Goal: Task Accomplishment & Management: Manage account settings

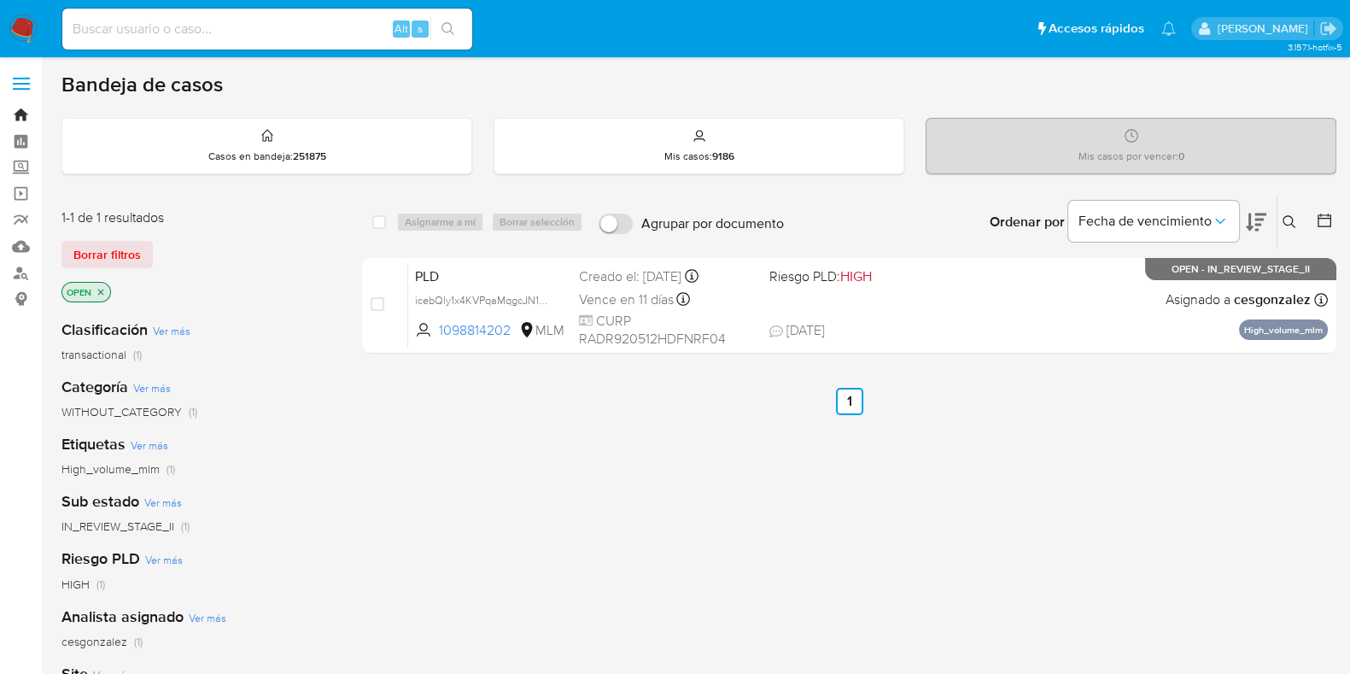
click at [27, 119] on link "Bandeja" at bounding box center [101, 115] width 203 height 26
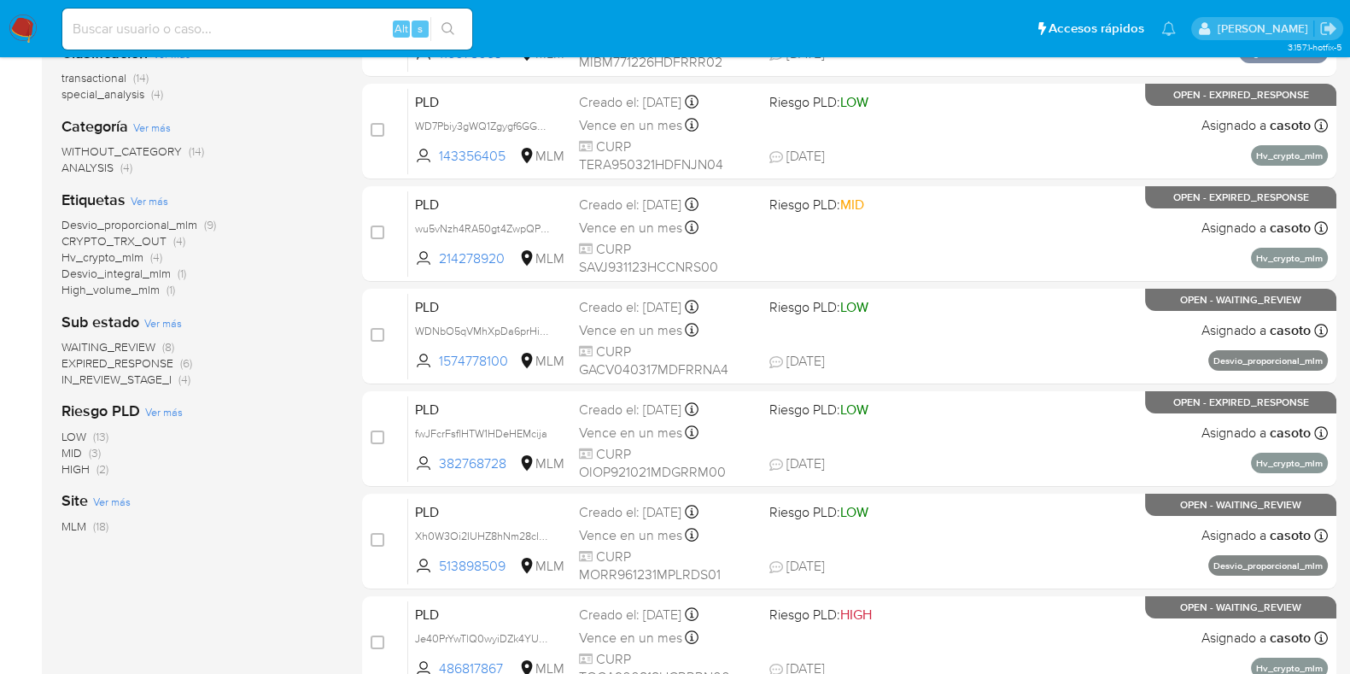
scroll to position [320, 0]
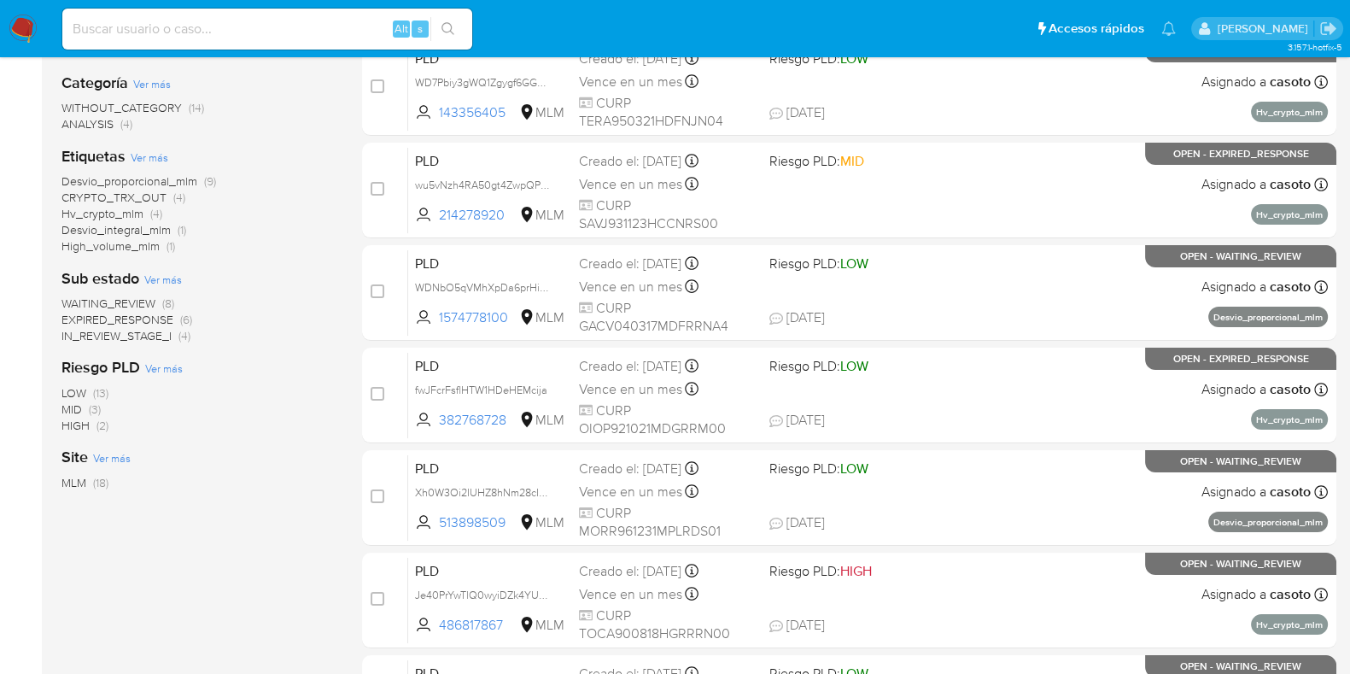
click at [125, 303] on span "WAITING_REVIEW" at bounding box center [108, 303] width 94 height 17
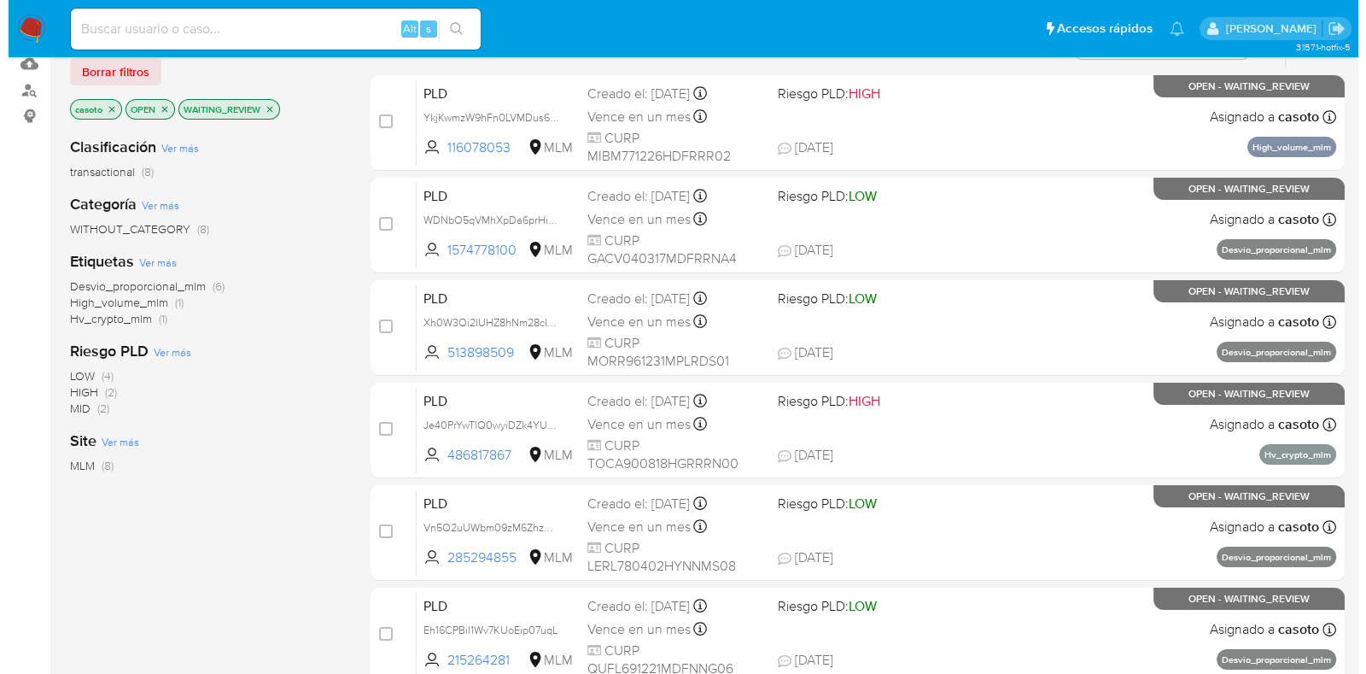
scroll to position [41, 0]
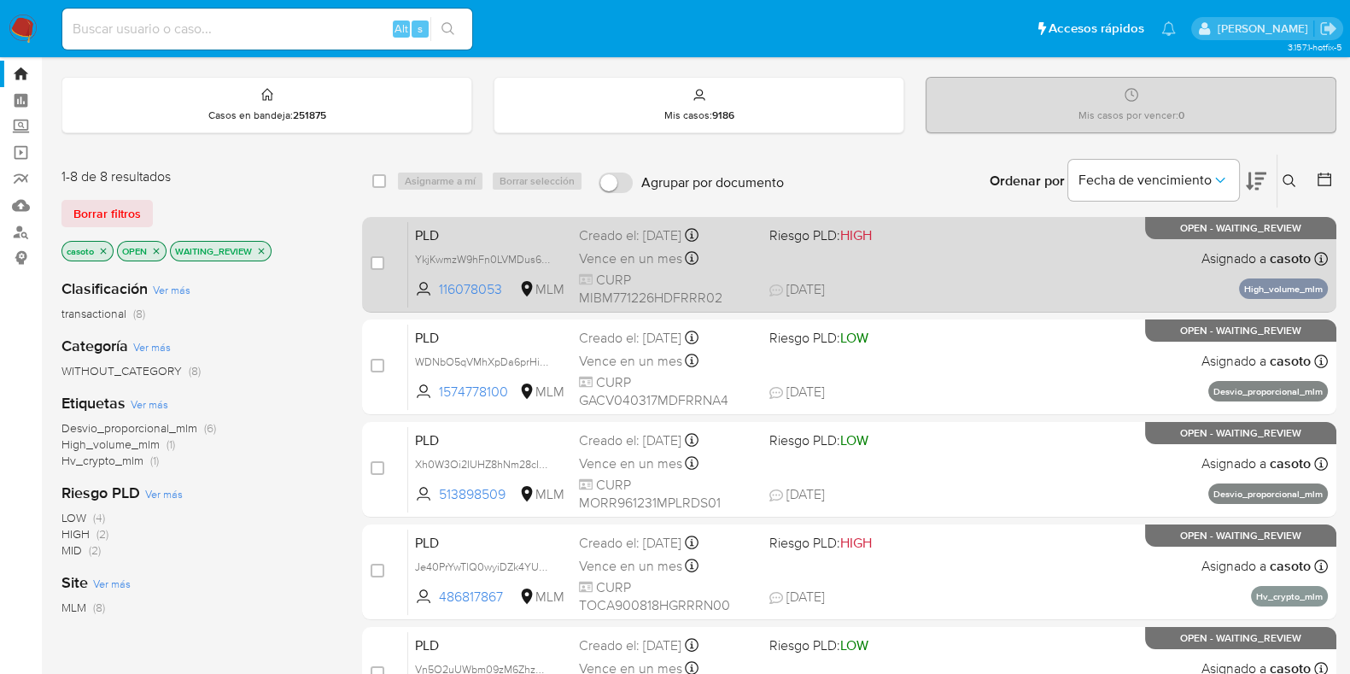
click at [1001, 266] on div "PLD YkjKwmzW9hFn0LVMDus60YZz 116078053 MLM Riesgo PLD: HIGH Creado el: 12/08/20…" at bounding box center [868, 264] width 920 height 86
drag, startPoint x: 380, startPoint y: 266, endPoint x: 401, endPoint y: 228, distance: 43.2
click at [379, 266] on input "checkbox" at bounding box center [378, 263] width 14 height 14
checkbox input "true"
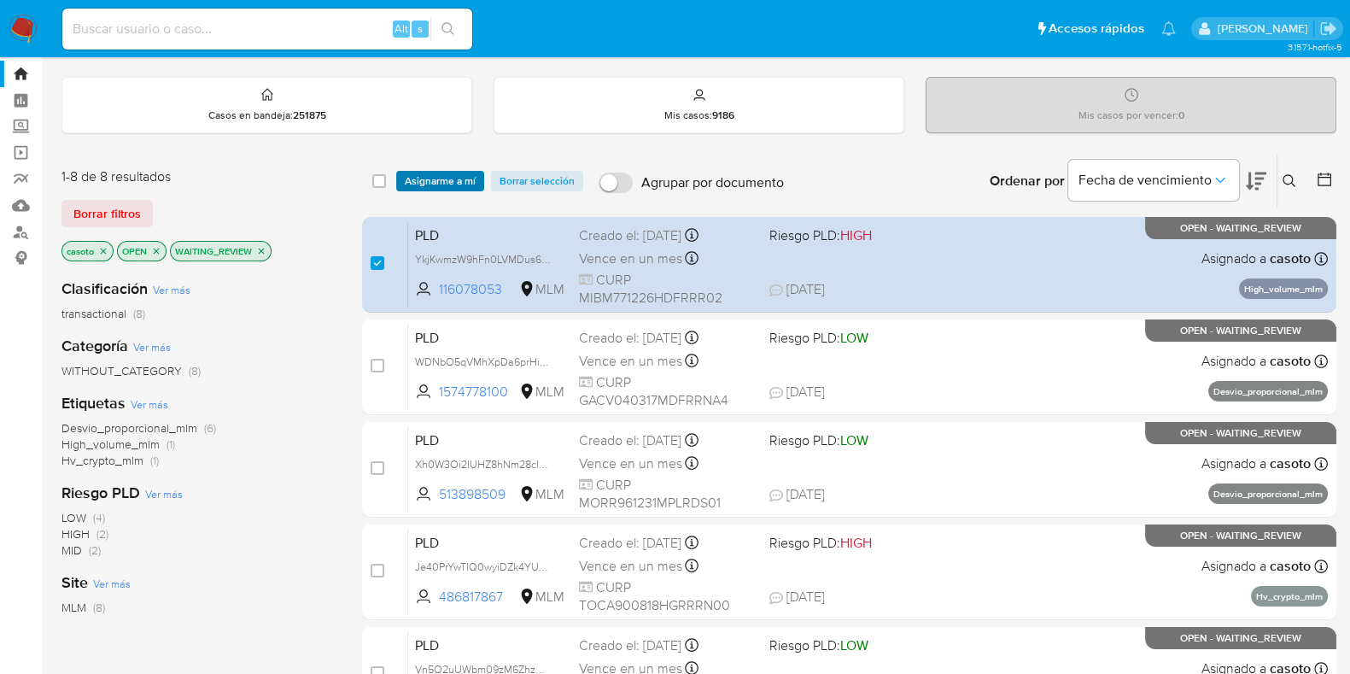
click at [429, 188] on span "Asignarme a mí" at bounding box center [440, 180] width 71 height 17
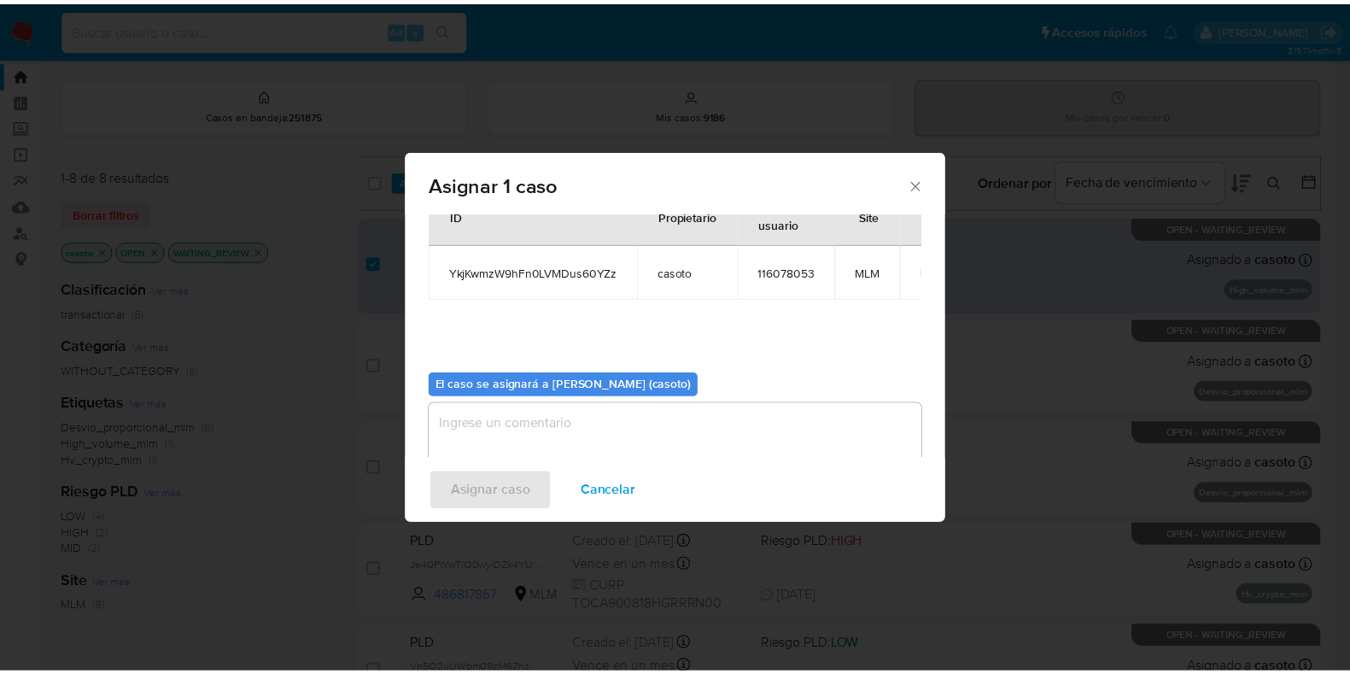
scroll to position [88, 0]
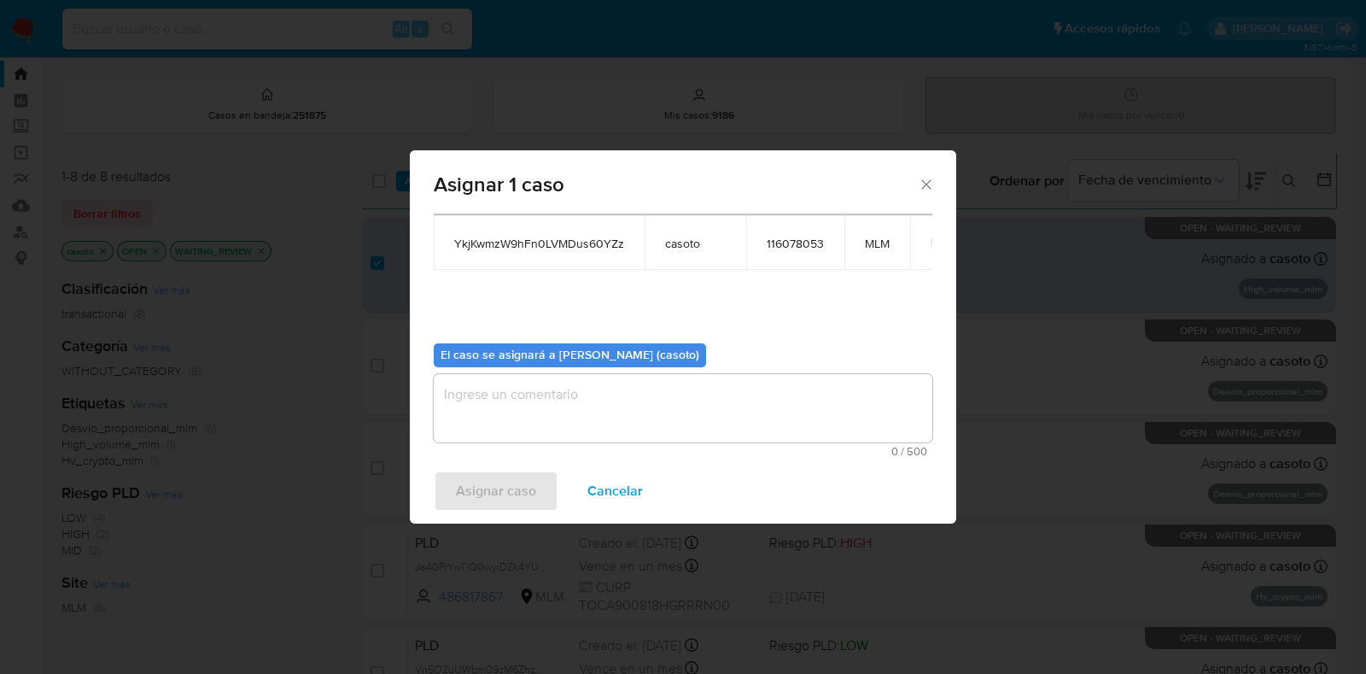
click at [535, 395] on textarea "assign-modal" at bounding box center [683, 408] width 499 height 68
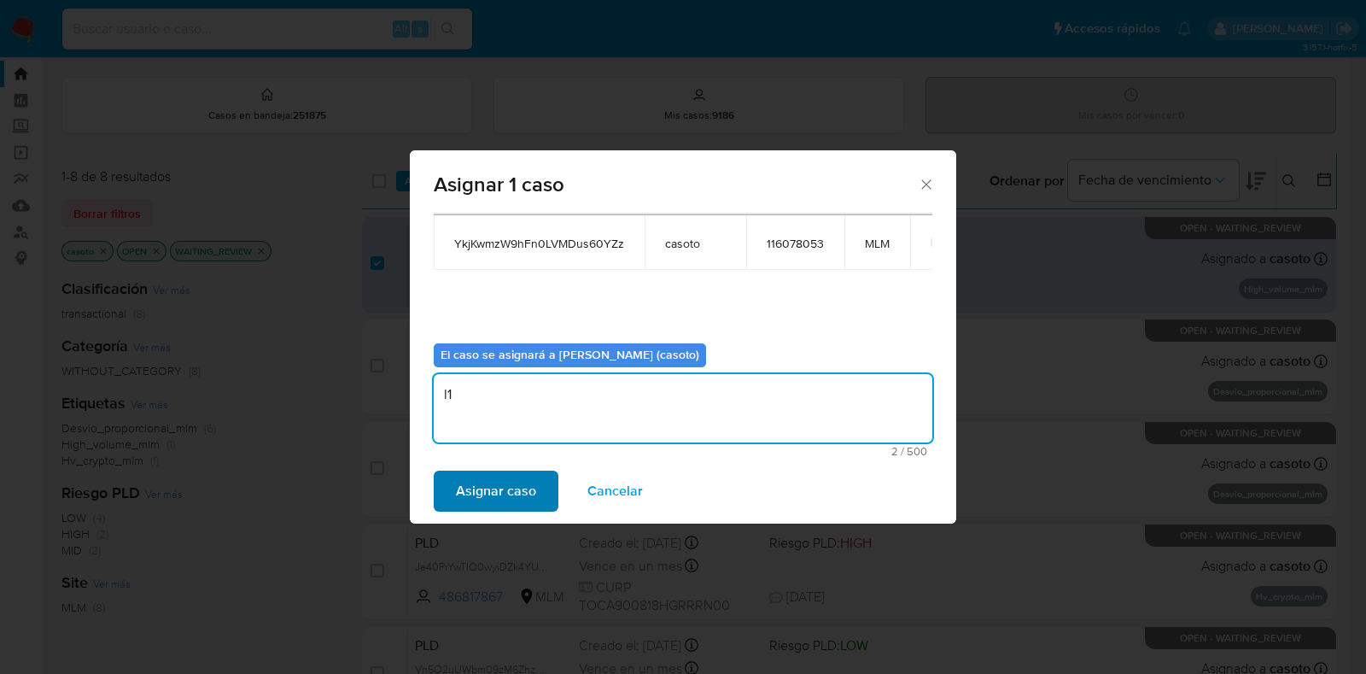
type textarea "l1"
click at [511, 499] on span "Asignar caso" at bounding box center [496, 491] width 80 height 38
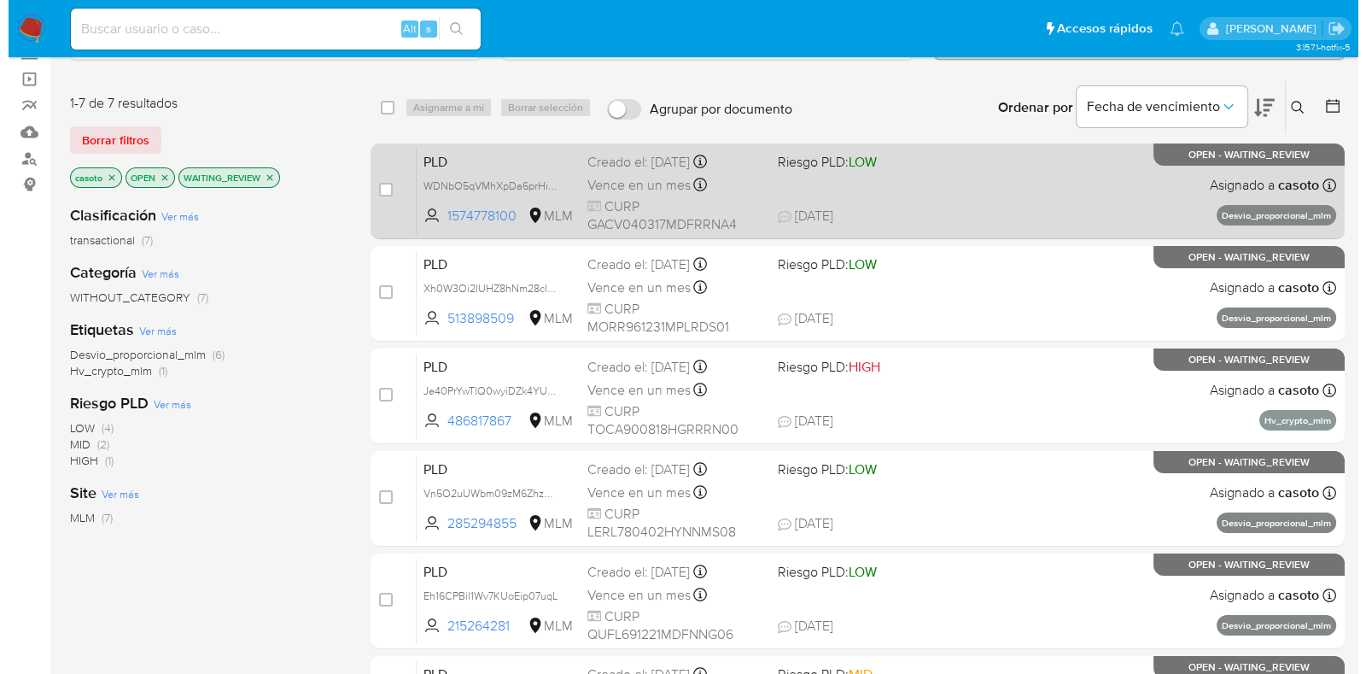
scroll to position [148, 0]
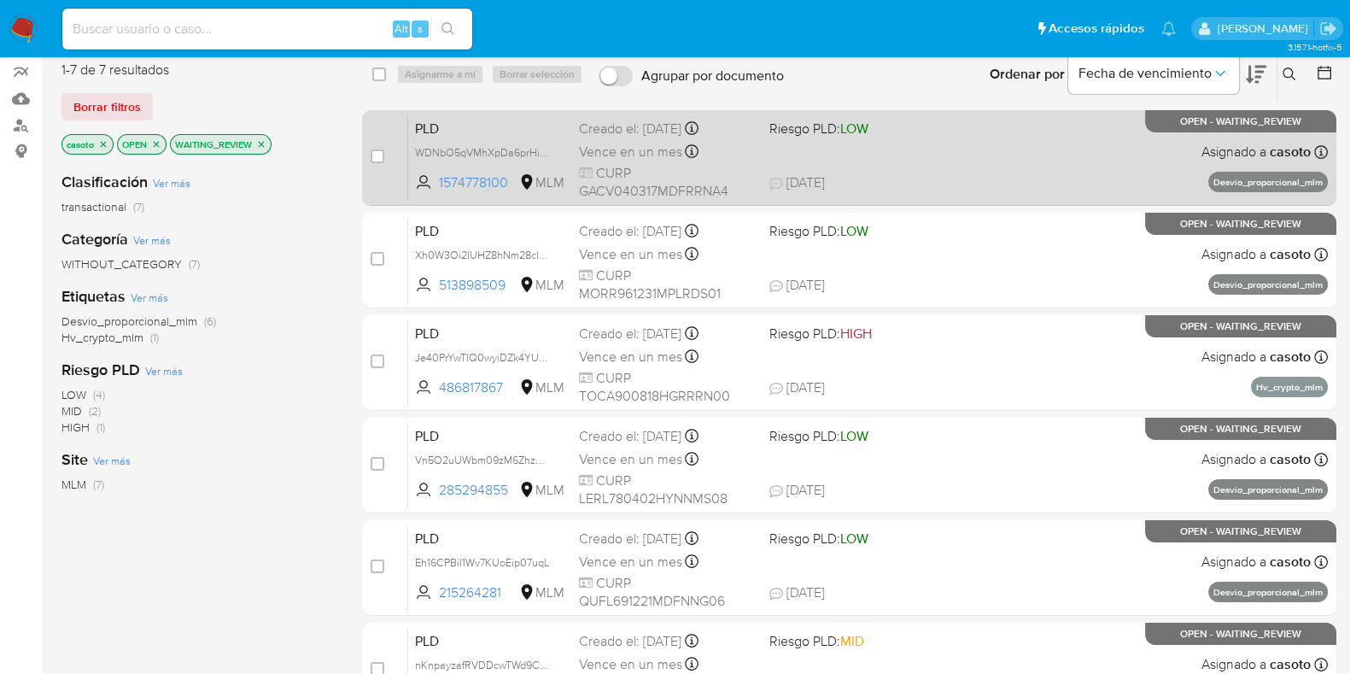
click at [1007, 177] on span "28/08/2025 28/08/2025 16:26" at bounding box center [952, 182] width 367 height 19
click at [383, 155] on input "checkbox" at bounding box center [378, 156] width 14 height 14
checkbox input "true"
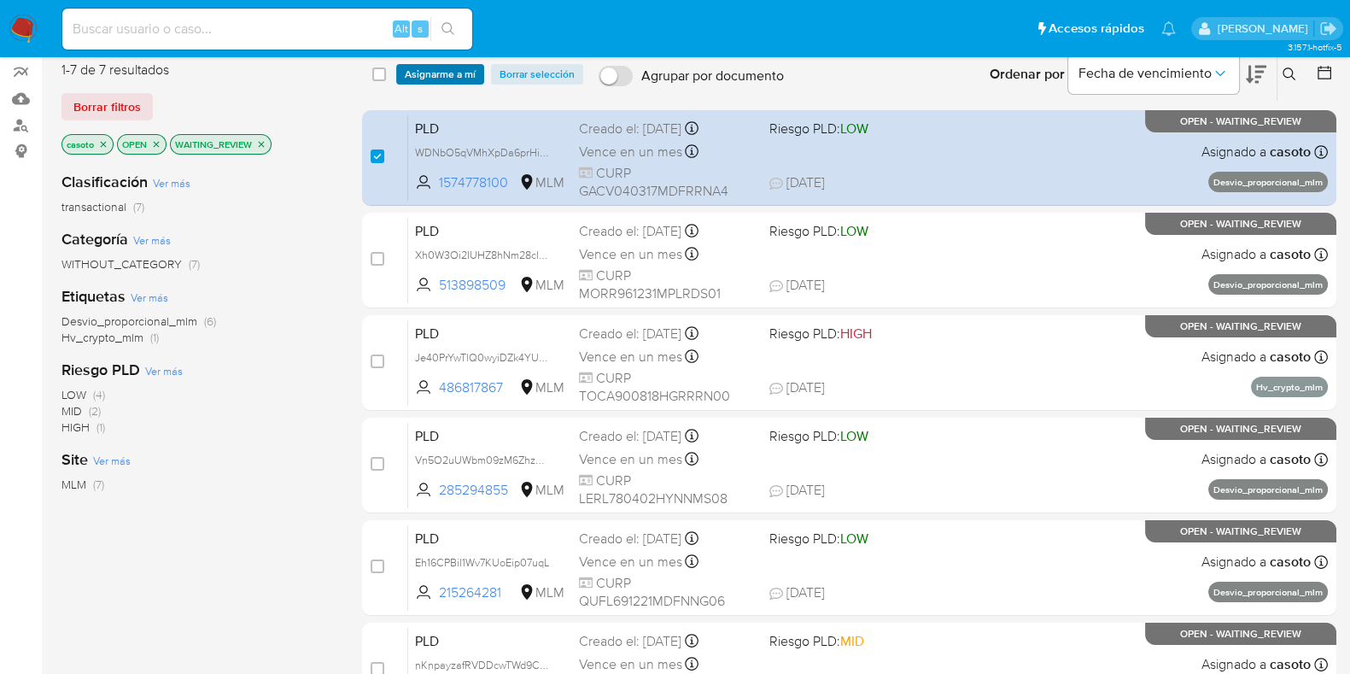
click at [419, 80] on span "Asignarme a mí" at bounding box center [440, 74] width 71 height 17
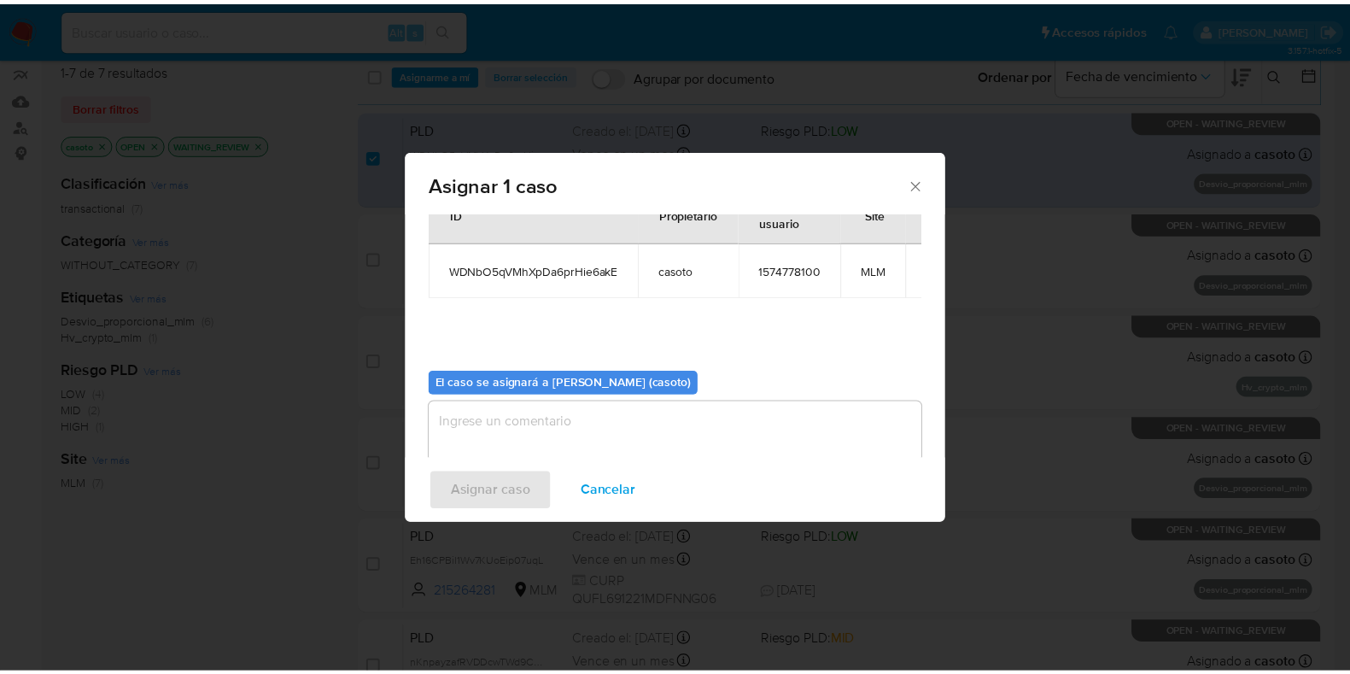
scroll to position [88, 0]
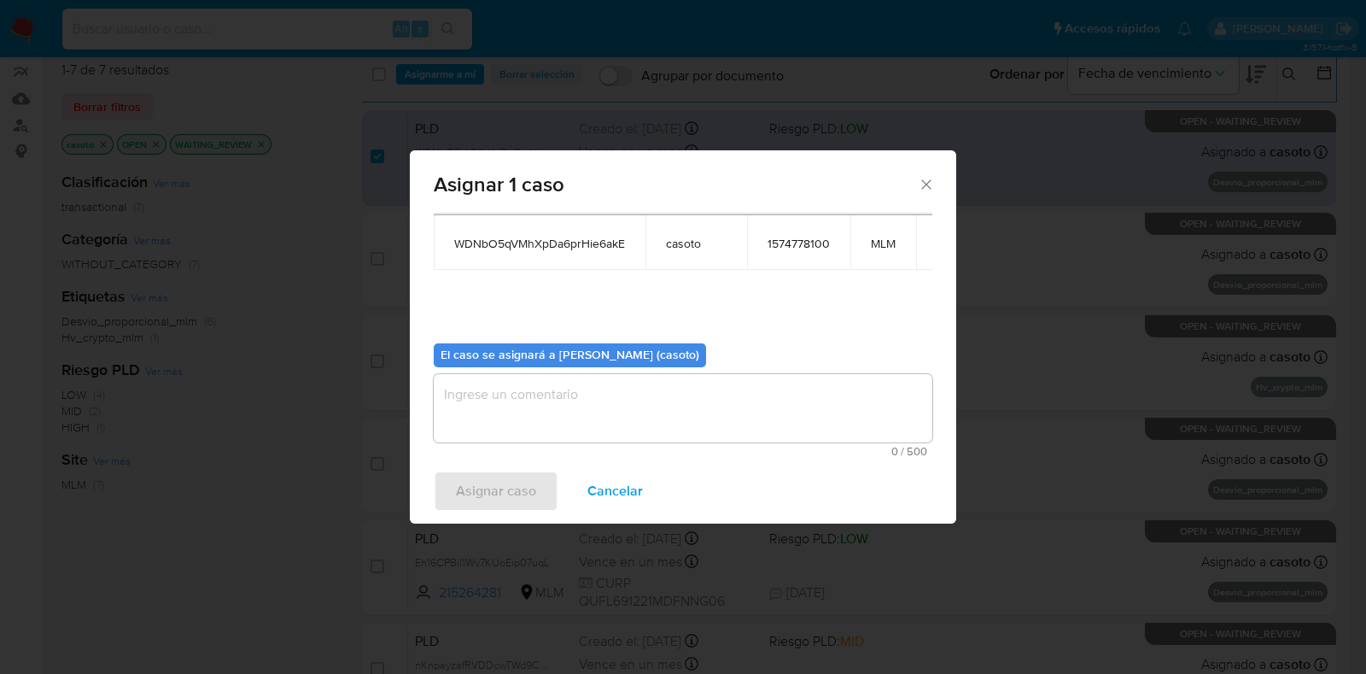
click at [540, 397] on textarea "assign-modal" at bounding box center [683, 408] width 499 height 68
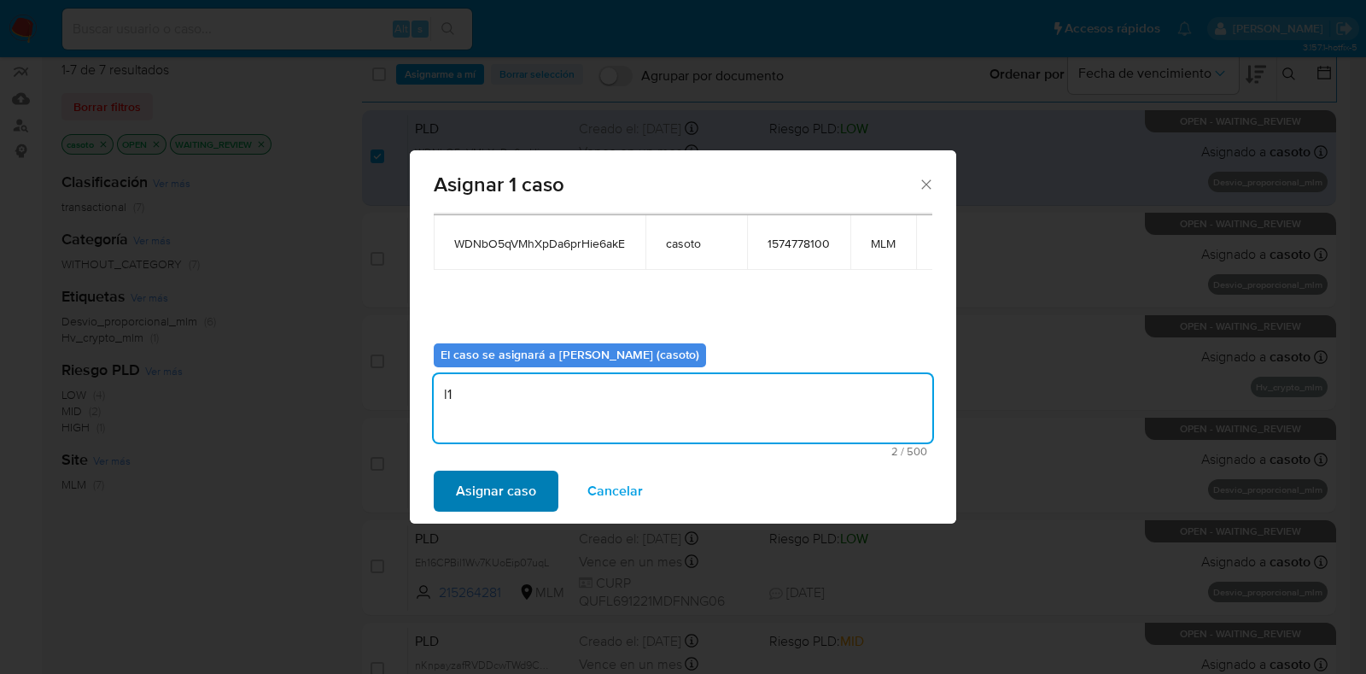
type textarea "l1"
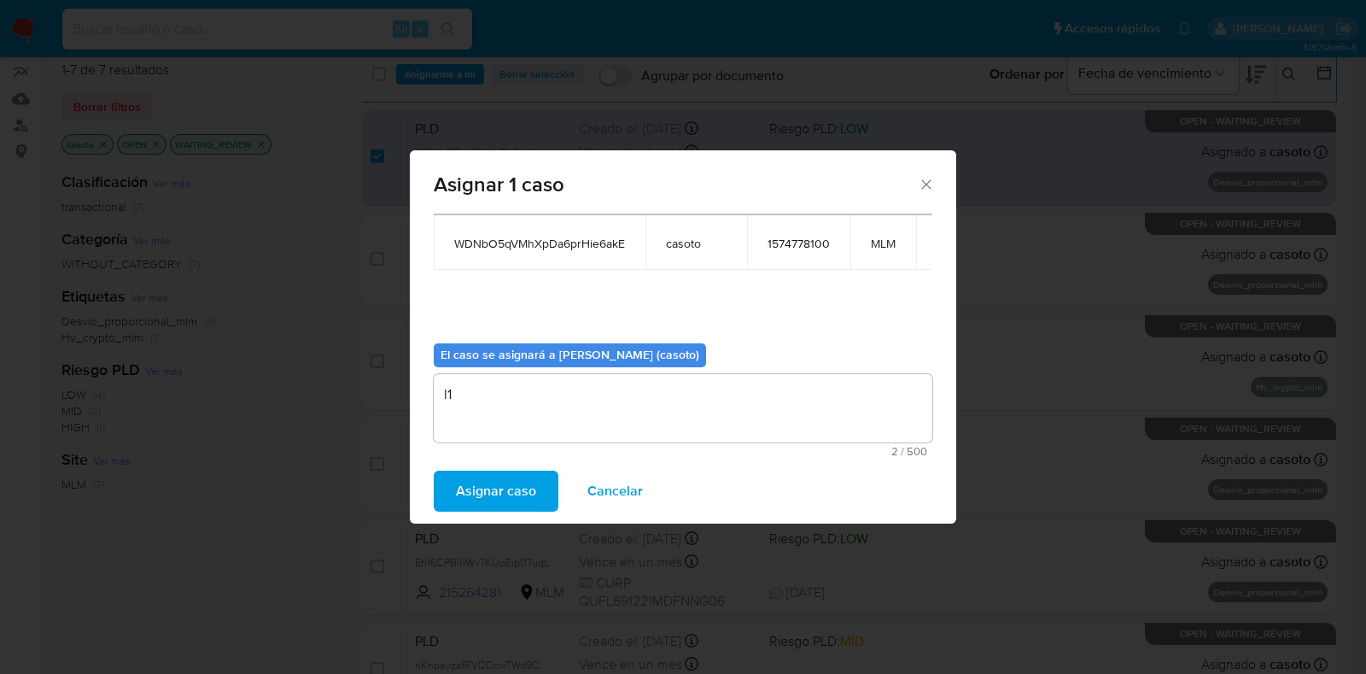
click at [488, 486] on span "Asignar caso" at bounding box center [496, 491] width 80 height 38
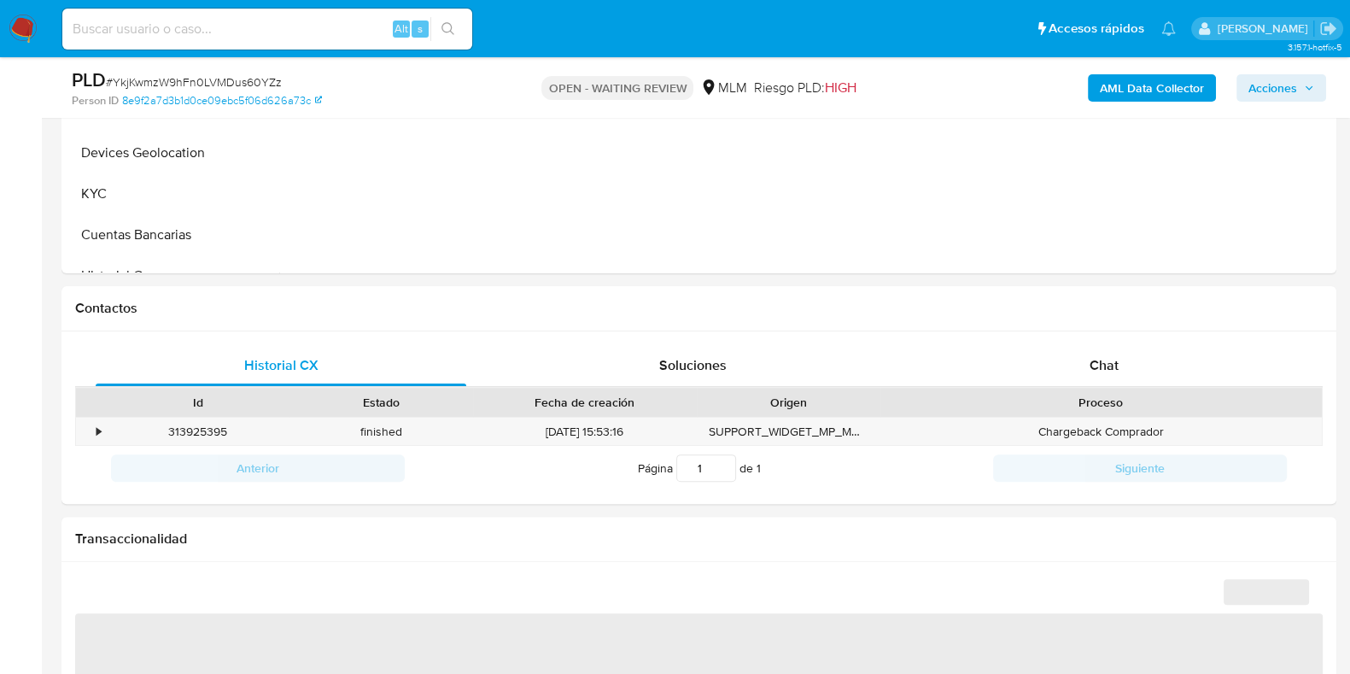
scroll to position [640, 0]
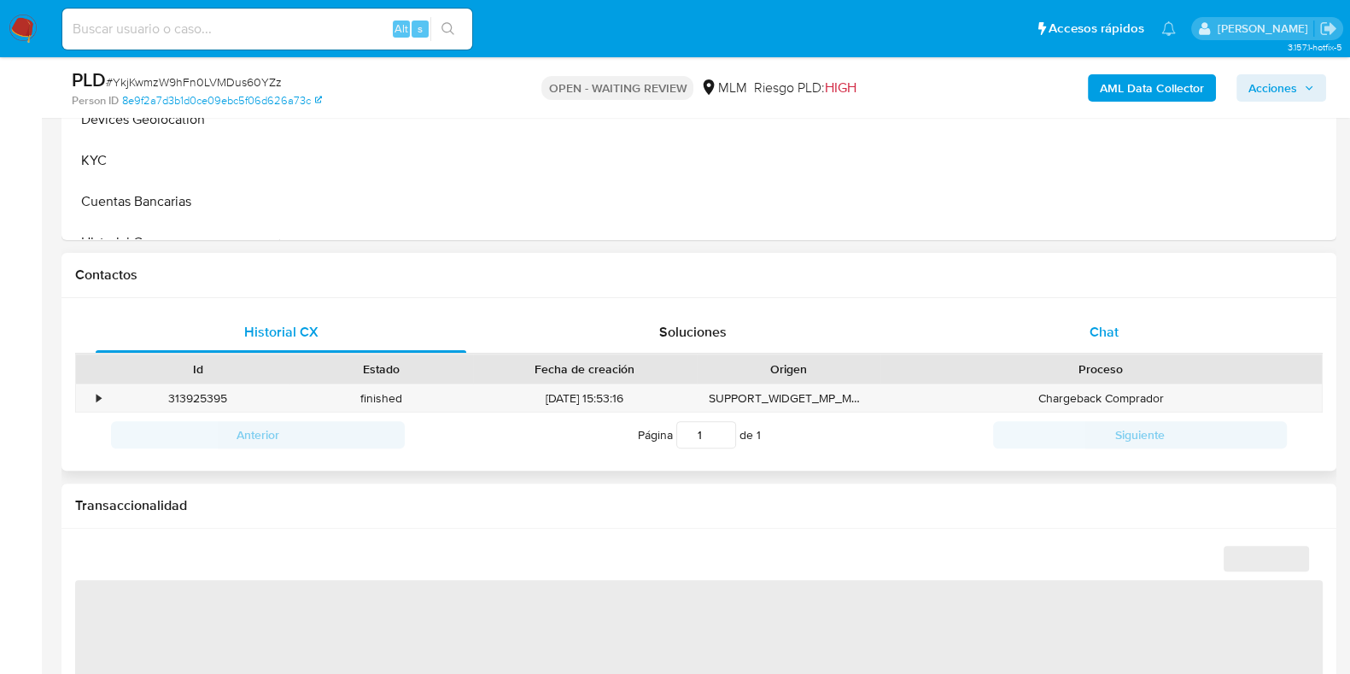
click at [1084, 322] on div "Chat" at bounding box center [1104, 332] width 371 height 41
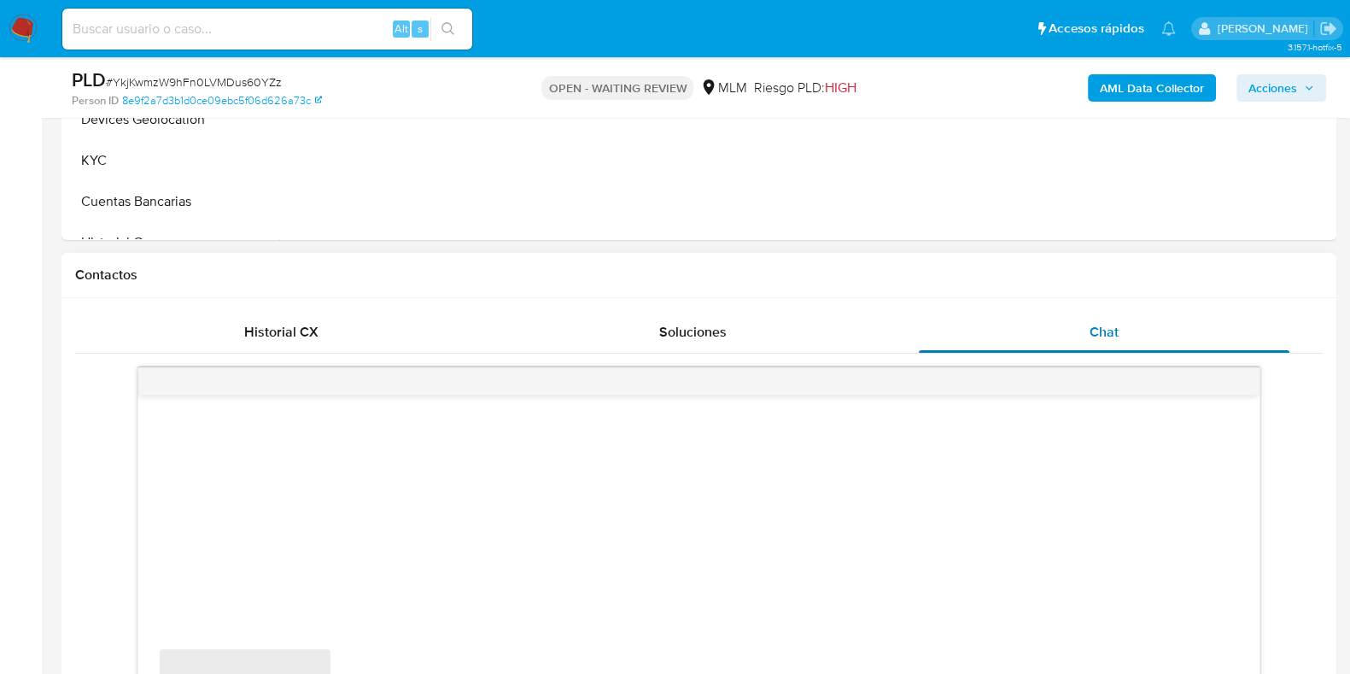
select select "10"
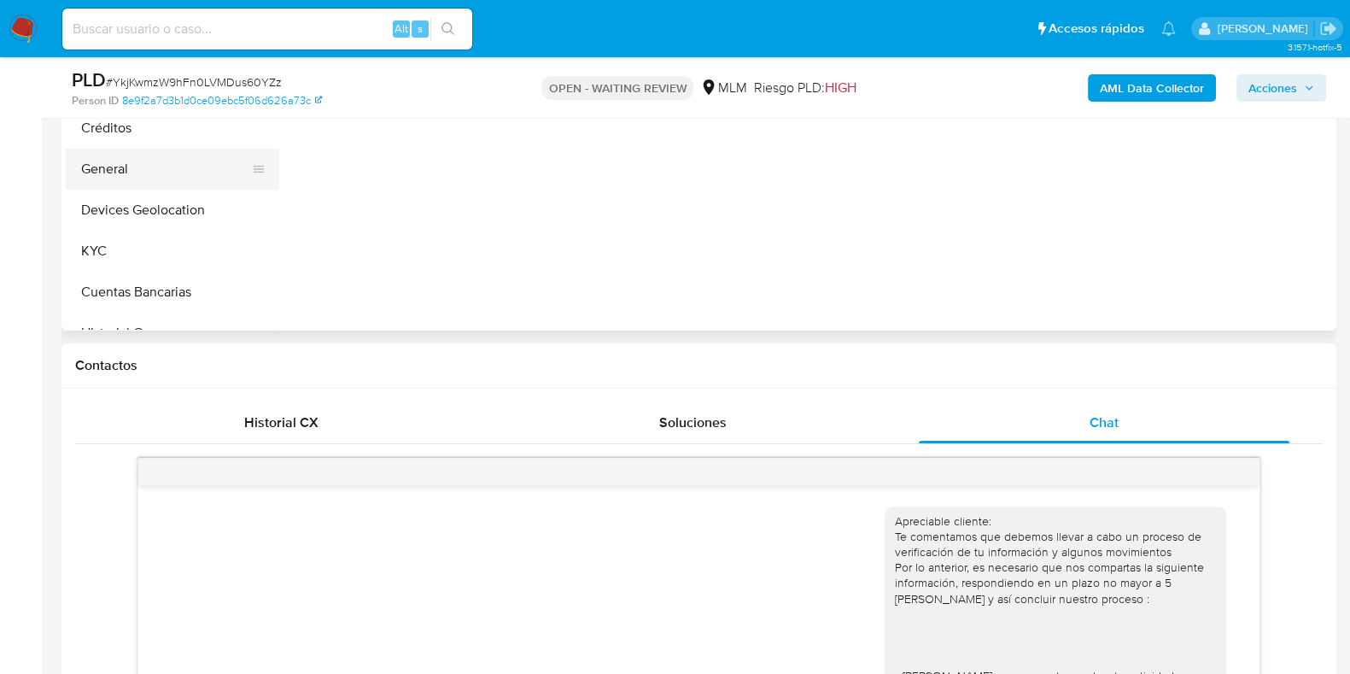
scroll to position [426, 0]
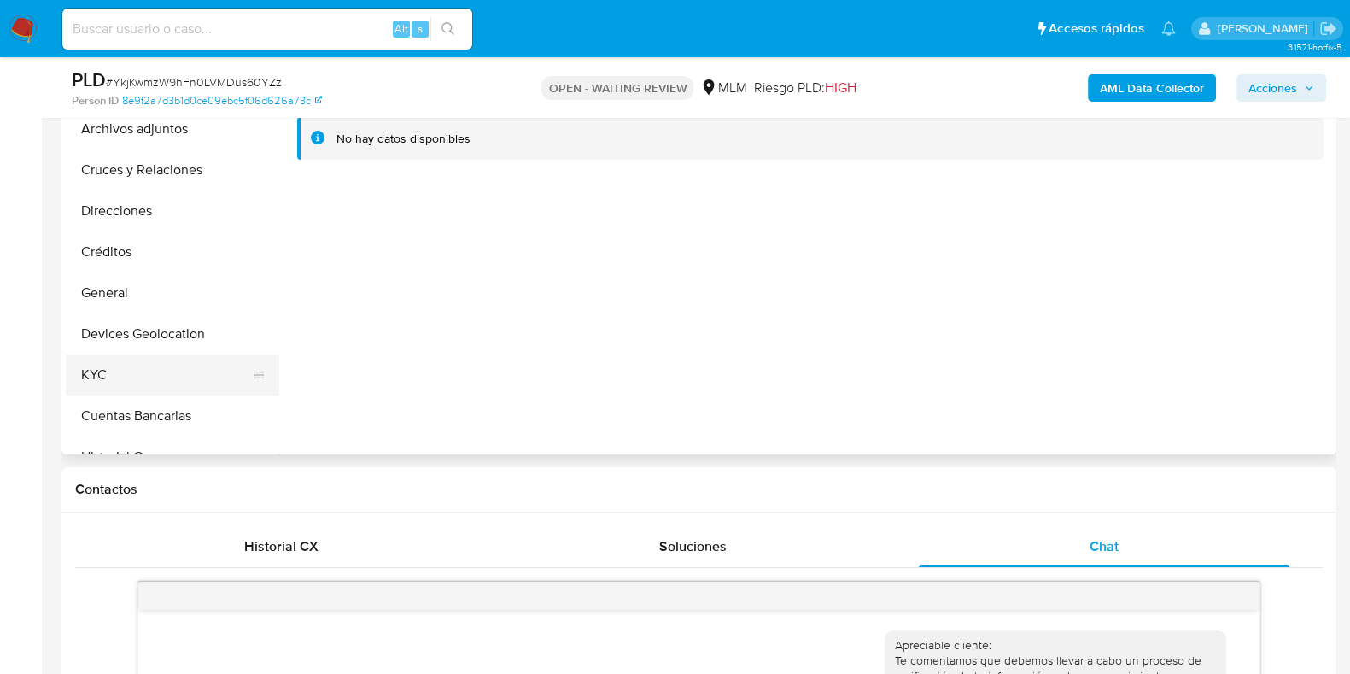
click at [98, 368] on button "KYC" at bounding box center [166, 374] width 200 height 41
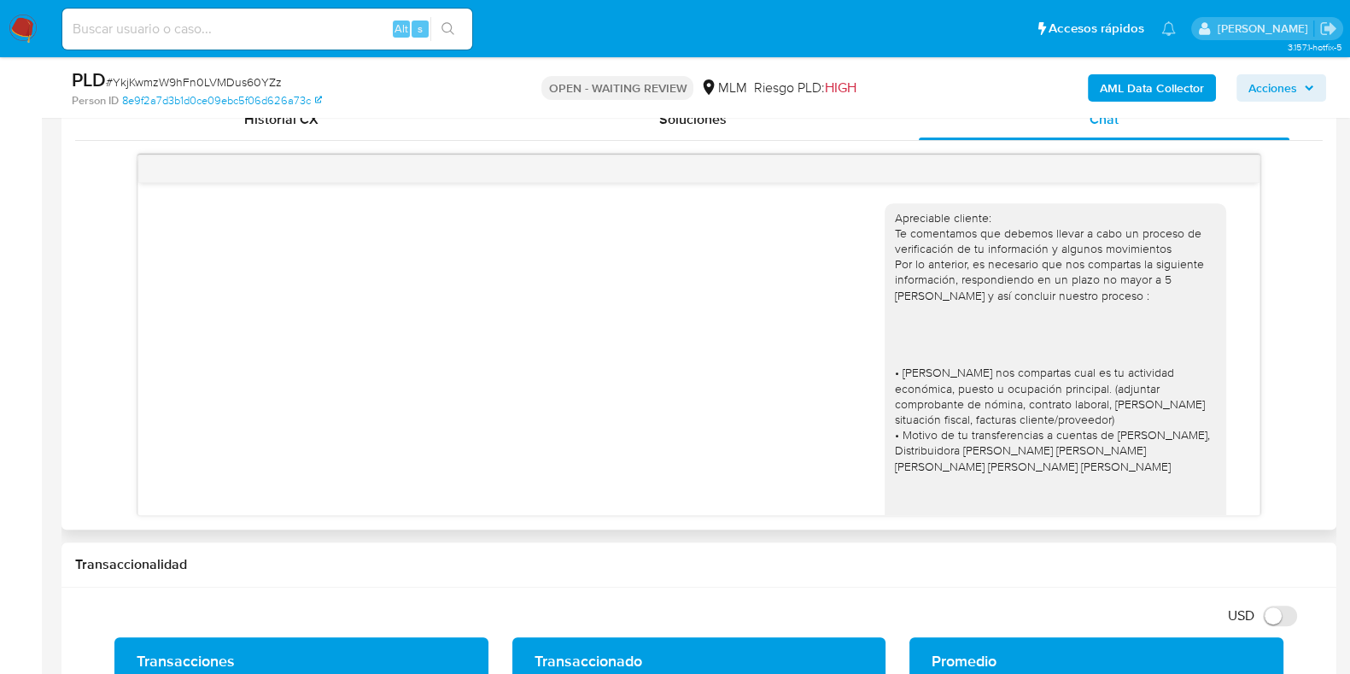
scroll to position [189, 0]
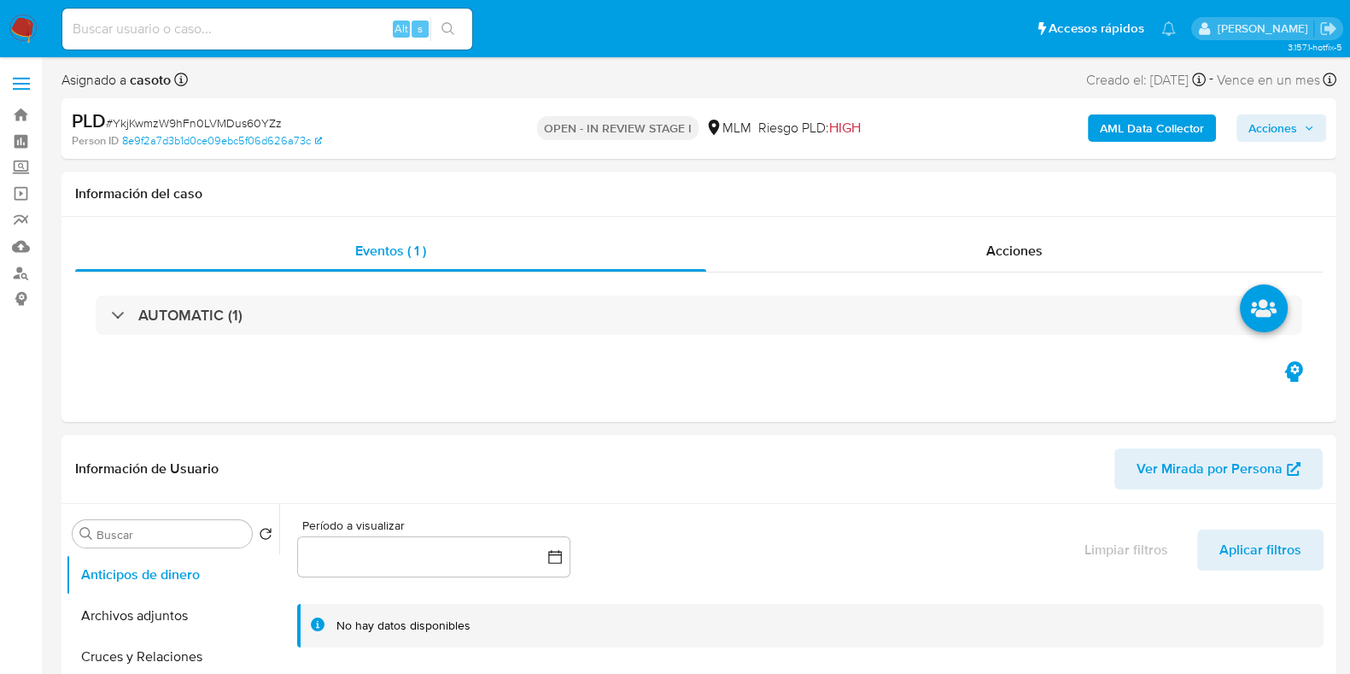
select select "10"
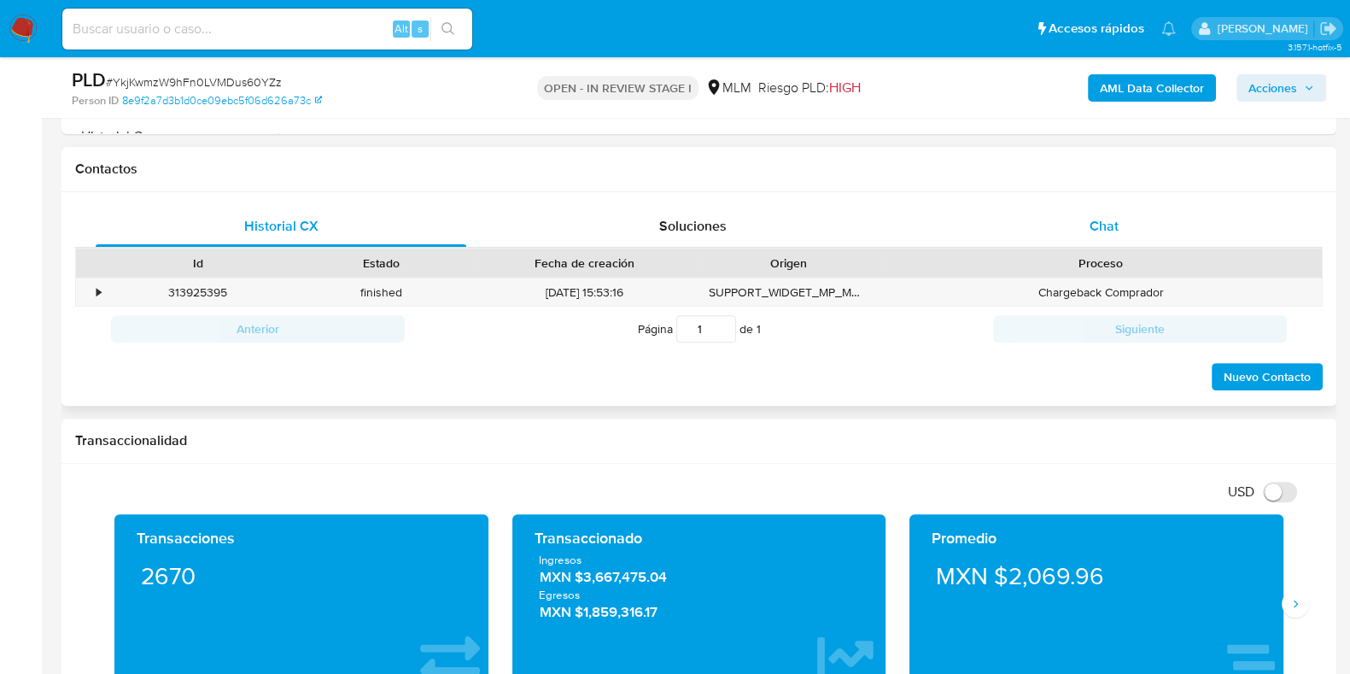
click at [1091, 219] on span "Chat" at bounding box center [1103, 226] width 29 height 20
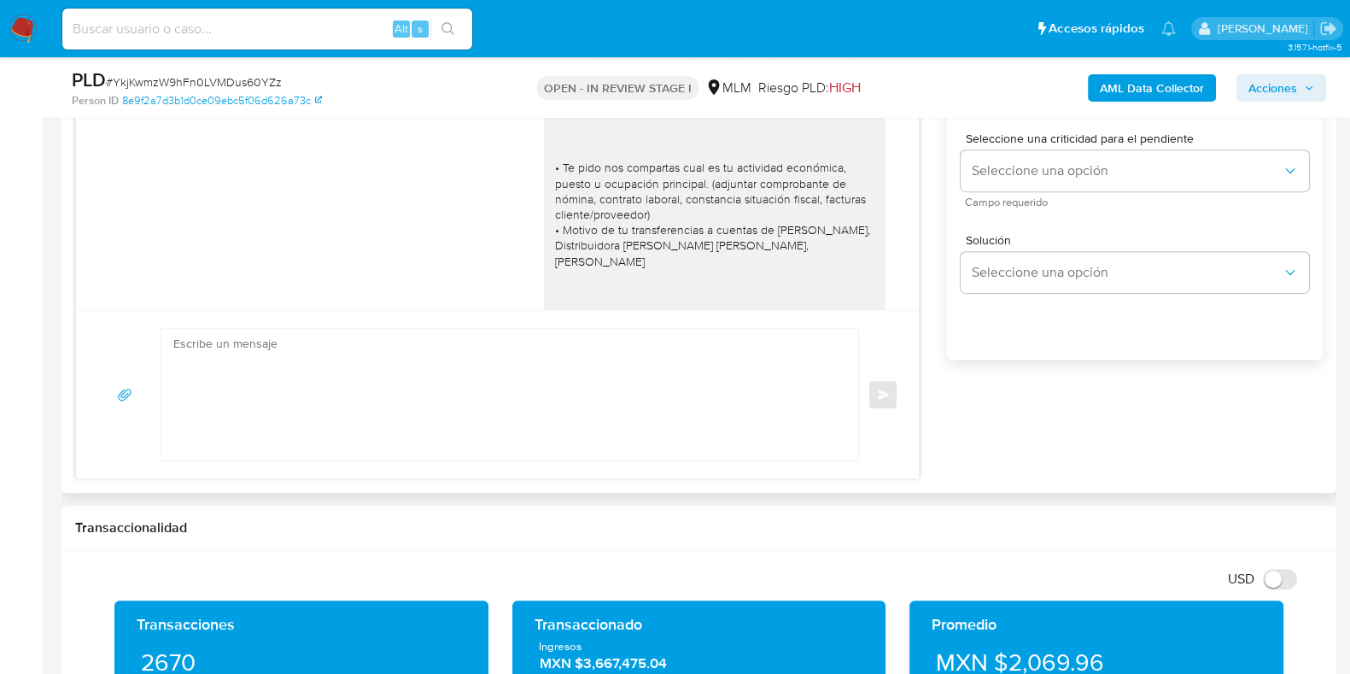
scroll to position [1067, 0]
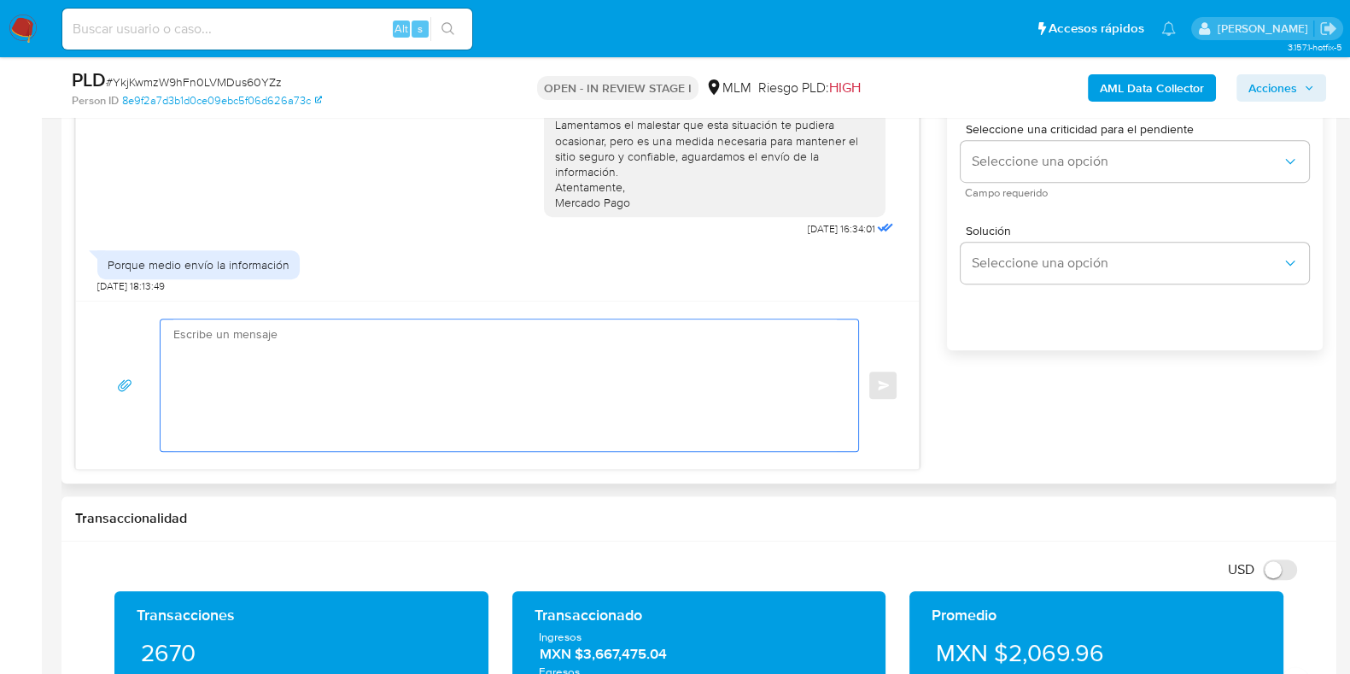
click at [408, 373] on textarea at bounding box center [504, 384] width 663 height 131
paste textarea "Mercado Pago al ser una institución Tecnológica Financiera, se encuentra debida…"
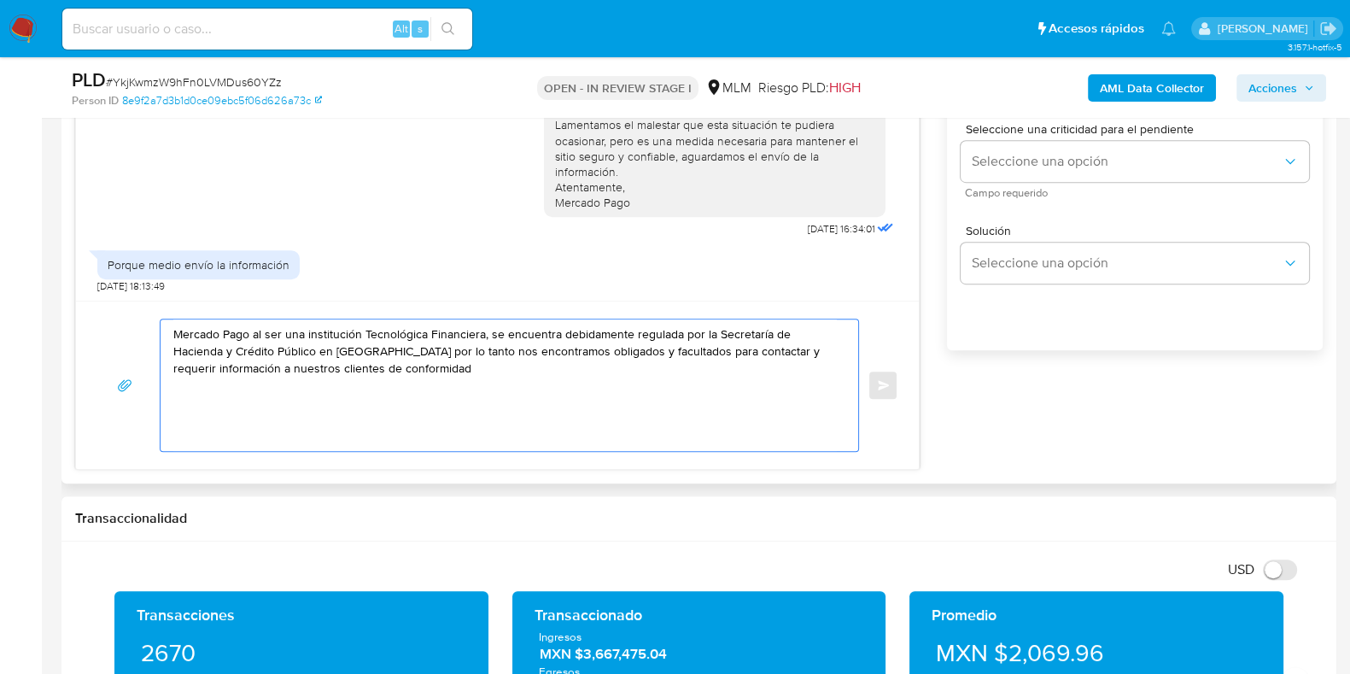
scroll to position [961, 0]
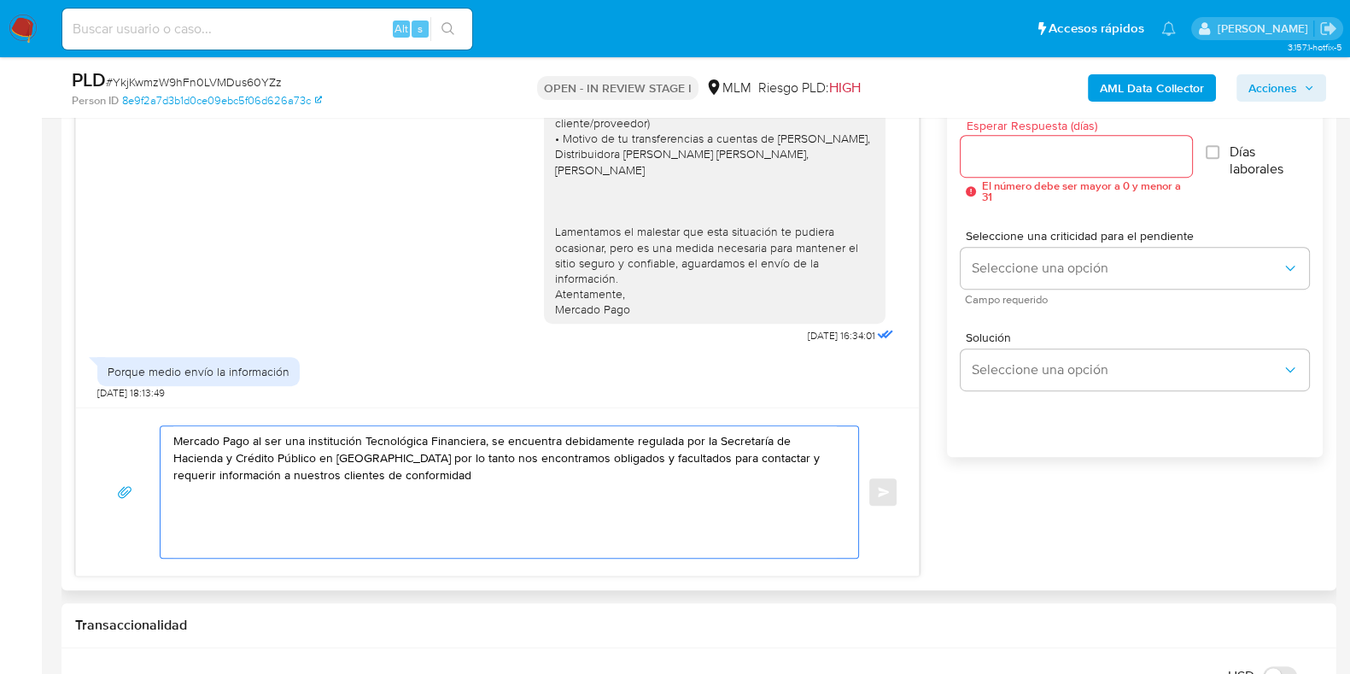
drag, startPoint x: 685, startPoint y: 445, endPoint x: 433, endPoint y: 463, distance: 252.5
click at [433, 463] on textarea "Mercado Pago al ser una institución Tecnológica Financiera, se encuentra debida…" at bounding box center [504, 491] width 663 height 131
click at [623, 464] on textarea "Mercado Pago al ser una institución Tecnológica Financiera, se encuentra debida…" at bounding box center [504, 491] width 663 height 131
click at [753, 455] on textarea "Mercado Pago al ser una institución Tecnológica Financiera, se encuentra debida…" at bounding box center [504, 491] width 663 height 131
click at [808, 476] on textarea "Mercado Pago al ser una institución Tecnológica Financiera, se encuentra debida…" at bounding box center [504, 491] width 663 height 131
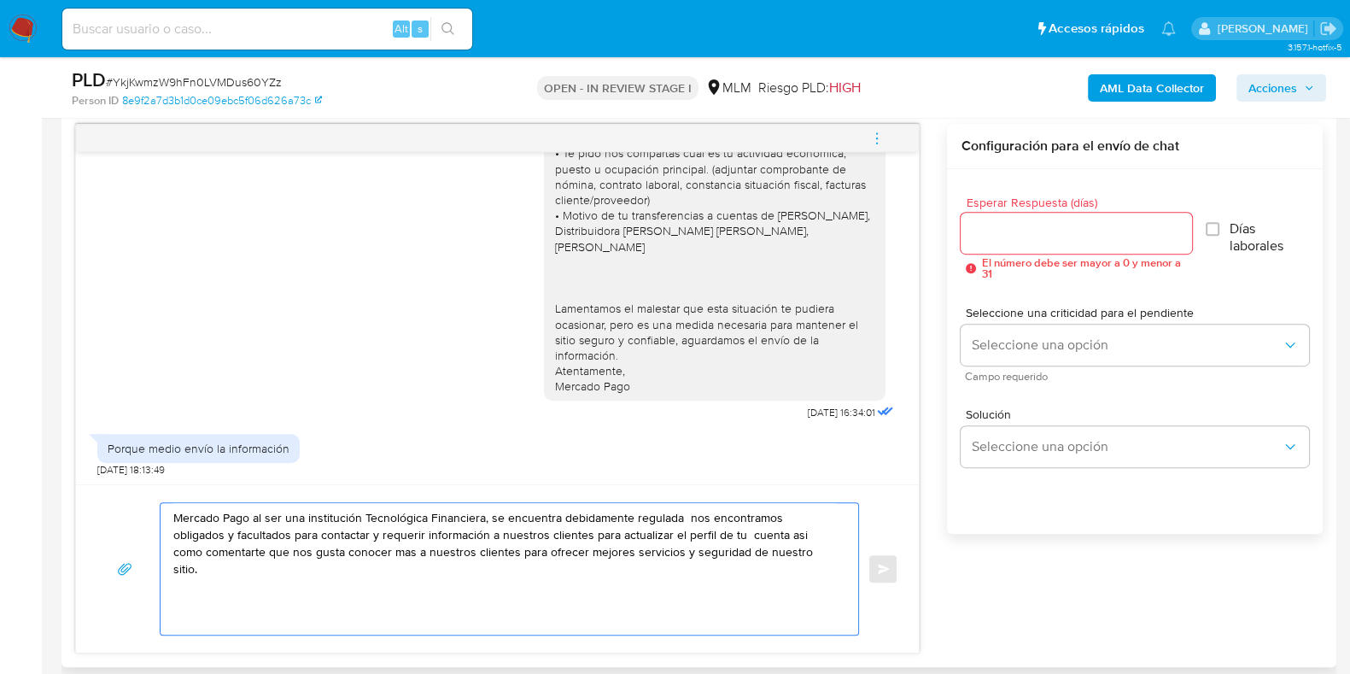
scroll to position [746, 0]
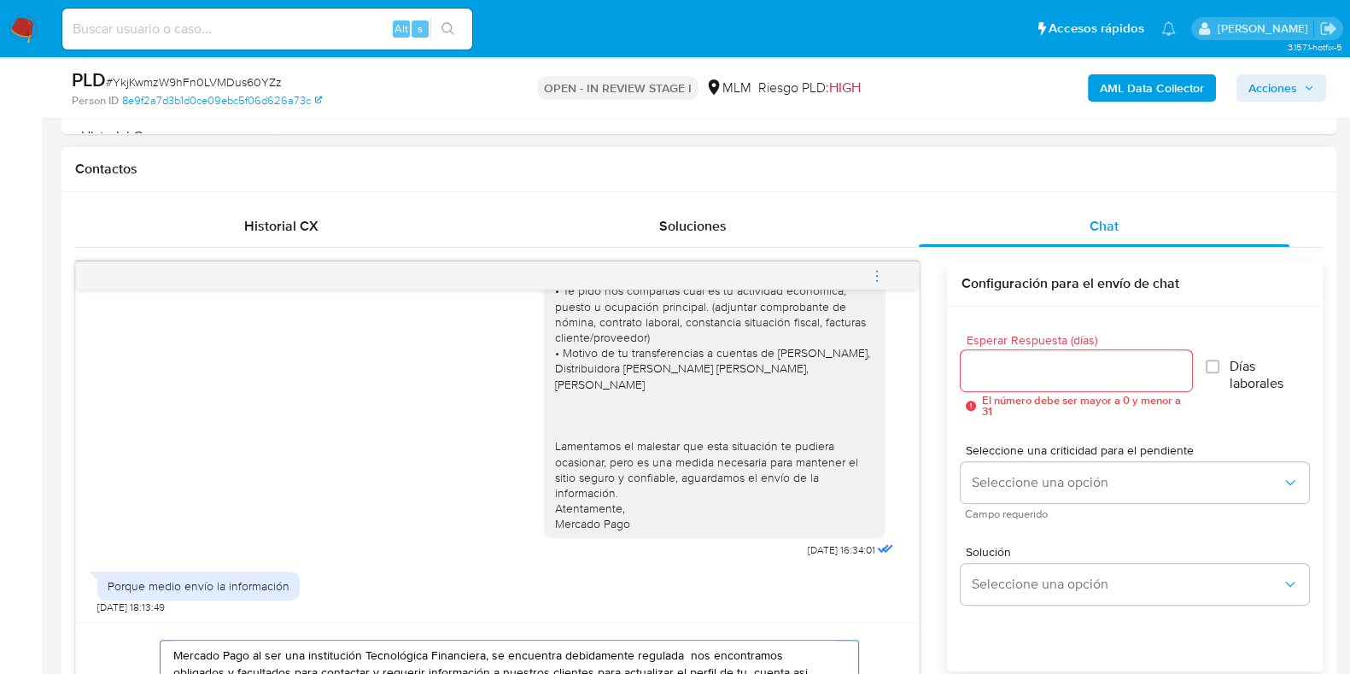
type textarea "Mercado Pago al ser una institución Tecnológica Financiera, se encuentra debida…"
click at [998, 373] on input "Esperar Respuesta (días)" at bounding box center [1076, 370] width 231 height 22
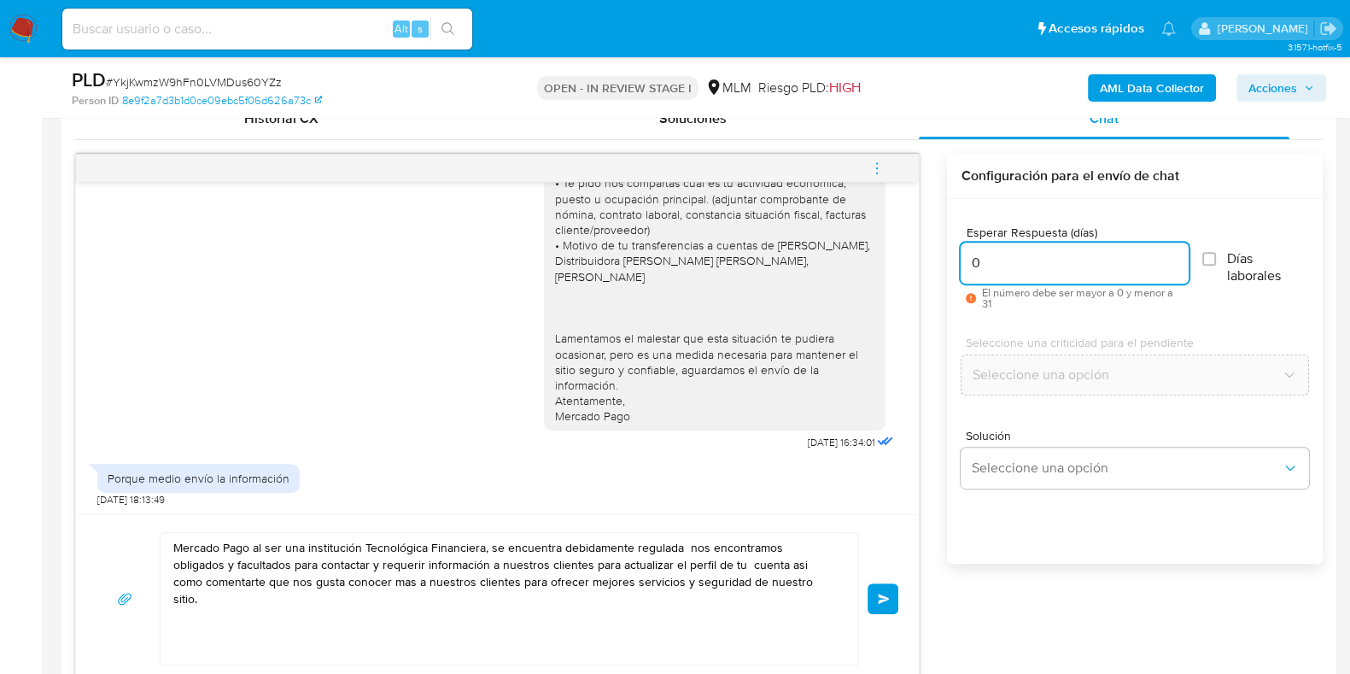
scroll to position [853, 0]
type input "0"
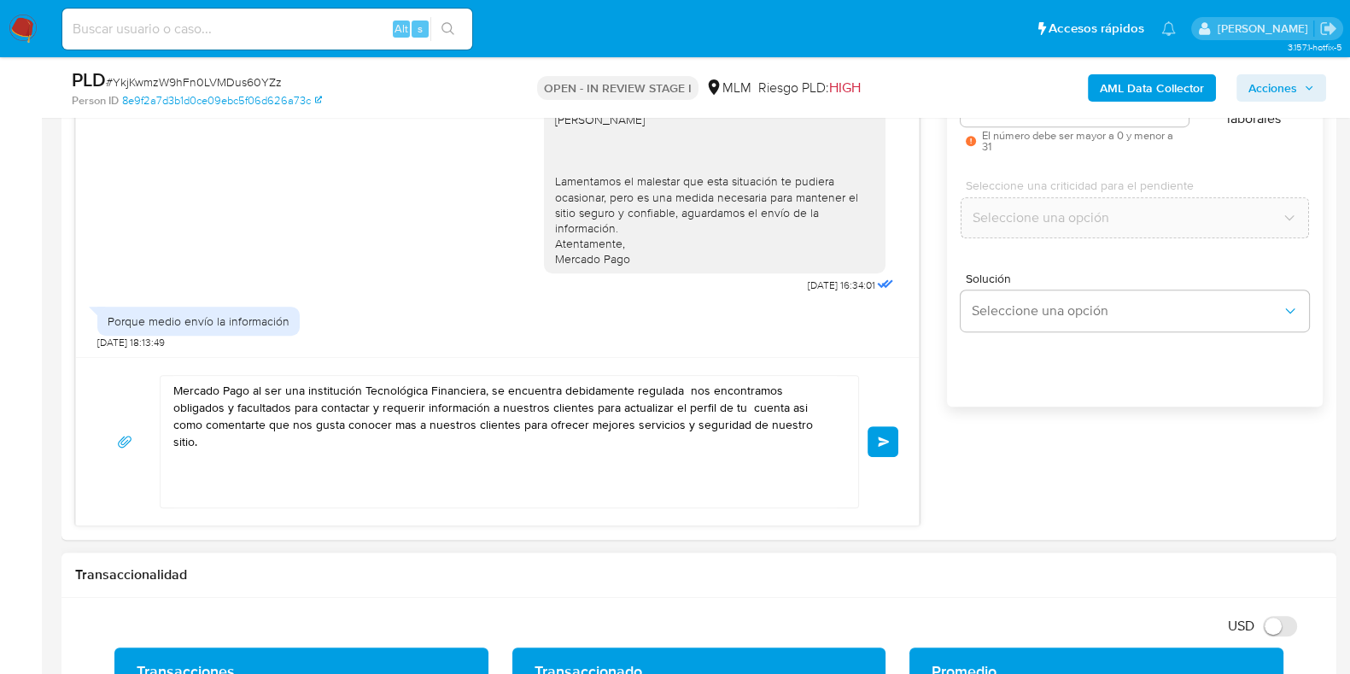
scroll to position [1281, 0]
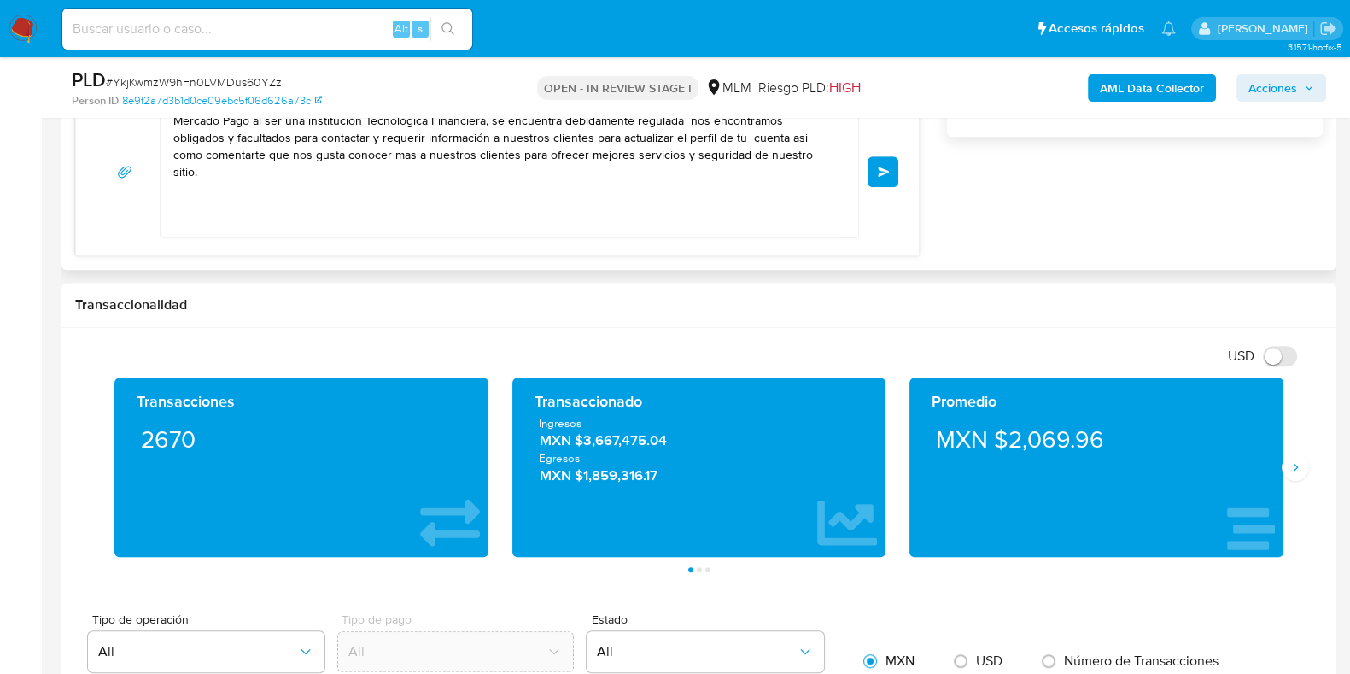
click at [821, 175] on textarea "Mercado Pago al ser una institución Tecnológica Financiera, se encuentra debida…" at bounding box center [504, 171] width 663 height 131
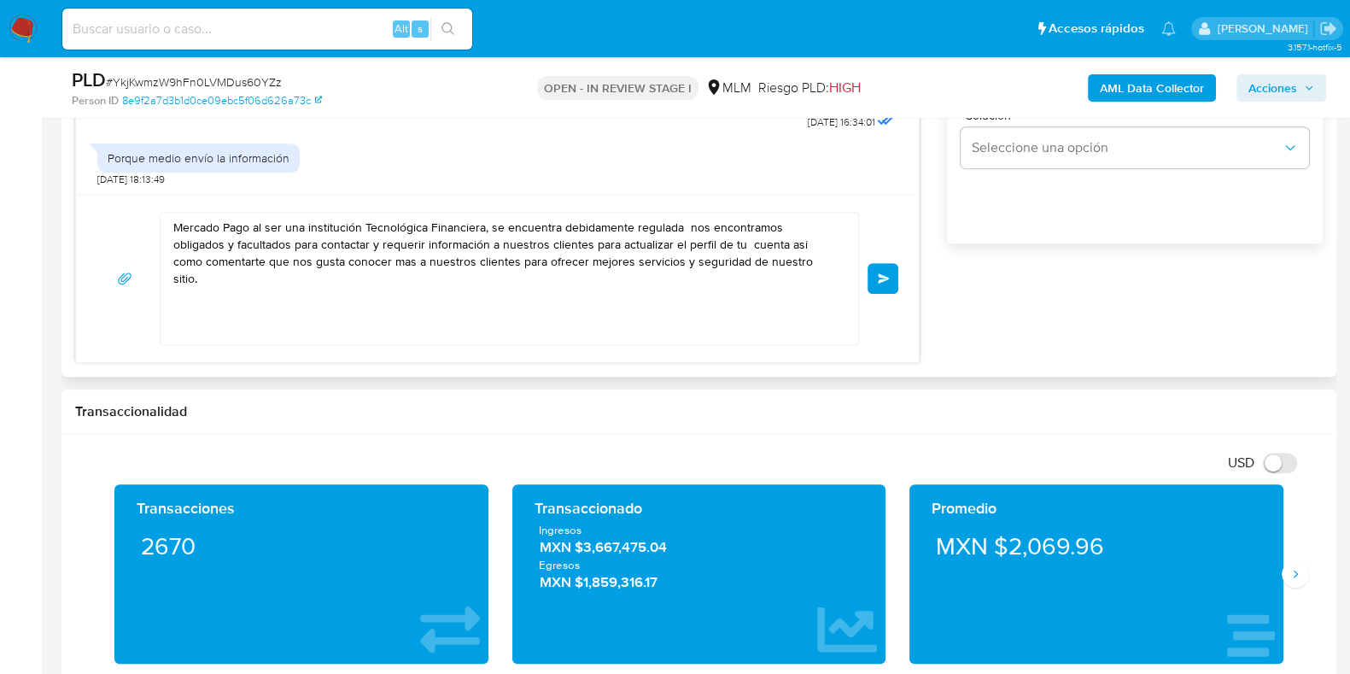
click at [885, 279] on span "Enviar" at bounding box center [884, 278] width 12 height 10
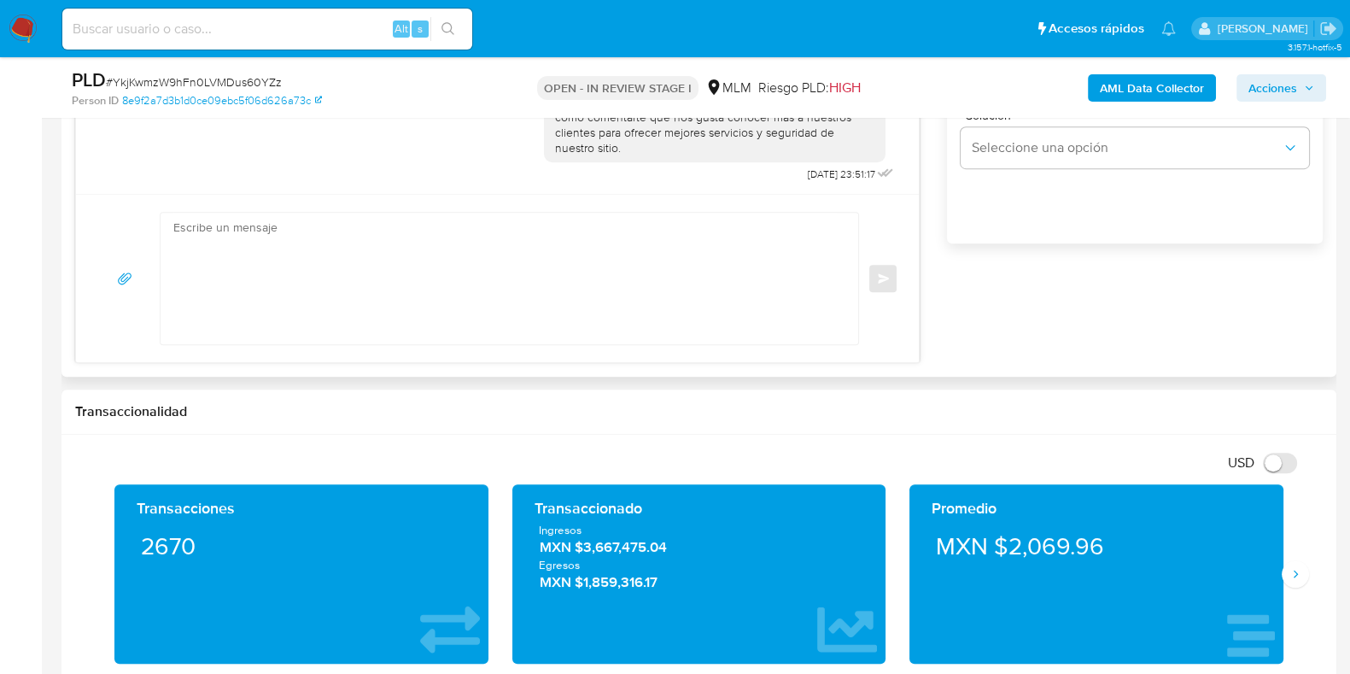
scroll to position [961, 0]
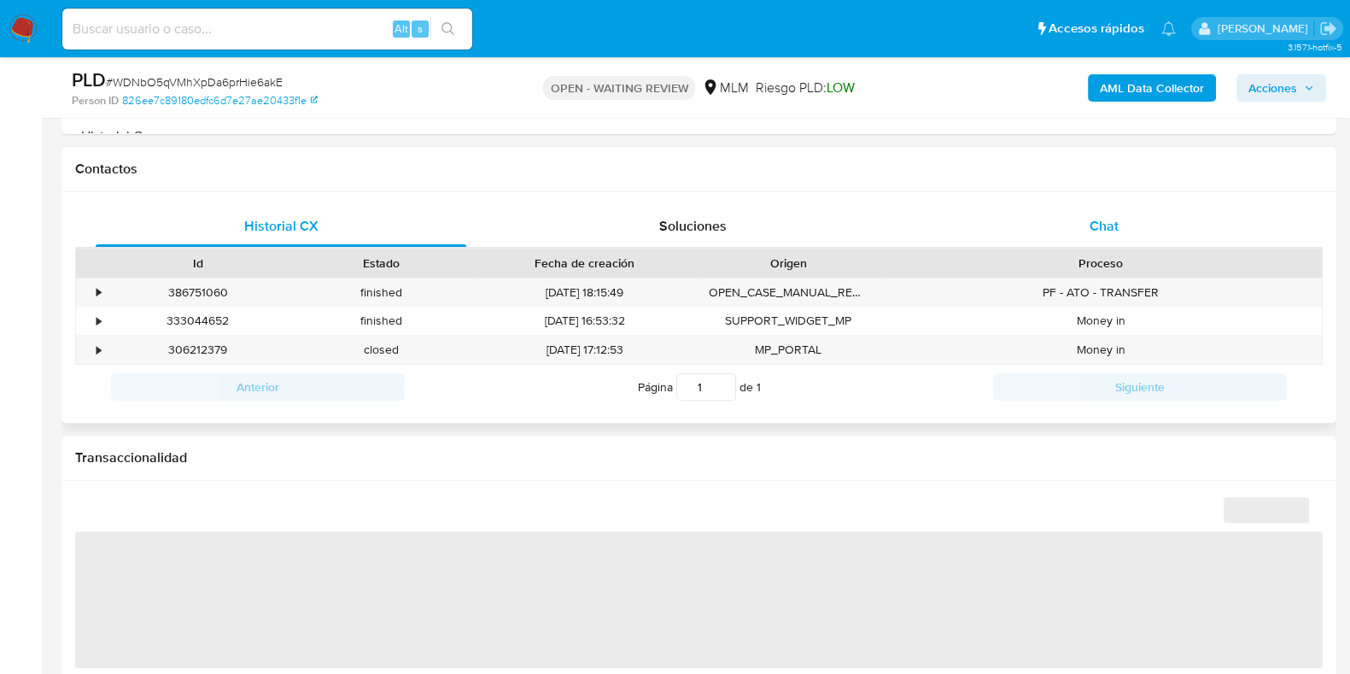
click at [1117, 231] on span "Chat" at bounding box center [1103, 226] width 29 height 20
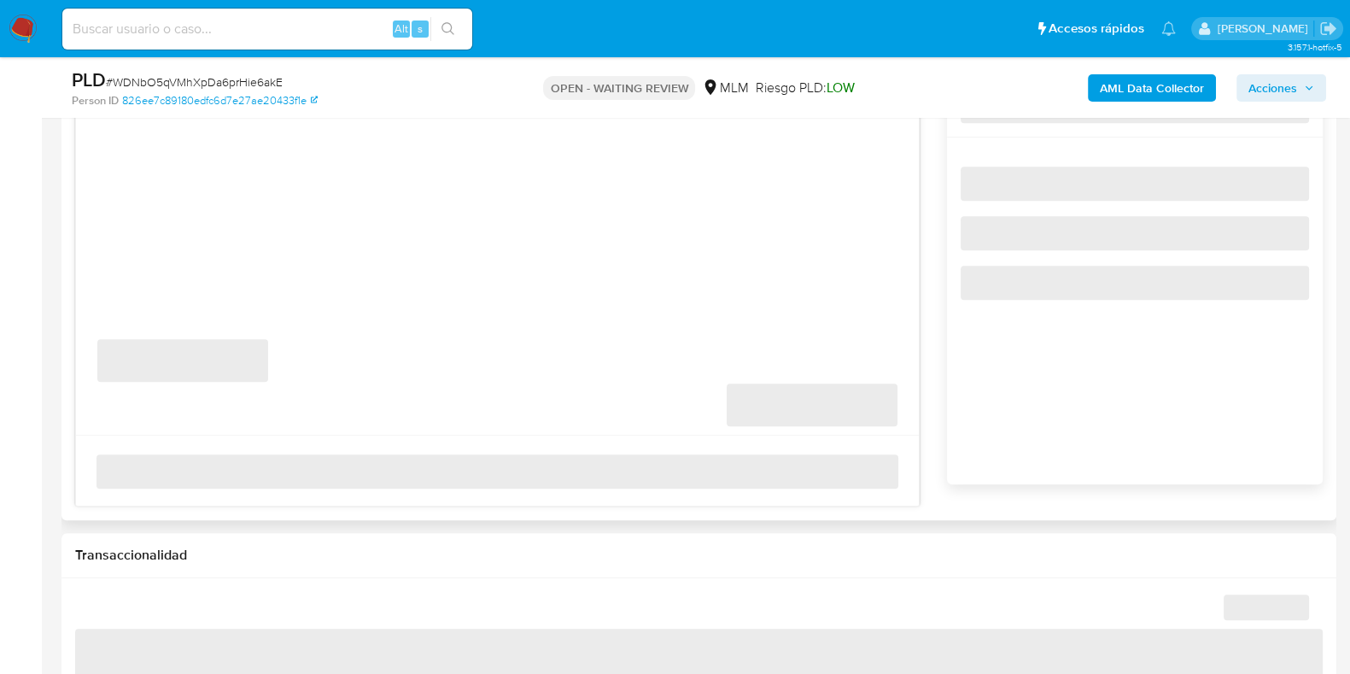
select select "10"
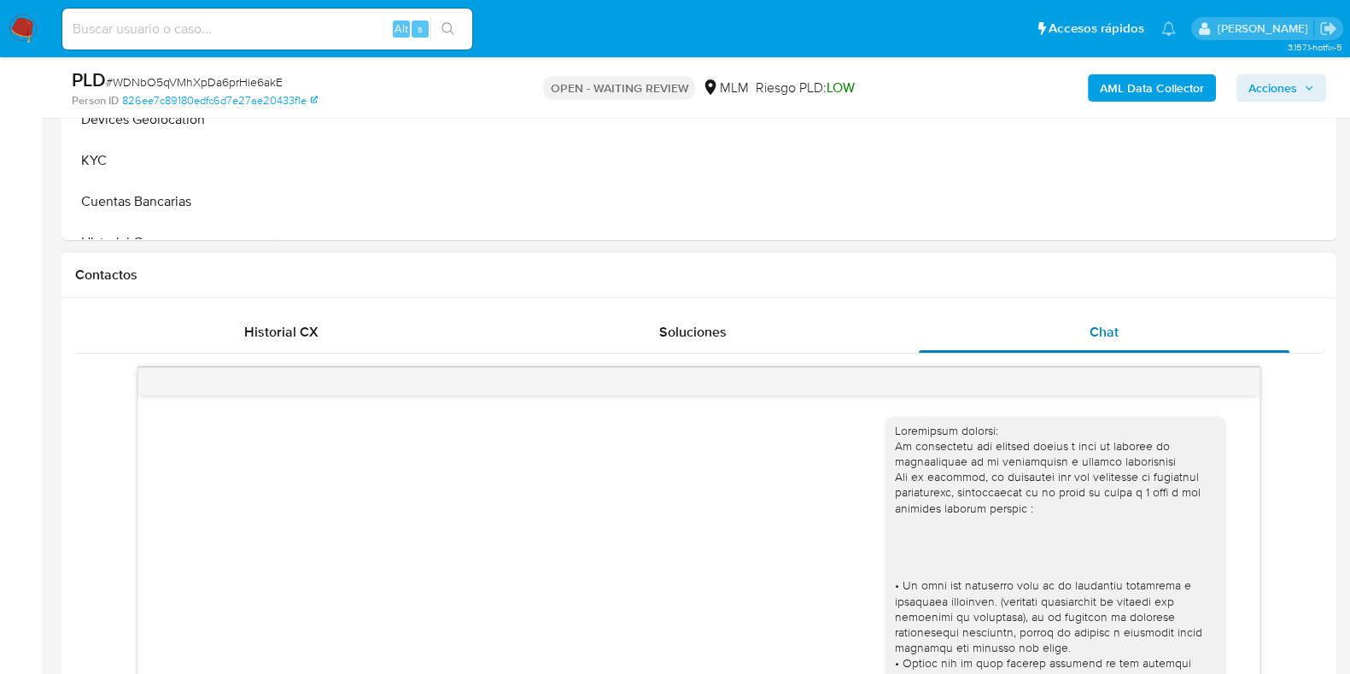
scroll to position [320, 0]
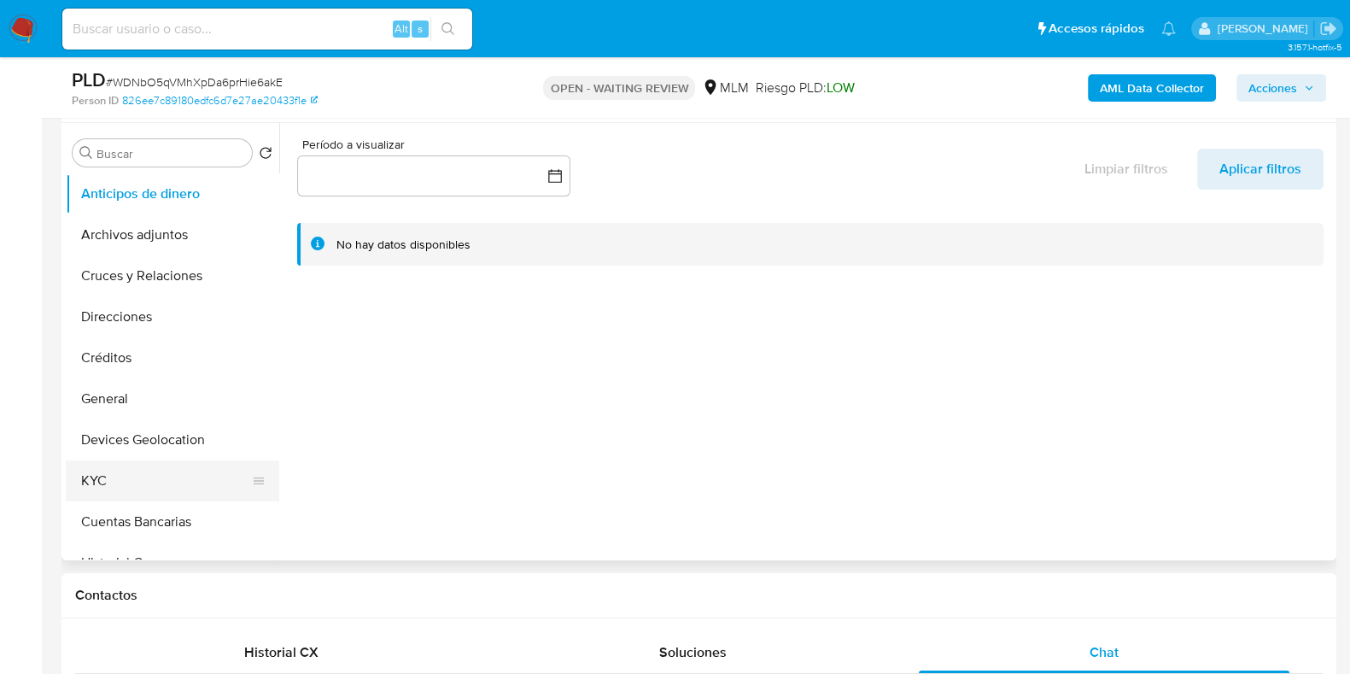
click at [120, 485] on button "KYC" at bounding box center [166, 480] width 200 height 41
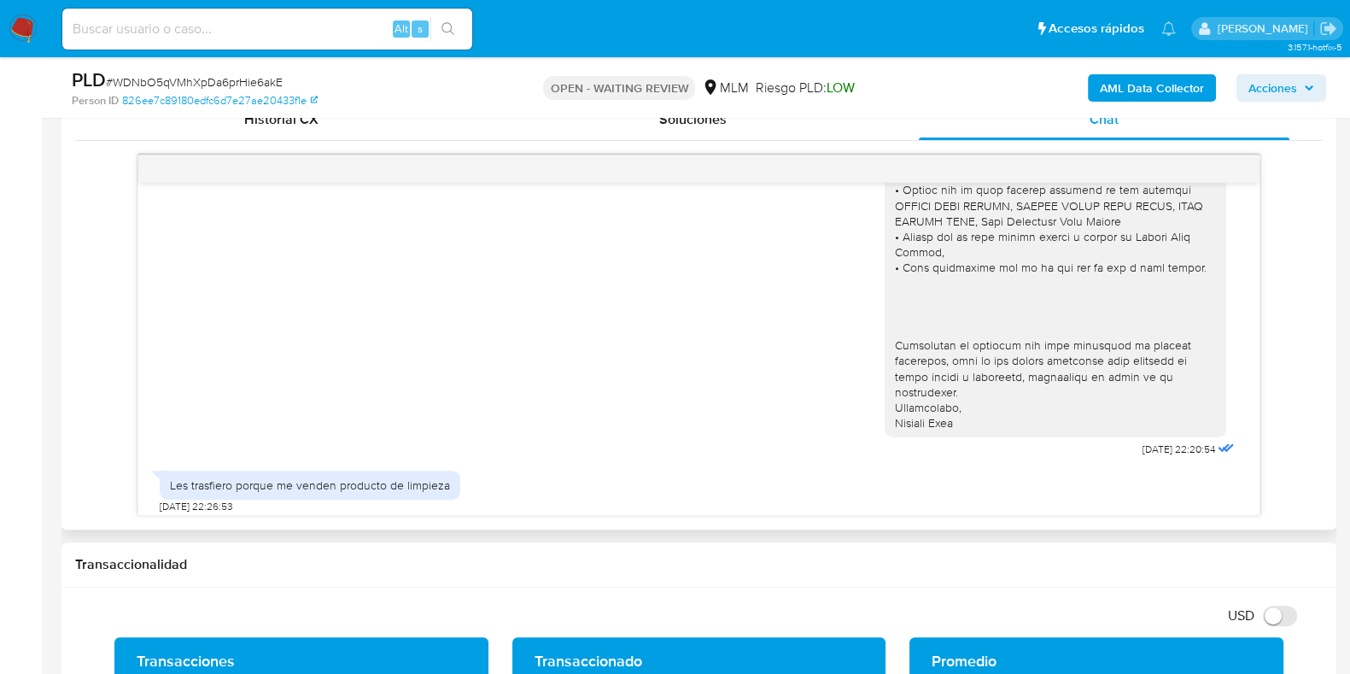
scroll to position [266, 0]
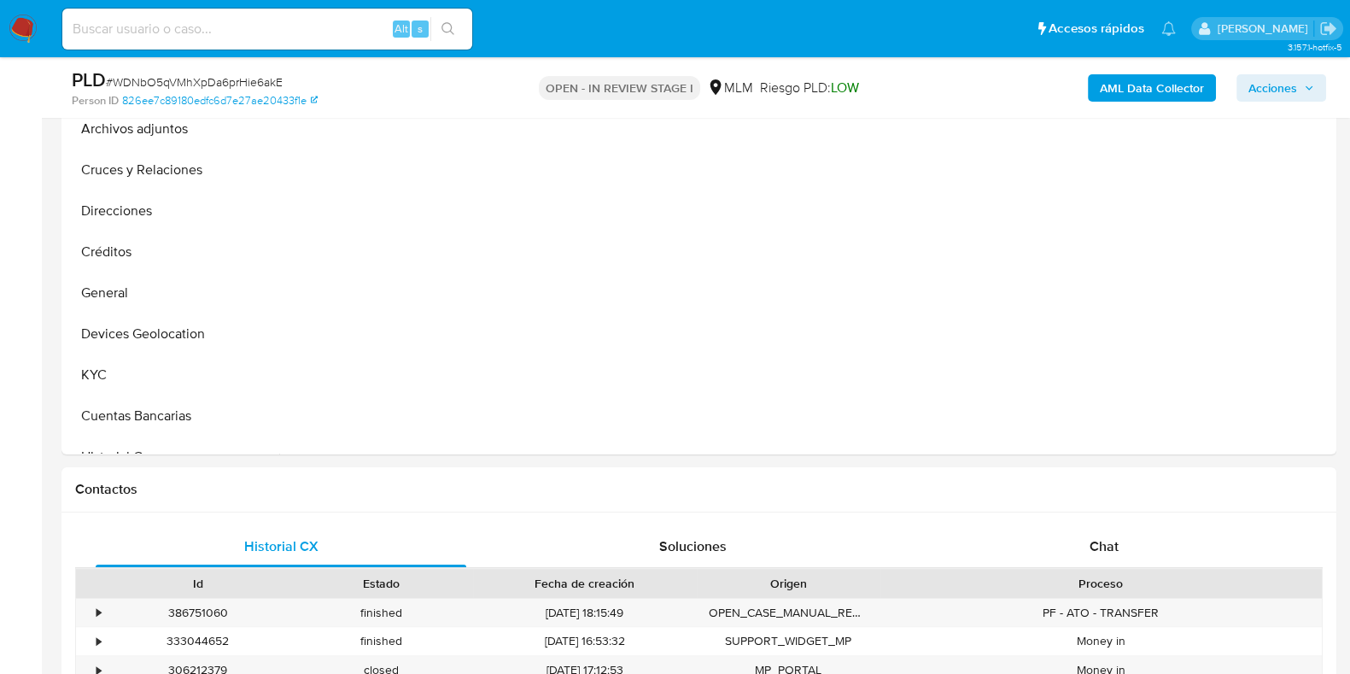
scroll to position [640, 0]
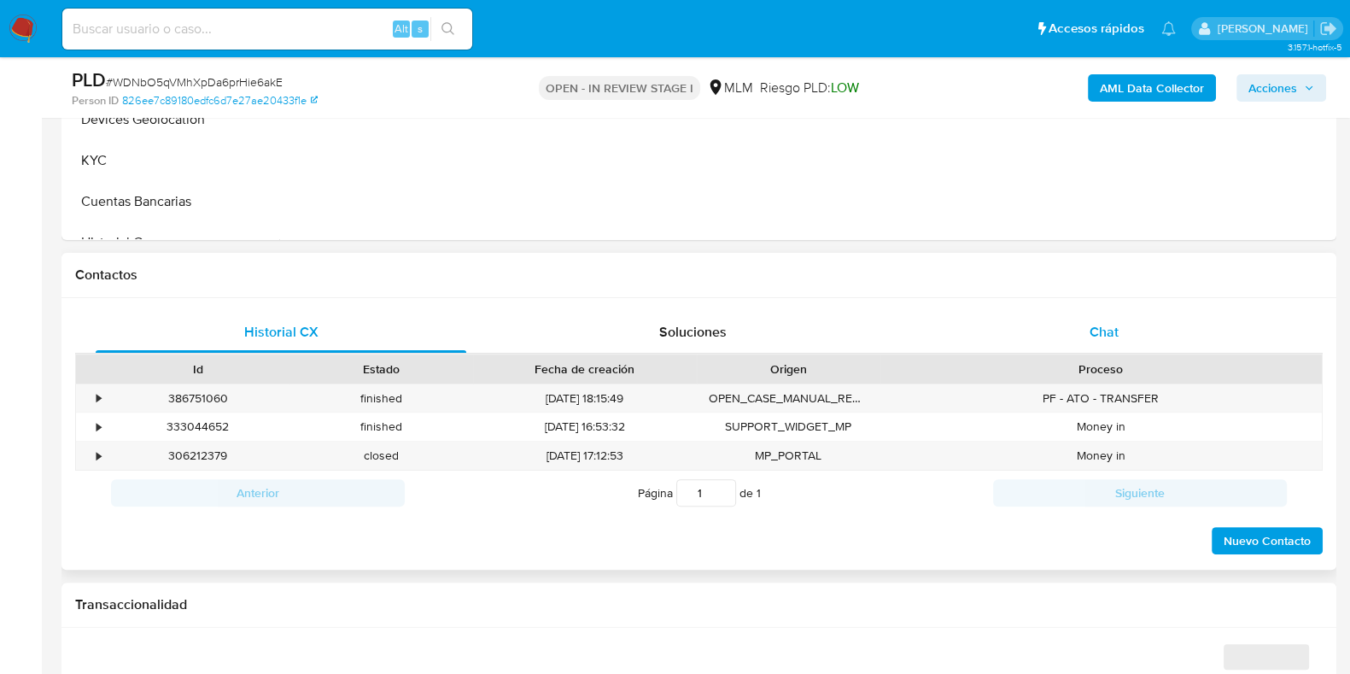
click at [1101, 330] on span "Chat" at bounding box center [1103, 332] width 29 height 20
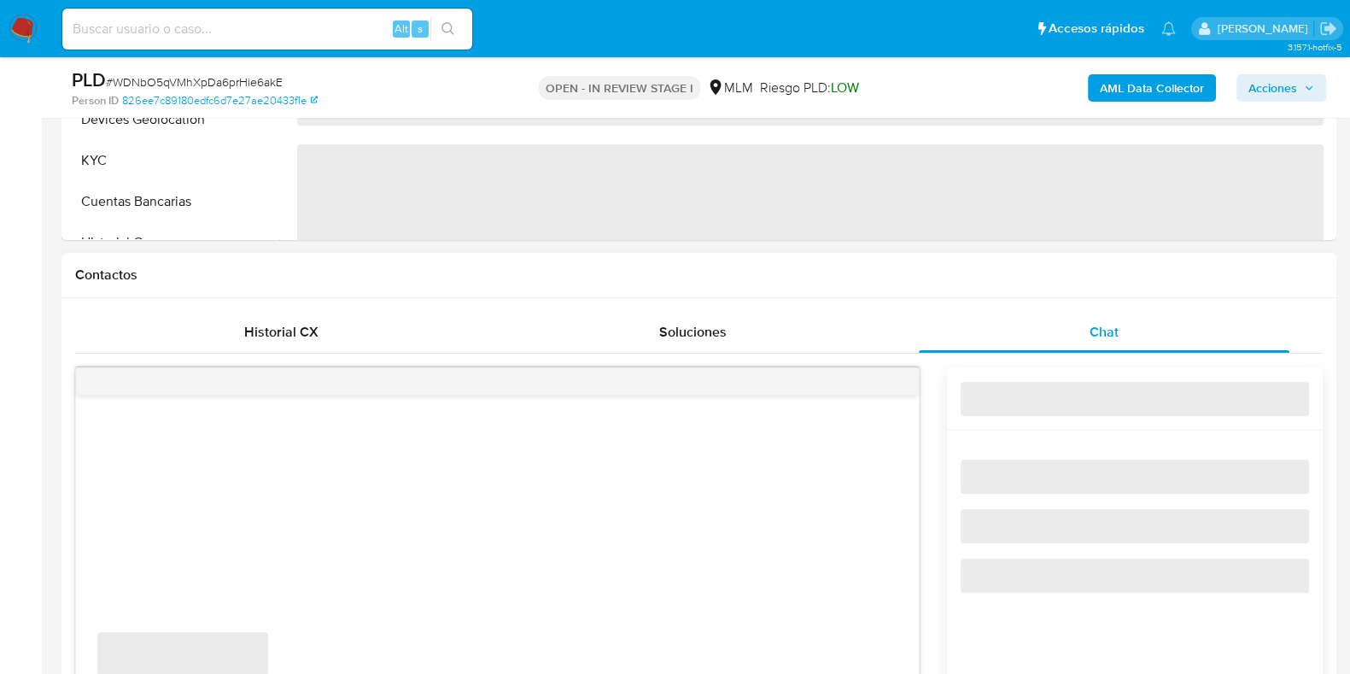
select select "10"
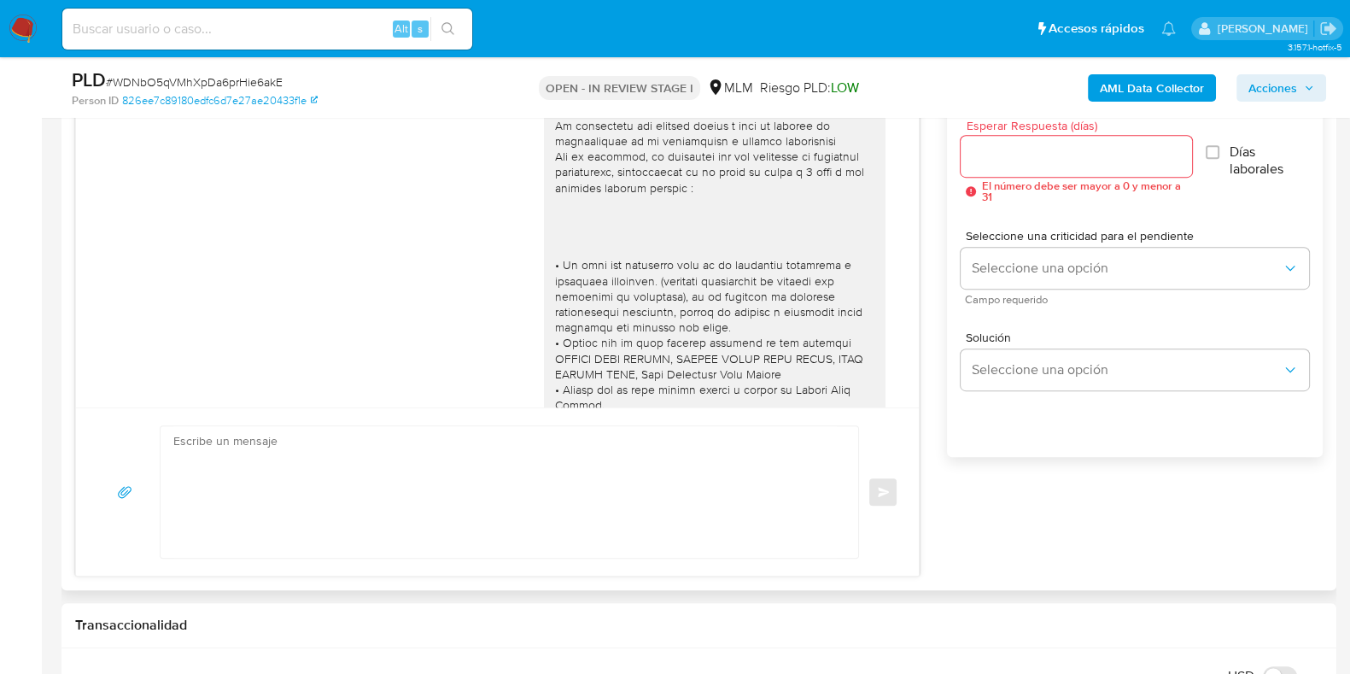
scroll to position [266, 0]
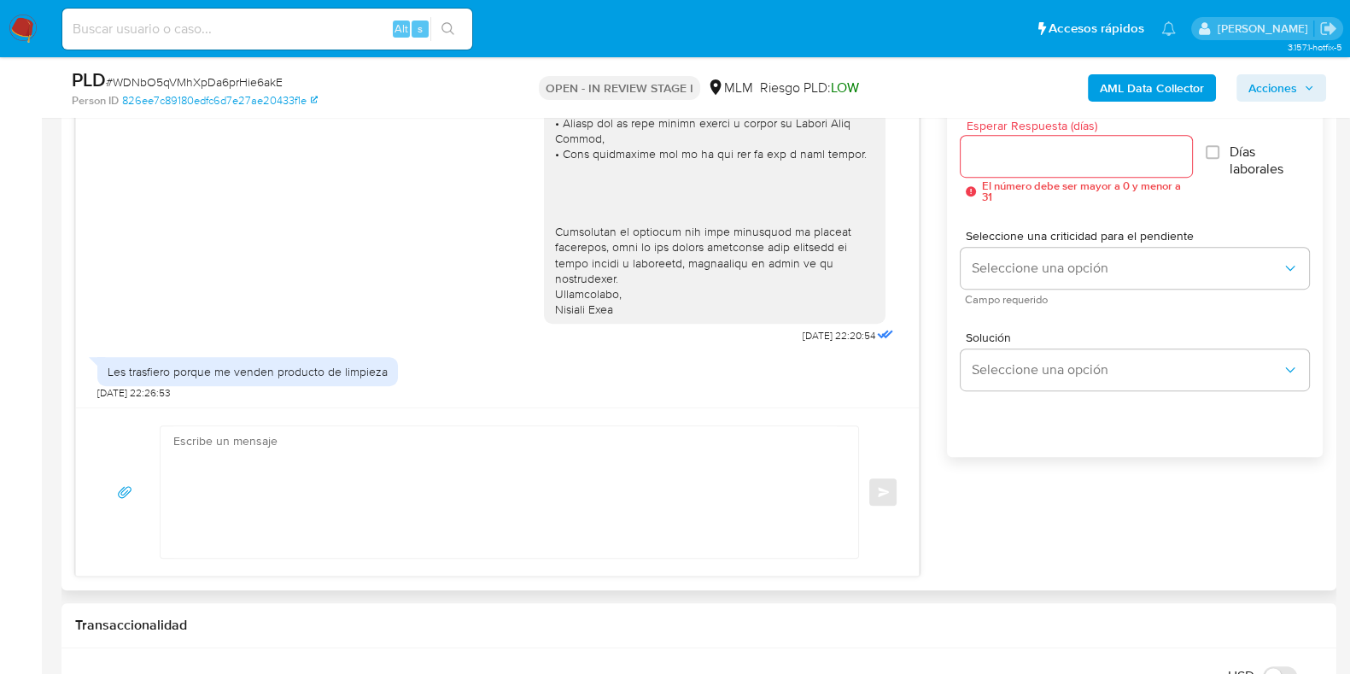
click at [534, 465] on textarea at bounding box center [504, 491] width 663 height 131
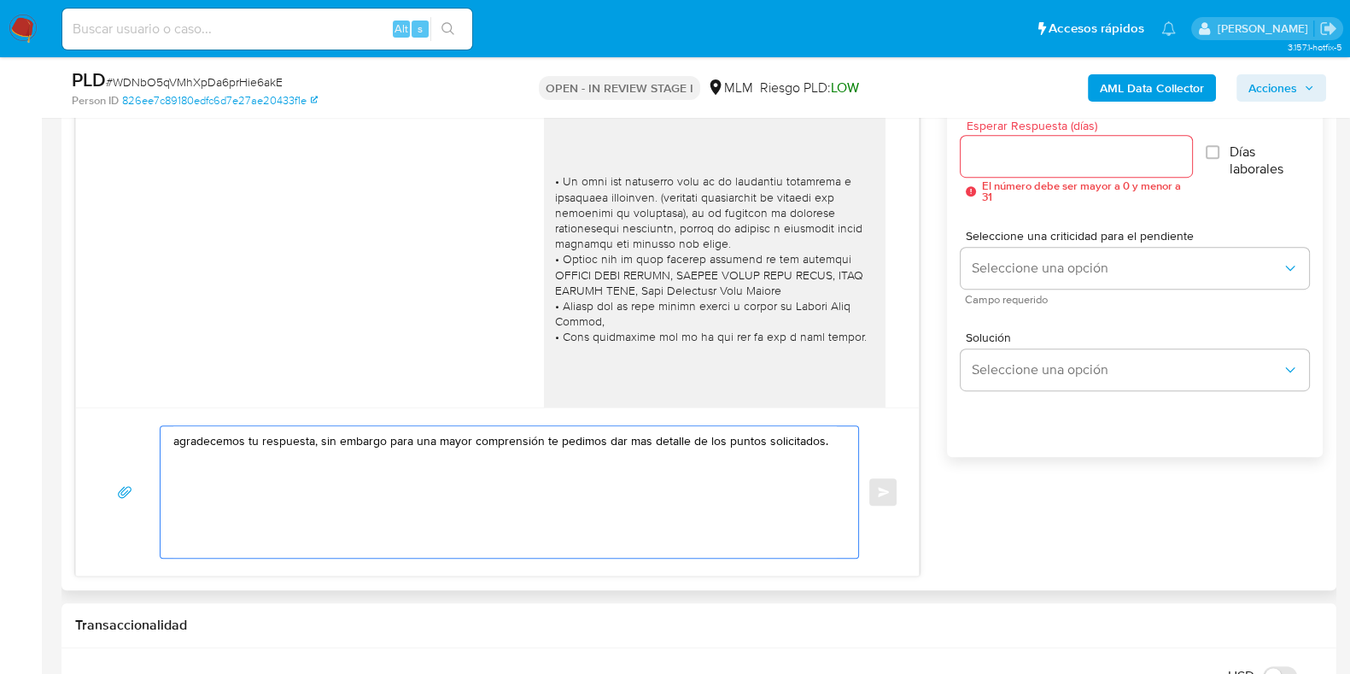
scroll to position [53, 0]
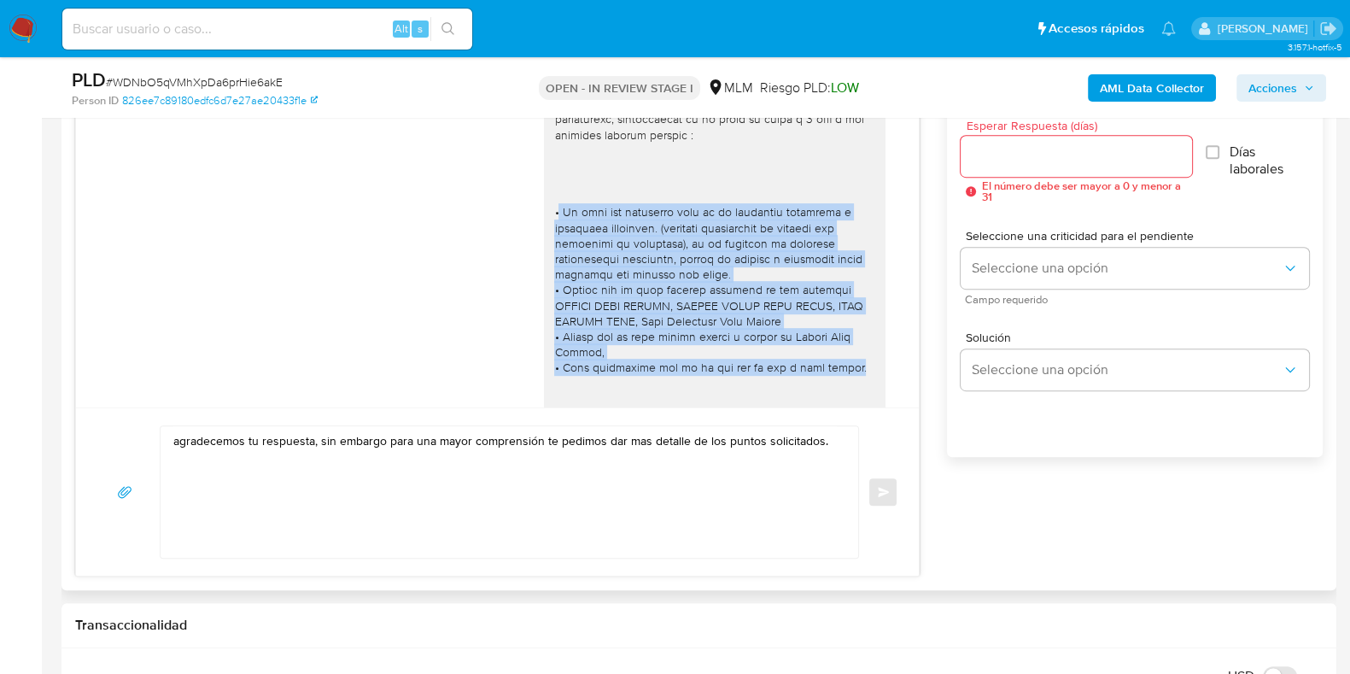
drag, startPoint x: 541, startPoint y: 210, endPoint x: 839, endPoint y: 368, distance: 337.3
click at [839, 368] on div at bounding box center [714, 291] width 321 height 482
copy div "Te pido nos compartas cual es tu actividad económica u ocupación principal. (ad…"
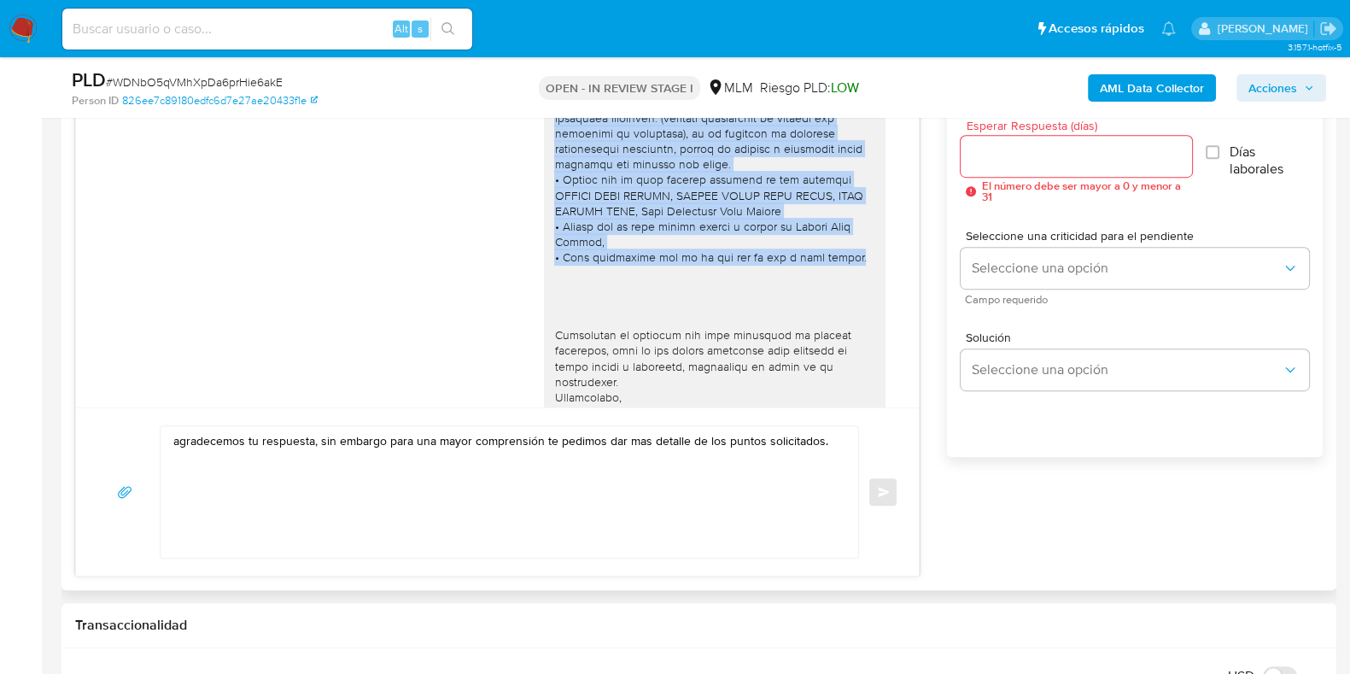
scroll to position [266, 0]
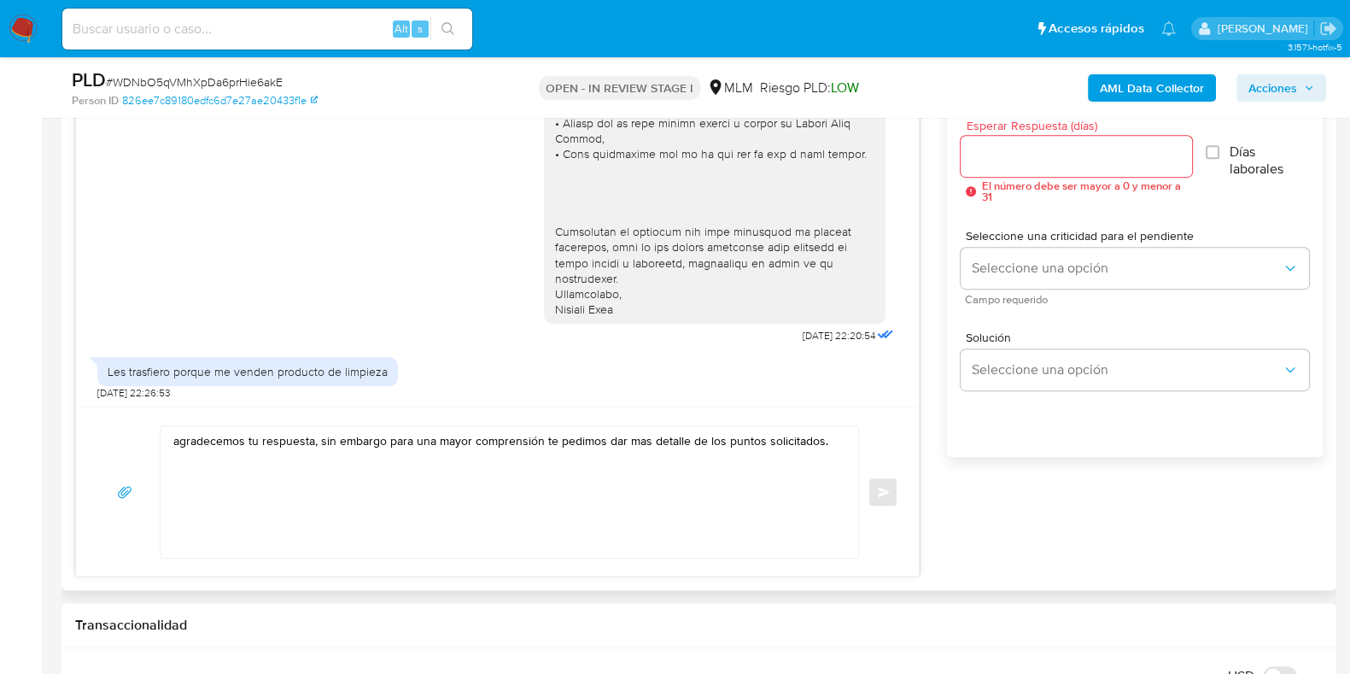
click at [854, 464] on div "agradecemos tu respuesta, sin embargo para una mayor comprensión te pedimos dar…" at bounding box center [509, 491] width 699 height 133
click at [828, 441] on textarea "agradecemos tu respuesta, sin embargo para una mayor comprensión te pedimos dar…" at bounding box center [504, 491] width 663 height 131
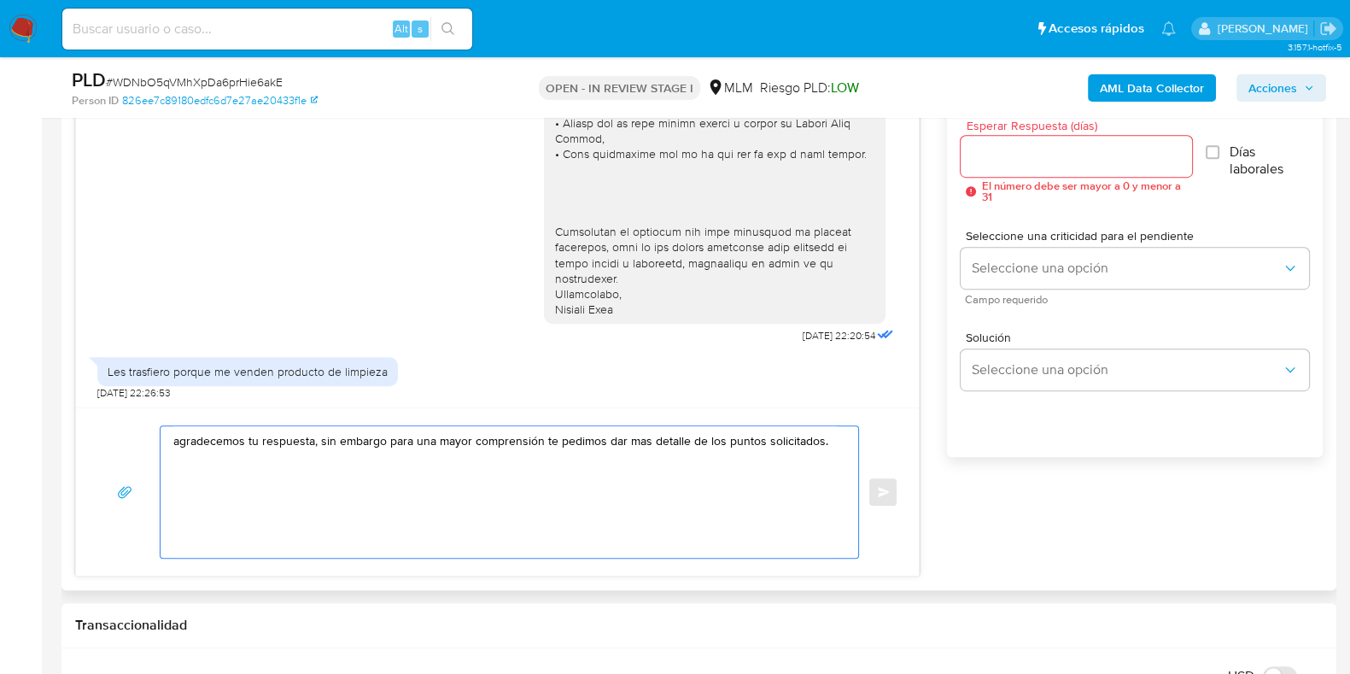
paste textarea "Te pido nos compartas cual es tu actividad económica u ocupación principal. (ad…"
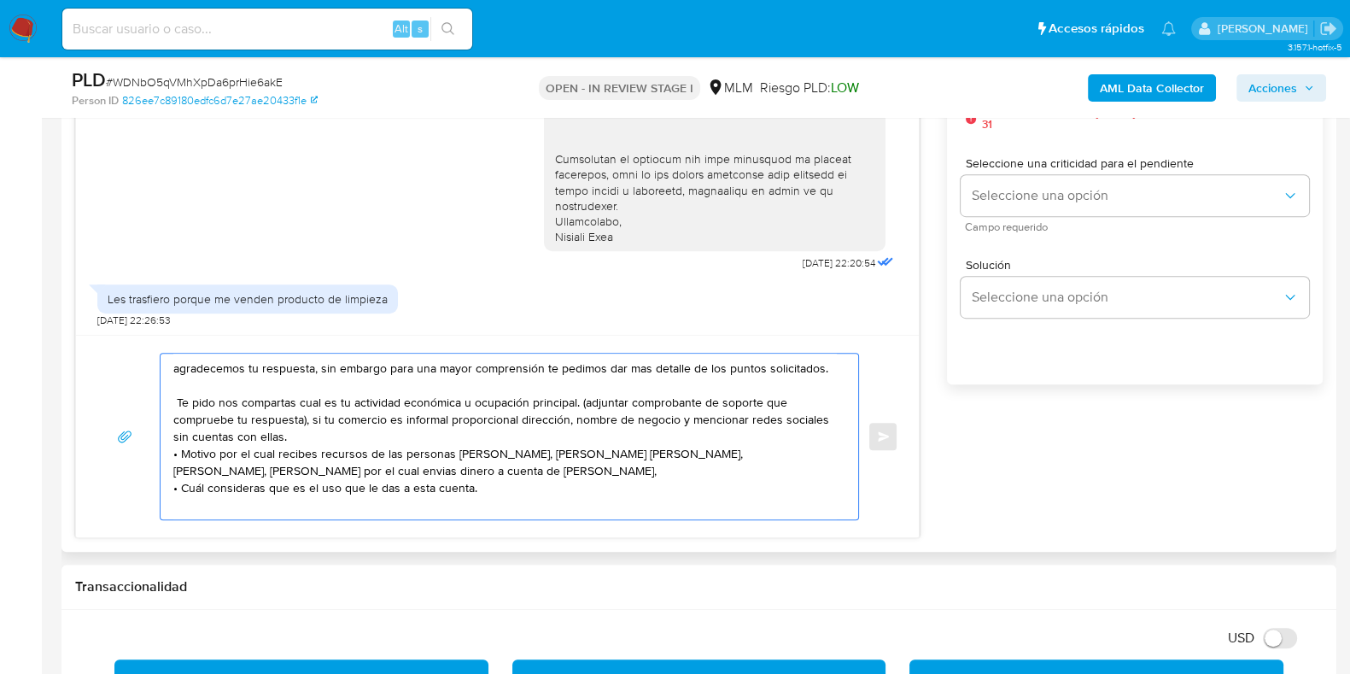
scroll to position [1067, 0]
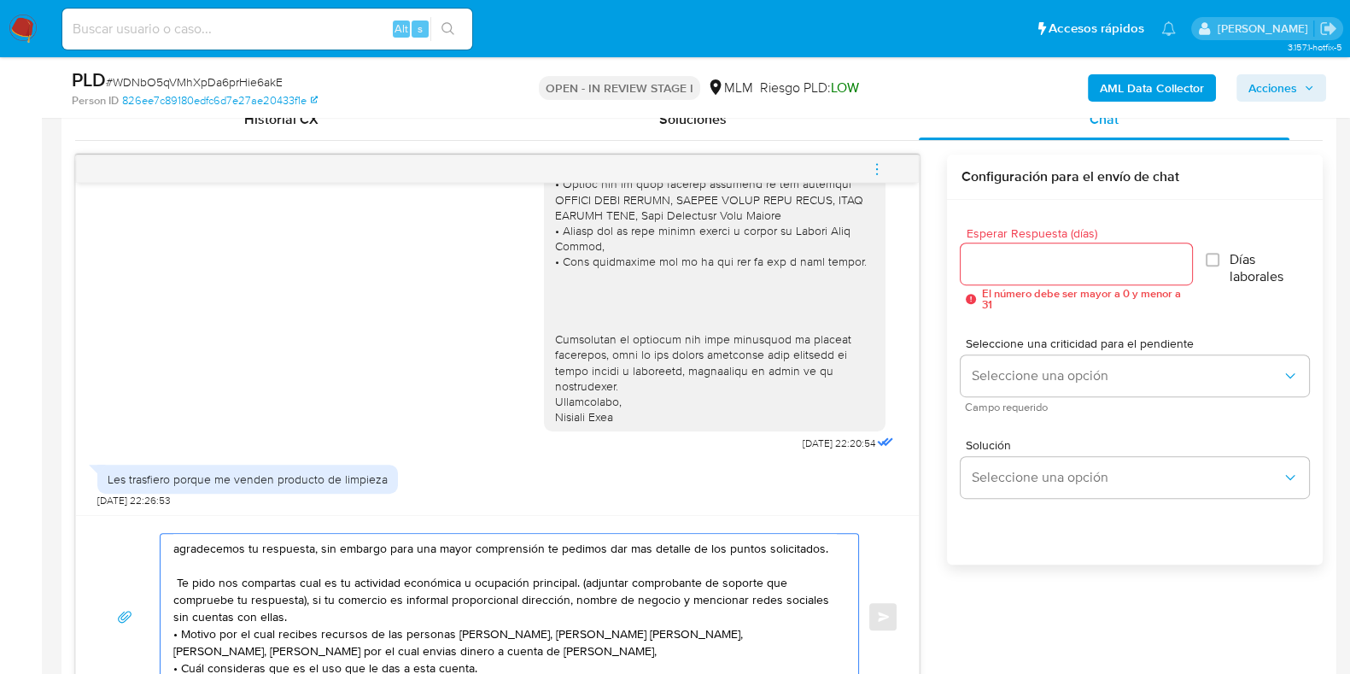
type textarea "agradecemos tu respuesta, sin embargo para una mayor comprensión te pedimos dar…"
click at [1009, 268] on input "Esperar Respuesta (días)" at bounding box center [1076, 264] width 231 height 22
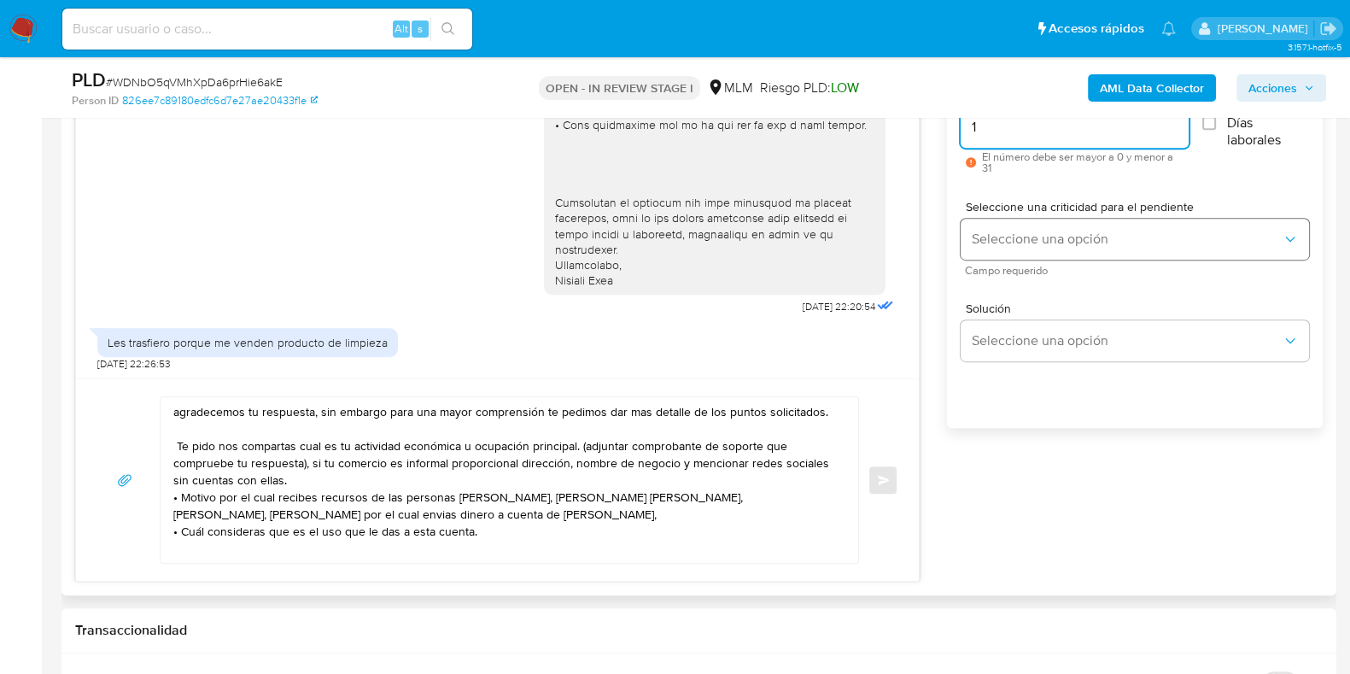
scroll to position [961, 0]
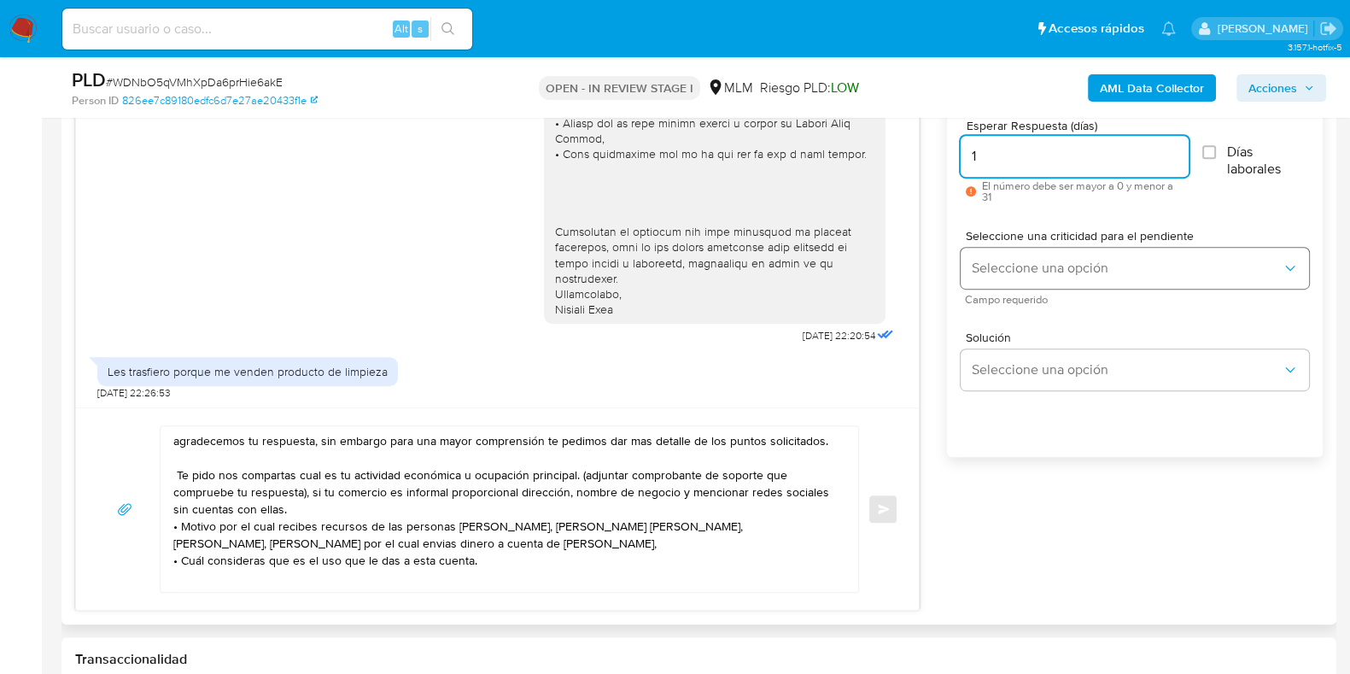
type input "1"
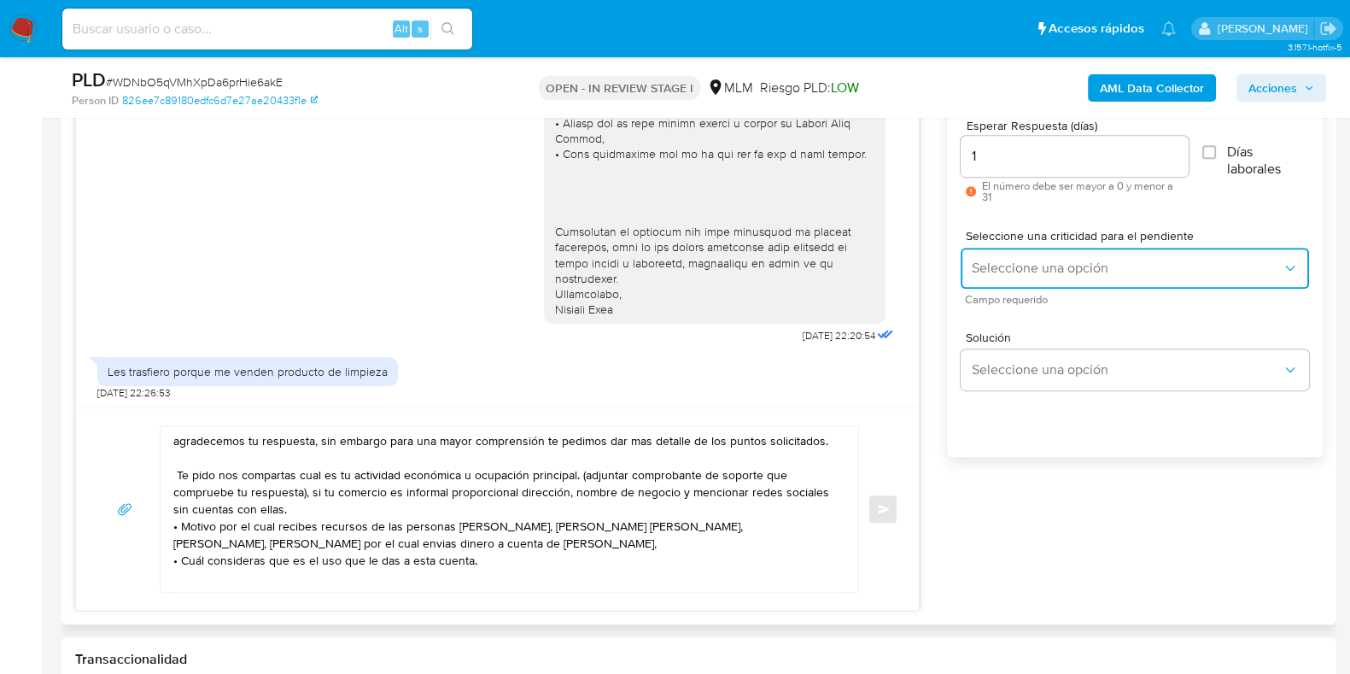
click at [1008, 272] on span "Seleccione una opción" at bounding box center [1126, 268] width 311 height 17
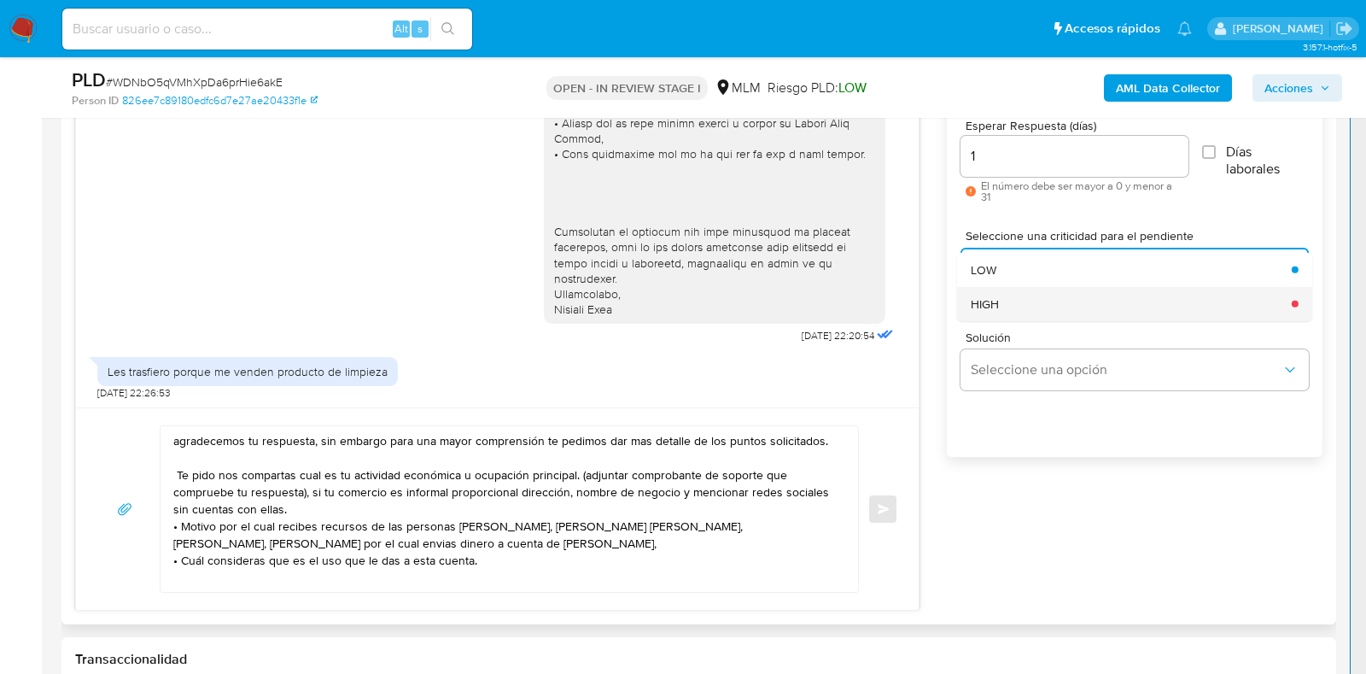
click at [996, 309] on span "HIGH" at bounding box center [985, 302] width 28 height 15
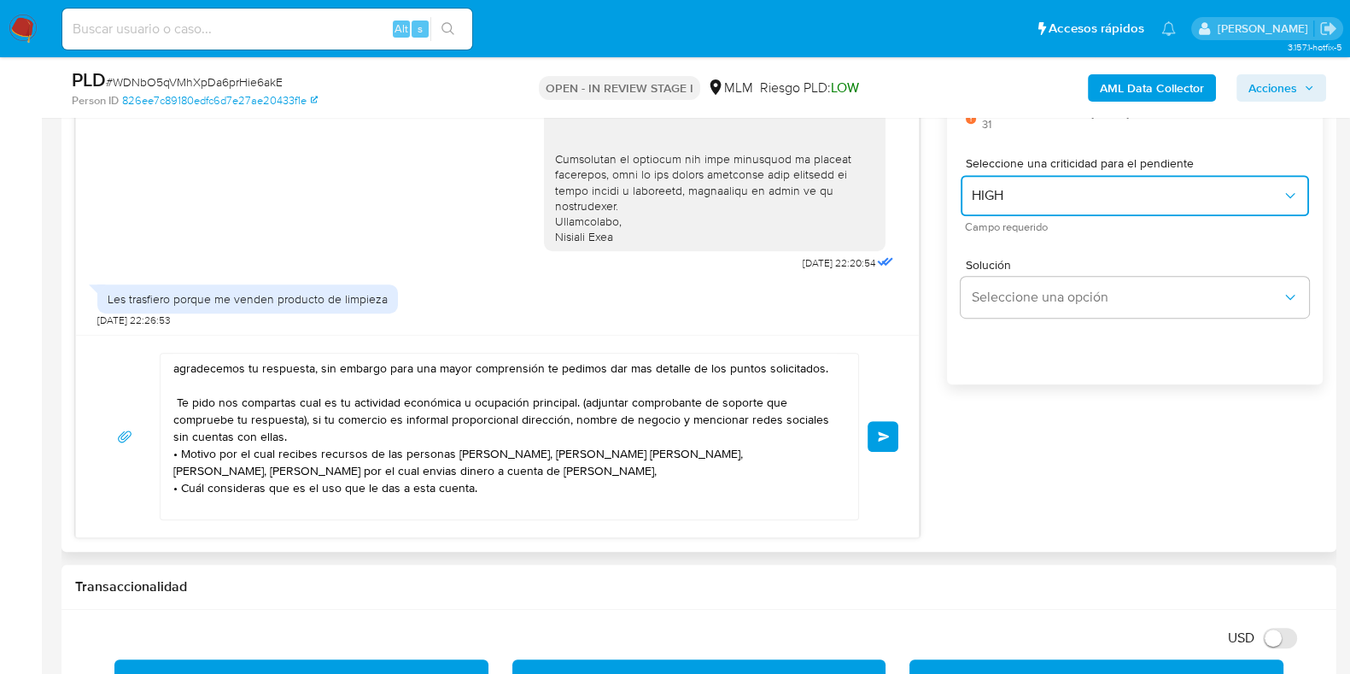
scroll to position [1067, 0]
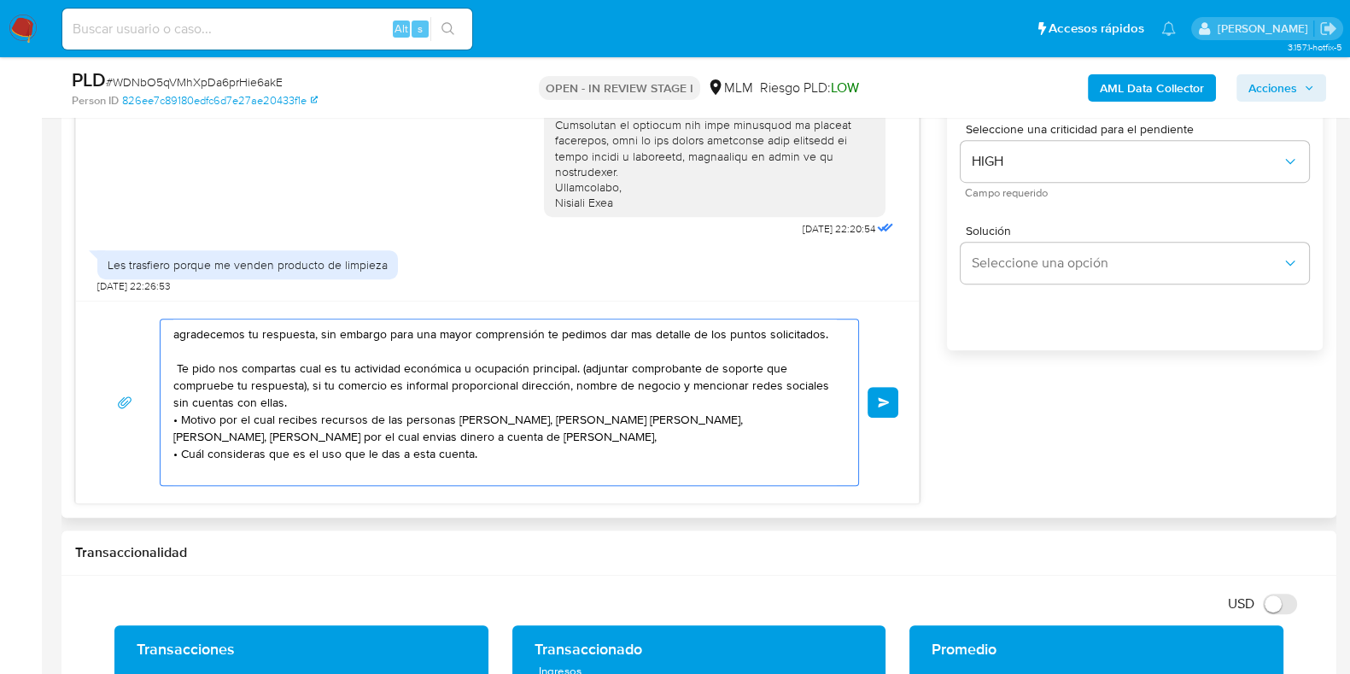
click at [181, 338] on textarea "agradecemos tu respuesta, sin embargo para una mayor comprensión te pedimos dar…" at bounding box center [504, 402] width 663 height 166
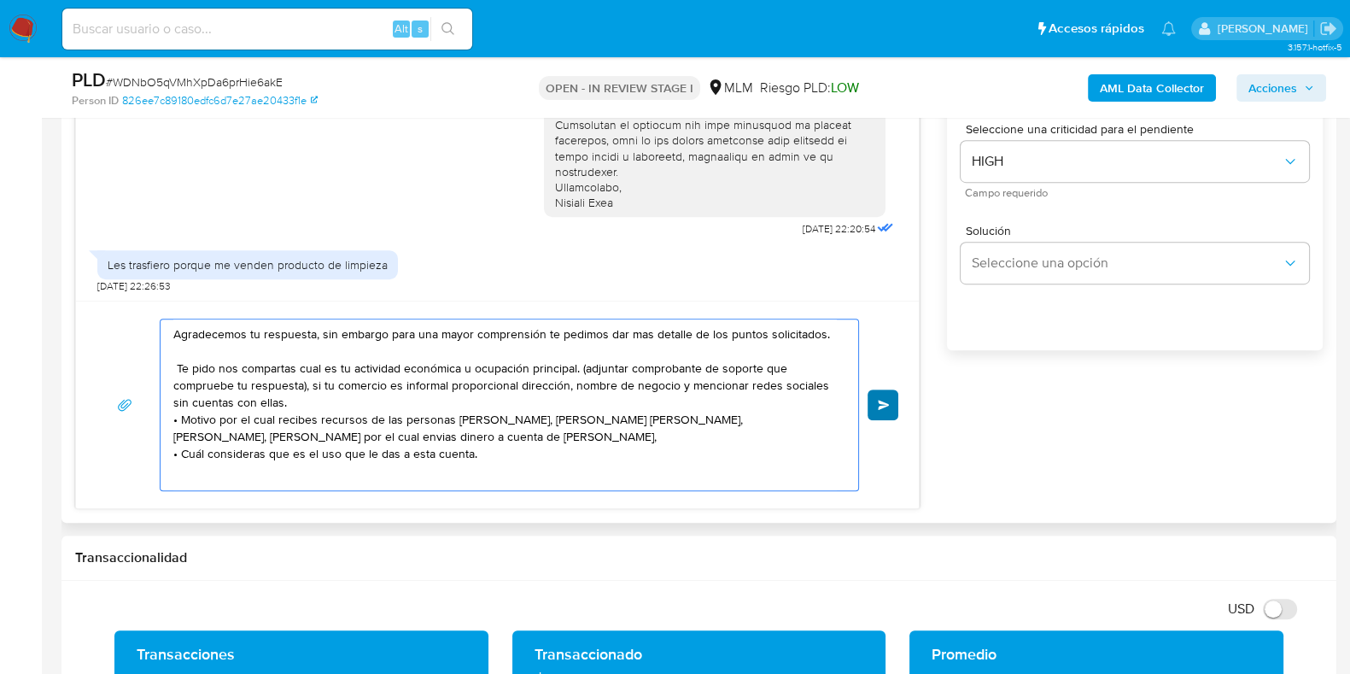
type textarea "Agradecemos tu respuesta, sin embargo para una mayor comprensión te pedimos dar…"
click at [878, 409] on button "Enviar" at bounding box center [883, 404] width 31 height 31
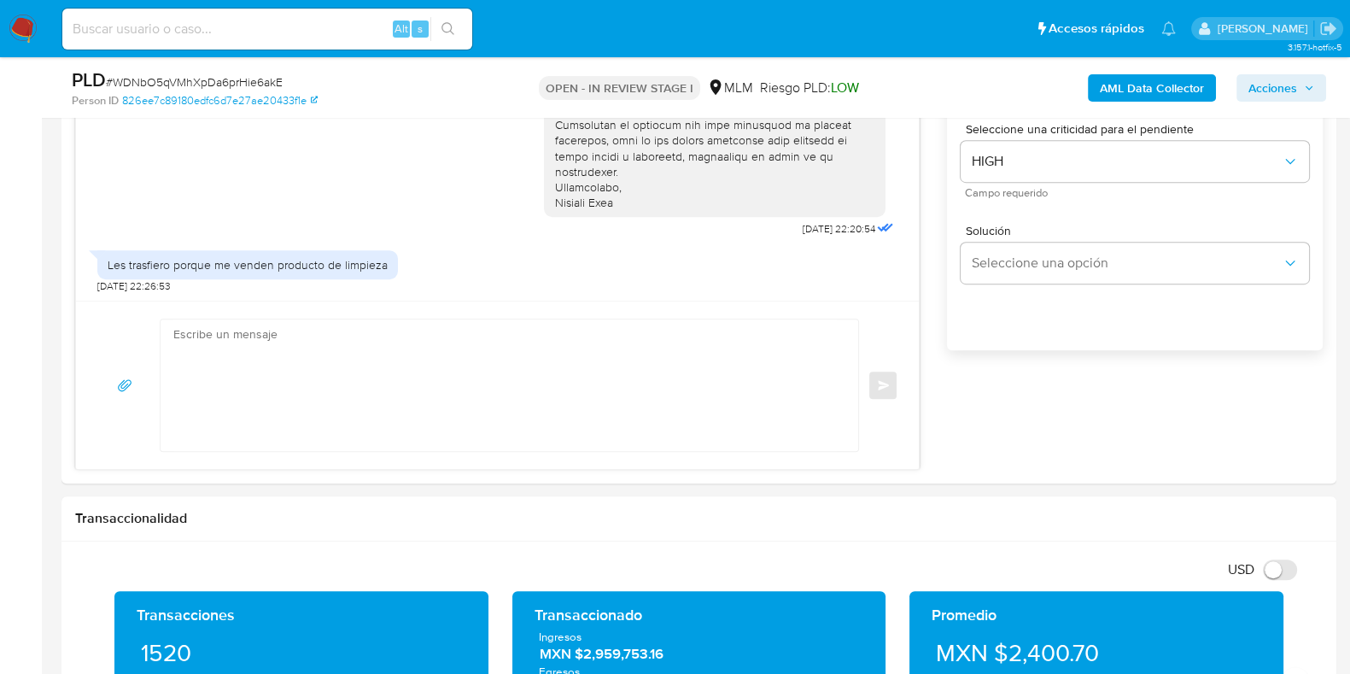
scroll to position [549, 0]
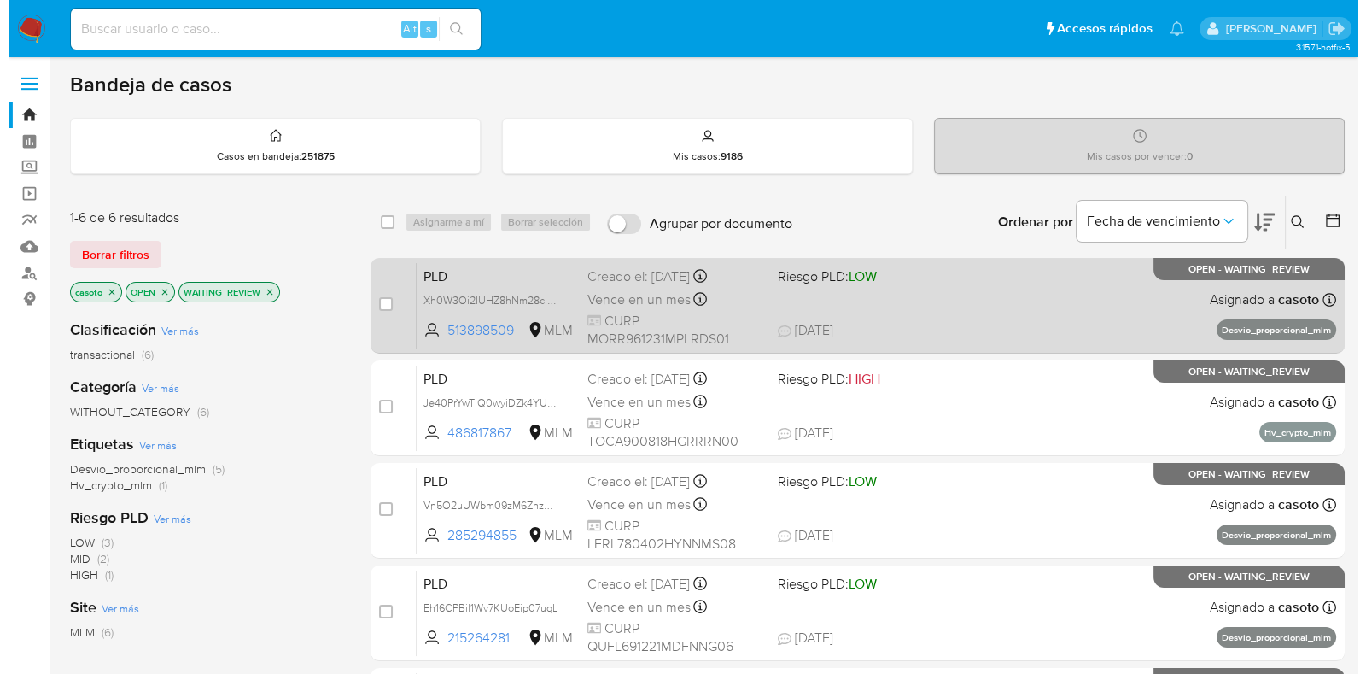
scroll to position [106, 0]
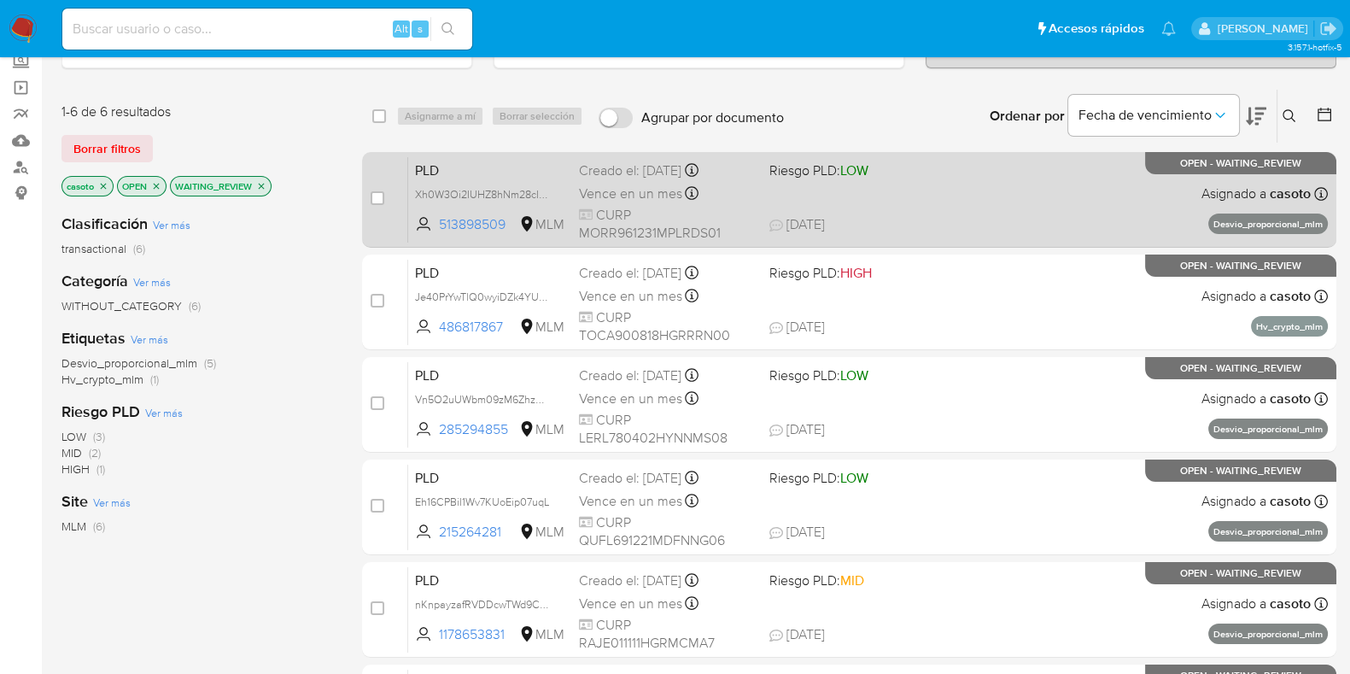
click at [1078, 207] on div "PLD Xh0W3Oi2IUHZ8hNm28cIM2nW 513898509 MLM Riesgo PLD: LOW Creado el: [DATE] Cr…" at bounding box center [868, 199] width 920 height 86
click at [378, 196] on input "checkbox" at bounding box center [378, 198] width 14 height 14
checkbox input "true"
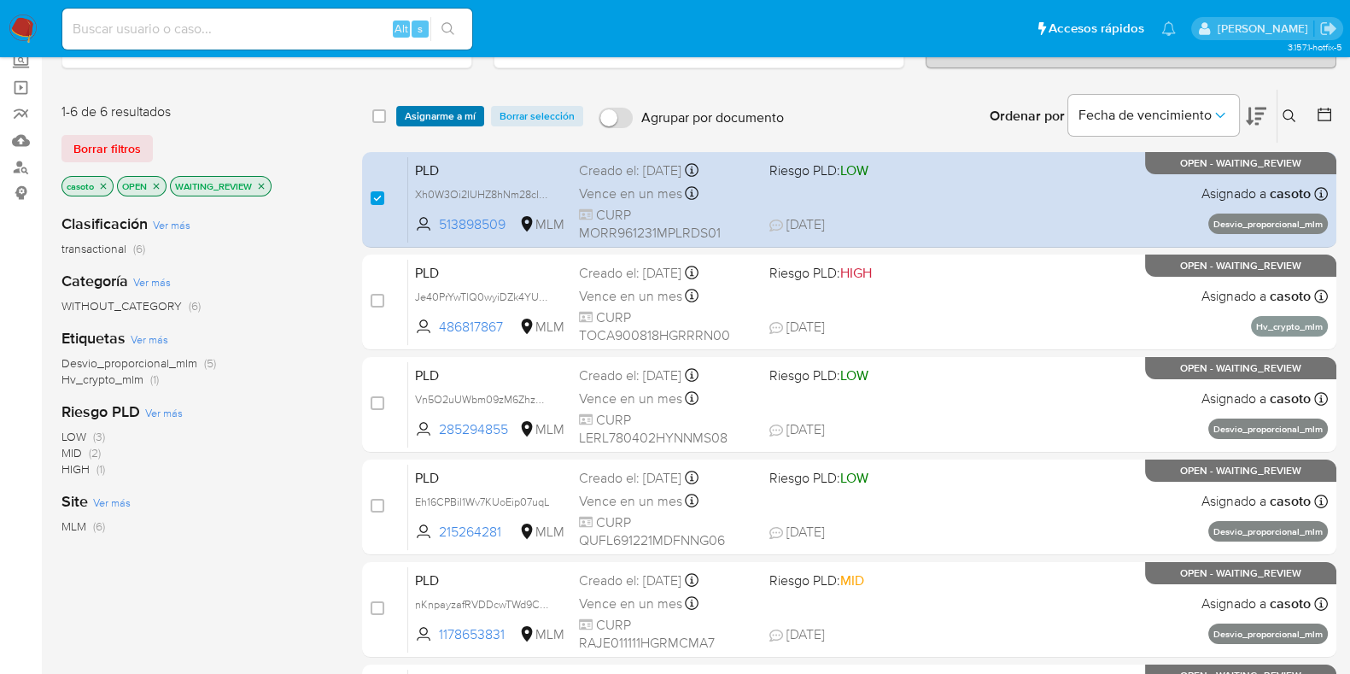
click at [432, 118] on span "Asignarme a mí" at bounding box center [440, 116] width 71 height 17
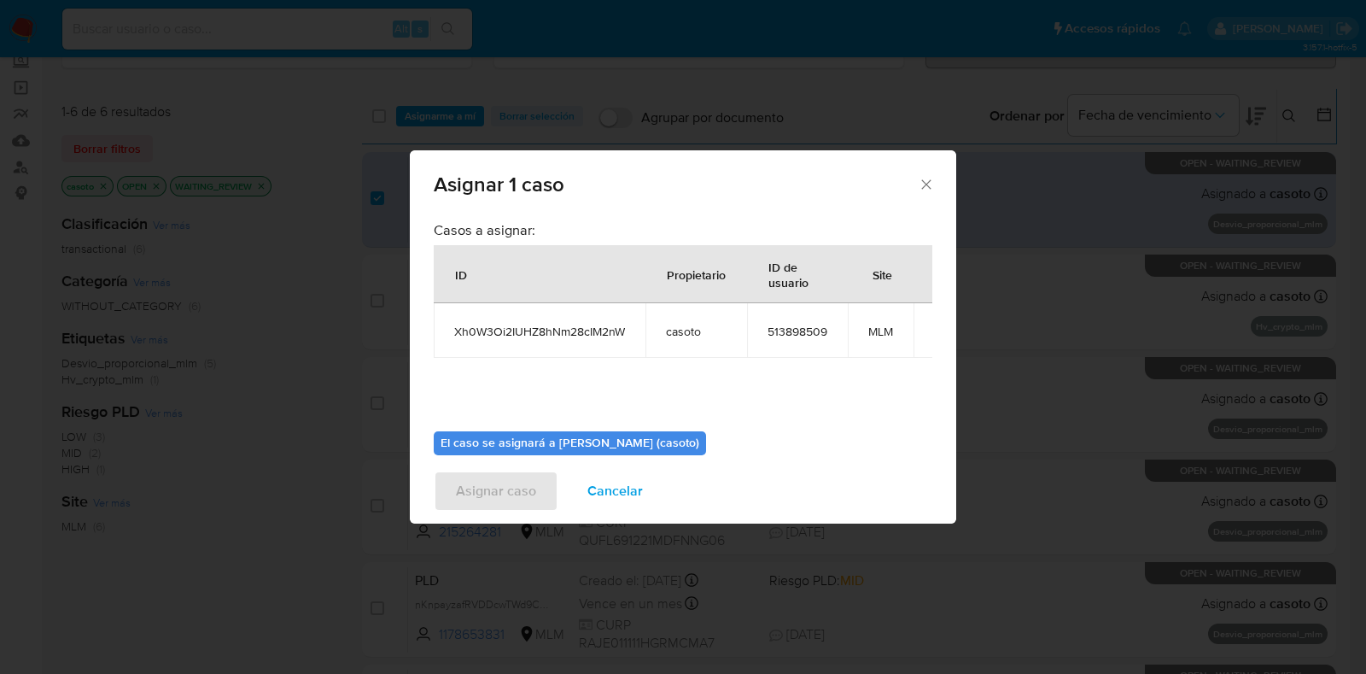
click at [535, 377] on div "Casos a asignar: ID Propietario ID de usuario Site Xh0W3Oi2IUHZ8hNm28cIM2nW cas…" at bounding box center [683, 319] width 499 height 196
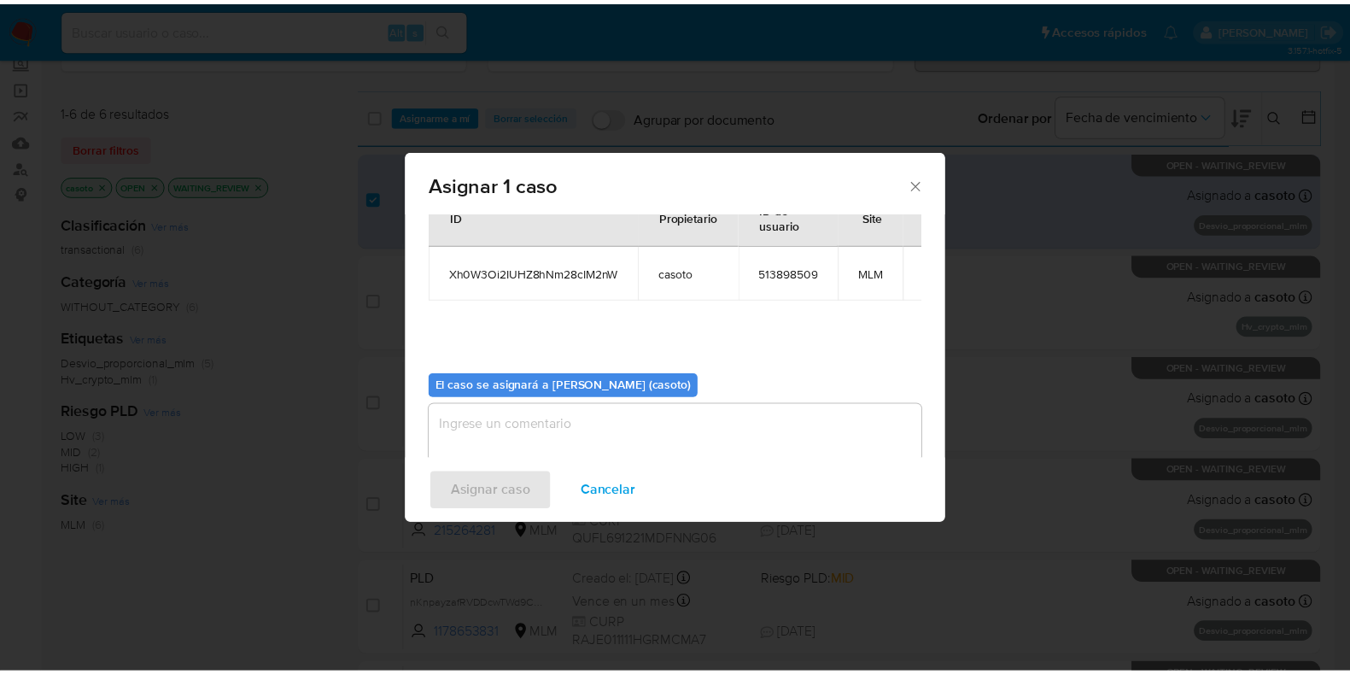
scroll to position [88, 0]
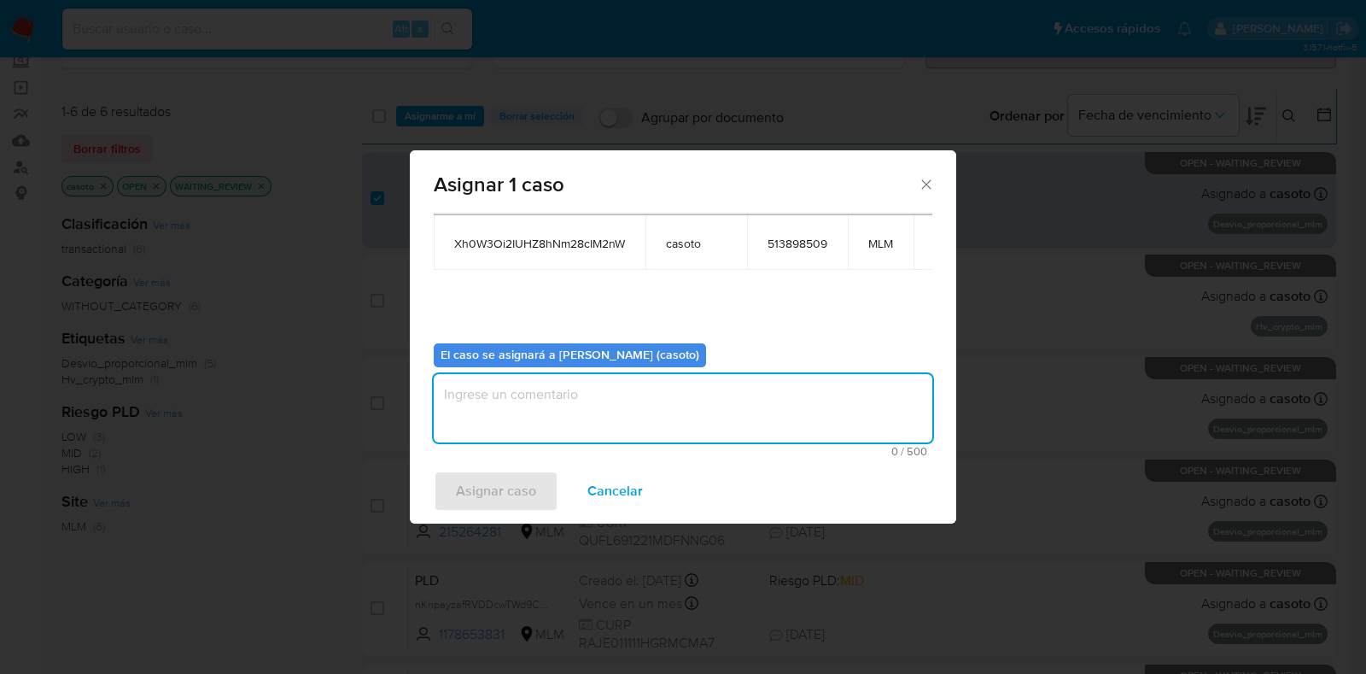
click at [528, 400] on textarea "assign-modal" at bounding box center [683, 408] width 499 height 68
type textarea "l1"
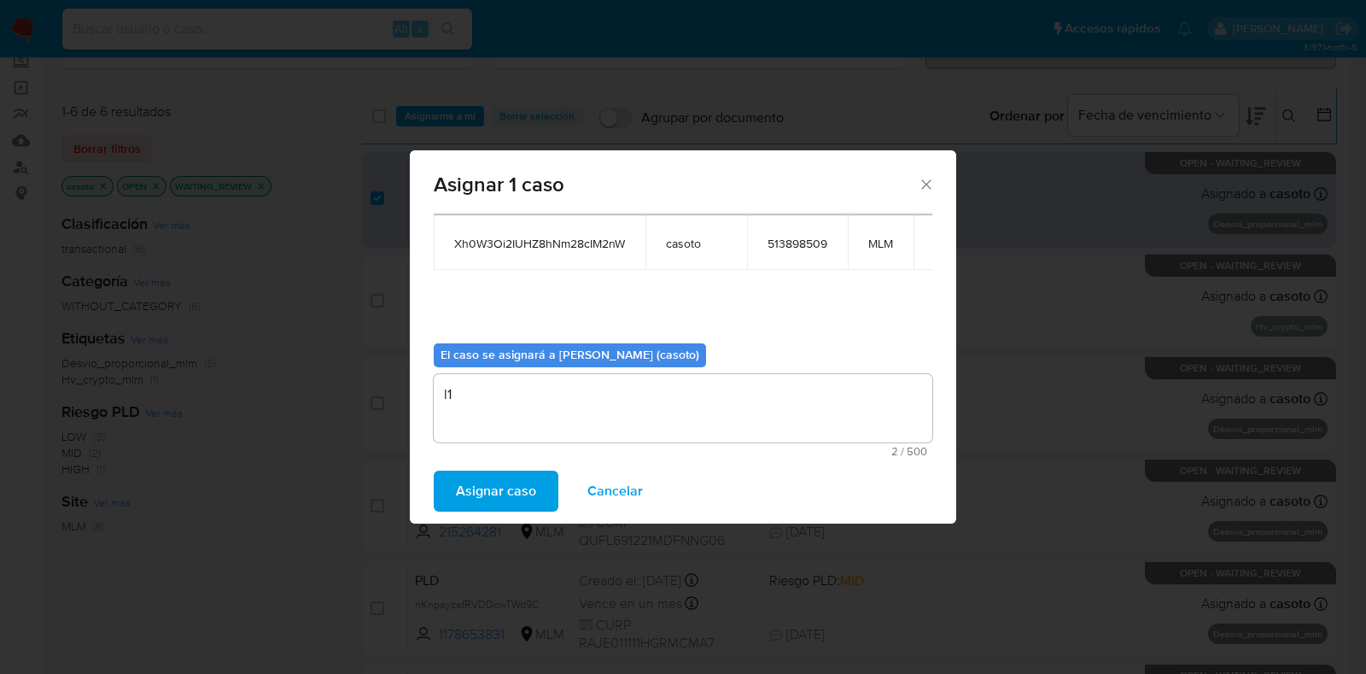
click at [506, 495] on span "Asignar caso" at bounding box center [496, 491] width 80 height 38
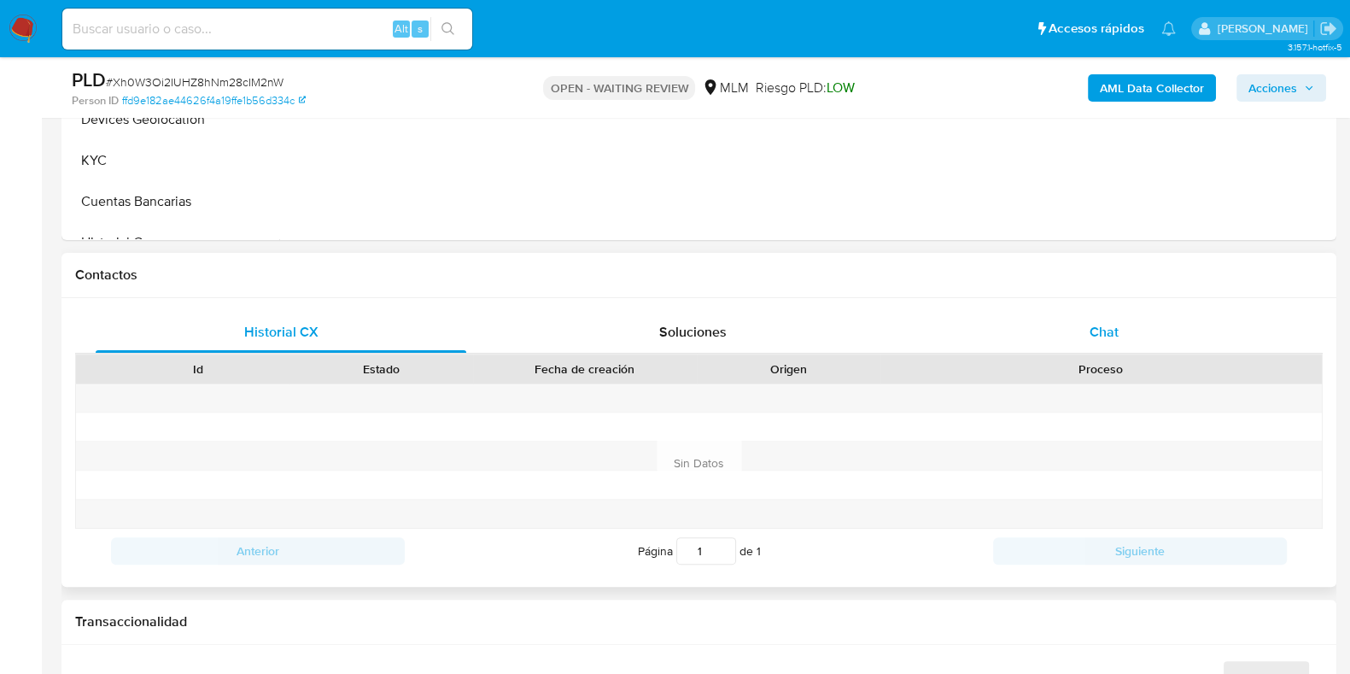
click at [1113, 326] on span "Chat" at bounding box center [1103, 332] width 29 height 20
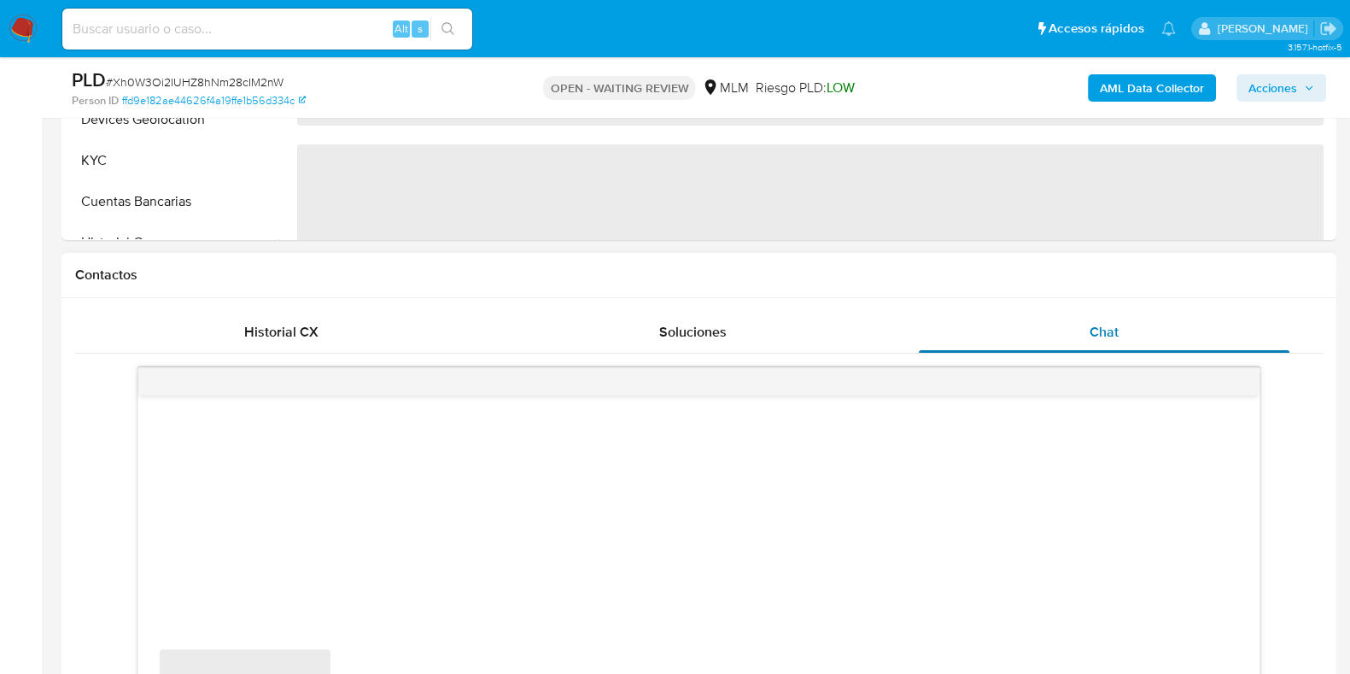
scroll to position [853, 0]
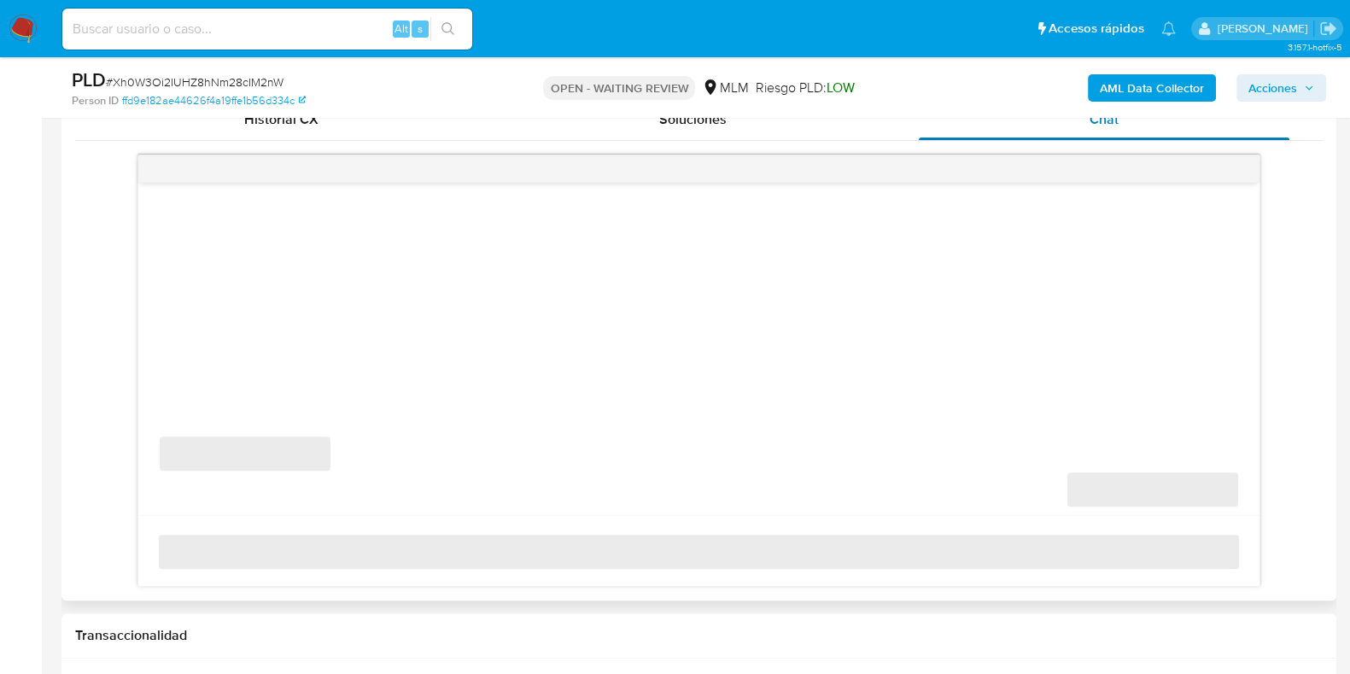
select select "10"
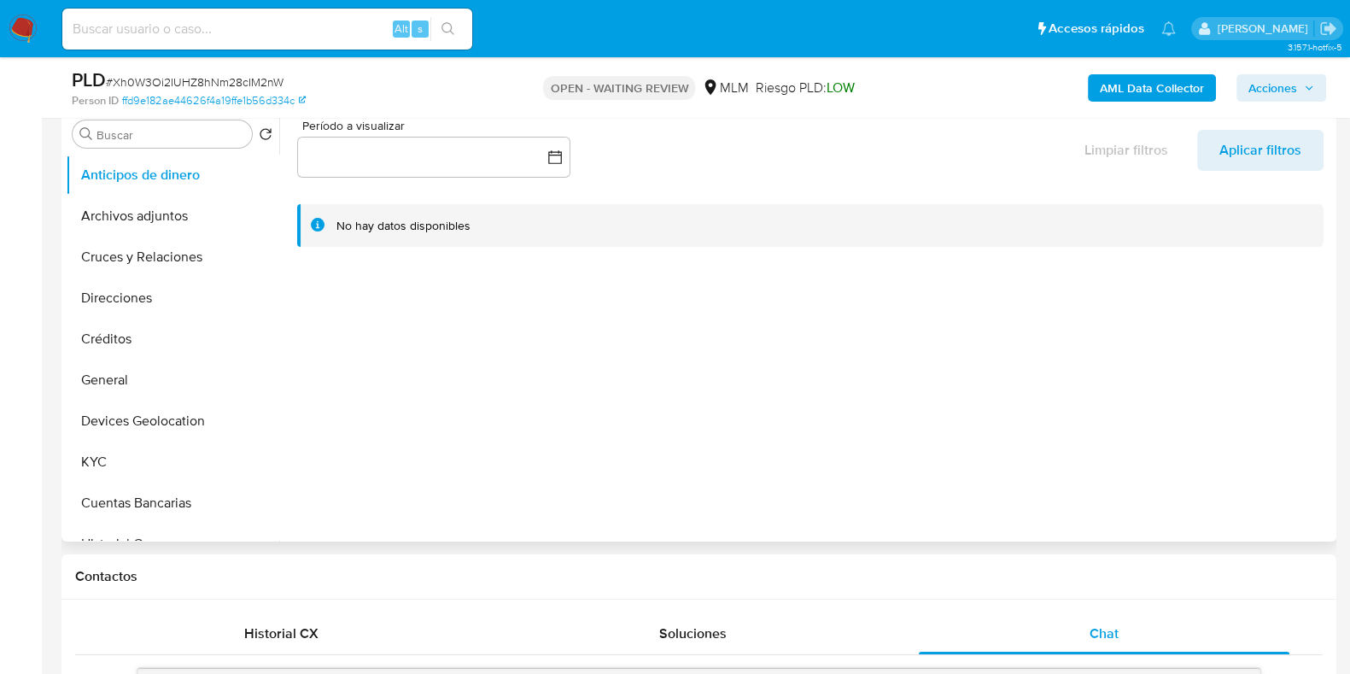
scroll to position [320, 0]
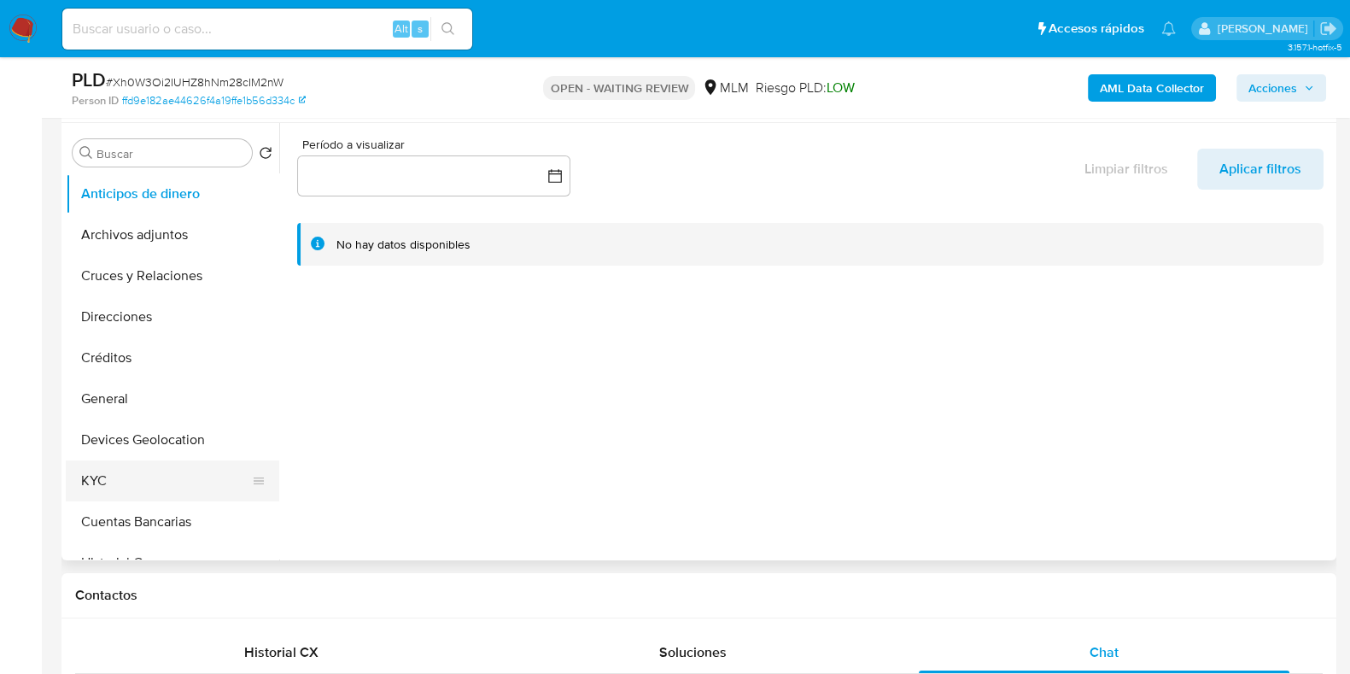
click at [129, 470] on button "KYC" at bounding box center [166, 480] width 200 height 41
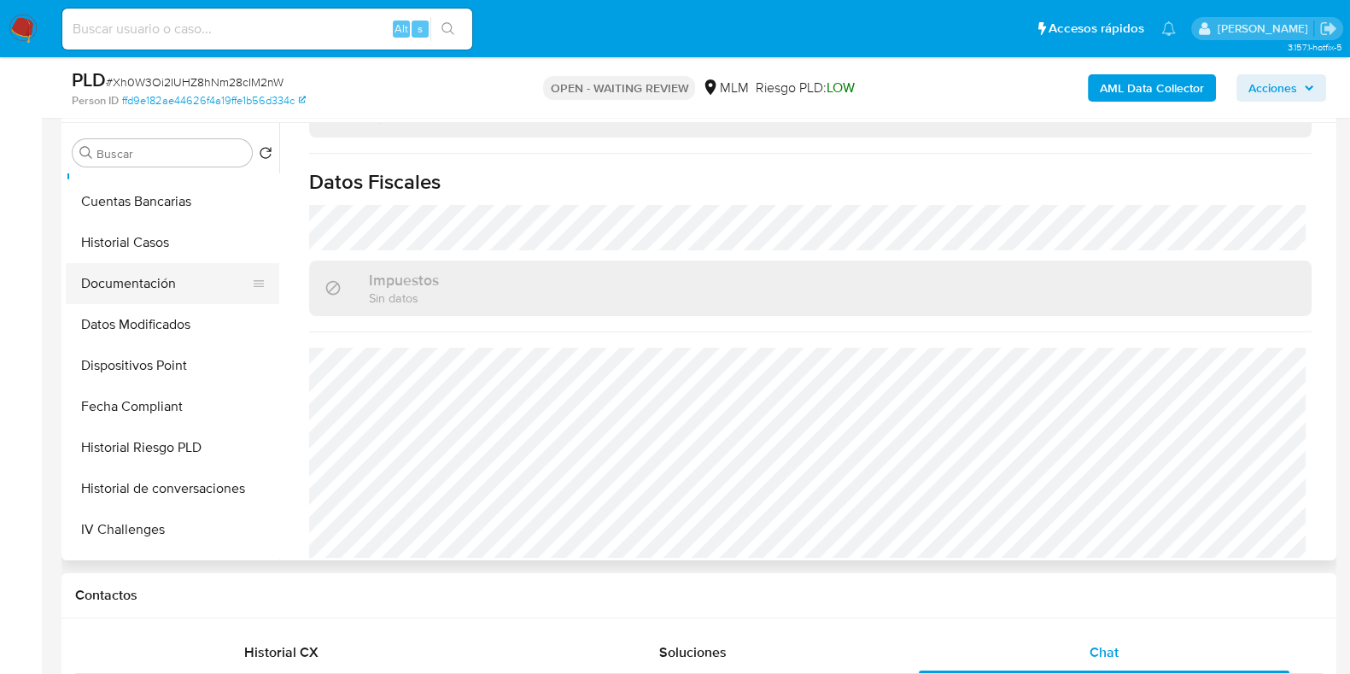
drag, startPoint x: 140, startPoint y: 289, endPoint x: 219, endPoint y: 298, distance: 79.0
click at [141, 289] on button "Documentación" at bounding box center [166, 283] width 200 height 41
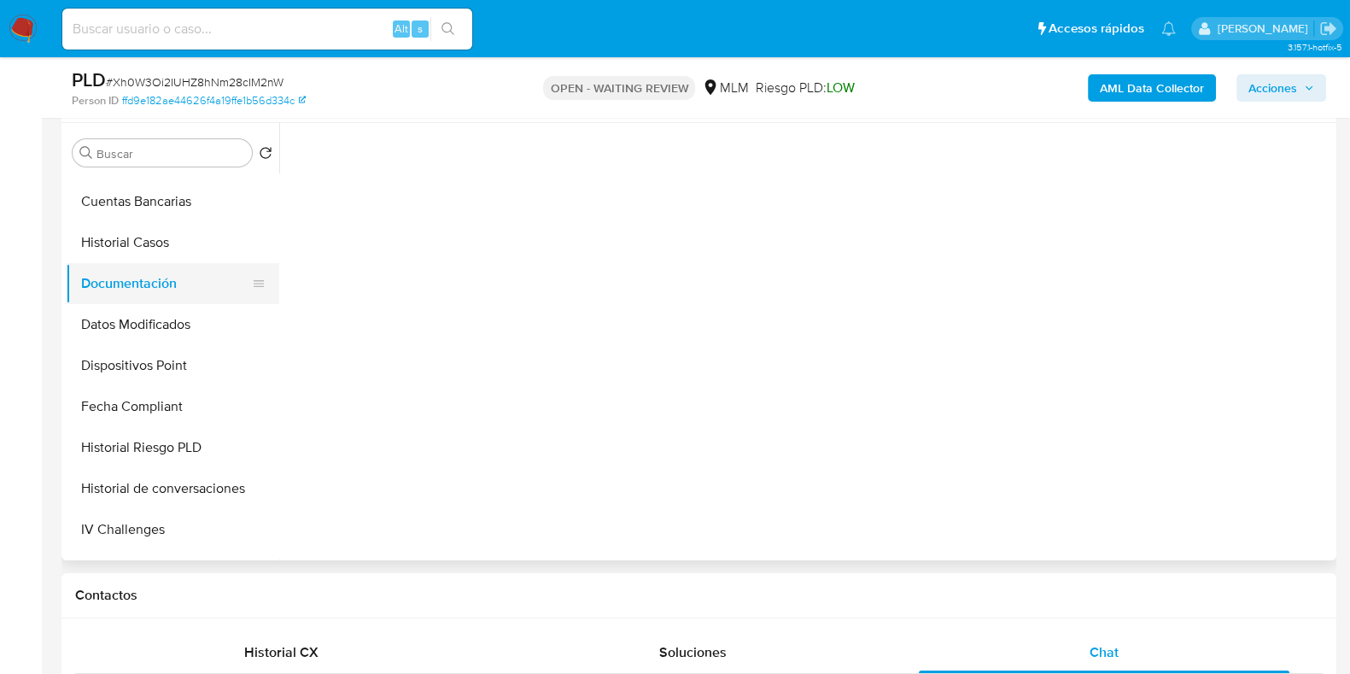
scroll to position [0, 0]
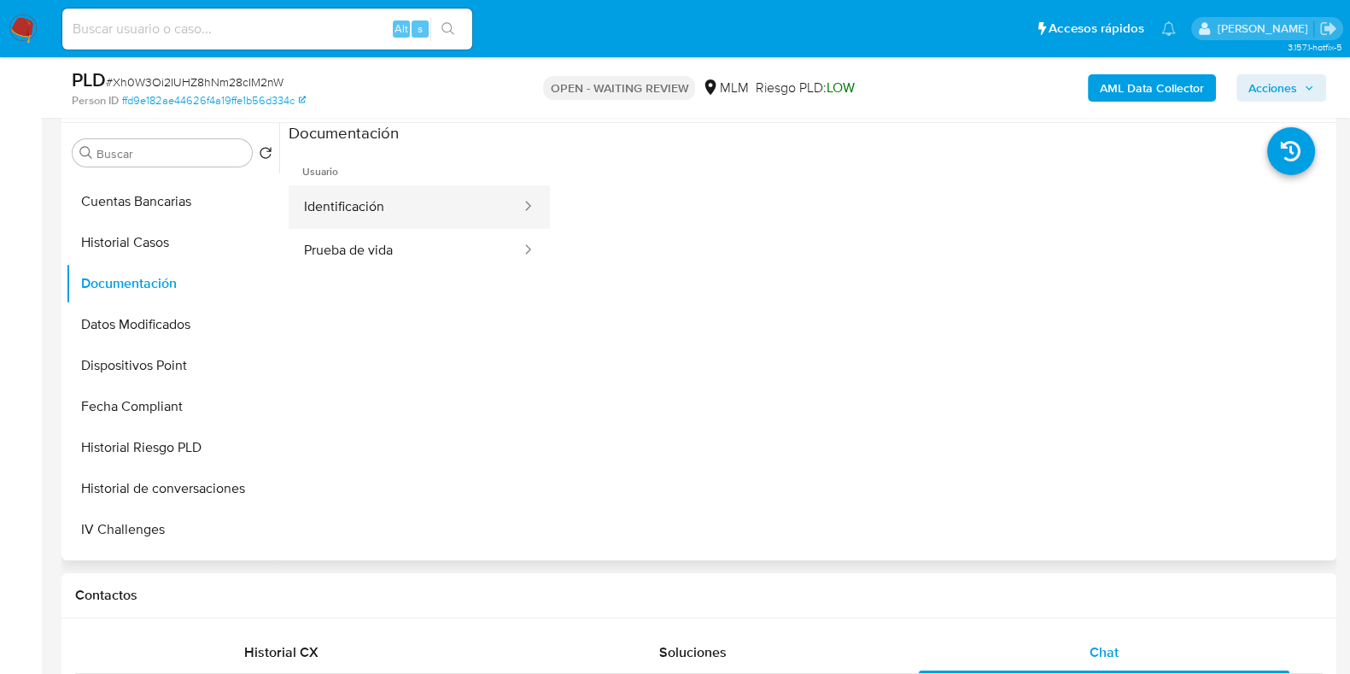
click at [388, 218] on button "Identificación" at bounding box center [406, 207] width 234 height 44
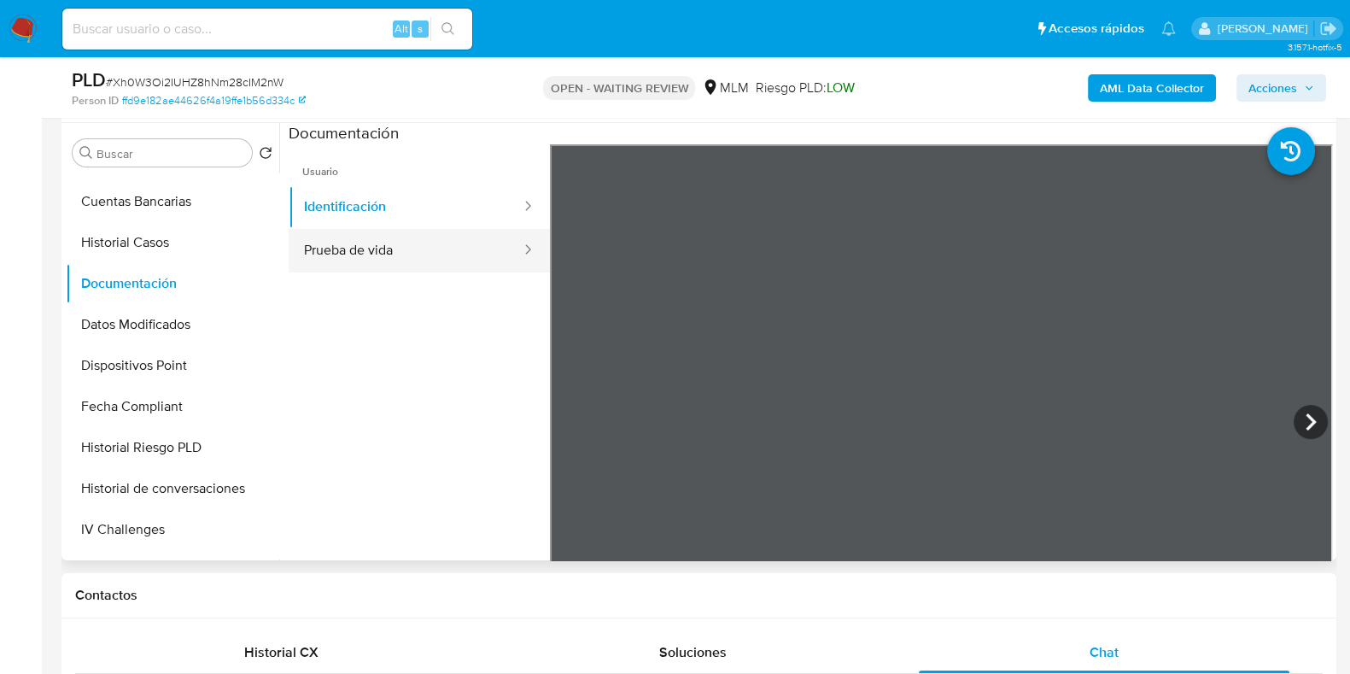
click at [359, 258] on button "Prueba de vida" at bounding box center [406, 251] width 234 height 44
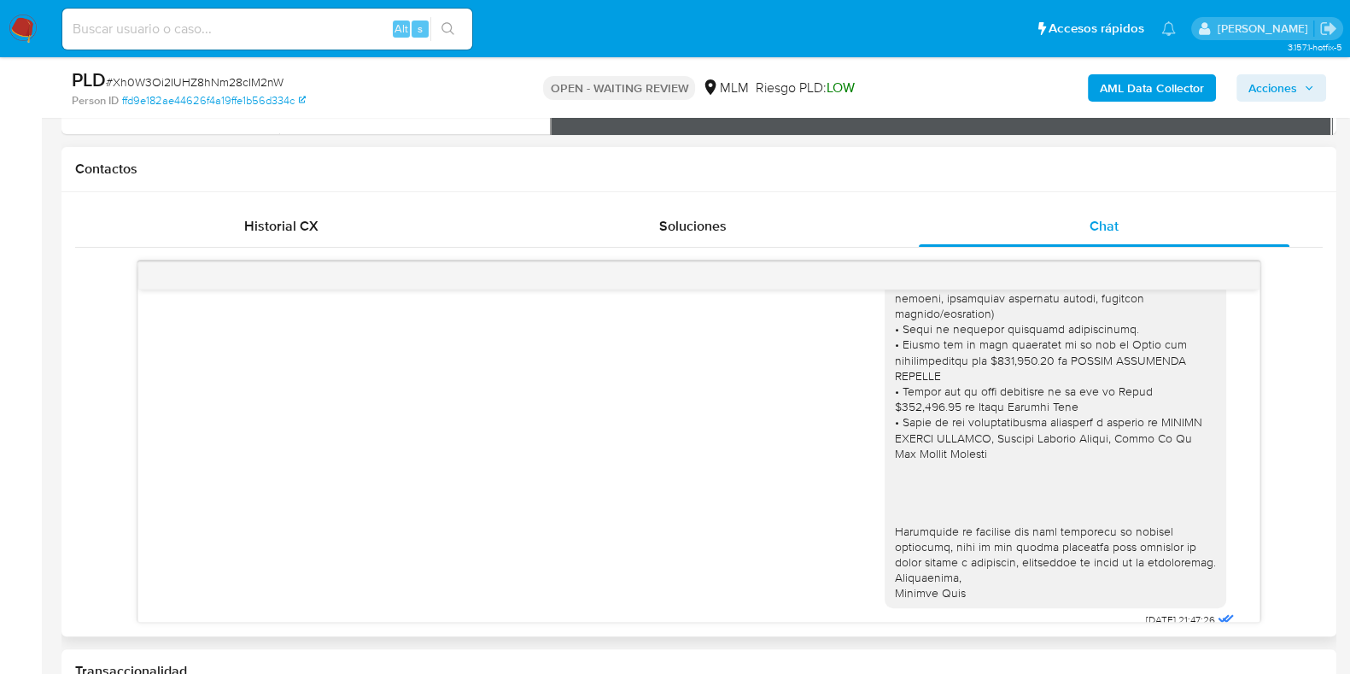
scroll to position [534, 0]
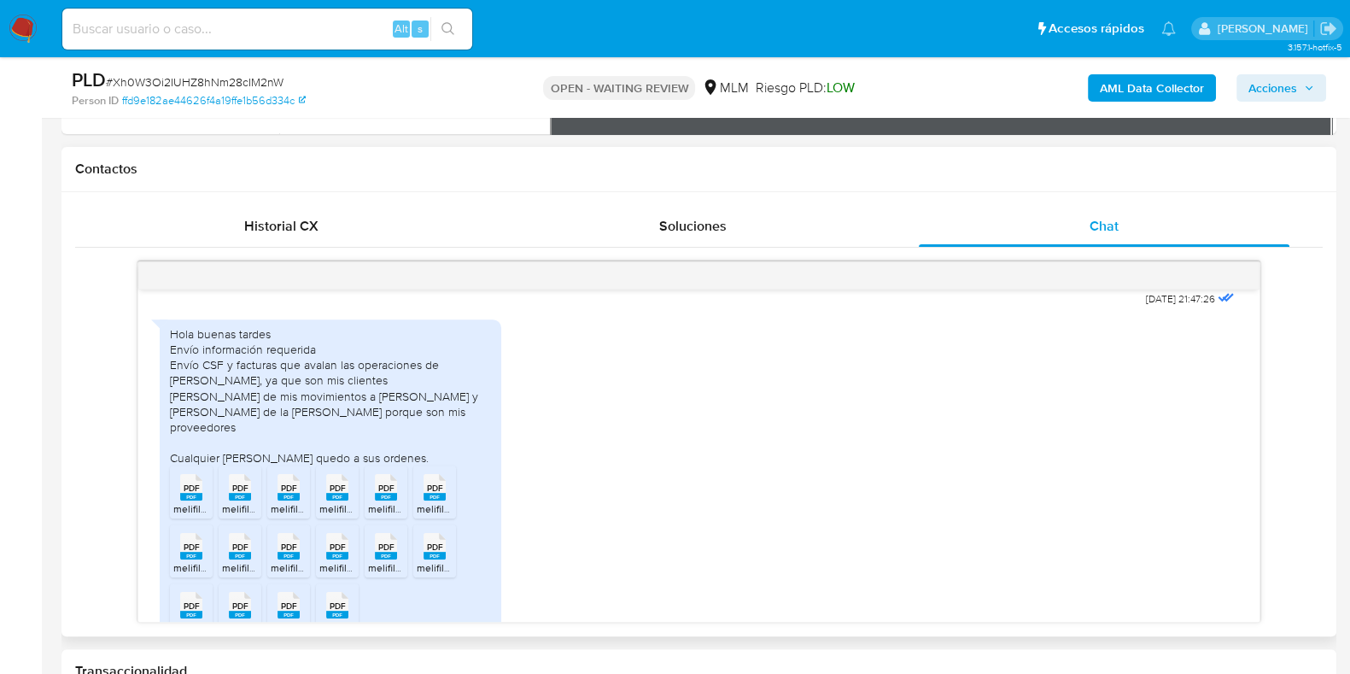
click at [202, 500] on rect at bounding box center [191, 497] width 22 height 8
click at [251, 502] on div "PDF PDF" at bounding box center [240, 485] width 36 height 33
click at [324, 502] on div "PDF PDF" at bounding box center [337, 485] width 36 height 33
click at [197, 500] on rect at bounding box center [191, 497] width 22 height 8
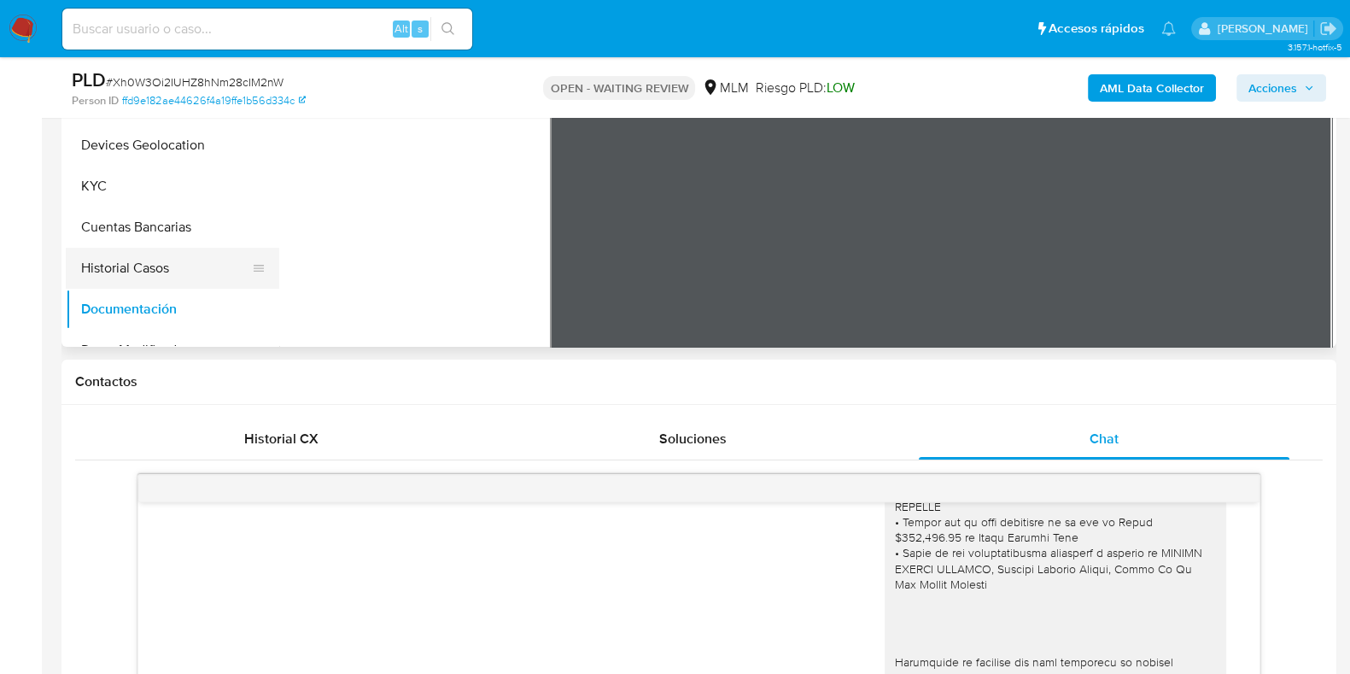
scroll to position [0, 0]
click at [136, 279] on button "KYC" at bounding box center [166, 267] width 200 height 41
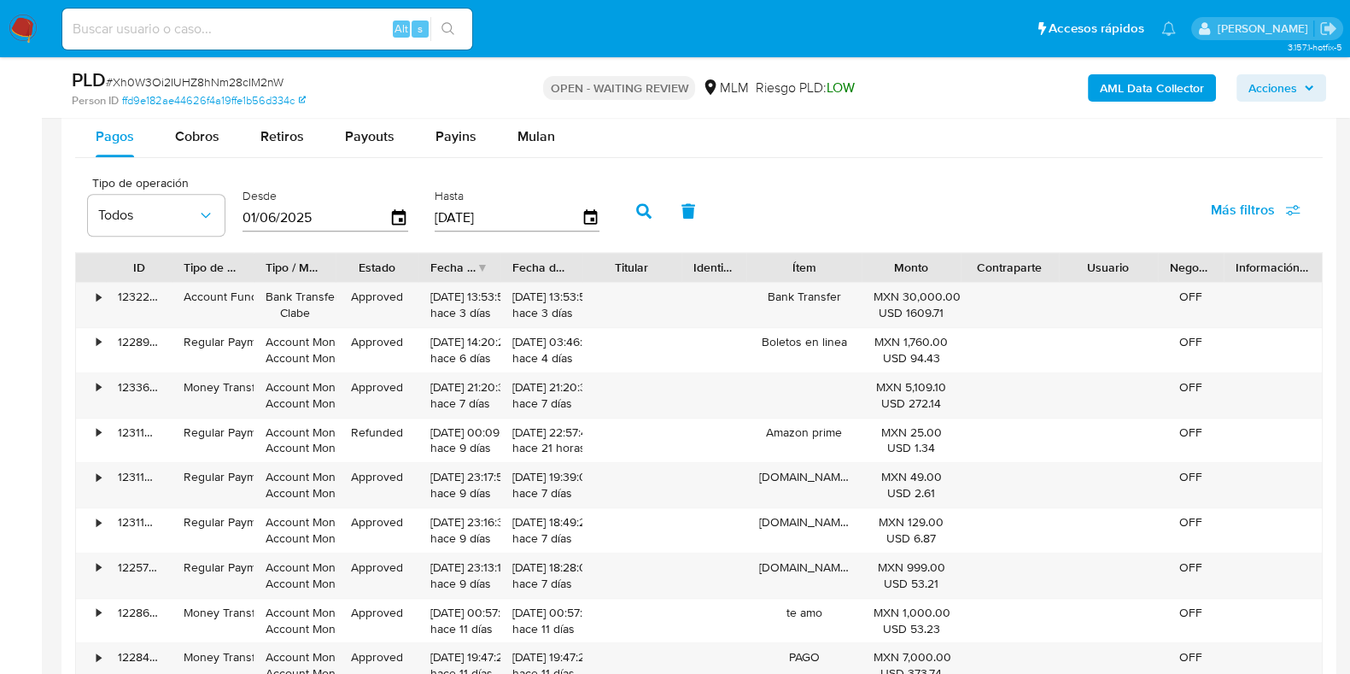
scroll to position [2028, 0]
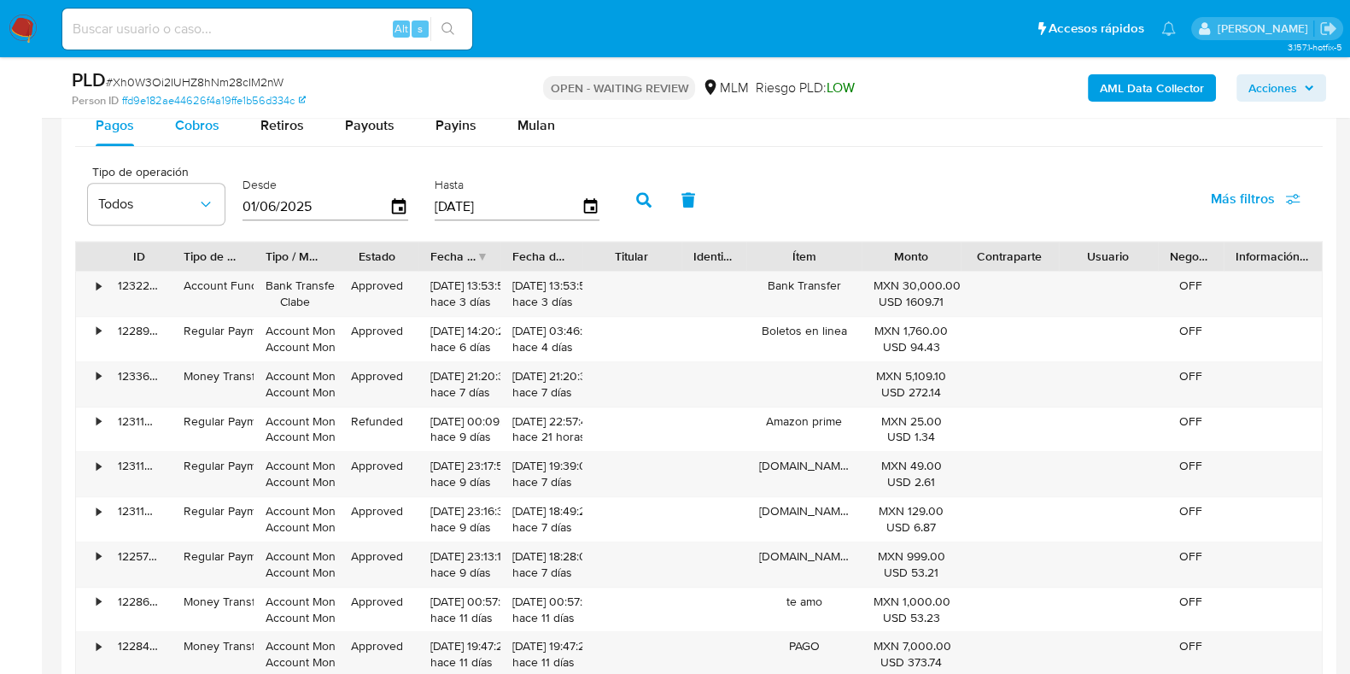
click at [196, 134] on span "Cobros" at bounding box center [197, 125] width 44 height 20
select select "10"
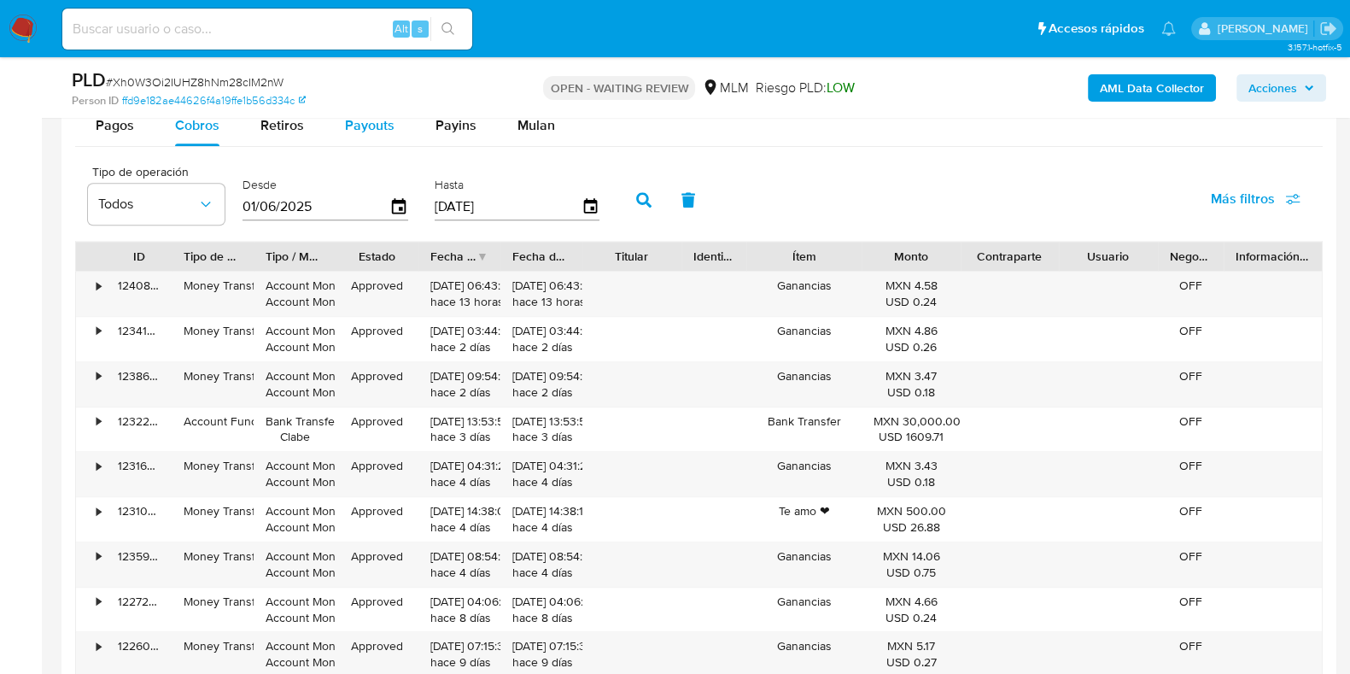
click at [376, 137] on div "Payouts" at bounding box center [370, 125] width 50 height 41
select select "10"
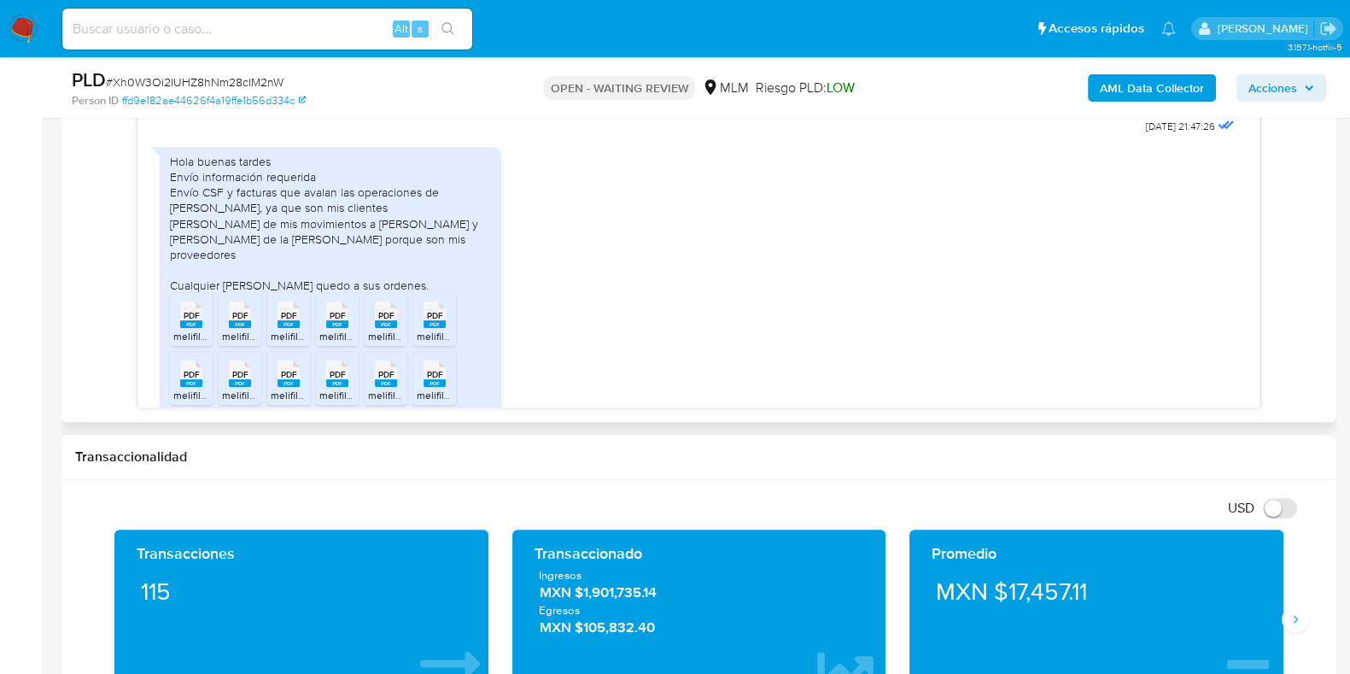
scroll to position [615, 0]
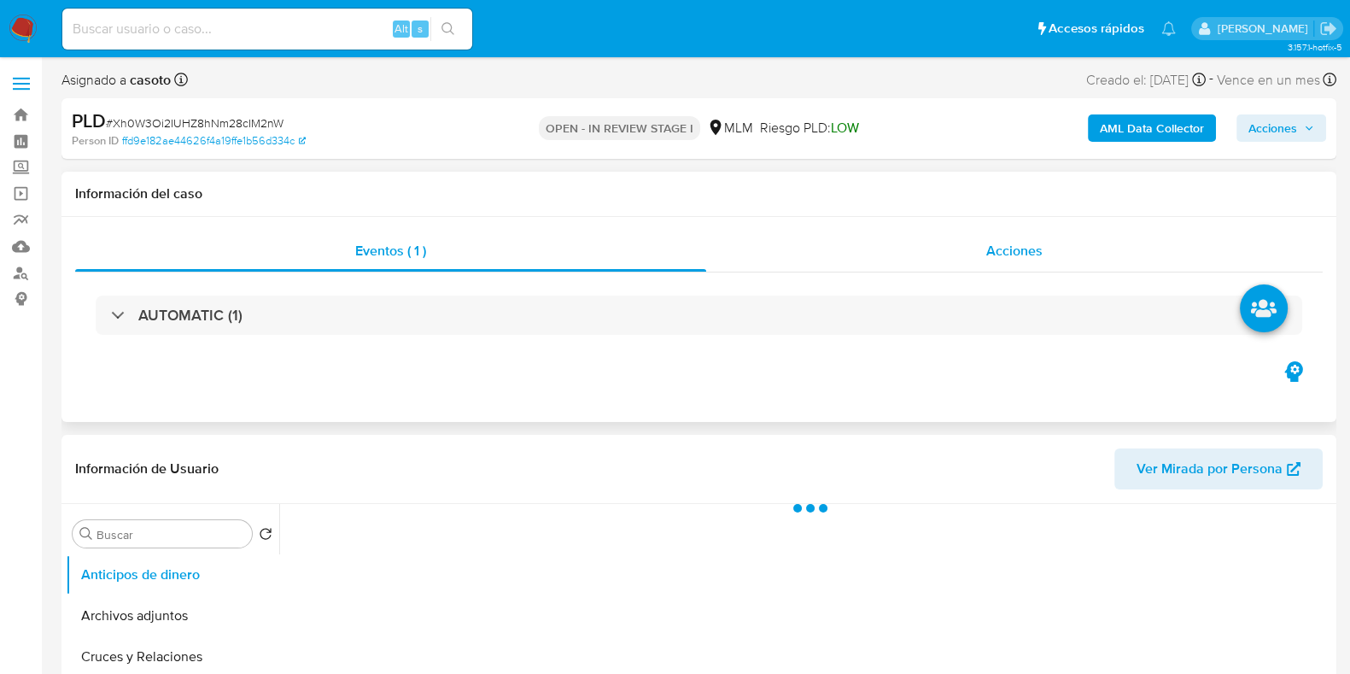
click at [1015, 258] on span "Acciones" at bounding box center [1014, 251] width 56 height 20
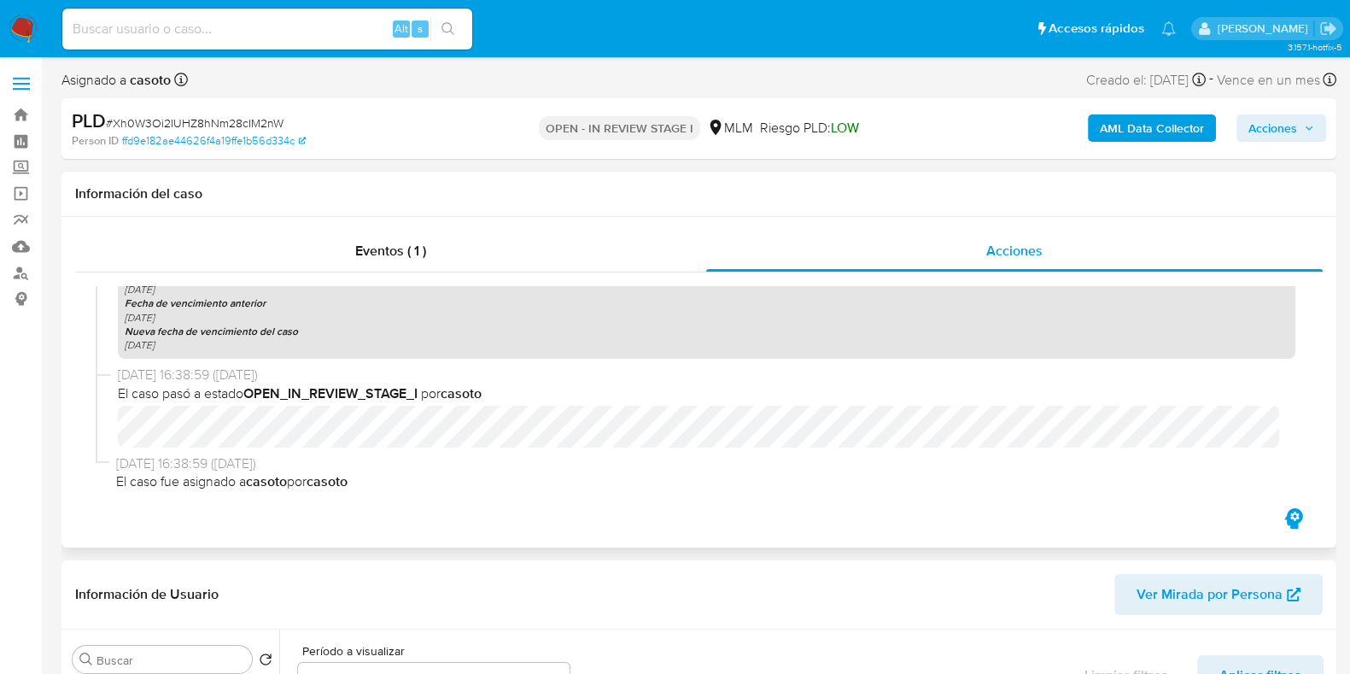
scroll to position [630, 0]
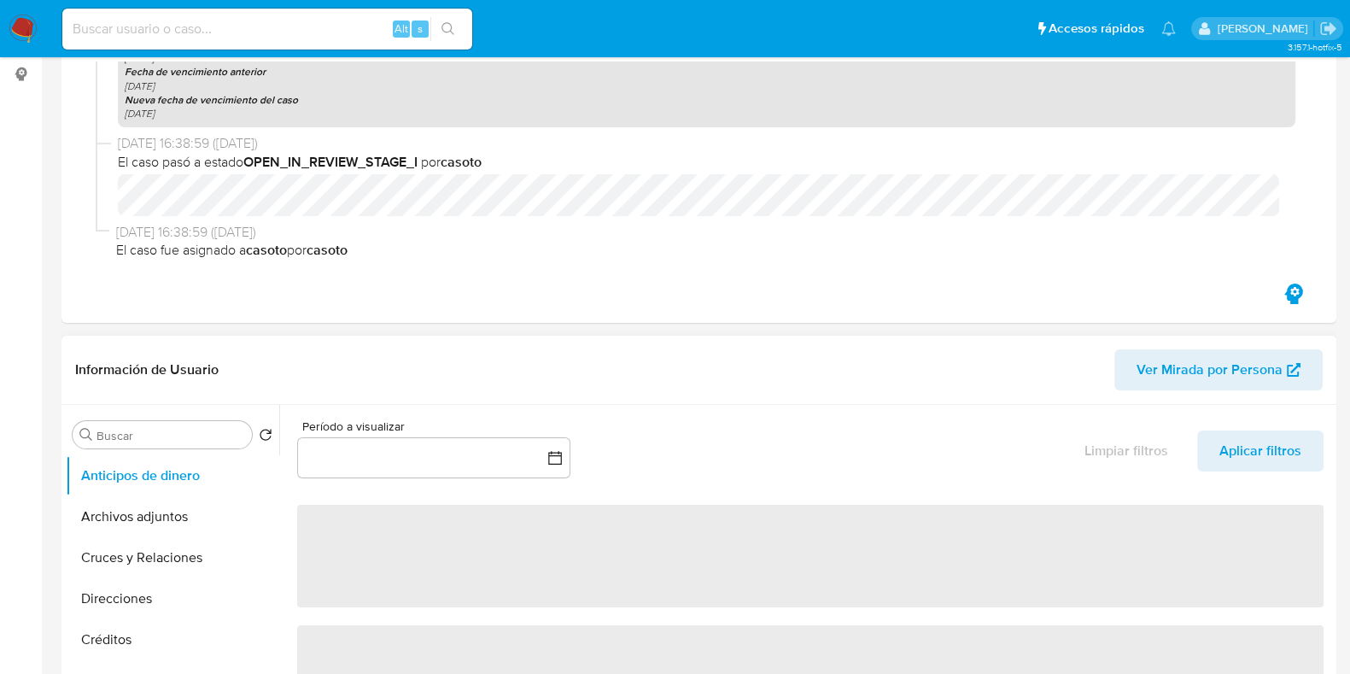
select select "10"
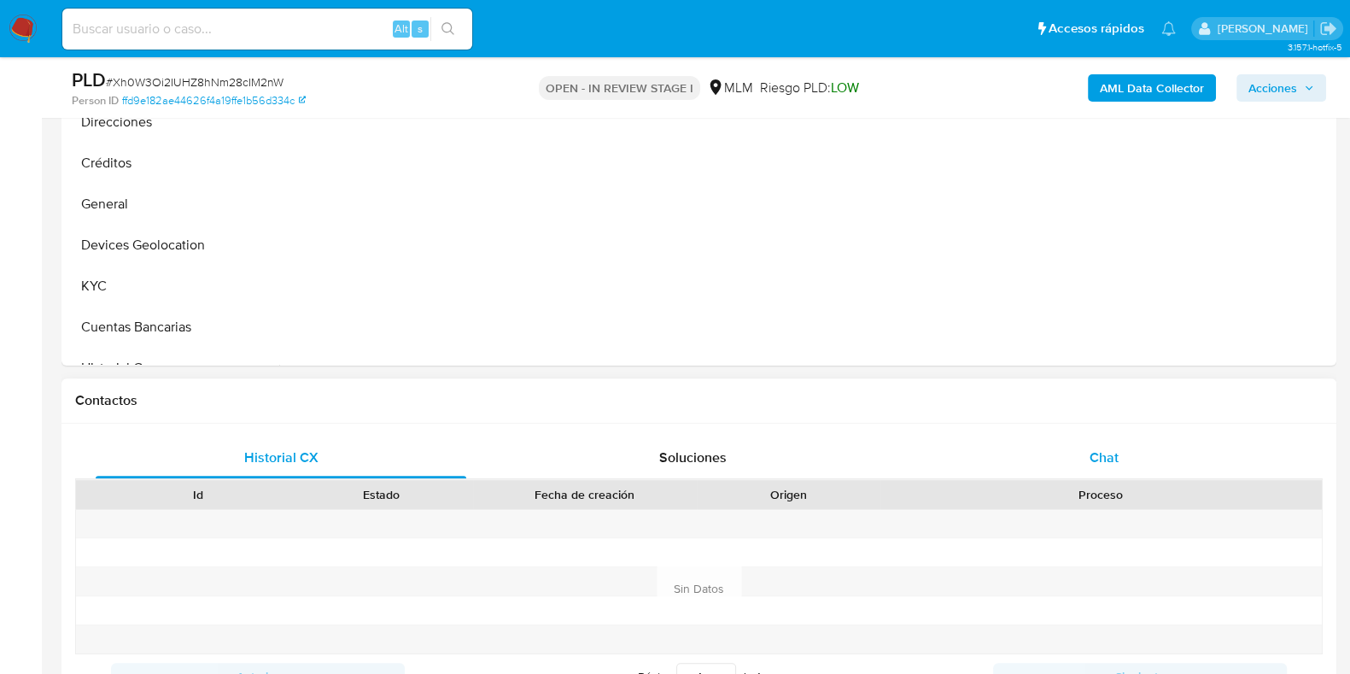
click at [1098, 449] on span "Chat" at bounding box center [1103, 457] width 29 height 20
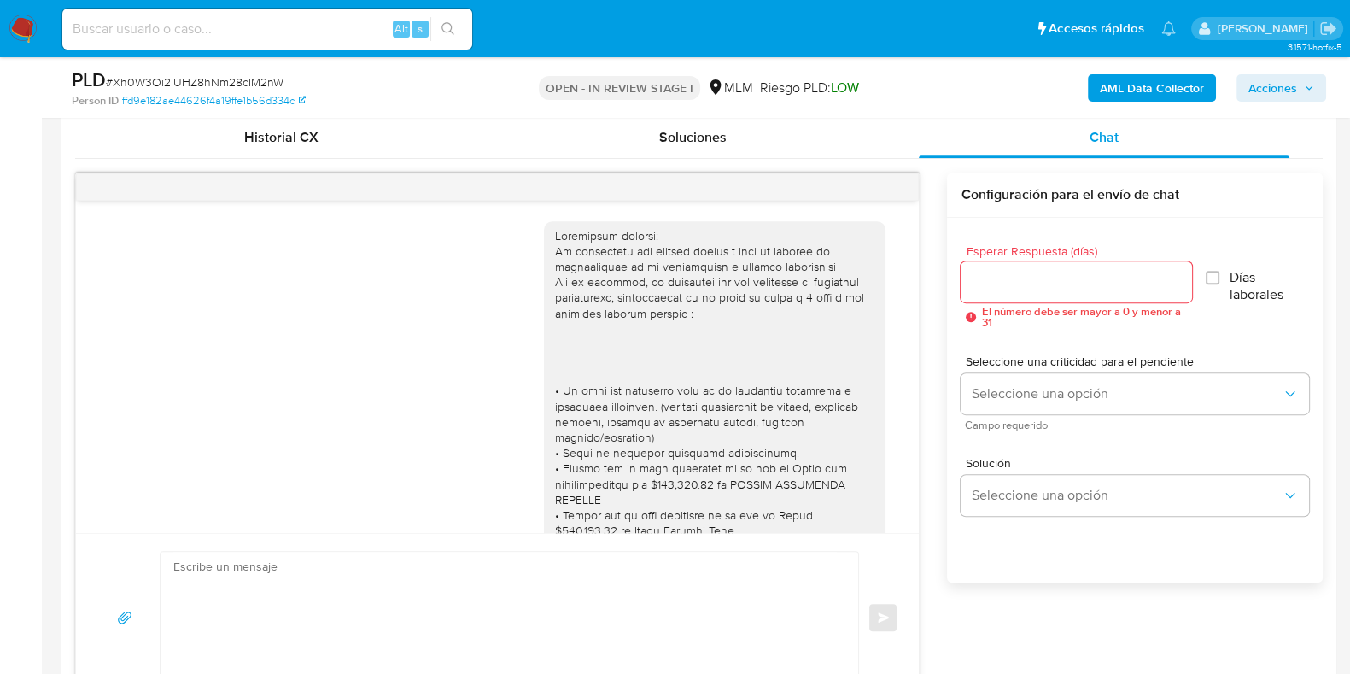
scroll to position [615, 0]
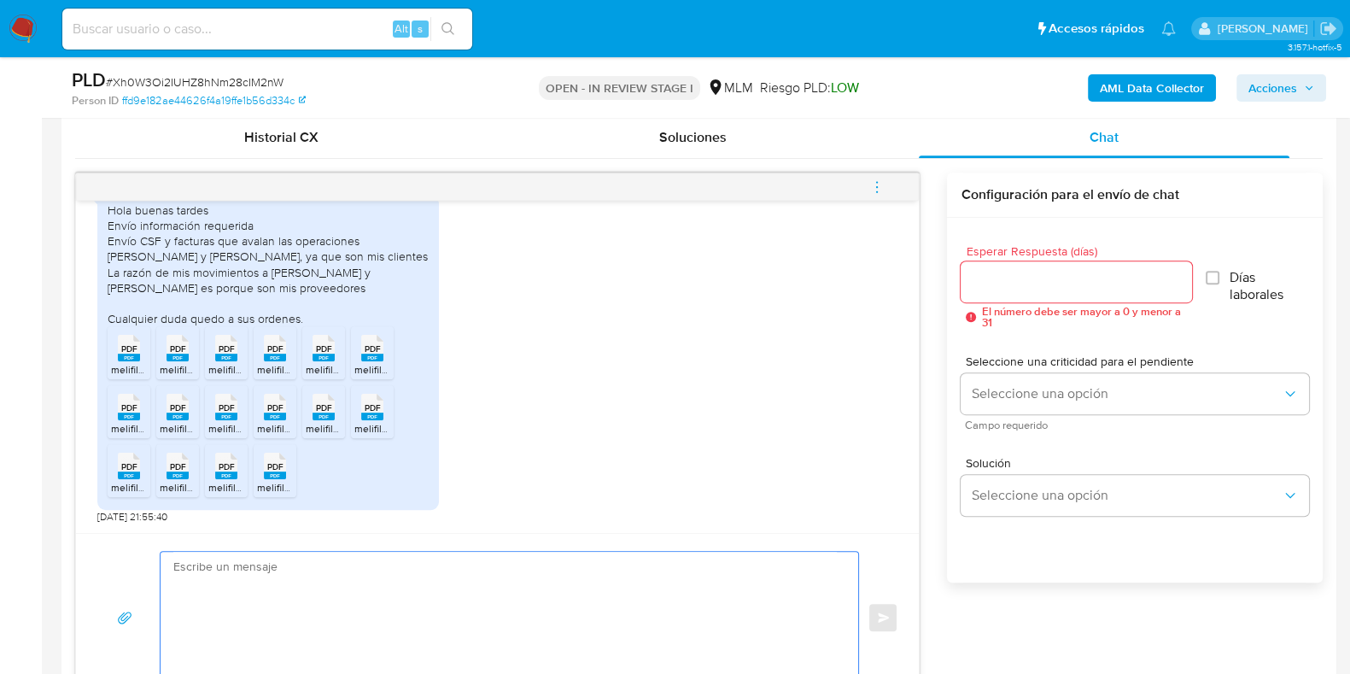
click at [474, 567] on textarea at bounding box center [504, 617] width 663 height 131
type textarea "agradecemos tu pronta respuesta, validaremos tu información y de ser necesario …"
click at [1041, 279] on input "Esperar Respuesta (días)" at bounding box center [1076, 282] width 231 height 22
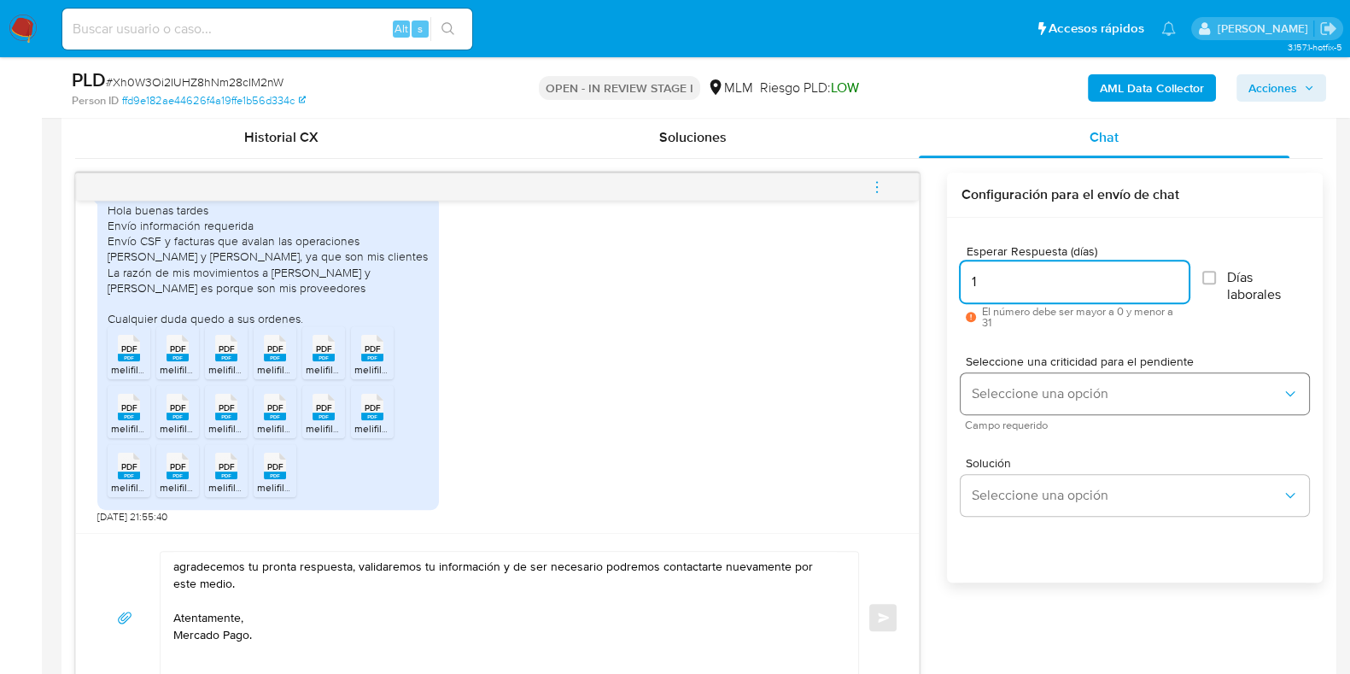
type input "1"
click at [1034, 390] on span "Seleccione una opción" at bounding box center [1126, 393] width 311 height 17
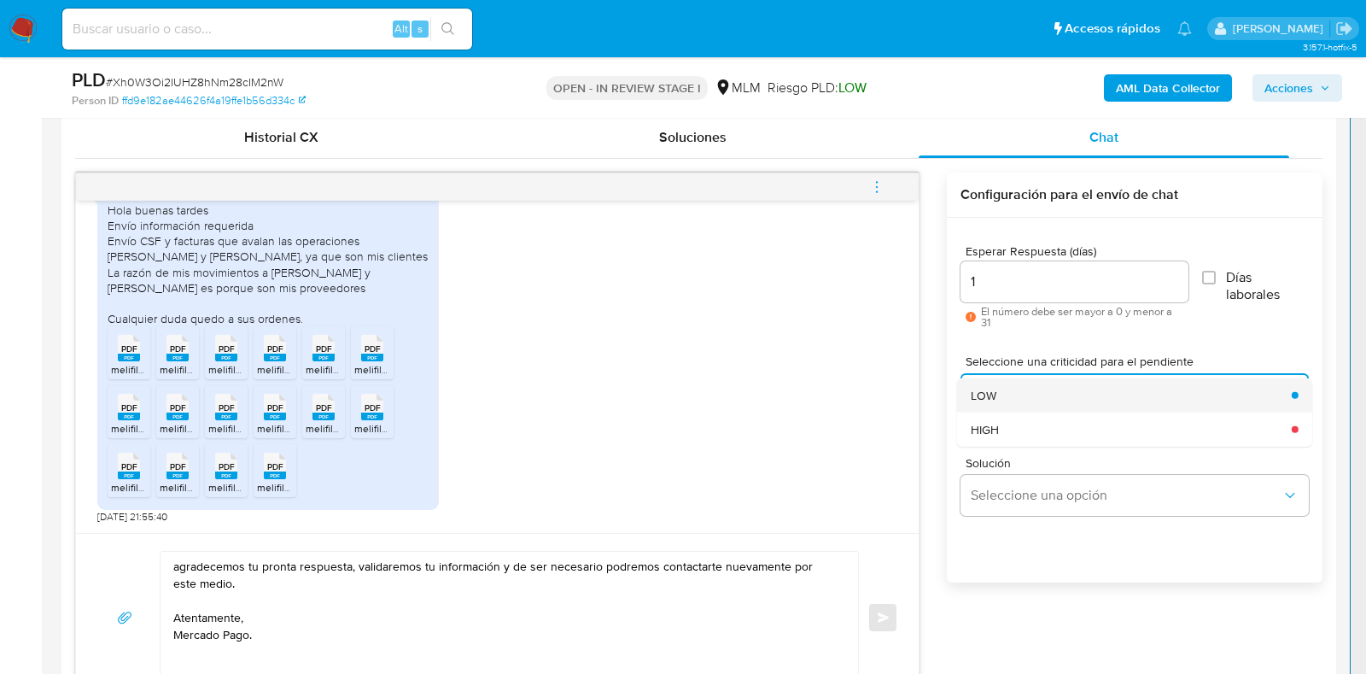
click at [1011, 399] on div "LOW" at bounding box center [1126, 394] width 311 height 34
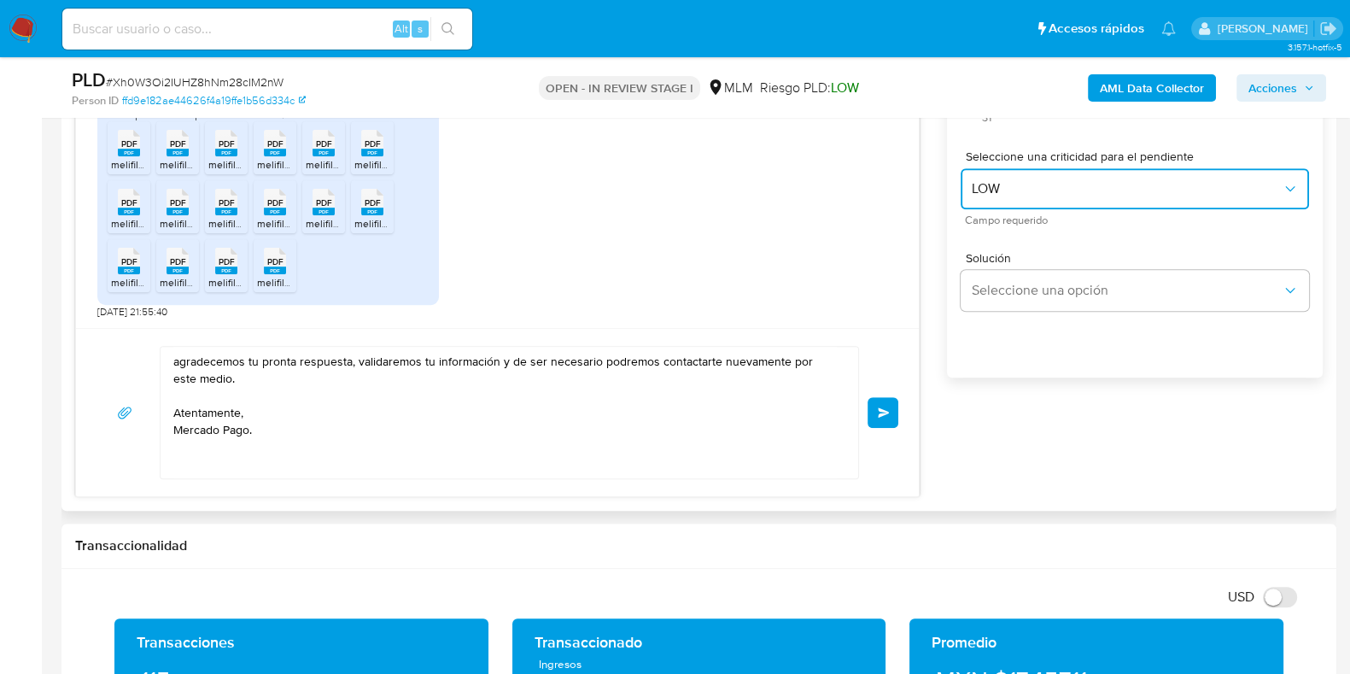
scroll to position [1174, 0]
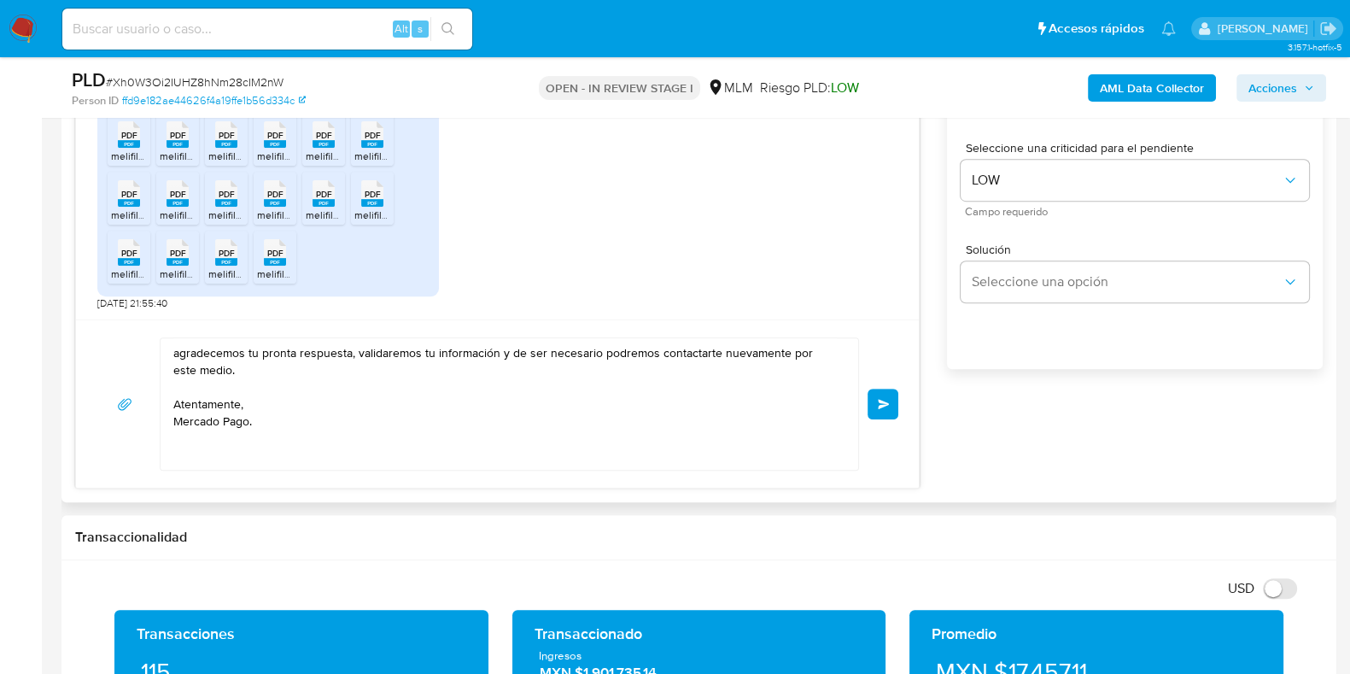
click at [897, 399] on button "Enviar" at bounding box center [883, 403] width 31 height 31
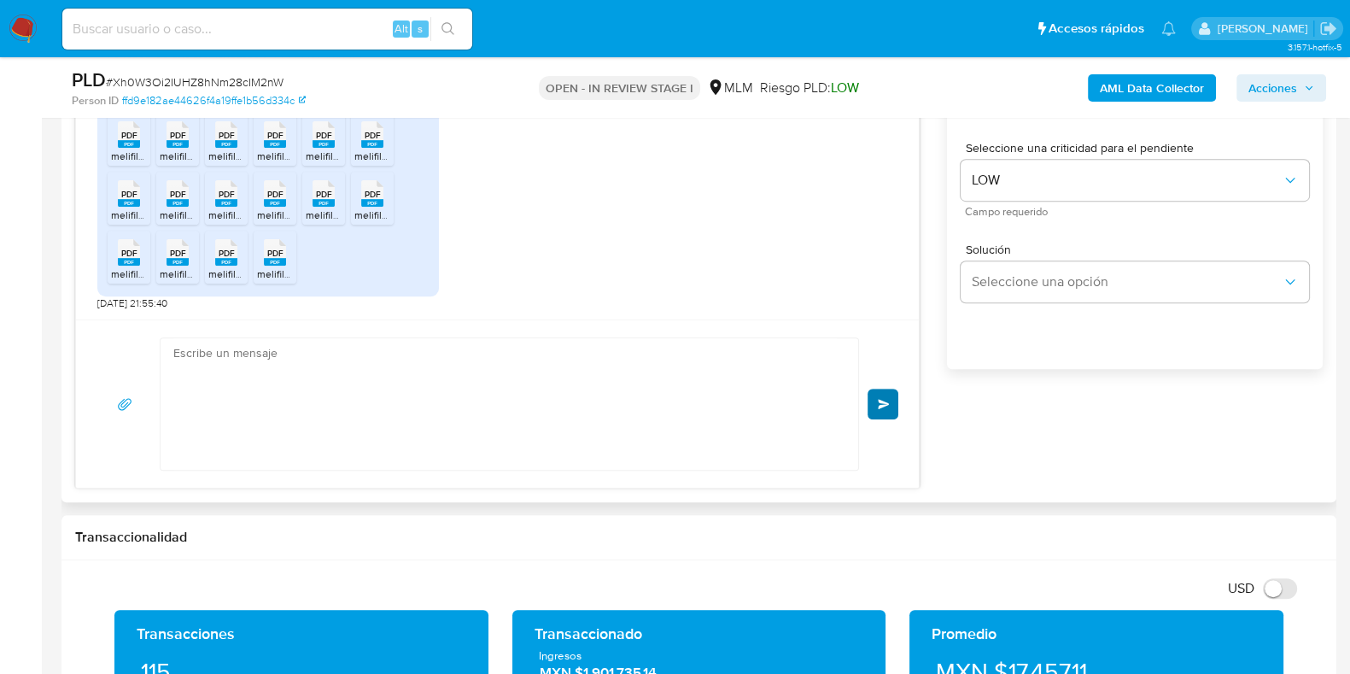
scroll to position [757, 0]
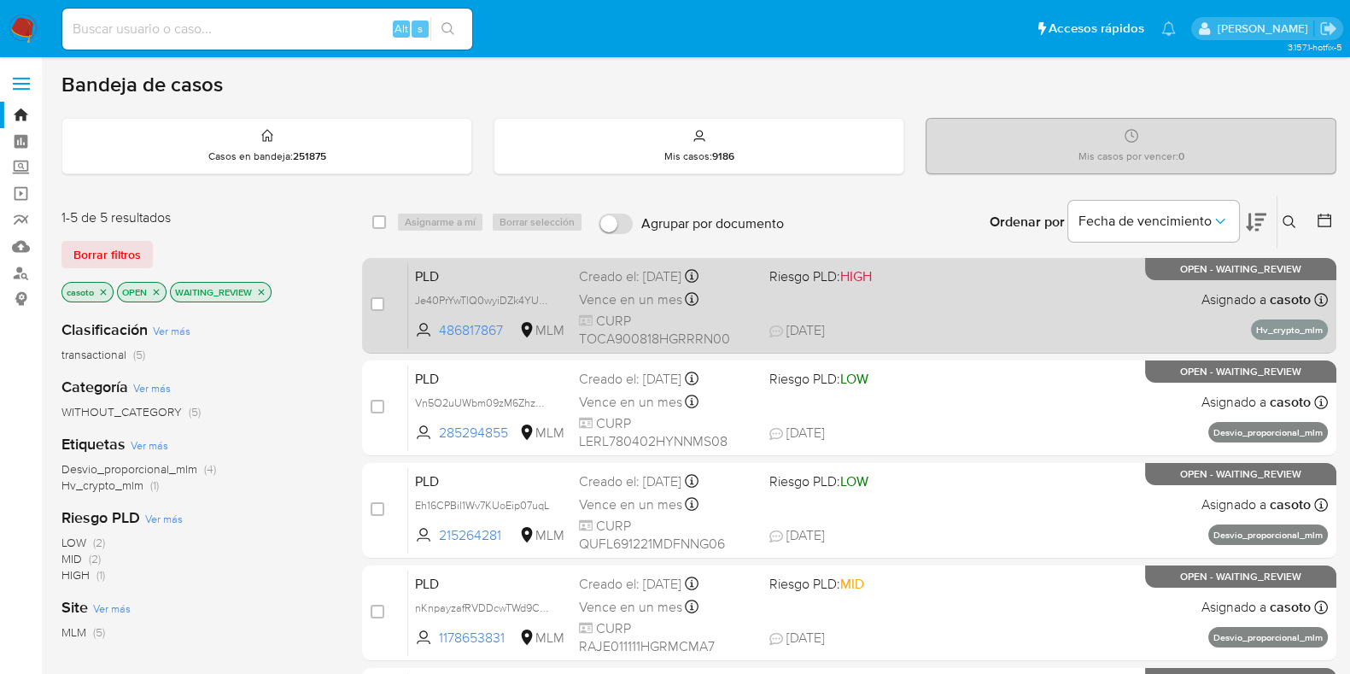
click at [961, 313] on div "PLD Je40PrYwTlQ0wyiDZk4YU49C 486817867 MLM Riesgo PLD: HIGH Creado el: [DATE] C…" at bounding box center [868, 305] width 920 height 86
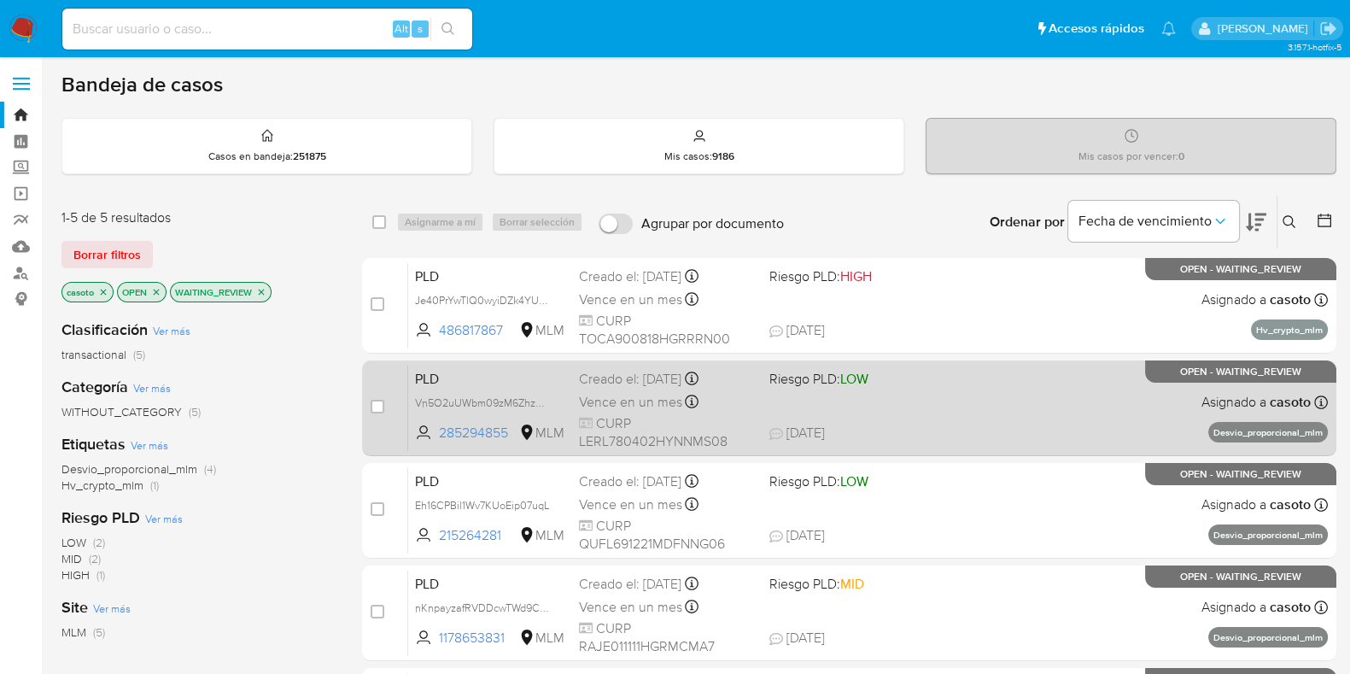
scroll to position [106, 0]
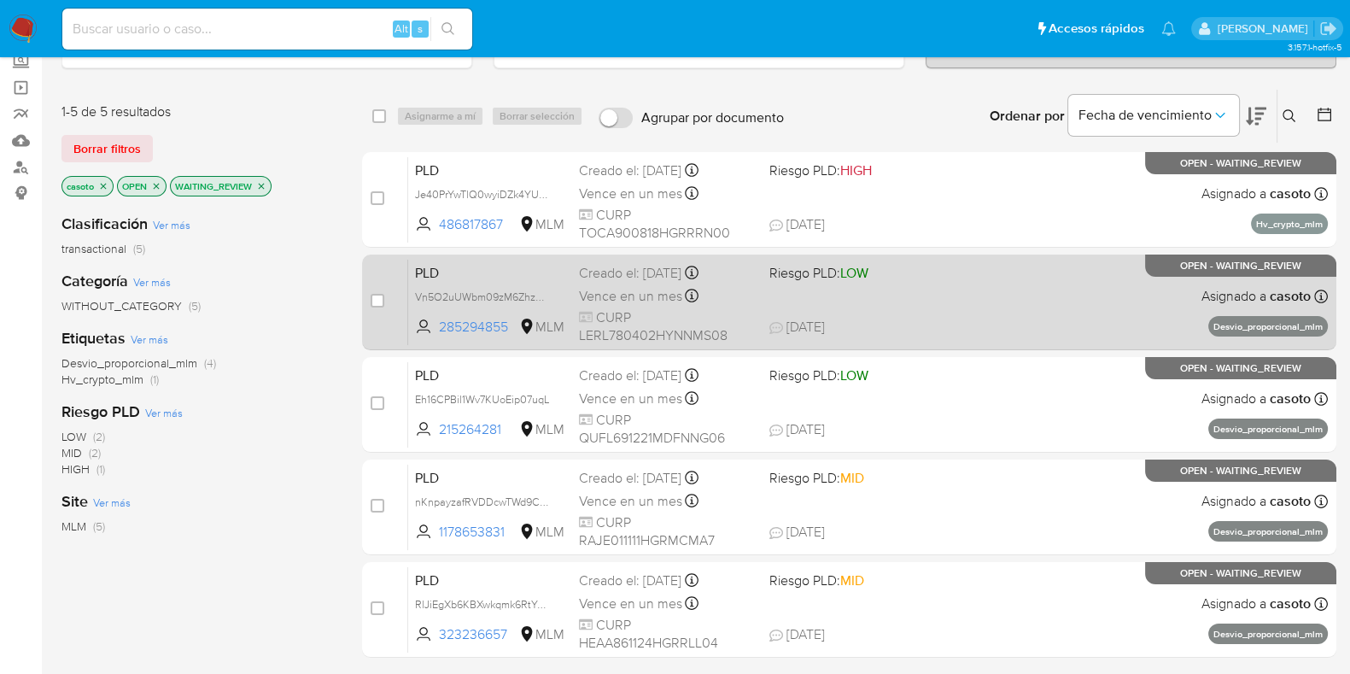
click at [974, 324] on span "[DATE] [DATE] 21:59" at bounding box center [952, 327] width 367 height 19
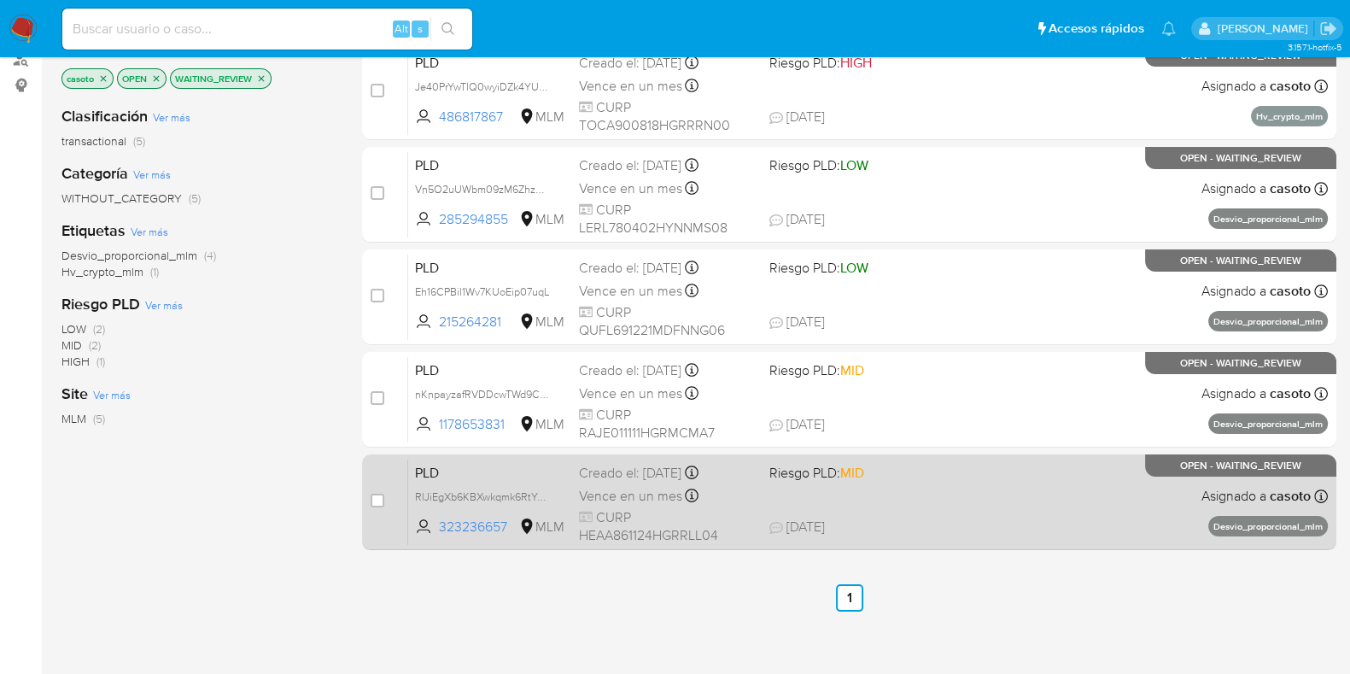
scroll to position [90, 0]
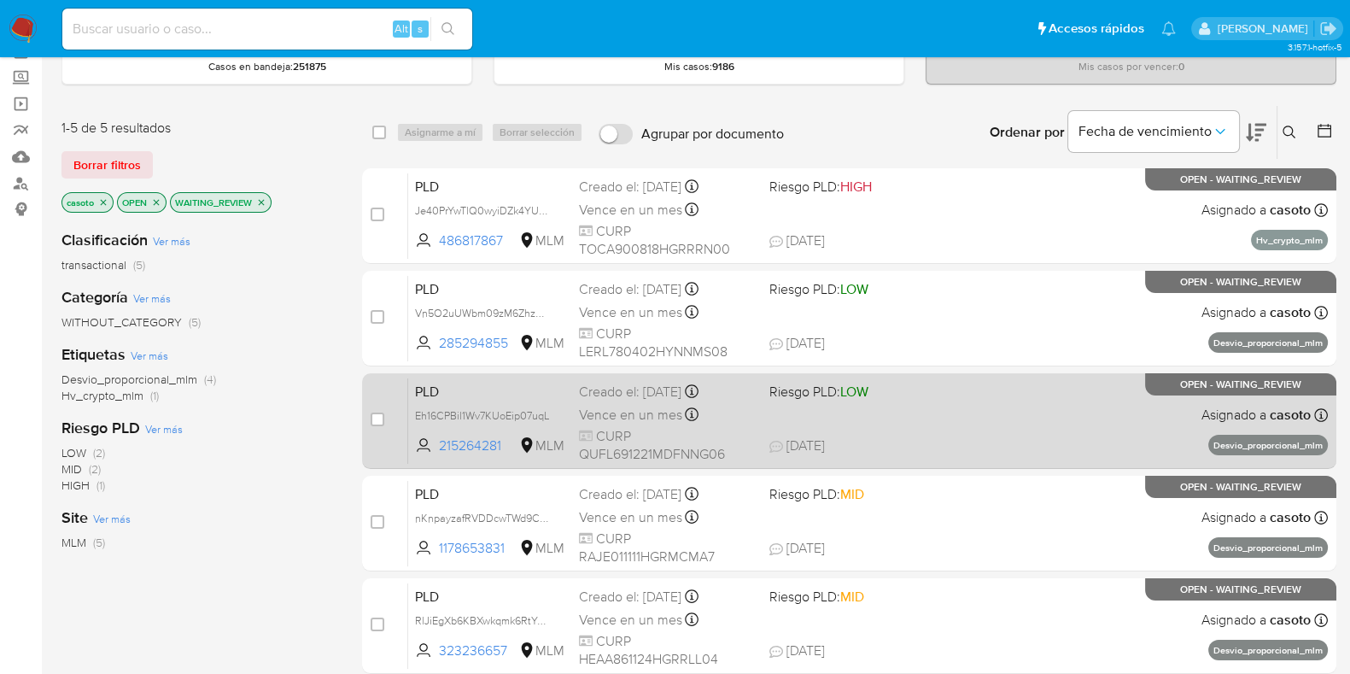
click at [1030, 446] on span "[DATE] [DATE] 19:15" at bounding box center [952, 445] width 367 height 19
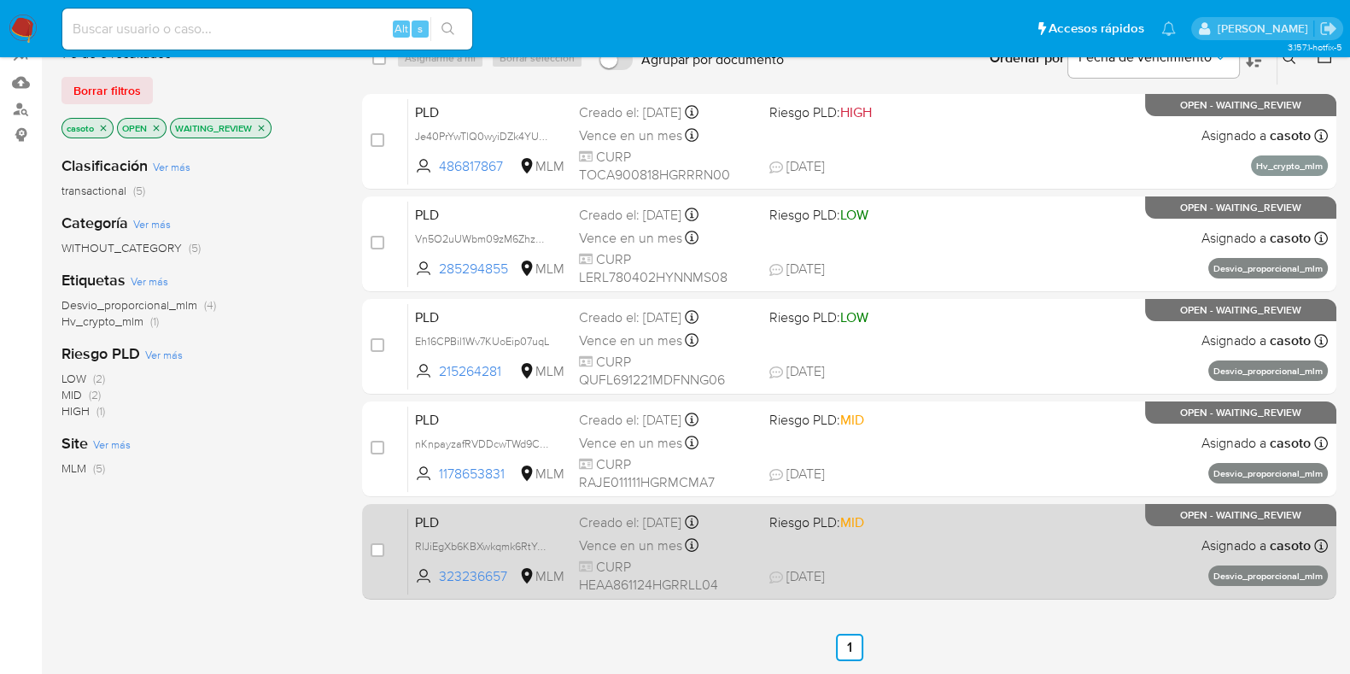
scroll to position [196, 0]
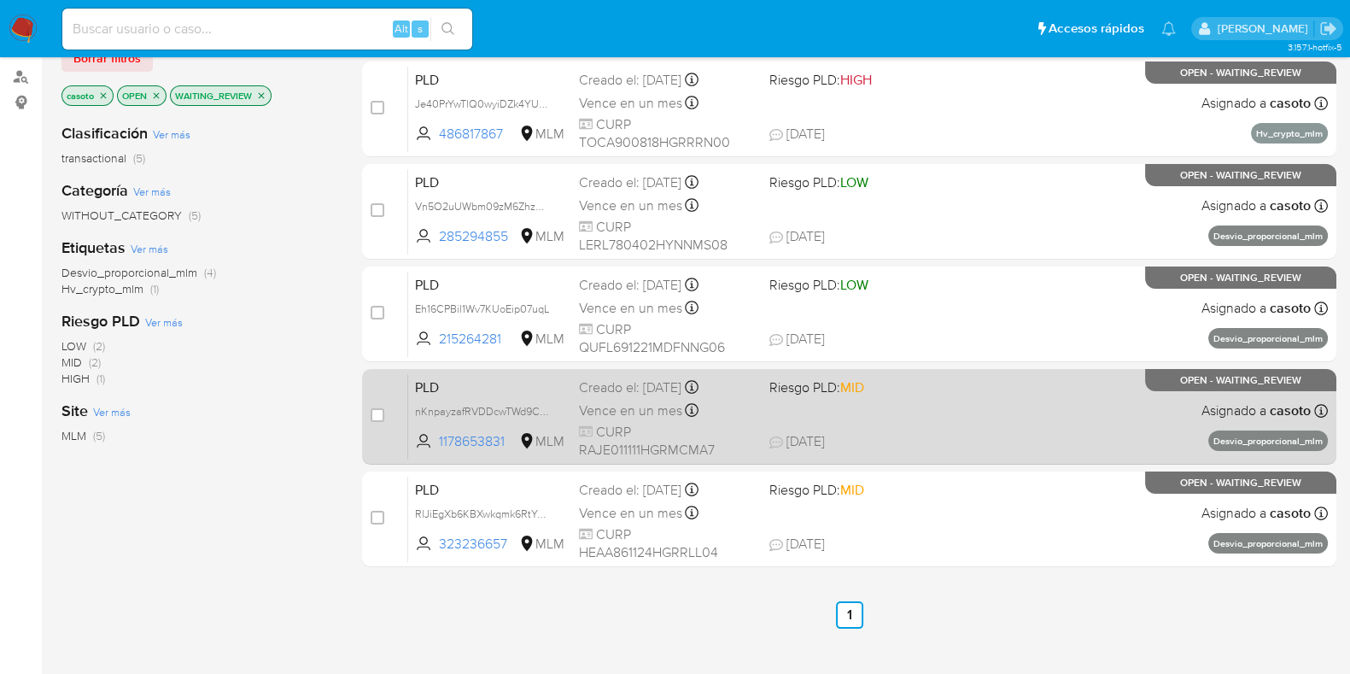
click at [1022, 424] on div "PLD nKnpayzafRVDDcwTWd9CKwo4 1178653831 MLM Riesgo PLD: MID Creado el: [DATE] C…" at bounding box center [868, 416] width 920 height 86
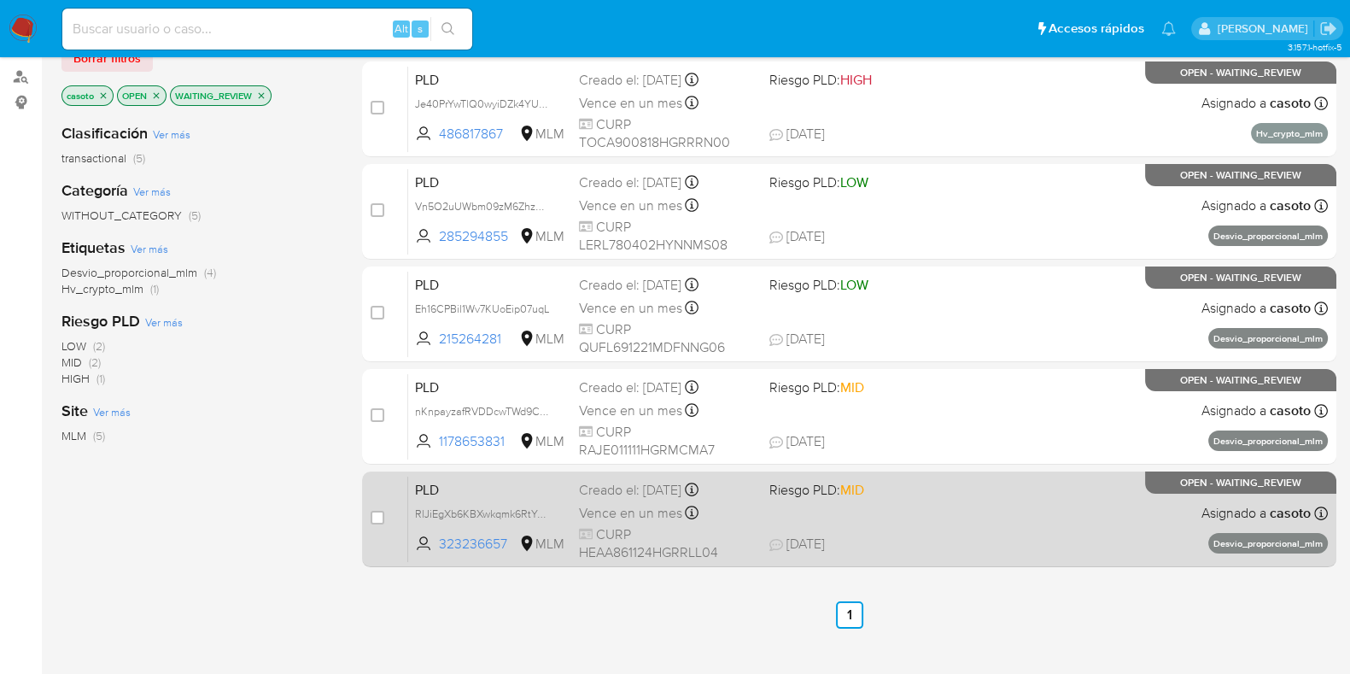
click at [1054, 552] on div "PLD RlJiEgXb6KBXwkqmk6RtYGja 323236657 MLM Riesgo PLD: MID Creado el: [DATE] Cr…" at bounding box center [868, 519] width 920 height 86
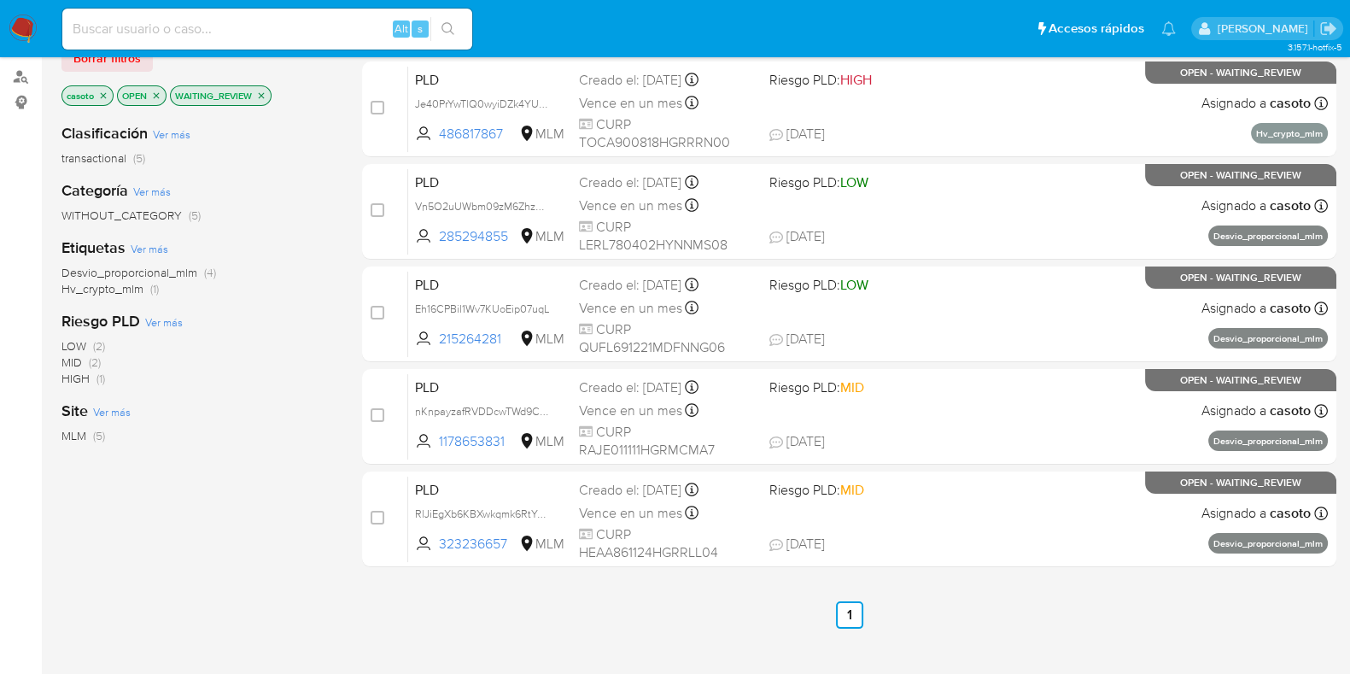
scroll to position [90, 0]
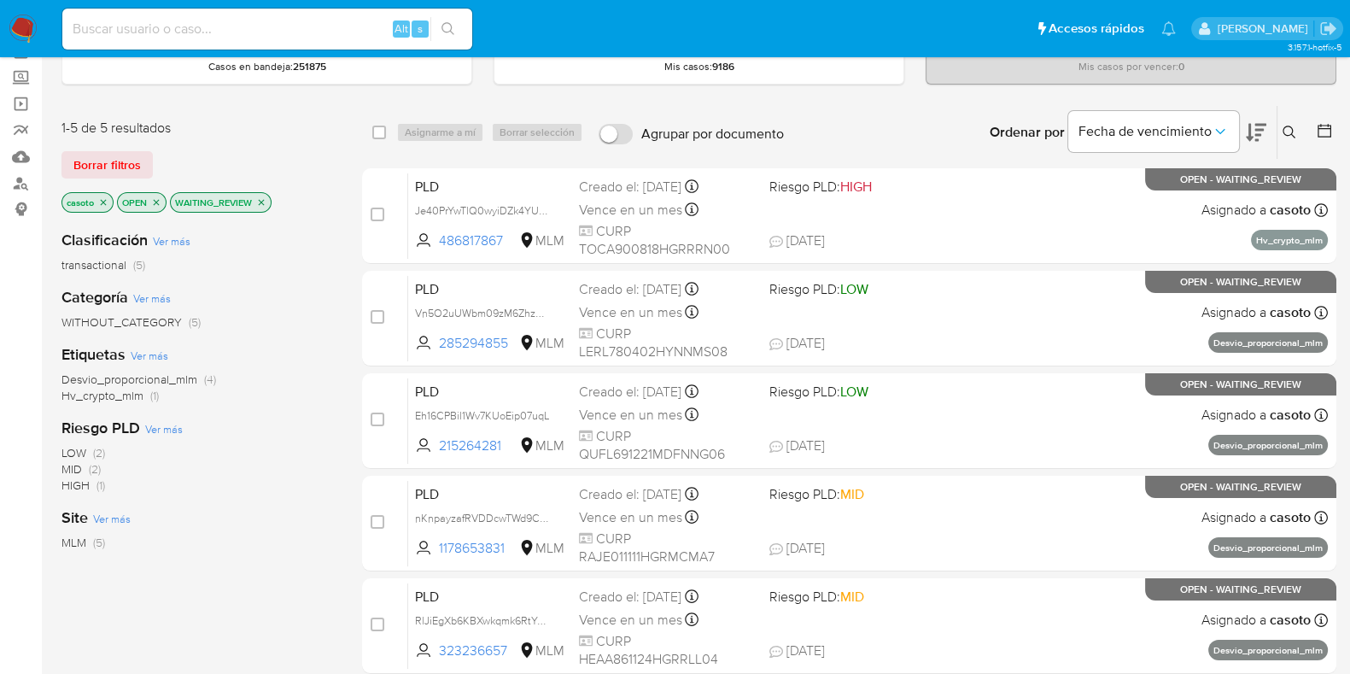
click at [259, 197] on icon "close-filter" at bounding box center [261, 202] width 10 height 10
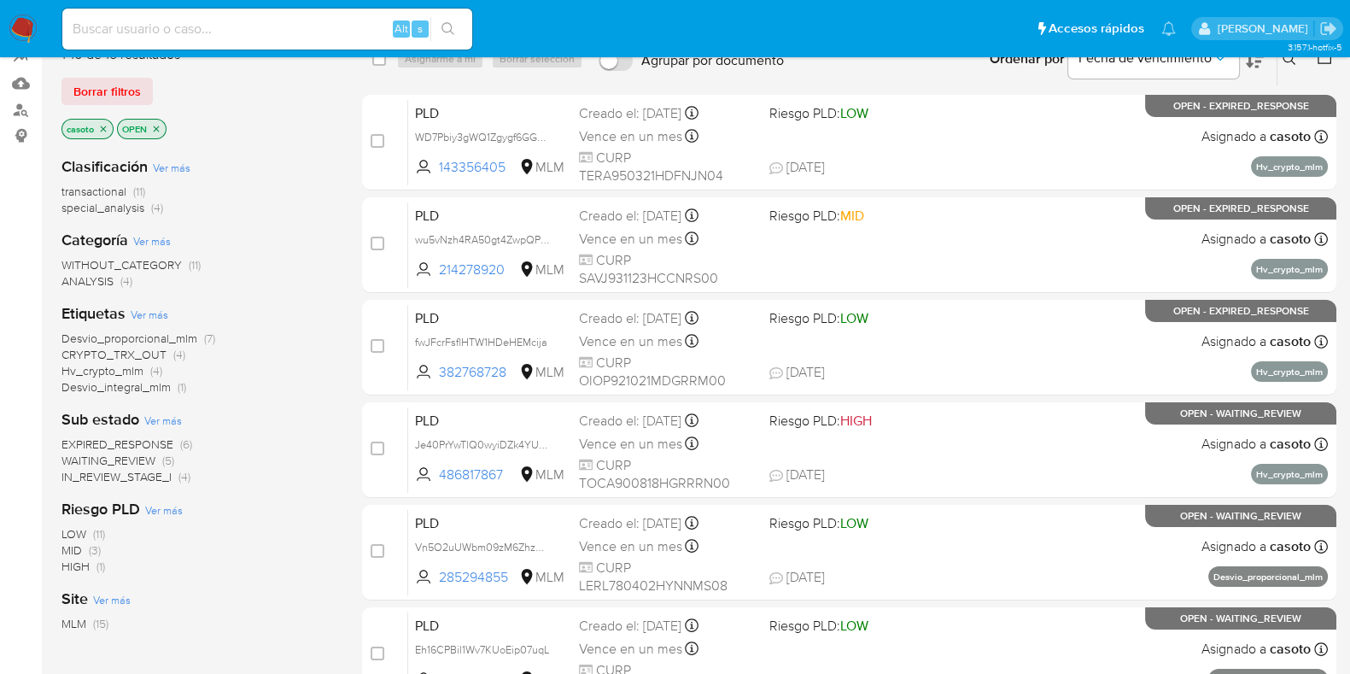
scroll to position [196, 0]
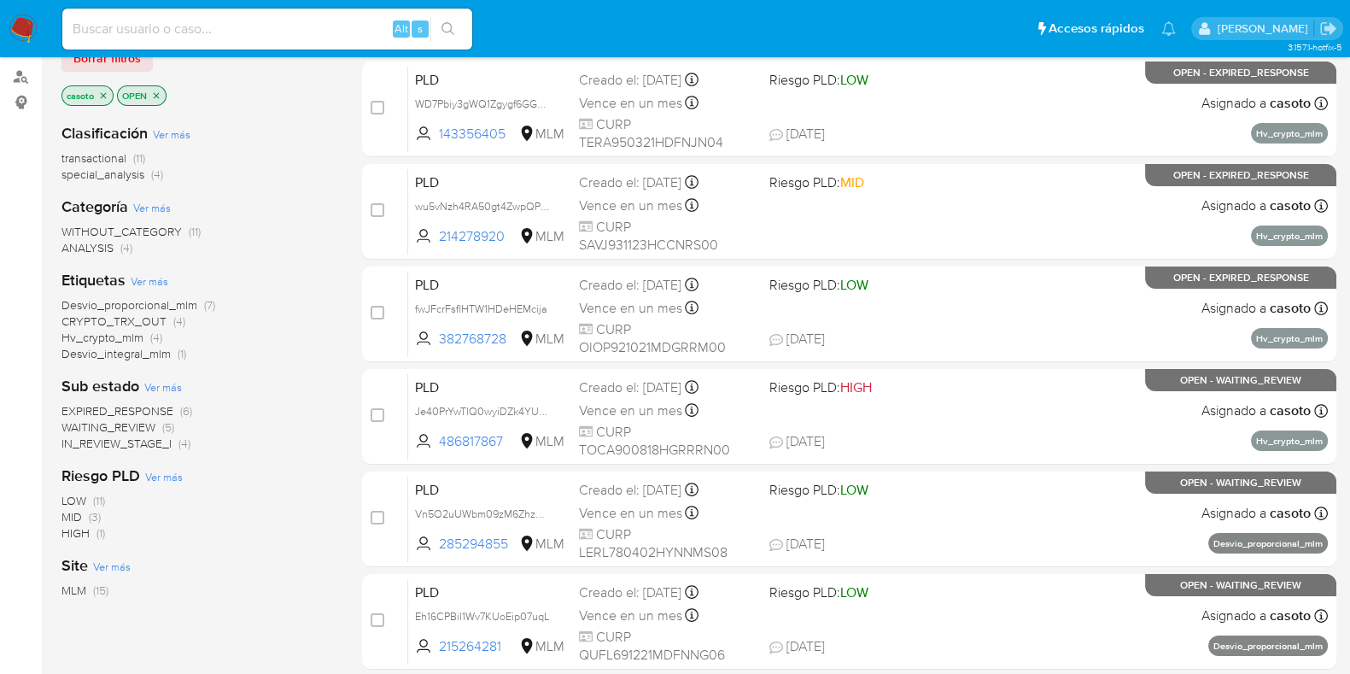
click at [162, 404] on span "EXPIRED_RESPONSE" at bounding box center [117, 410] width 112 height 17
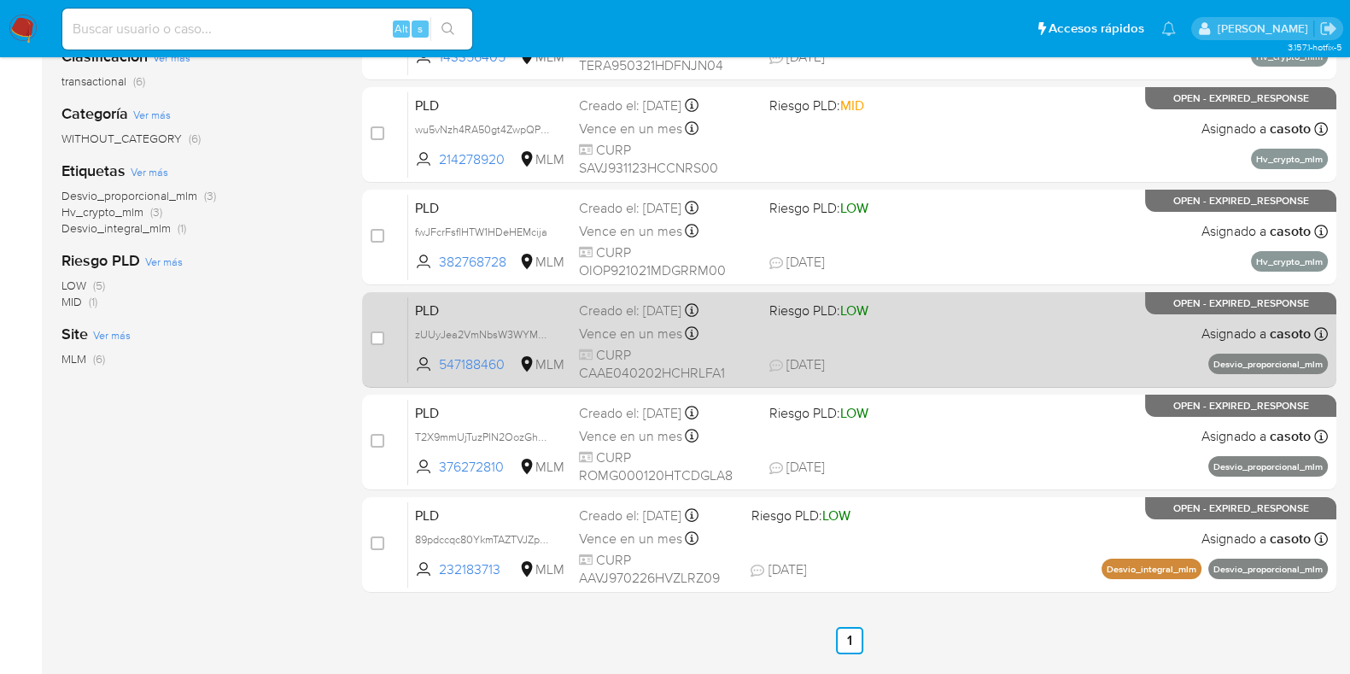
scroll to position [303, 0]
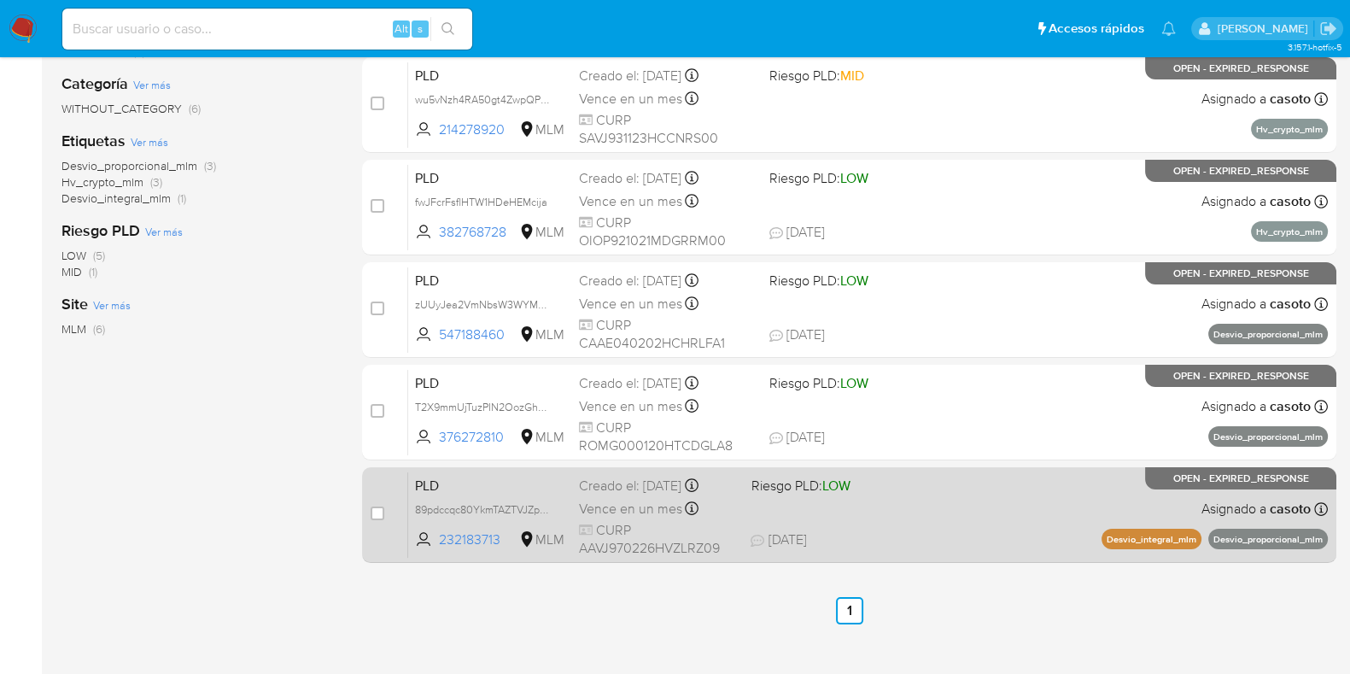
click at [956, 493] on div "PLD 89pdccqc80YkmTAZTVJZpbGE 232183713 MLM Riesgo PLD: LOW Creado el: 12/08/202…" at bounding box center [868, 514] width 920 height 86
click at [374, 513] on input "checkbox" at bounding box center [378, 513] width 14 height 14
checkbox input "true"
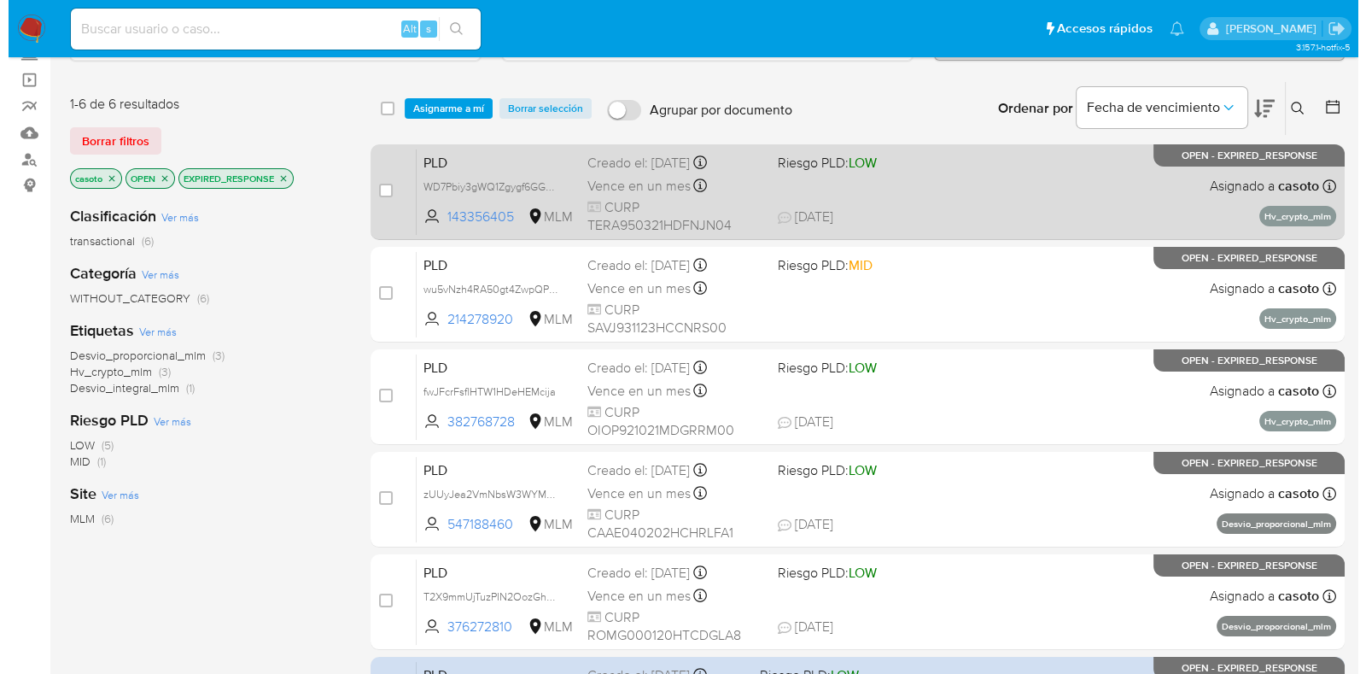
scroll to position [0, 0]
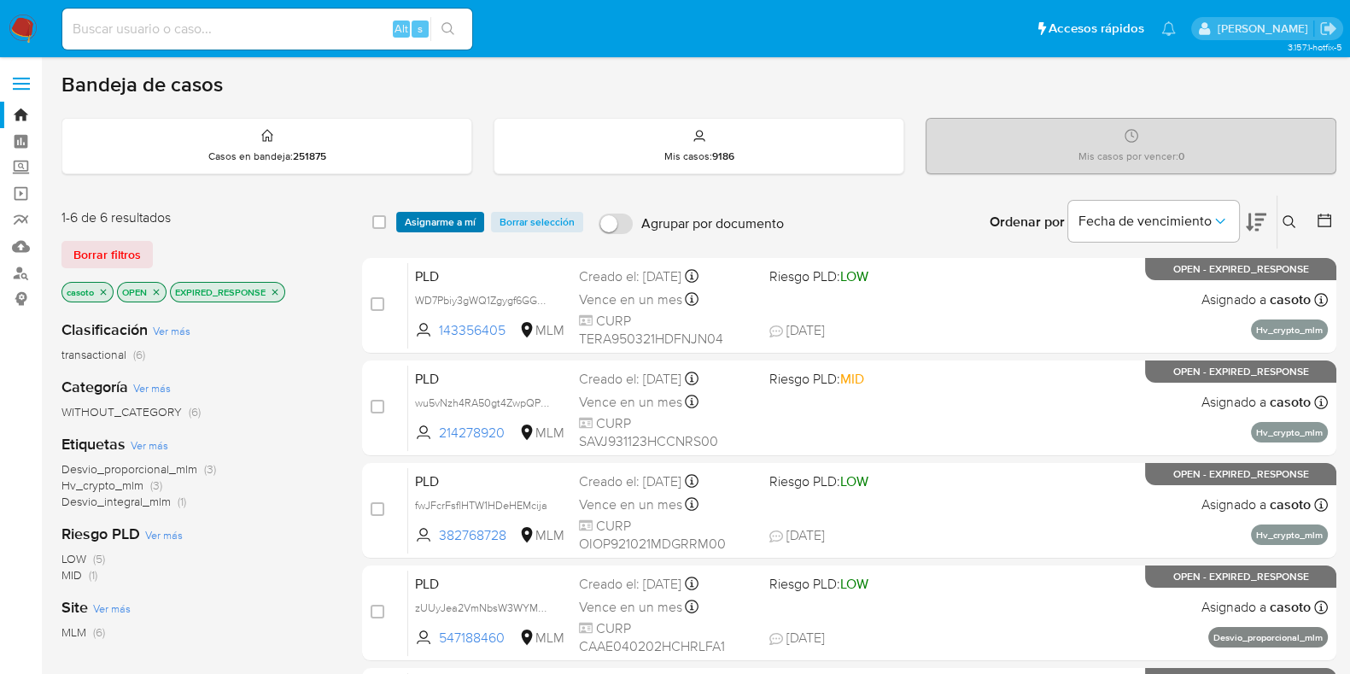
click at [440, 217] on span "Asignarme a mí" at bounding box center [440, 221] width 71 height 17
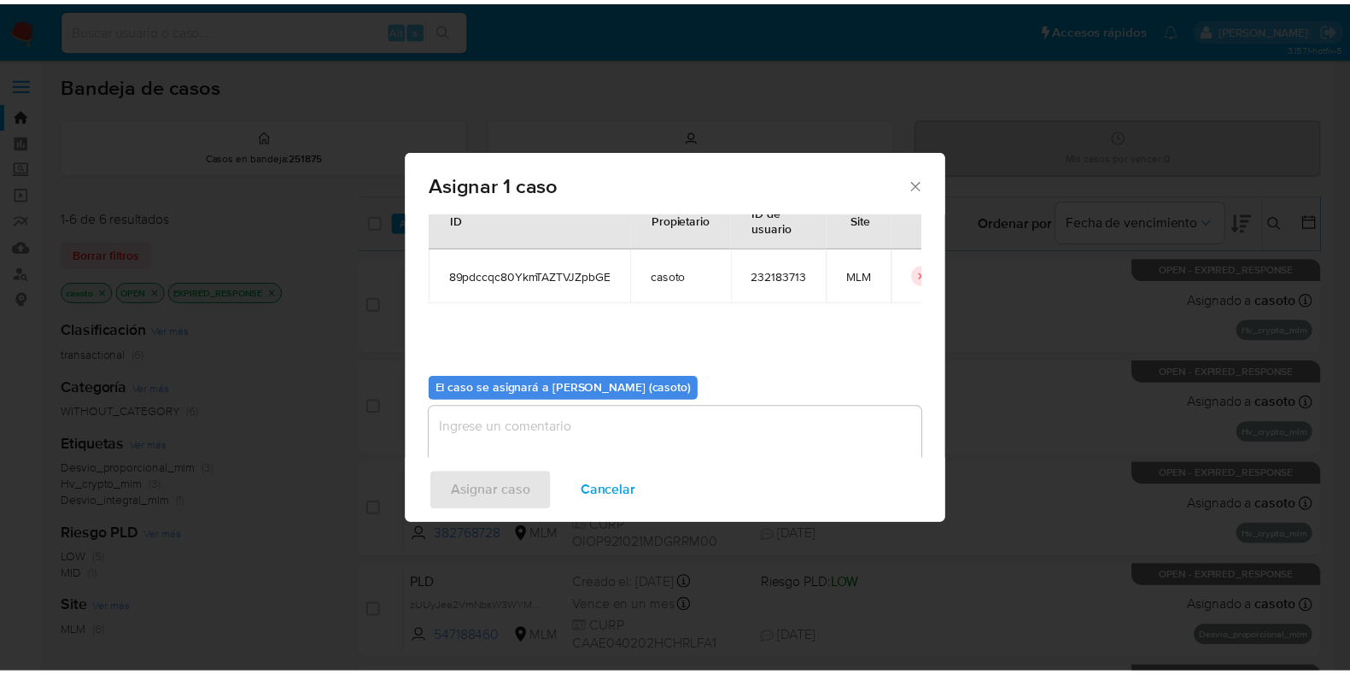
scroll to position [88, 0]
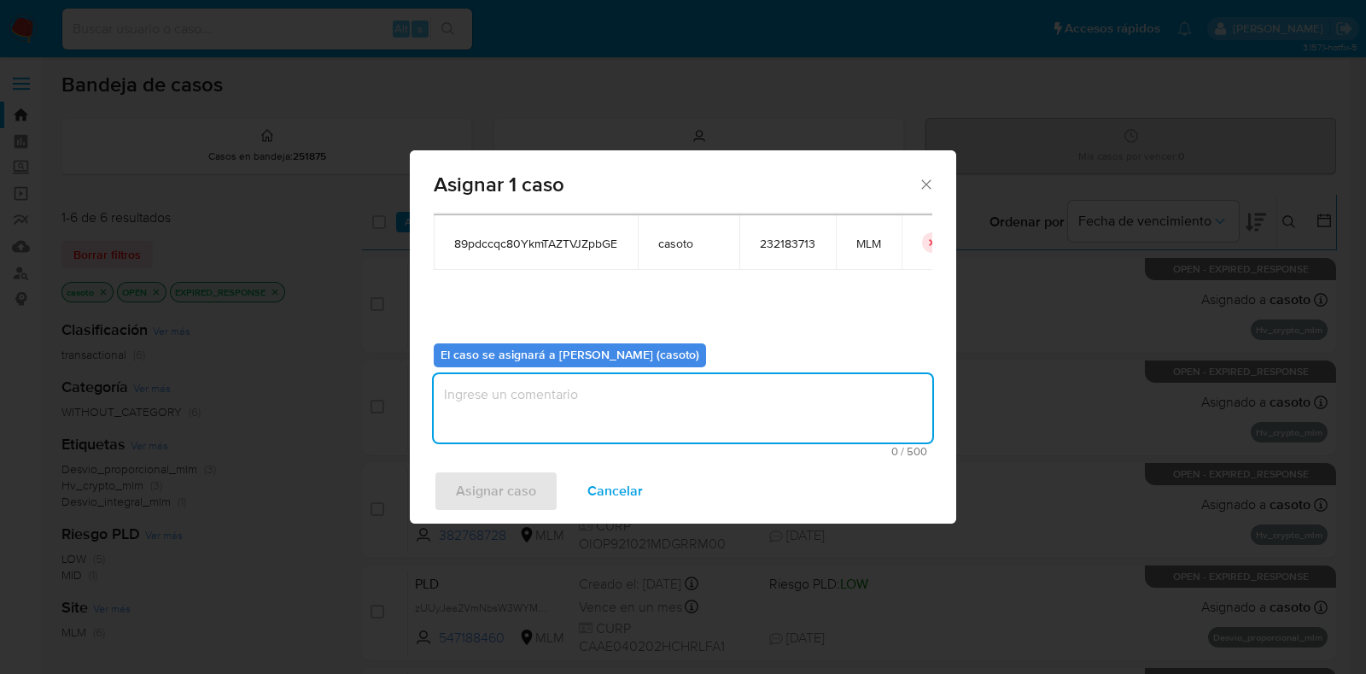
click at [529, 403] on textarea "assign-modal" at bounding box center [683, 408] width 499 height 68
type textarea "L1"
click at [453, 477] on button "Asignar caso" at bounding box center [496, 490] width 125 height 41
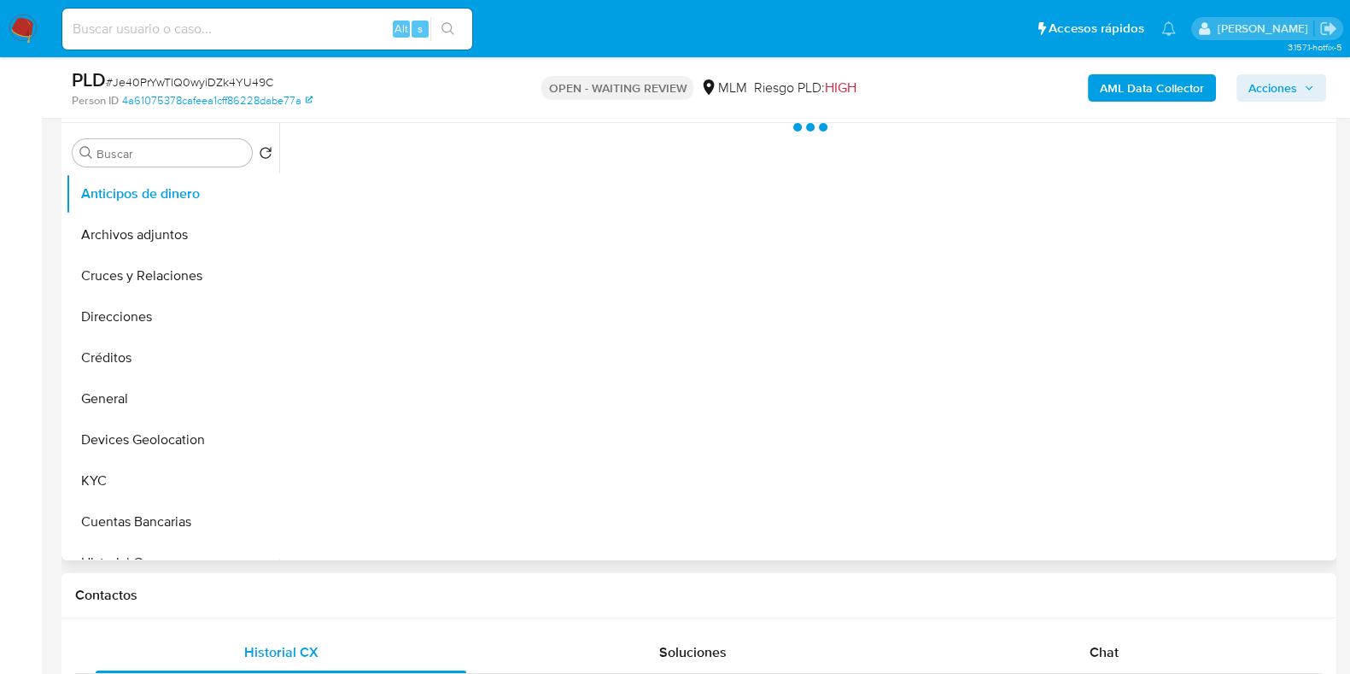
scroll to position [640, 0]
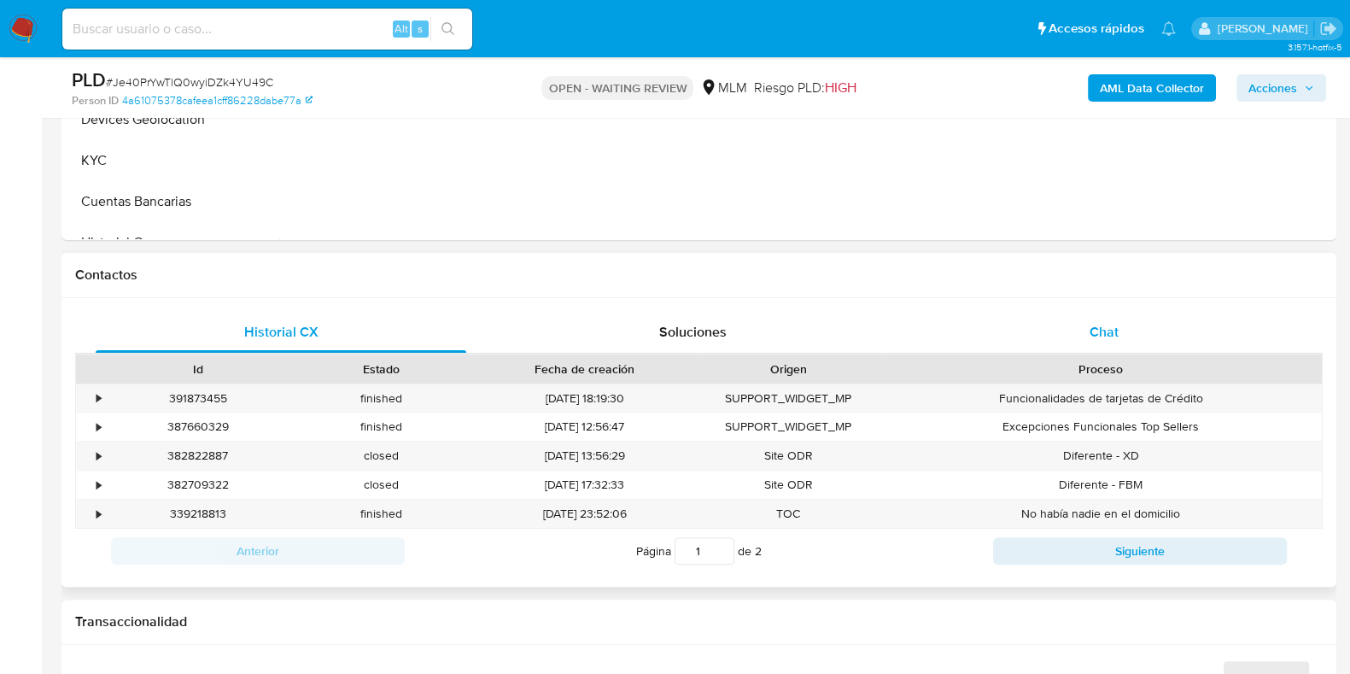
click at [1115, 333] on span "Chat" at bounding box center [1103, 332] width 29 height 20
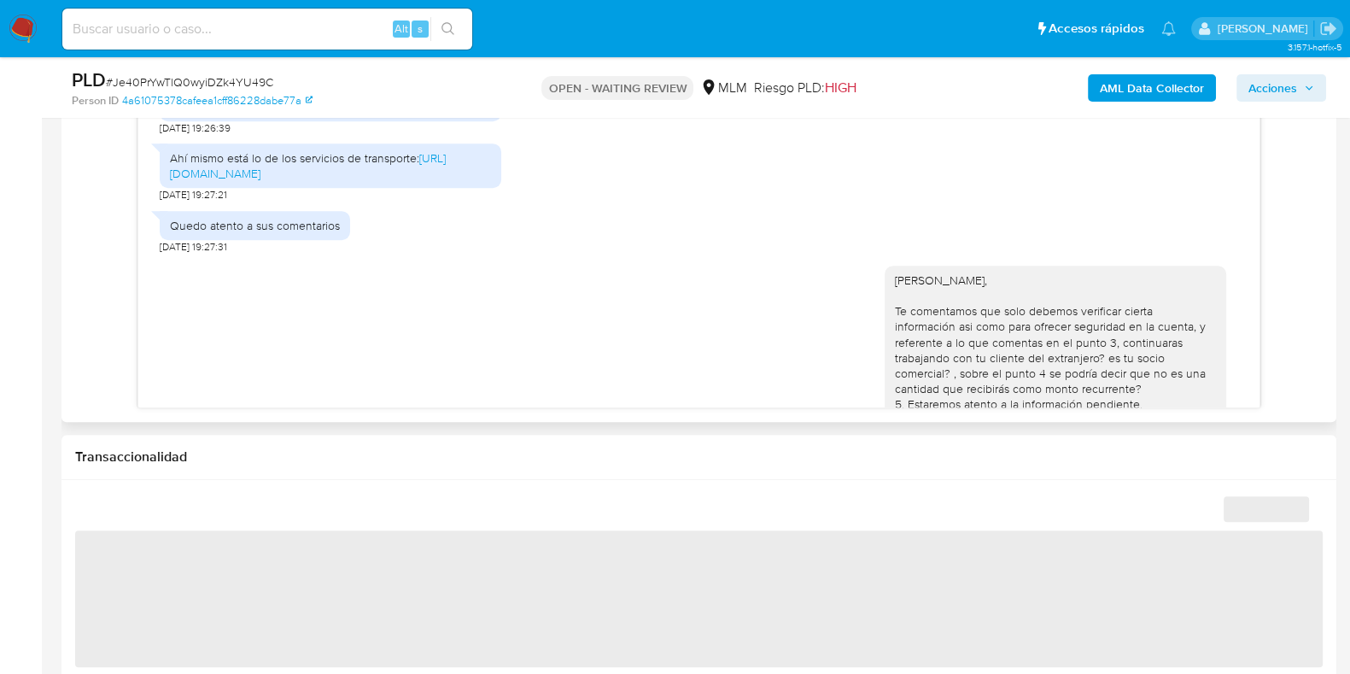
scroll to position [872, 0]
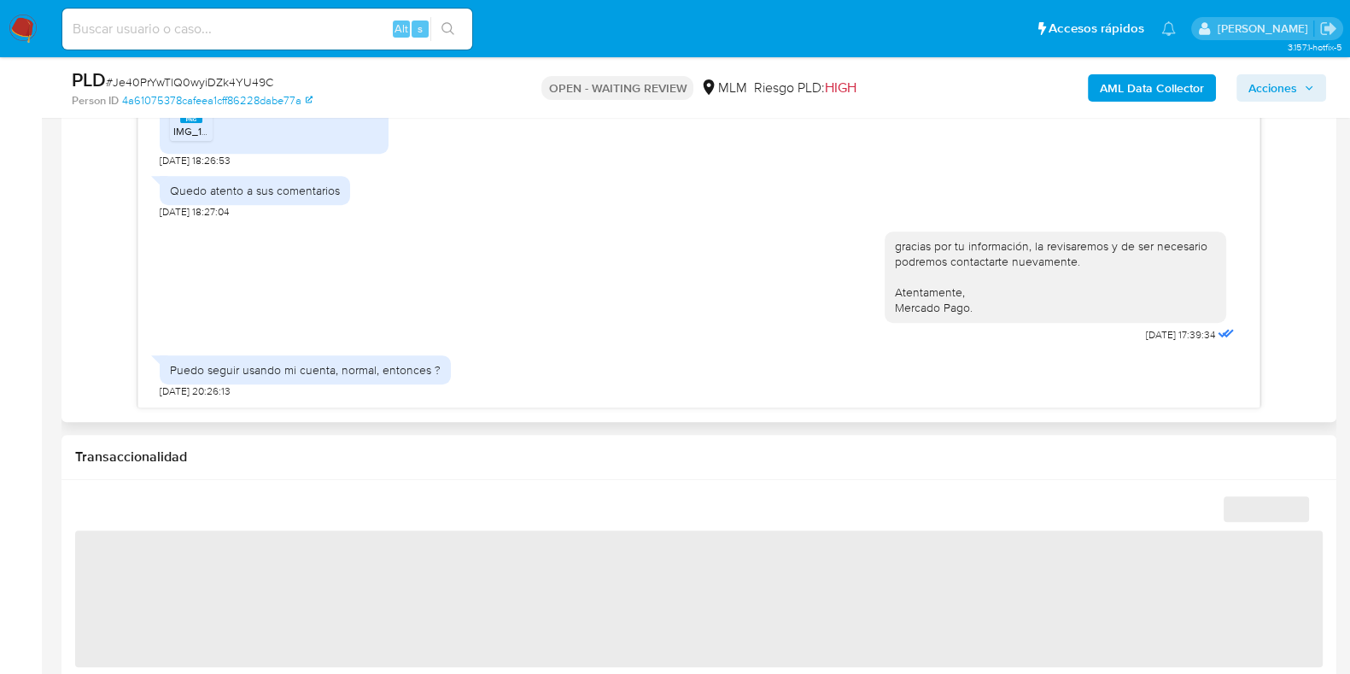
select select "10"
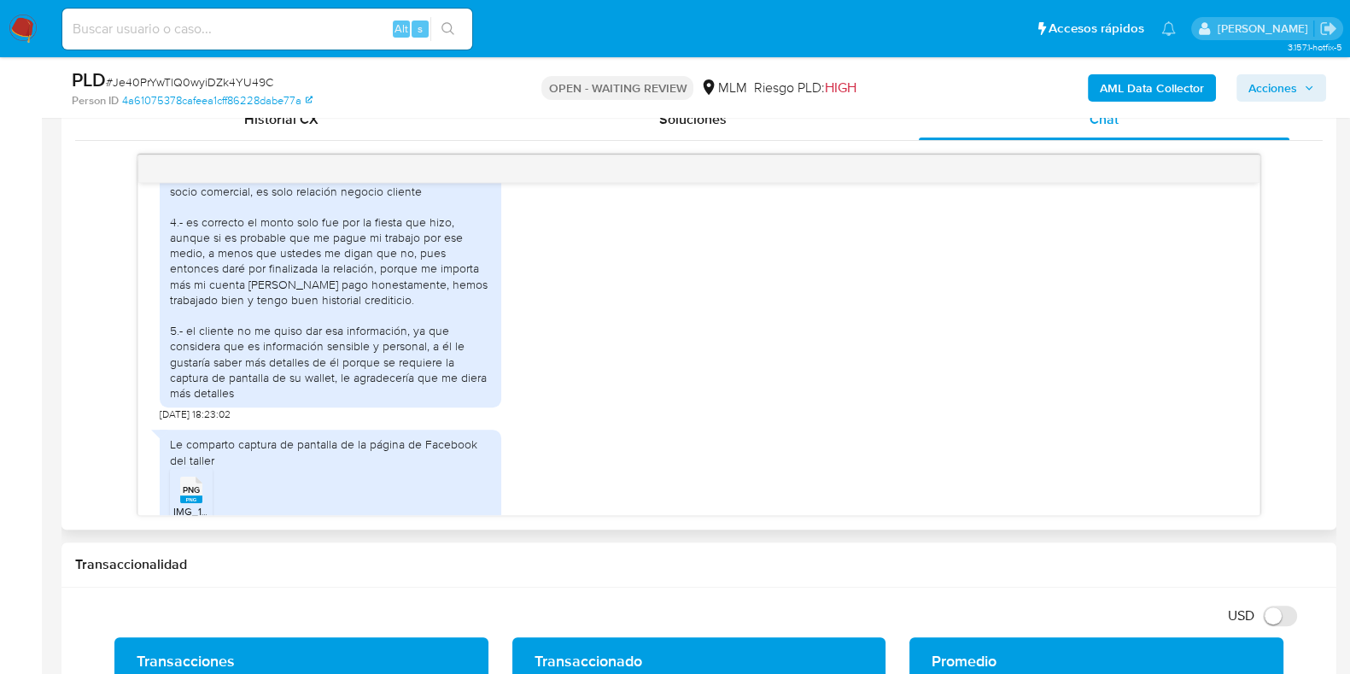
scroll to position [765, 0]
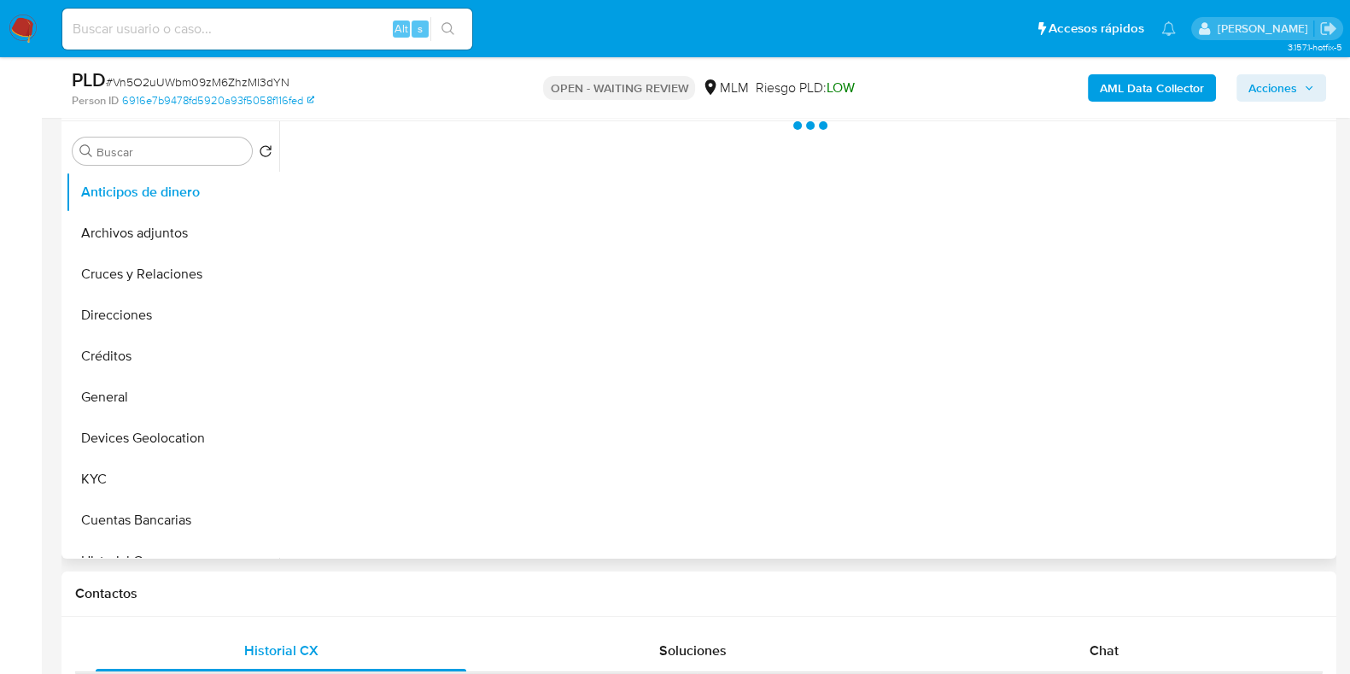
scroll to position [426, 0]
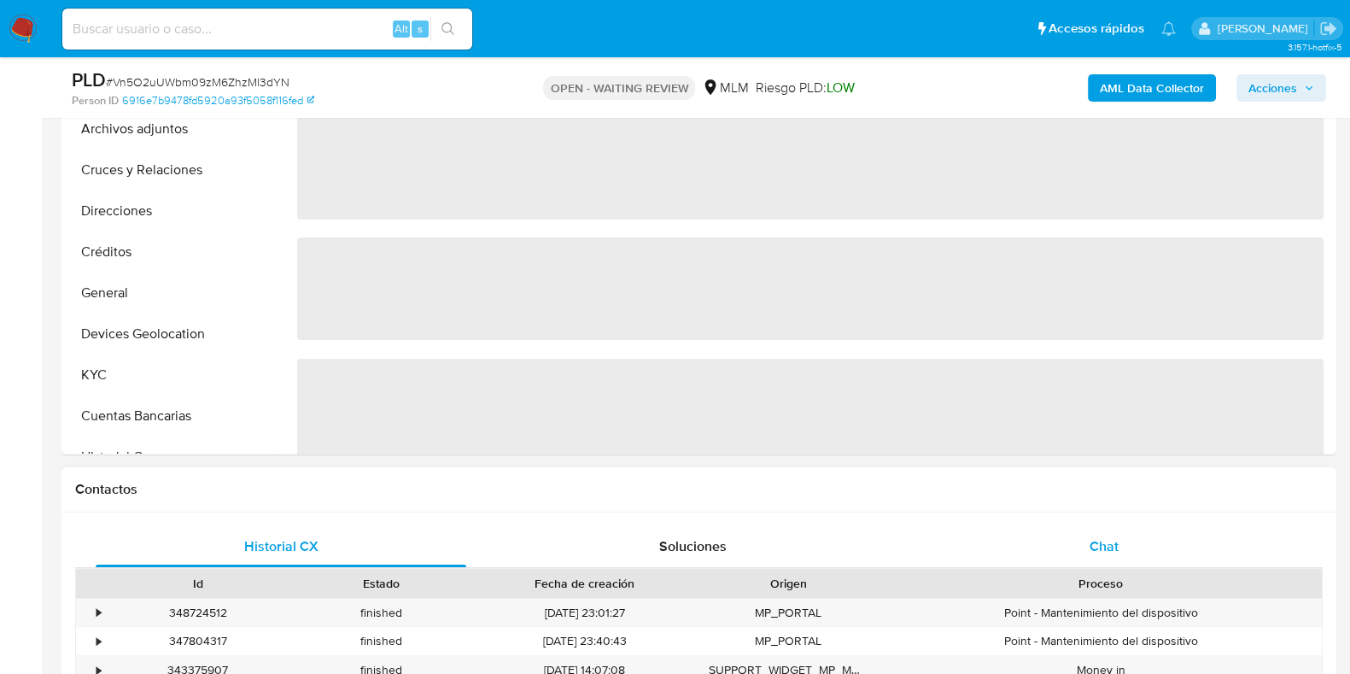
click at [1087, 541] on div "Chat" at bounding box center [1104, 546] width 371 height 41
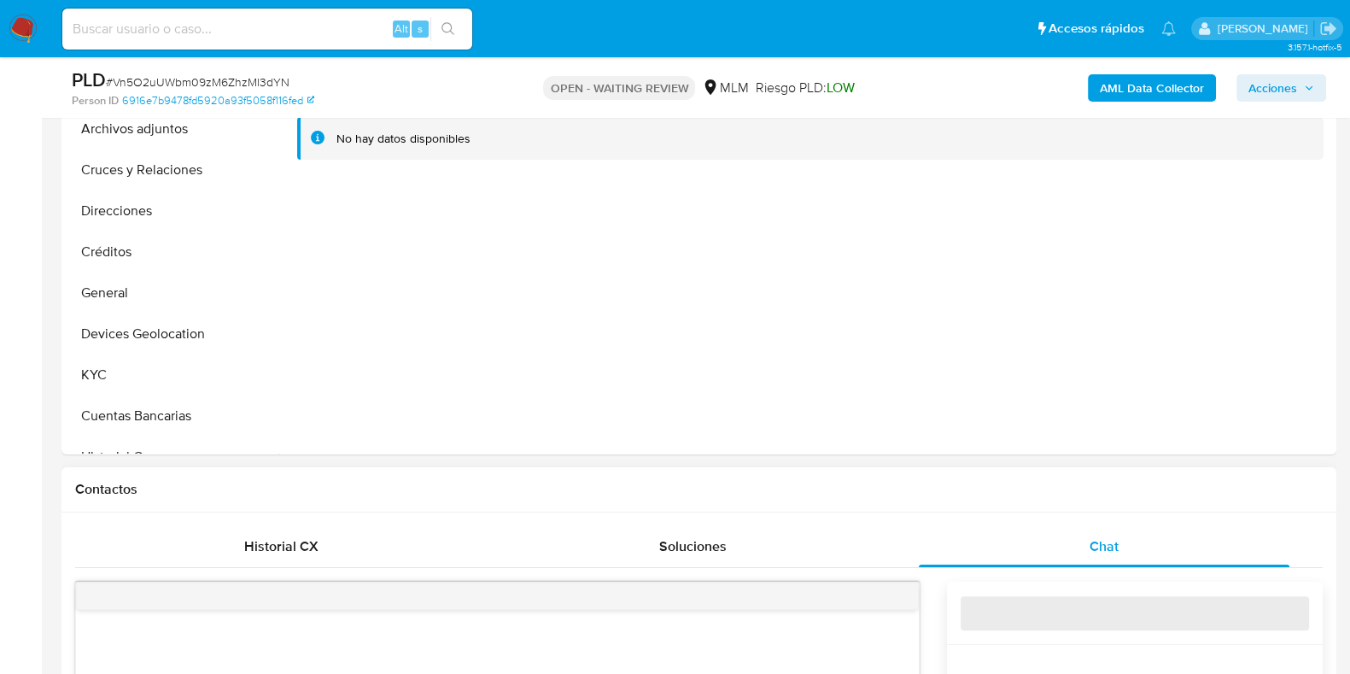
select select "10"
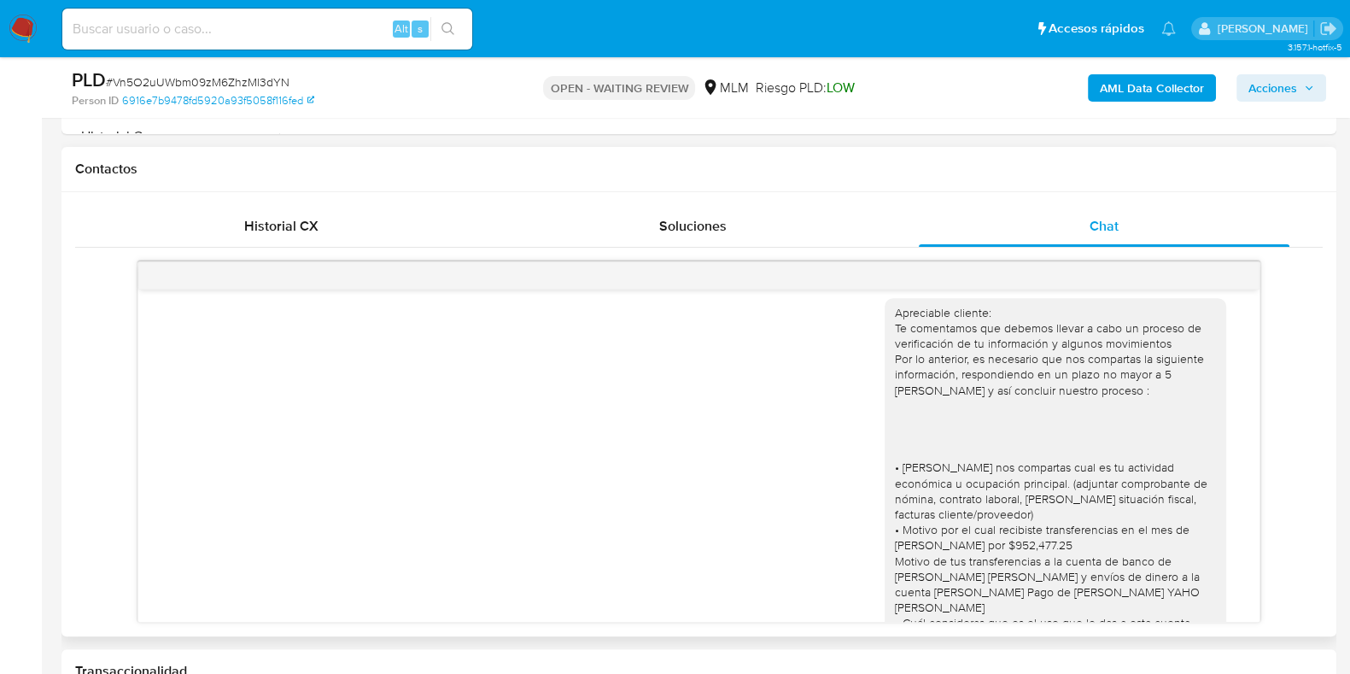
scroll to position [0, 0]
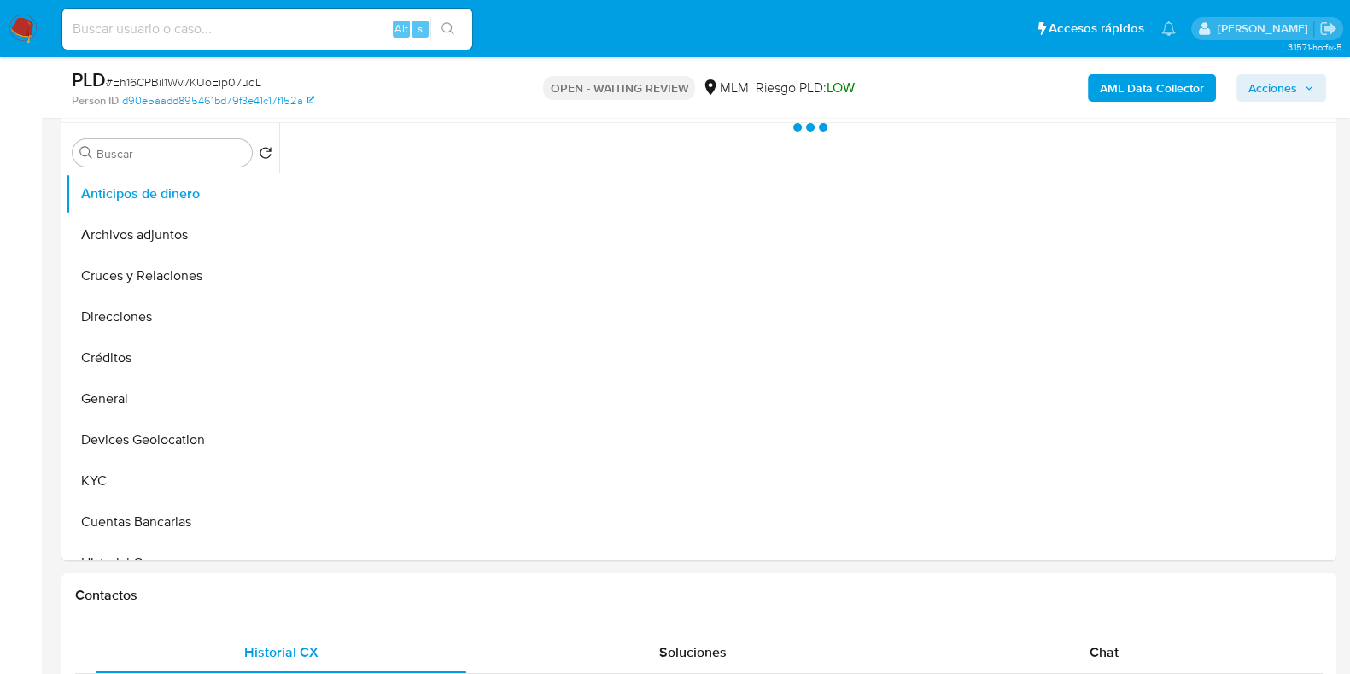
scroll to position [640, 0]
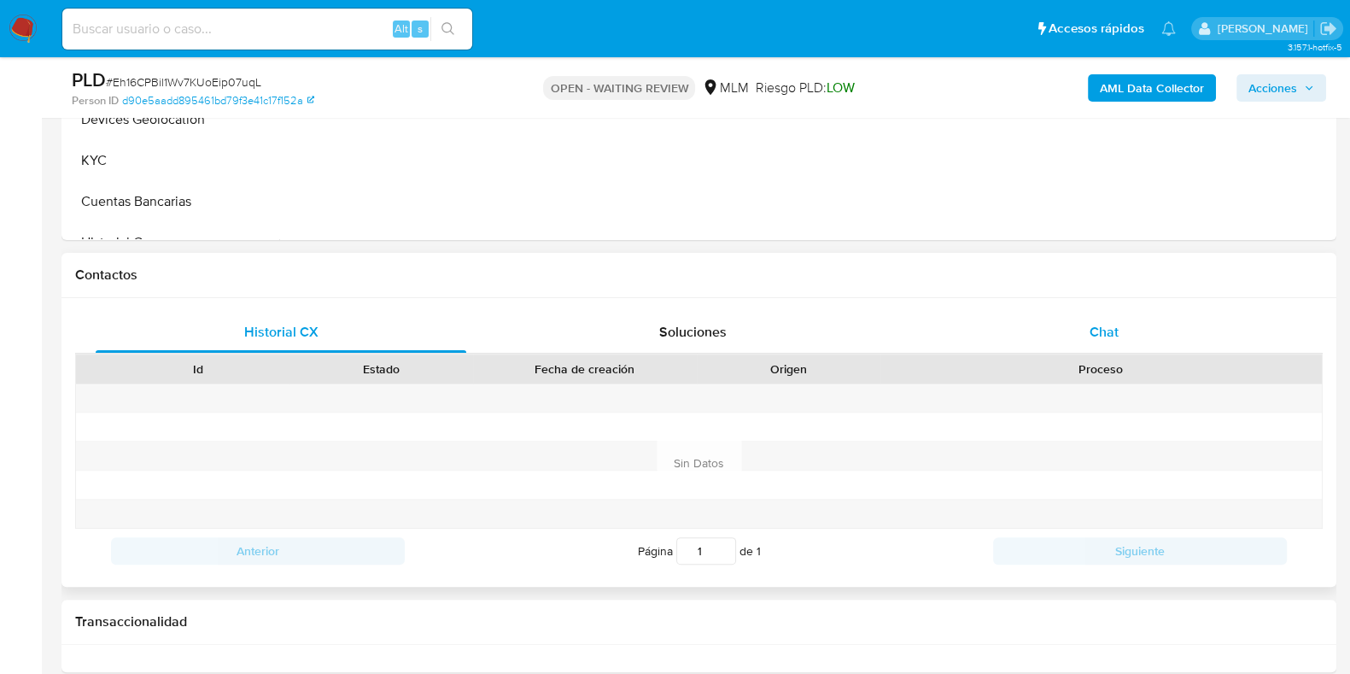
click at [1089, 337] on span "Chat" at bounding box center [1103, 332] width 29 height 20
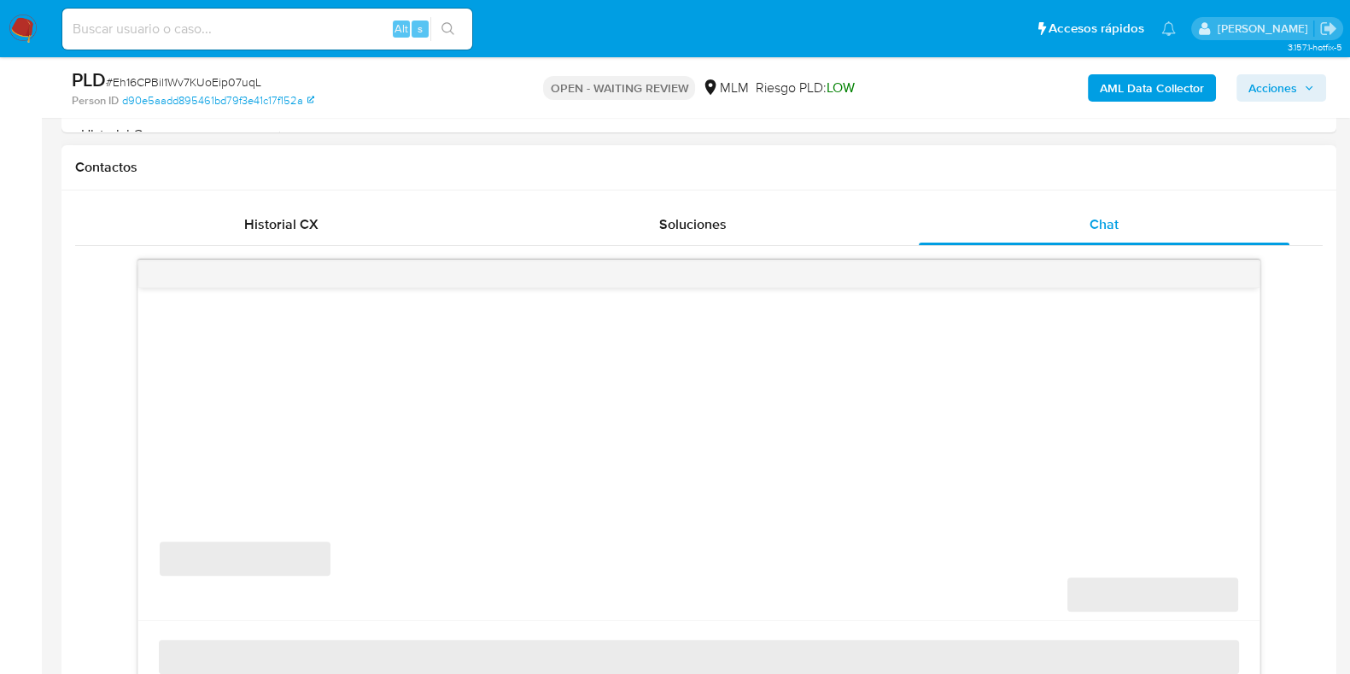
scroll to position [853, 0]
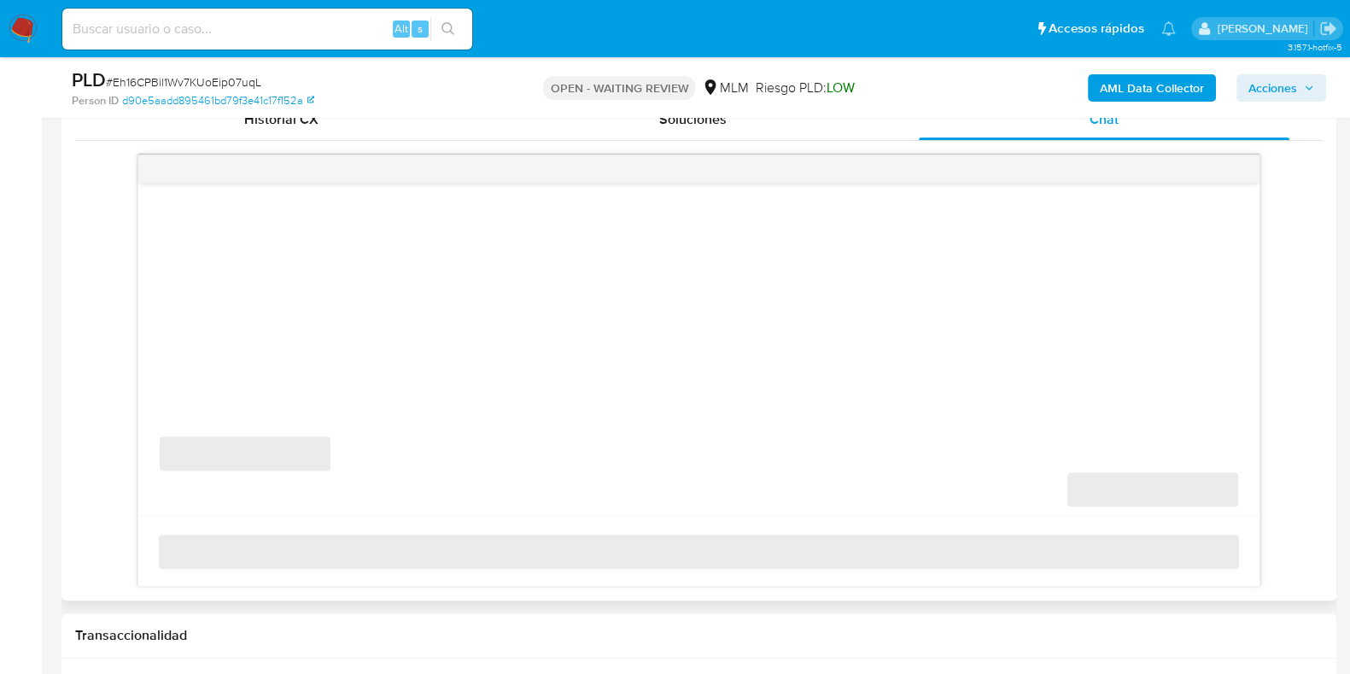
select select "10"
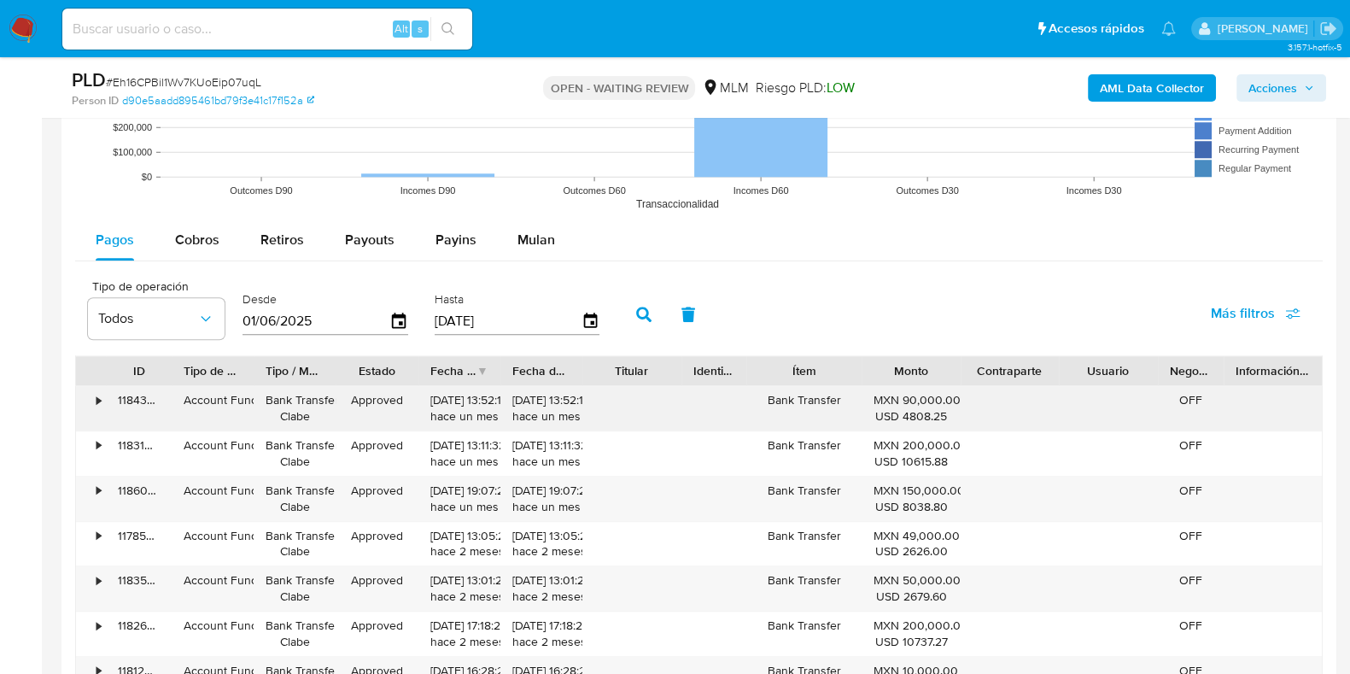
scroll to position [1921, 0]
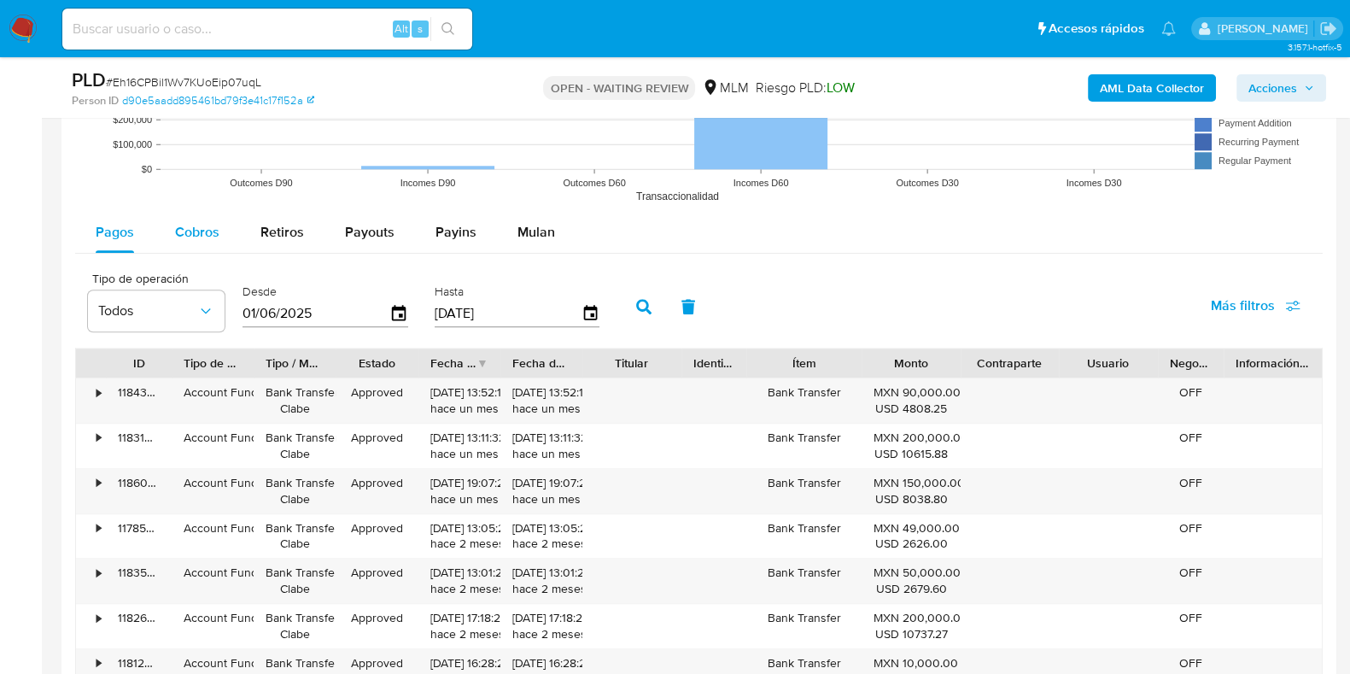
click at [204, 219] on div "Cobros" at bounding box center [197, 232] width 44 height 41
select select "10"
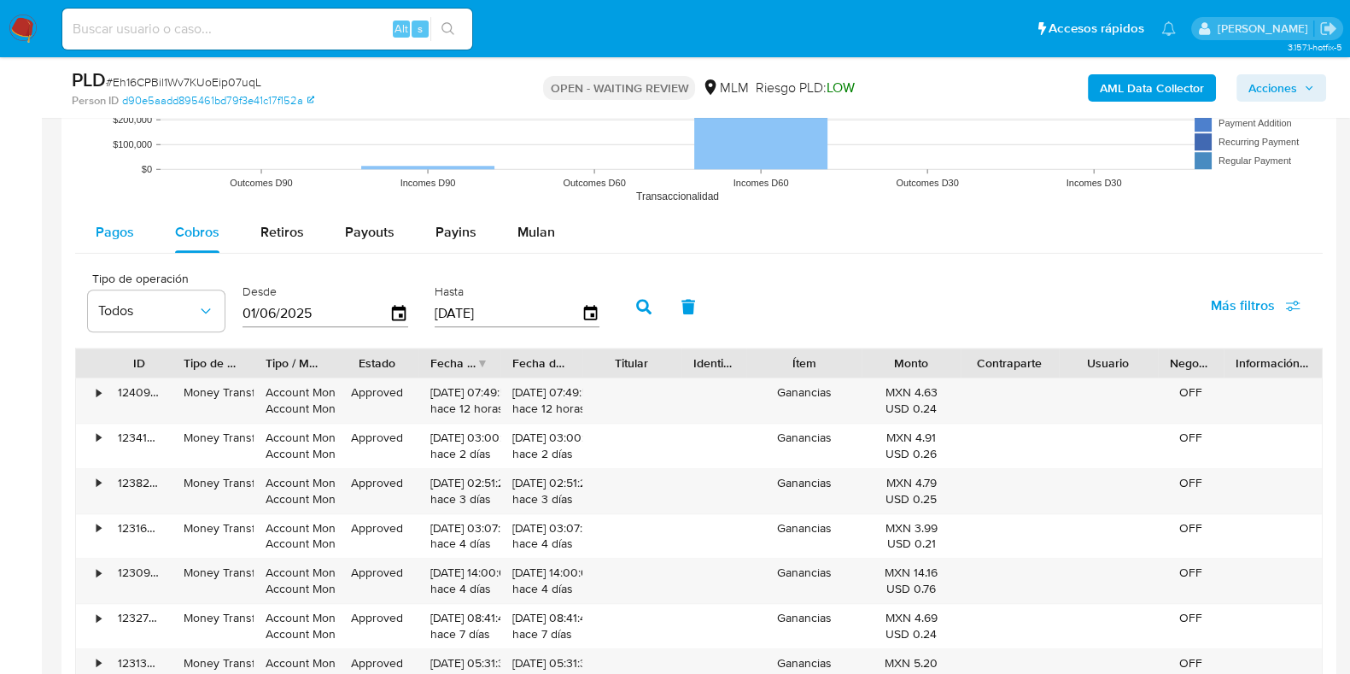
click at [124, 229] on span "Pagos" at bounding box center [115, 232] width 38 height 20
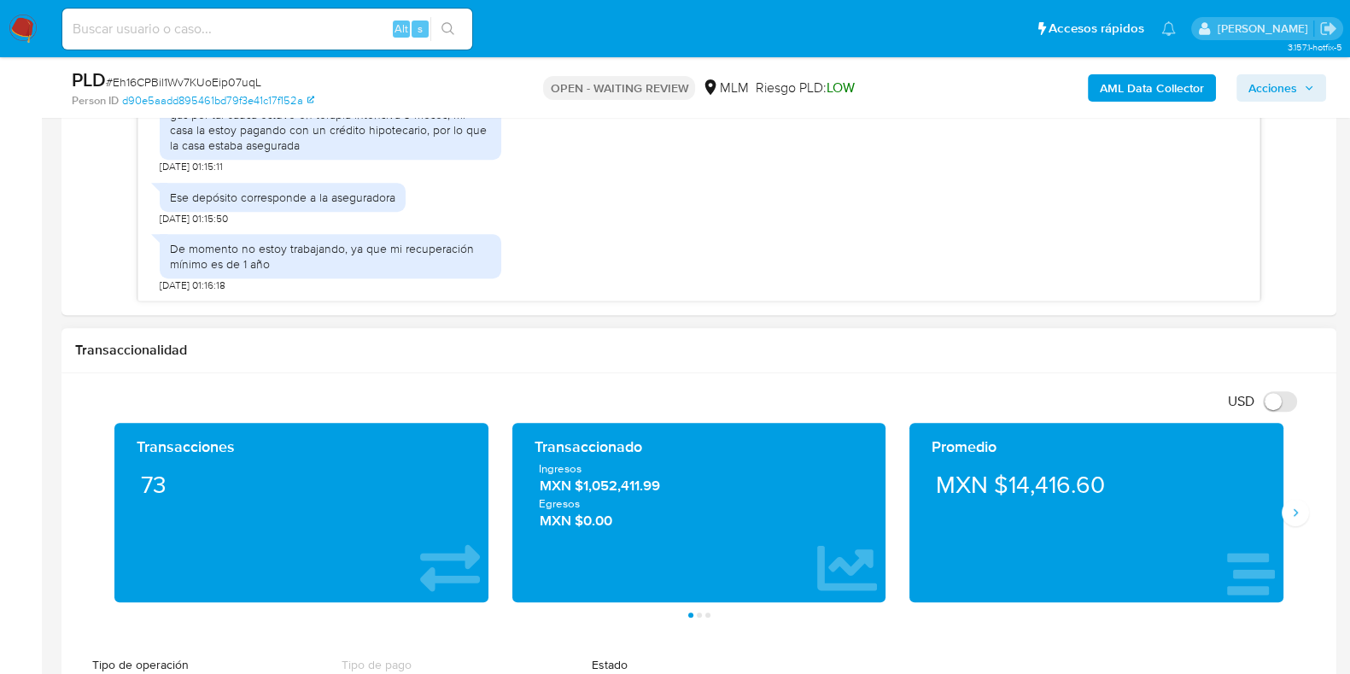
scroll to position [853, 0]
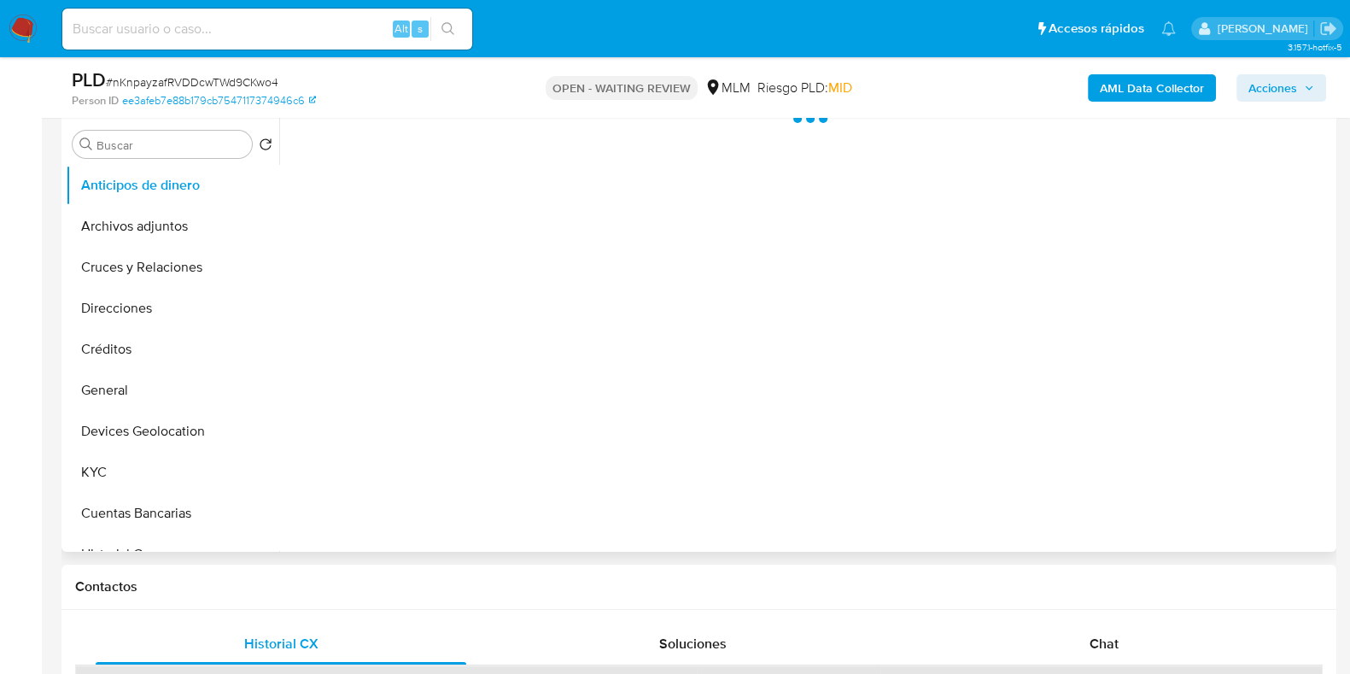
scroll to position [534, 0]
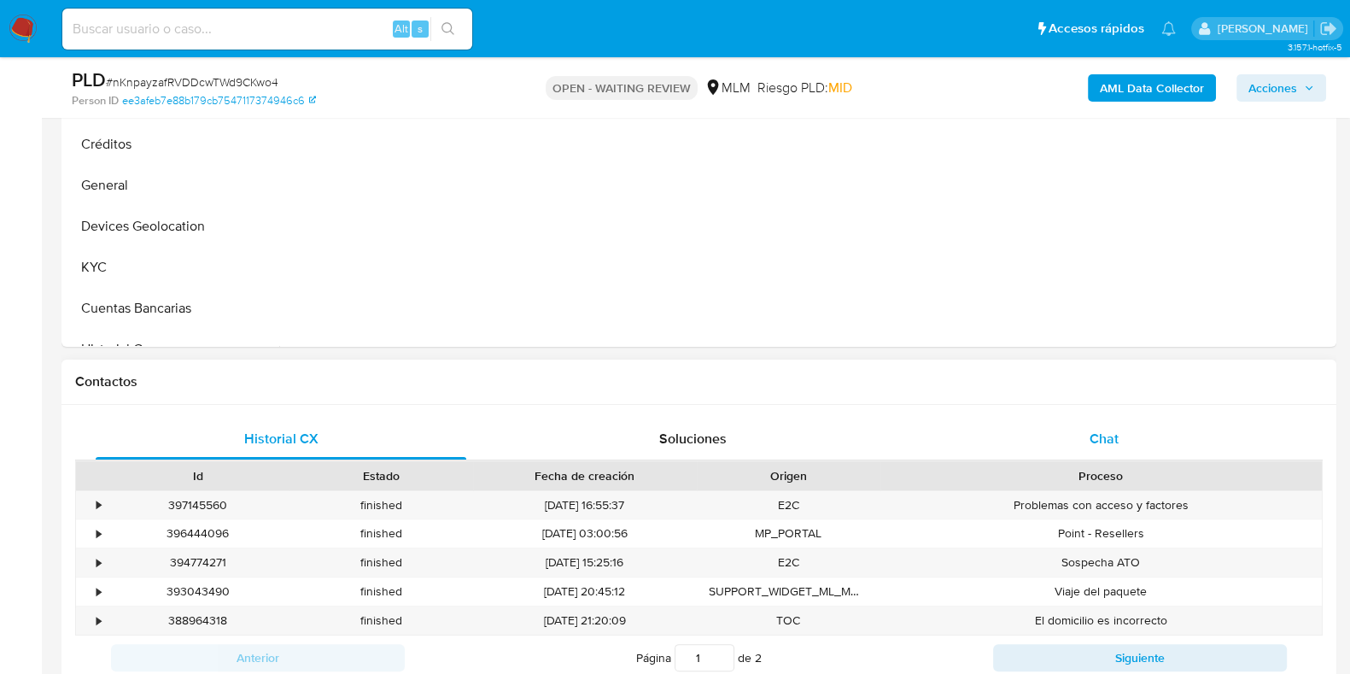
click at [1084, 429] on div "Chat" at bounding box center [1104, 438] width 371 height 41
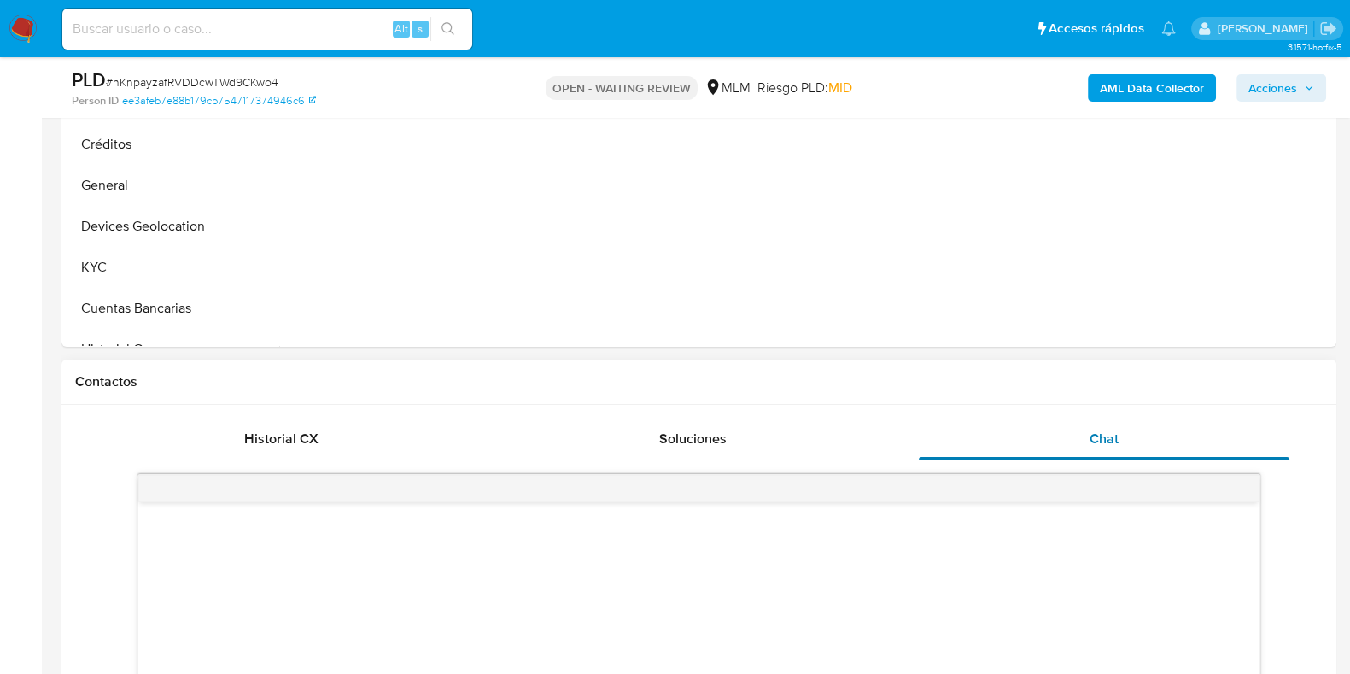
scroll to position [853, 0]
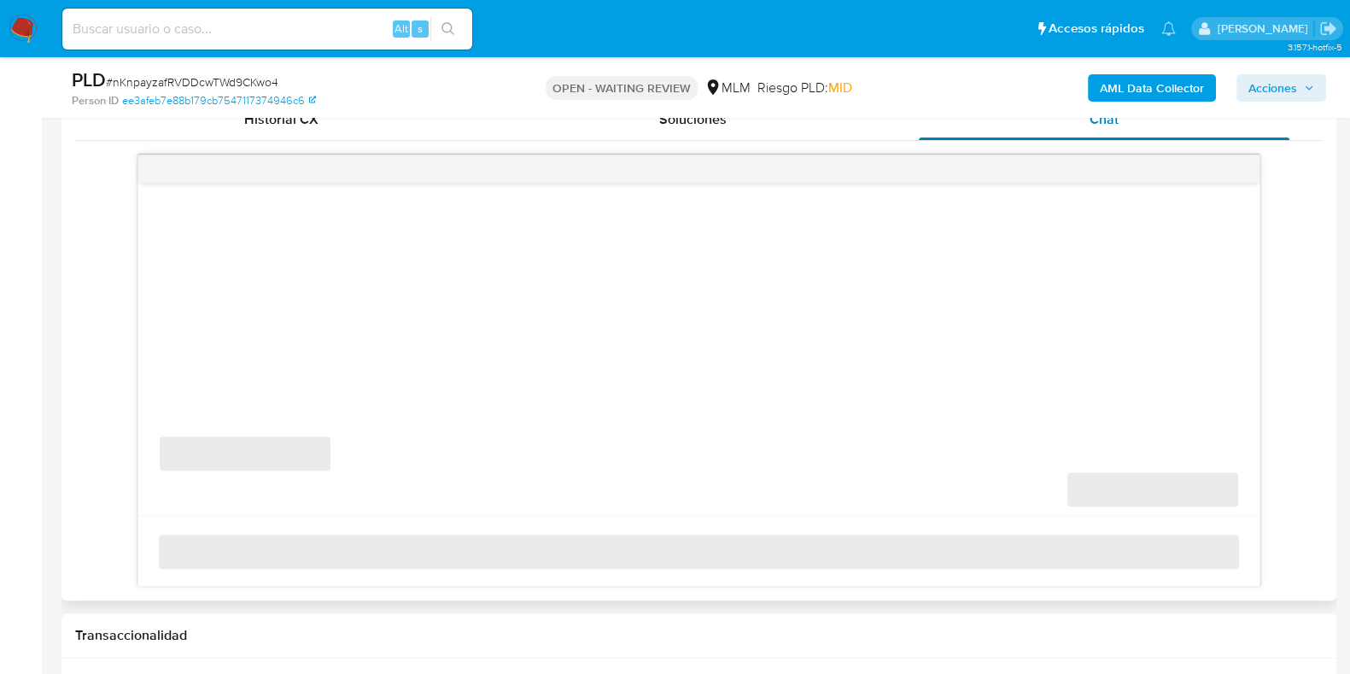
select select "10"
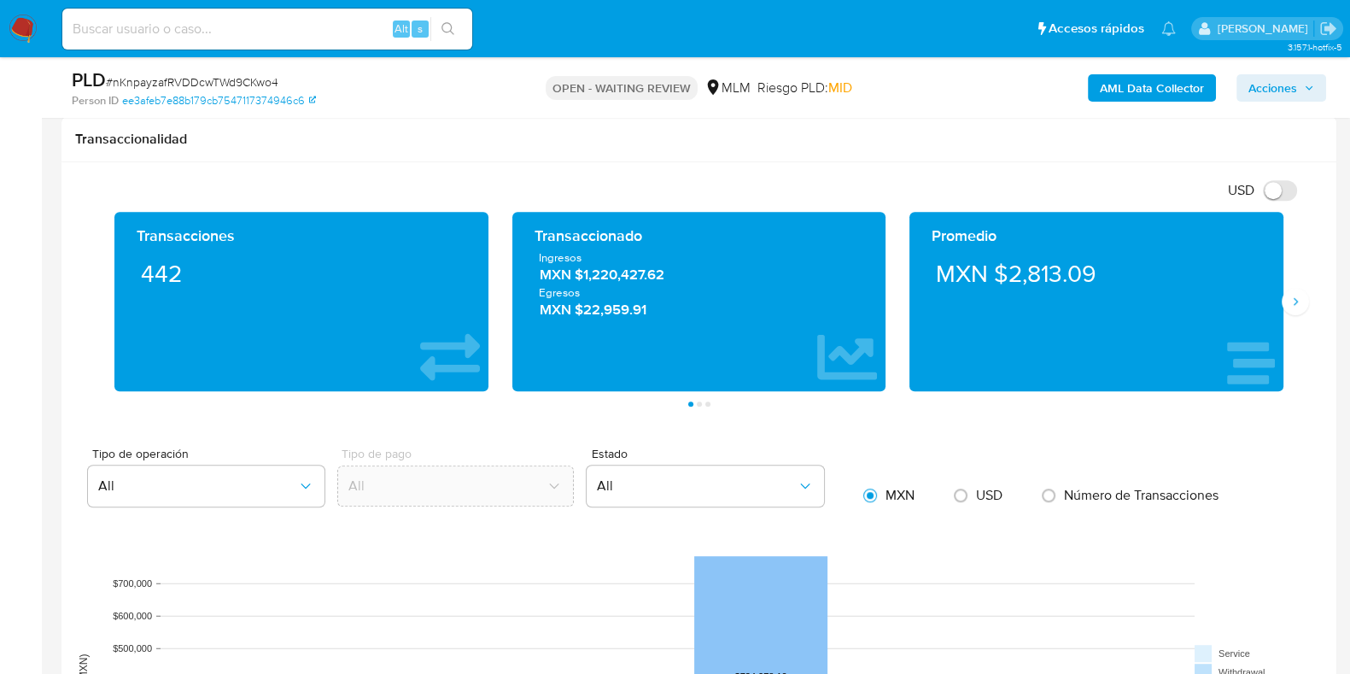
scroll to position [1281, 0]
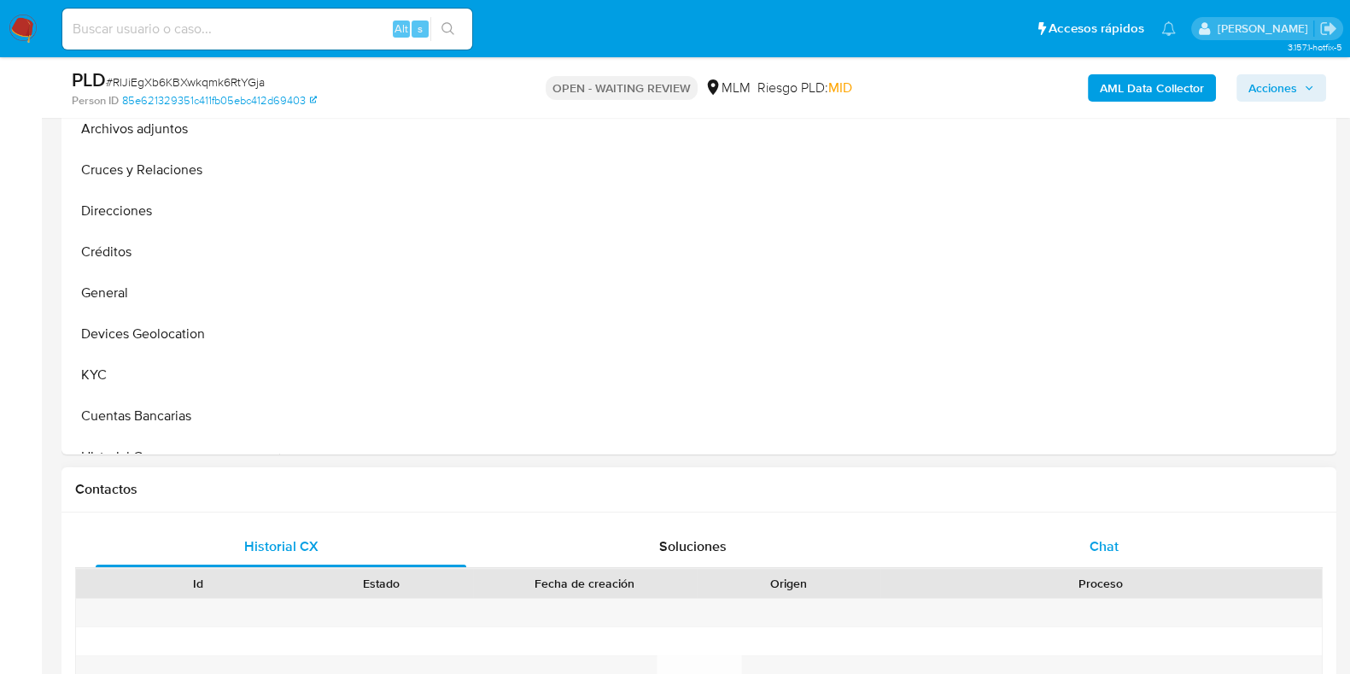
click at [1084, 540] on div "Chat" at bounding box center [1104, 546] width 371 height 41
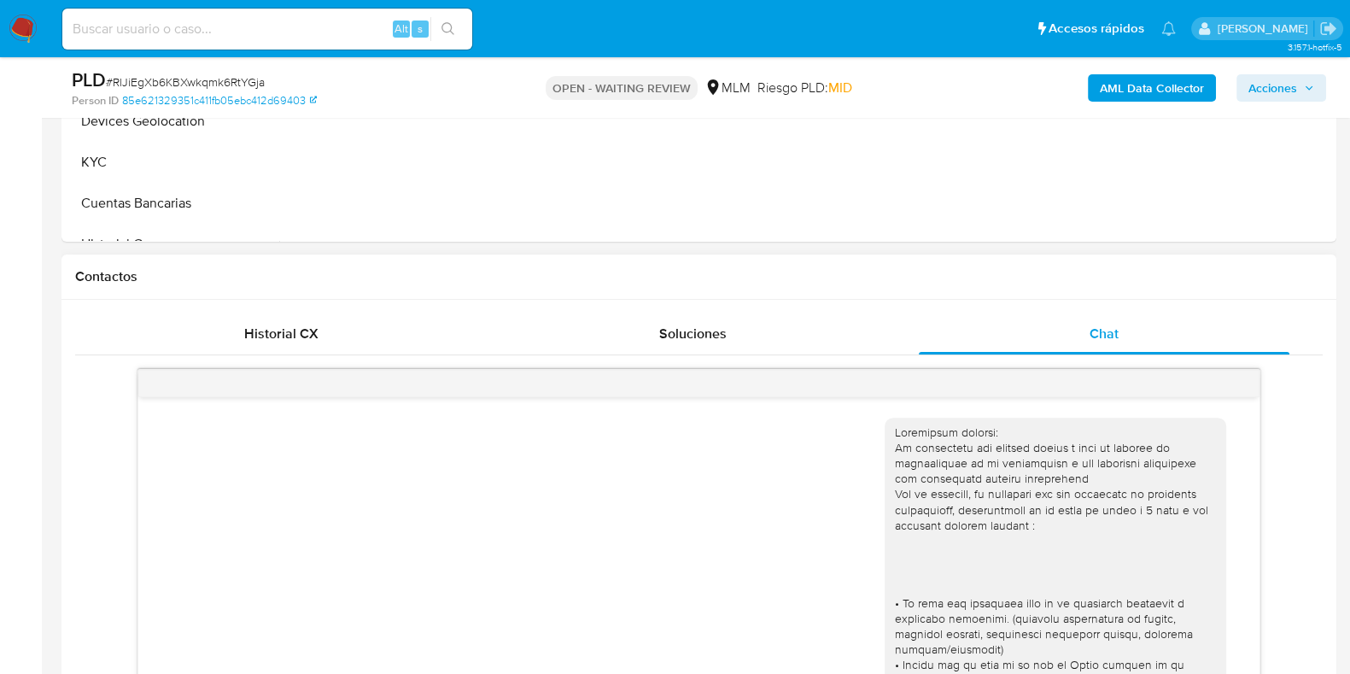
scroll to position [359, 0]
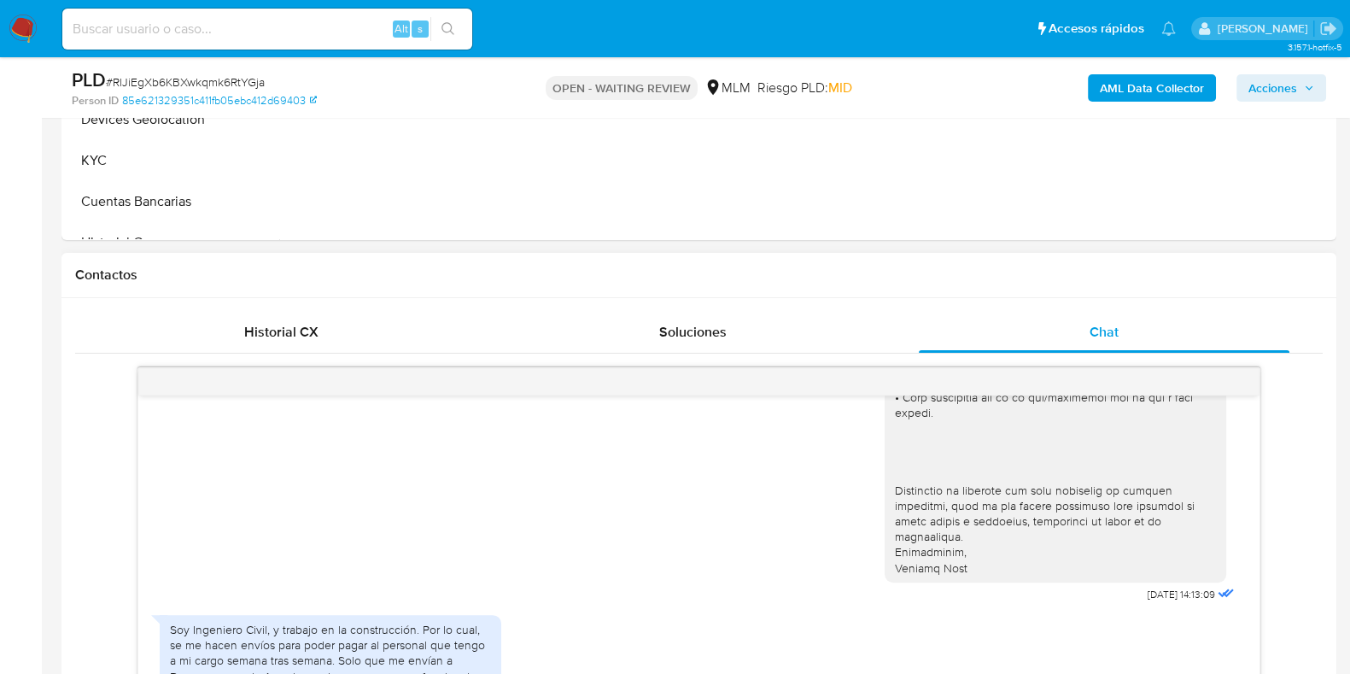
select select "10"
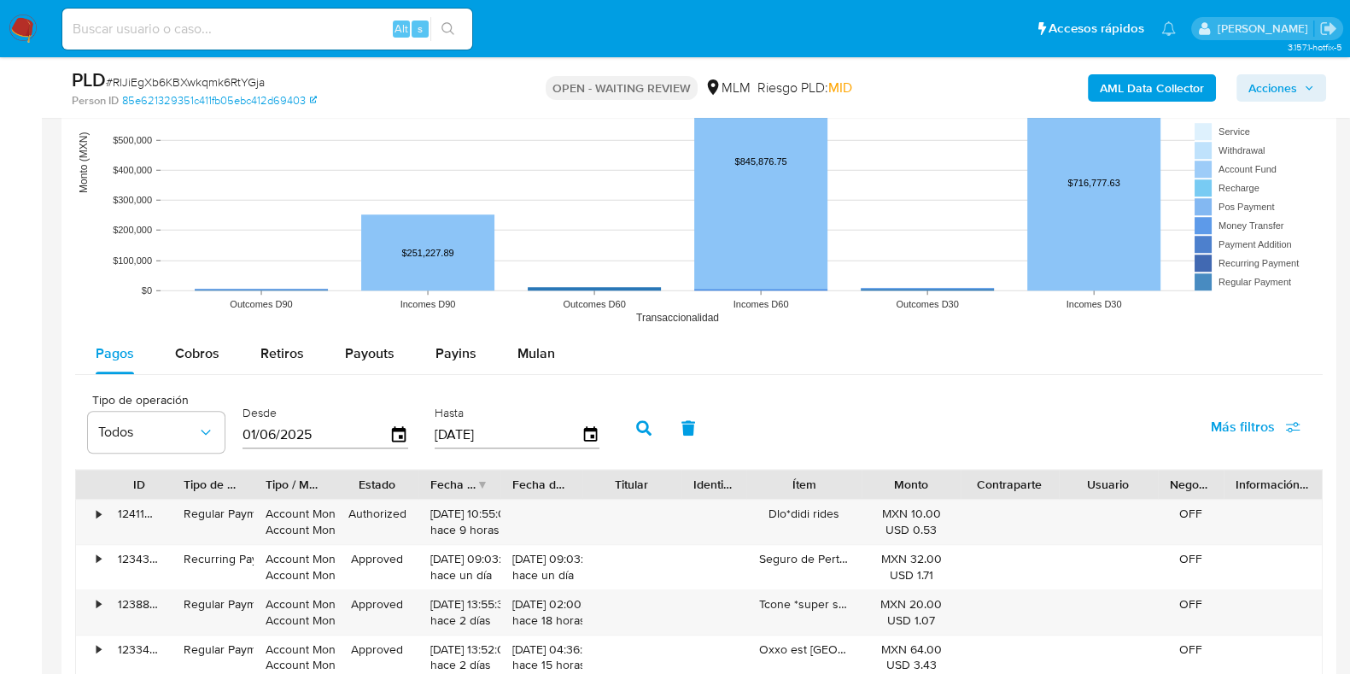
scroll to position [1921, 0]
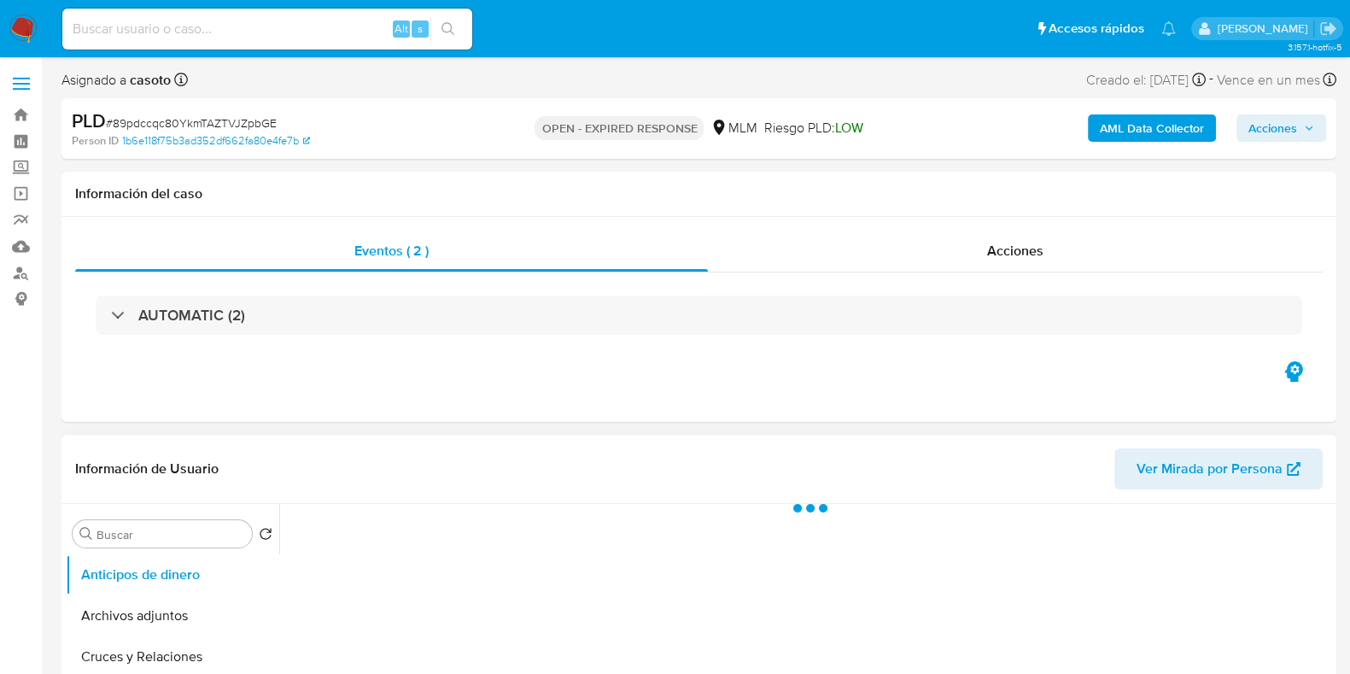
select select "10"
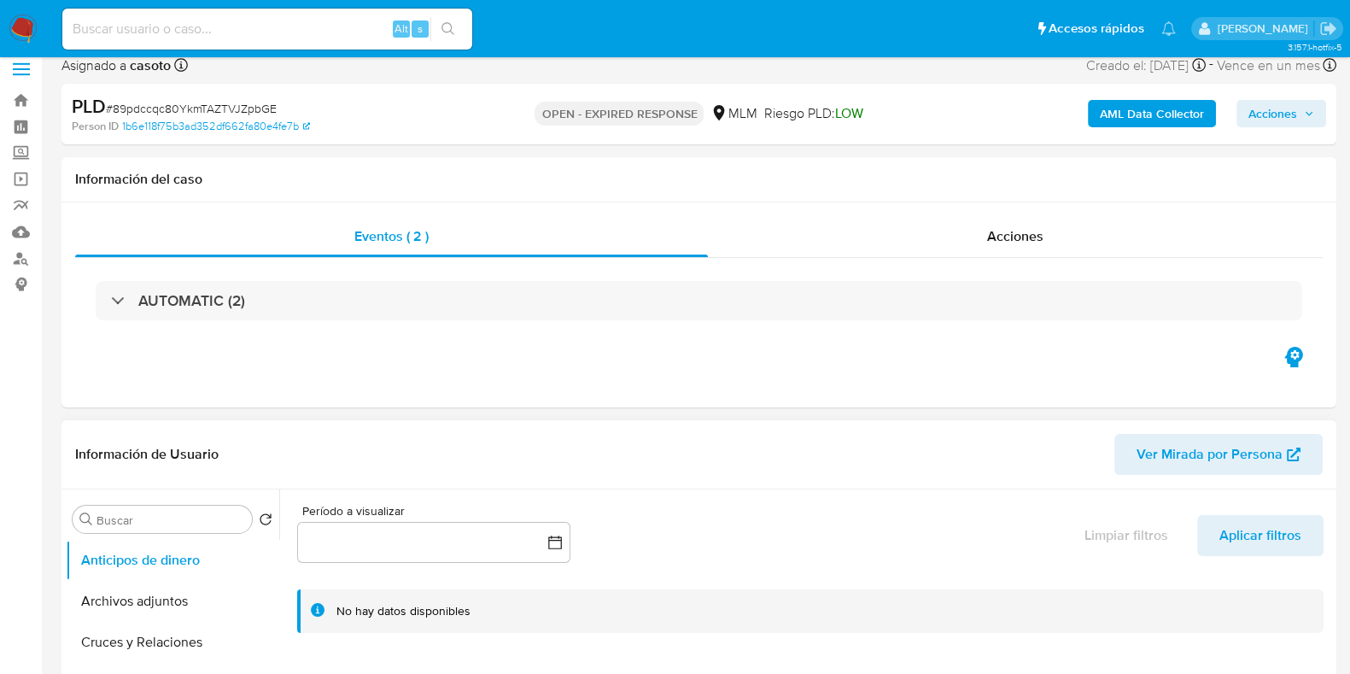
scroll to position [320, 0]
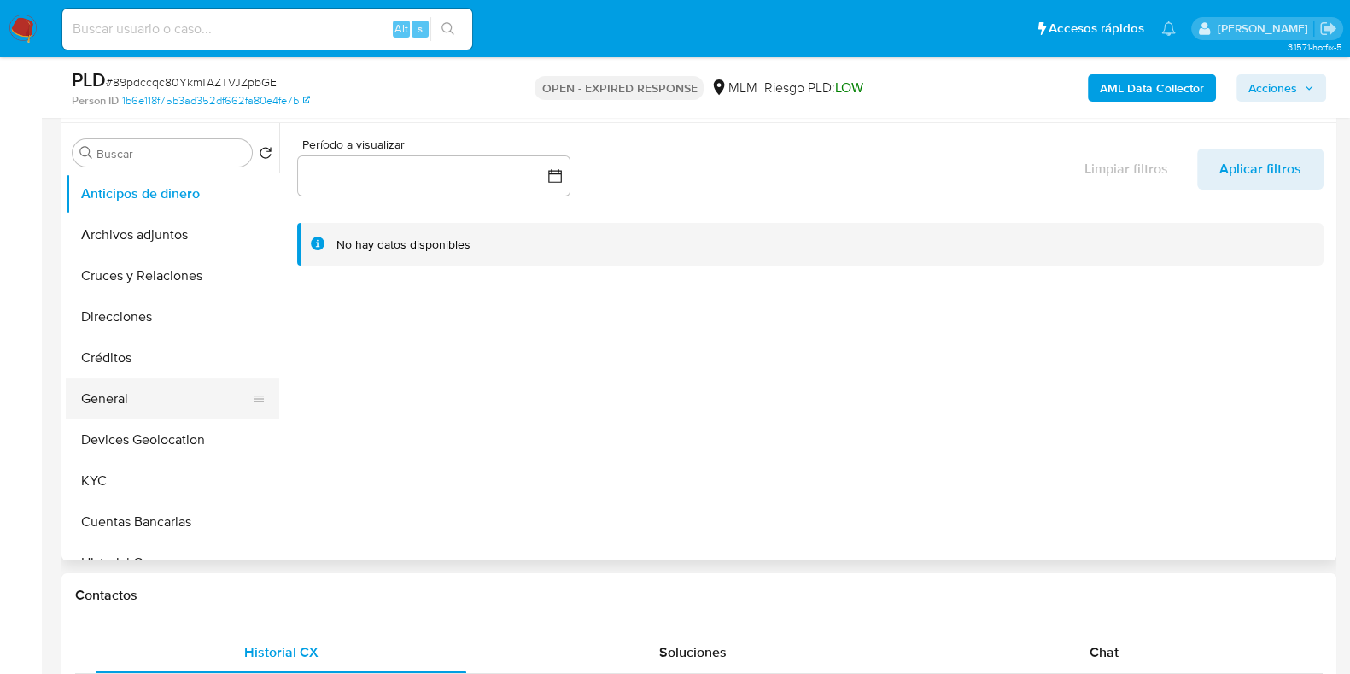
click at [160, 402] on button "General" at bounding box center [166, 398] width 200 height 41
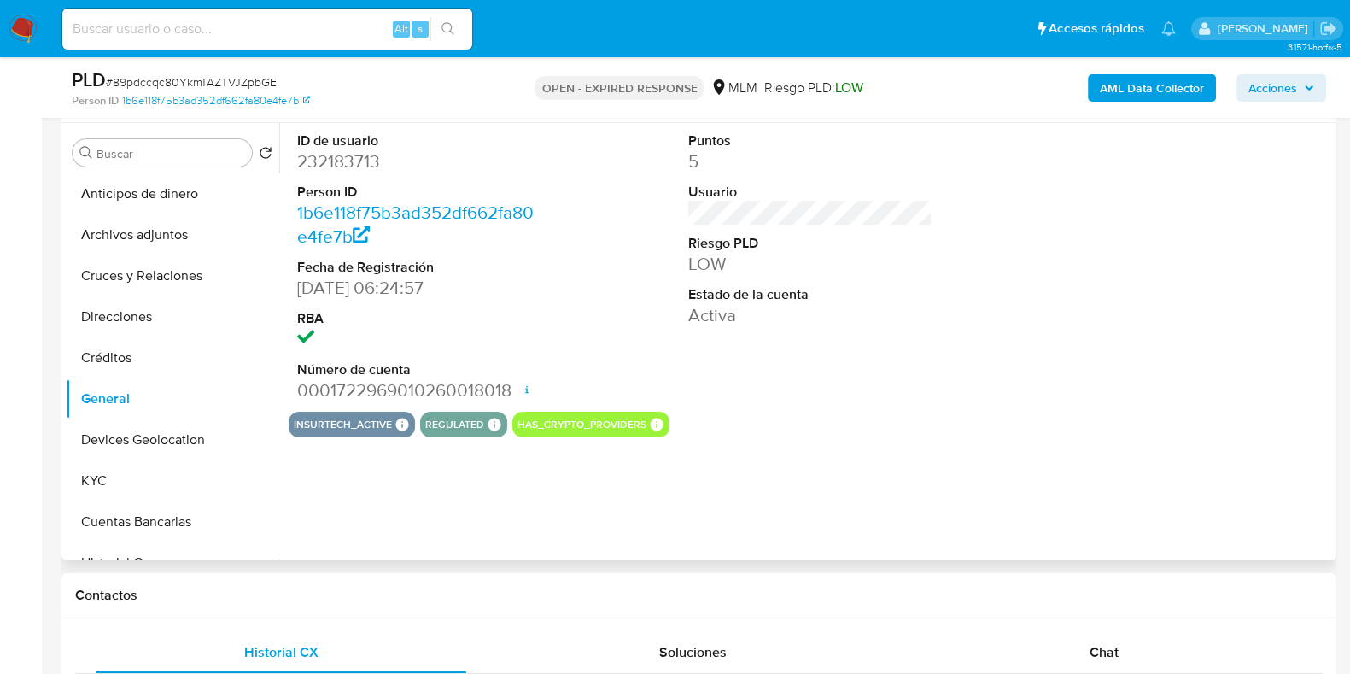
click at [354, 160] on dd "232183713" at bounding box center [419, 161] width 244 height 24
copy dd "232183713"
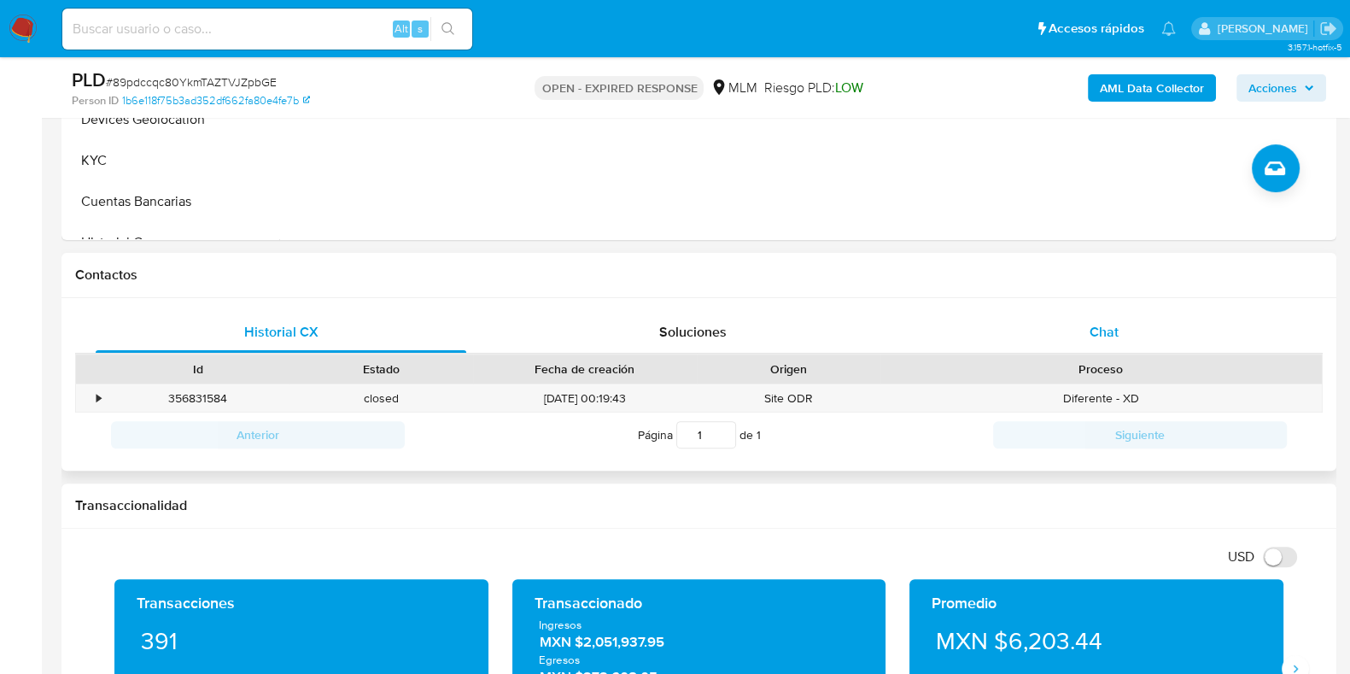
click at [1093, 331] on span "Chat" at bounding box center [1103, 332] width 29 height 20
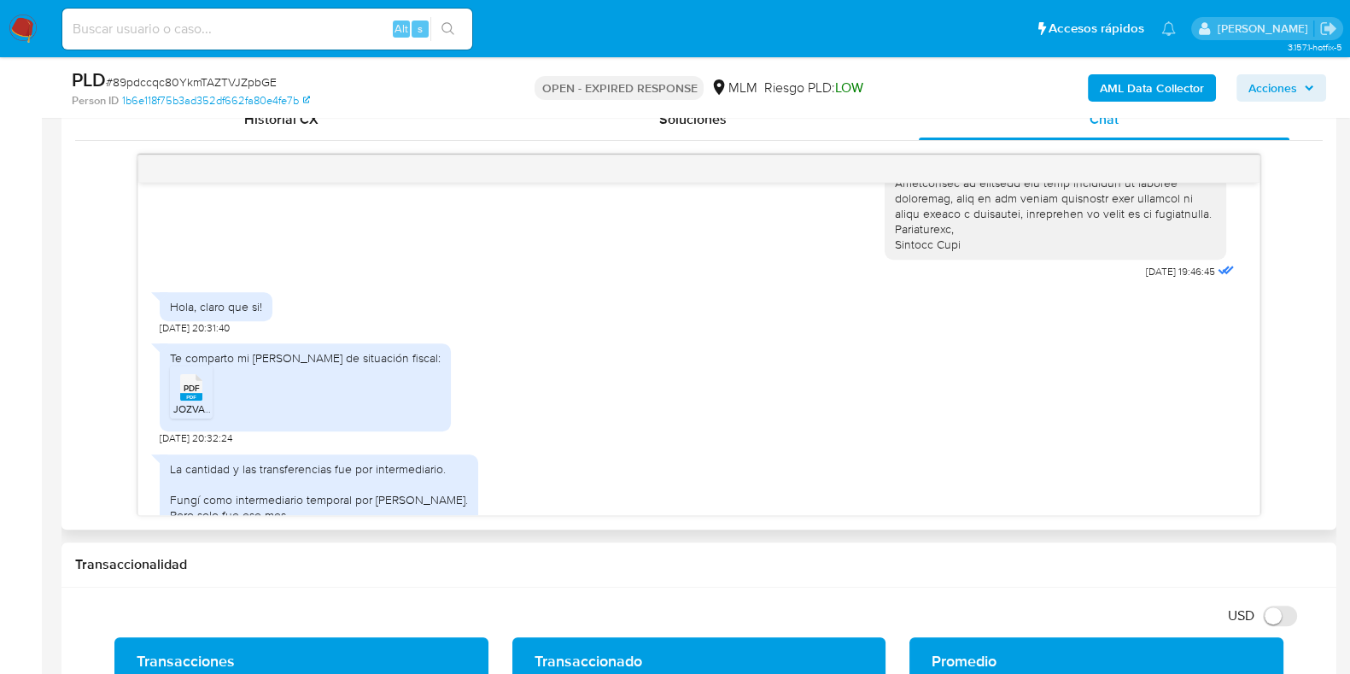
scroll to position [561, 0]
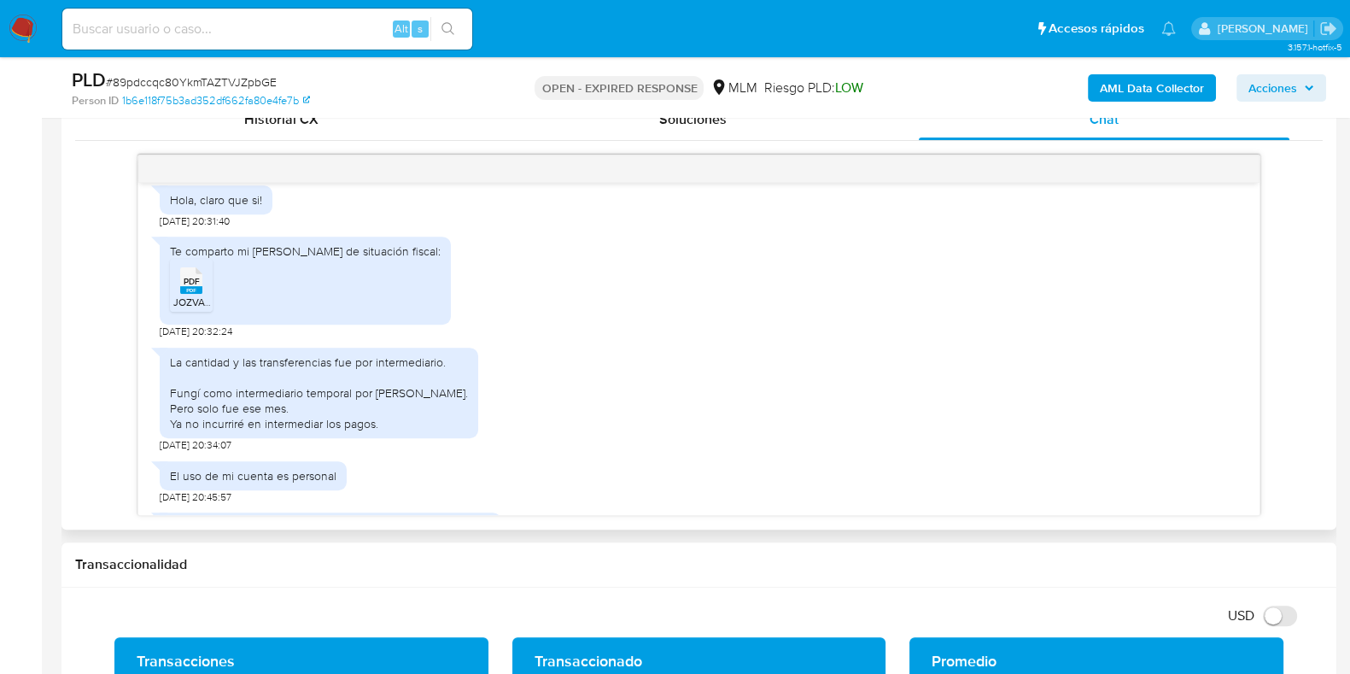
click at [188, 294] on rect at bounding box center [191, 290] width 22 height 8
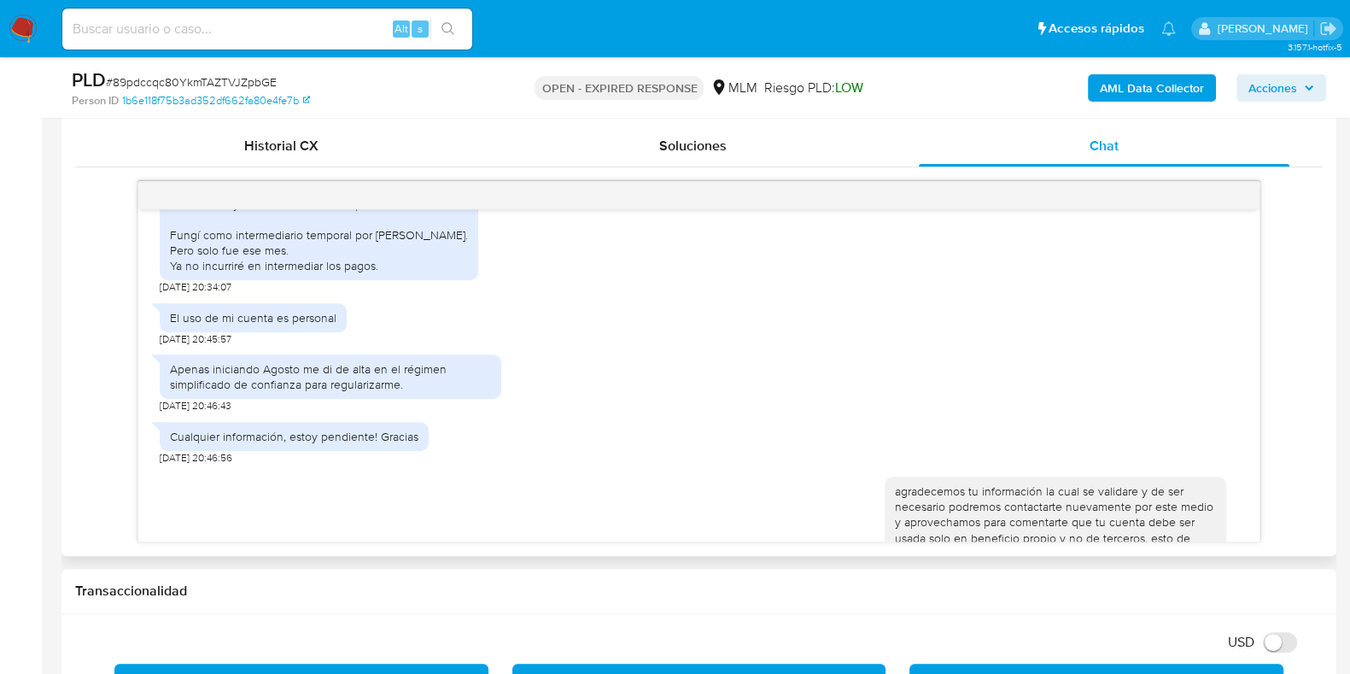
scroll to position [668, 0]
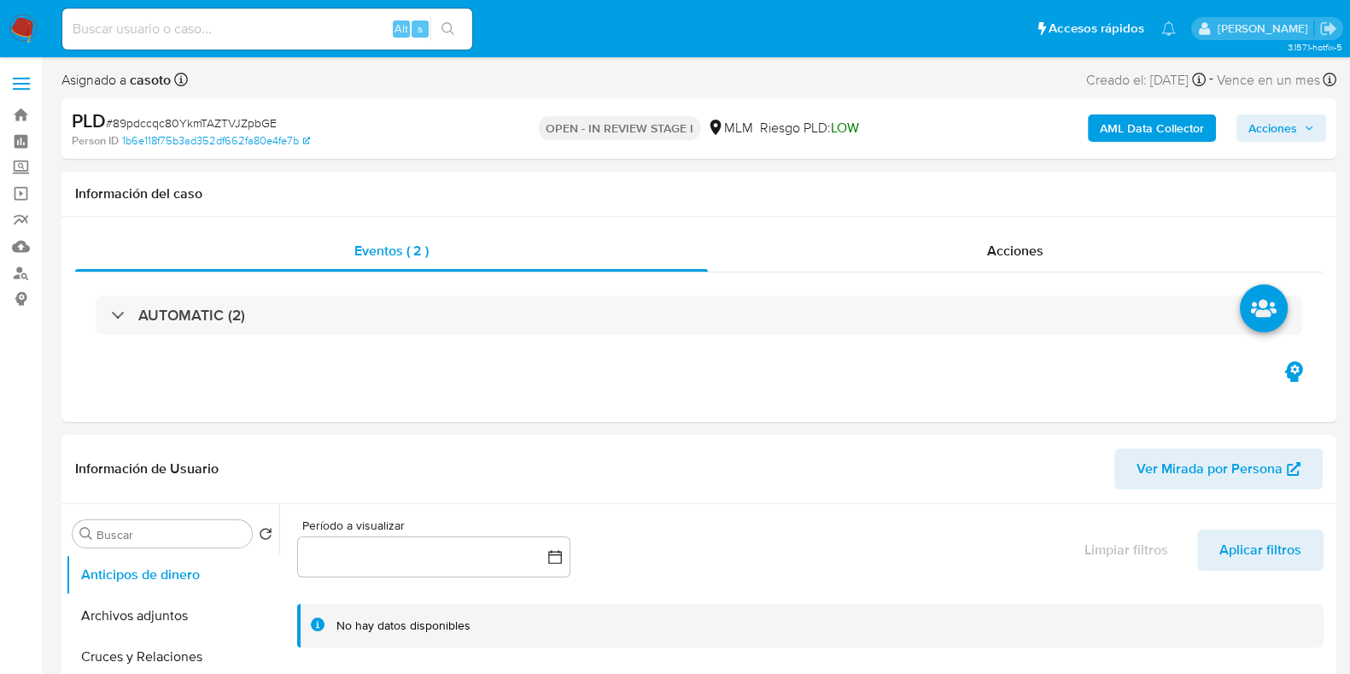
select select "10"
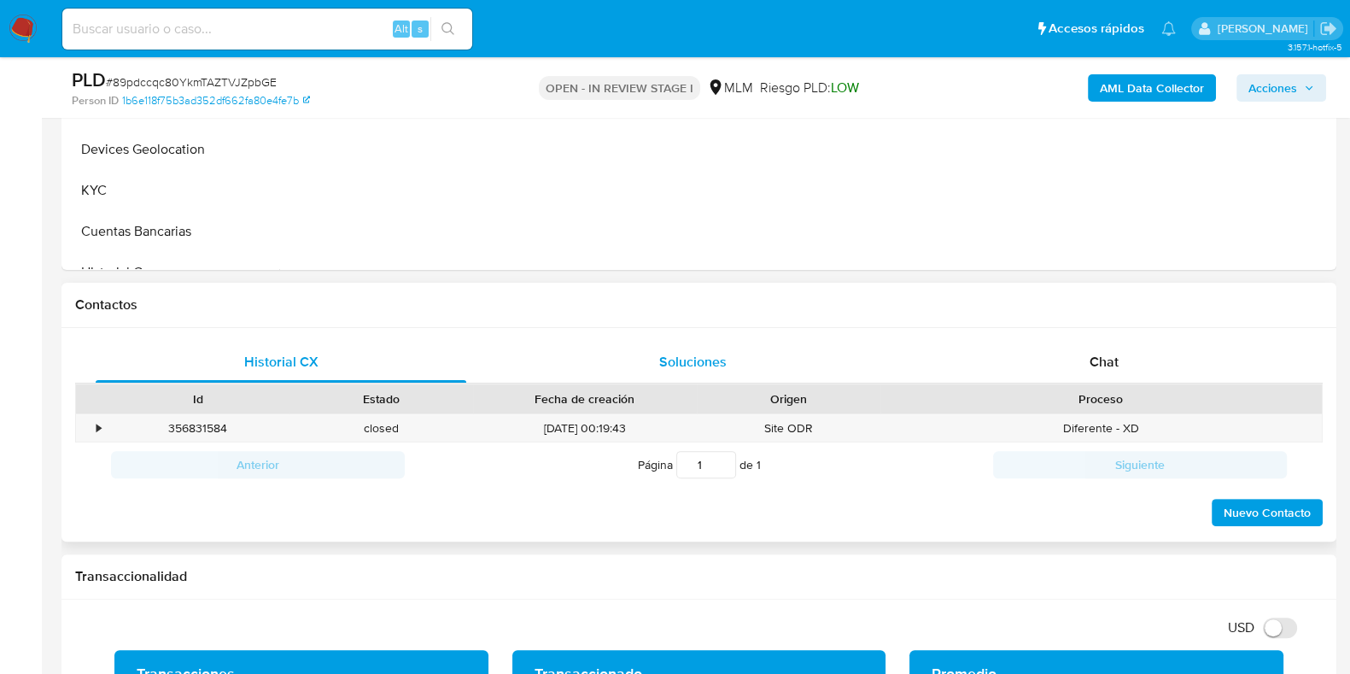
scroll to position [746, 0]
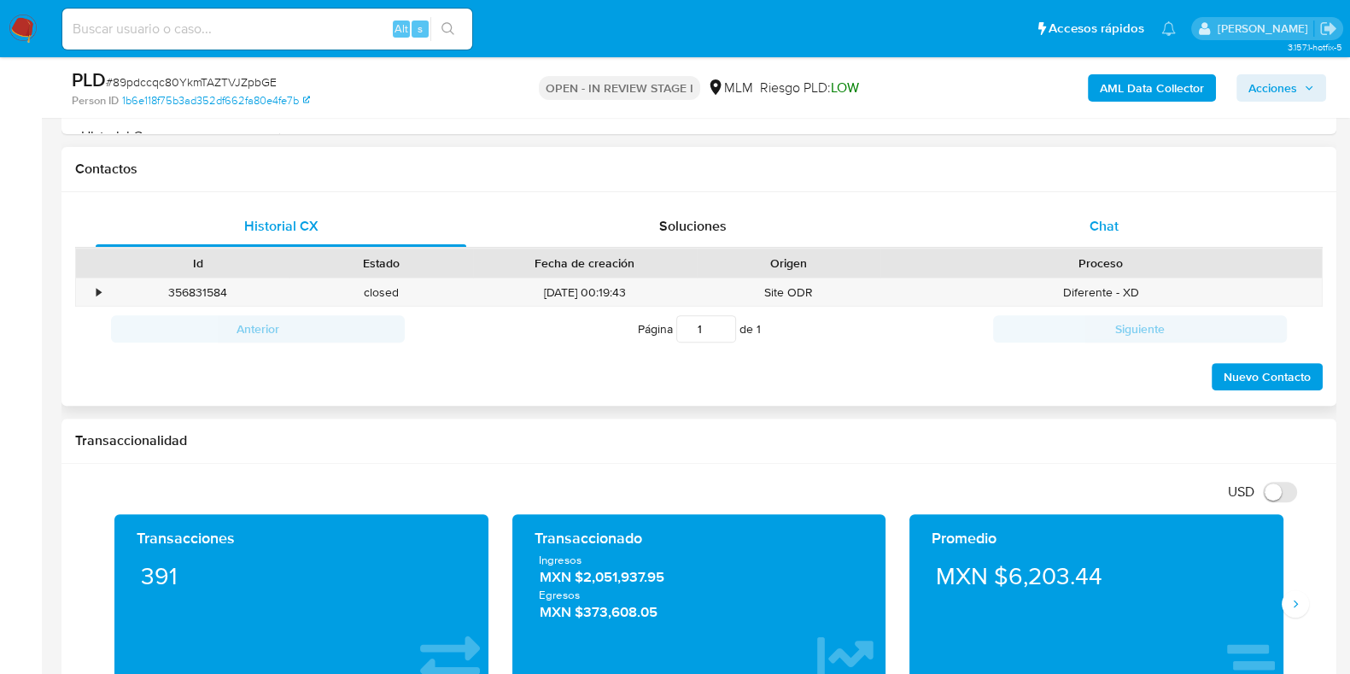
click at [1106, 222] on span "Chat" at bounding box center [1103, 226] width 29 height 20
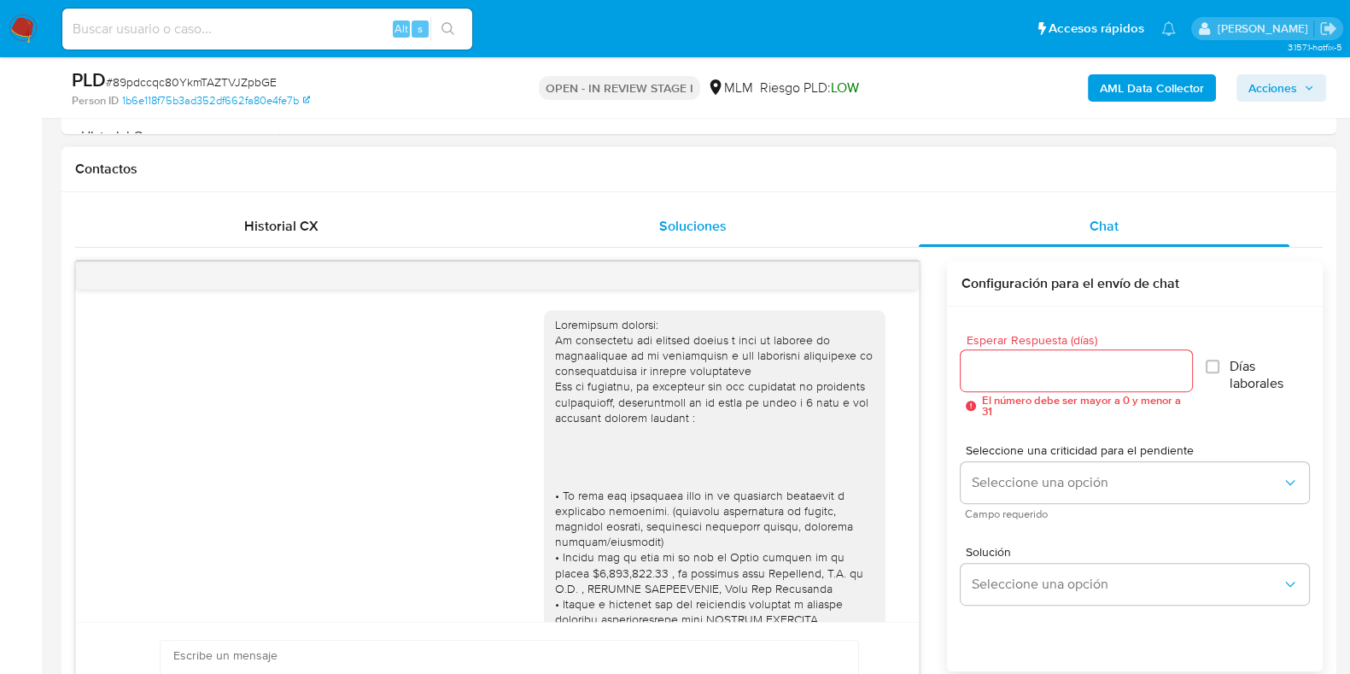
scroll to position [881, 0]
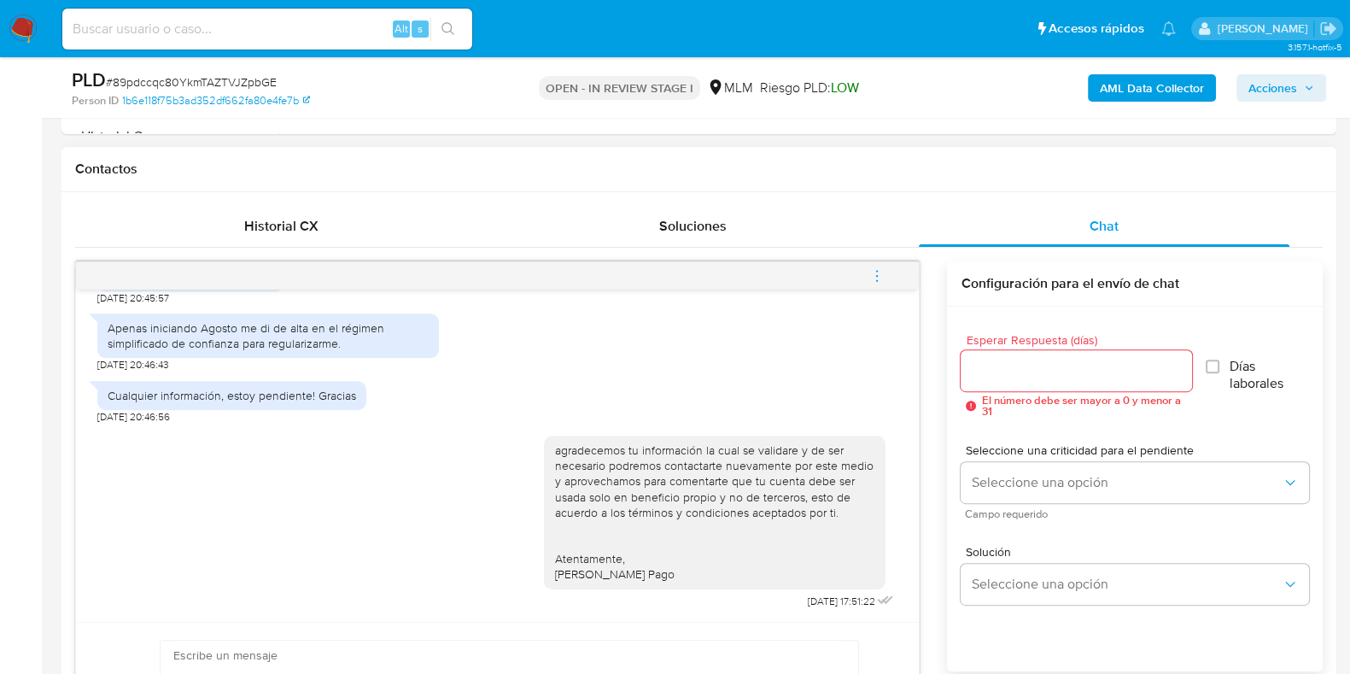
click at [880, 269] on icon "menu-action" at bounding box center [876, 275] width 15 height 15
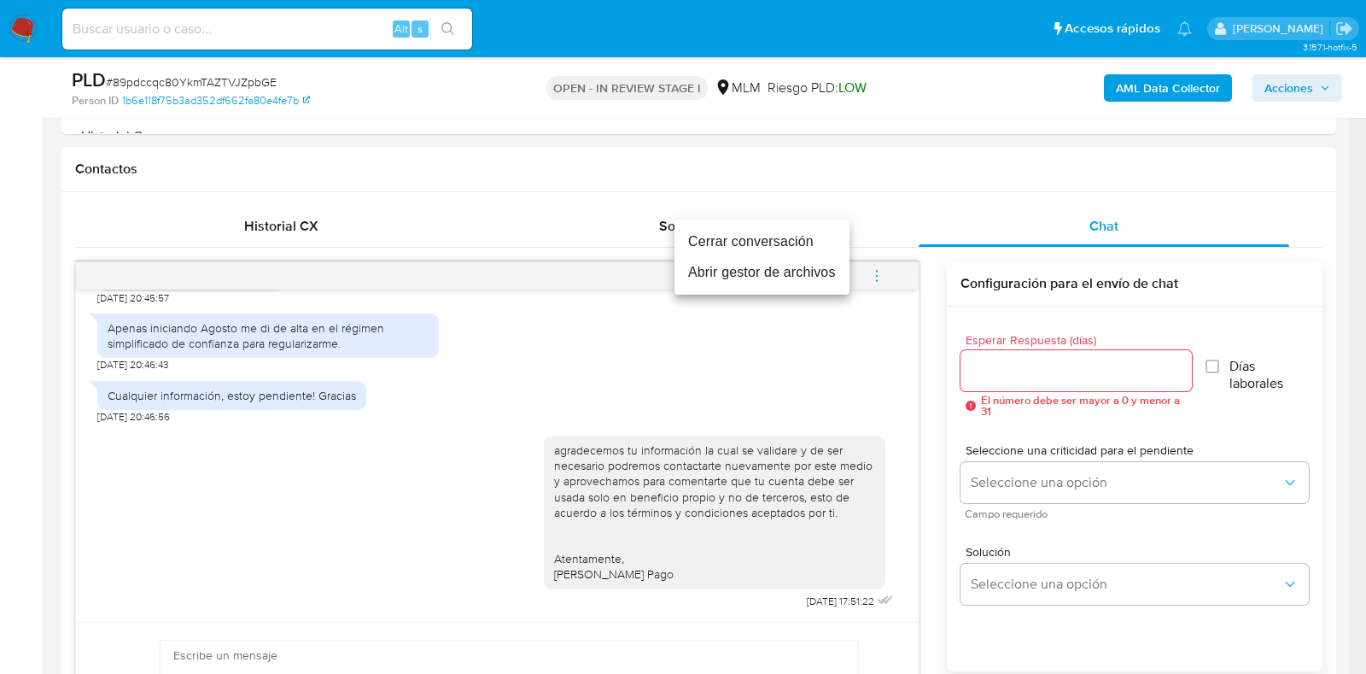
click at [696, 245] on li "Cerrar conversación" at bounding box center [762, 241] width 175 height 31
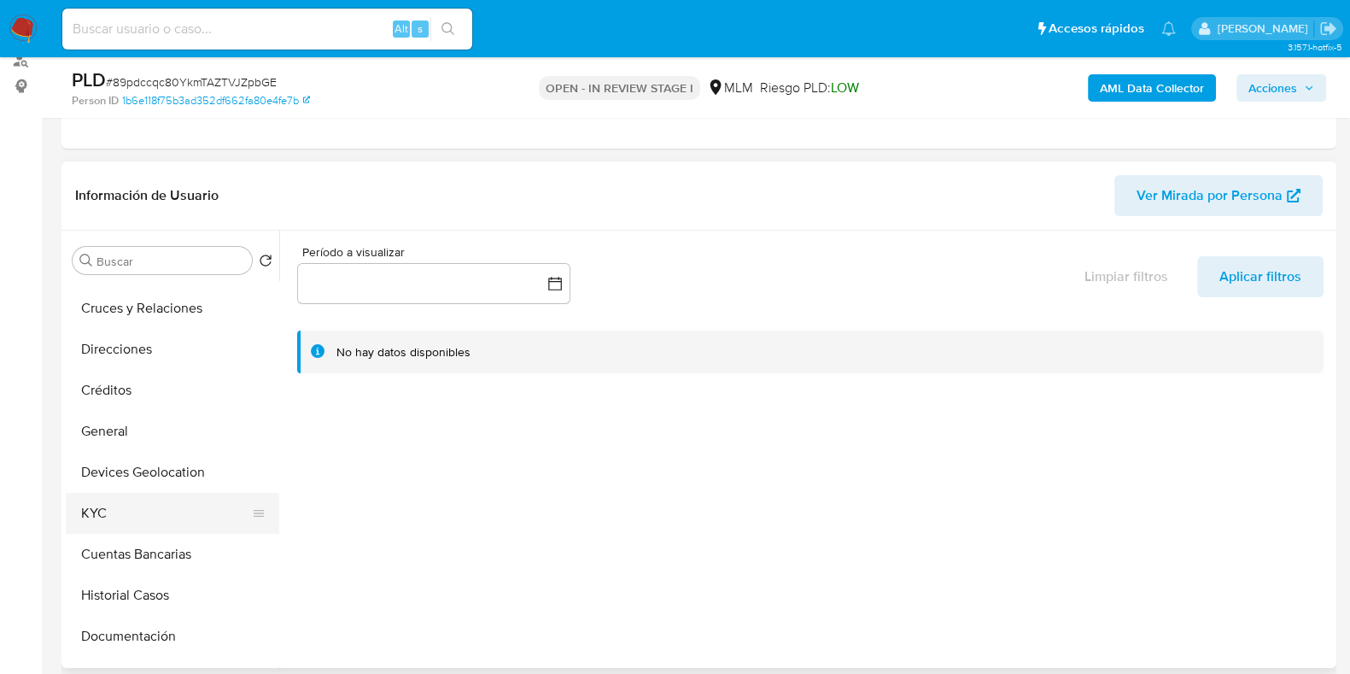
scroll to position [213, 0]
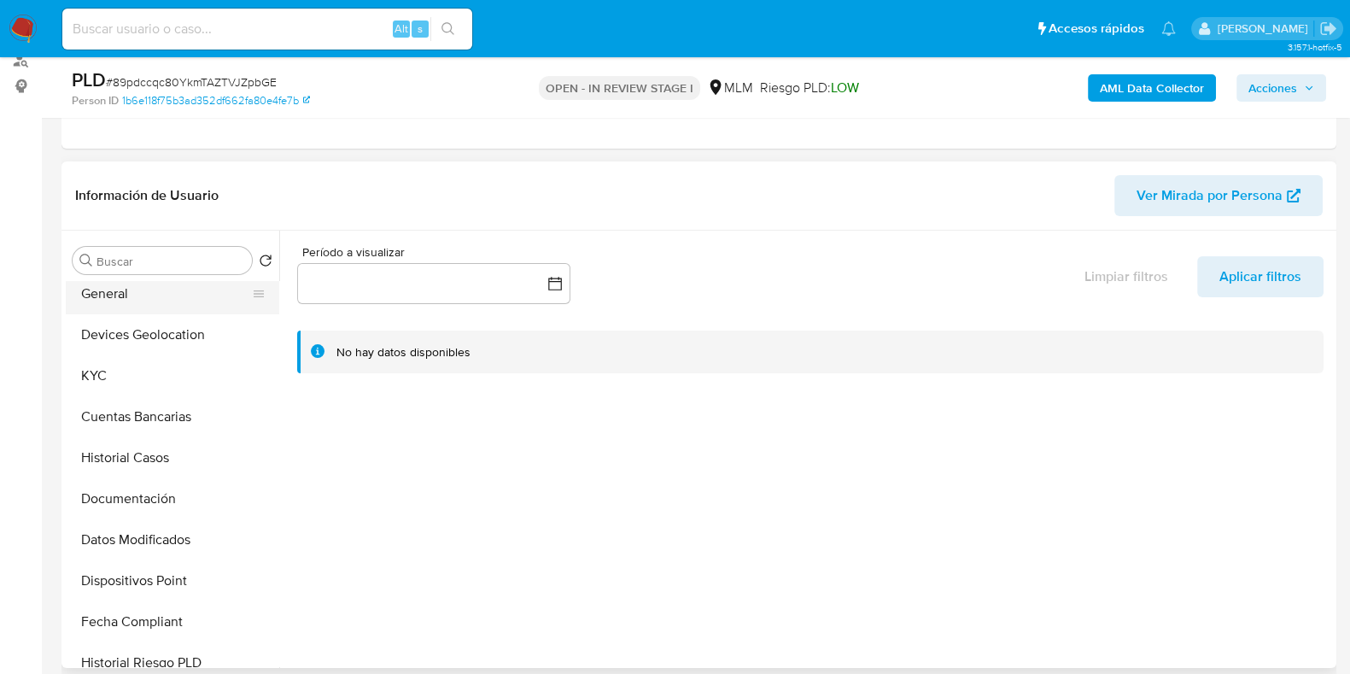
click at [121, 297] on button "General" at bounding box center [166, 293] width 200 height 41
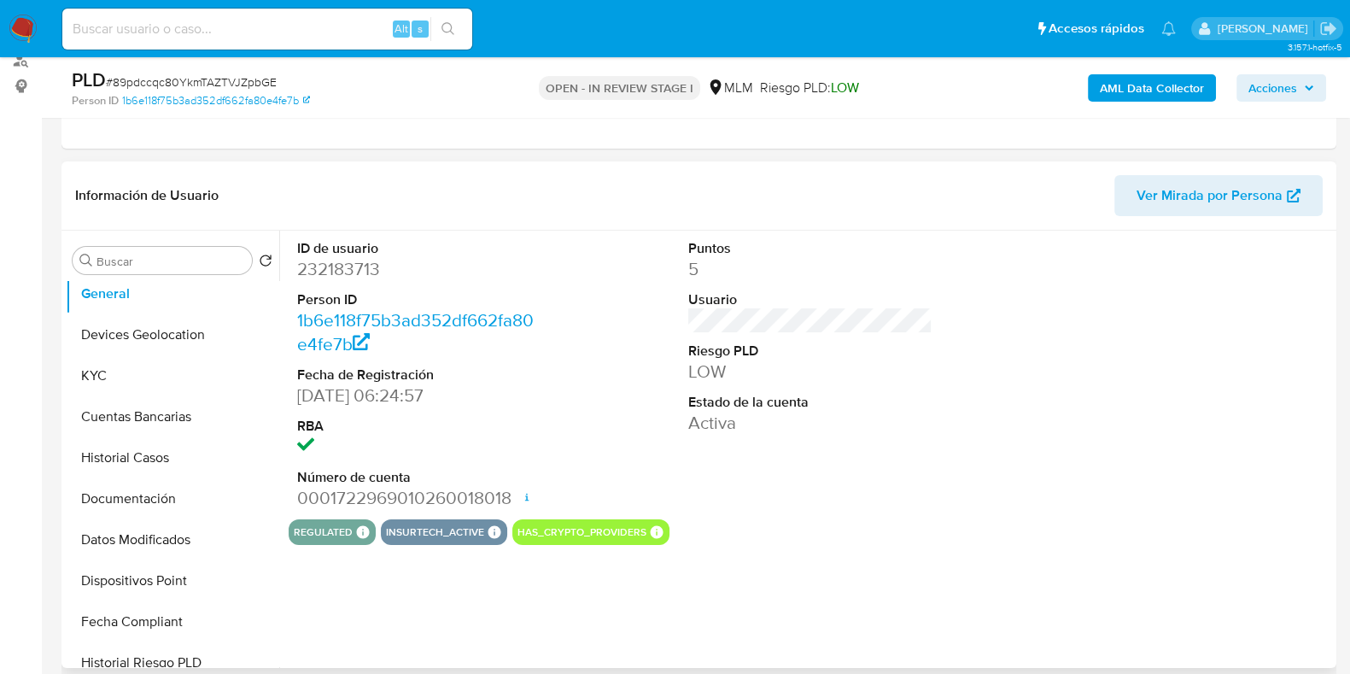
click at [356, 268] on dd "232183713" at bounding box center [419, 269] width 244 height 24
copy dd "232183713"
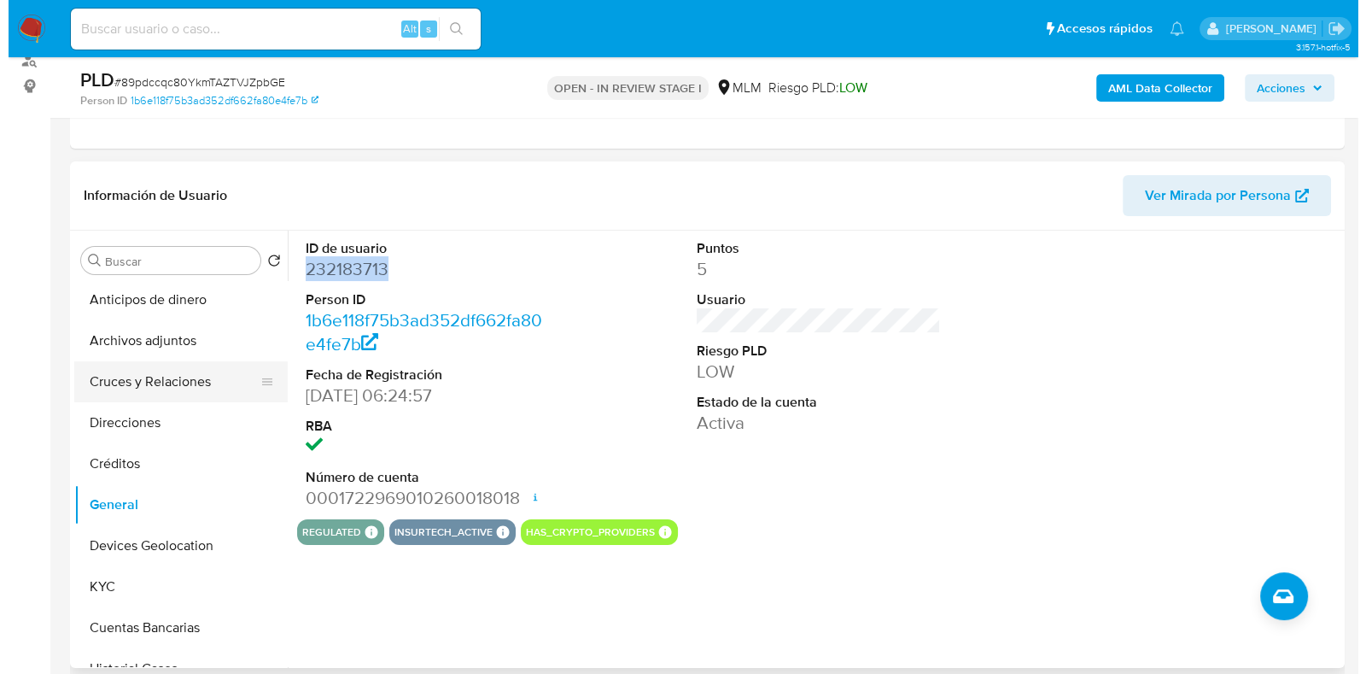
scroll to position [0, 0]
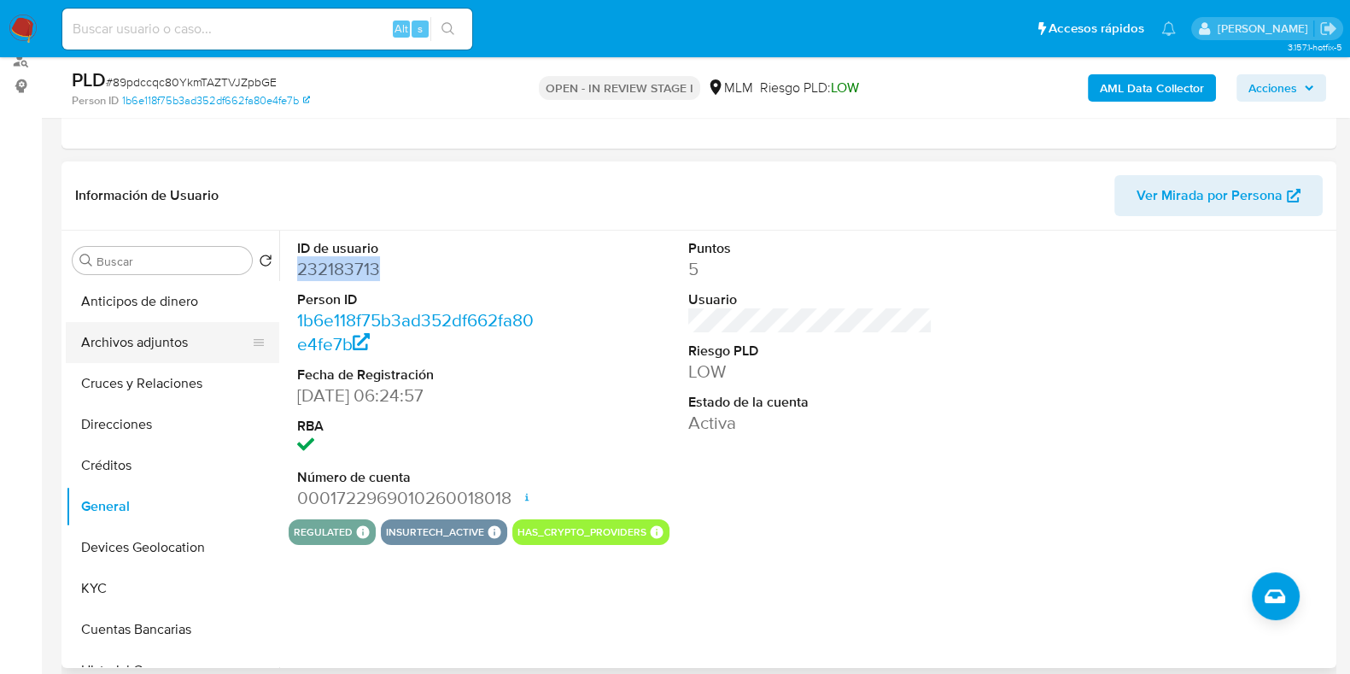
click at [143, 342] on button "Archivos adjuntos" at bounding box center [166, 342] width 200 height 41
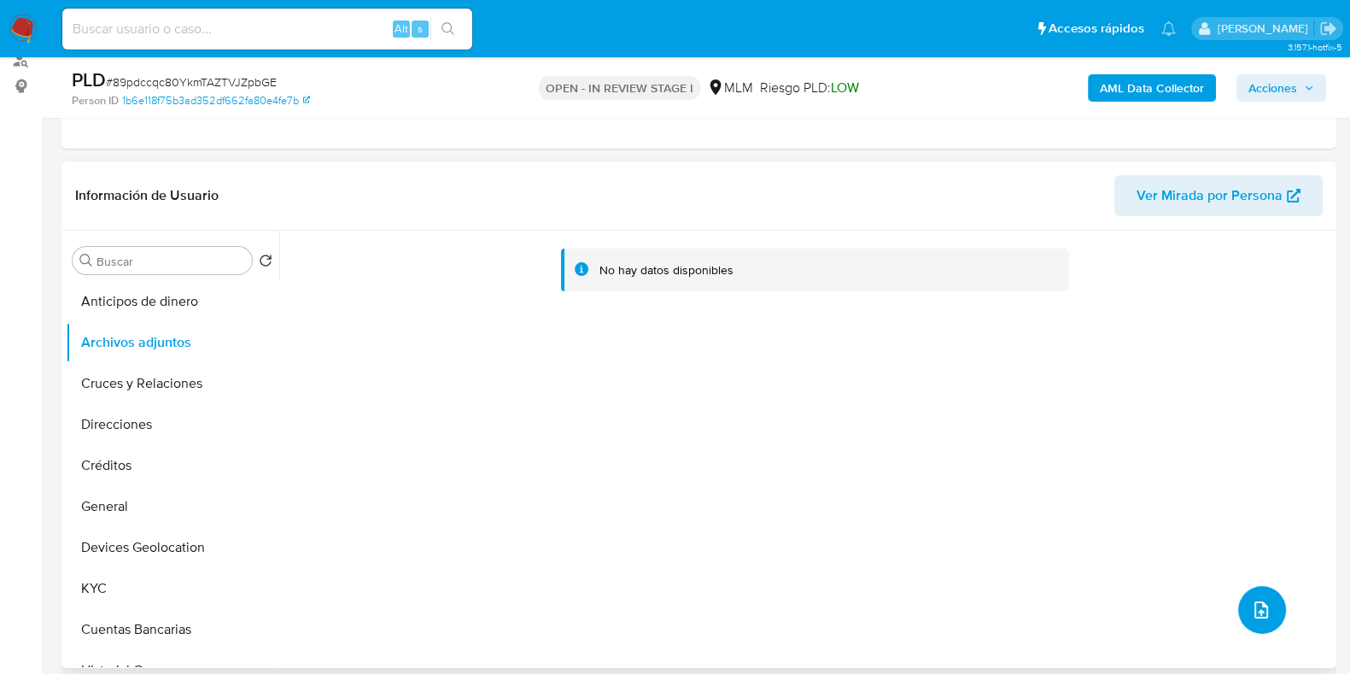
click at [1259, 622] on button "upload-file" at bounding box center [1262, 610] width 48 height 48
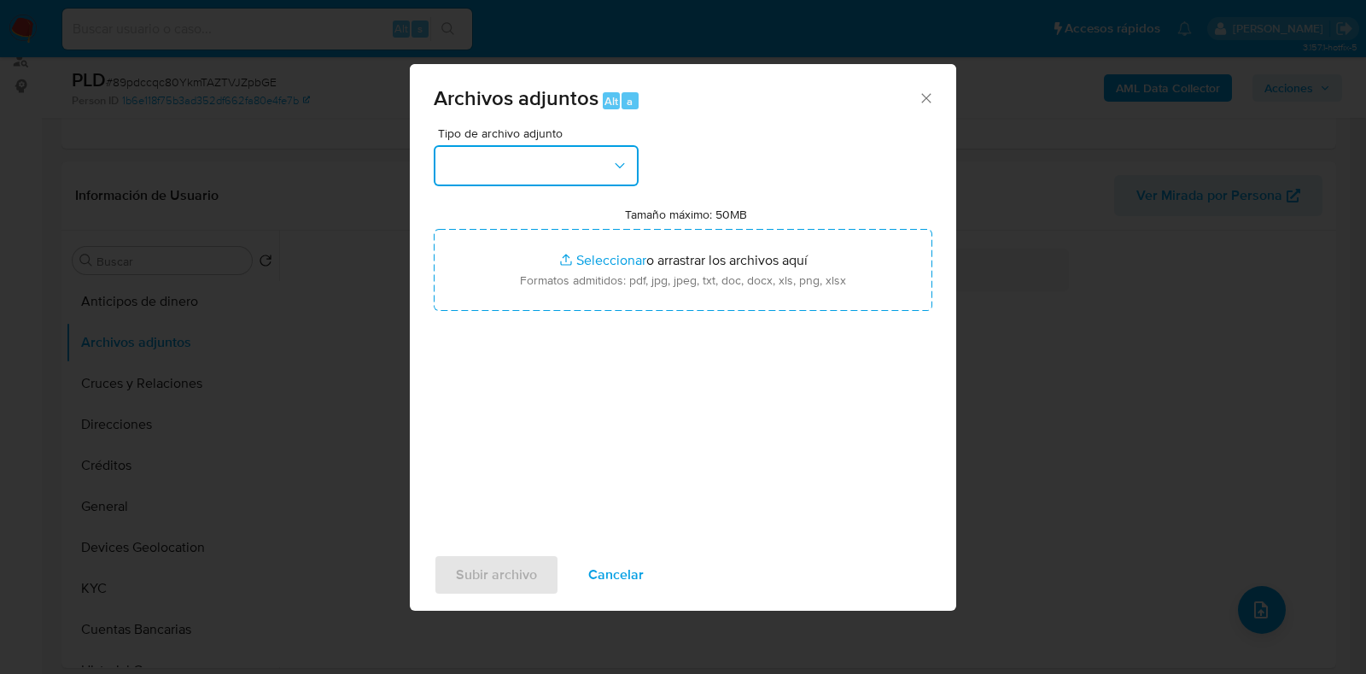
click at [546, 177] on button "button" at bounding box center [536, 165] width 205 height 41
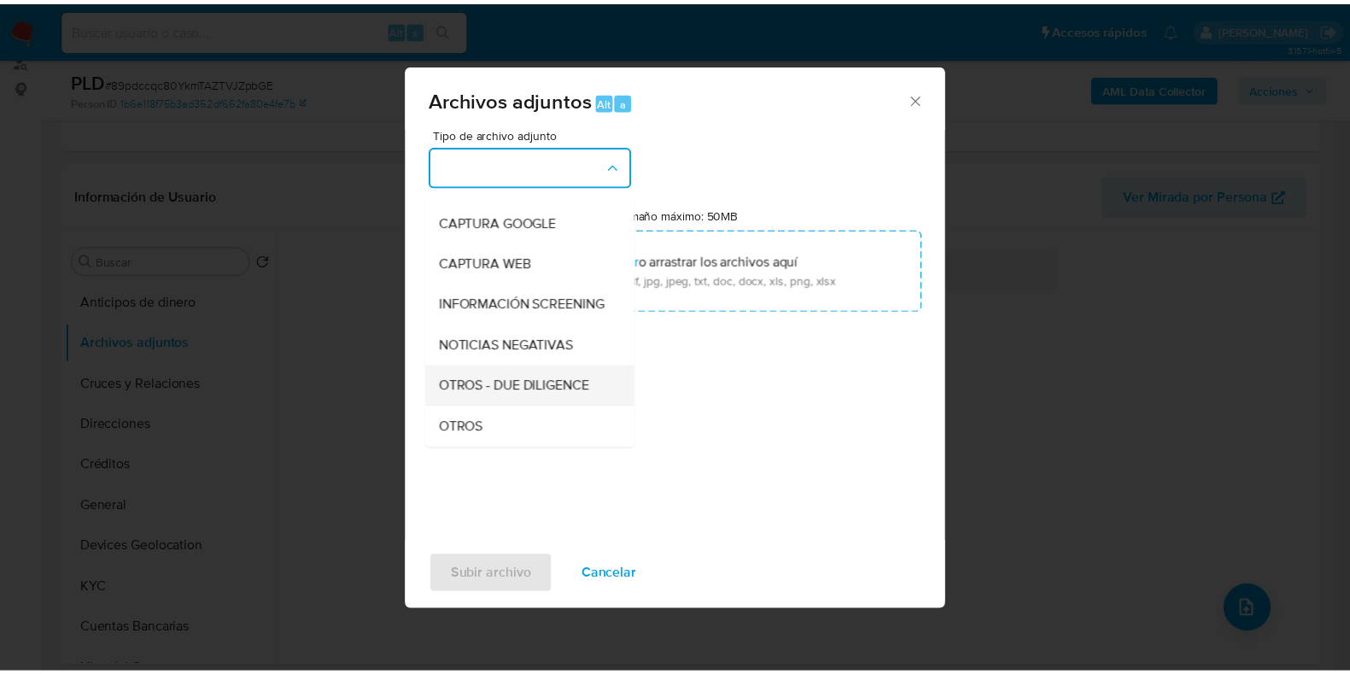
scroll to position [106, 0]
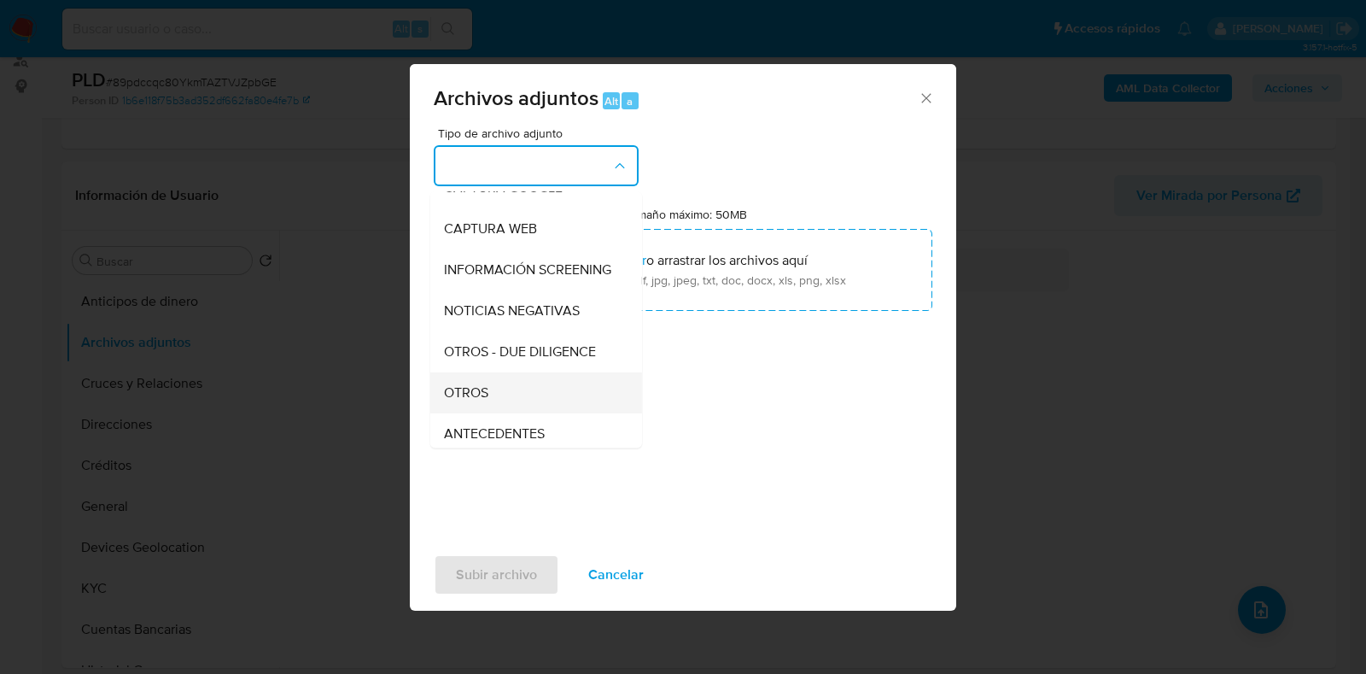
click at [470, 401] on span "OTROS" at bounding box center [466, 392] width 44 height 17
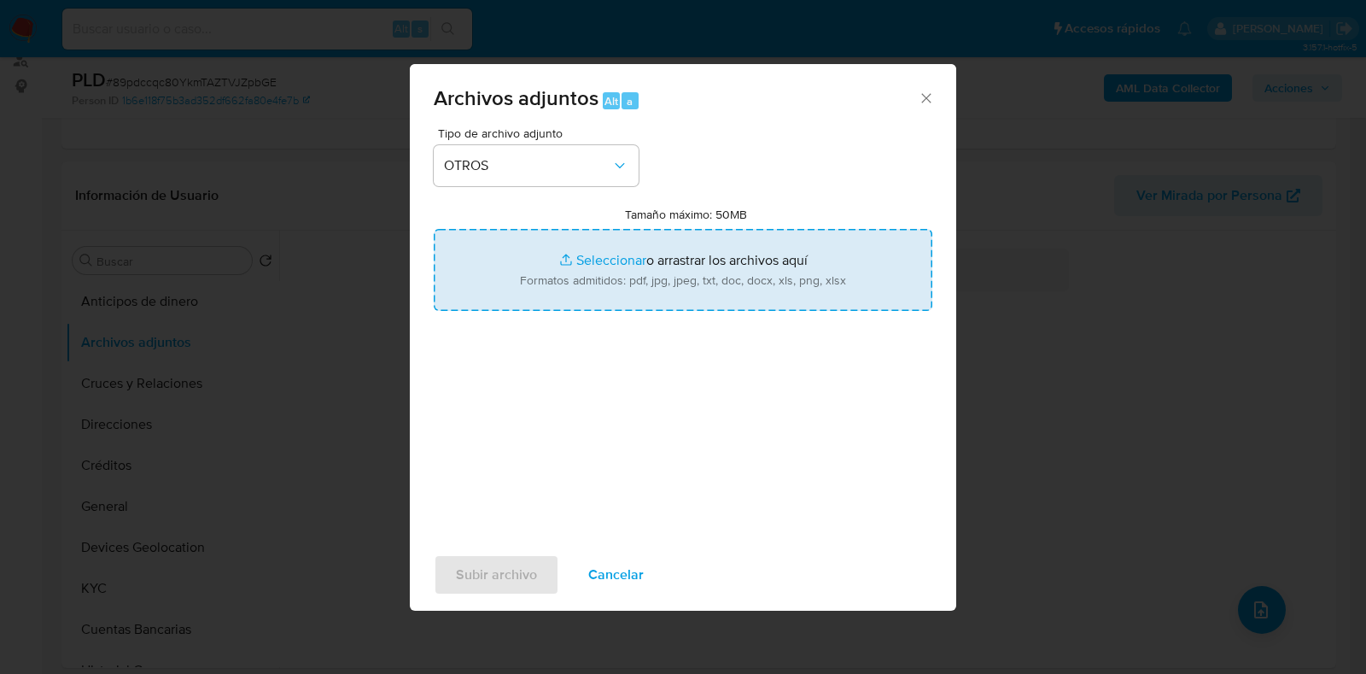
click at [594, 262] on input "Tamaño máximo: 50MB Seleccionar archivos" at bounding box center [683, 270] width 499 height 82
type input "C:\fakepath\232183713_JOZVAN MANUEL ALATORRE VERA_AGO2025.pdf"
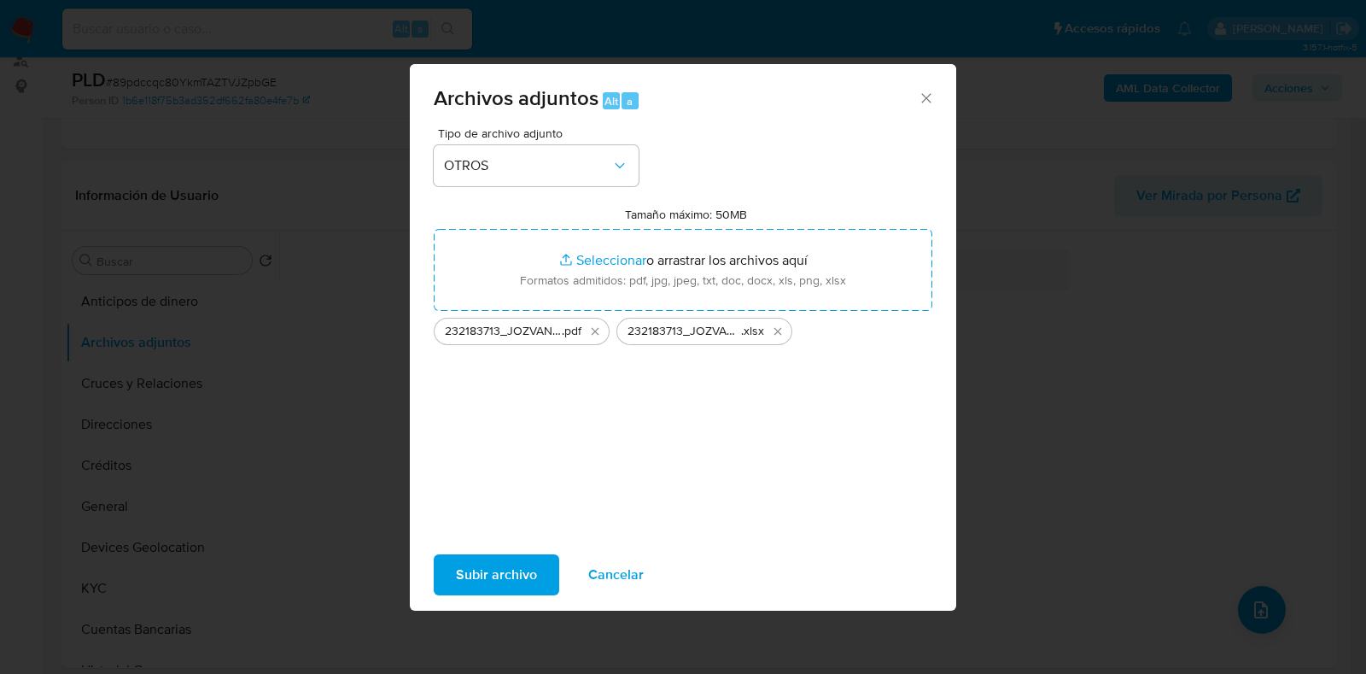
click at [493, 575] on span "Subir archivo" at bounding box center [496, 575] width 81 height 38
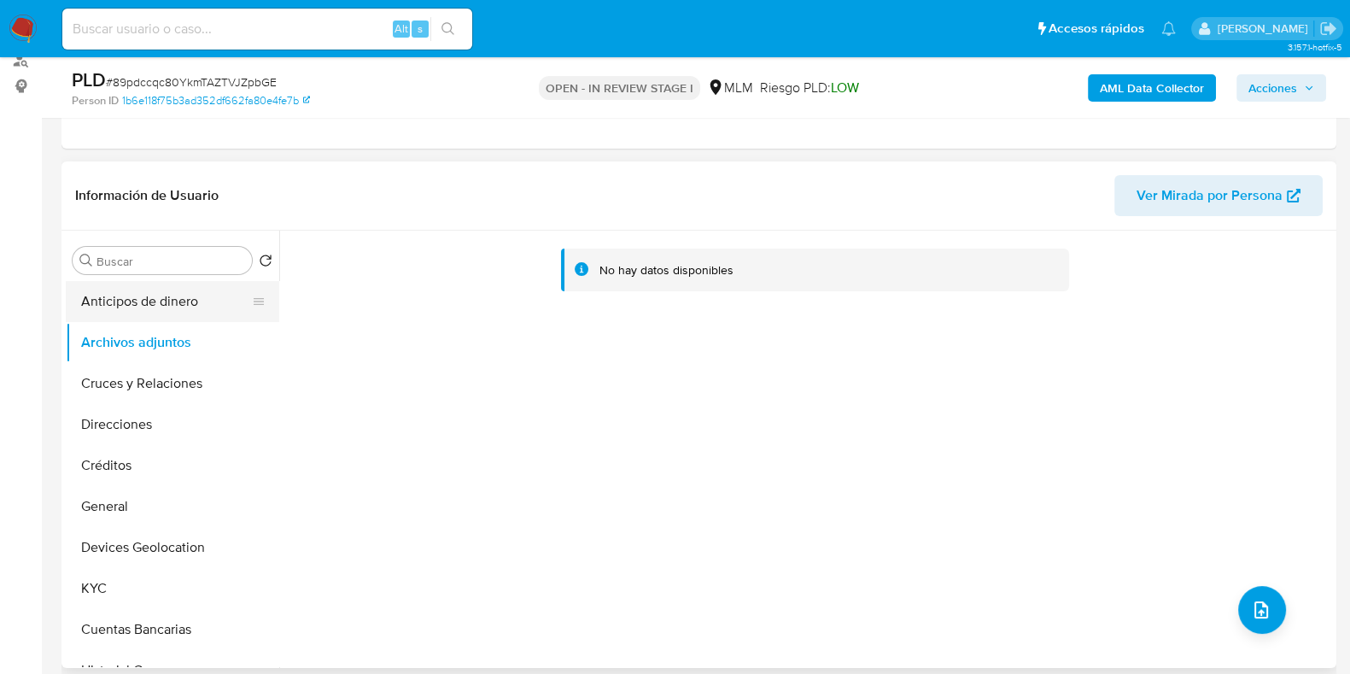
click at [132, 310] on button "Anticipos de dinero" at bounding box center [166, 301] width 200 height 41
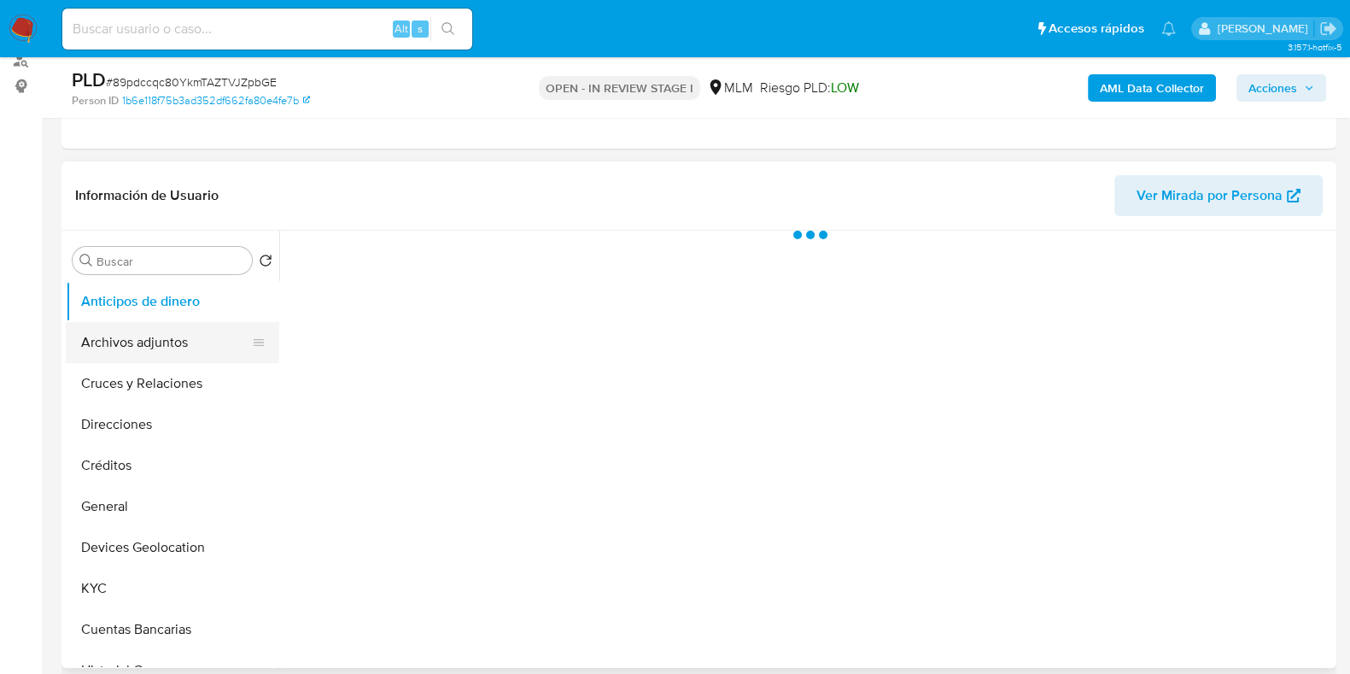
click at [130, 336] on button "Archivos adjuntos" at bounding box center [166, 342] width 200 height 41
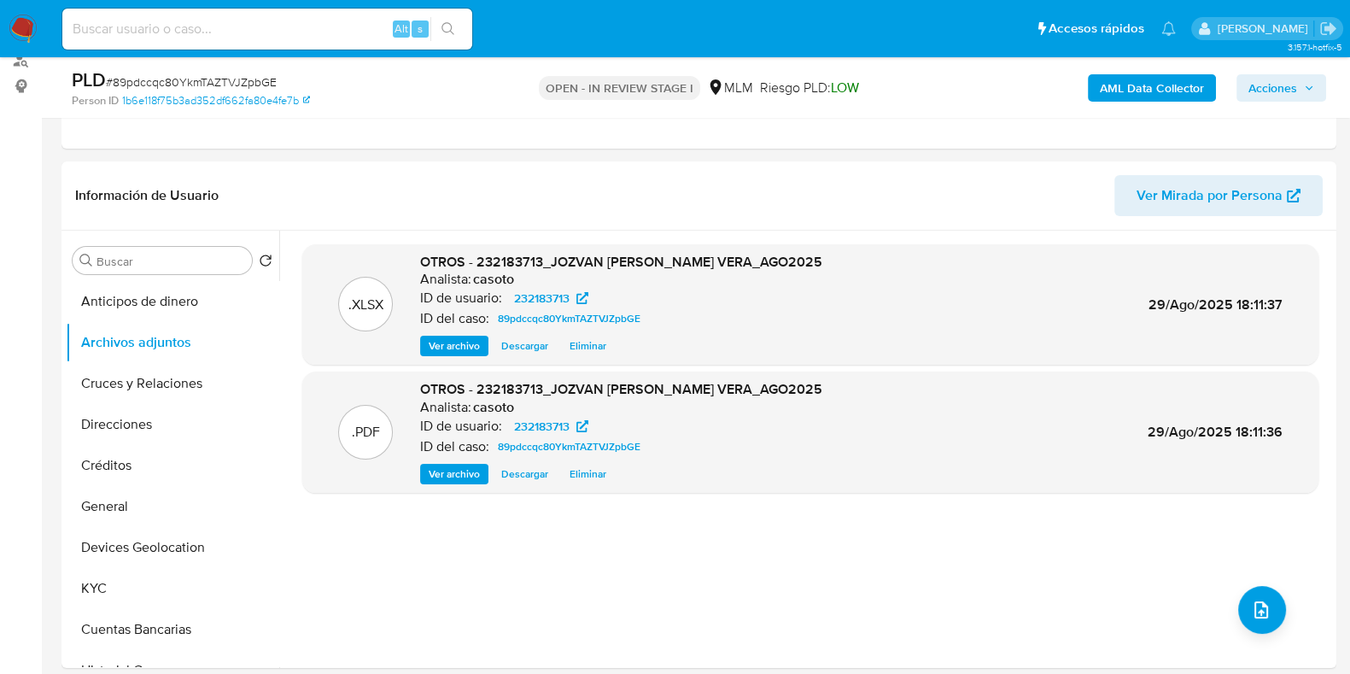
click at [1293, 92] on span "Acciones" at bounding box center [1272, 87] width 49 height 27
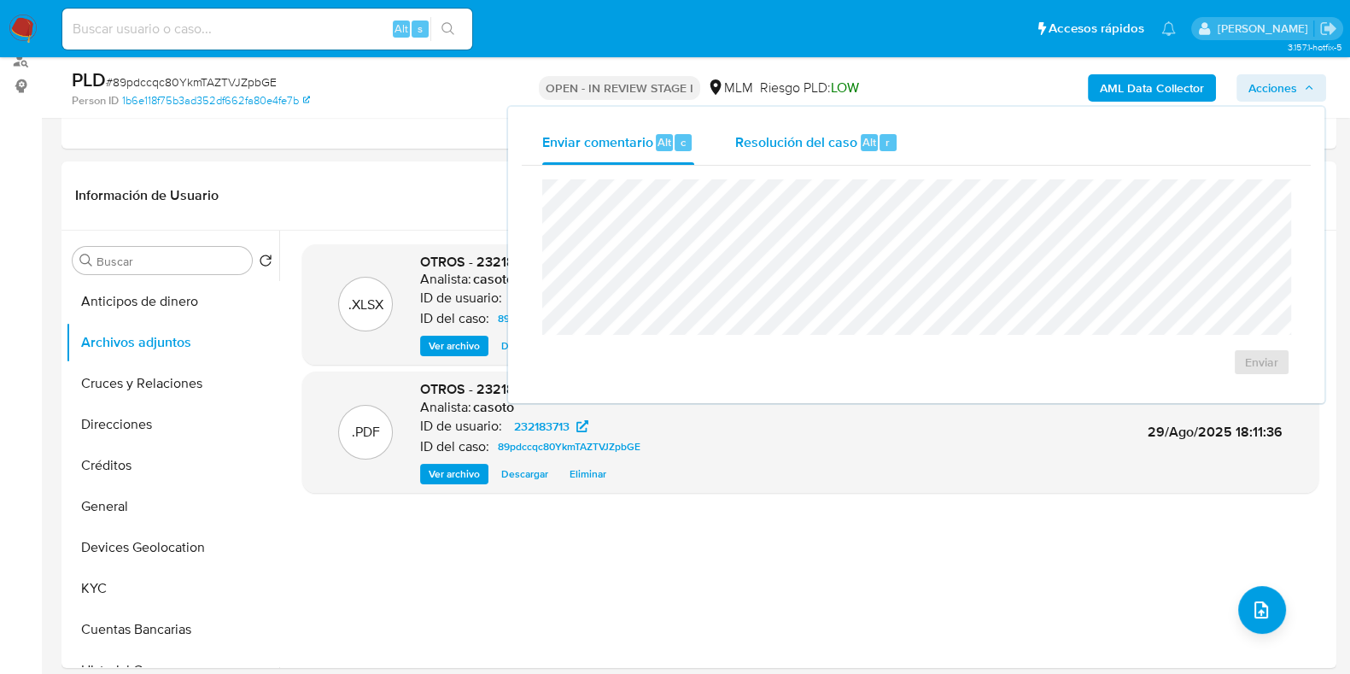
click at [809, 153] on div "Resolución del caso Alt r" at bounding box center [816, 142] width 163 height 44
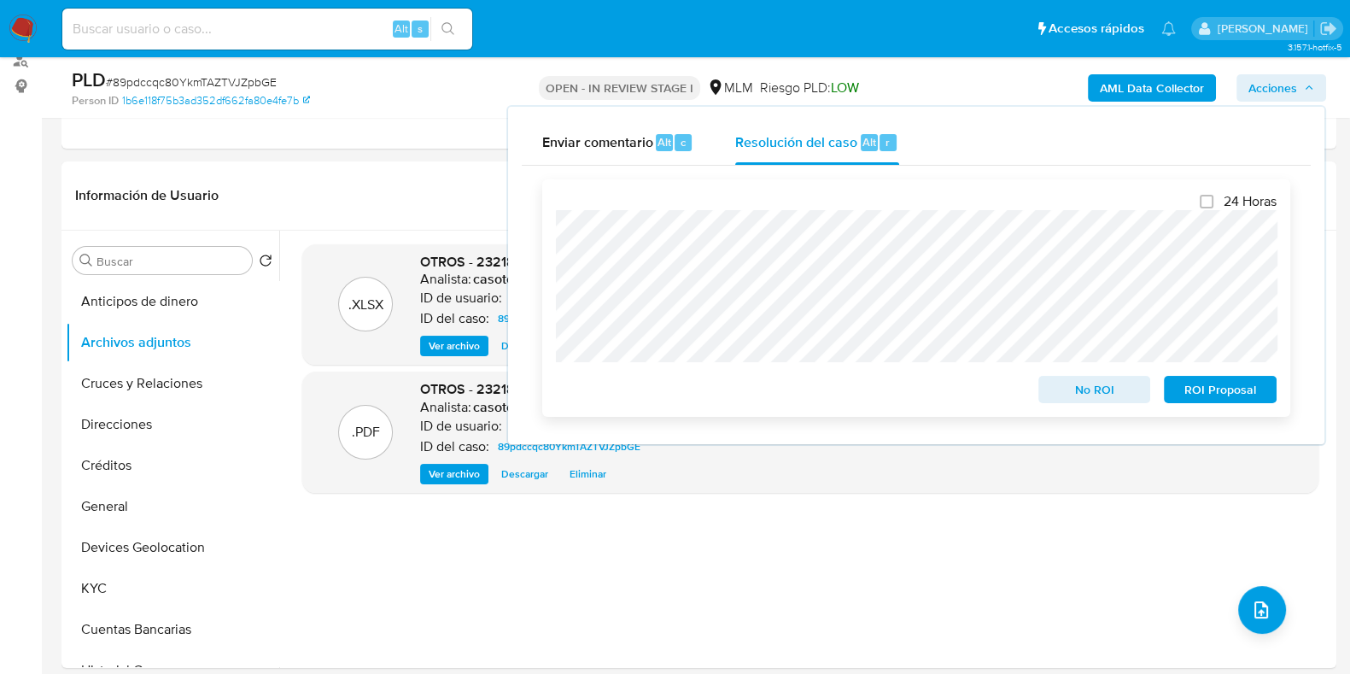
click at [1203, 396] on span "ROI Proposal" at bounding box center [1220, 389] width 89 height 24
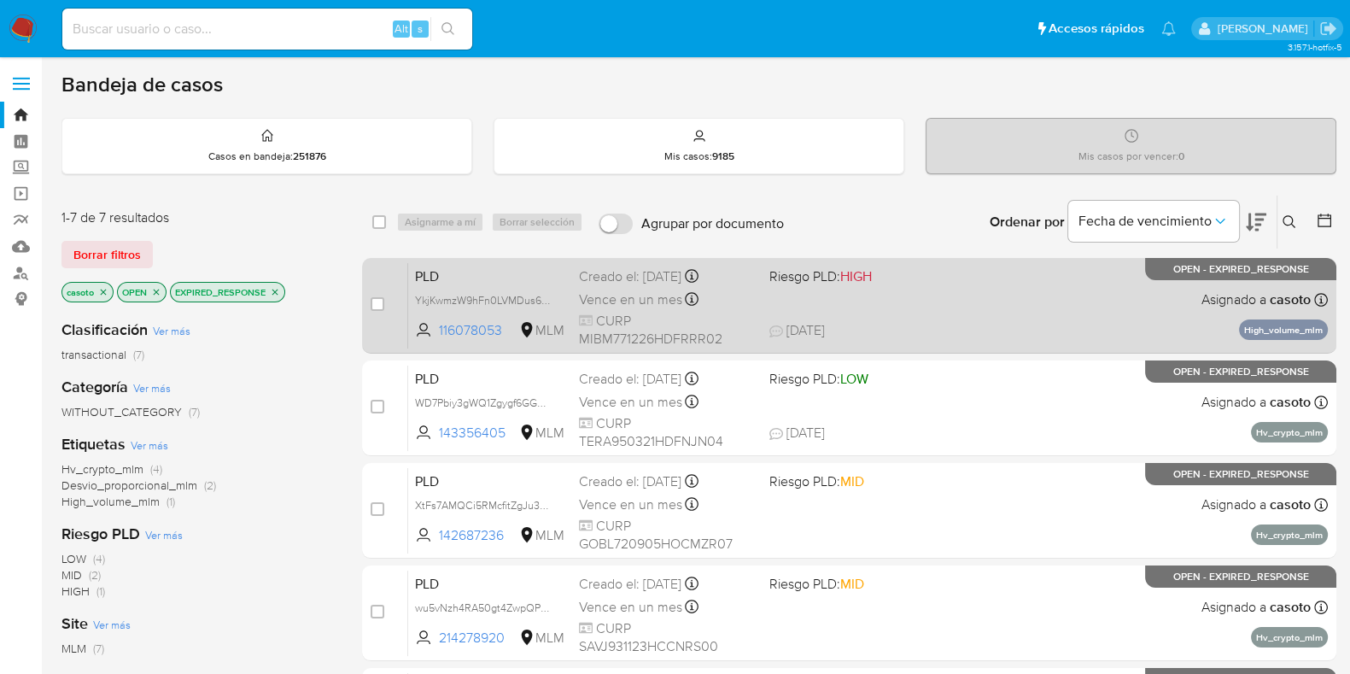
click at [1014, 328] on span "29/08/2025 29/08/2025 12:14" at bounding box center [952, 330] width 367 height 19
drag, startPoint x: 370, startPoint y: 300, endPoint x: 394, endPoint y: 271, distance: 37.6
click at [371, 301] on input "checkbox" at bounding box center [378, 304] width 14 height 14
checkbox input "true"
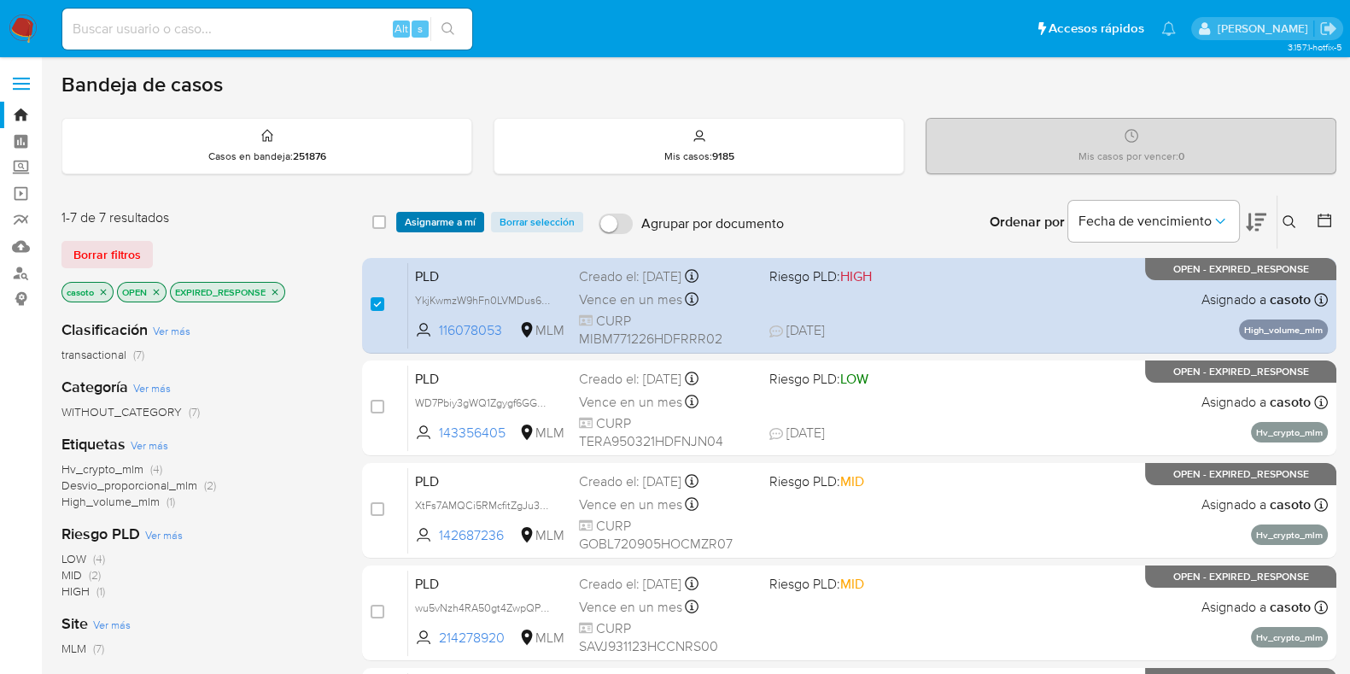
click at [417, 225] on span "Asignarme a mí" at bounding box center [440, 221] width 71 height 17
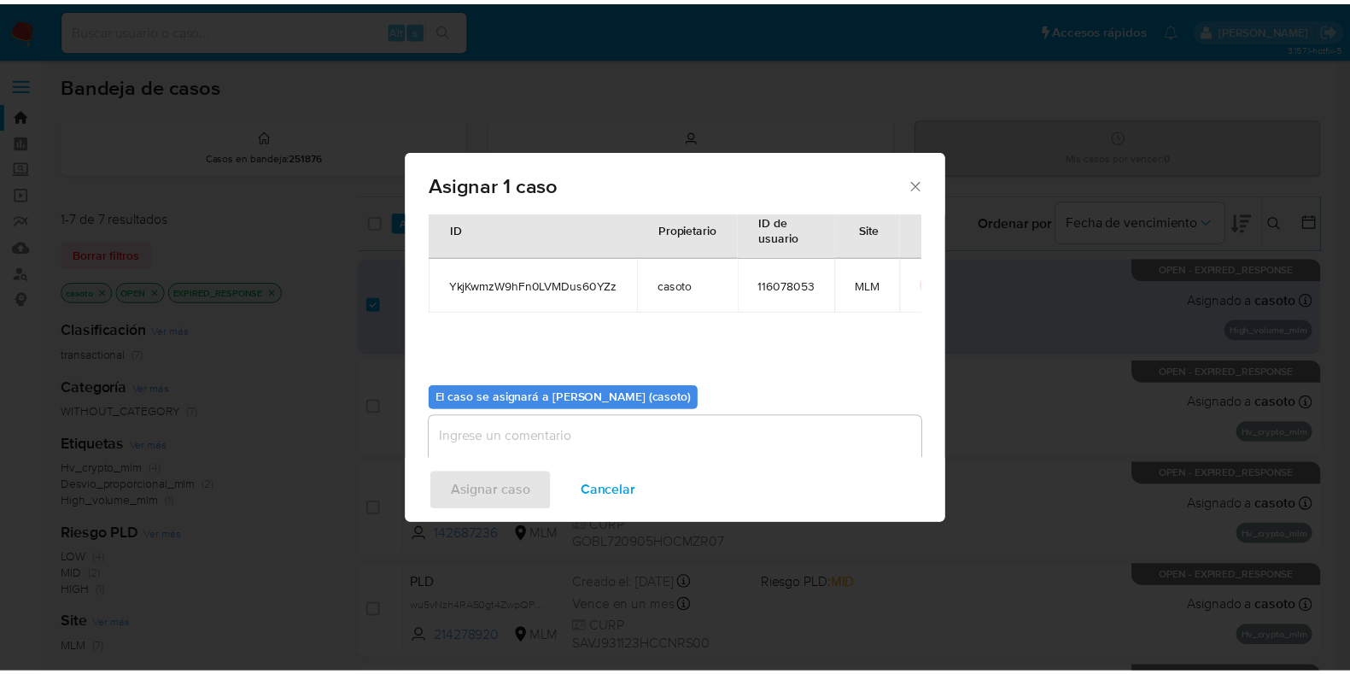
scroll to position [88, 0]
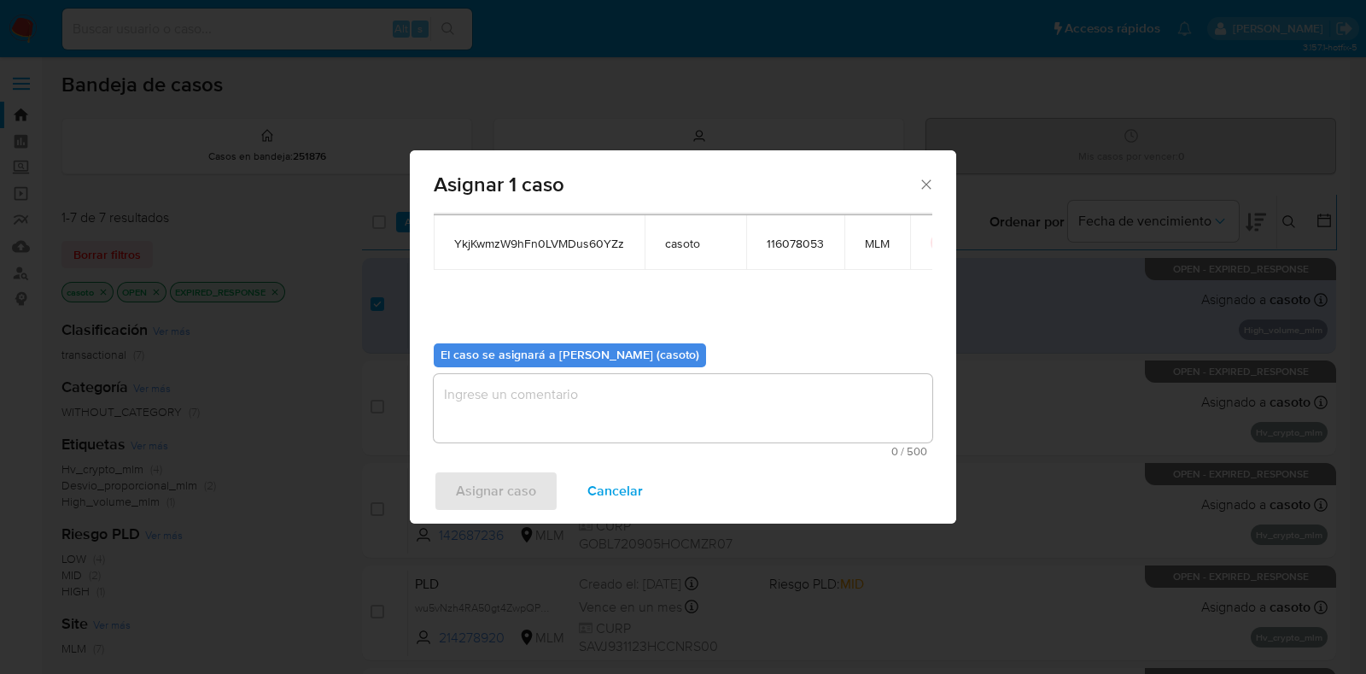
click at [618, 425] on textarea "assign-modal" at bounding box center [683, 408] width 499 height 68
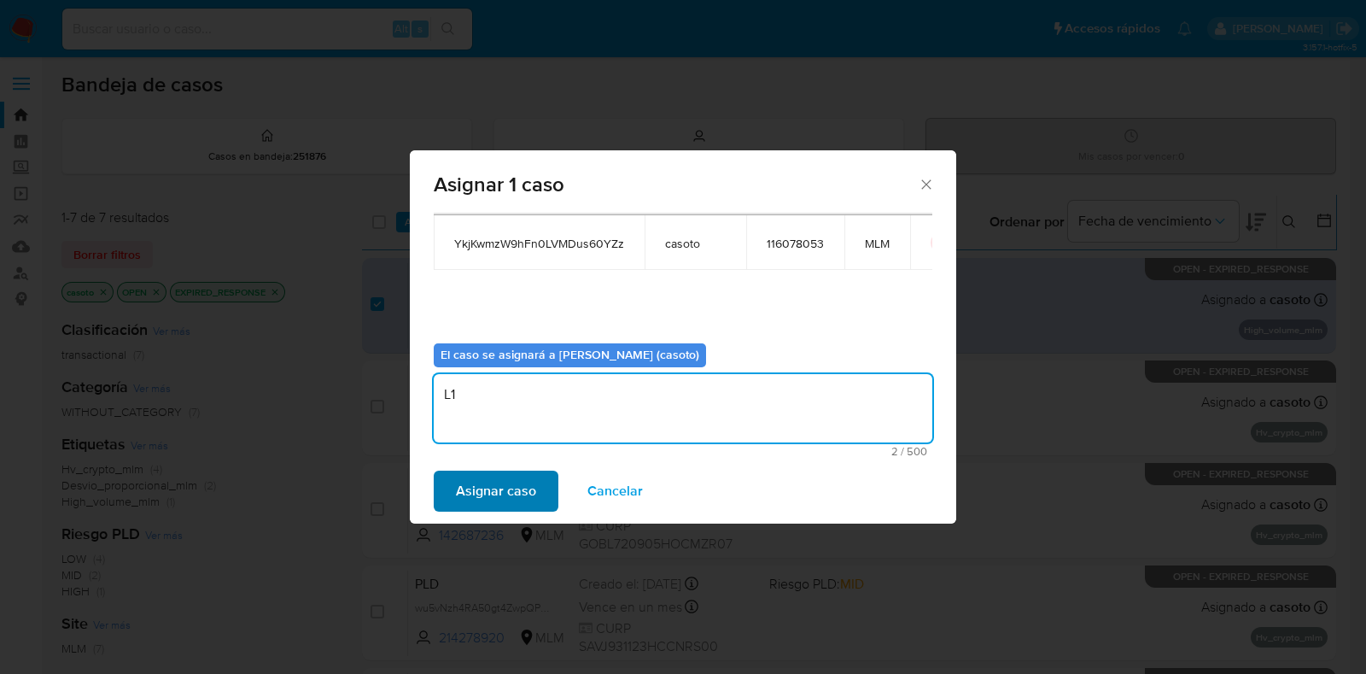
type textarea "L1"
click at [522, 491] on span "Asignar caso" at bounding box center [496, 491] width 80 height 38
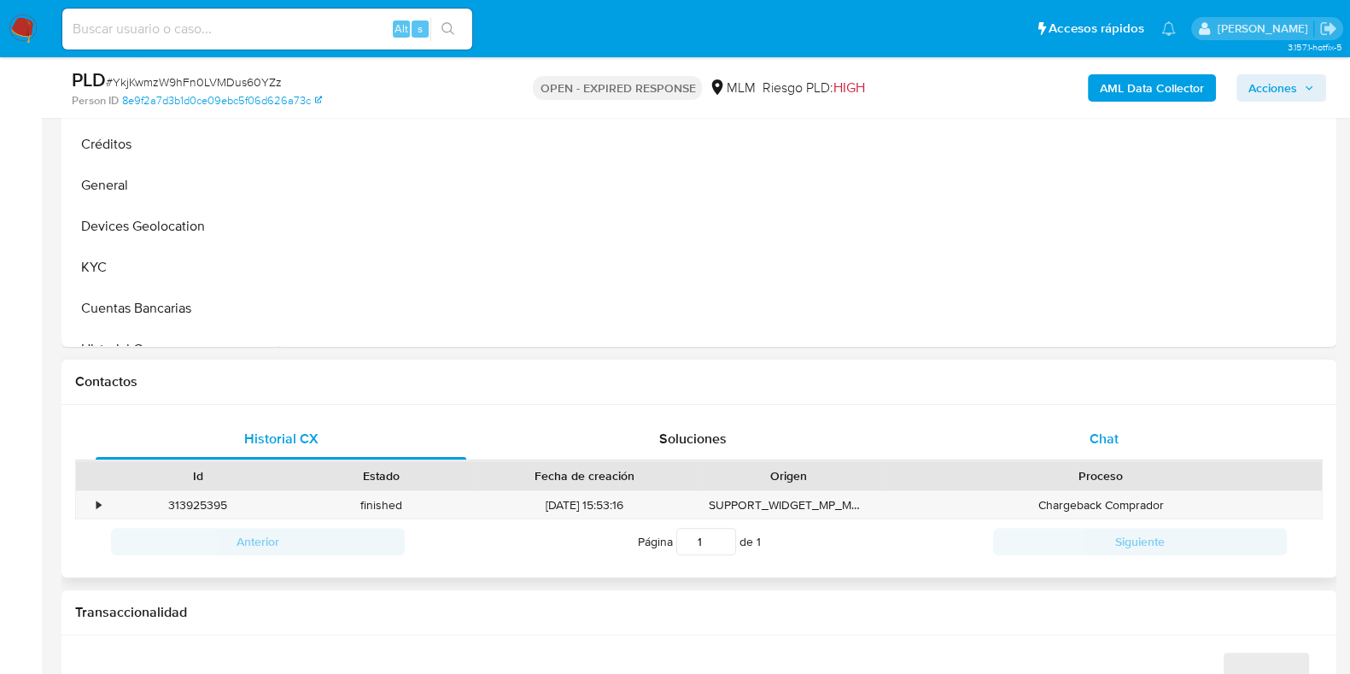
click at [1102, 426] on div "Chat" at bounding box center [1104, 438] width 371 height 41
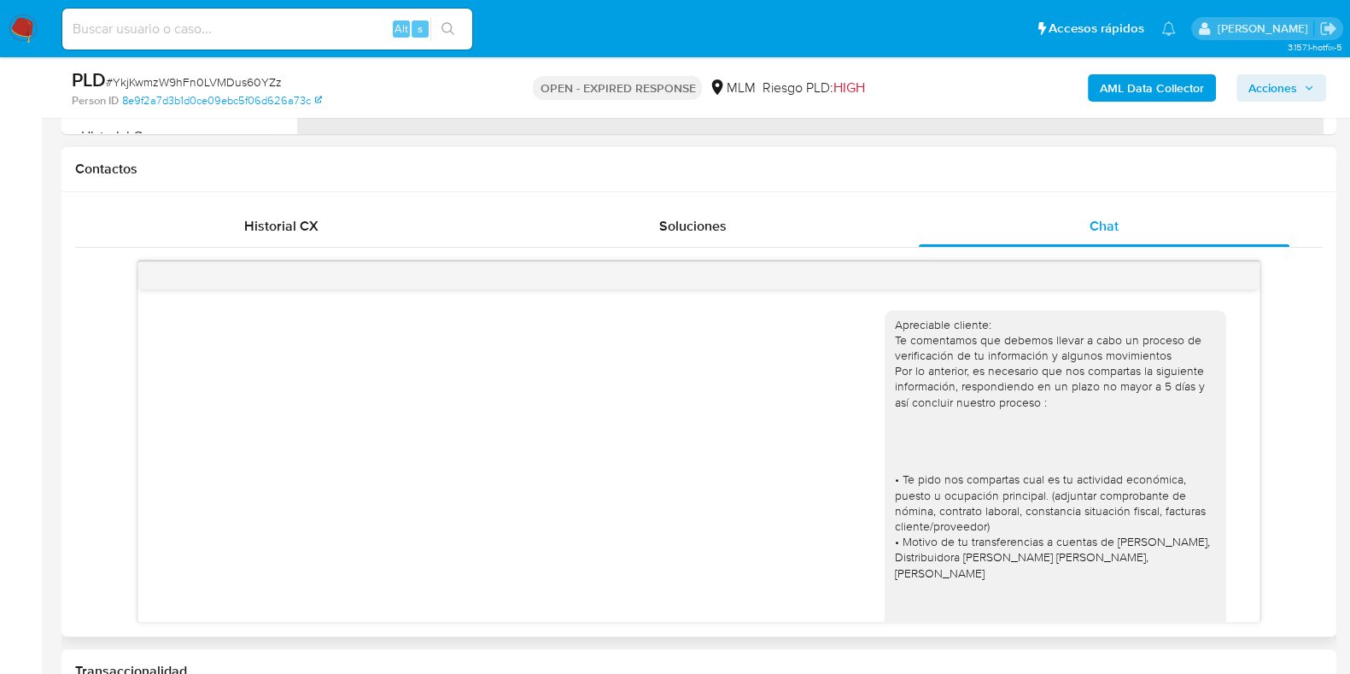
scroll to position [347, 0]
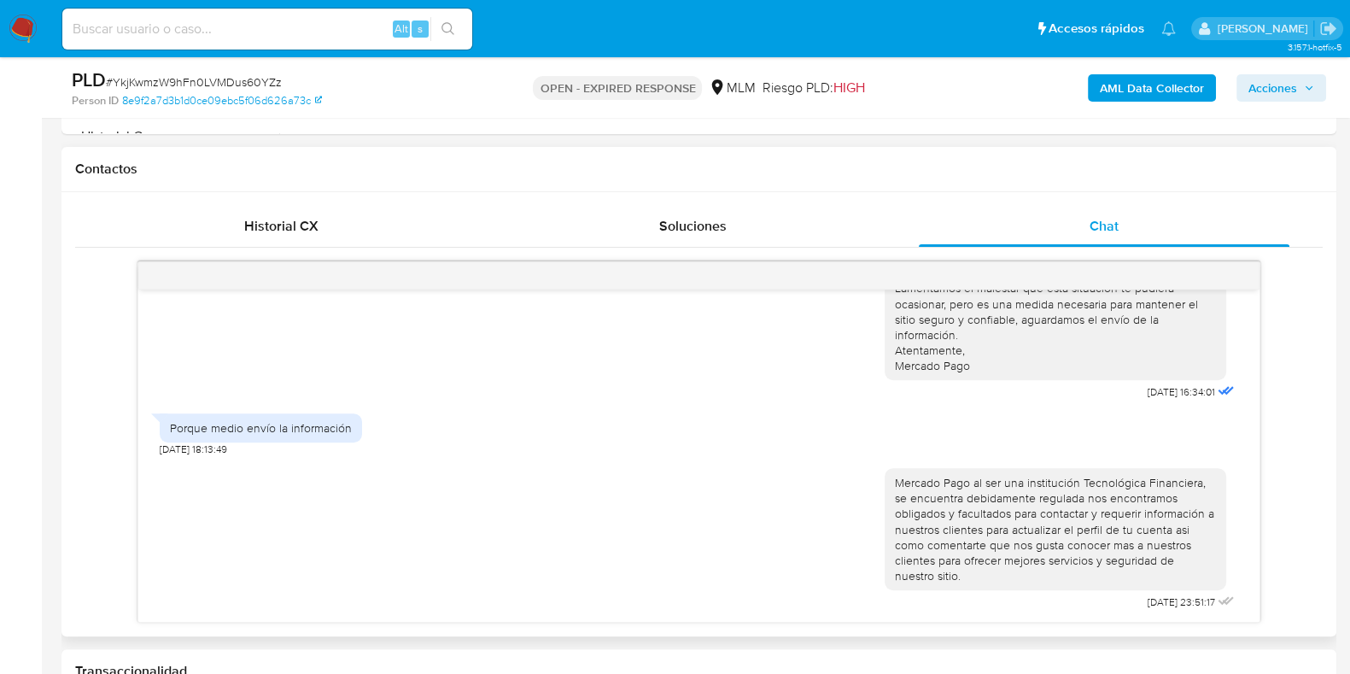
select select "10"
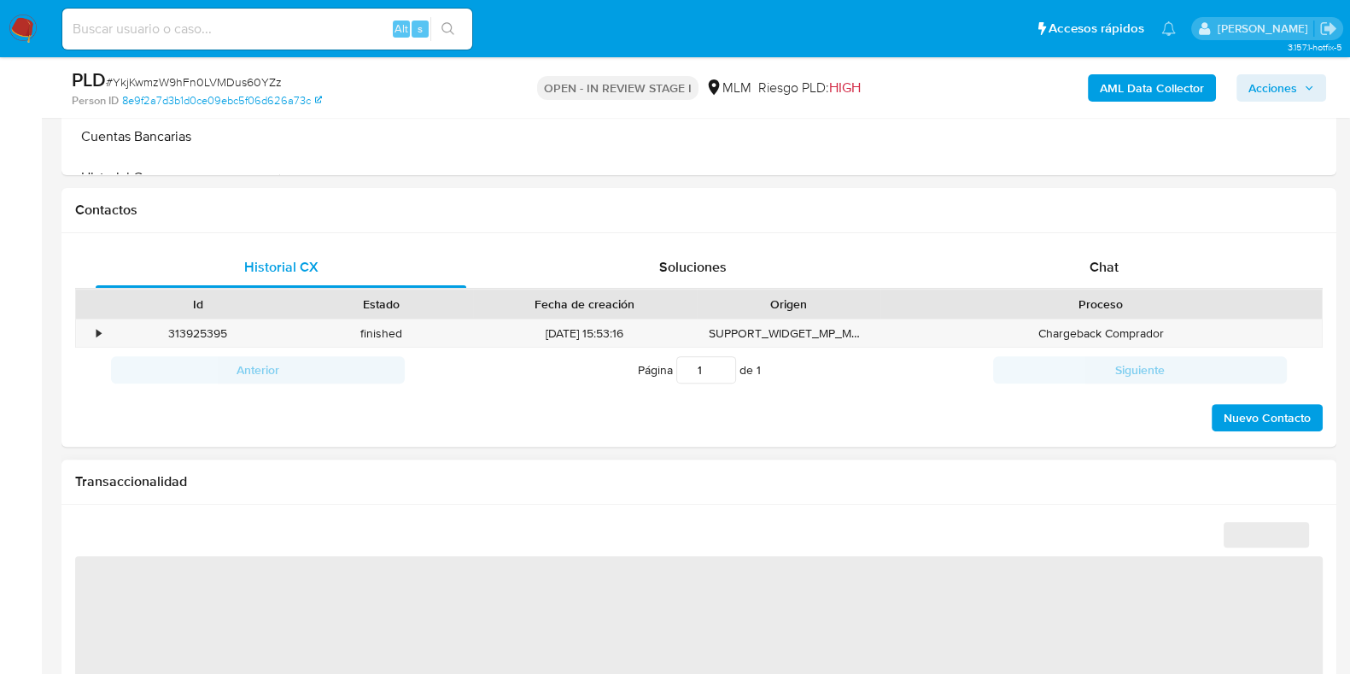
scroll to position [853, 0]
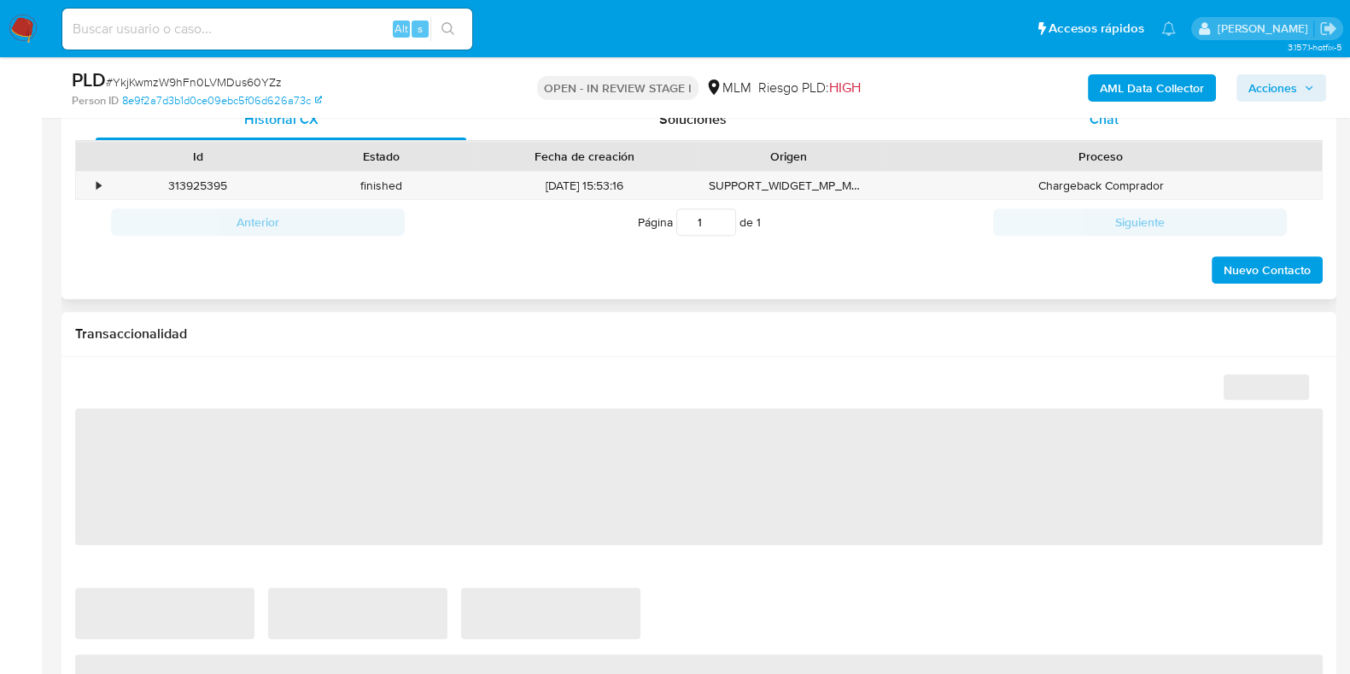
select select "10"
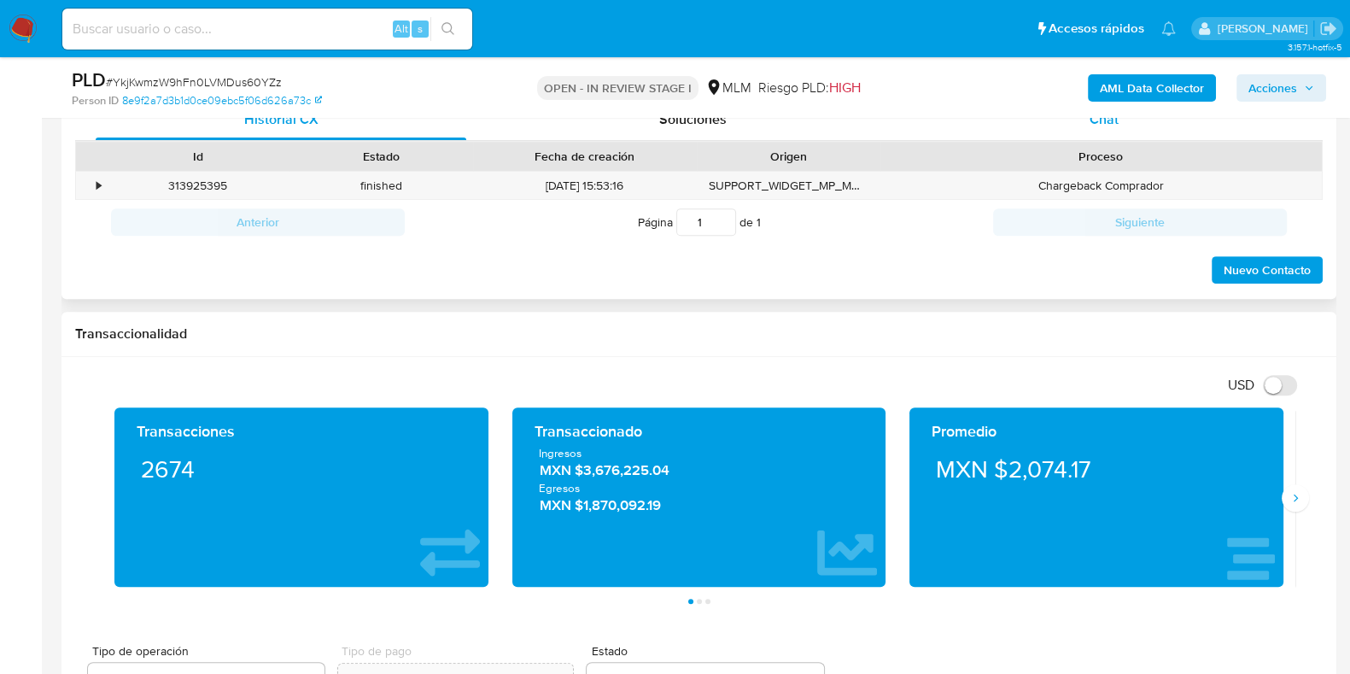
click at [1102, 131] on div "Chat" at bounding box center [1104, 119] width 371 height 41
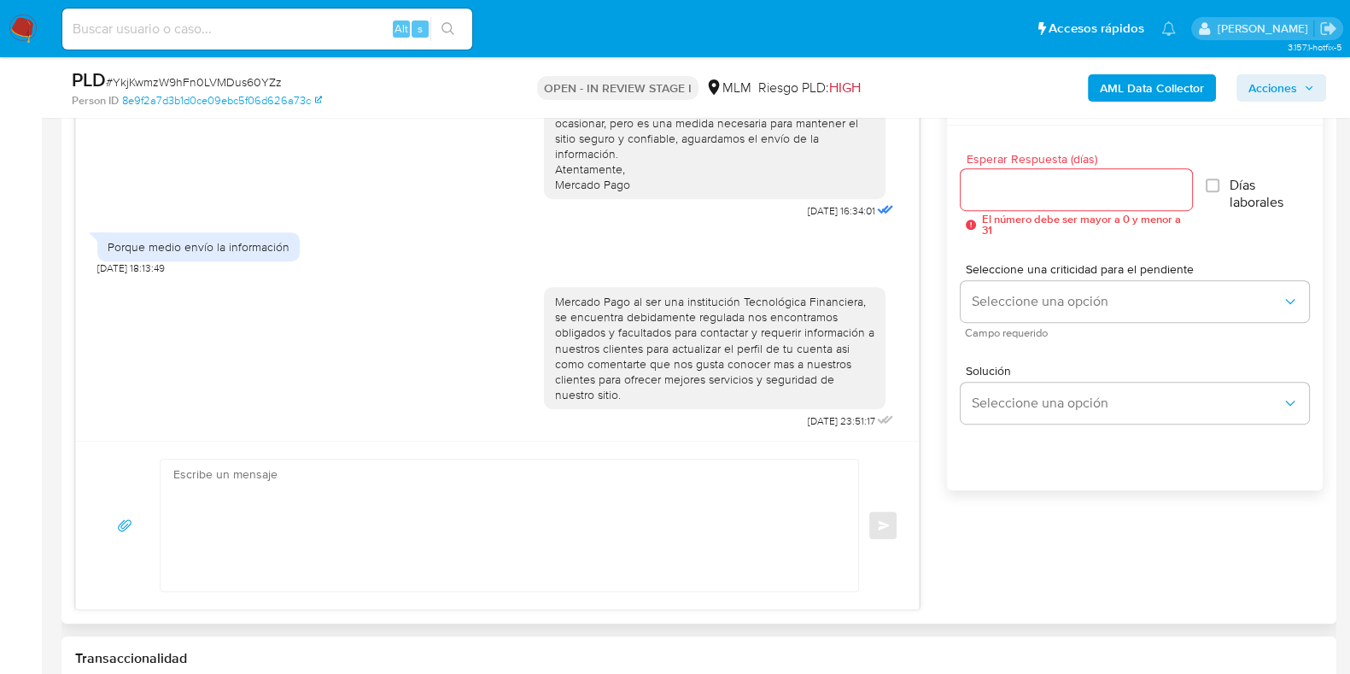
scroll to position [961, 0]
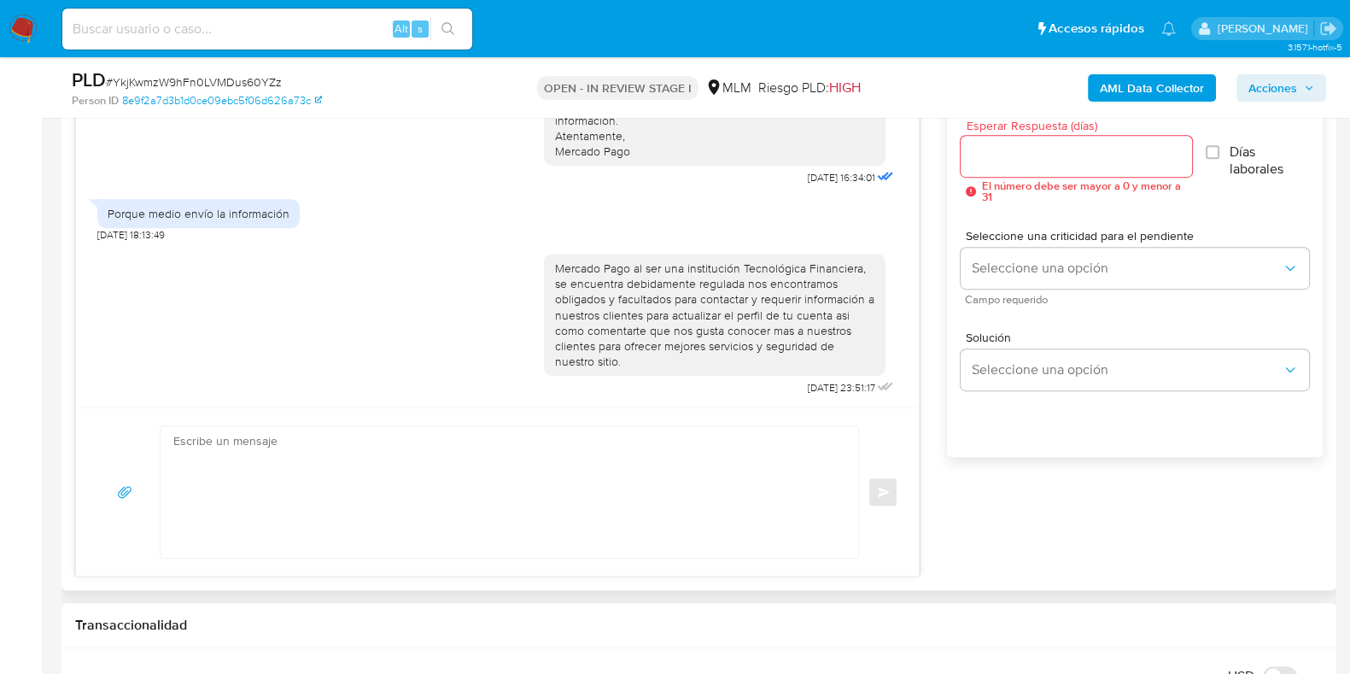
click at [576, 501] on textarea at bounding box center [504, 491] width 663 height 131
paste textarea "Para adjuntar los archivos presiona "Responder" > haz clic en el botón "Adjunta…"
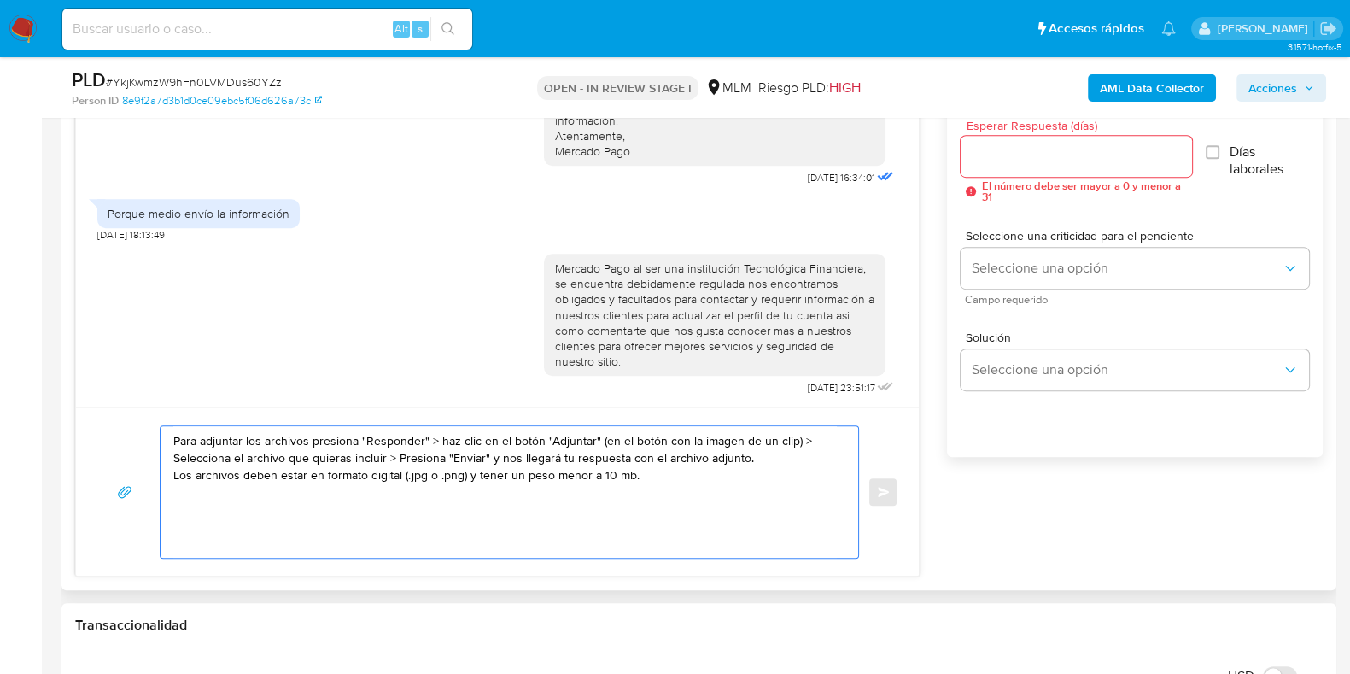
type textarea "Para adjuntar los archivos presiona "Responder" > haz clic en el botón "Adjunta…"
click at [1025, 164] on input "Esperar Respuesta (días)" at bounding box center [1076, 156] width 231 height 22
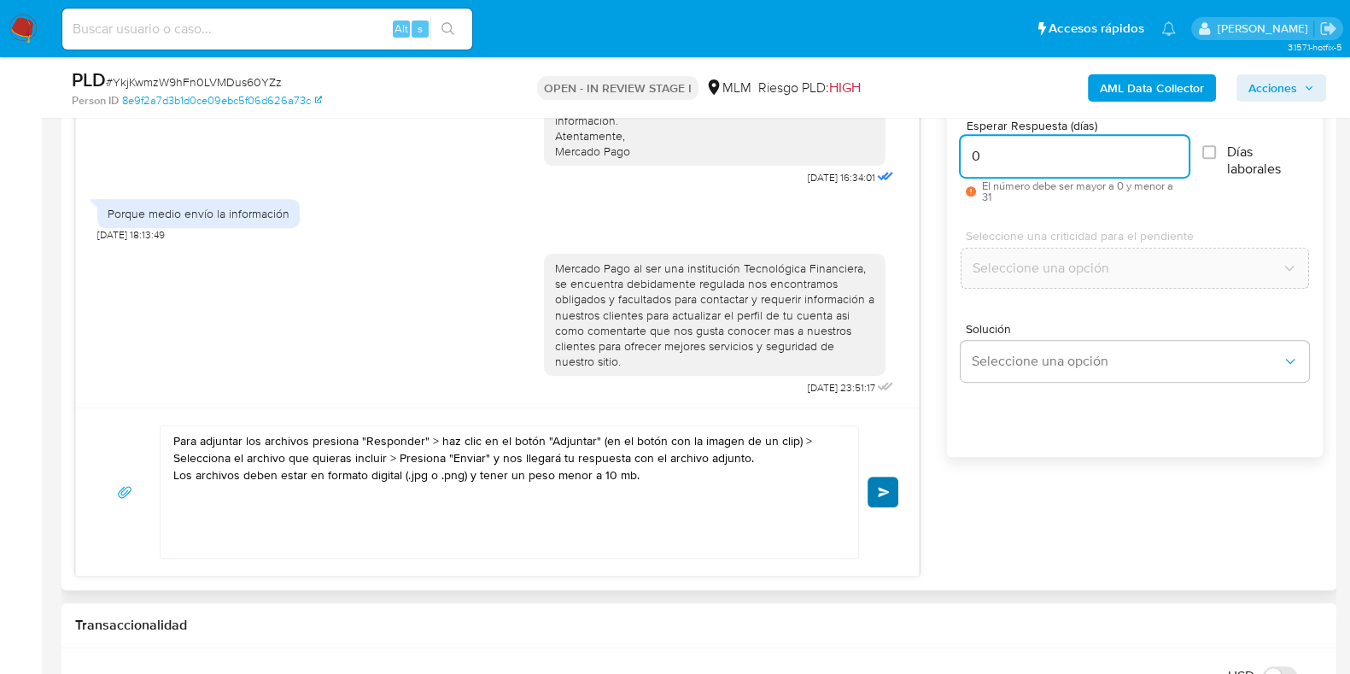
type input "0"
drag, startPoint x: 879, startPoint y: 488, endPoint x: 667, endPoint y: 496, distance: 212.8
click at [663, 496] on div "Para adjuntar los archivos presiona "Responder" > haz clic en el botón "Adjunta…" at bounding box center [497, 491] width 802 height 133
click at [879, 488] on span "Enviar" at bounding box center [884, 492] width 12 height 10
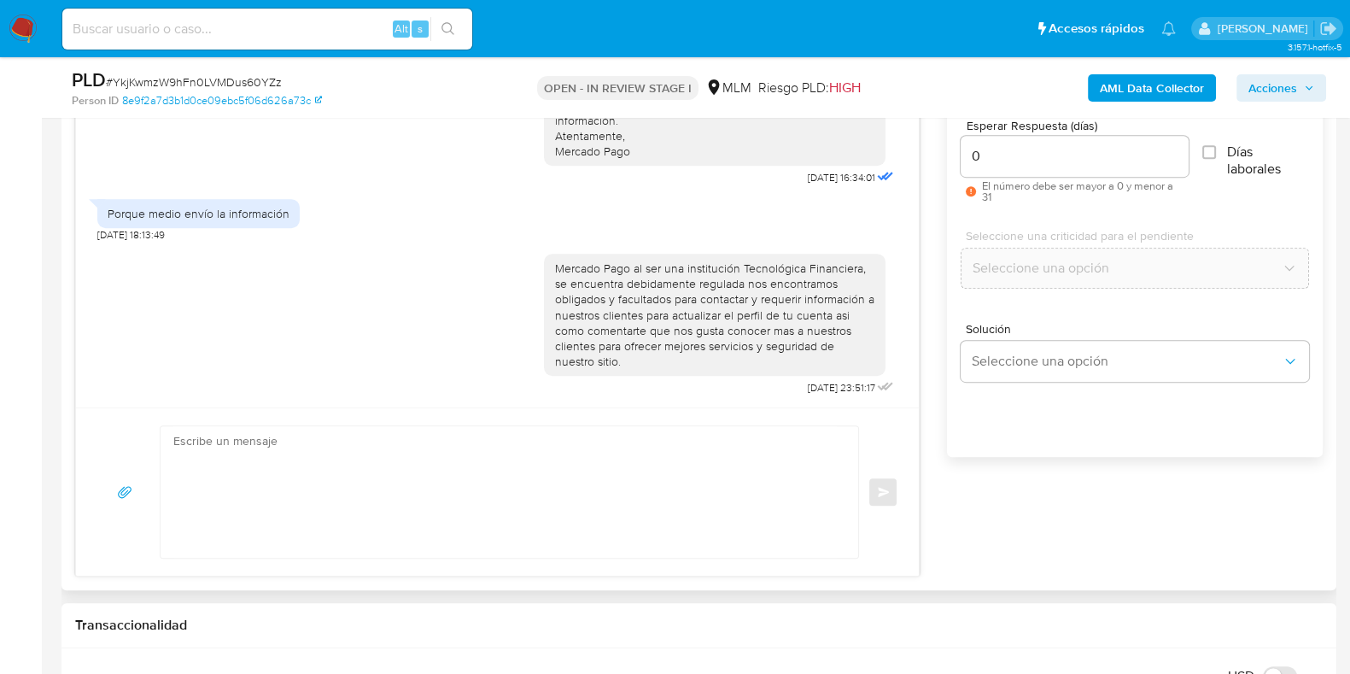
scroll to position [489, 0]
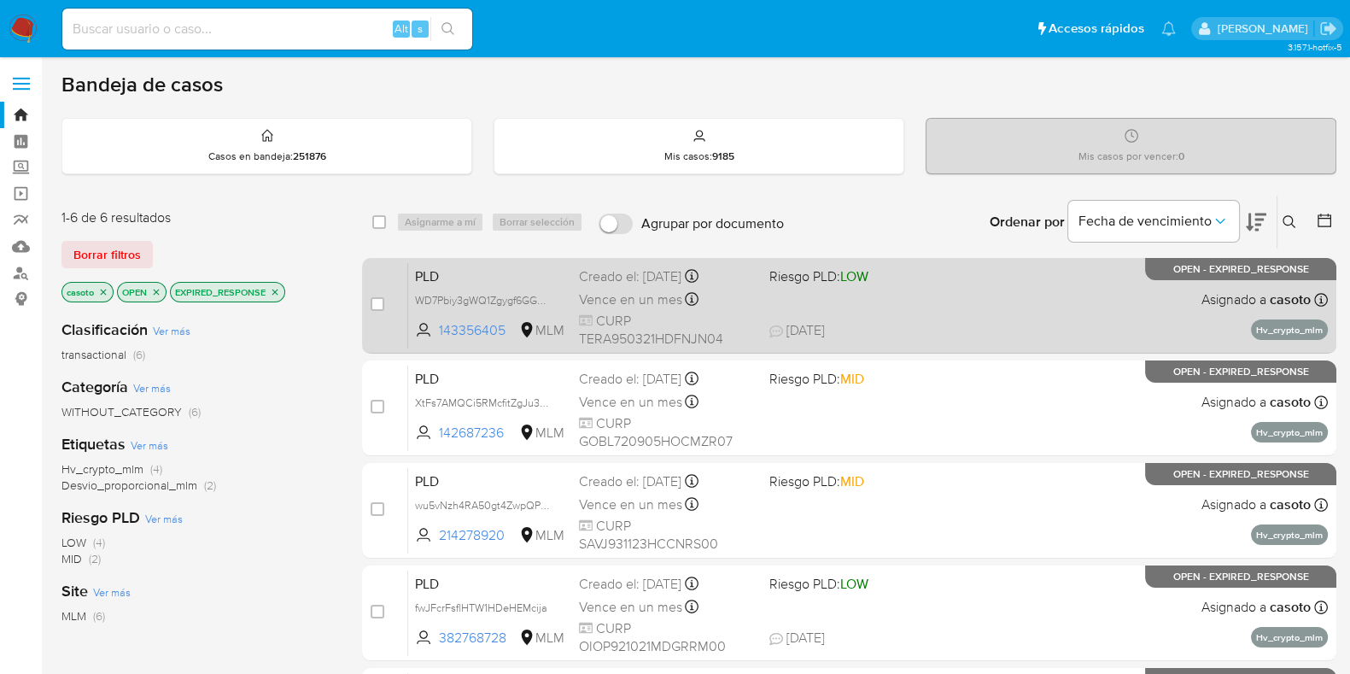
scroll to position [106, 0]
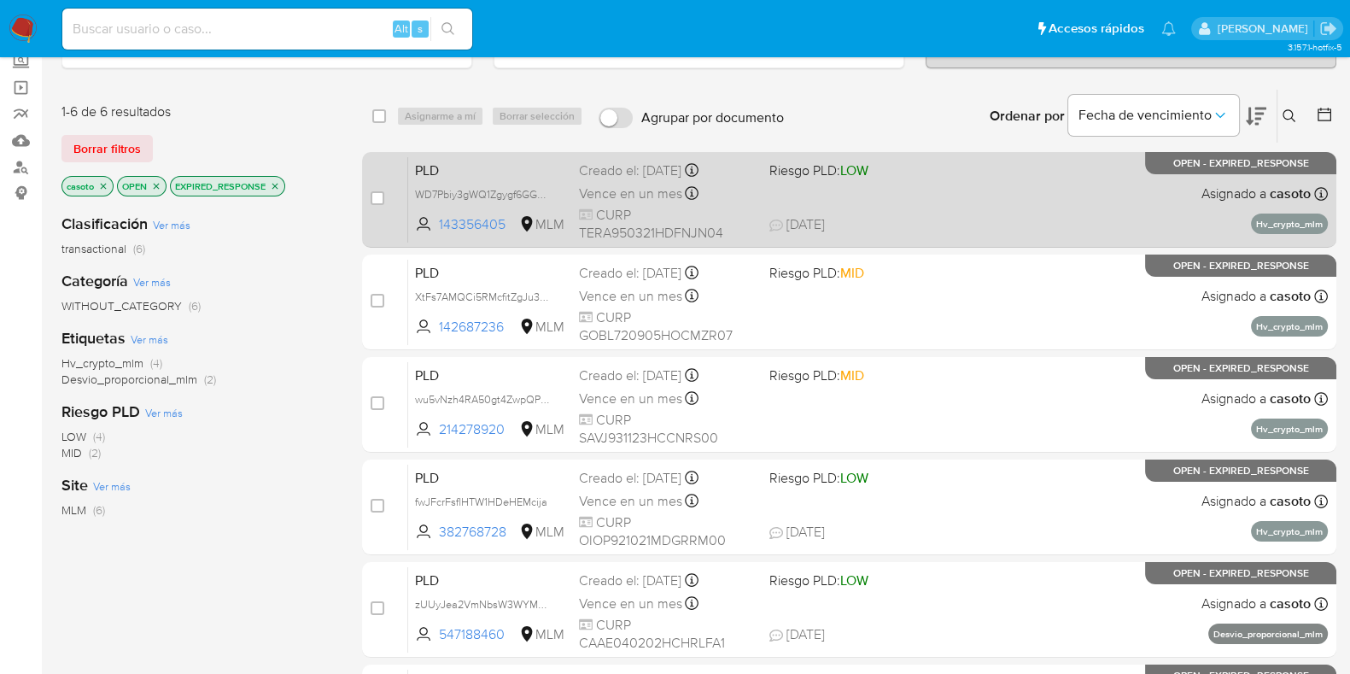
click at [965, 224] on span "[DATE] [DATE] 12:29" at bounding box center [952, 224] width 367 height 19
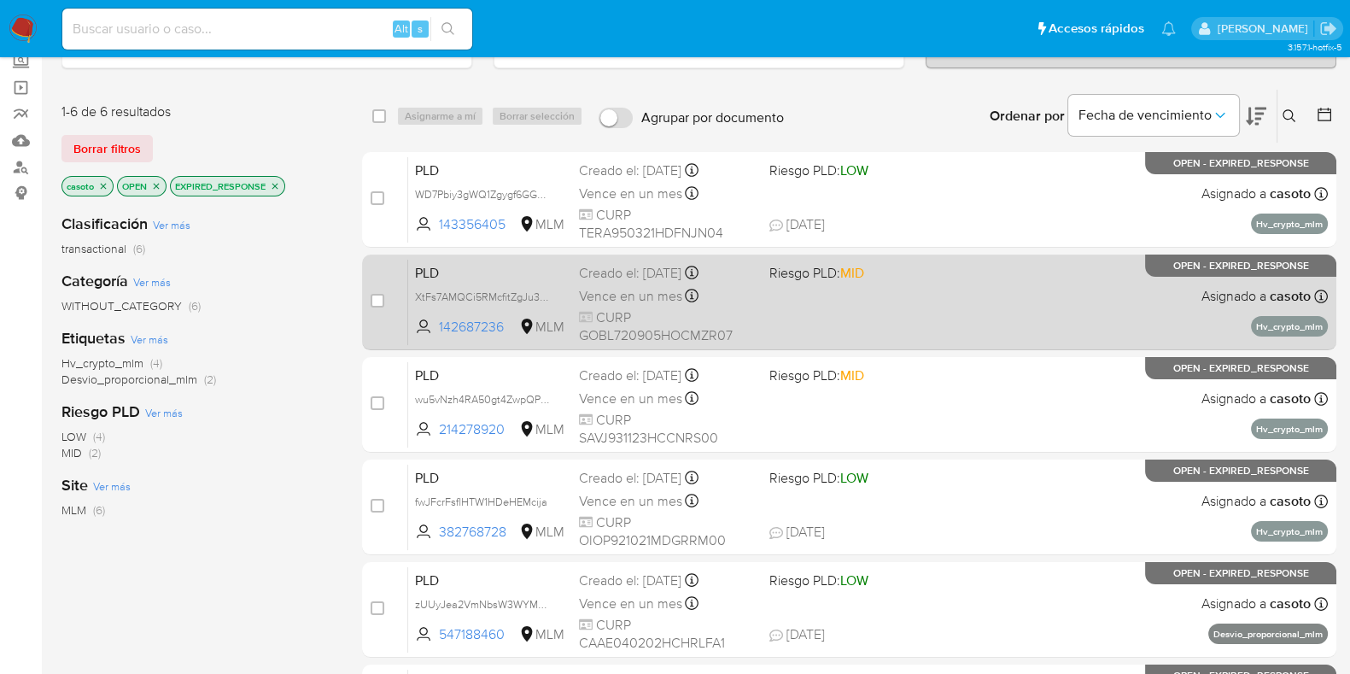
click at [1054, 279] on div "PLD XtFs7AMQCi5RMcfitZgJu3Md 142687236 MLM Riesgo PLD: MID Creado el: [DATE] Cr…" at bounding box center [868, 302] width 920 height 86
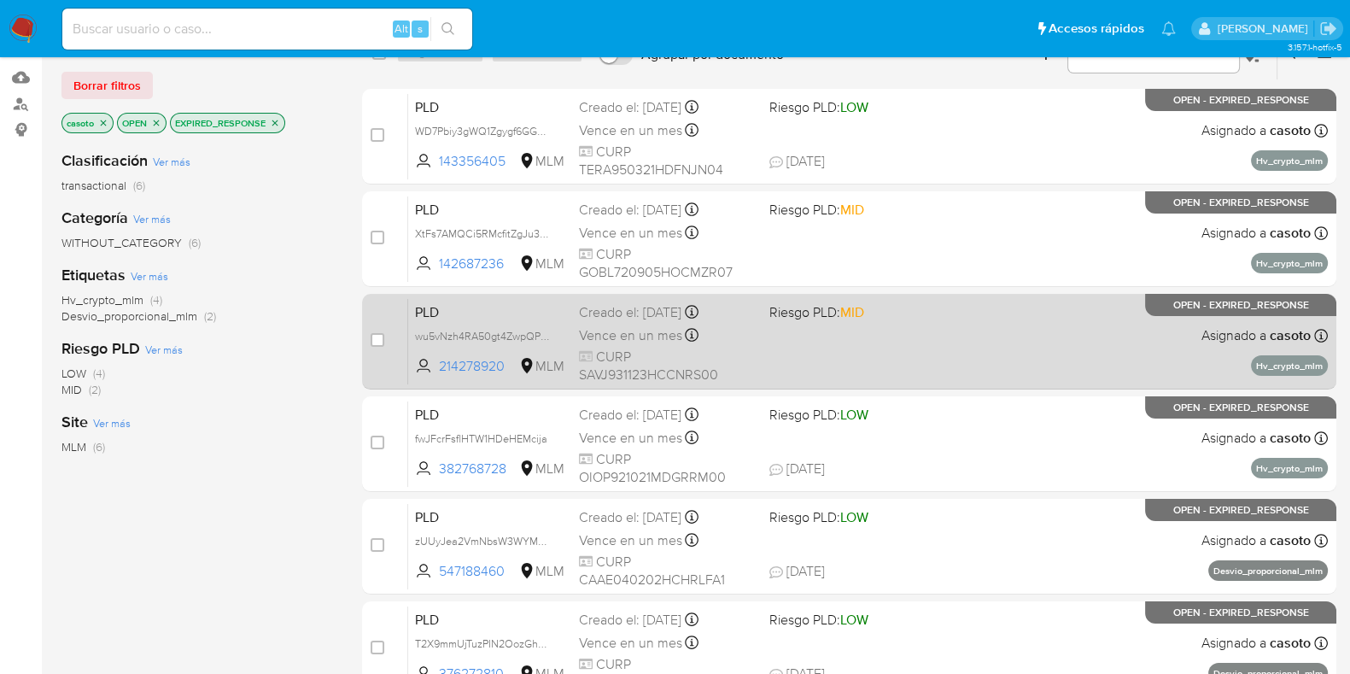
scroll to position [213, 0]
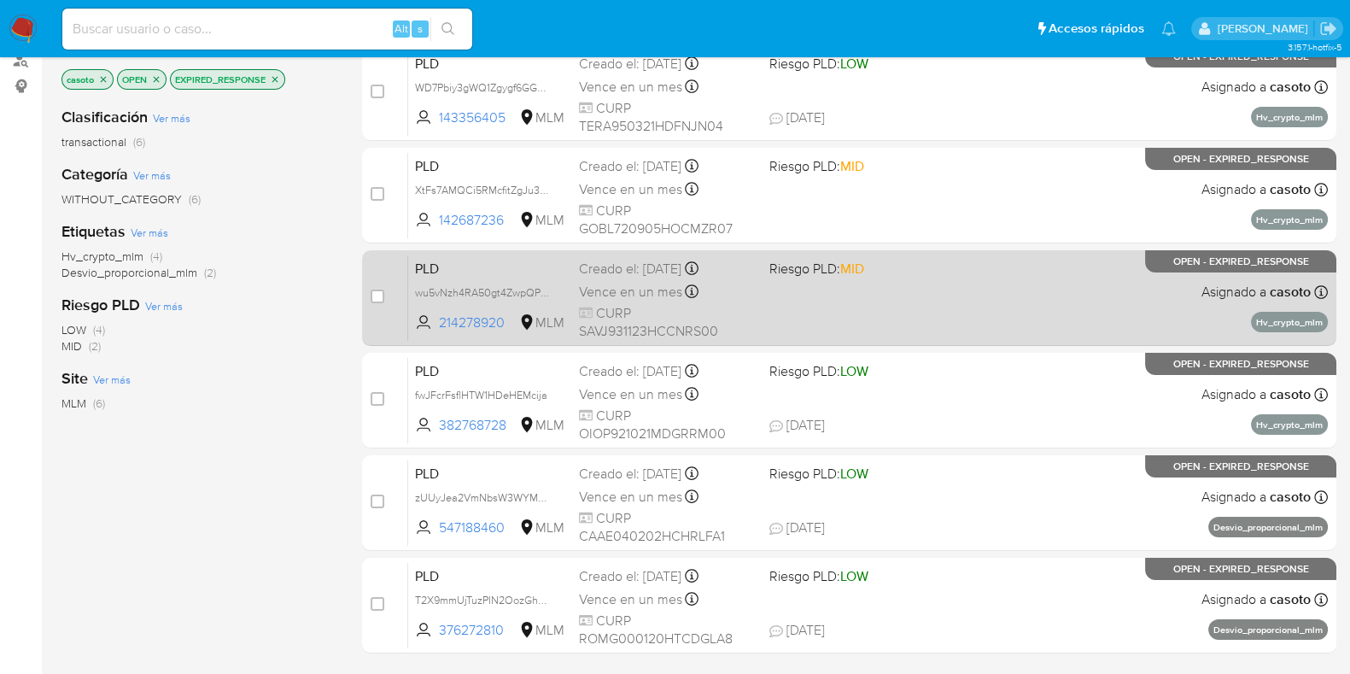
click at [1060, 306] on div "PLD wu5vNzh4RA50gt4ZwpQPP1vm 214278920 MLM Riesgo PLD: MID Creado el: [DATE] Cr…" at bounding box center [868, 297] width 920 height 86
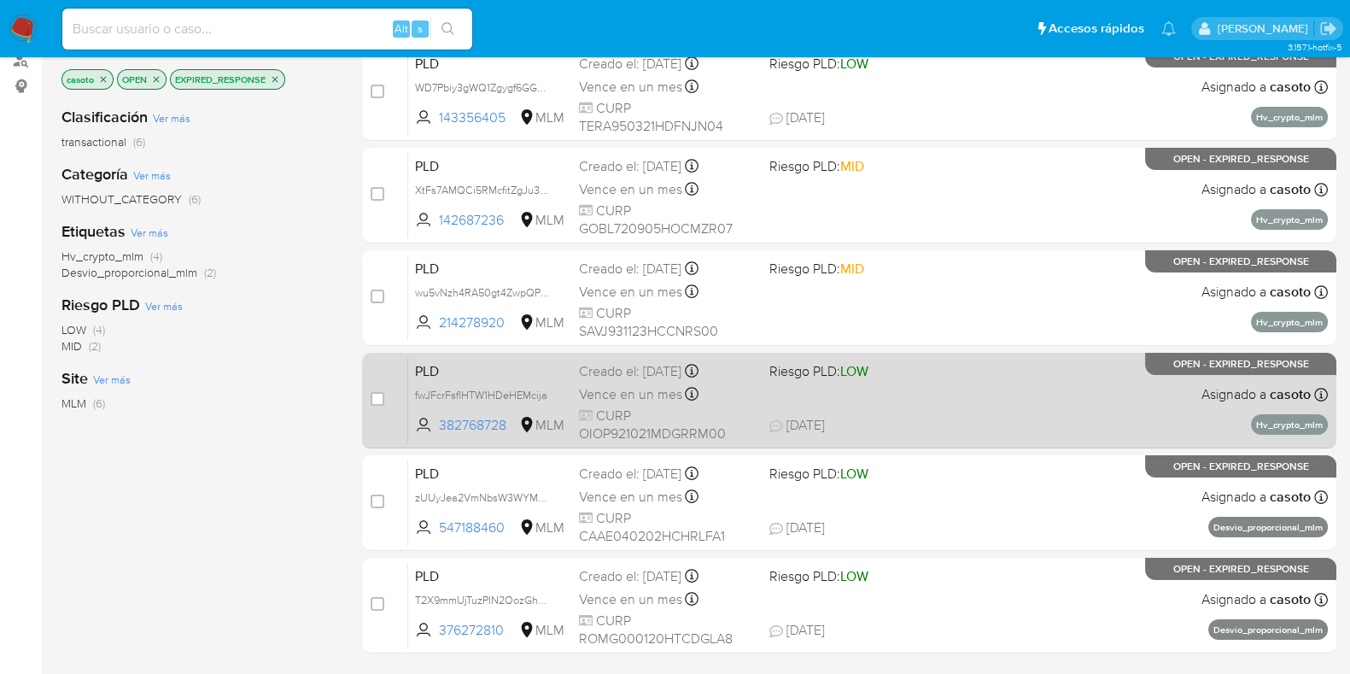
click at [1147, 393] on div "PLD fwJFcrFsflHTW1HDeHEMcija 382768728 MLM Riesgo PLD: LOW Creado el: 12/08/202…" at bounding box center [868, 400] width 920 height 86
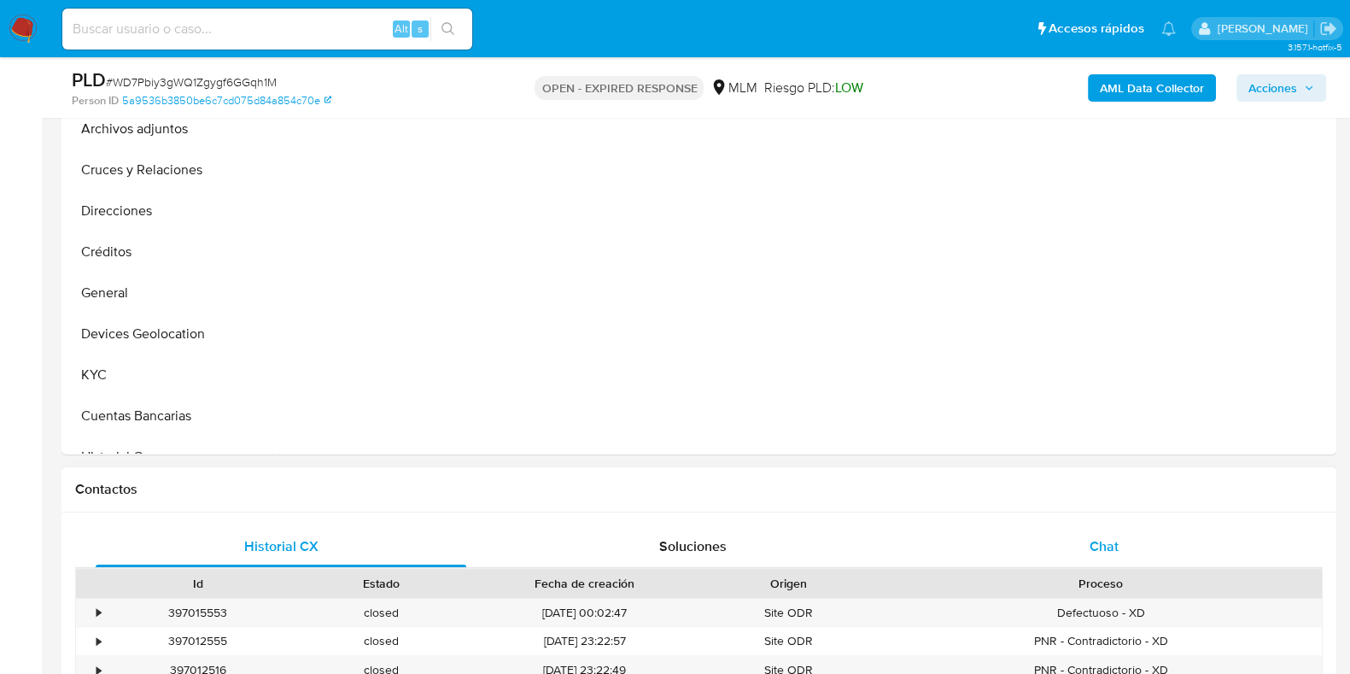
click at [1090, 551] on span "Chat" at bounding box center [1103, 546] width 29 height 20
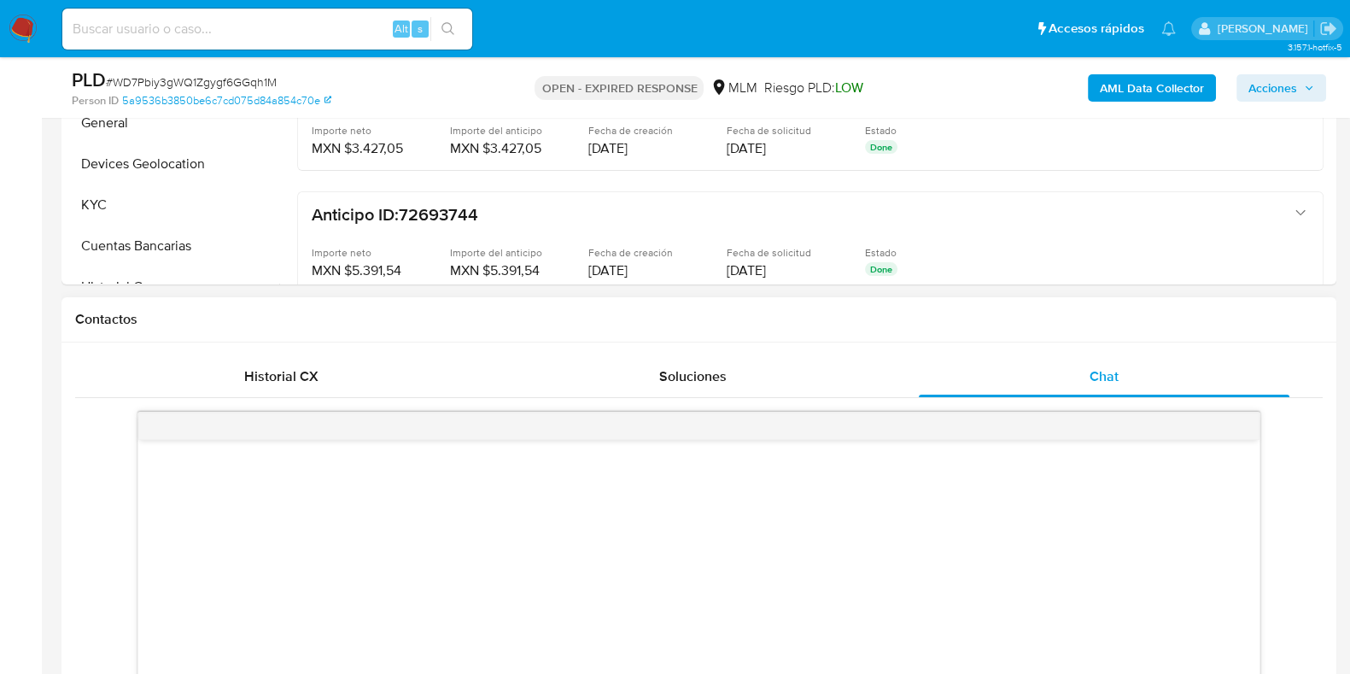
select select "10"
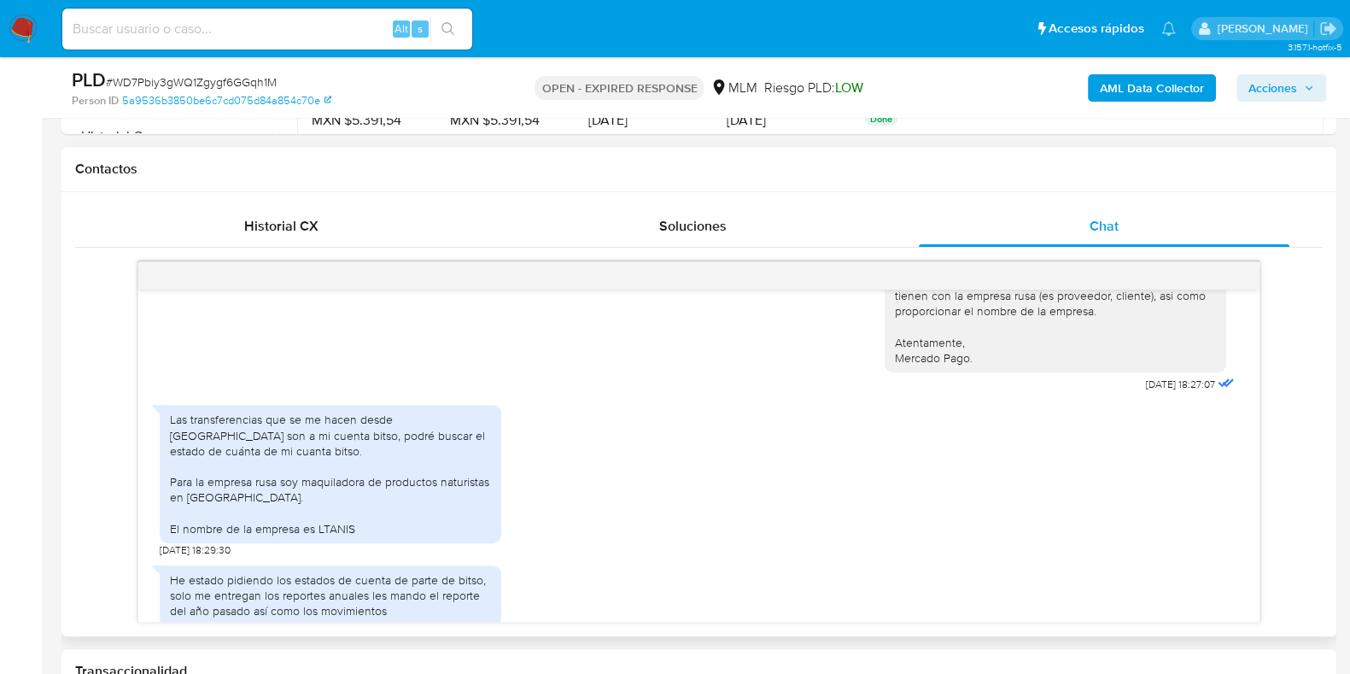
scroll to position [1414, 0]
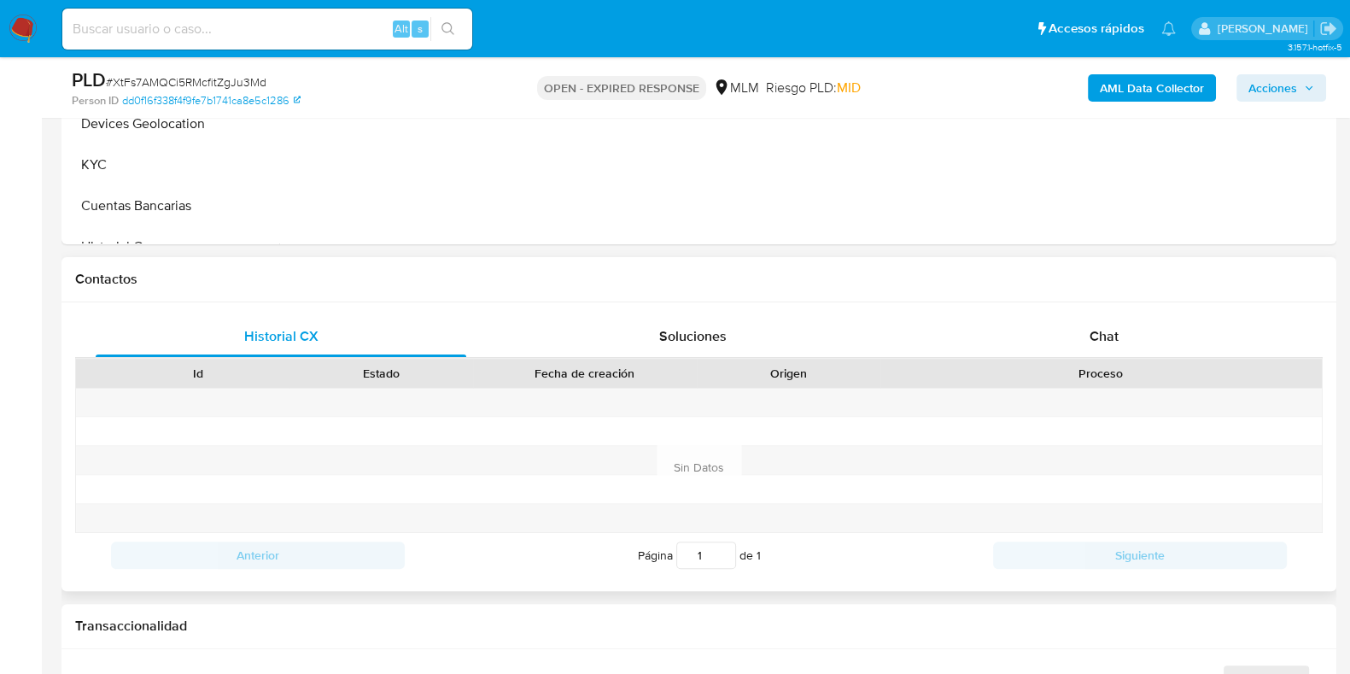
scroll to position [640, 0]
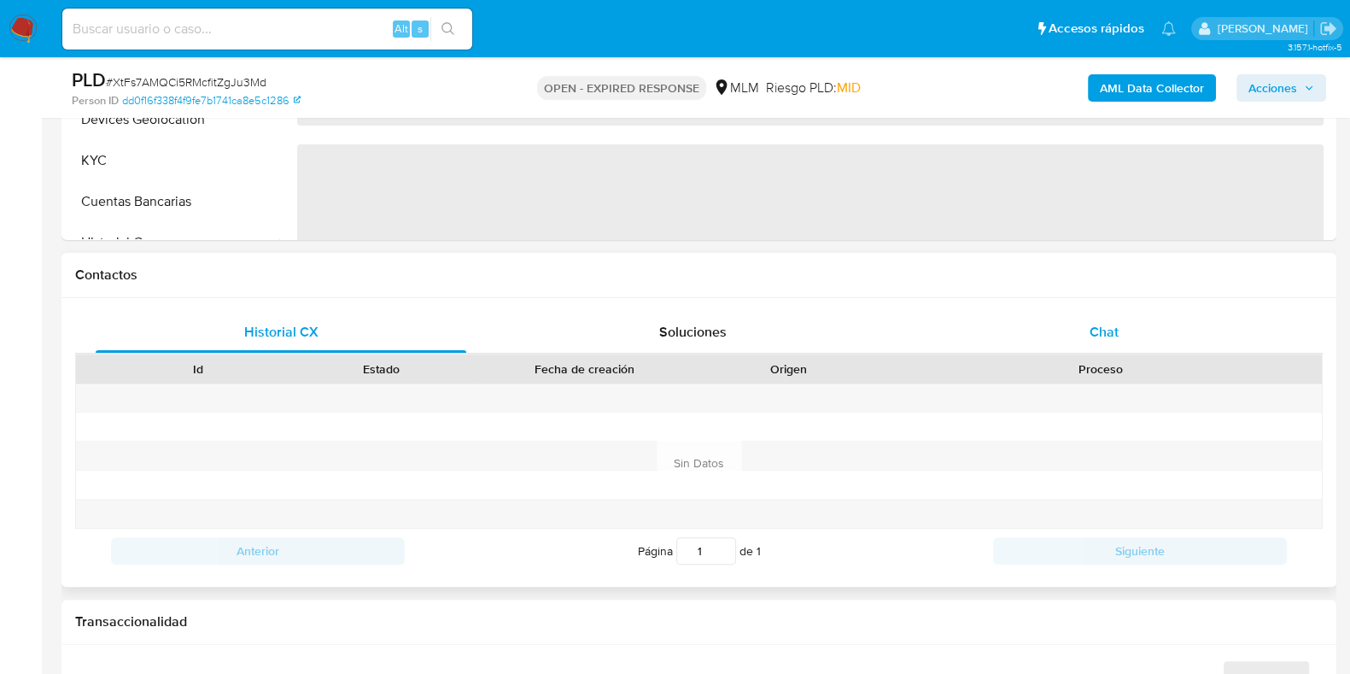
click at [1105, 341] on div "Chat" at bounding box center [1104, 332] width 371 height 41
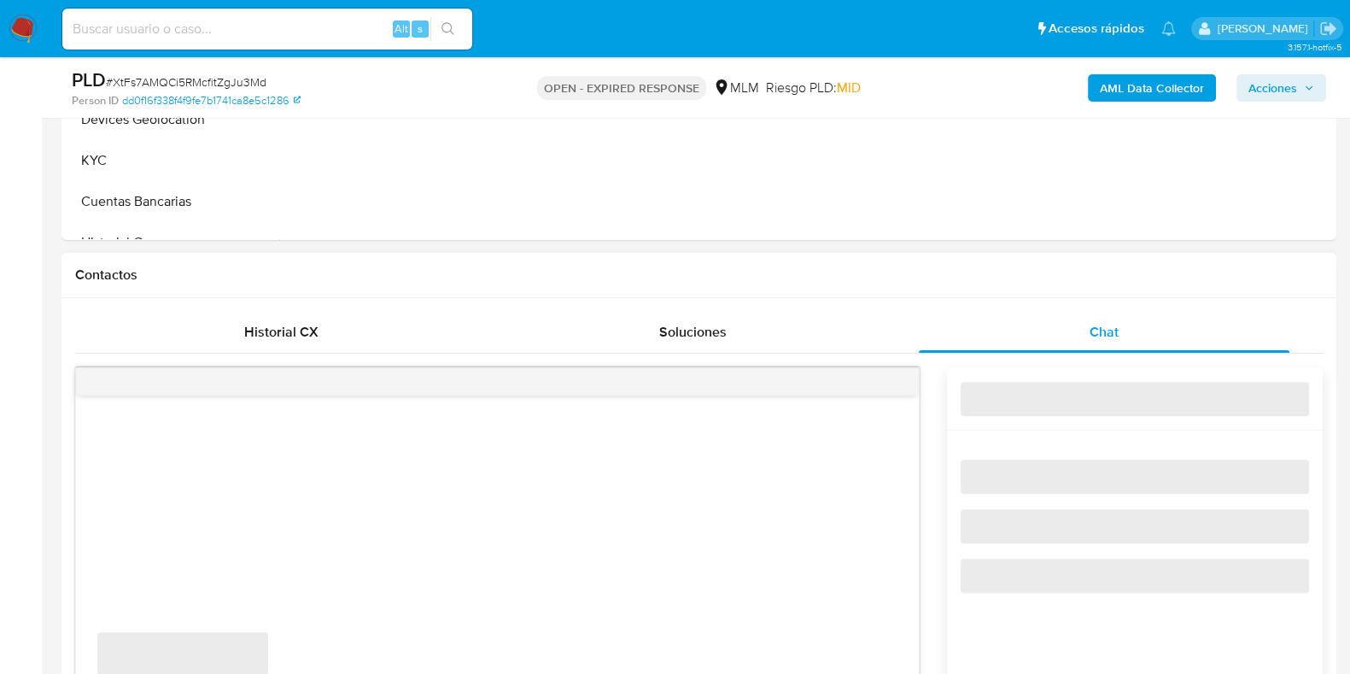
select select "10"
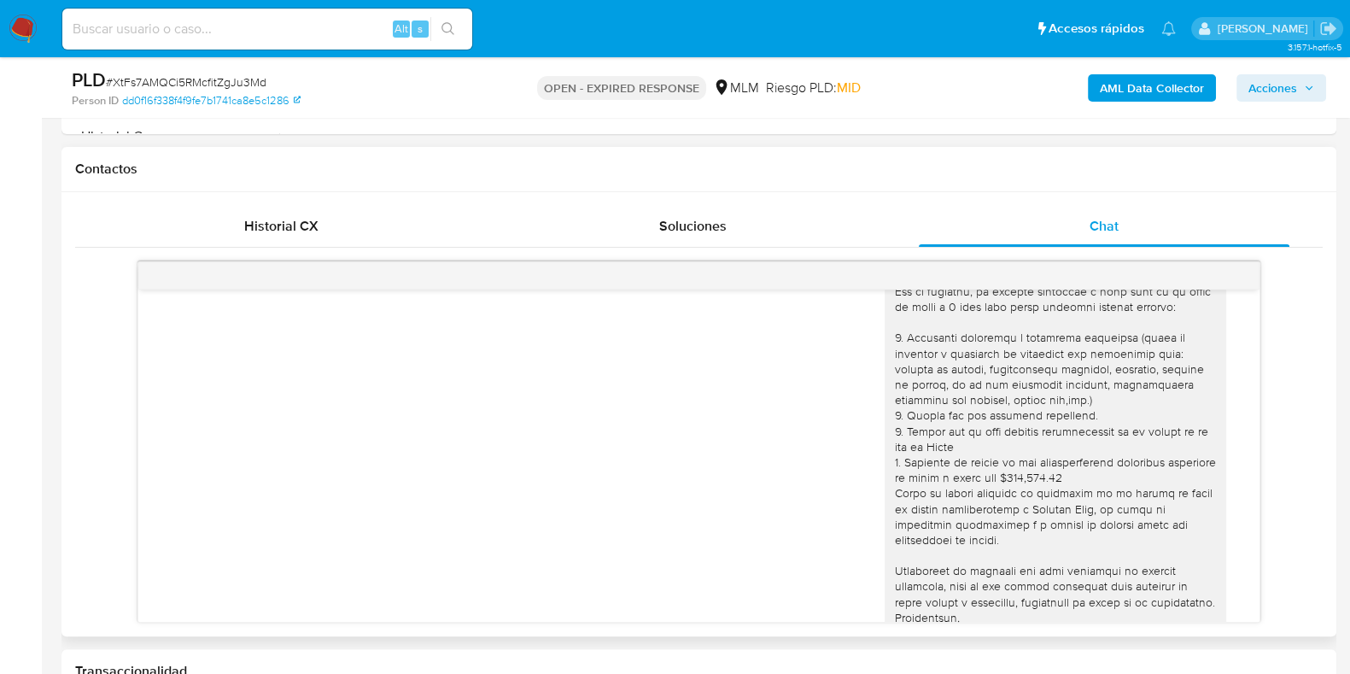
scroll to position [108, 0]
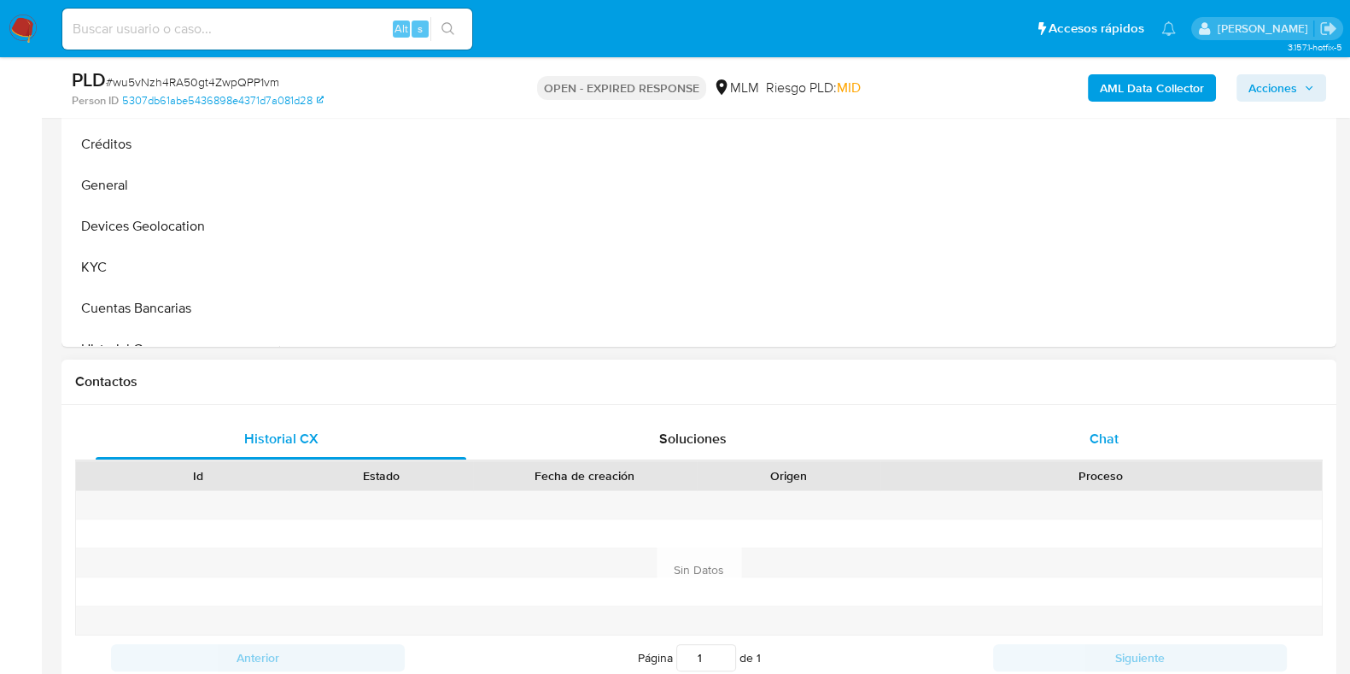
click at [1098, 438] on span "Chat" at bounding box center [1103, 439] width 29 height 20
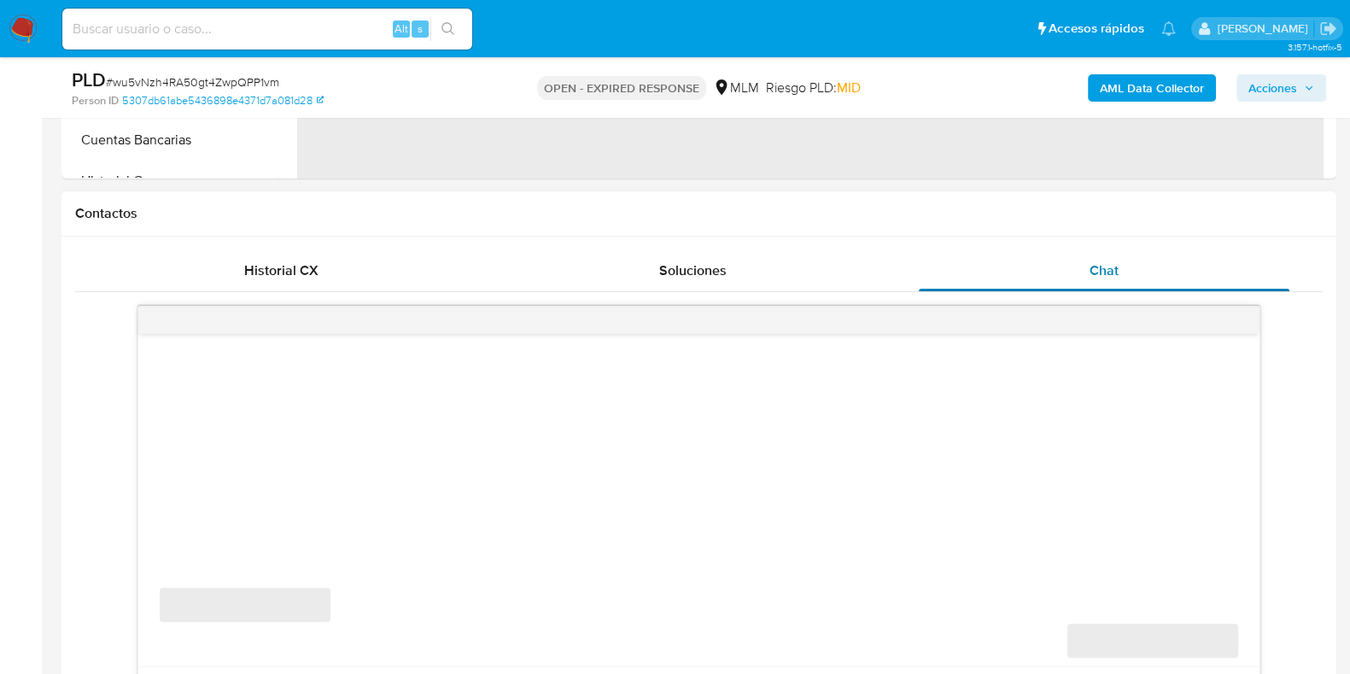
scroll to position [853, 0]
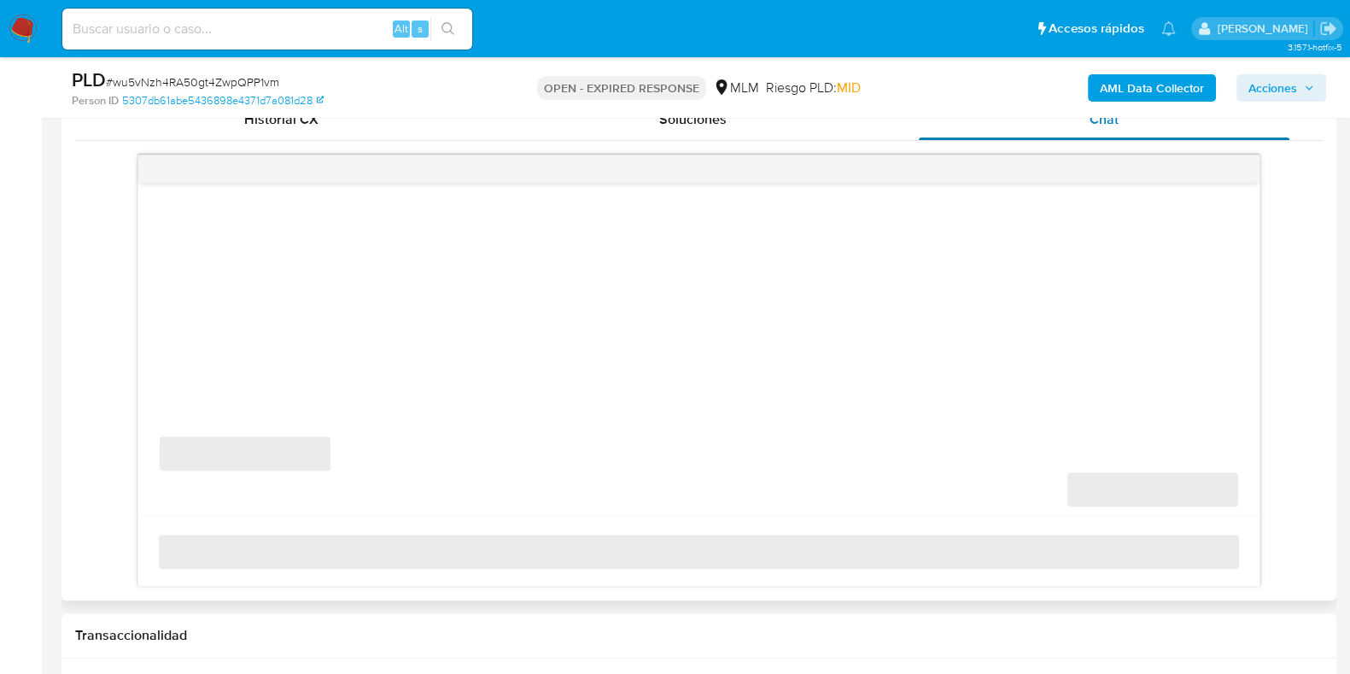
select select "10"
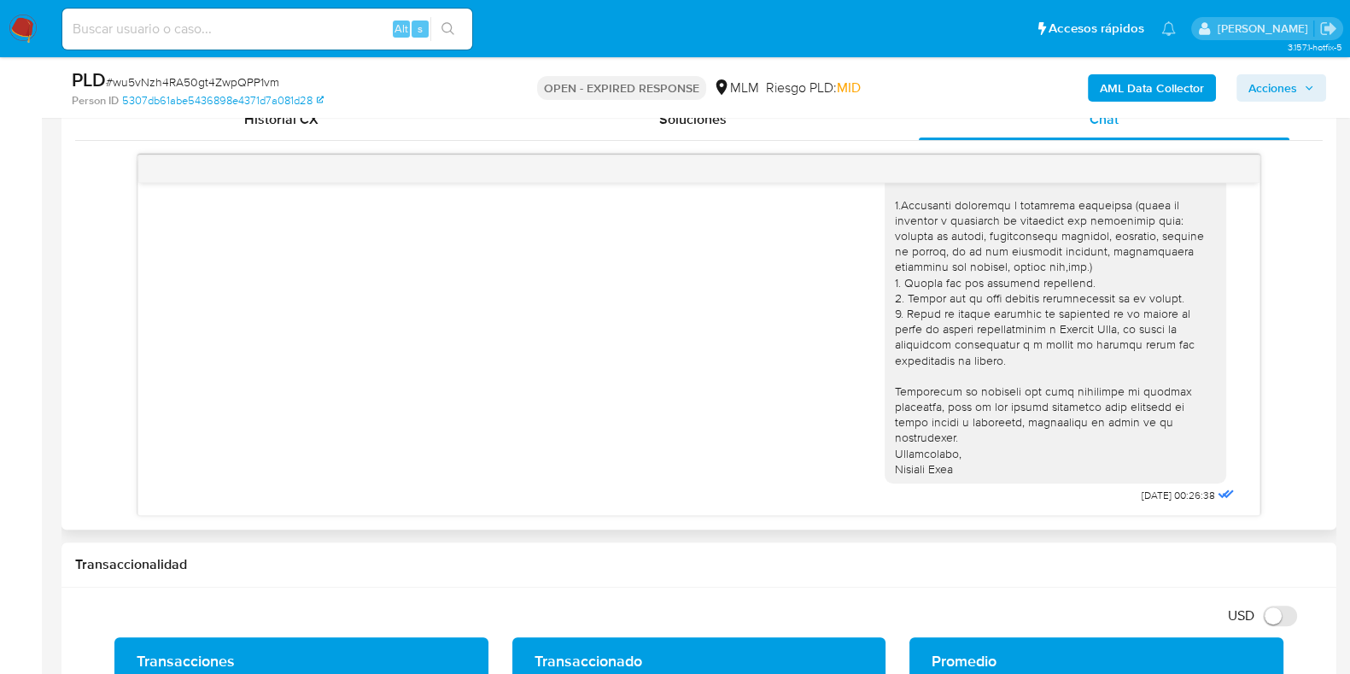
scroll to position [77, 0]
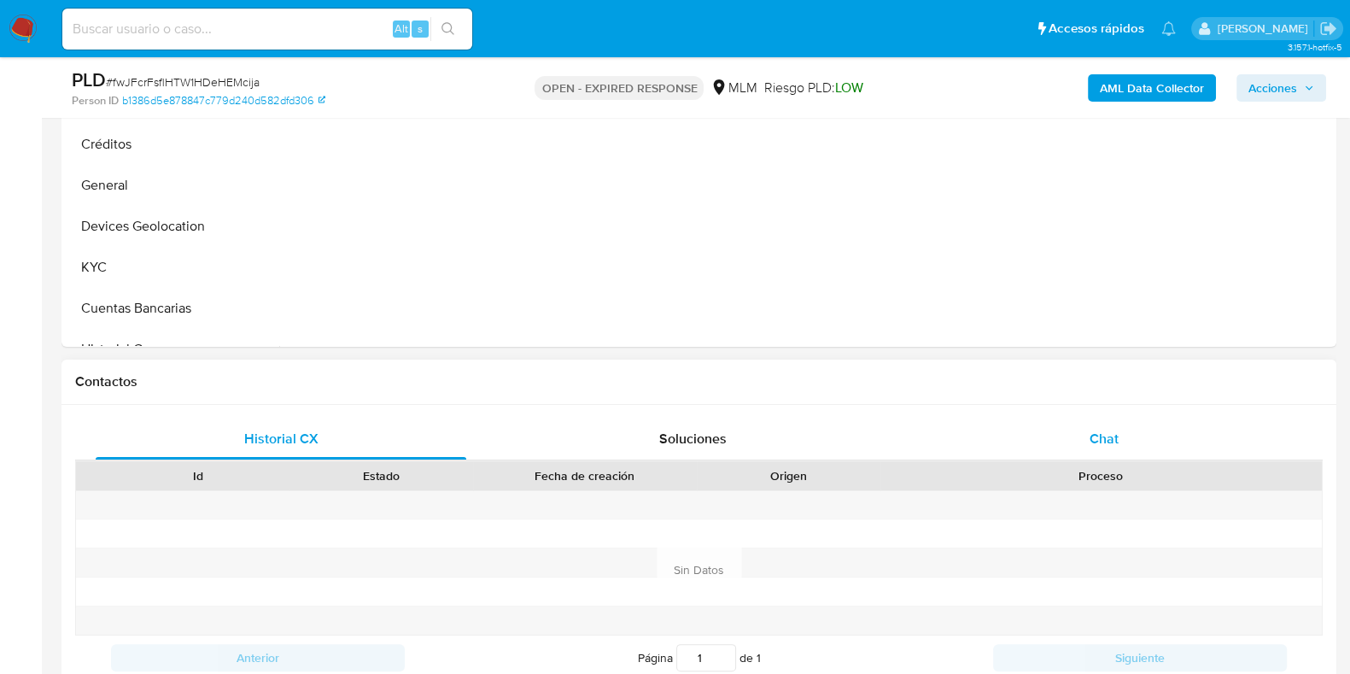
click at [1101, 425] on div "Chat" at bounding box center [1104, 438] width 371 height 41
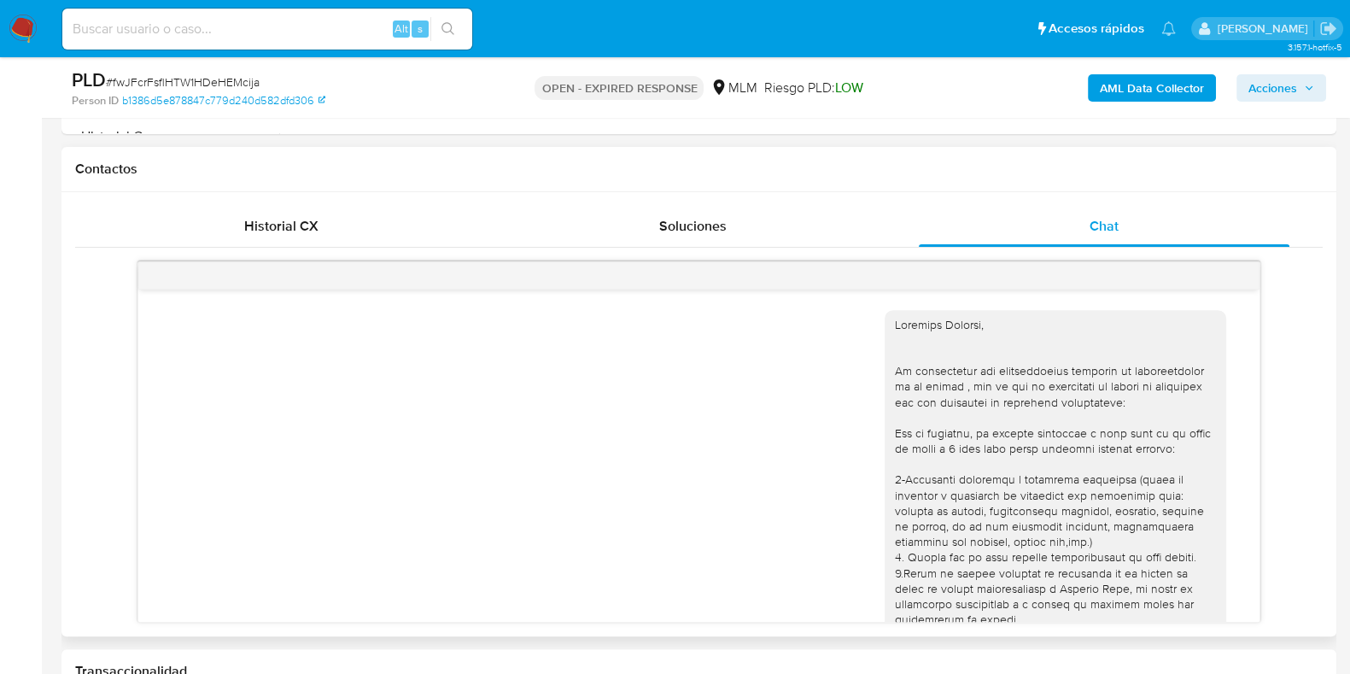
scroll to position [654, 0]
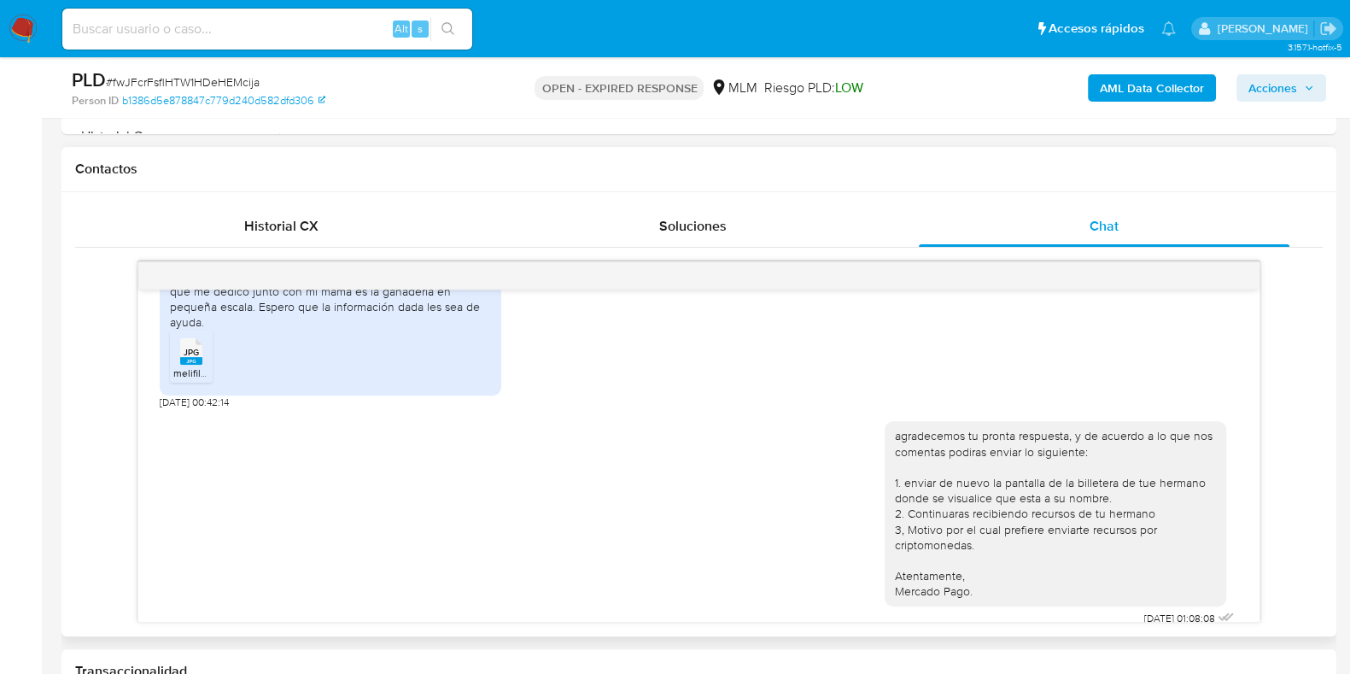
select select "10"
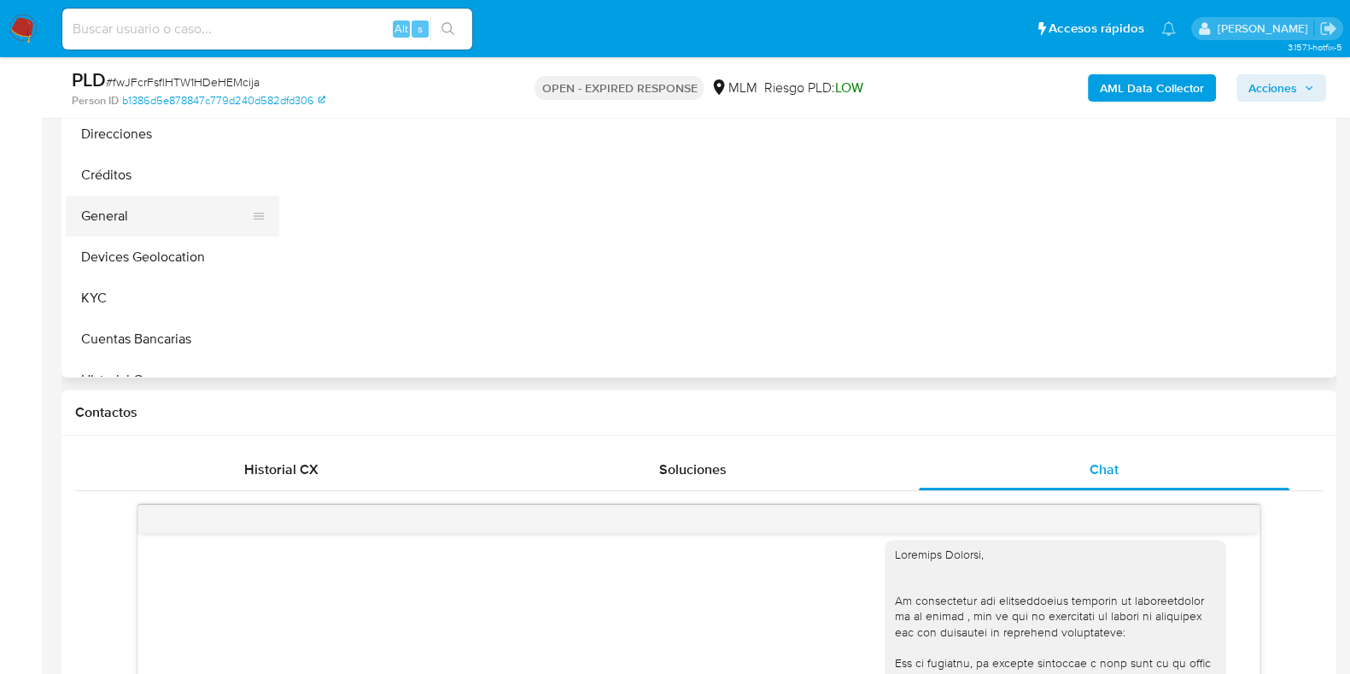
scroll to position [426, 0]
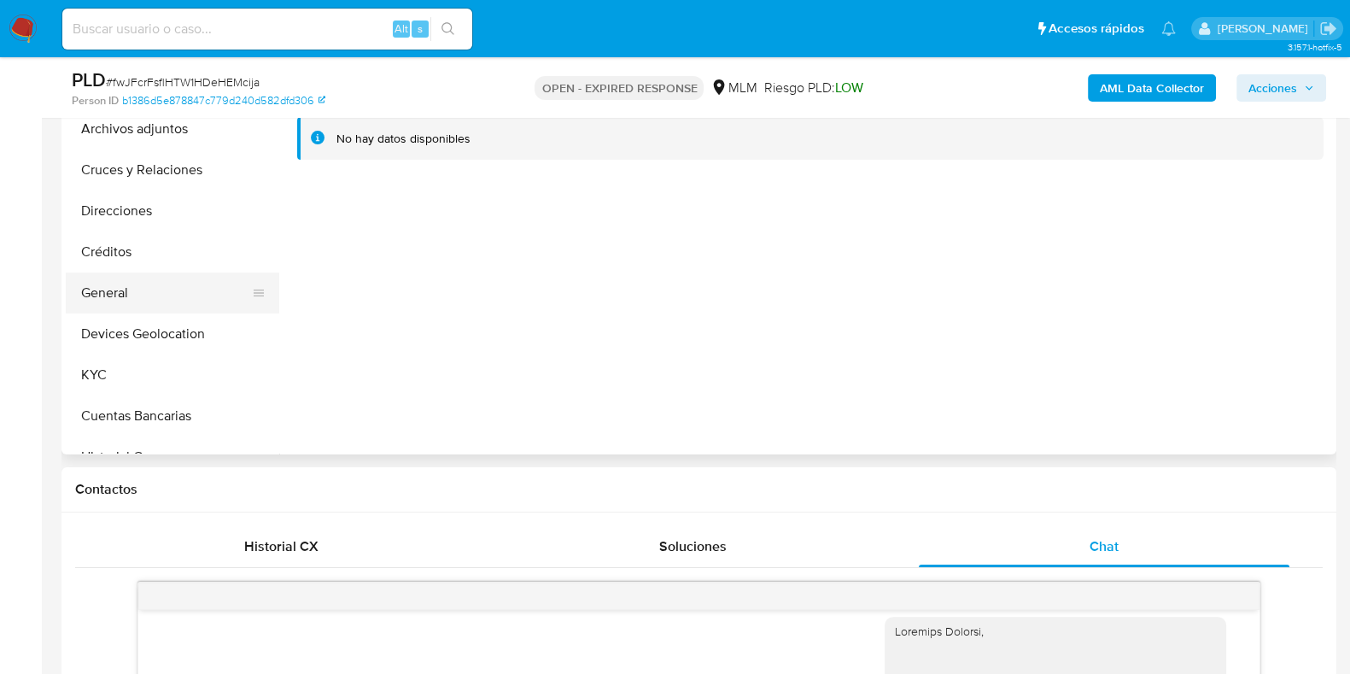
click at [126, 292] on button "General" at bounding box center [166, 292] width 200 height 41
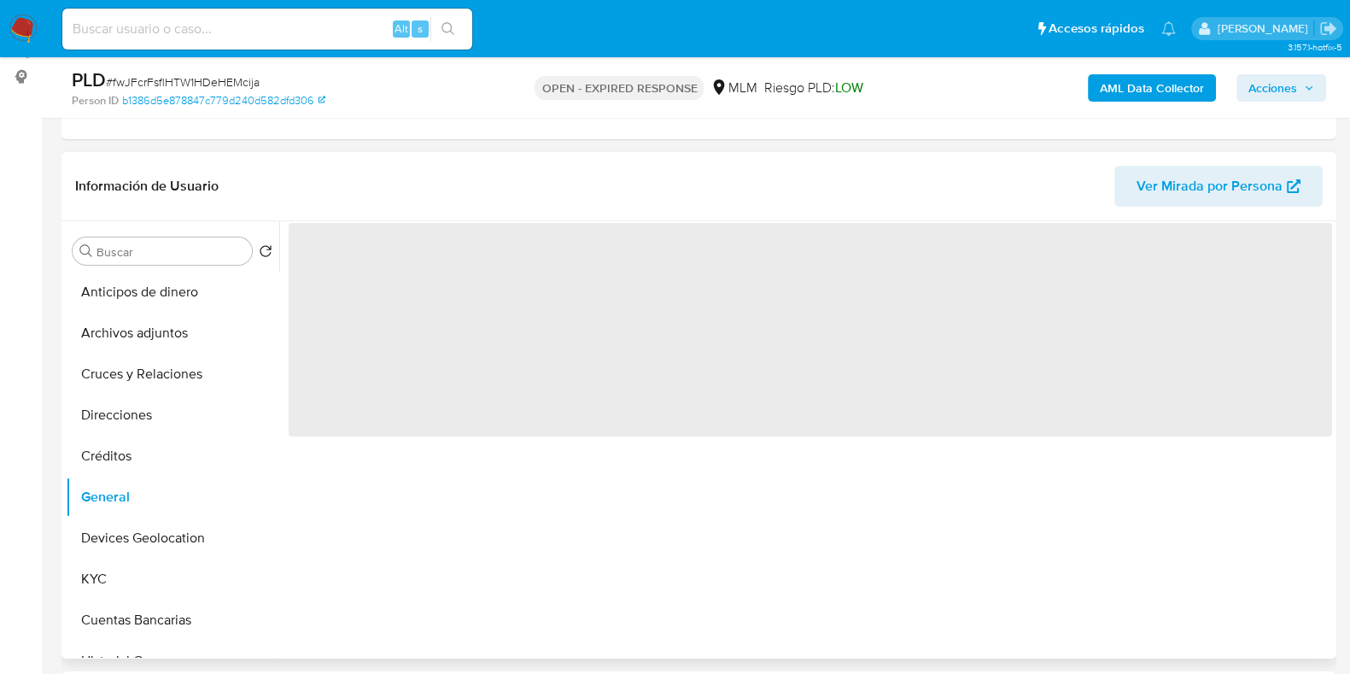
scroll to position [213, 0]
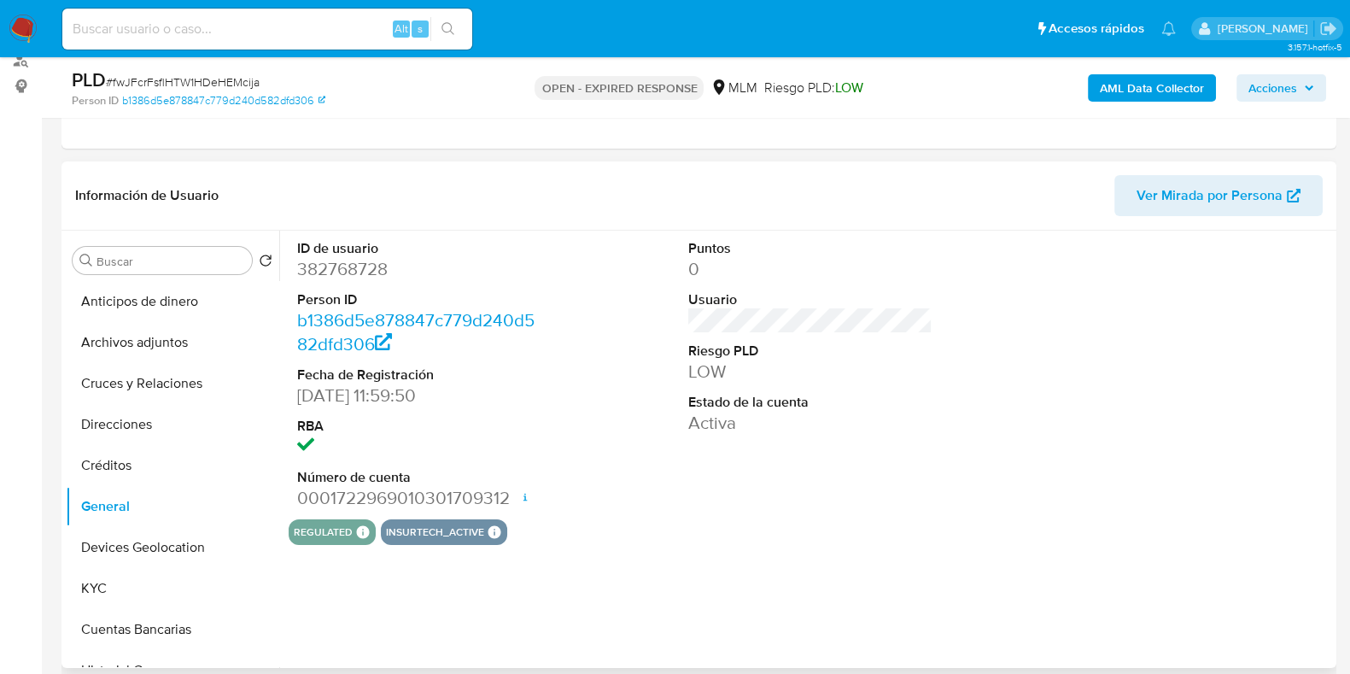
click at [350, 262] on dd "382768728" at bounding box center [419, 269] width 244 height 24
copy dd "382768728"
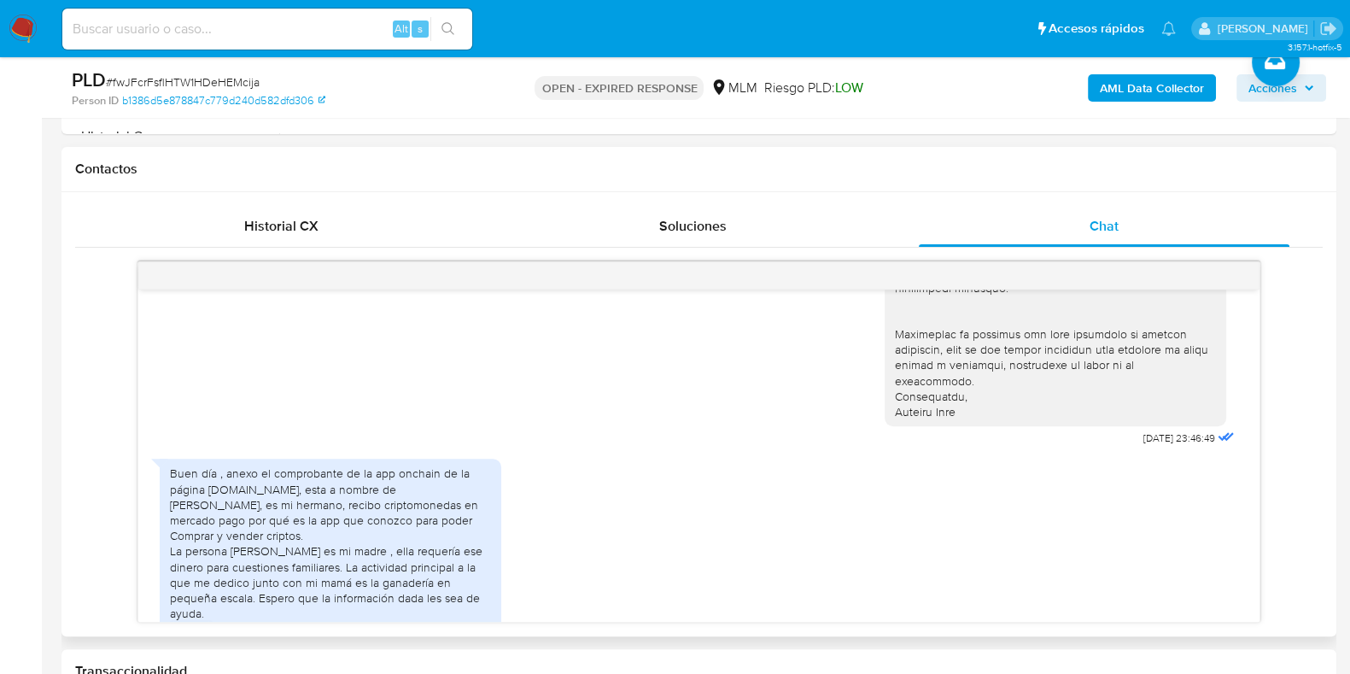
scroll to position [441, 0]
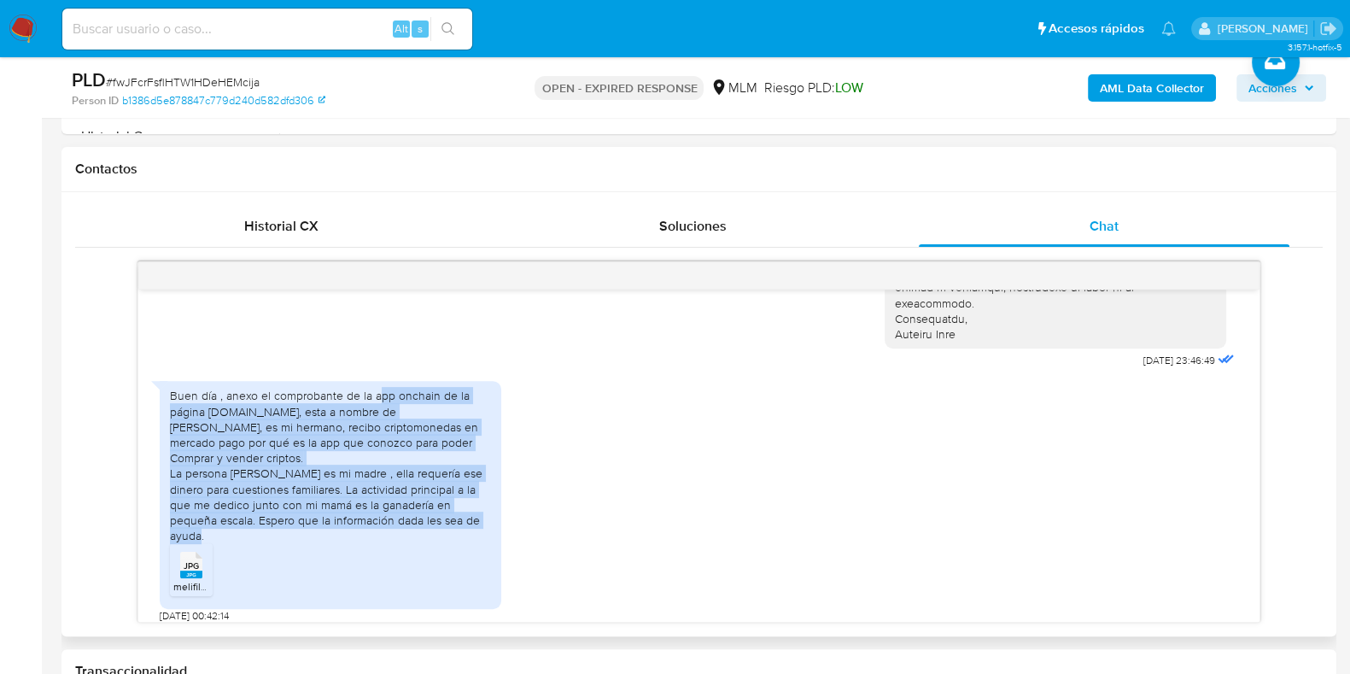
drag, startPoint x: 377, startPoint y: 399, endPoint x: 479, endPoint y: 511, distance: 151.7
click at [479, 511] on div "Buen día , anexo el comprobante de la app onchain de la página [DOMAIN_NAME], e…" at bounding box center [330, 465] width 321 height 155
copy div "pp onchain de la página crypto.com, esta a nombre de salvador Ortiz, es mi herm…"
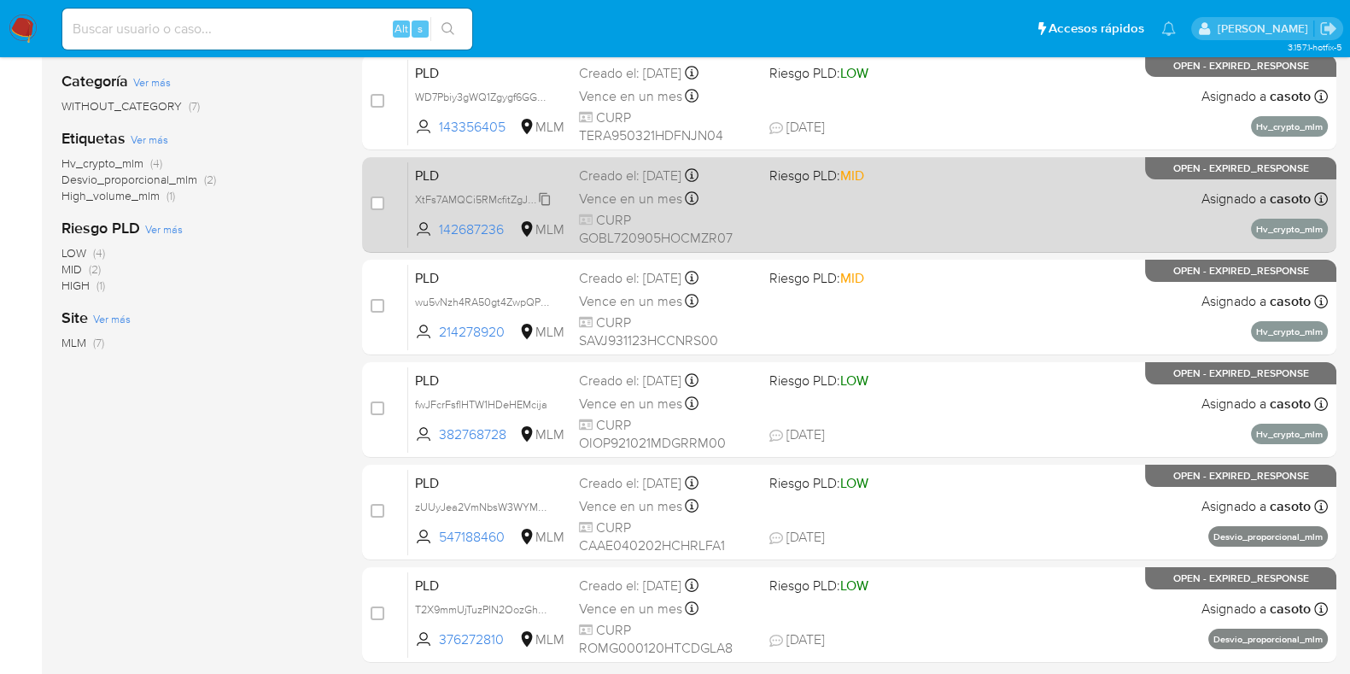
scroll to position [320, 0]
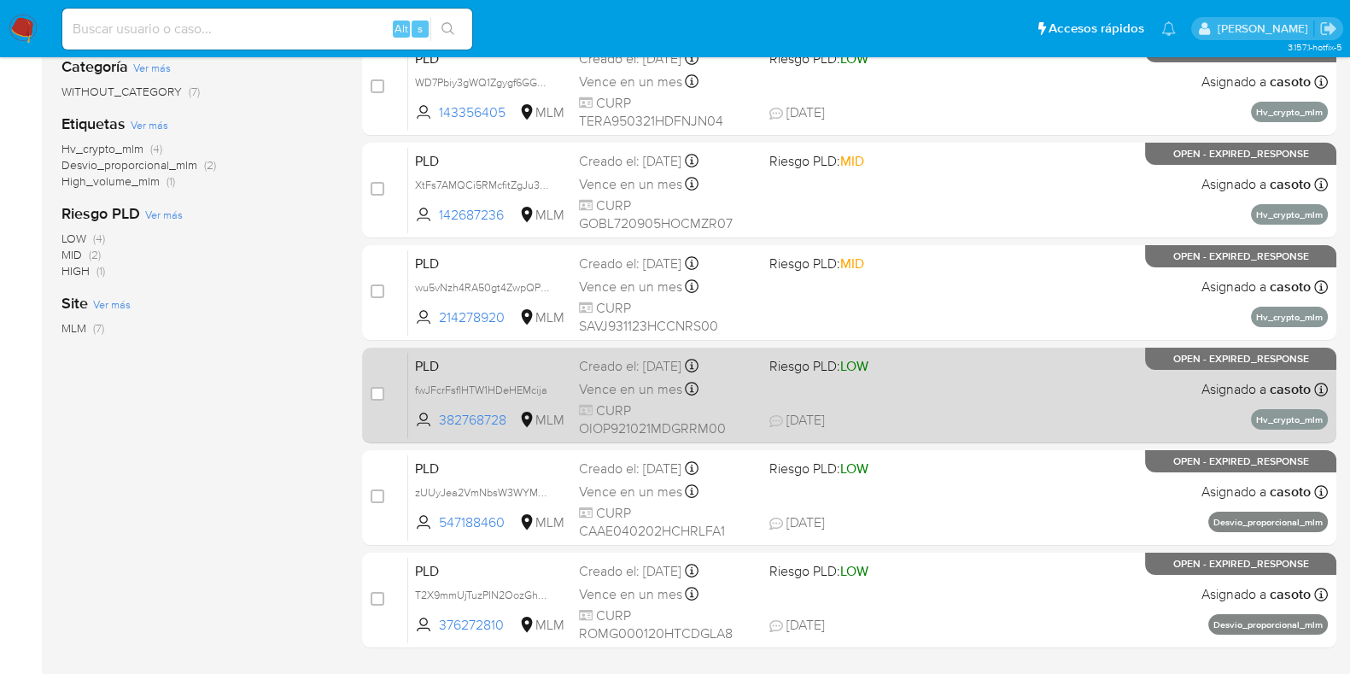
click at [369, 389] on div "case-item-checkbox No es posible asignar el caso PLD fwJFcrFsflHTW1HDeHEMcija 3…" at bounding box center [849, 396] width 974 height 96
click at [372, 393] on input "checkbox" at bounding box center [378, 394] width 14 height 14
checkbox input "true"
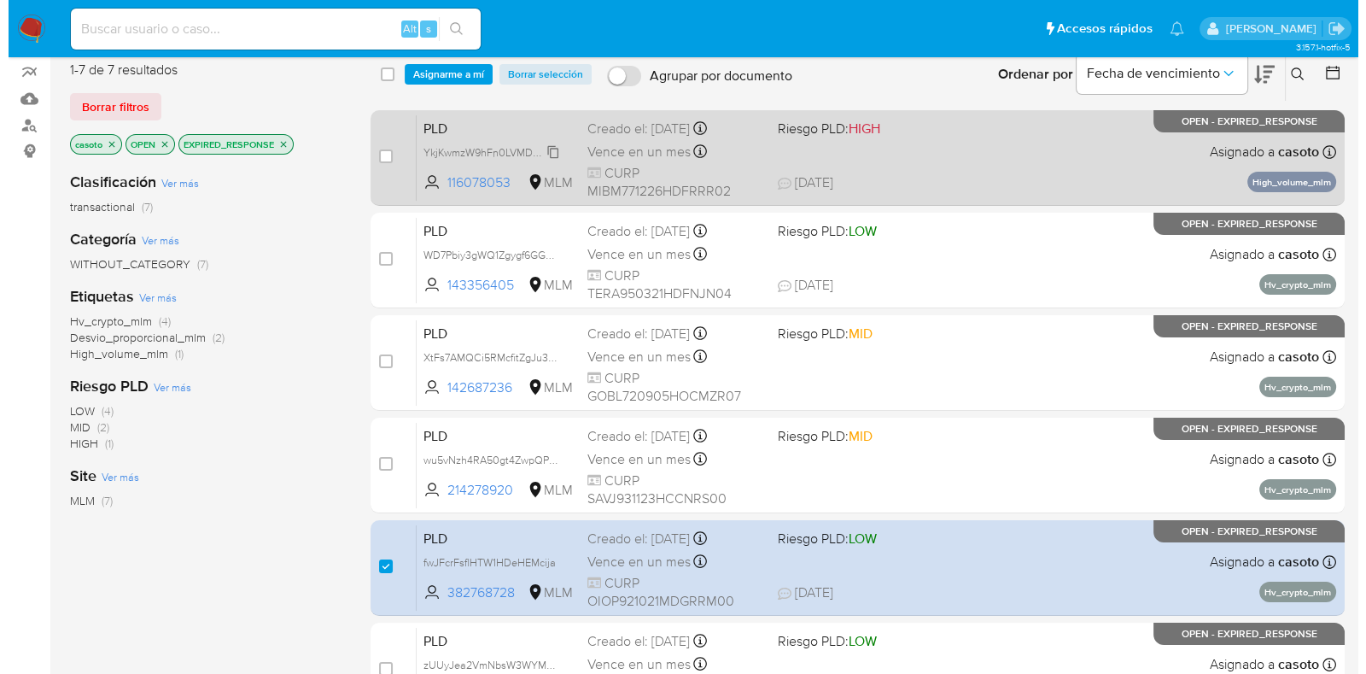
scroll to position [0, 0]
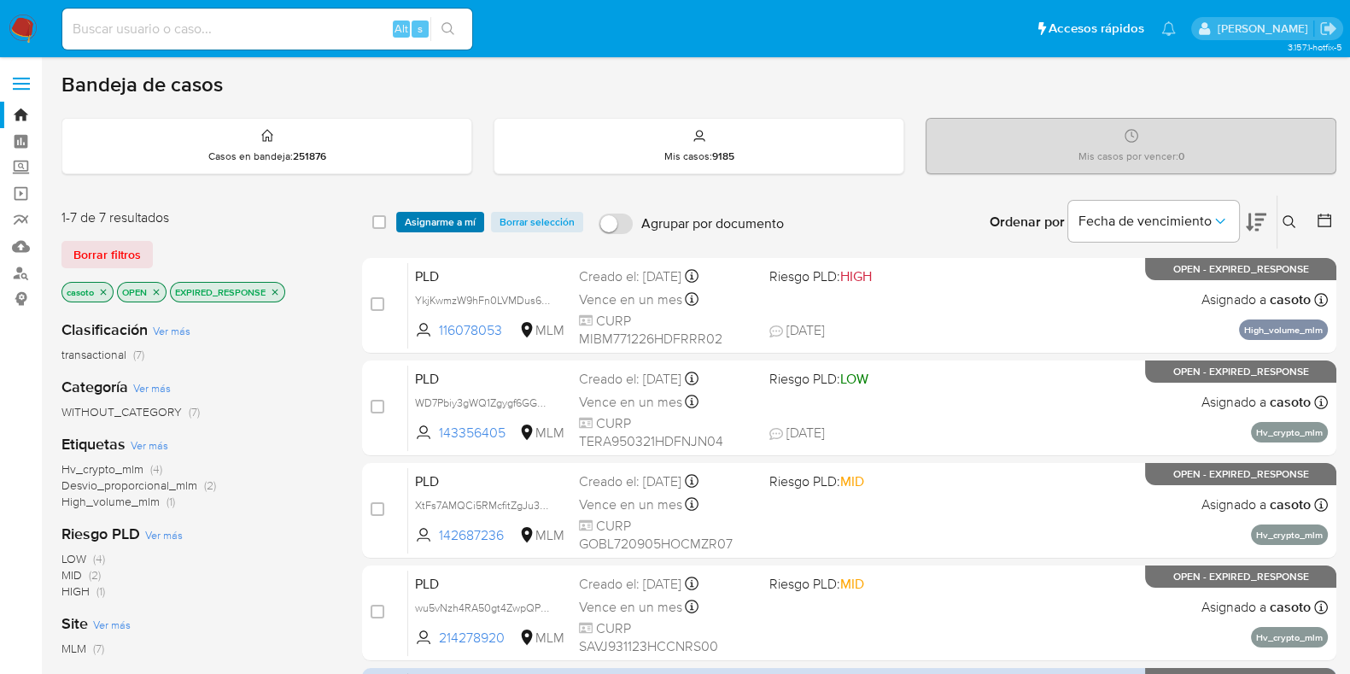
click at [445, 215] on span "Asignarme a mí" at bounding box center [440, 221] width 71 height 17
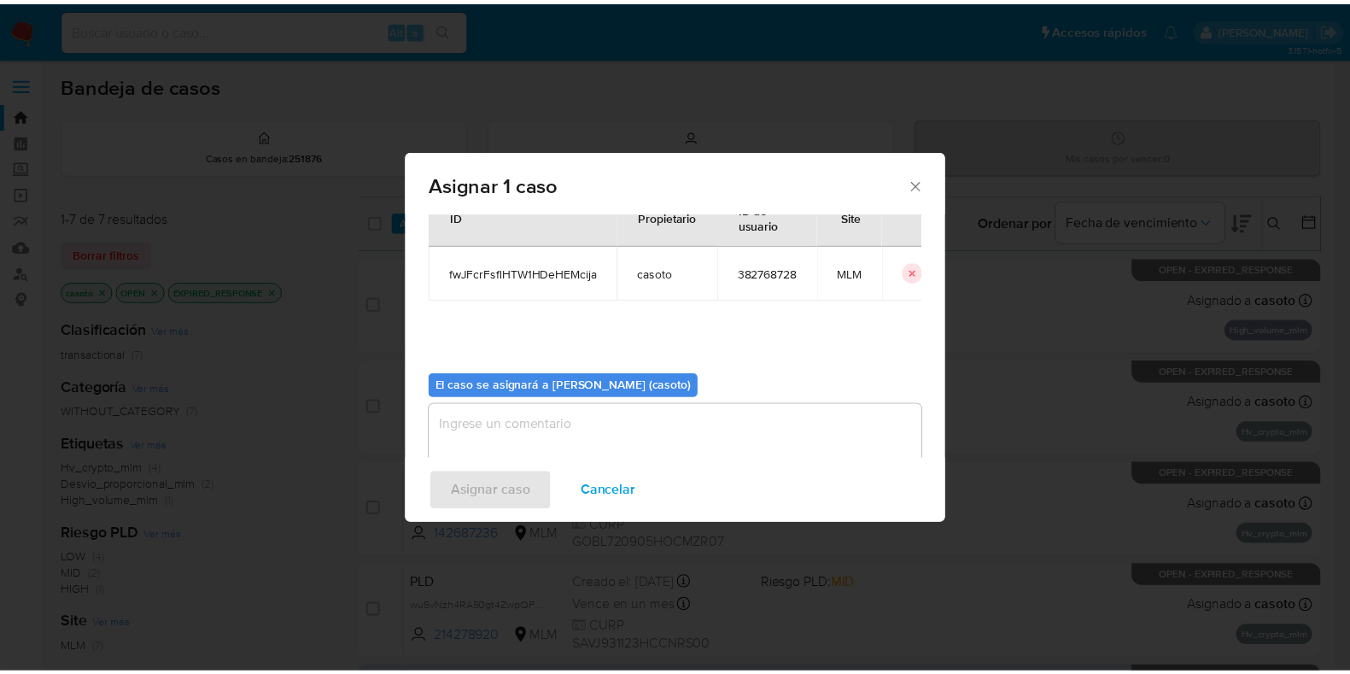
scroll to position [88, 0]
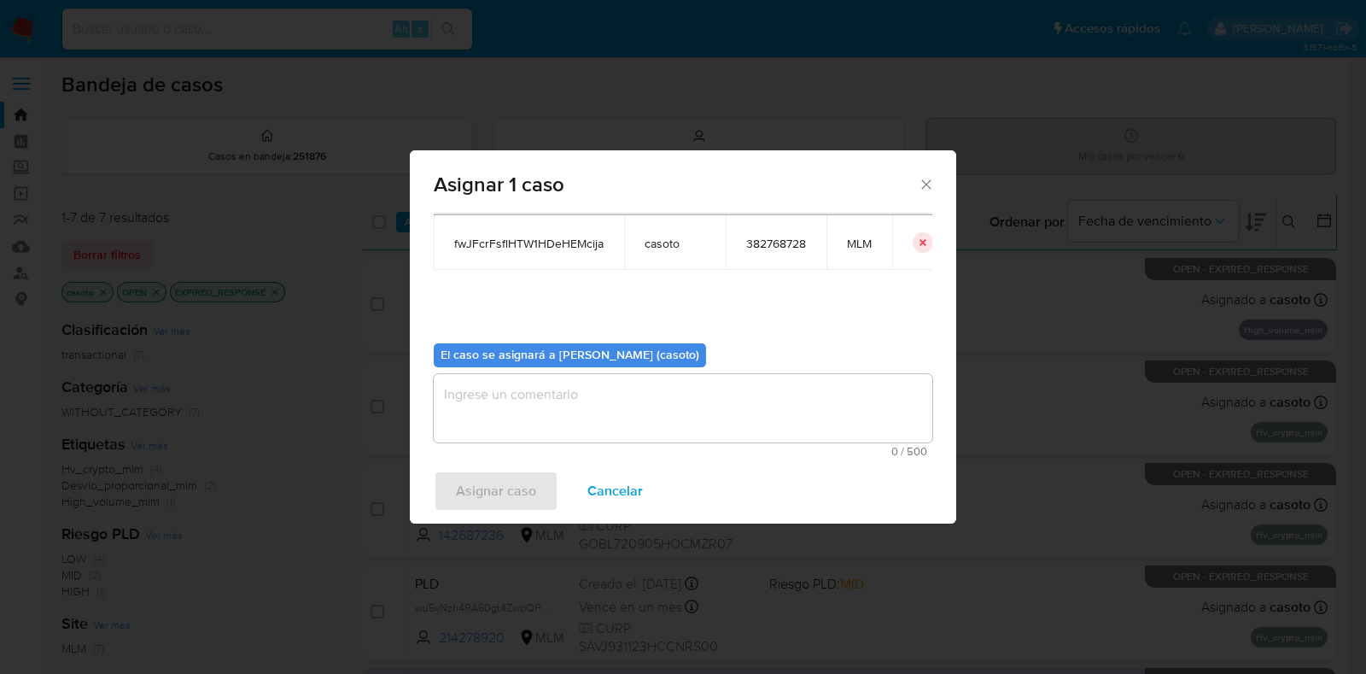
click at [576, 416] on textarea "assign-modal" at bounding box center [683, 408] width 499 height 68
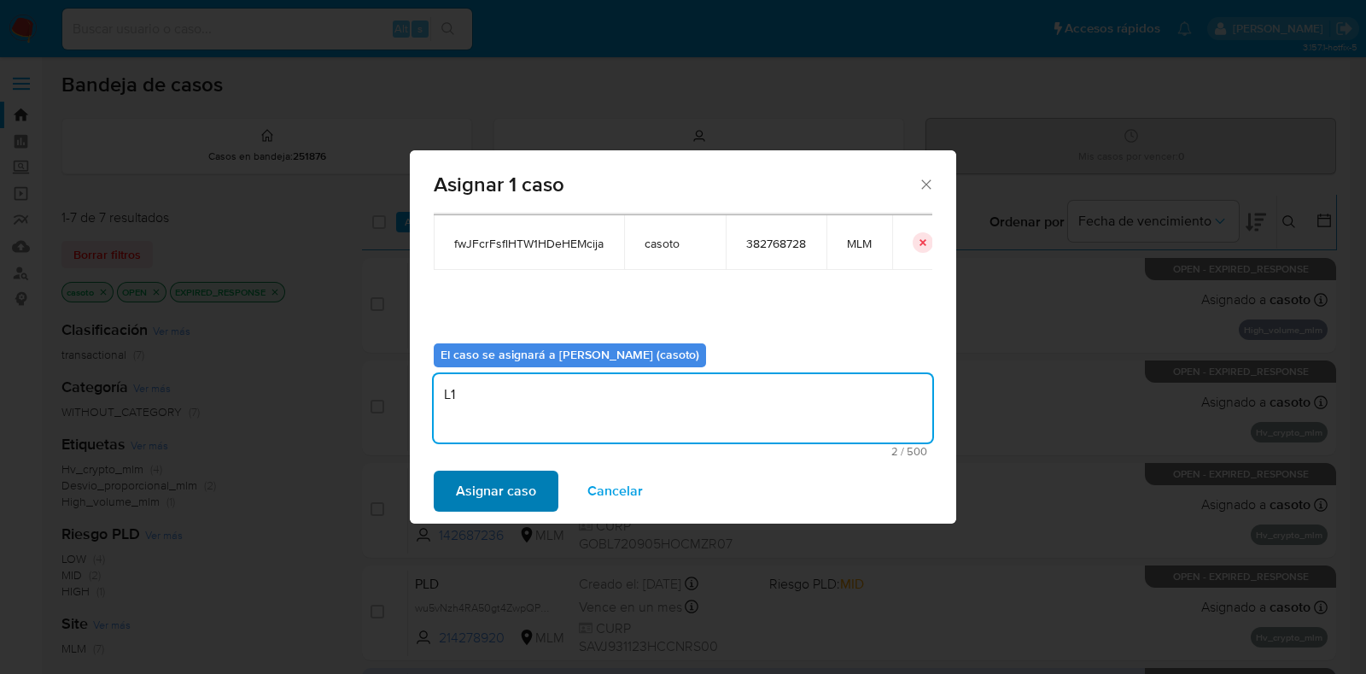
type textarea "L1"
click at [505, 482] on span "Asignar caso" at bounding box center [496, 491] width 80 height 38
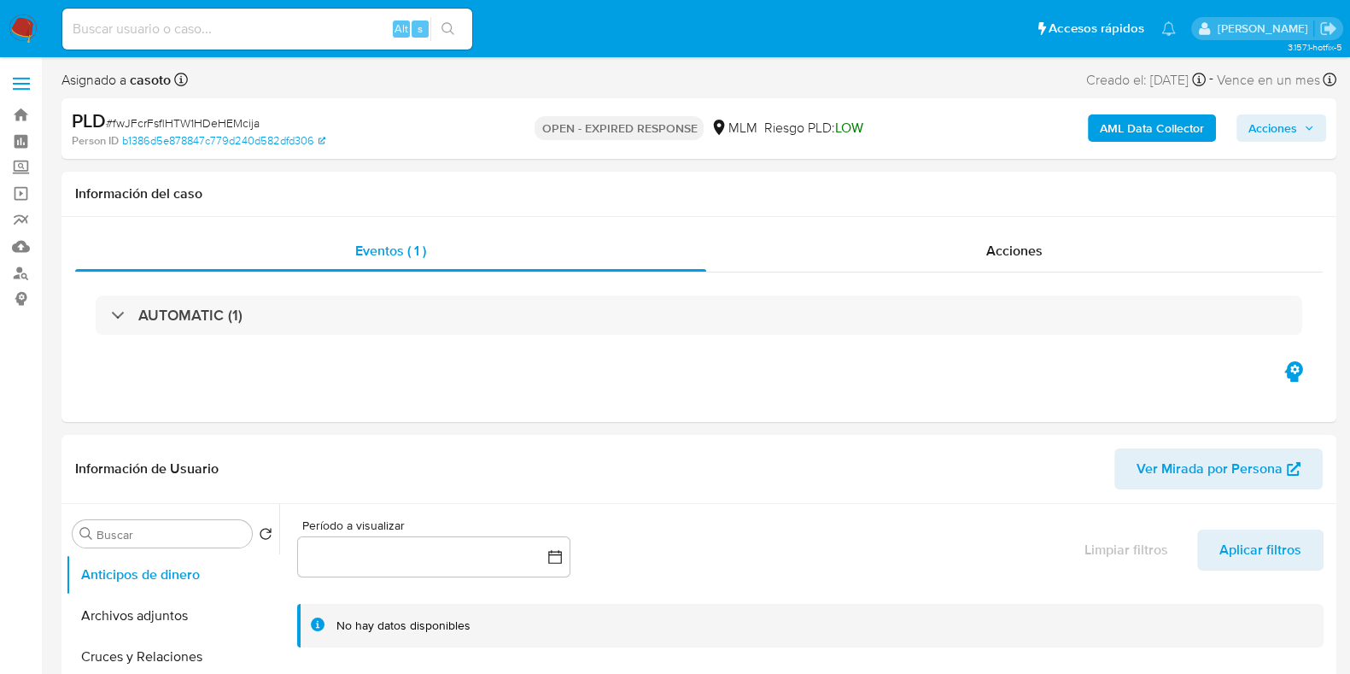
select select "10"
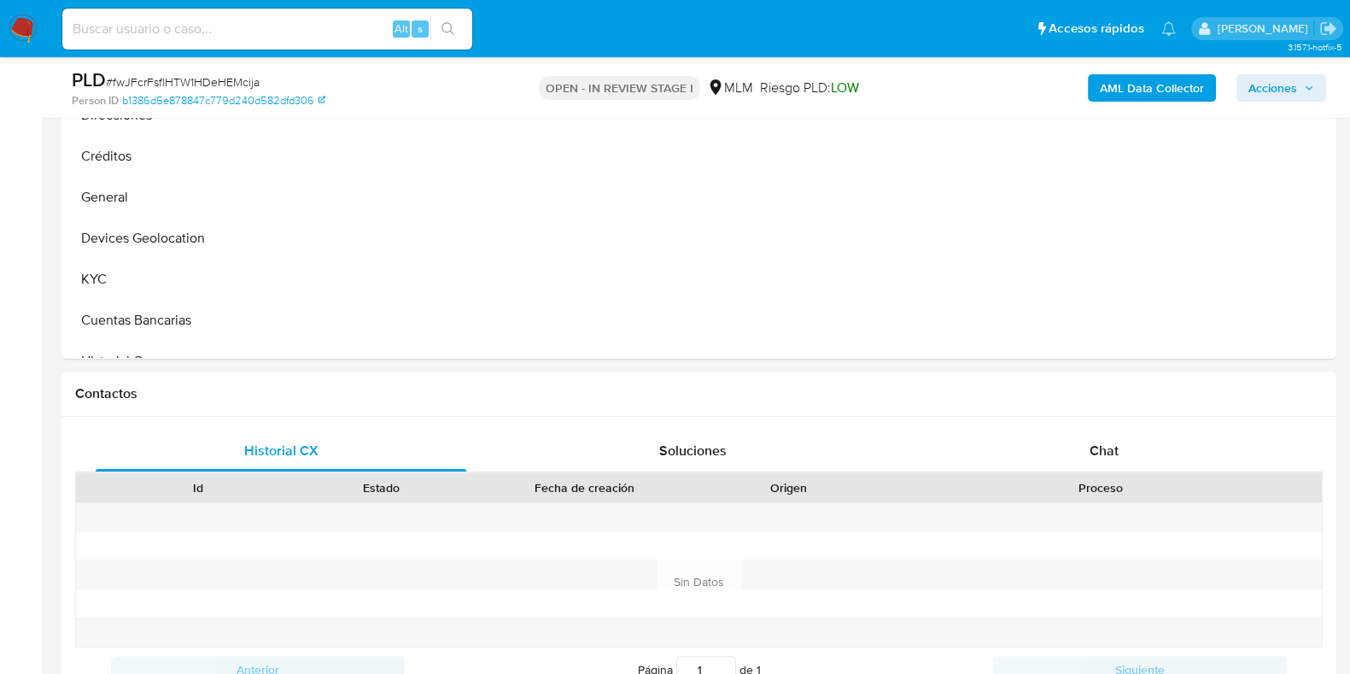
scroll to position [640, 0]
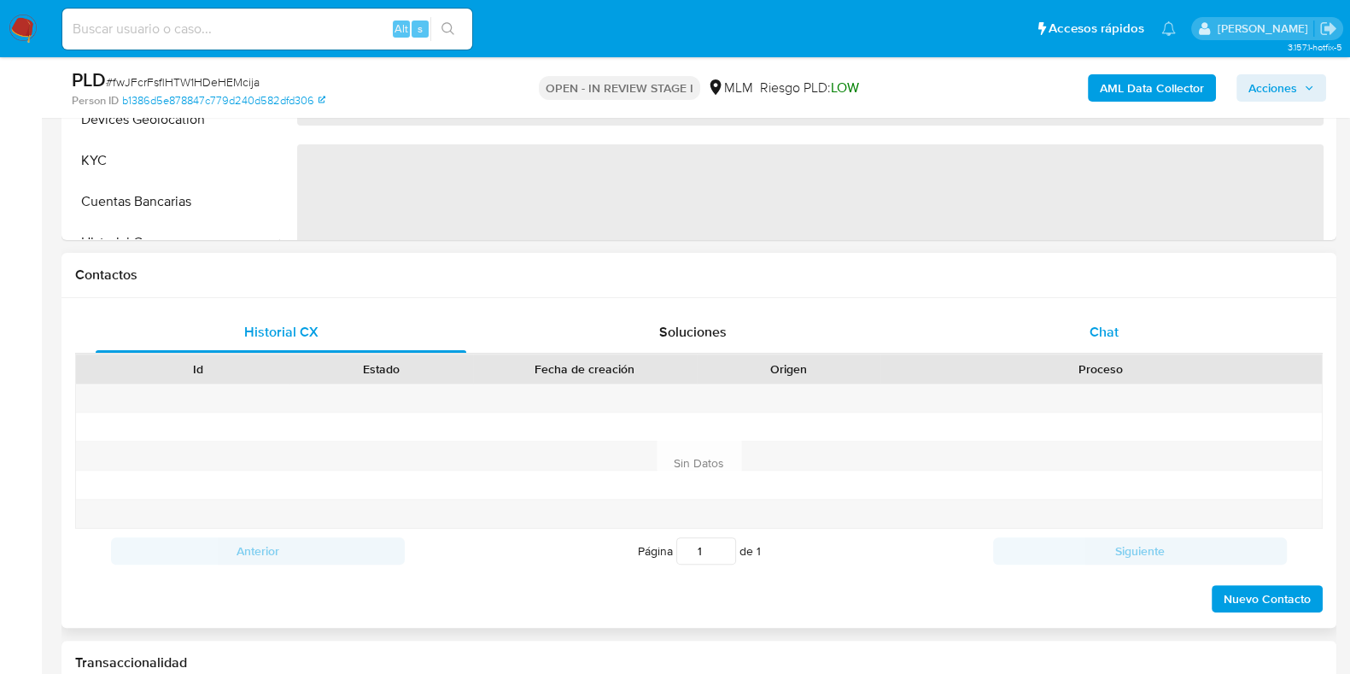
select select "10"
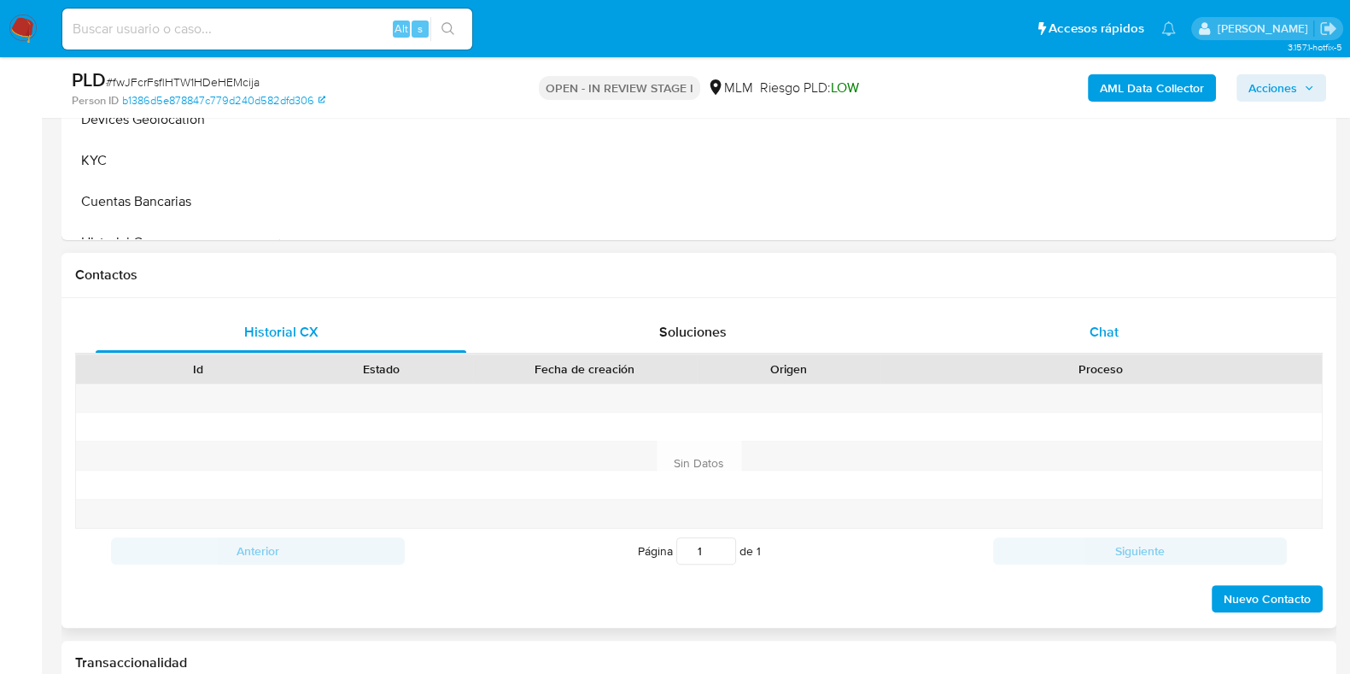
click at [1101, 336] on span "Chat" at bounding box center [1103, 332] width 29 height 20
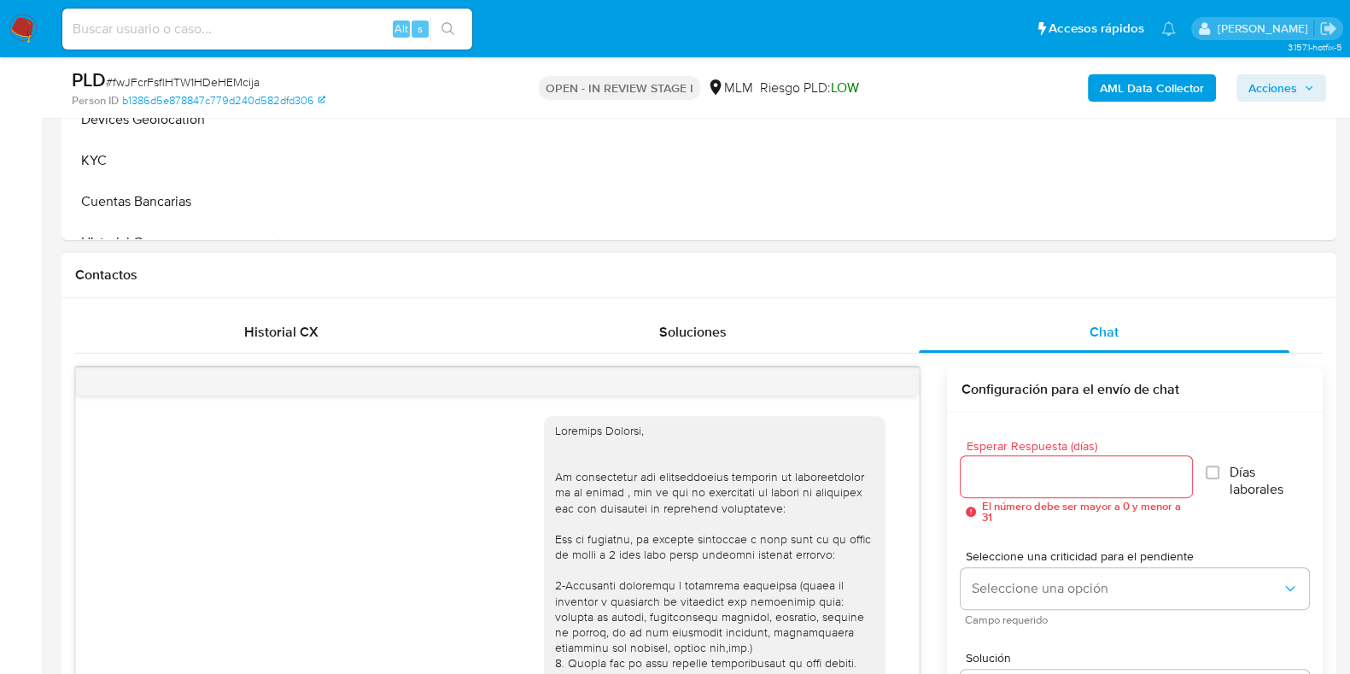
scroll to position [654, 0]
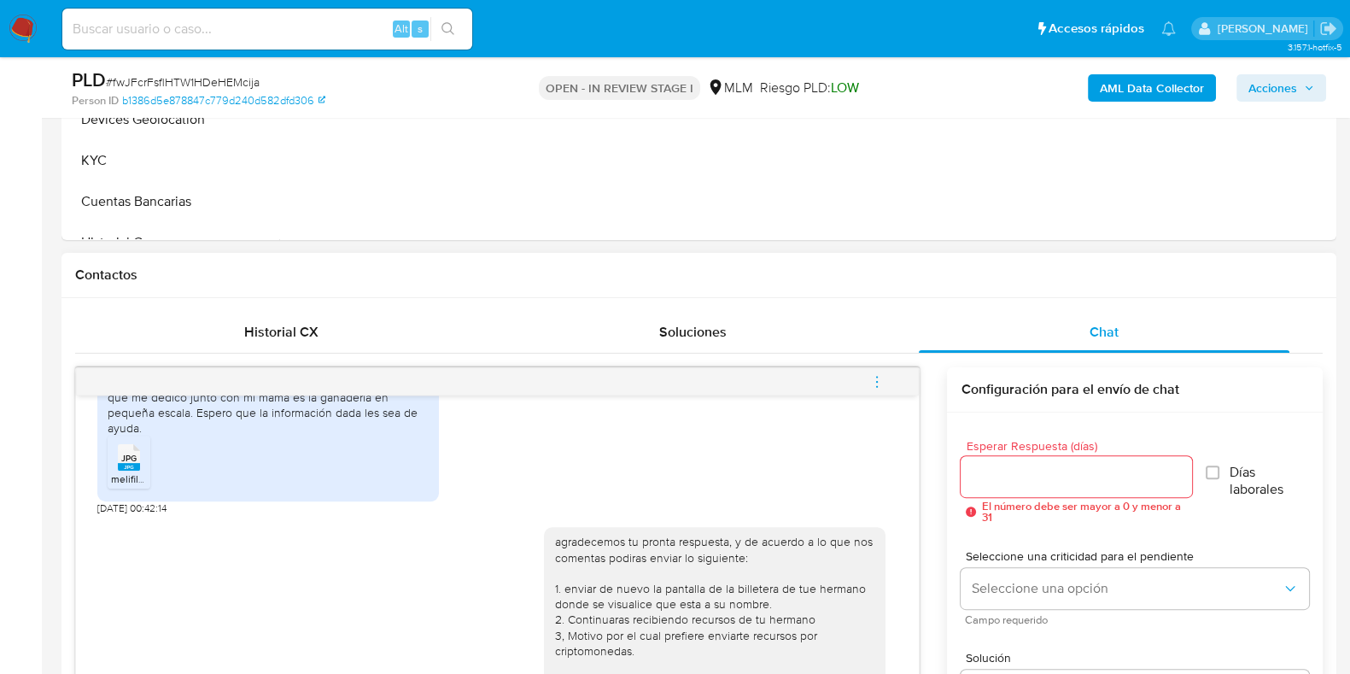
click at [873, 377] on icon "menu-action" at bounding box center [876, 381] width 15 height 15
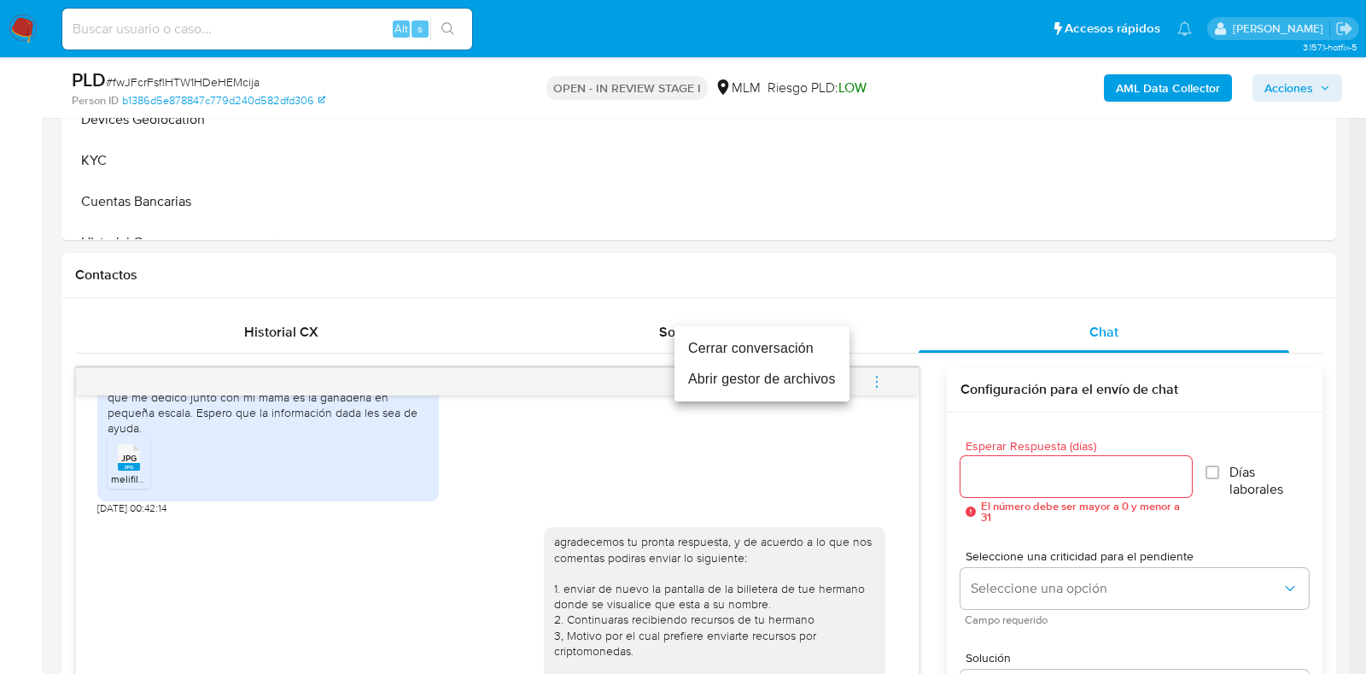
click at [710, 346] on li "Cerrar conversación" at bounding box center [762, 348] width 175 height 31
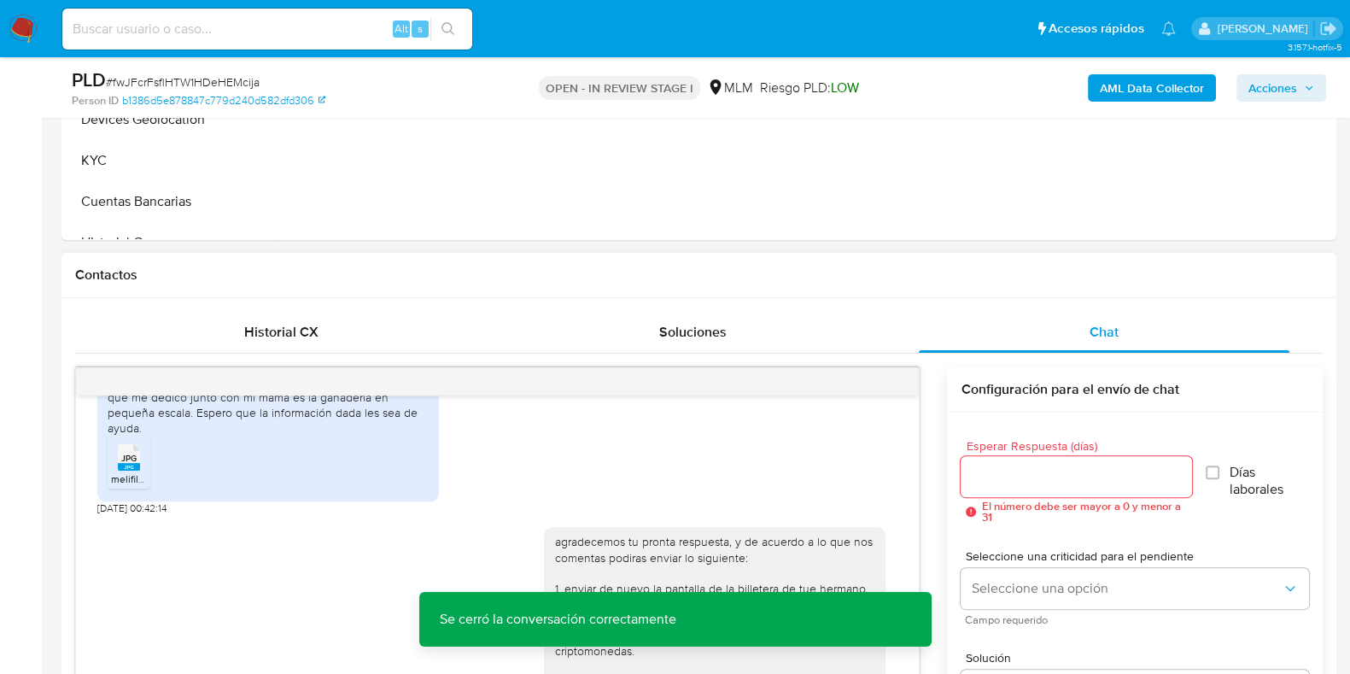
click at [133, 453] on span "JPG" at bounding box center [128, 458] width 15 height 11
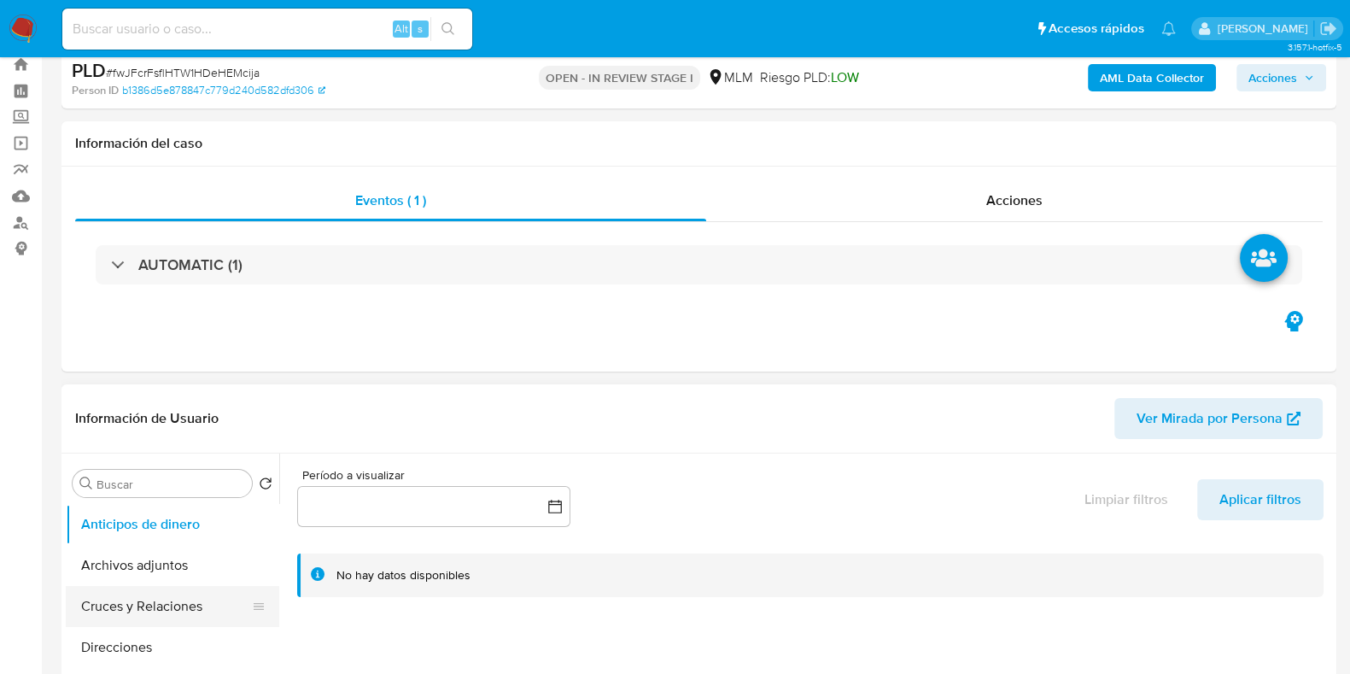
scroll to position [213, 0]
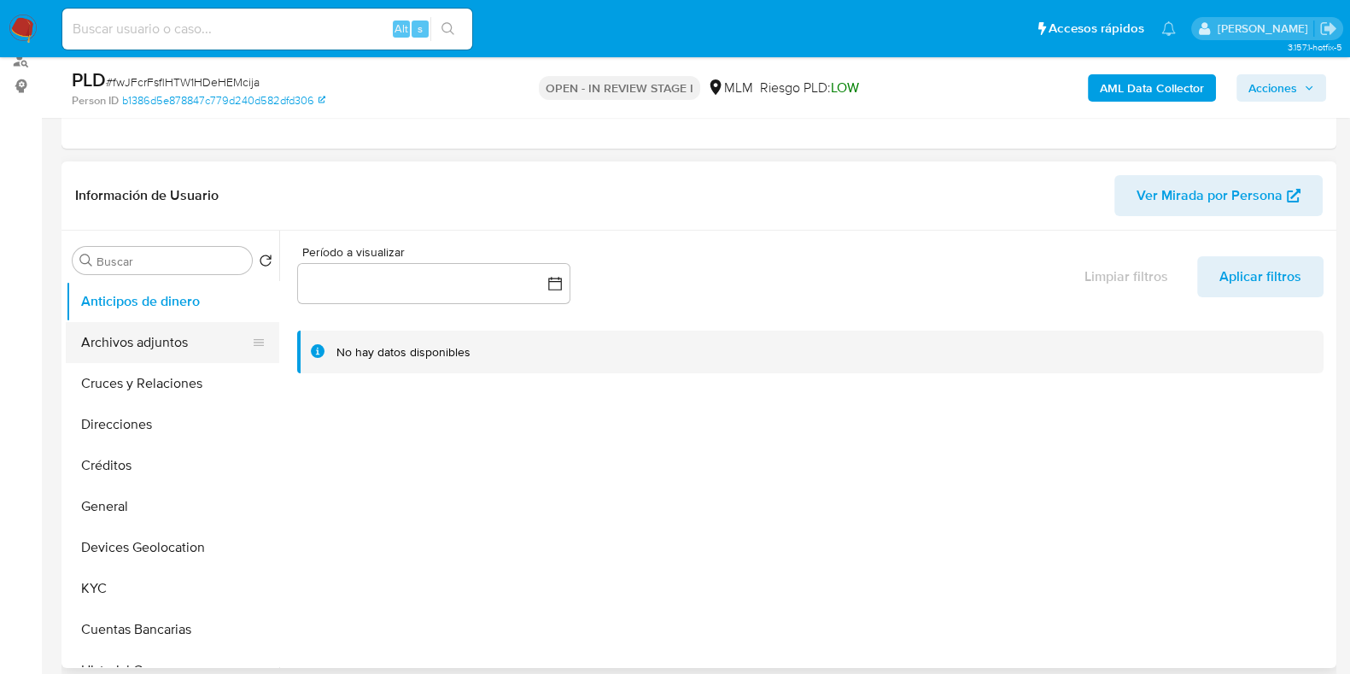
click at [132, 341] on button "Archivos adjuntos" at bounding box center [166, 342] width 200 height 41
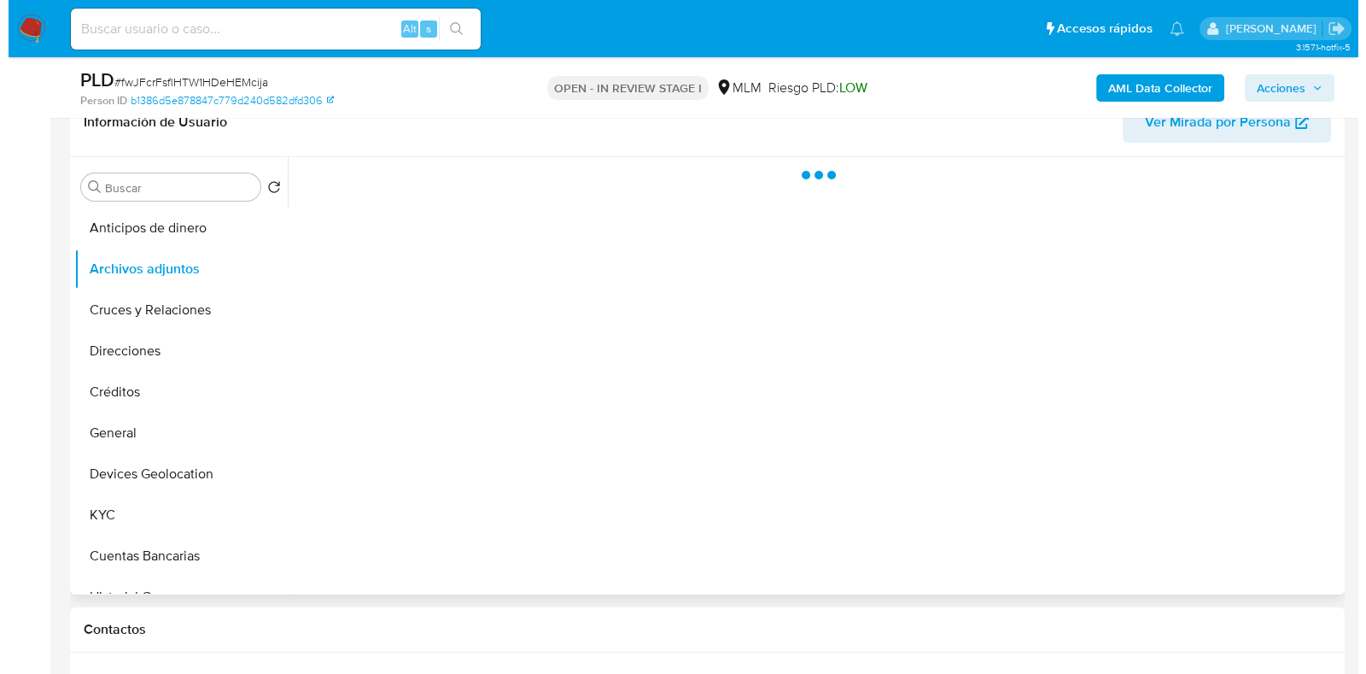
scroll to position [320, 0]
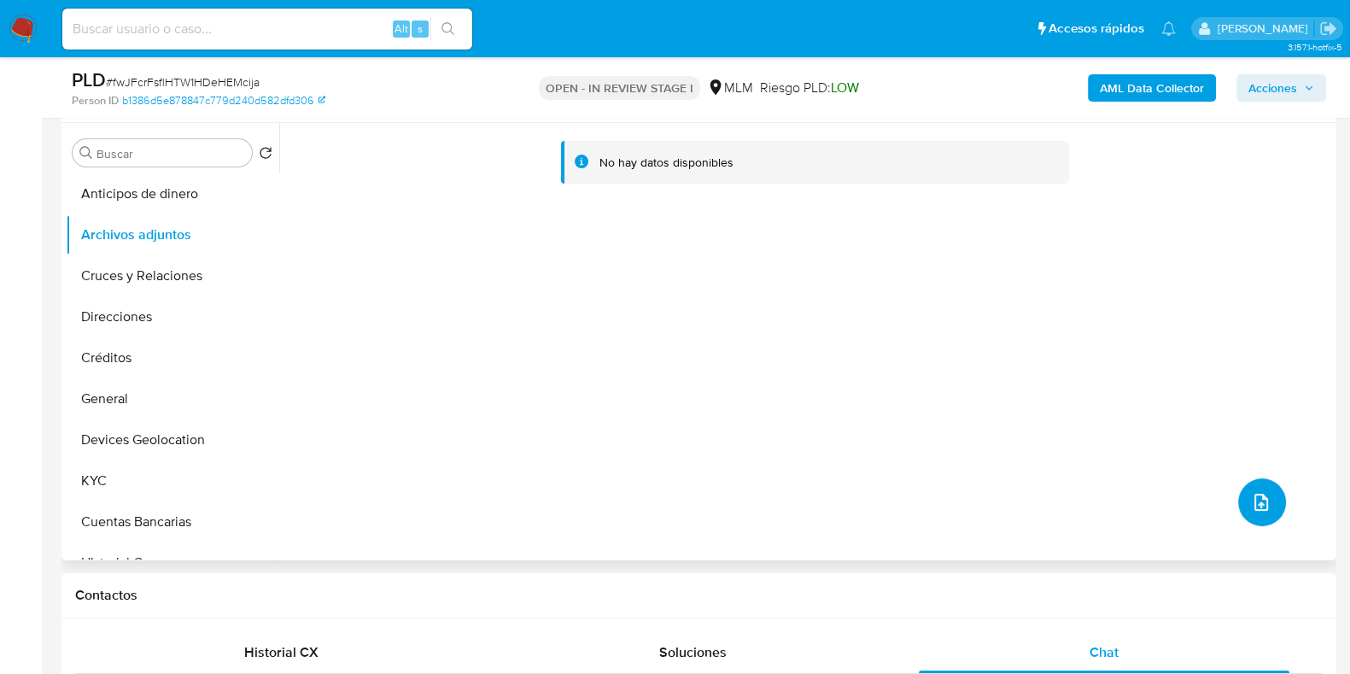
click at [1238, 499] on button "upload-file" at bounding box center [1262, 502] width 48 height 48
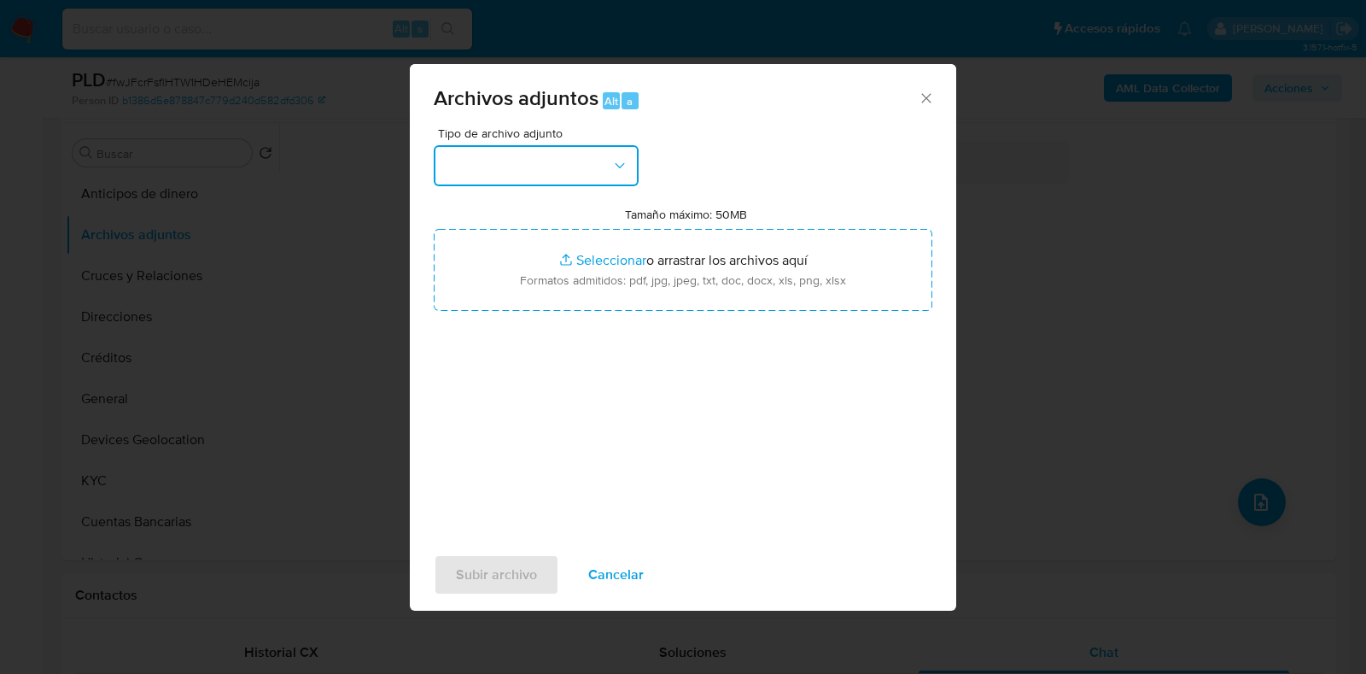
click at [523, 167] on button "button" at bounding box center [536, 165] width 205 height 41
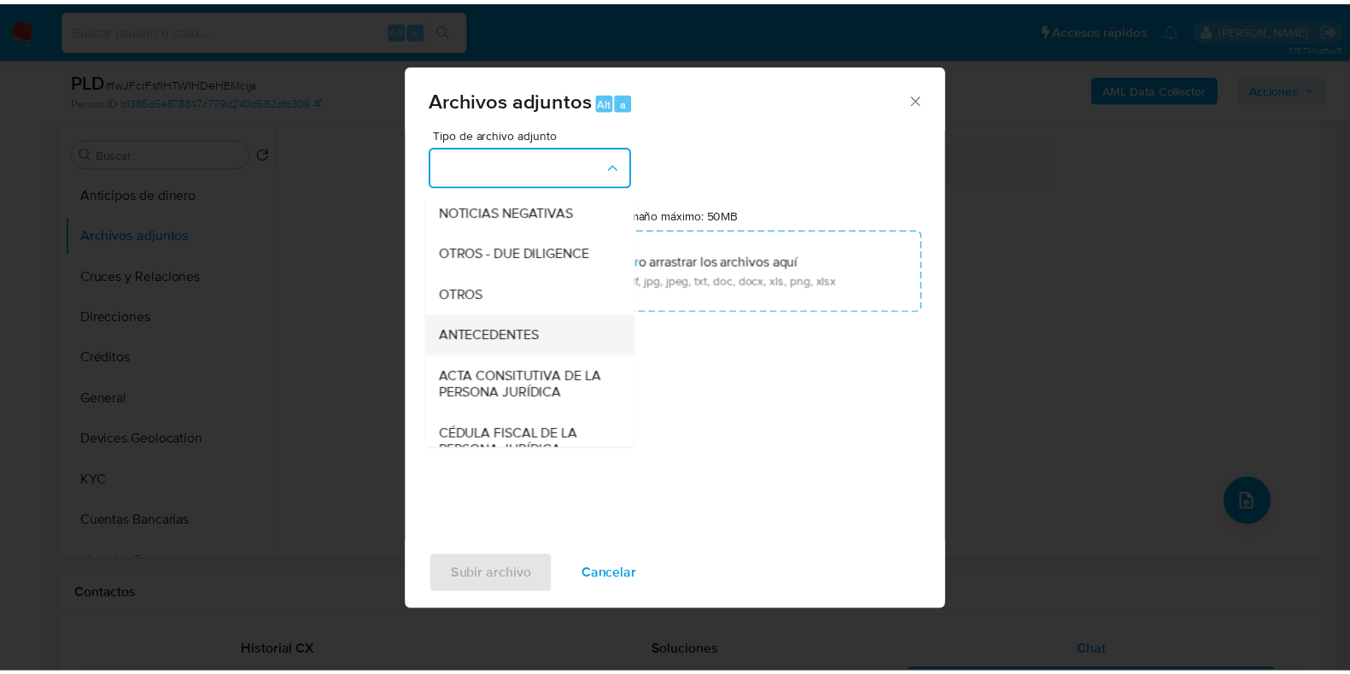
scroll to position [213, 0]
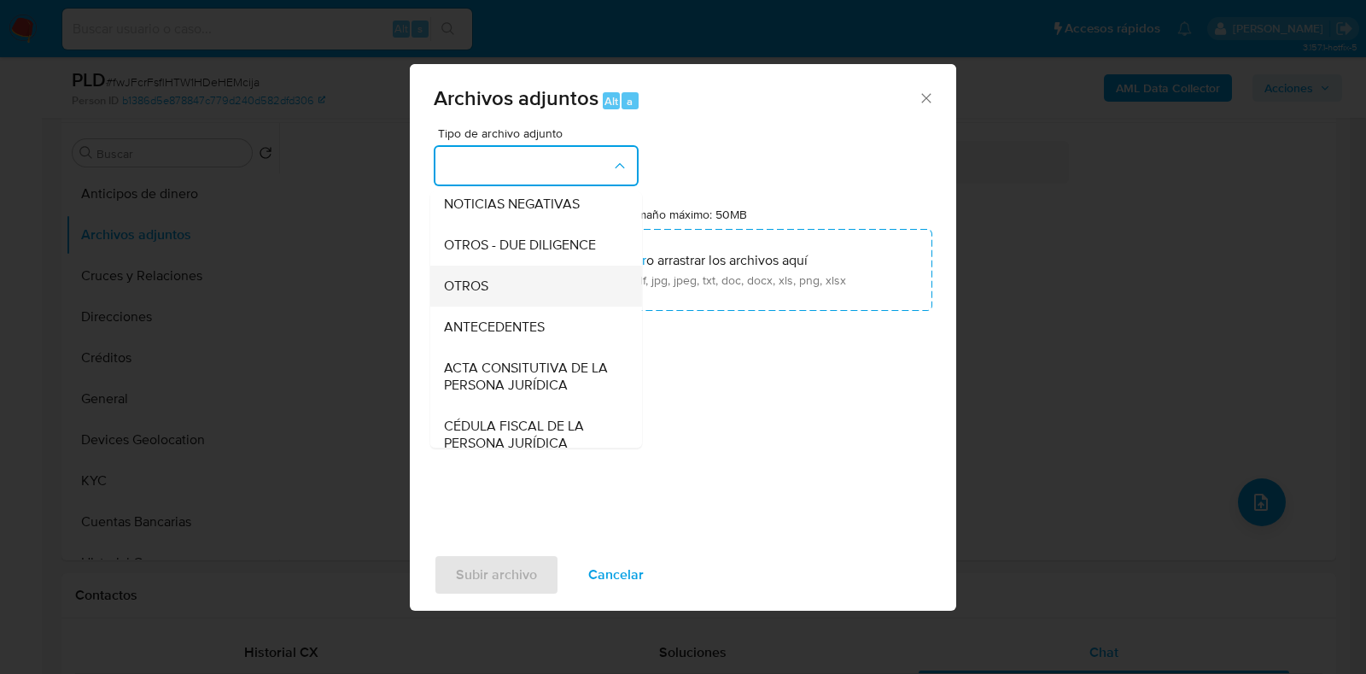
click at [476, 295] on span "OTROS" at bounding box center [466, 285] width 44 height 17
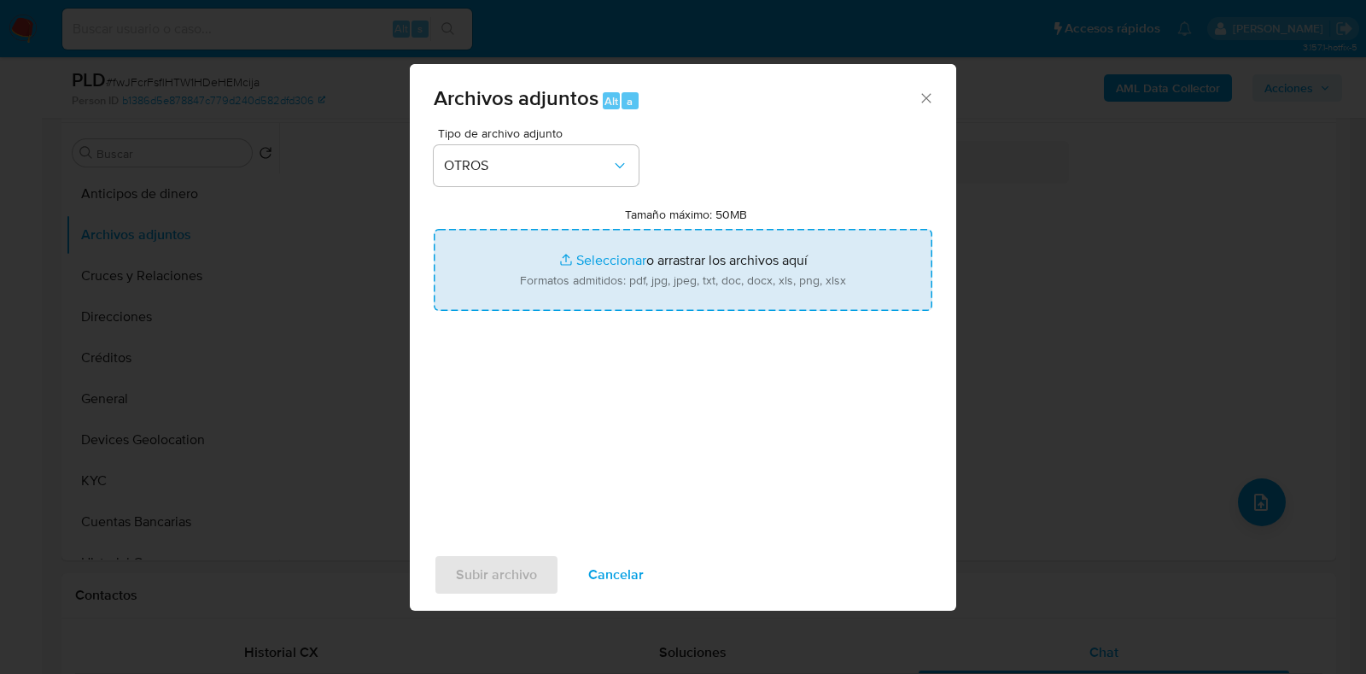
click at [605, 267] on input "Tamaño máximo: 50MB Seleccionar archivos" at bounding box center [683, 270] width 499 height 82
type input "C:\fakepath\382768728_Pamela Ortiz Ortiz_AGO2025.pdf"
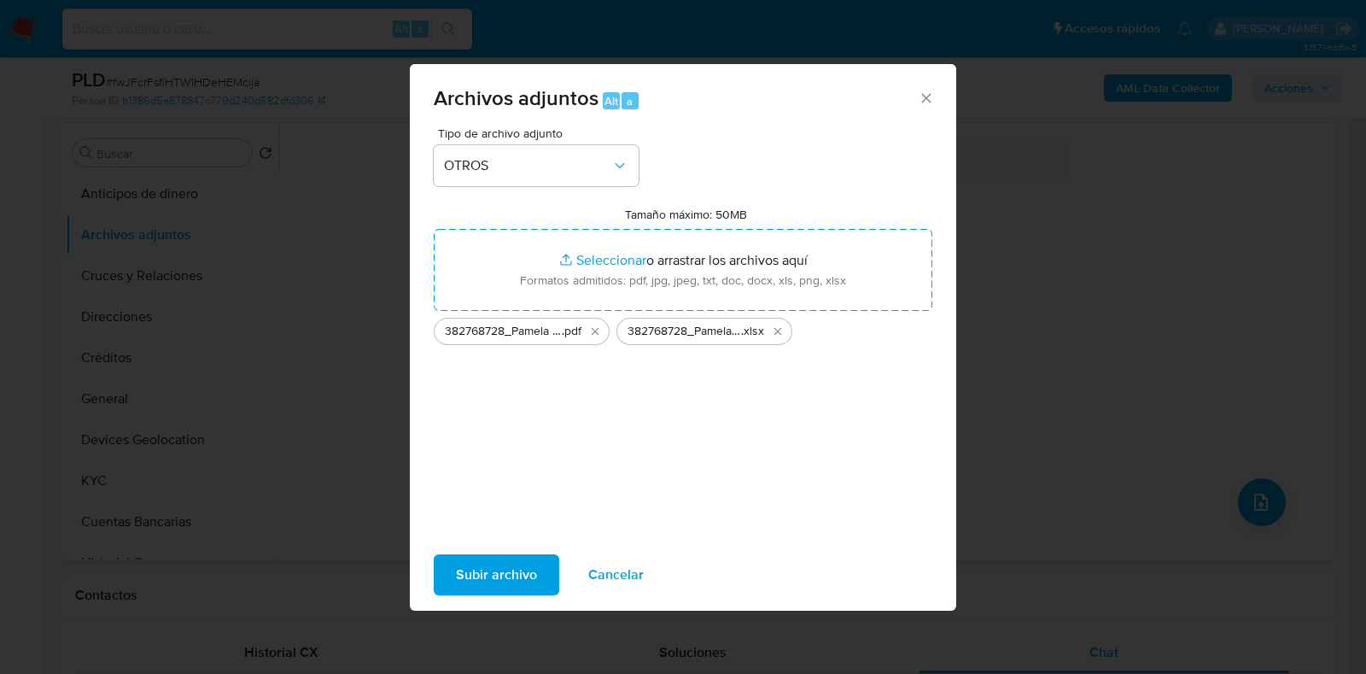
drag, startPoint x: 604, startPoint y: 268, endPoint x: 482, endPoint y: 572, distance: 327.3
click at [482, 572] on span "Subir archivo" at bounding box center [496, 575] width 81 height 38
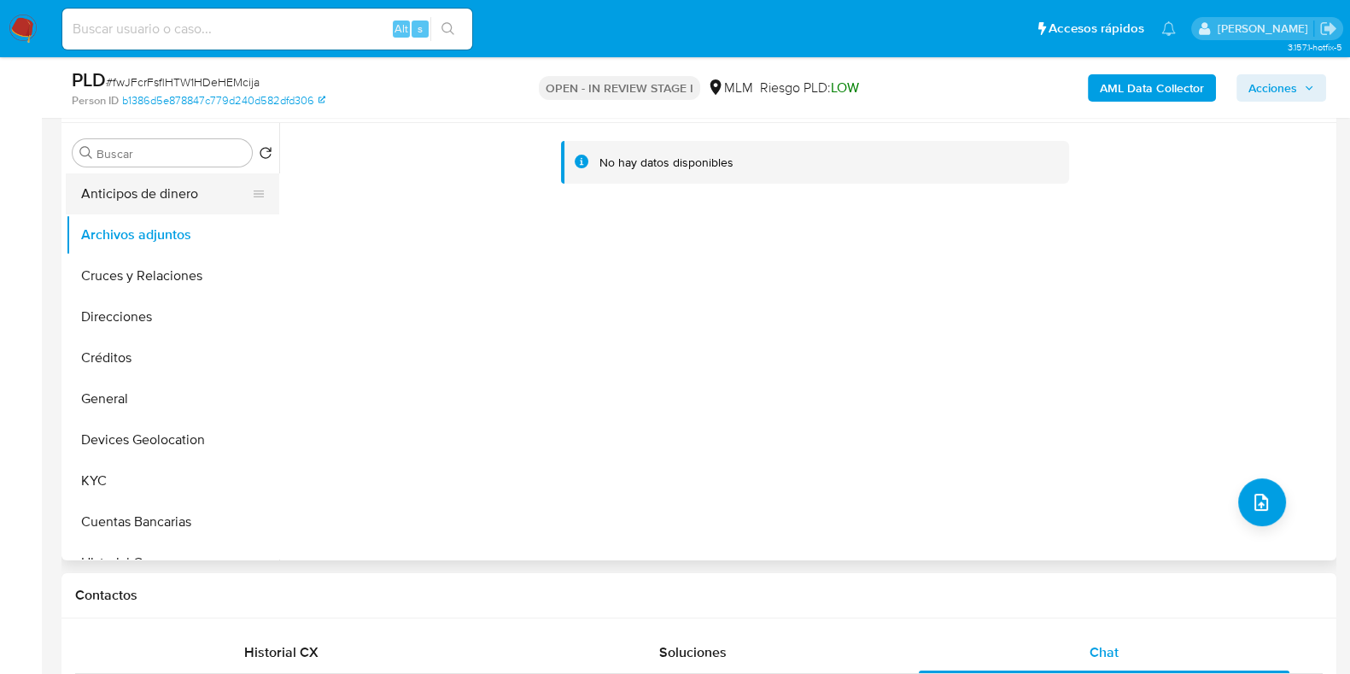
click at [161, 195] on button "Anticipos de dinero" at bounding box center [166, 193] width 200 height 41
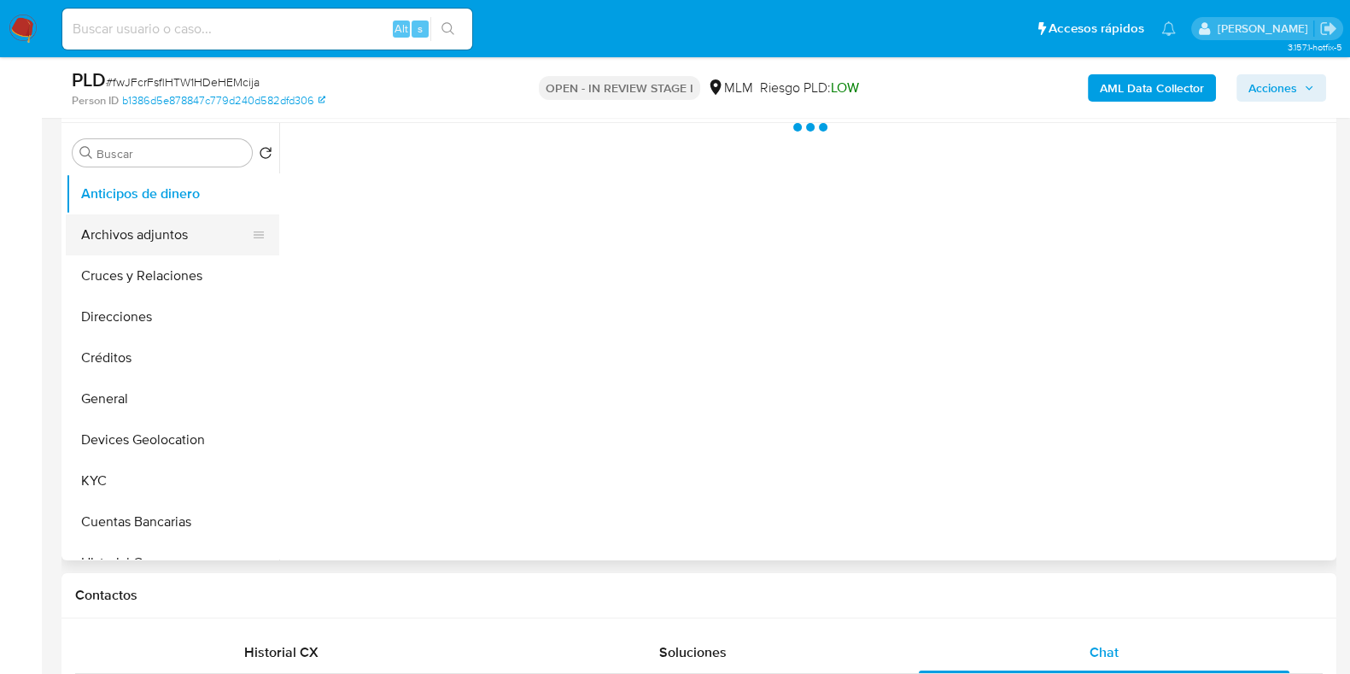
click at [149, 222] on button "Archivos adjuntos" at bounding box center [166, 234] width 200 height 41
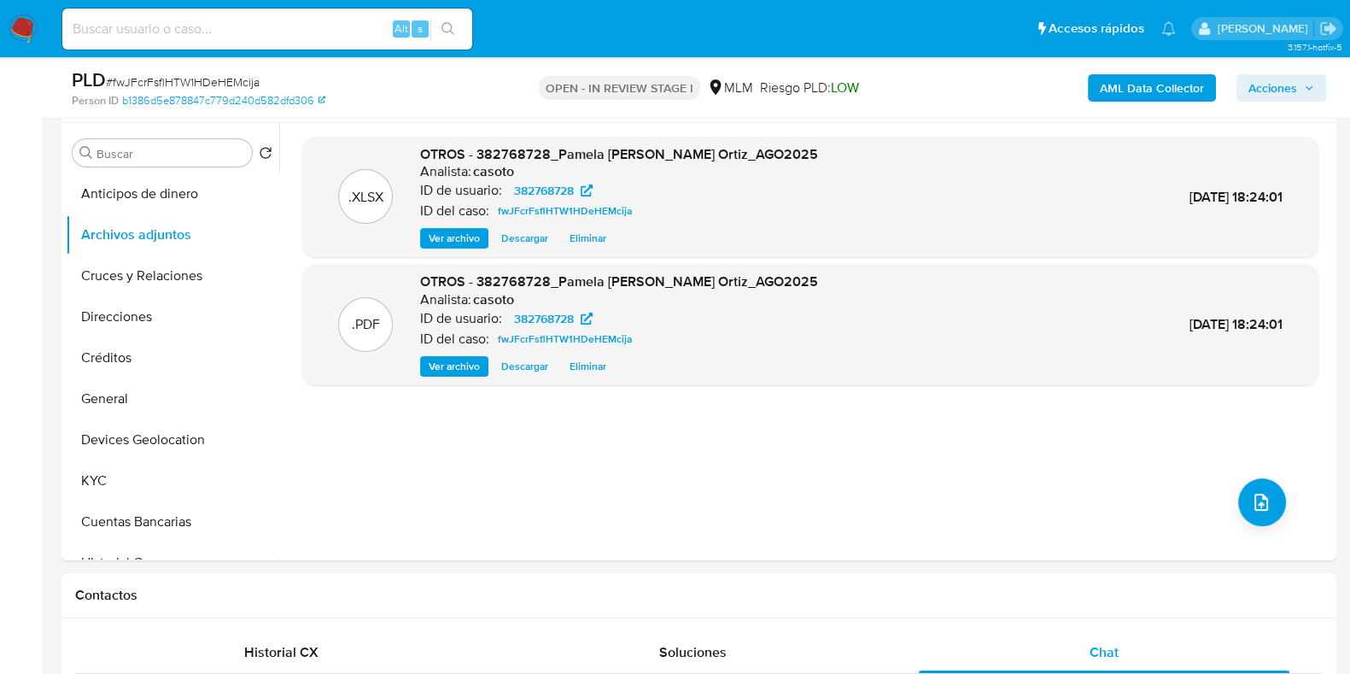
click at [1264, 85] on span "Acciones" at bounding box center [1272, 87] width 49 height 27
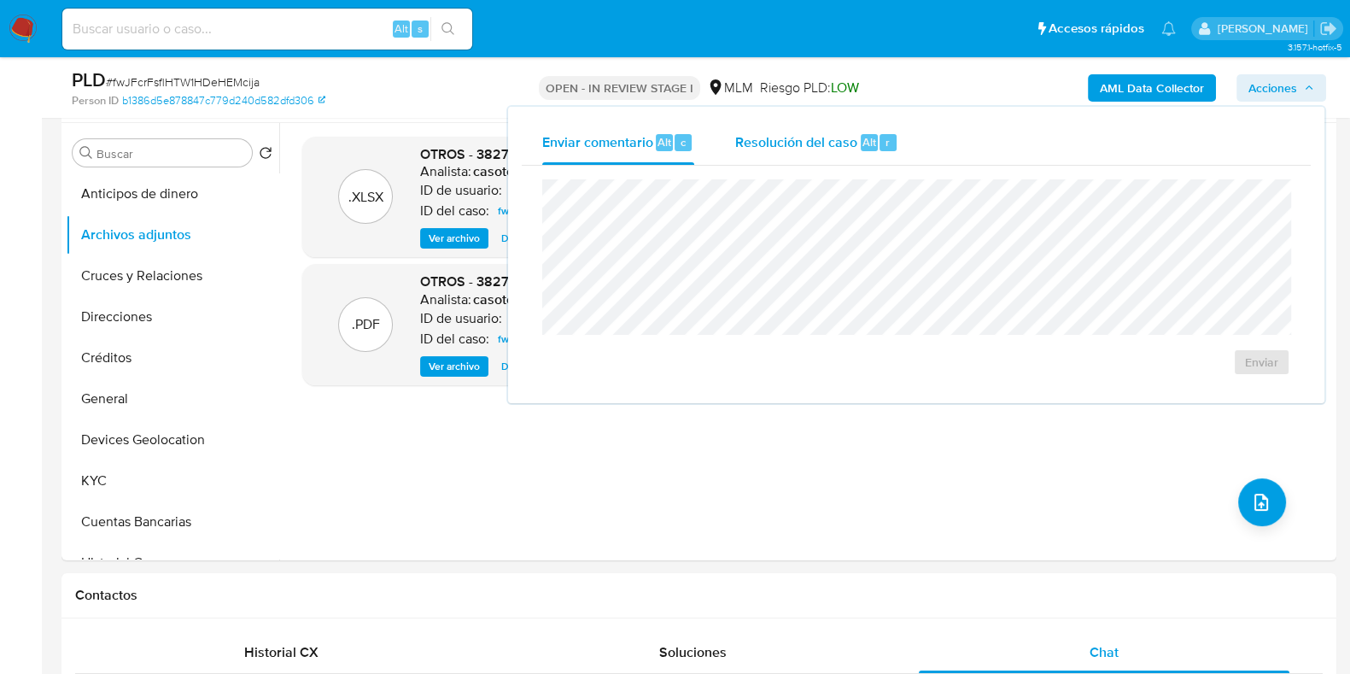
click at [796, 145] on span "Resolución del caso" at bounding box center [796, 141] width 122 height 20
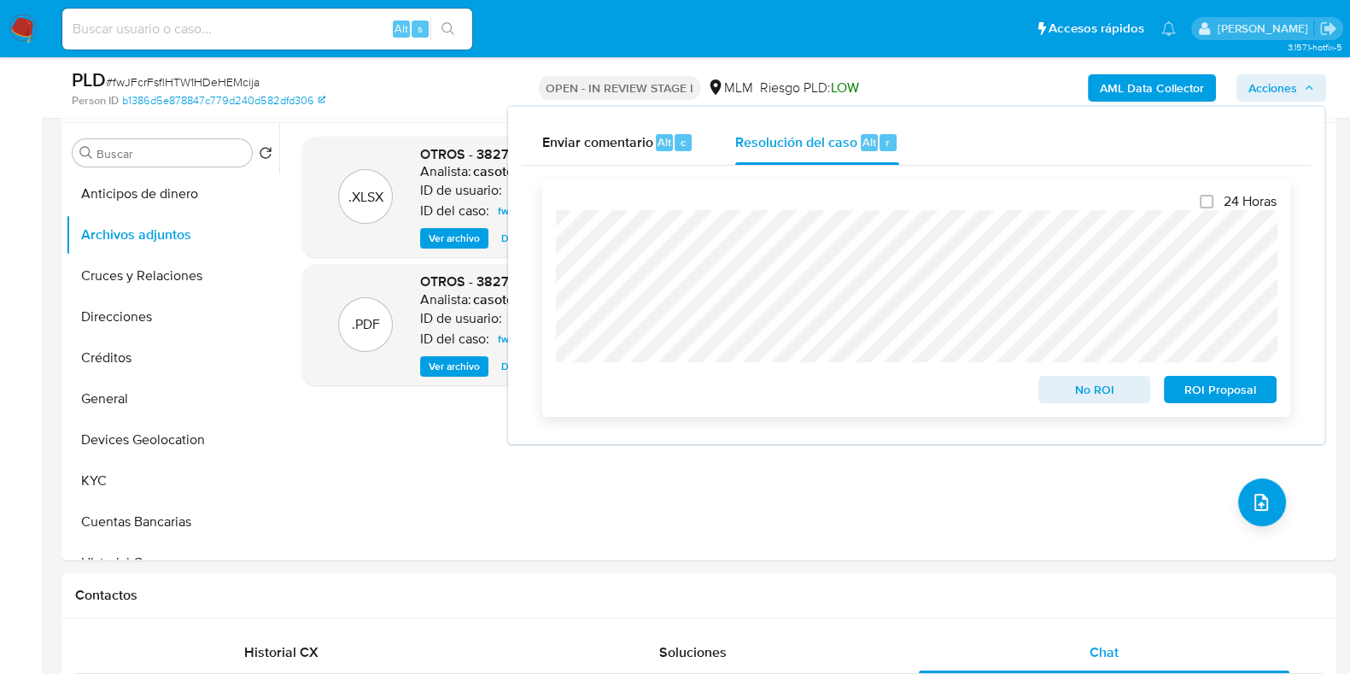
click at [1045, 388] on button "No ROI" at bounding box center [1094, 389] width 113 height 27
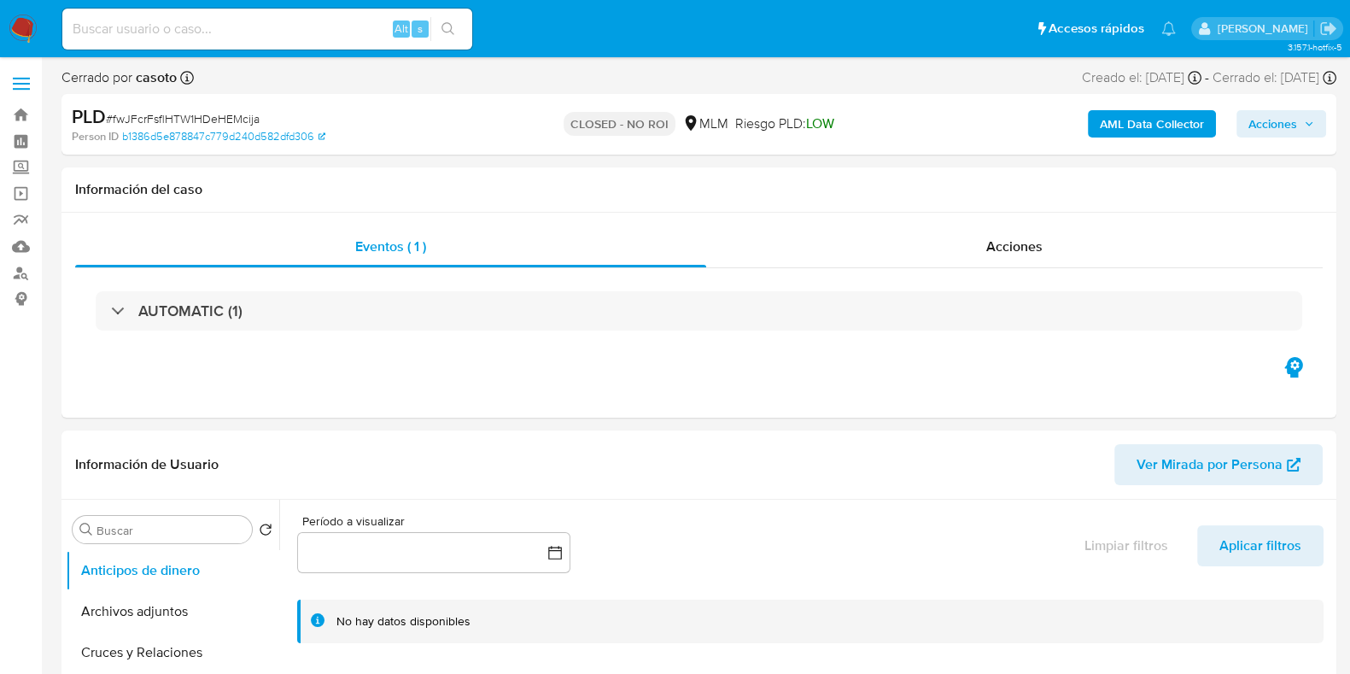
select select "10"
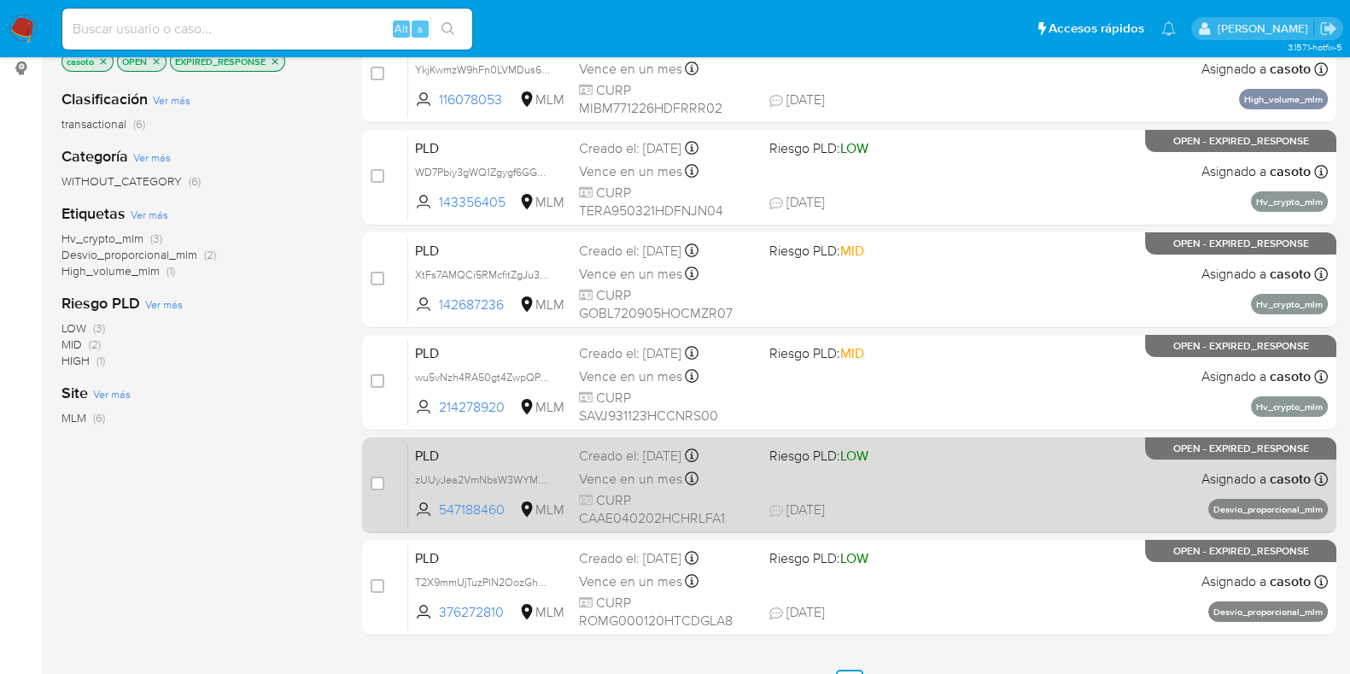
scroll to position [196, 0]
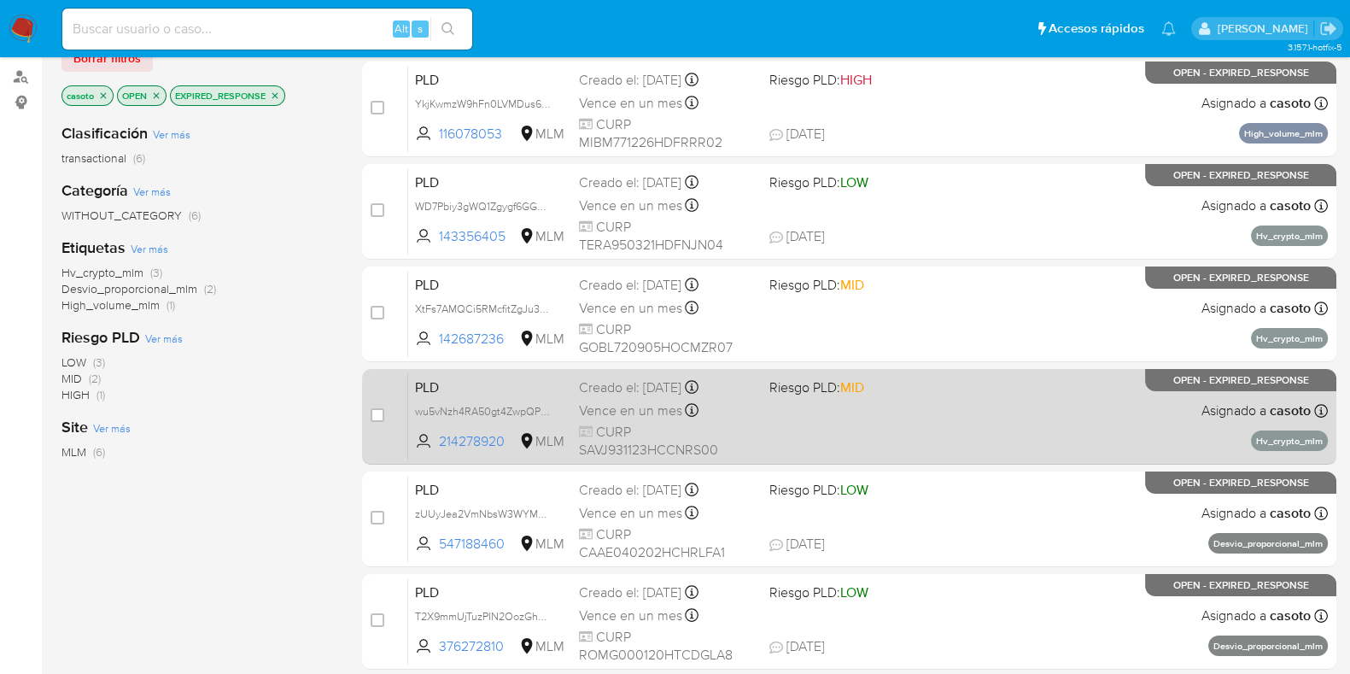
click at [1081, 450] on div "PLD wu5vNzh4RA50gt4ZwpQPP1vm 214278920 MLM Riesgo PLD: MID Creado el: 12/08/202…" at bounding box center [868, 416] width 920 height 86
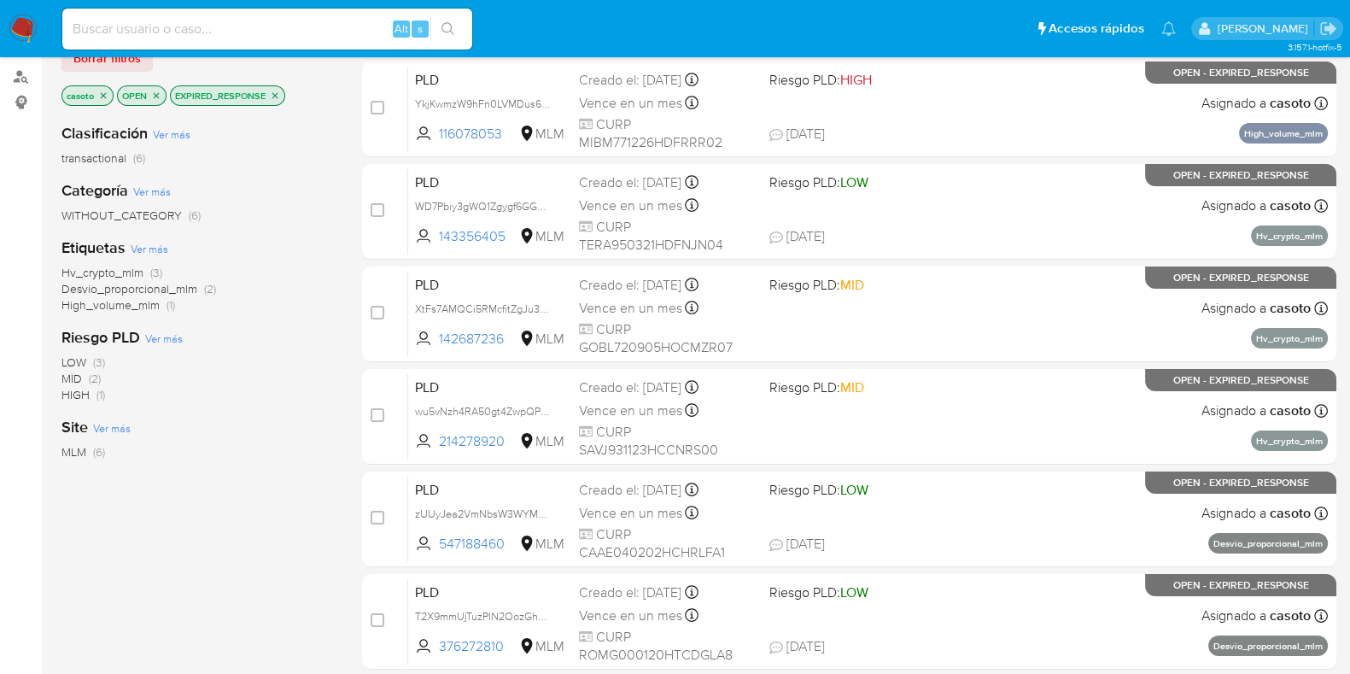
scroll to position [303, 0]
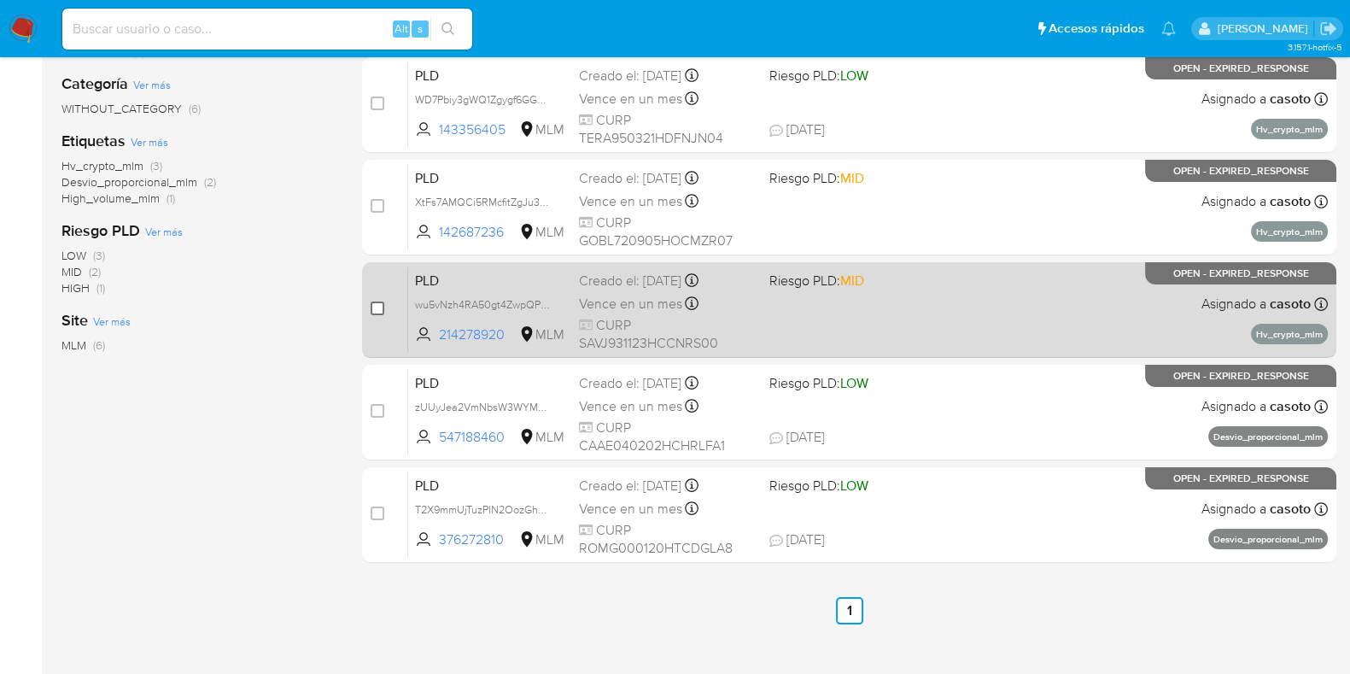
click at [382, 301] on input "checkbox" at bounding box center [378, 308] width 14 height 14
checkbox input "true"
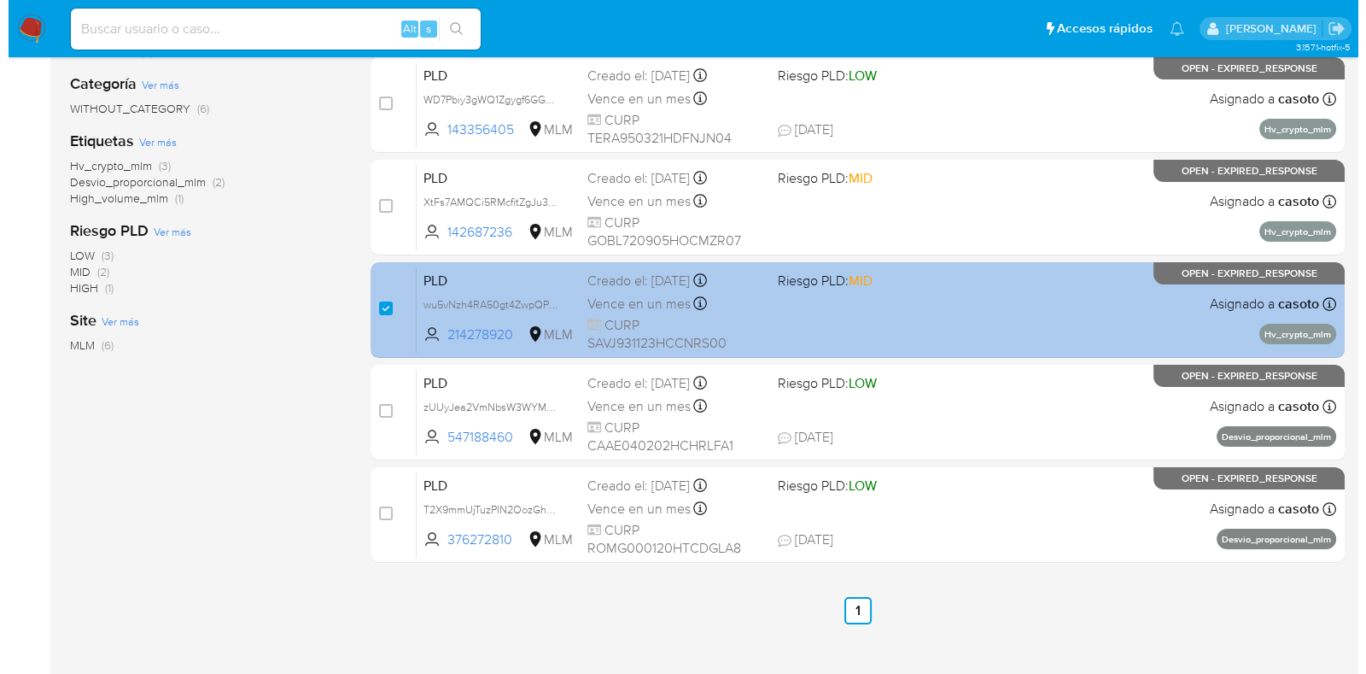
scroll to position [90, 0]
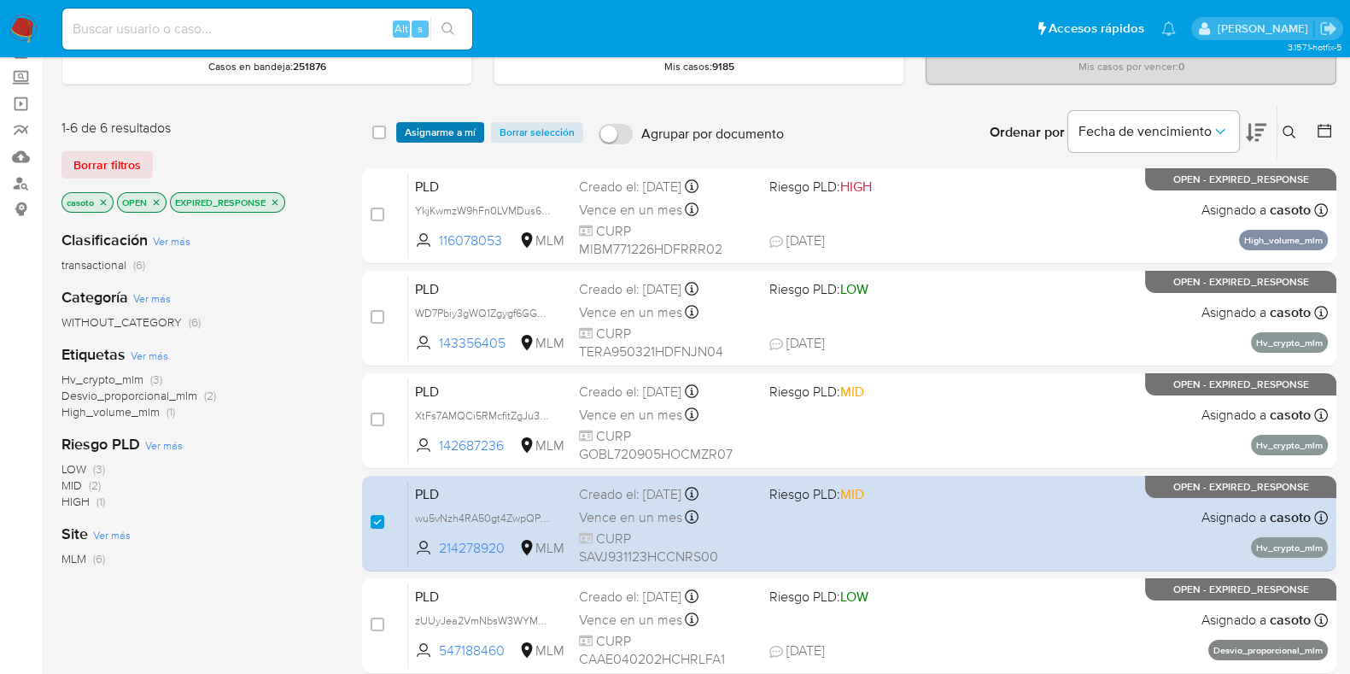
click at [434, 131] on span "Asignarme a mí" at bounding box center [440, 132] width 71 height 17
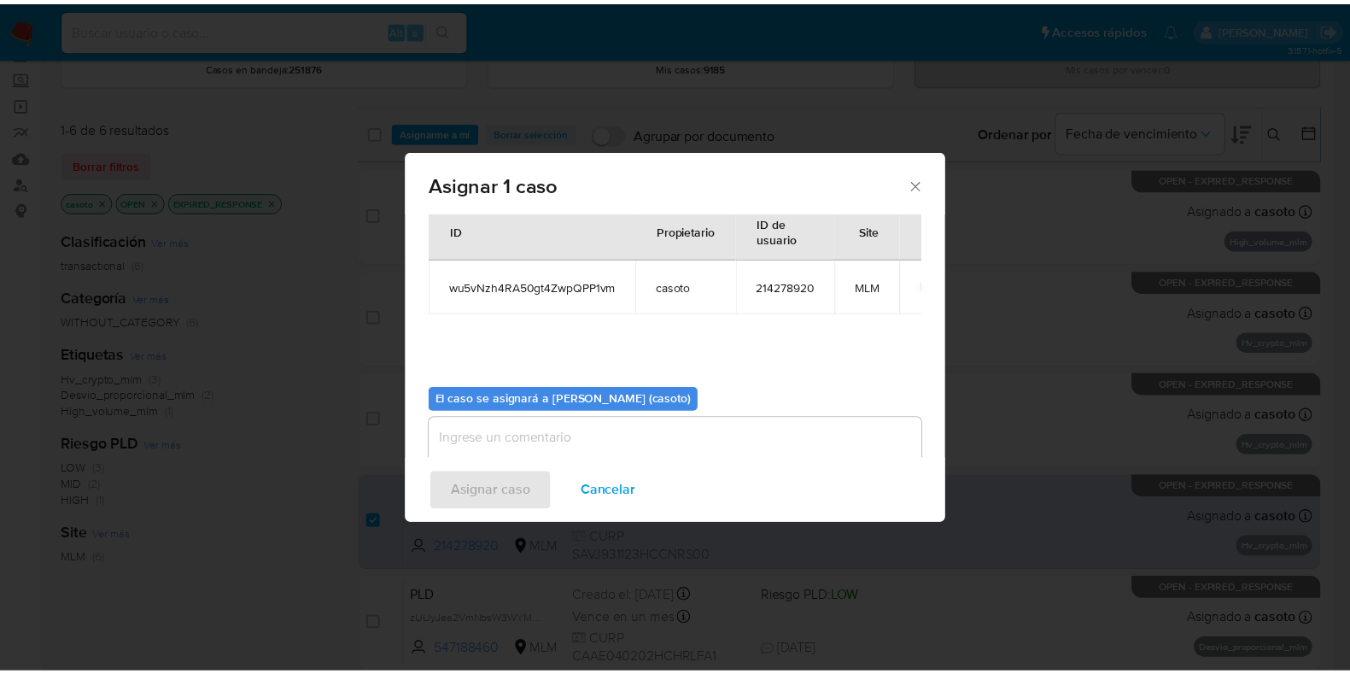
scroll to position [88, 0]
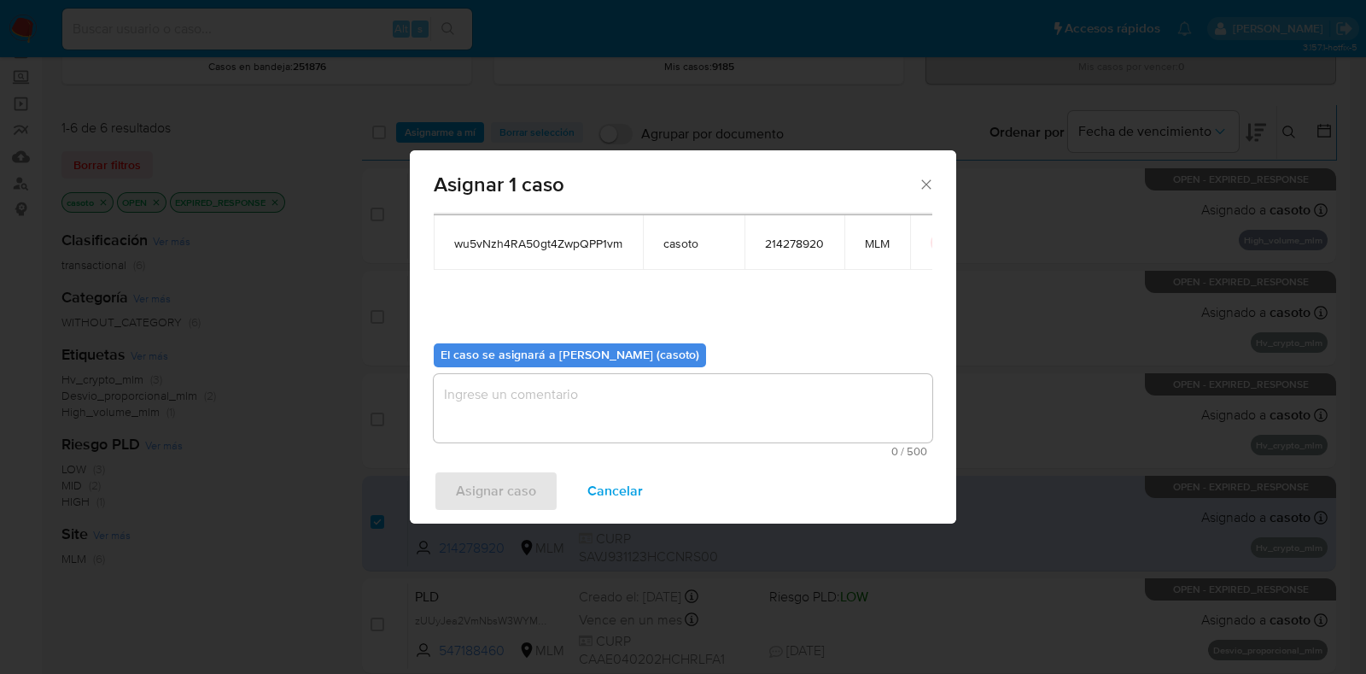
click at [527, 407] on textarea "assign-modal" at bounding box center [683, 408] width 499 height 68
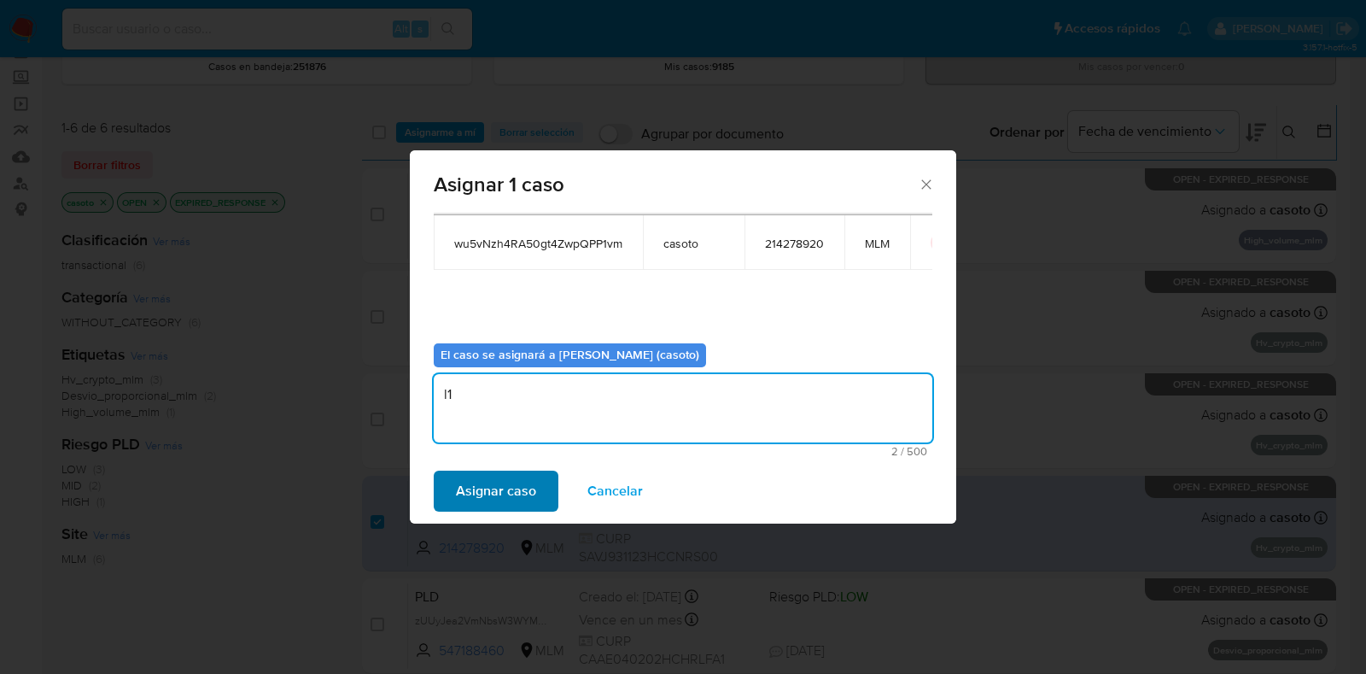
type textarea "l1"
click at [470, 488] on span "Asignar caso" at bounding box center [496, 491] width 80 height 38
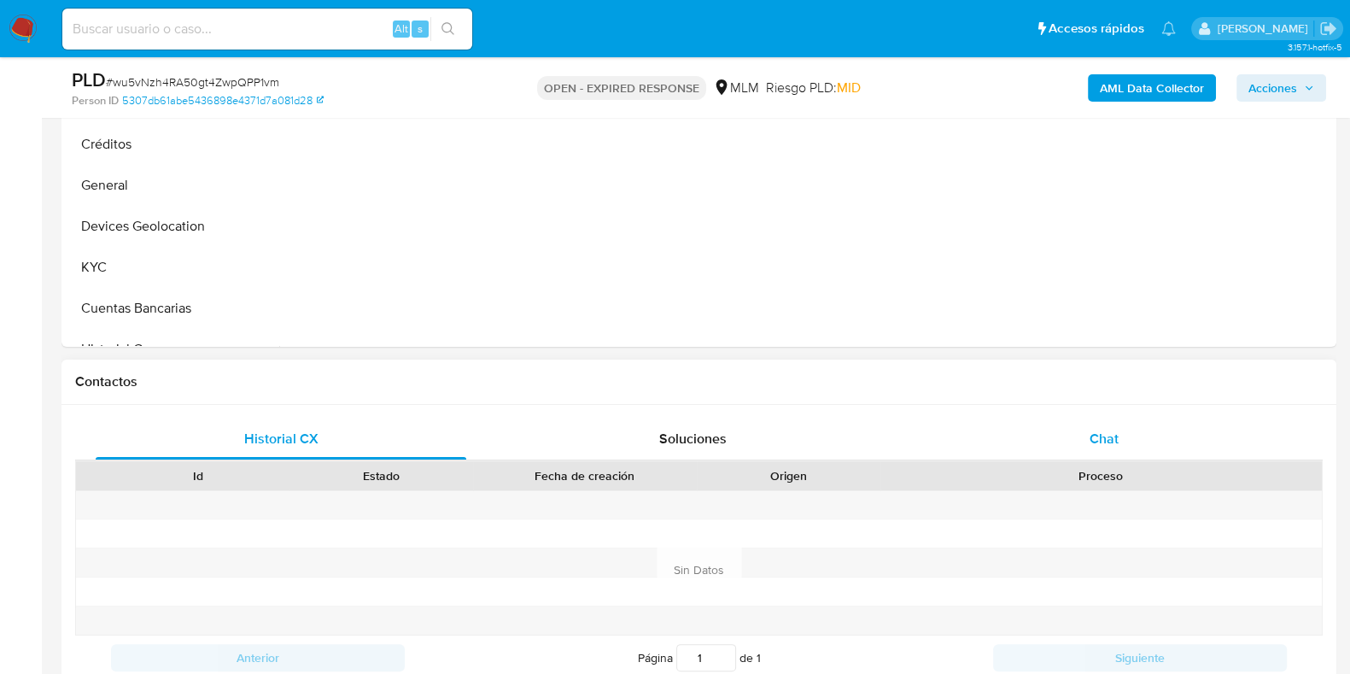
click at [1104, 439] on span "Chat" at bounding box center [1103, 439] width 29 height 20
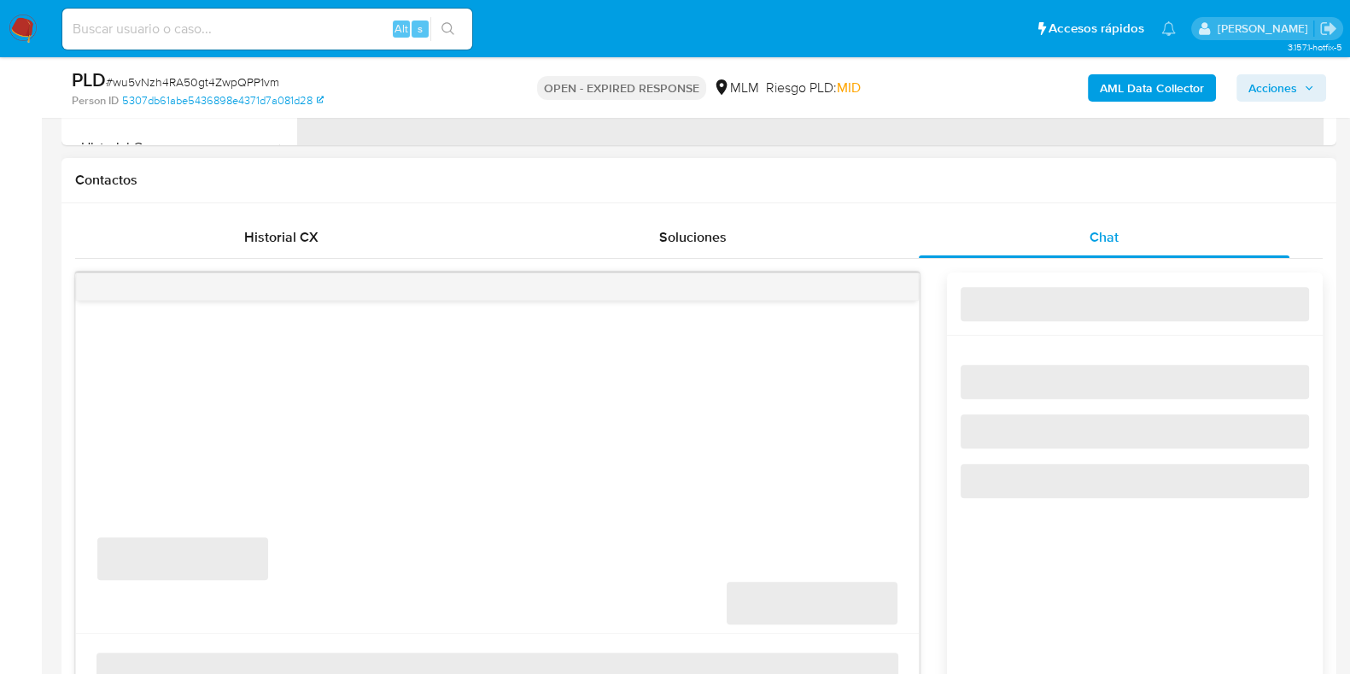
select select "10"
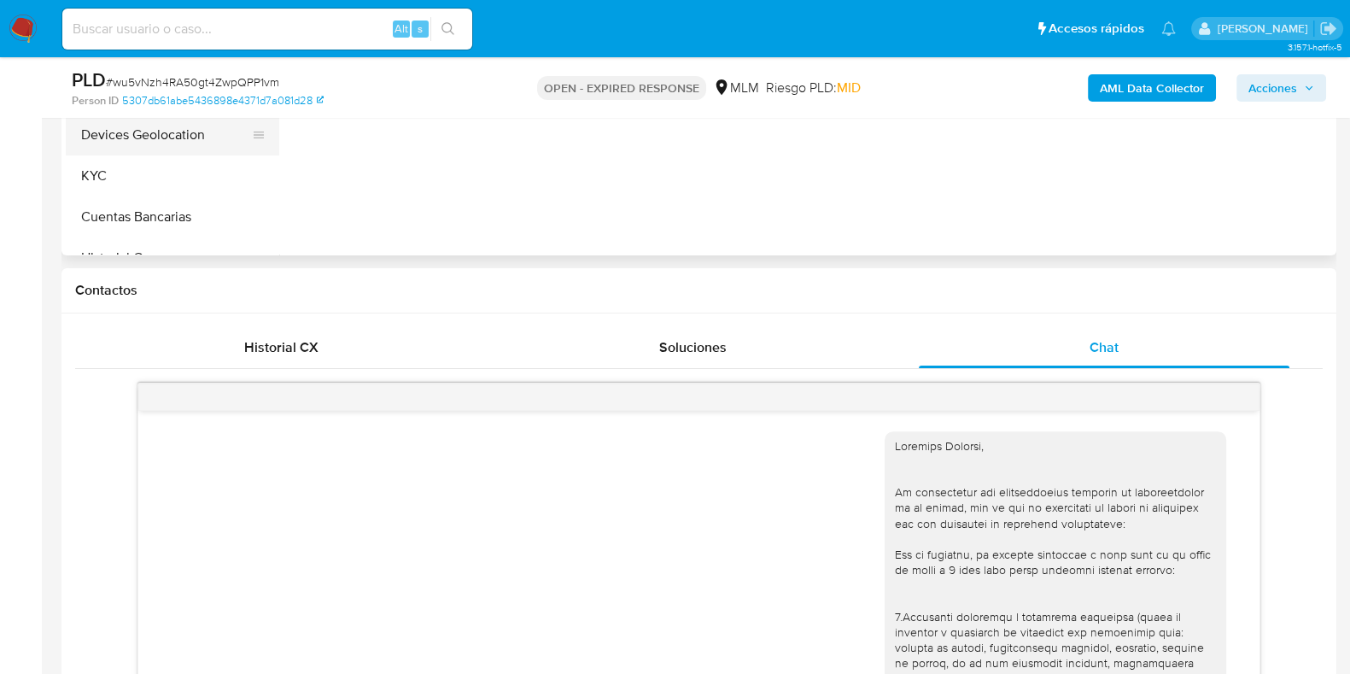
scroll to position [534, 0]
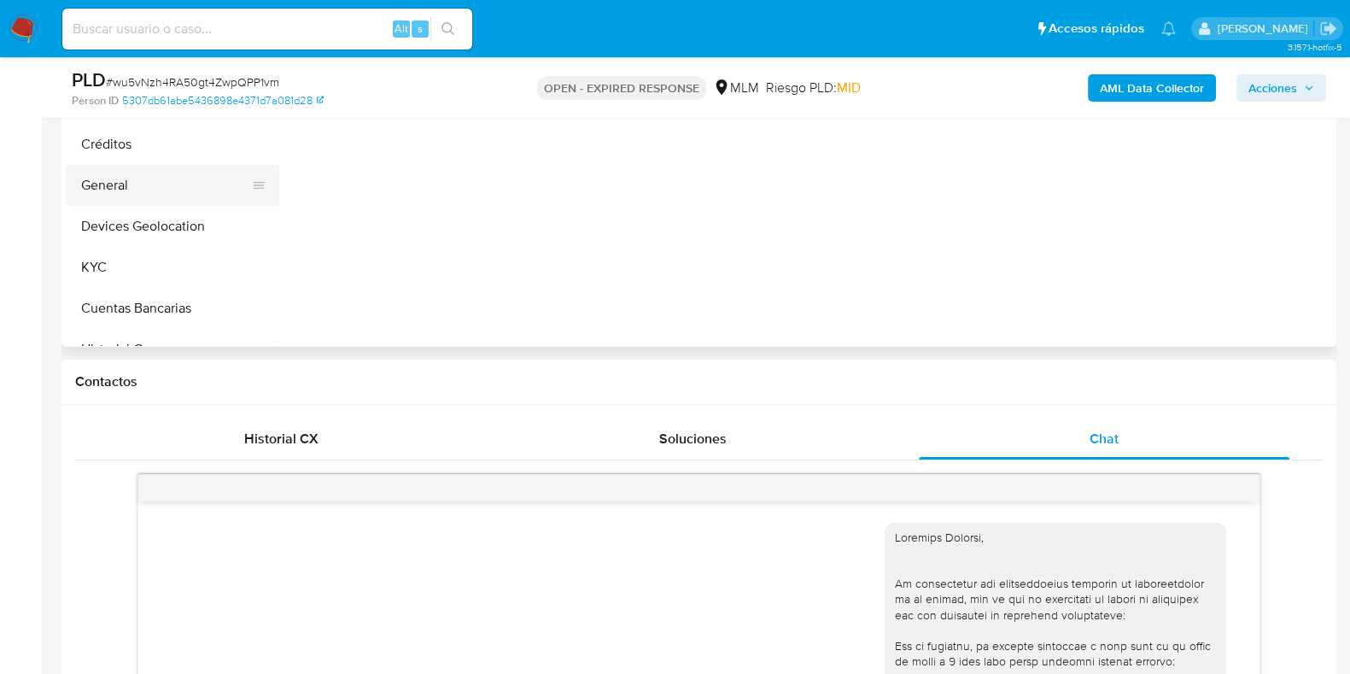
click at [115, 189] on button "General" at bounding box center [166, 185] width 200 height 41
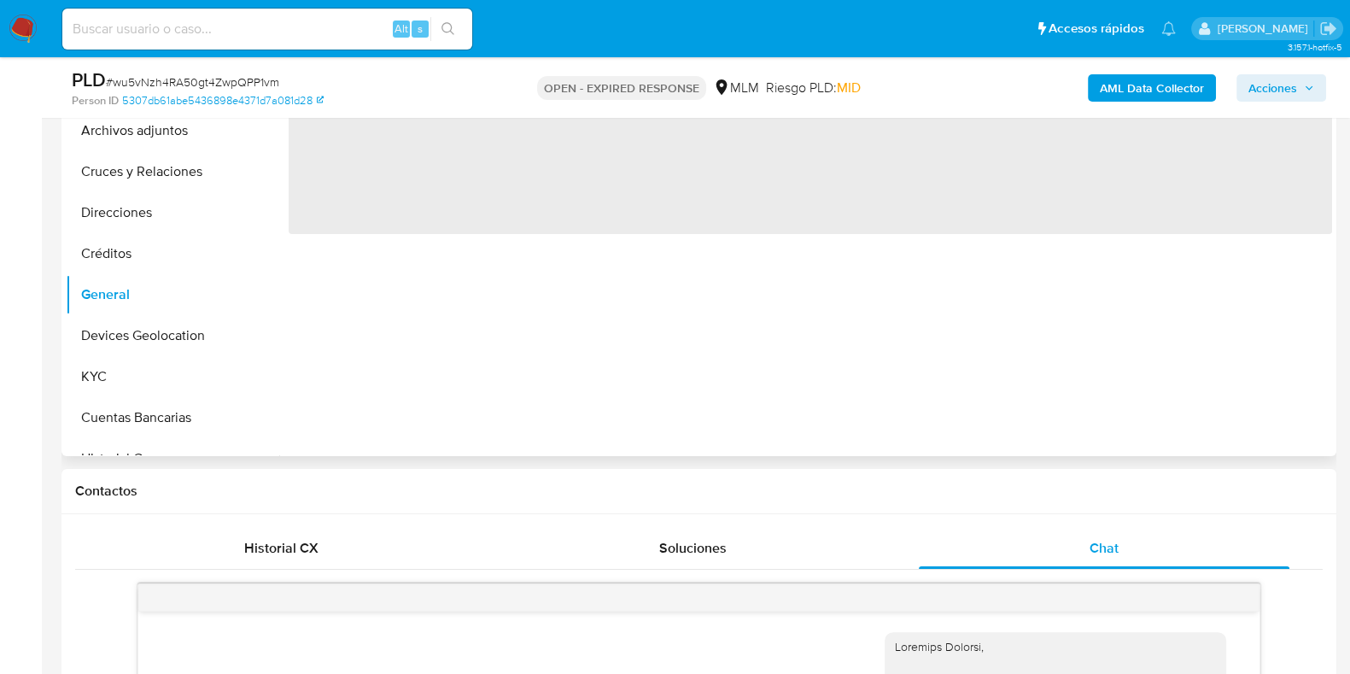
scroll to position [320, 0]
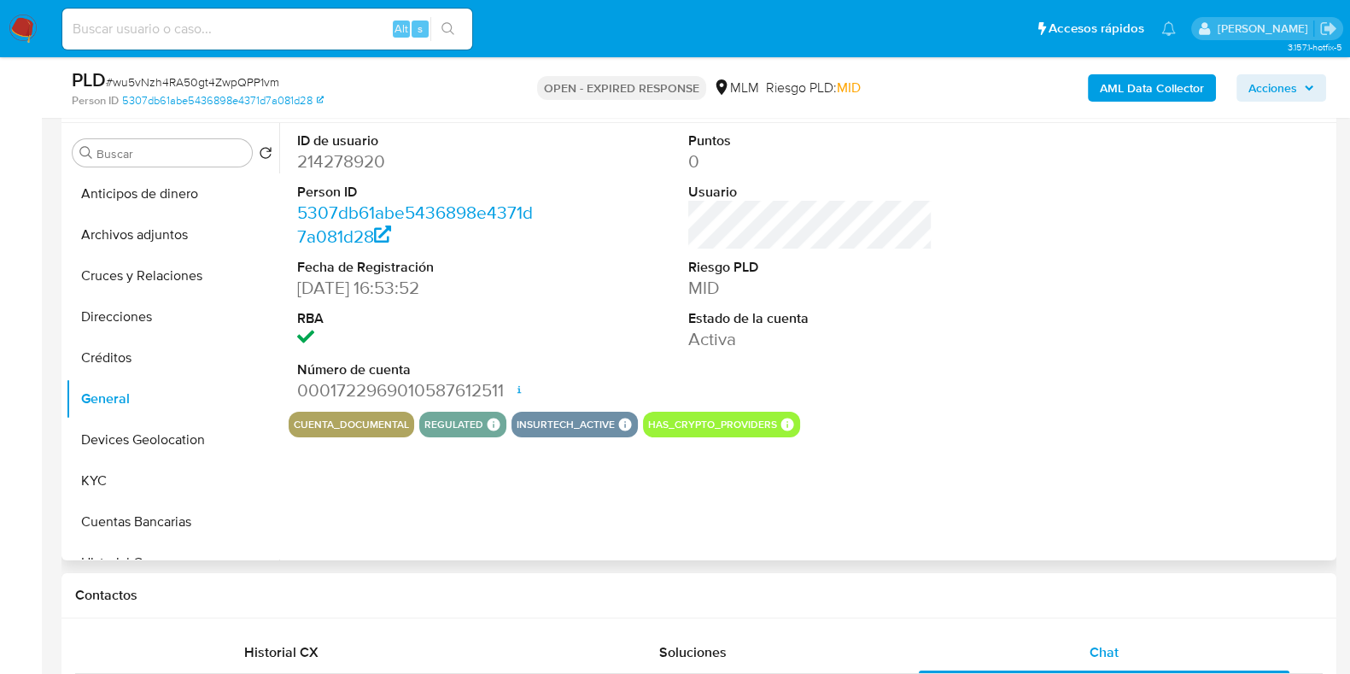
click at [345, 161] on dd "214278920" at bounding box center [419, 161] width 244 height 24
copy dd "214278920"
click at [148, 450] on button "Devices Geolocation" at bounding box center [166, 439] width 200 height 41
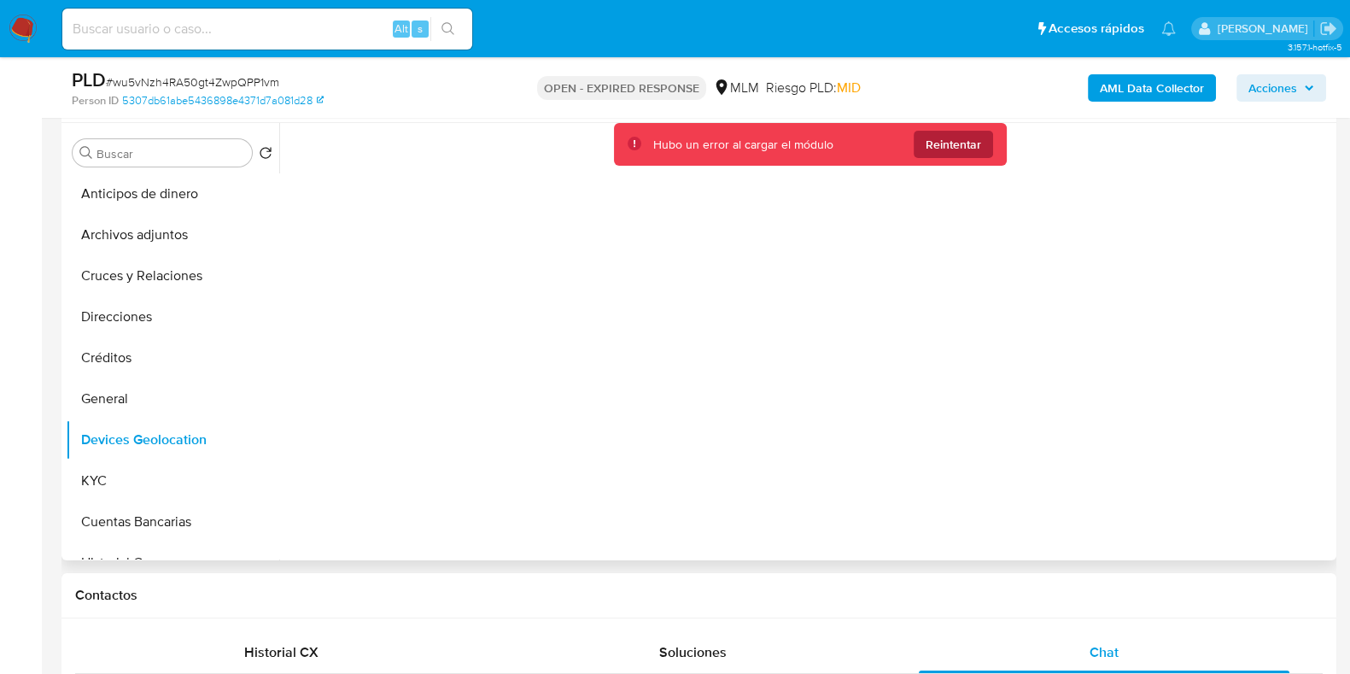
click at [962, 142] on span "Reintentar" at bounding box center [953, 144] width 55 height 27
click at [961, 142] on span "Reintentar" at bounding box center [953, 144] width 55 height 27
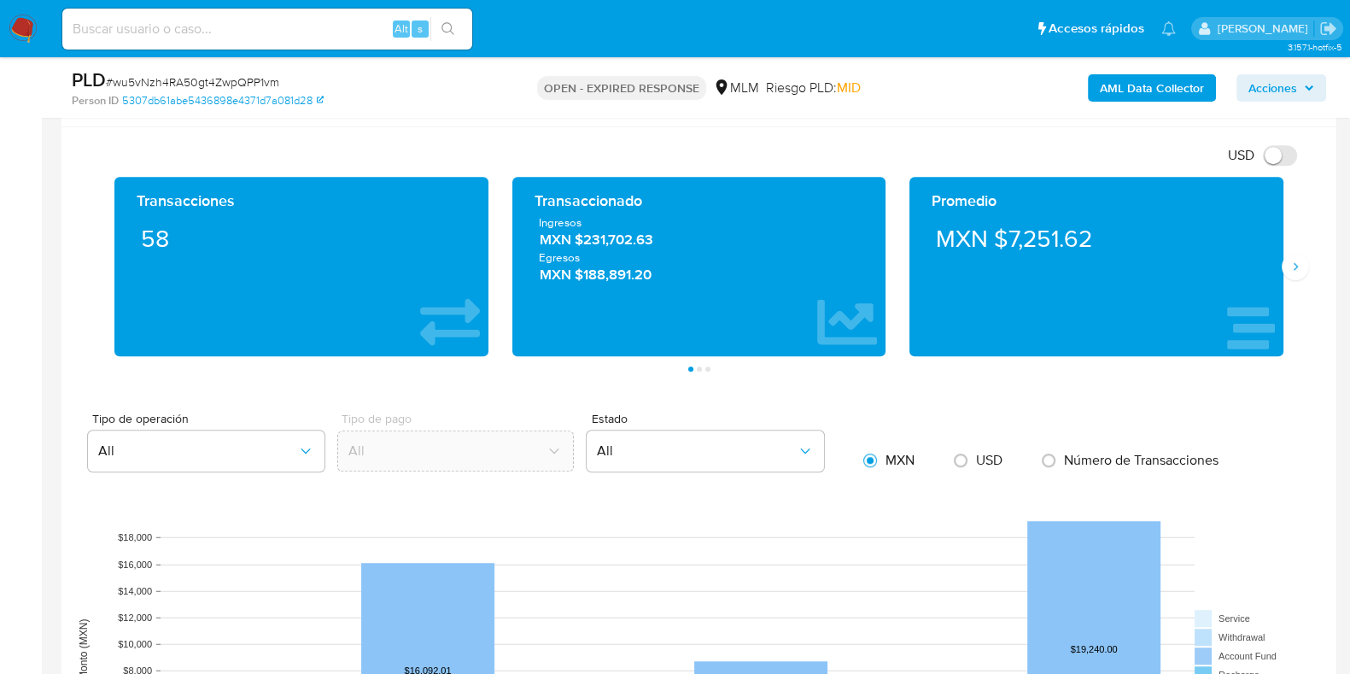
scroll to position [1281, 0]
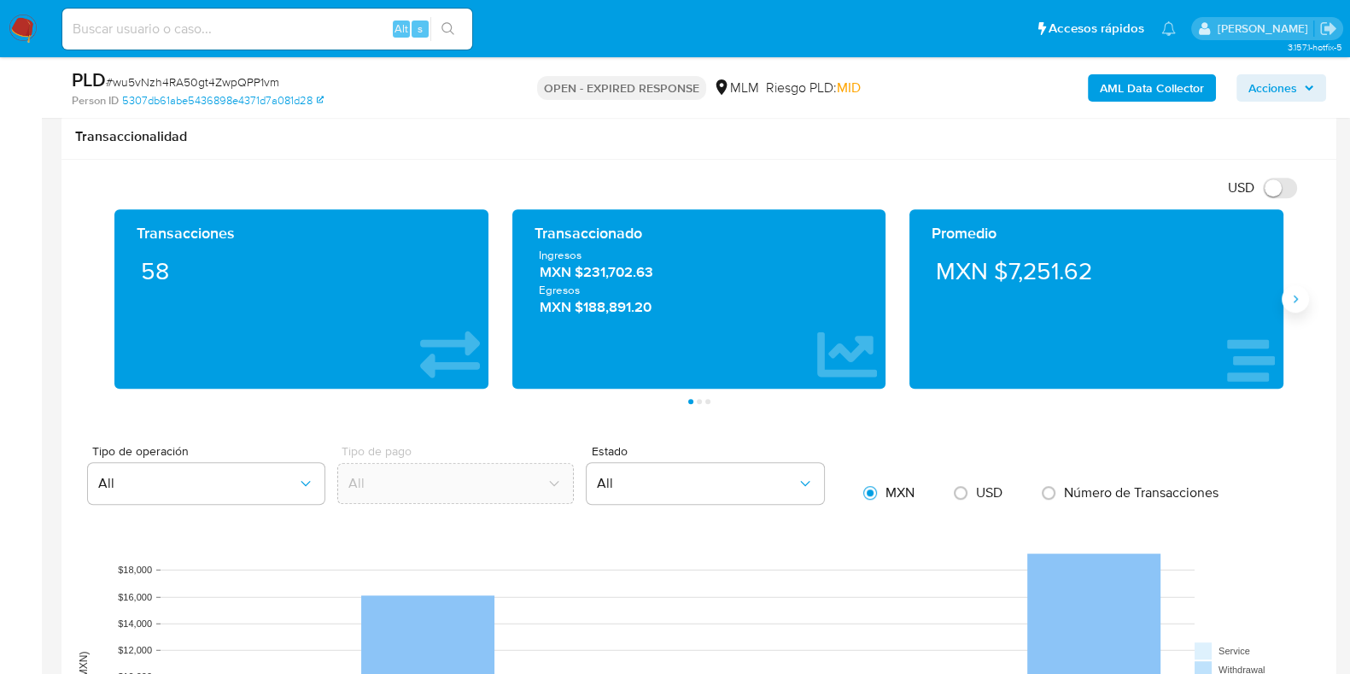
click at [1288, 294] on icon "Siguiente" at bounding box center [1295, 299] width 14 height 14
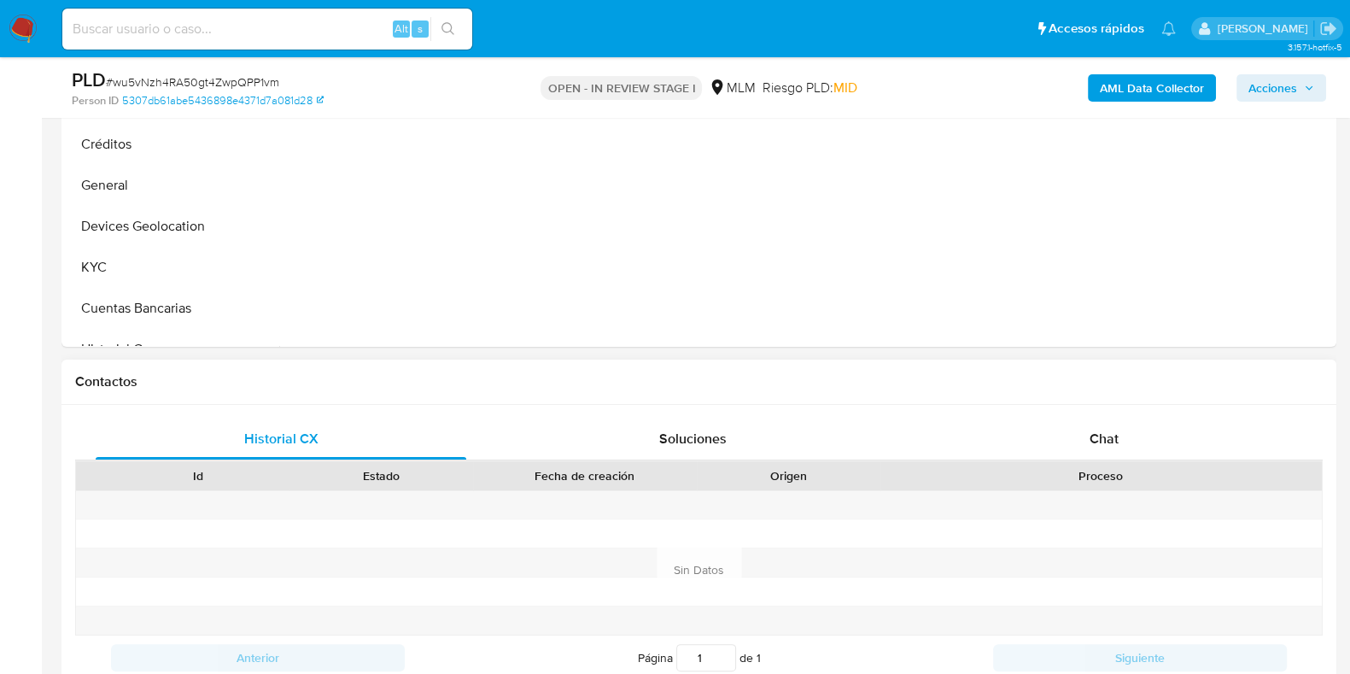
scroll to position [640, 0]
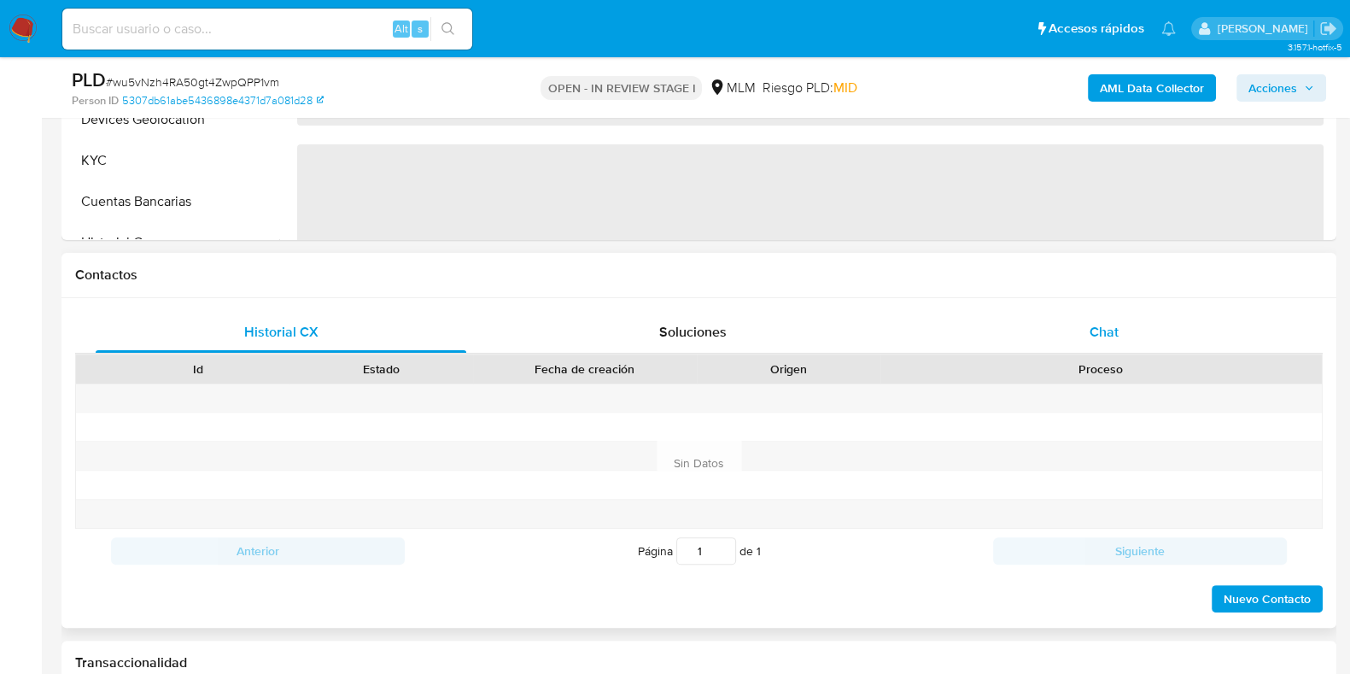
click at [1109, 329] on span "Chat" at bounding box center [1103, 332] width 29 height 20
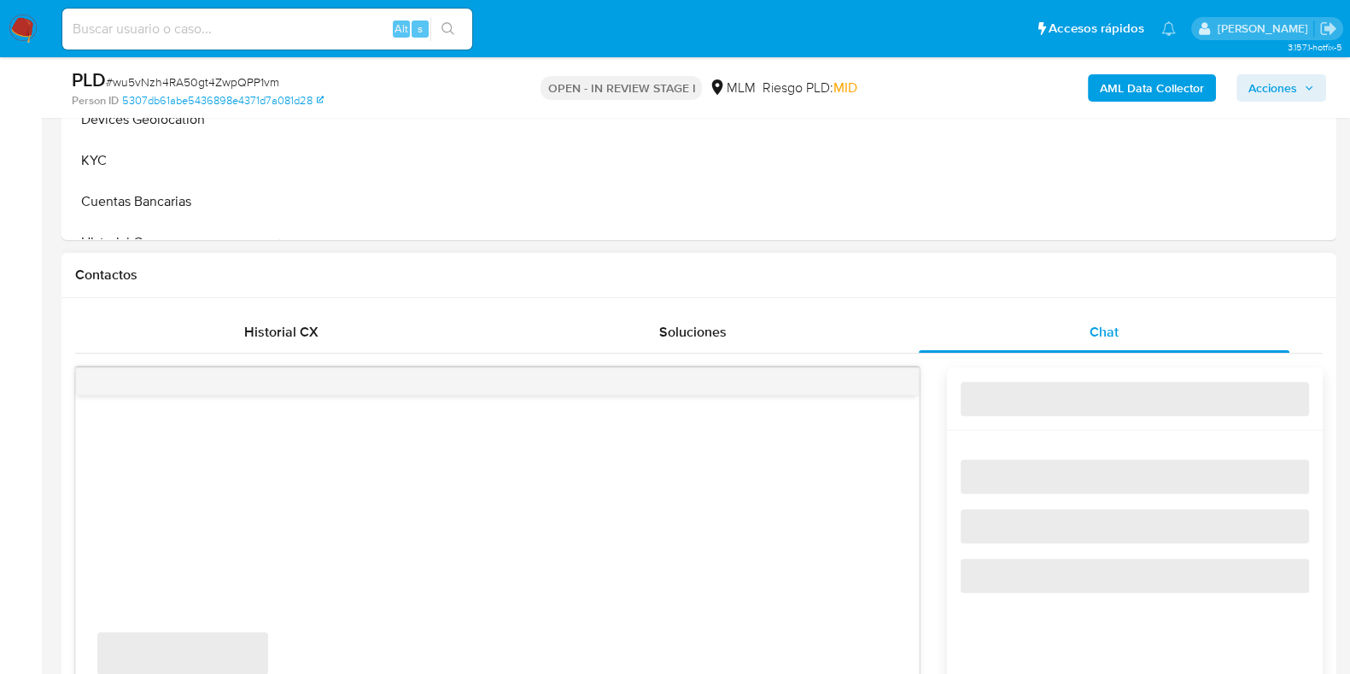
select select "10"
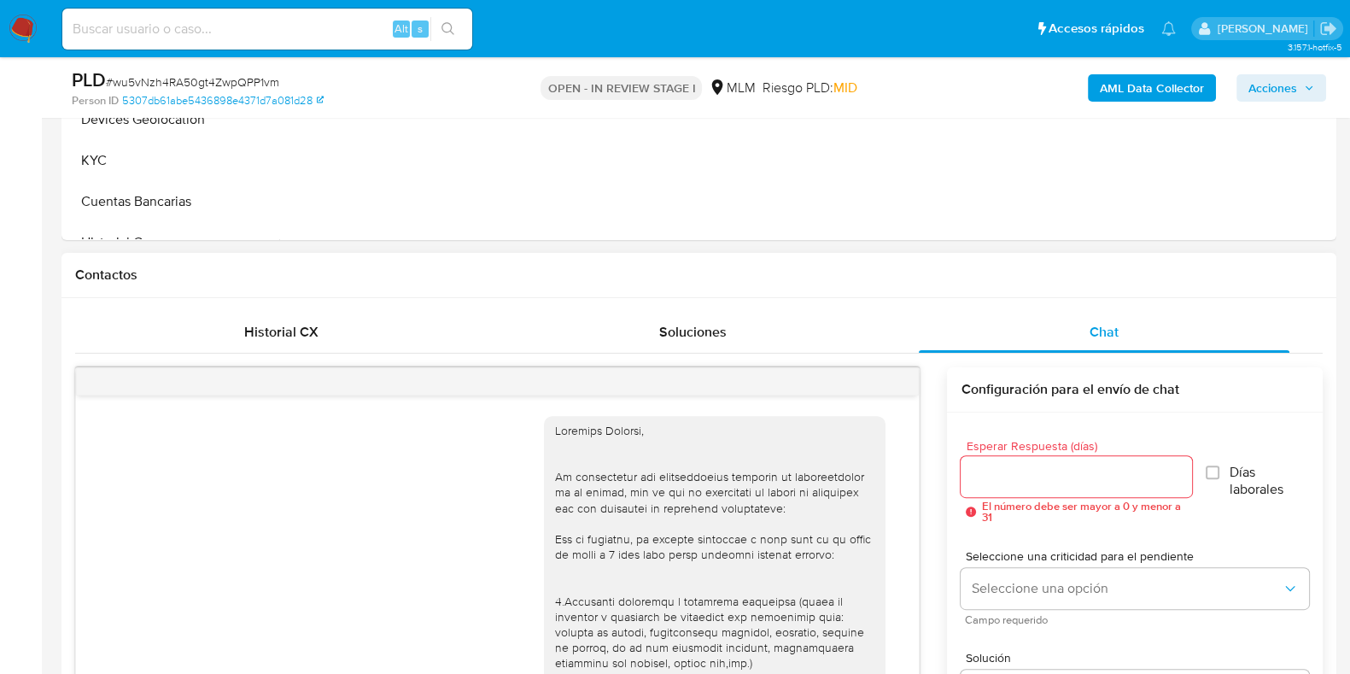
scroll to position [184, 0]
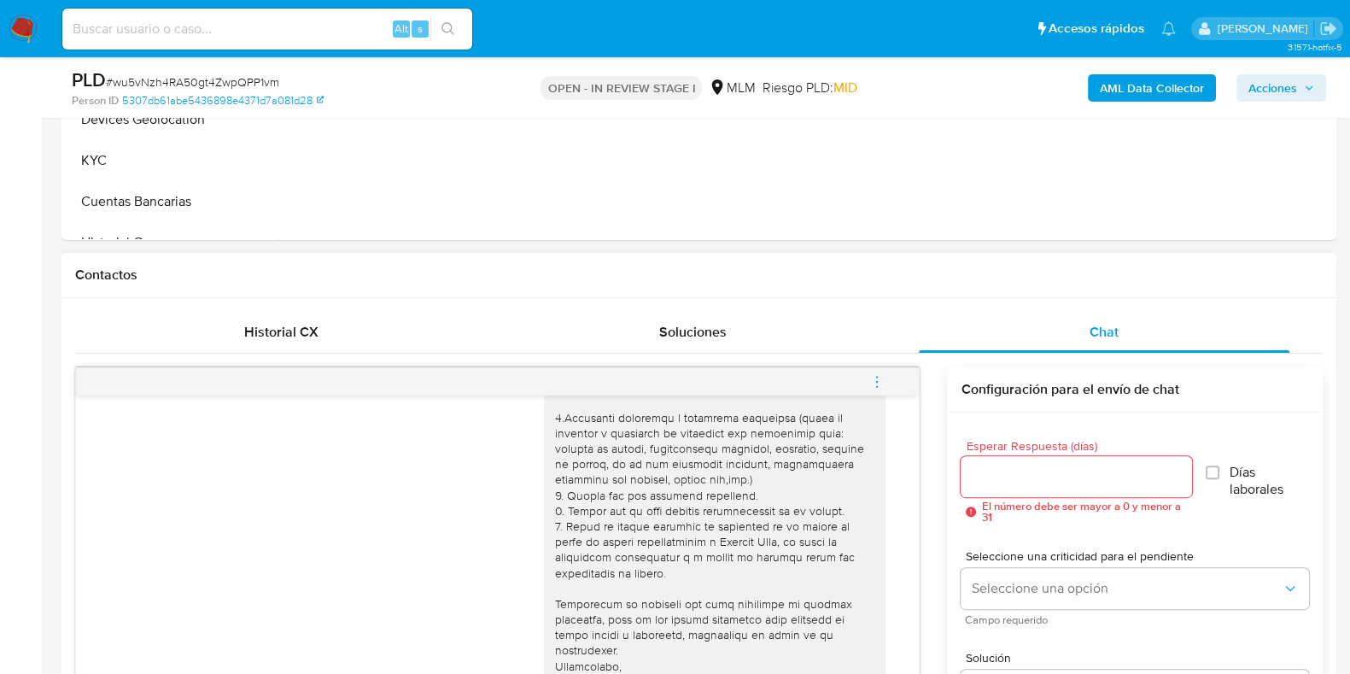
click at [873, 381] on icon "menu-action" at bounding box center [876, 381] width 15 height 15
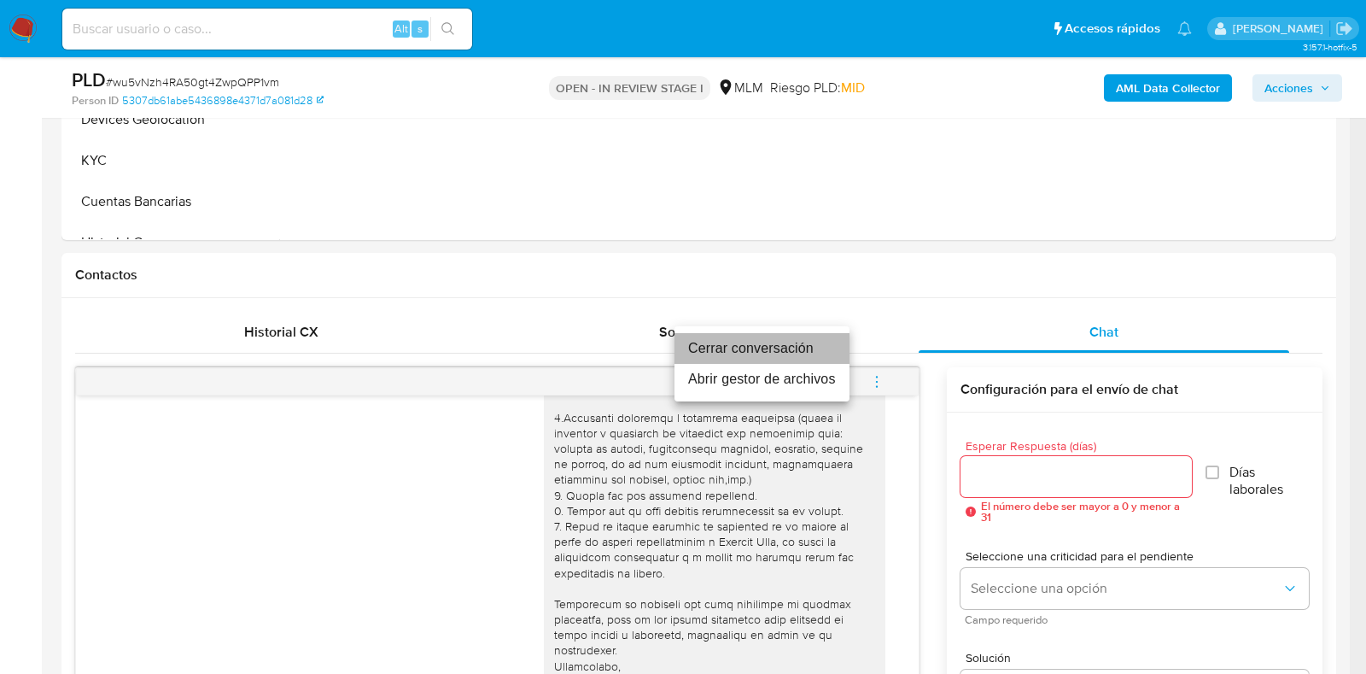
click at [725, 344] on li "Cerrar conversación" at bounding box center [762, 348] width 175 height 31
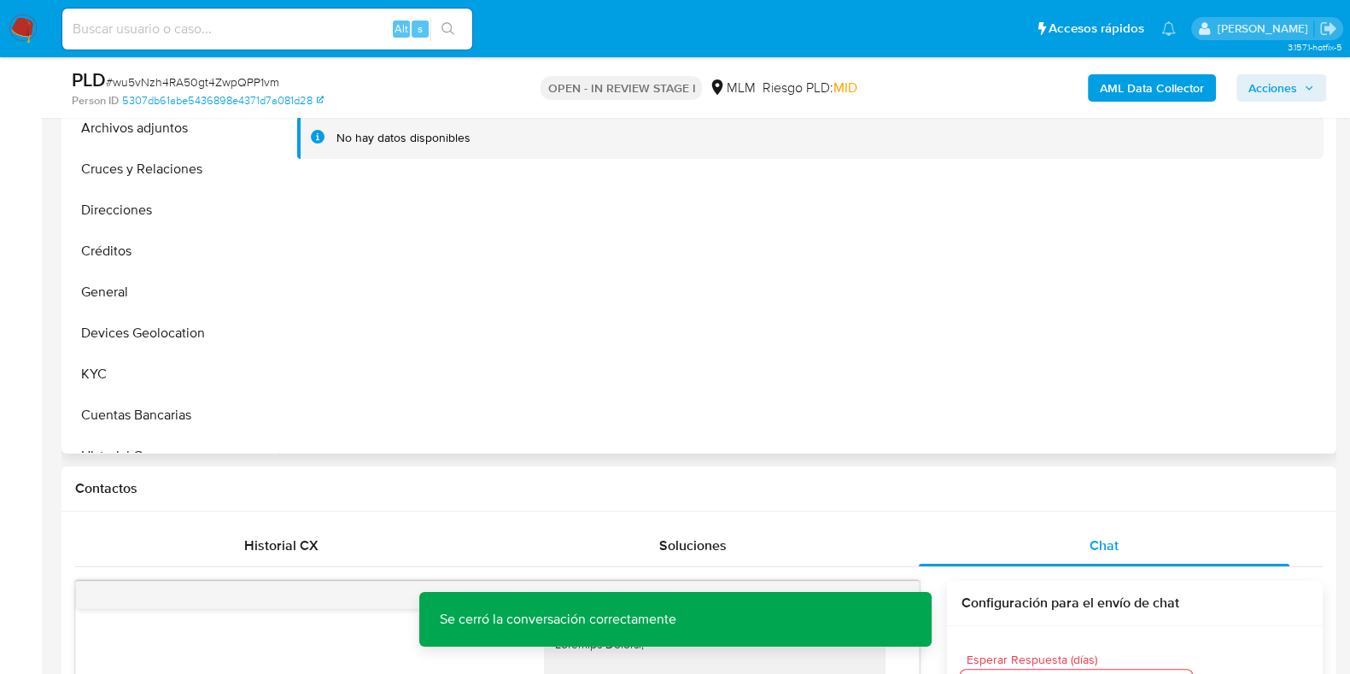
scroll to position [426, 0]
click at [108, 291] on button "General" at bounding box center [166, 292] width 200 height 41
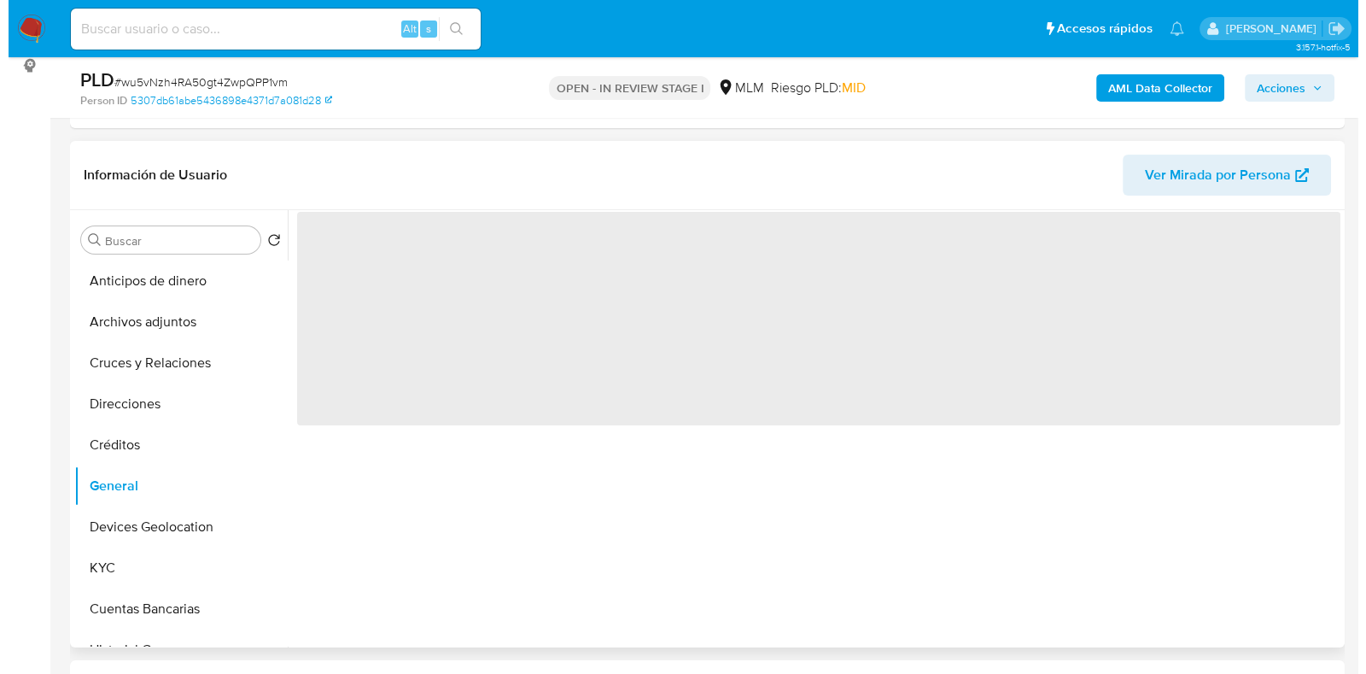
scroll to position [213, 0]
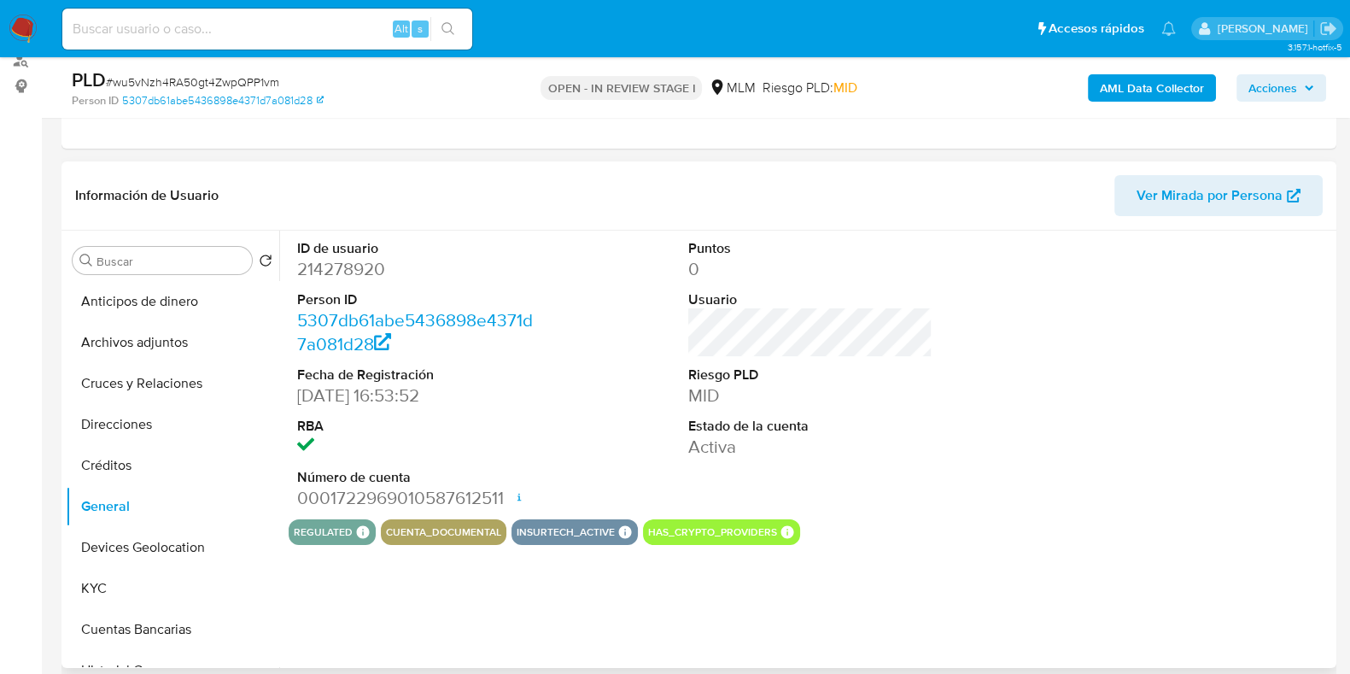
click at [354, 266] on dd "214278920" at bounding box center [419, 269] width 244 height 24
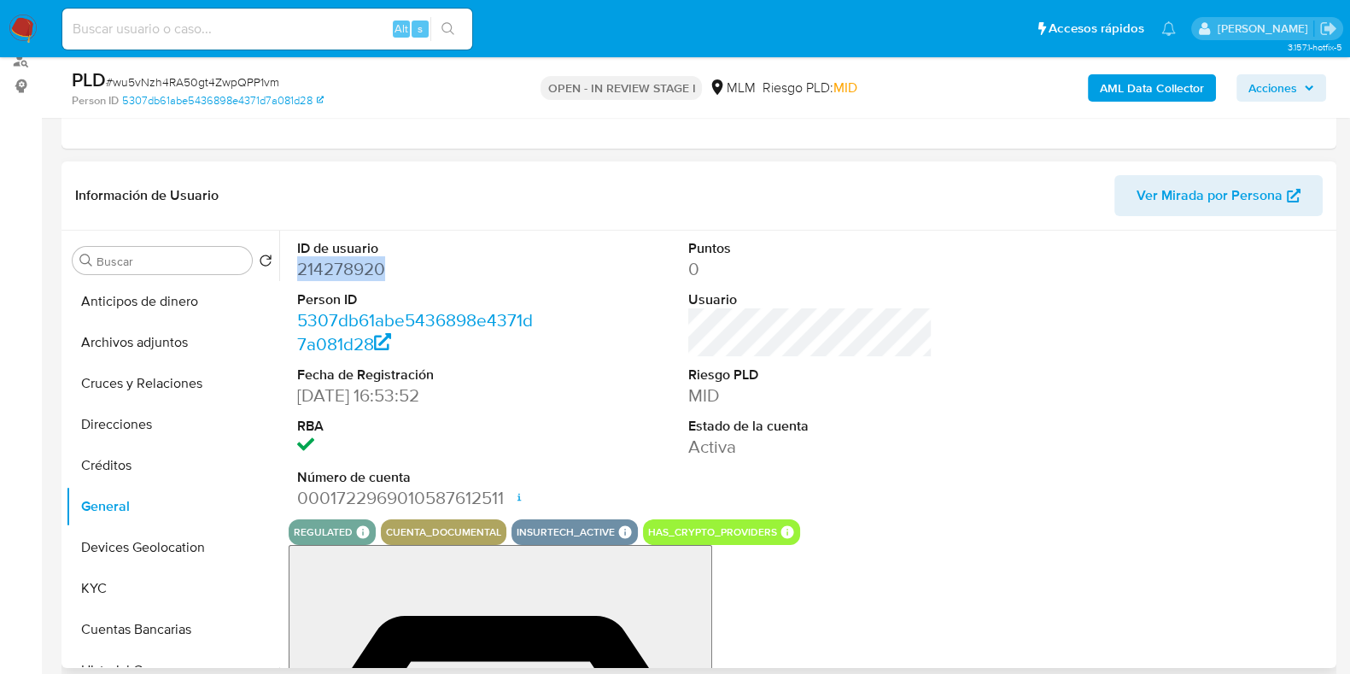
copy dd "214278920"
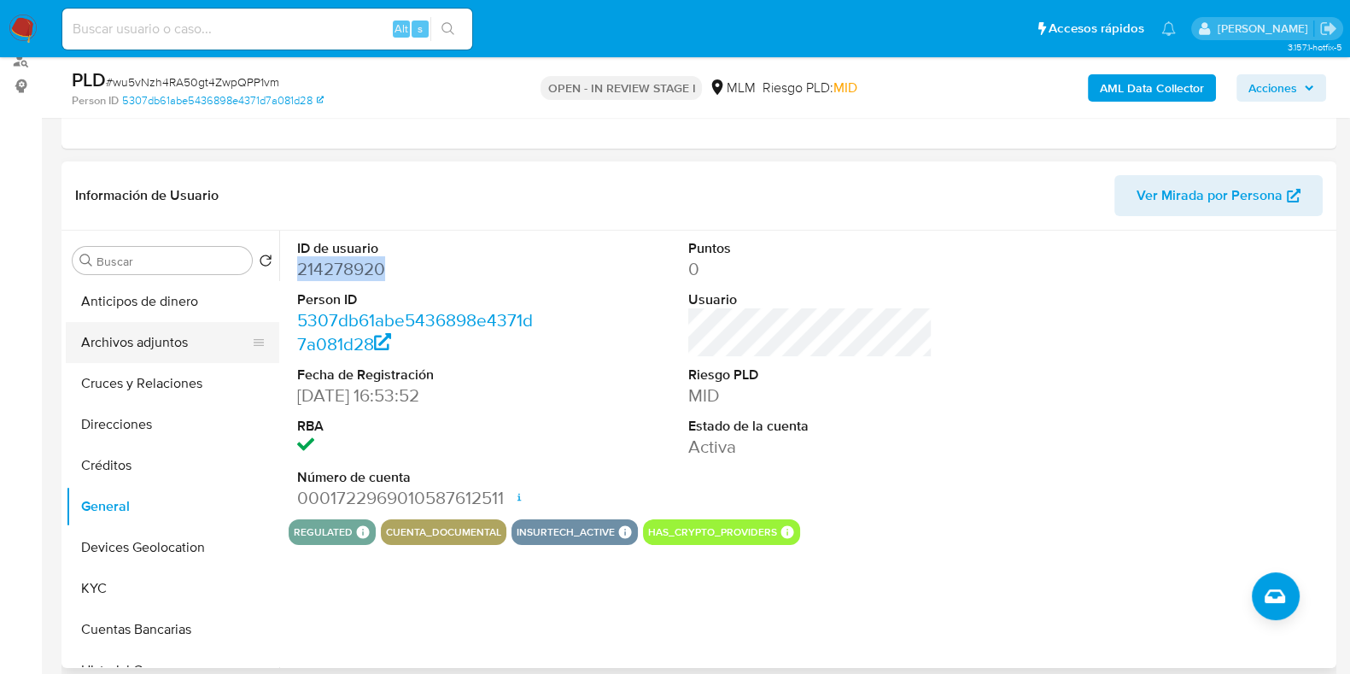
click at [175, 348] on button "Archivos adjuntos" at bounding box center [166, 342] width 200 height 41
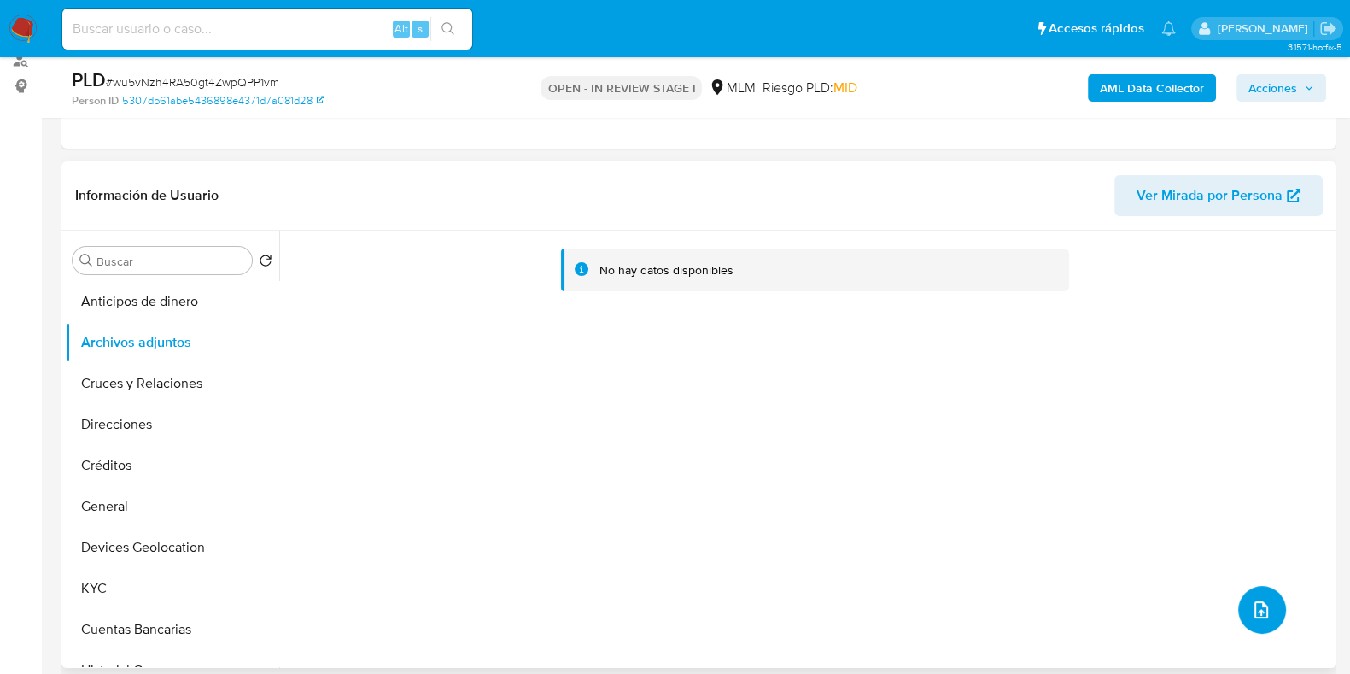
click at [1242, 604] on button "upload-file" at bounding box center [1262, 610] width 48 height 48
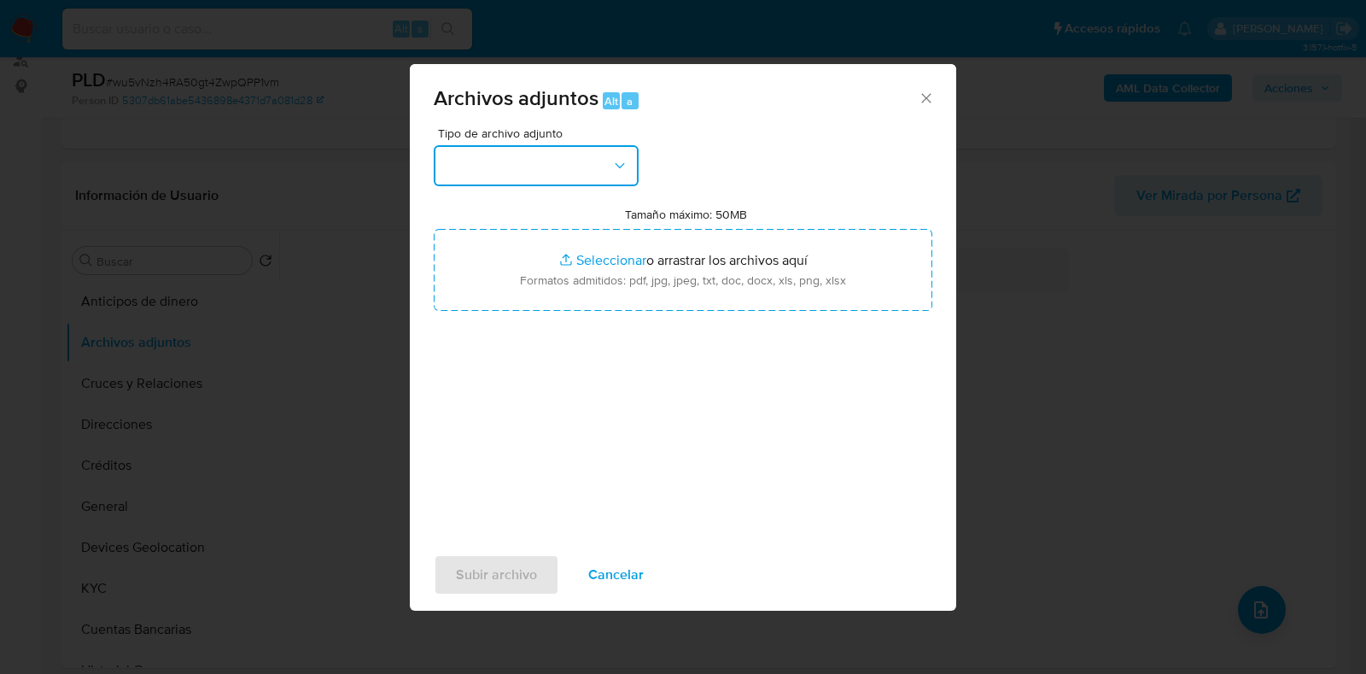
click at [499, 181] on button "button" at bounding box center [536, 165] width 205 height 41
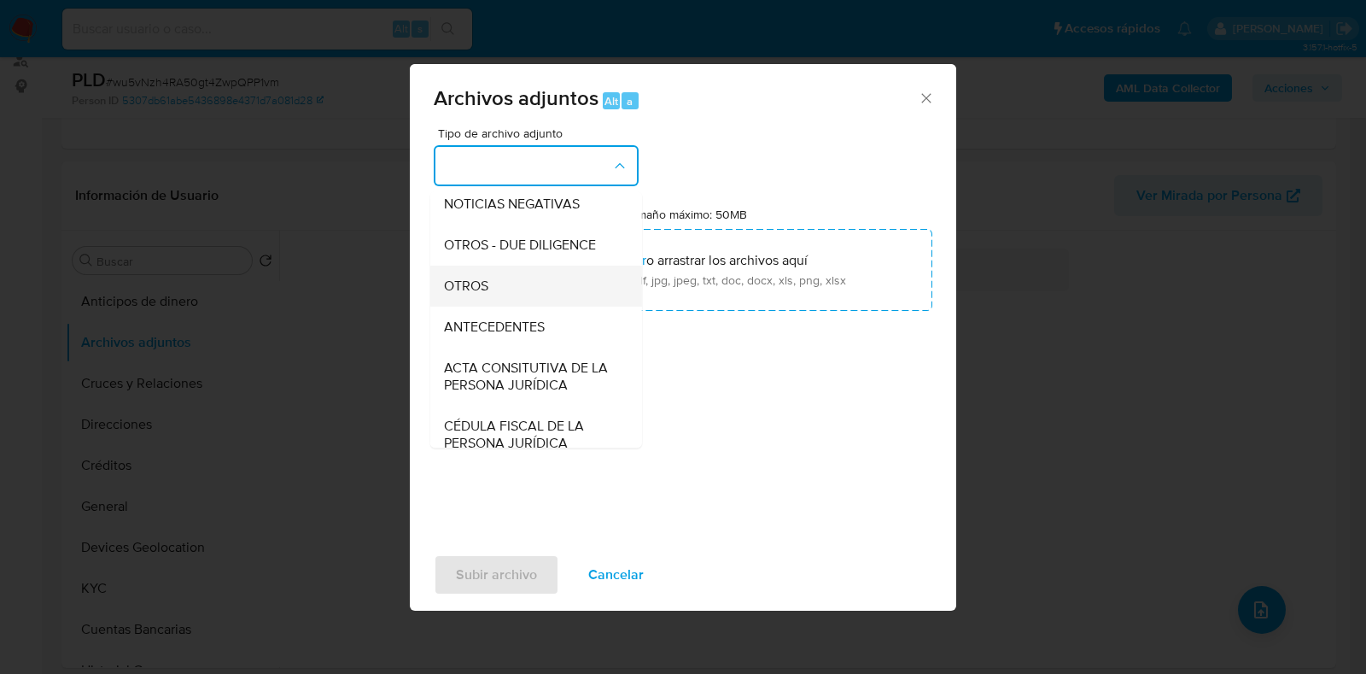
click at [459, 295] on span "OTROS" at bounding box center [466, 285] width 44 height 17
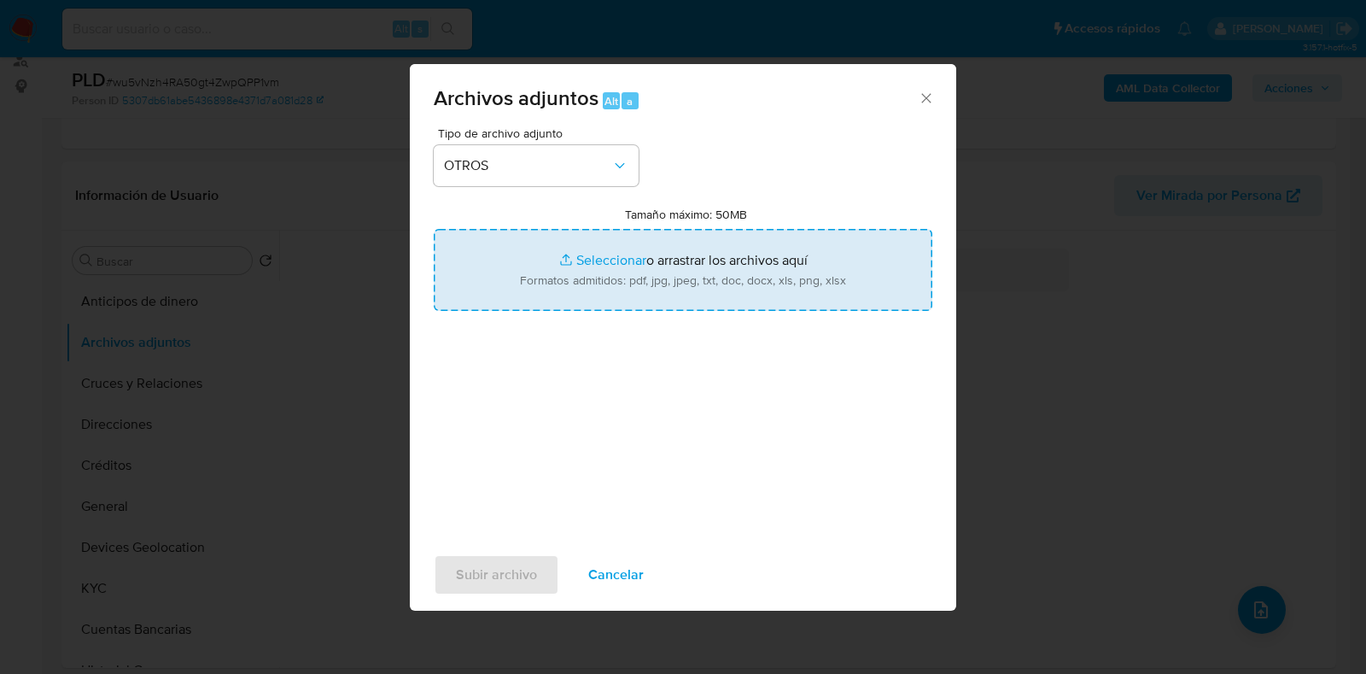
click at [585, 267] on input "Tamaño máximo: 50MB Seleccionar archivos" at bounding box center [683, 270] width 499 height 82
type input "C:\fakepath\214278920_Jesus Emanuel Sanabria Vargas_AGO2025.pdf"
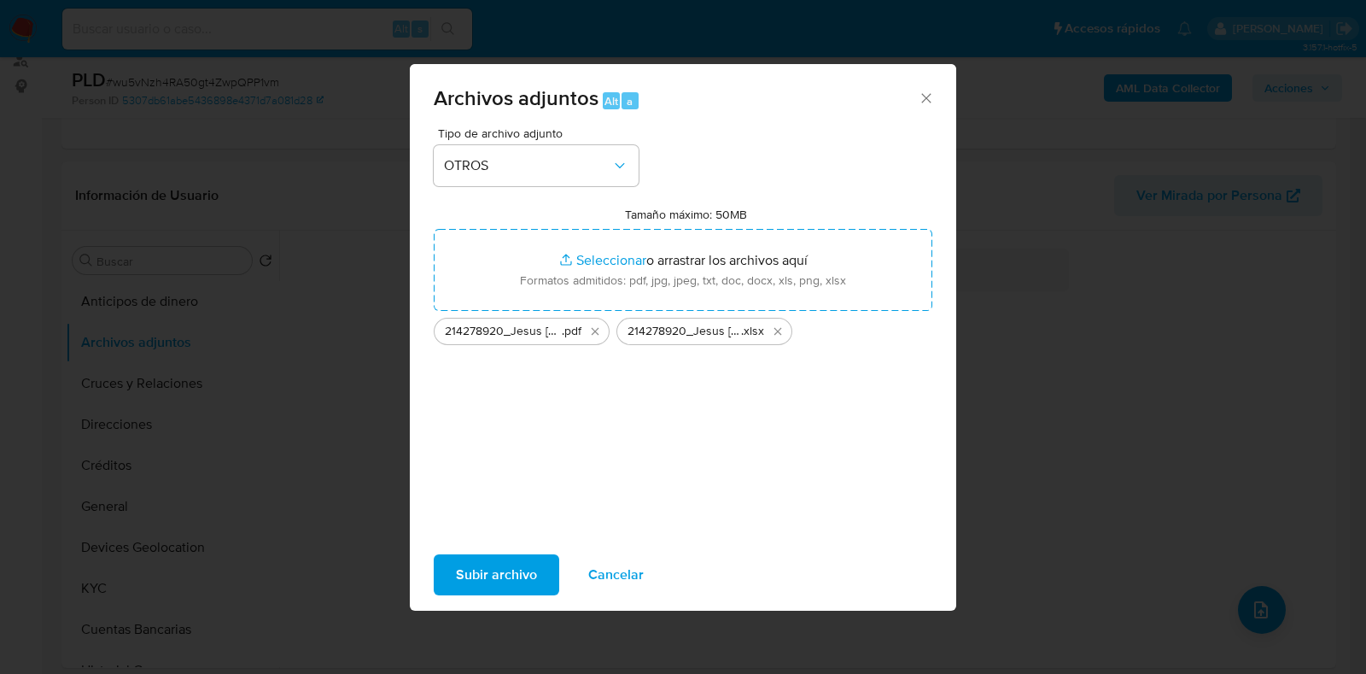
drag, startPoint x: 585, startPoint y: 267, endPoint x: 491, endPoint y: 574, distance: 320.6
click at [491, 574] on span "Subir archivo" at bounding box center [496, 575] width 81 height 38
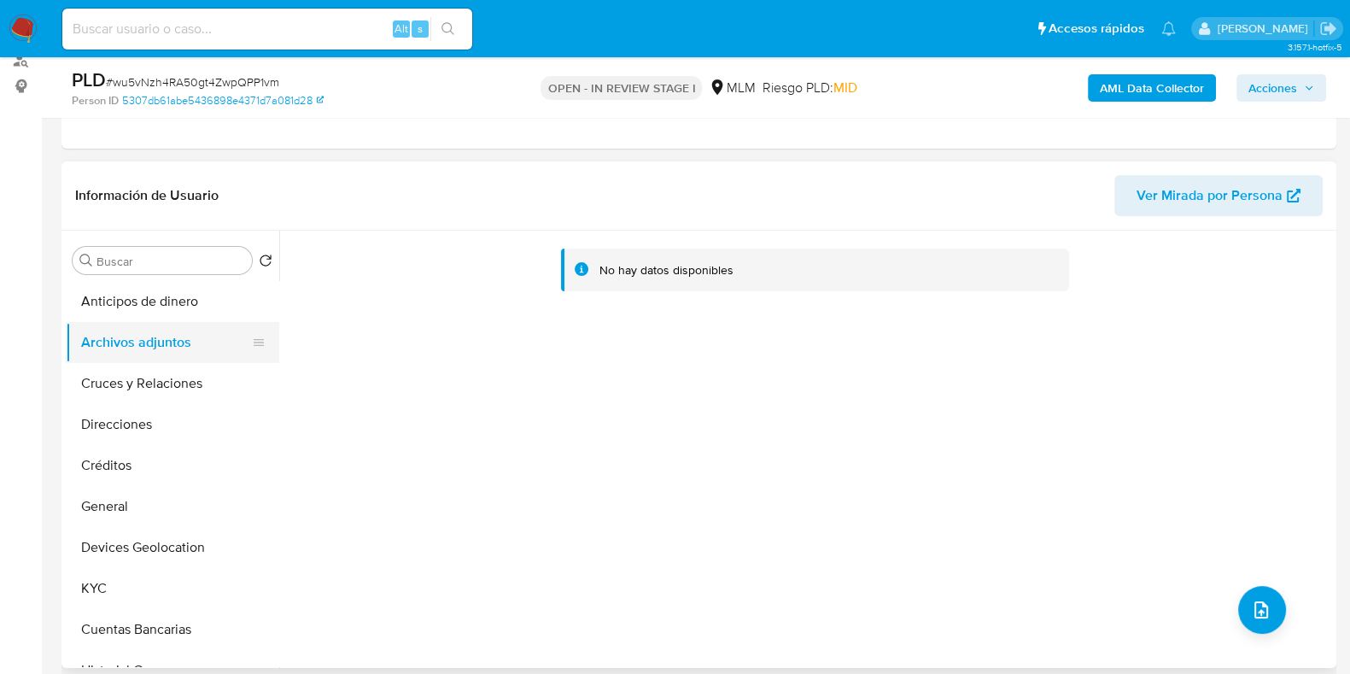
drag, startPoint x: 149, startPoint y: 307, endPoint x: 149, endPoint y: 326, distance: 18.8
click at [149, 309] on button "Anticipos de dinero" at bounding box center [172, 301] width 213 height 41
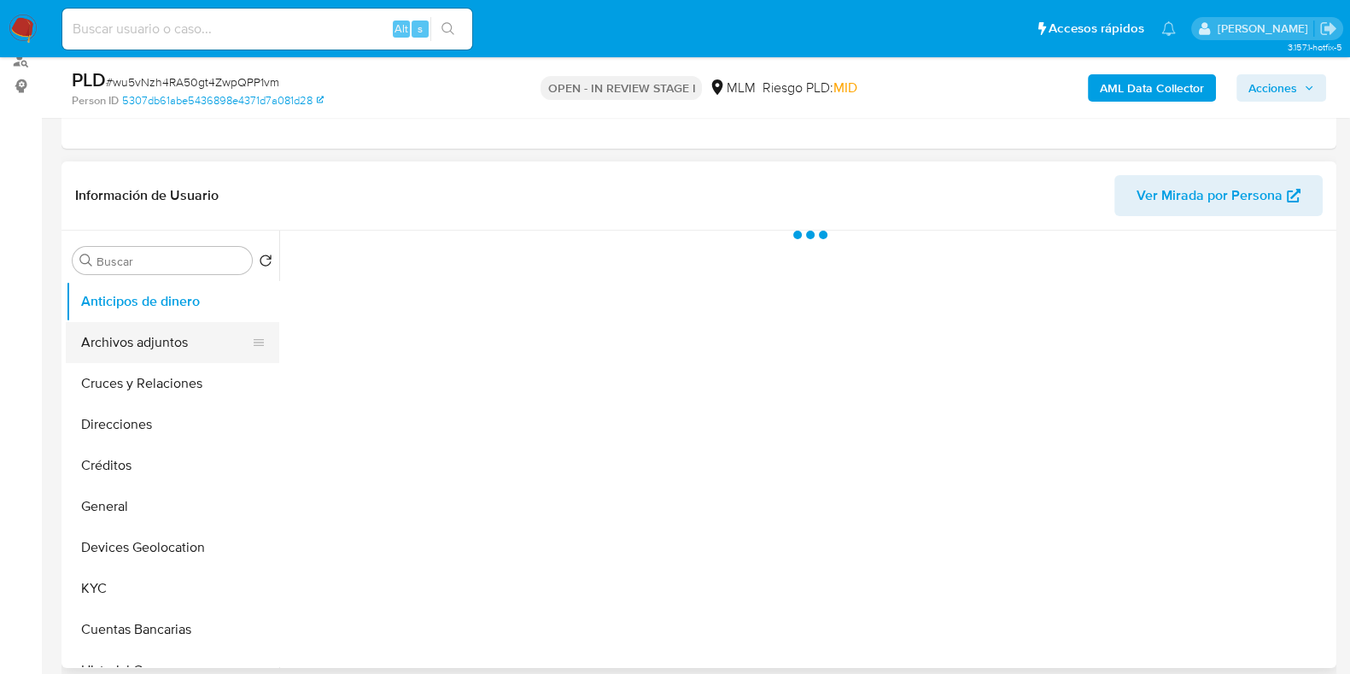
drag, startPoint x: 149, startPoint y: 329, endPoint x: 147, endPoint y: 337, distance: 8.7
click at [149, 330] on button "Archivos adjuntos" at bounding box center [166, 342] width 200 height 41
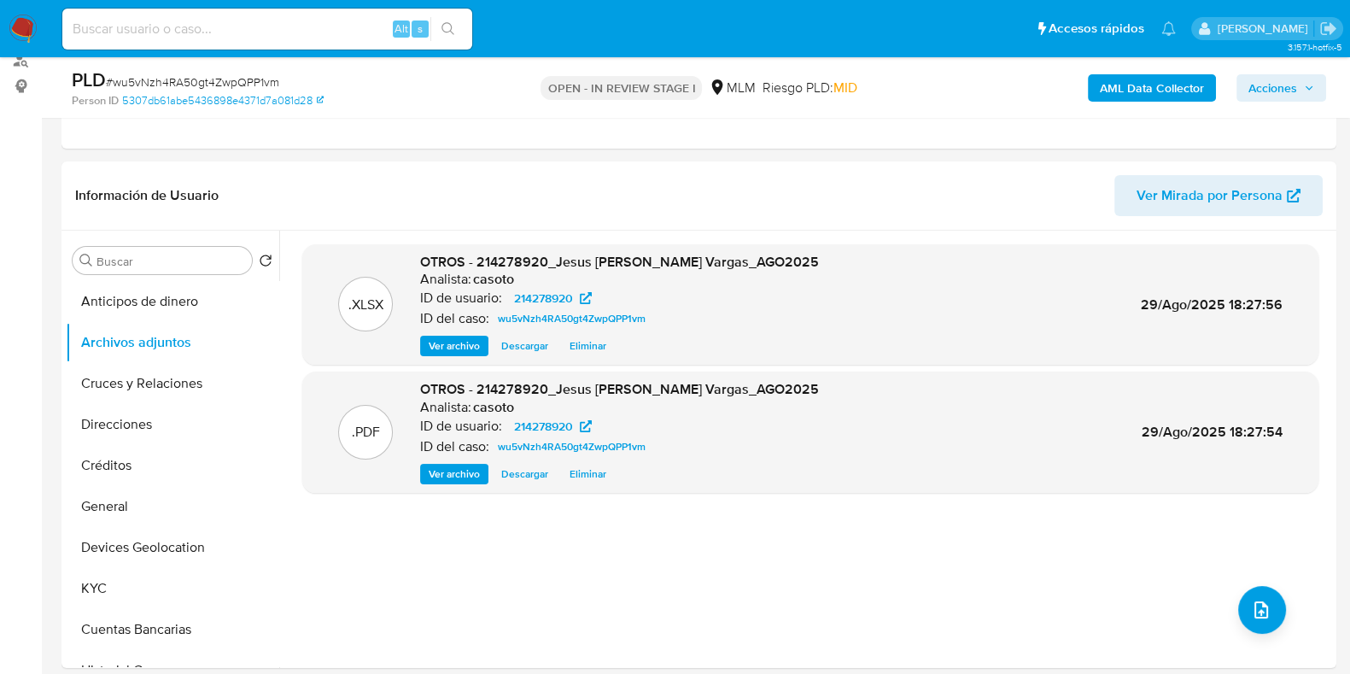
click at [1281, 83] on span "Acciones" at bounding box center [1272, 87] width 49 height 27
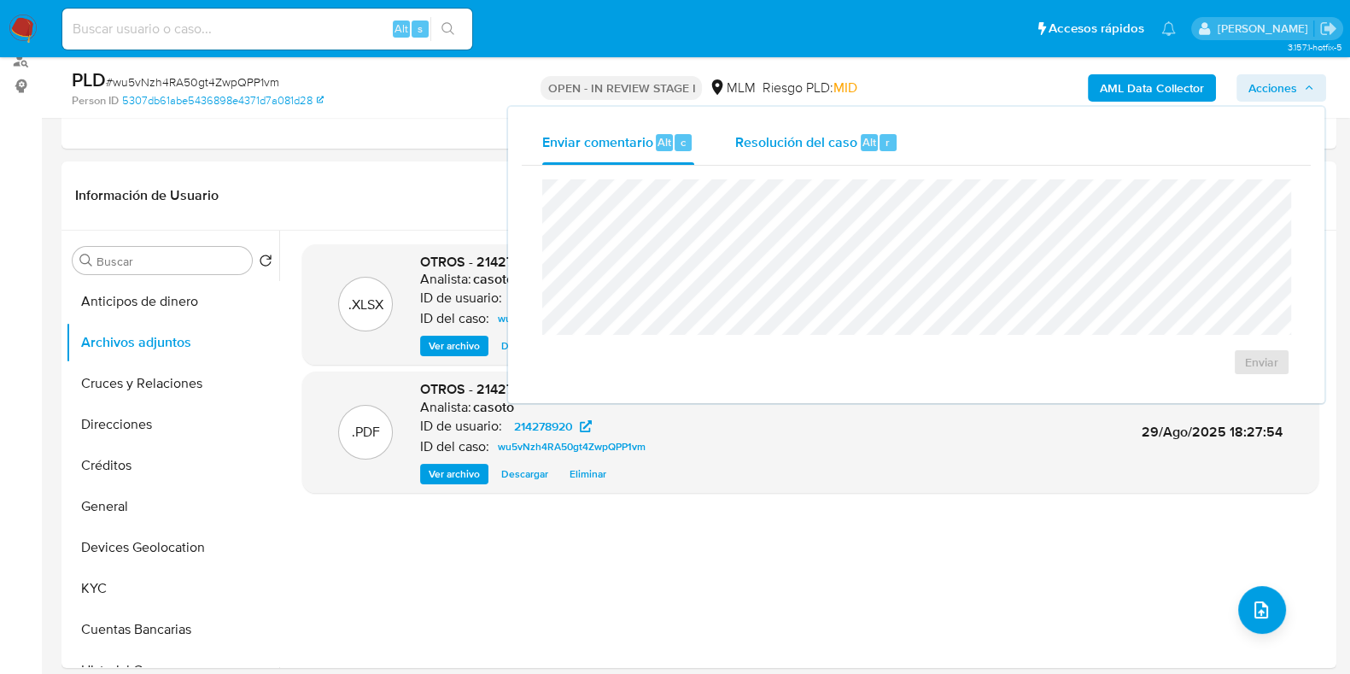
click at [827, 141] on span "Resolución del caso" at bounding box center [796, 141] width 122 height 20
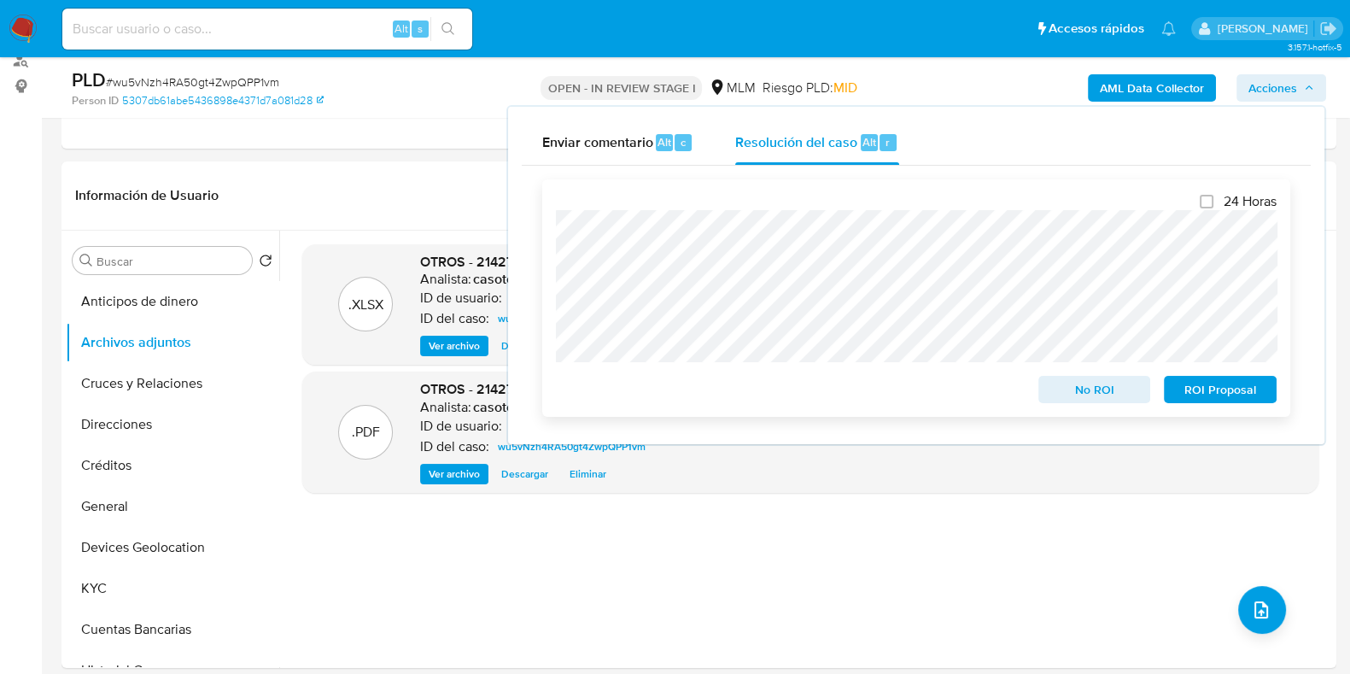
click at [1069, 383] on span "No ROI" at bounding box center [1094, 389] width 89 height 24
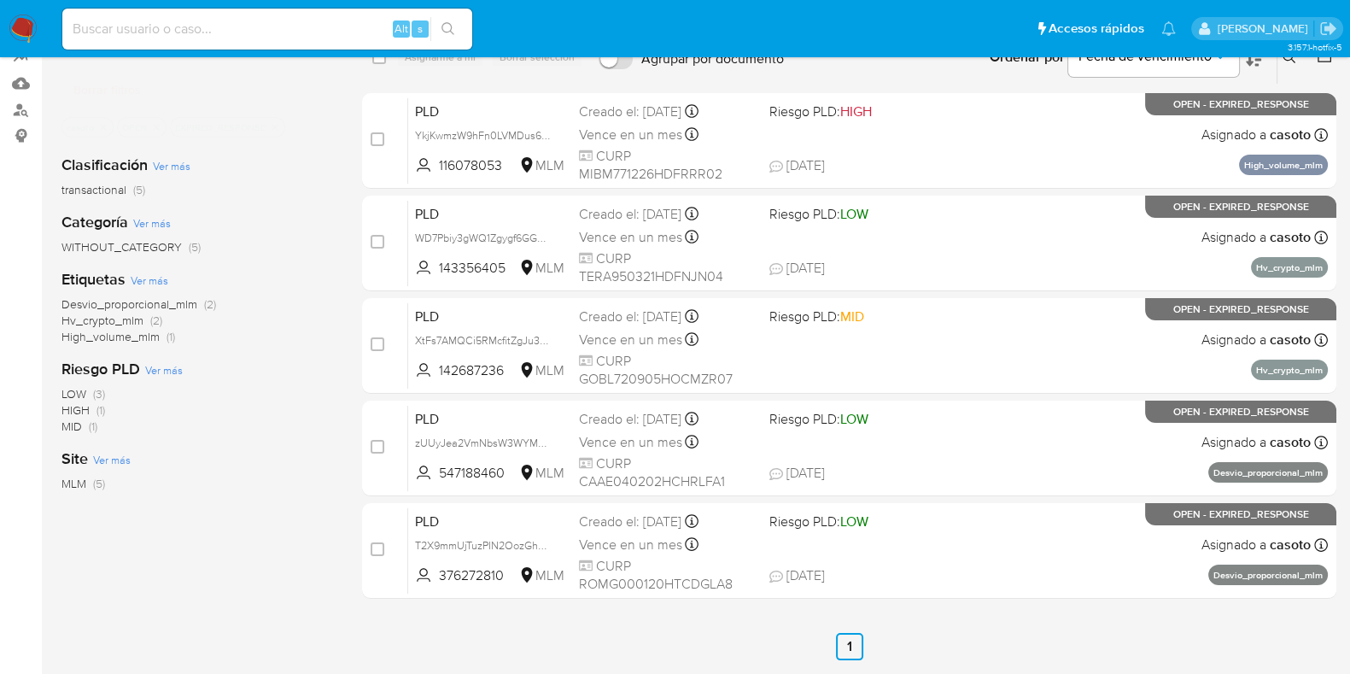
scroll to position [196, 0]
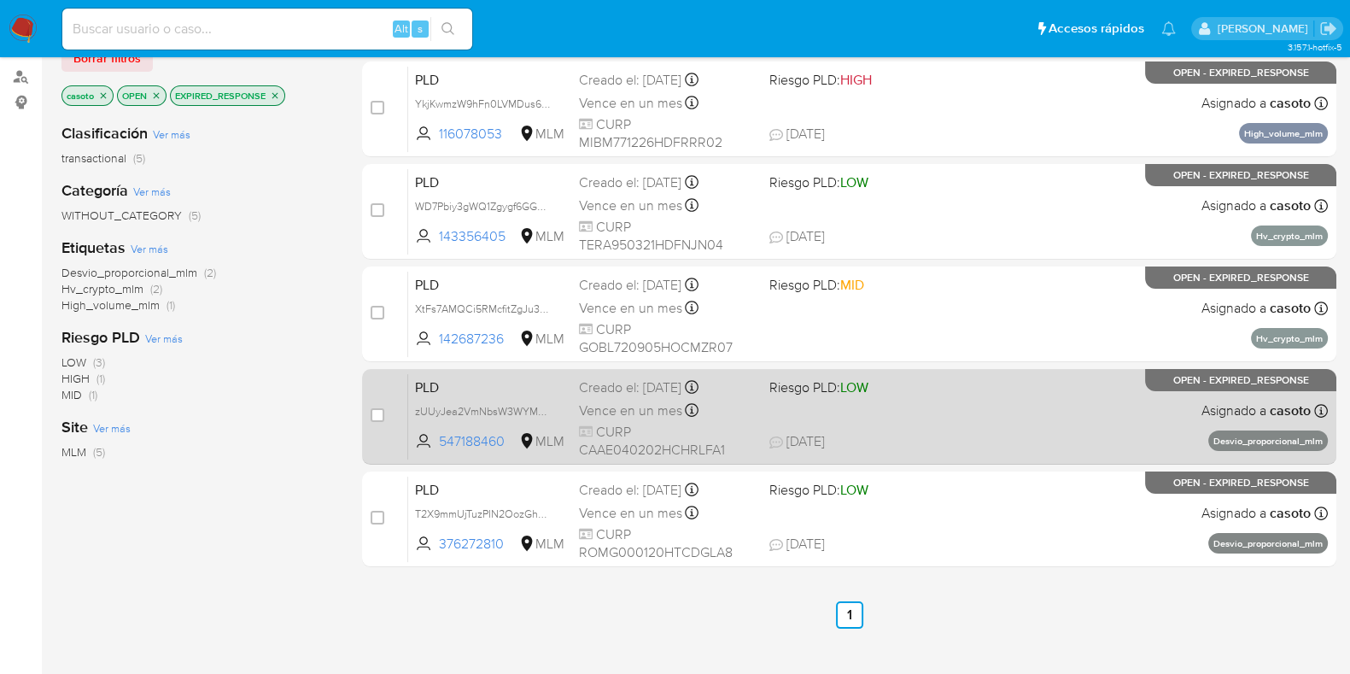
click at [996, 426] on div "PLD zUUyJea2VmNbsW3WYMgylesE 547188460 MLM Riesgo PLD: LOW Creado el: [DATE] Cr…" at bounding box center [868, 416] width 920 height 86
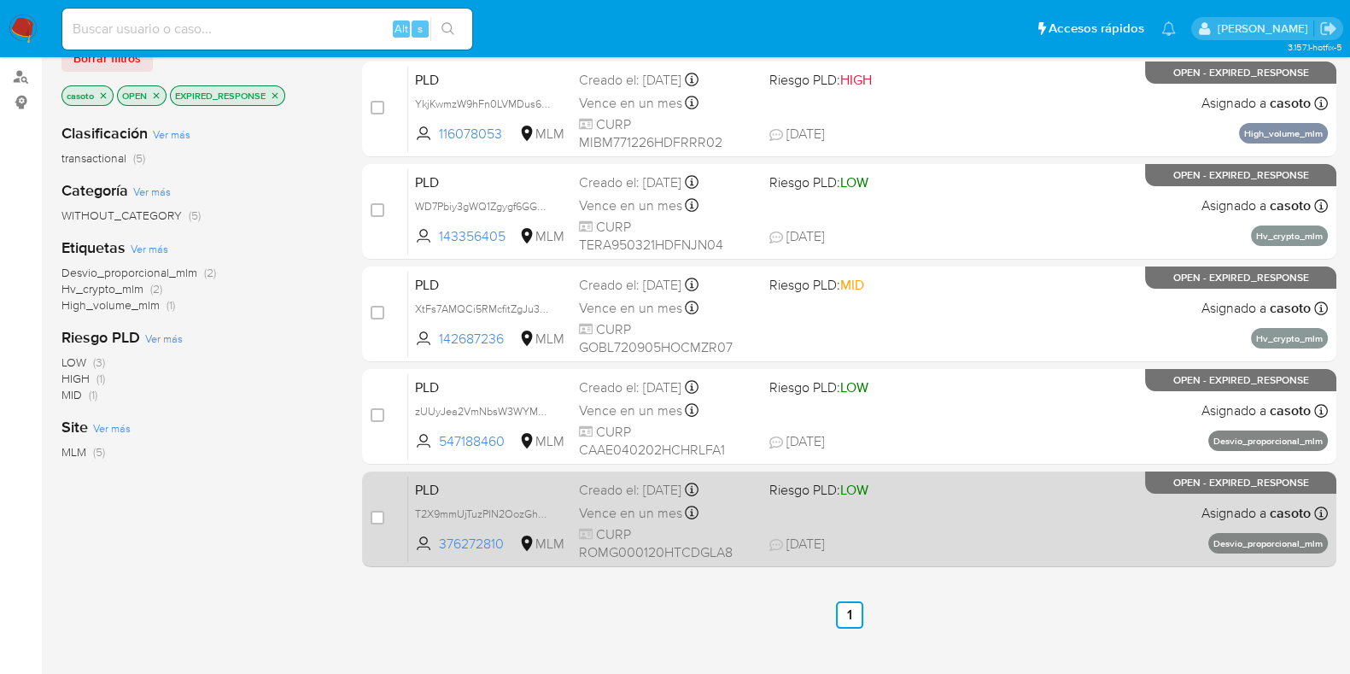
click at [1161, 530] on div "PLD T2X9mmUjTuzPIN2OozGhB6Hu 376272810 MLM Riesgo PLD: LOW Creado el: [DATE] Cr…" at bounding box center [868, 519] width 920 height 86
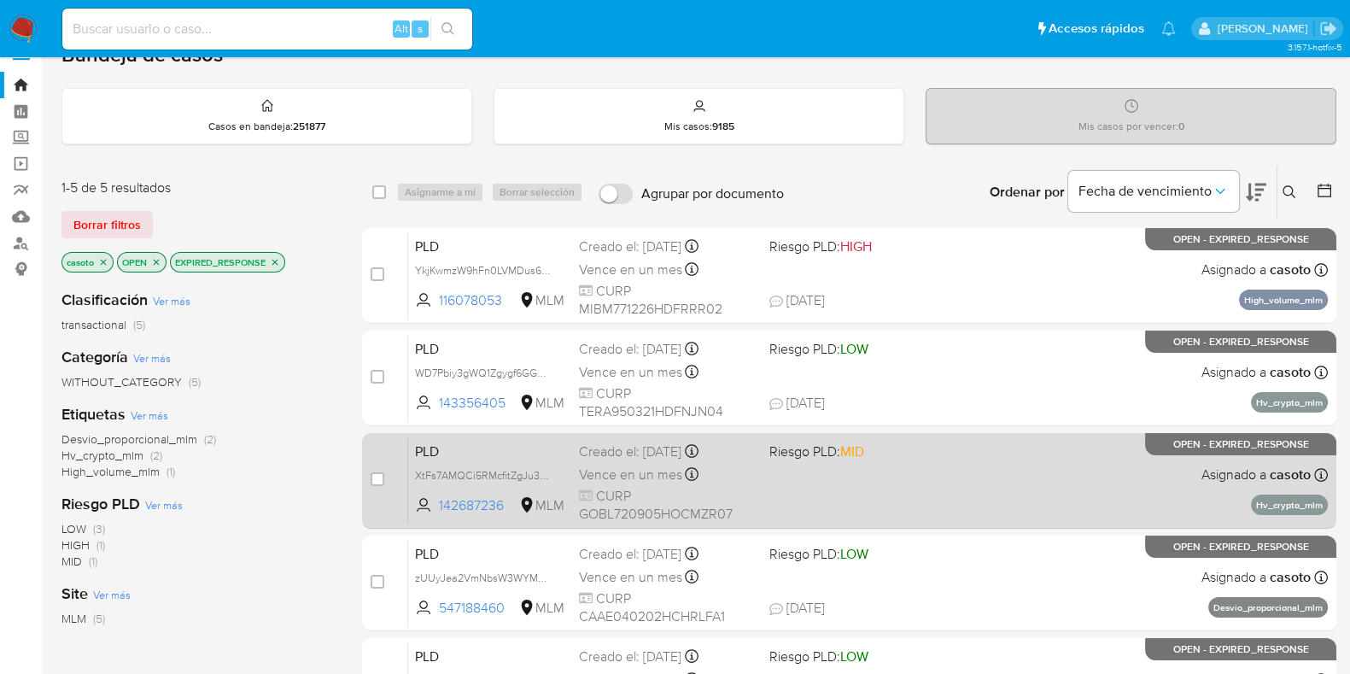
scroll to position [0, 0]
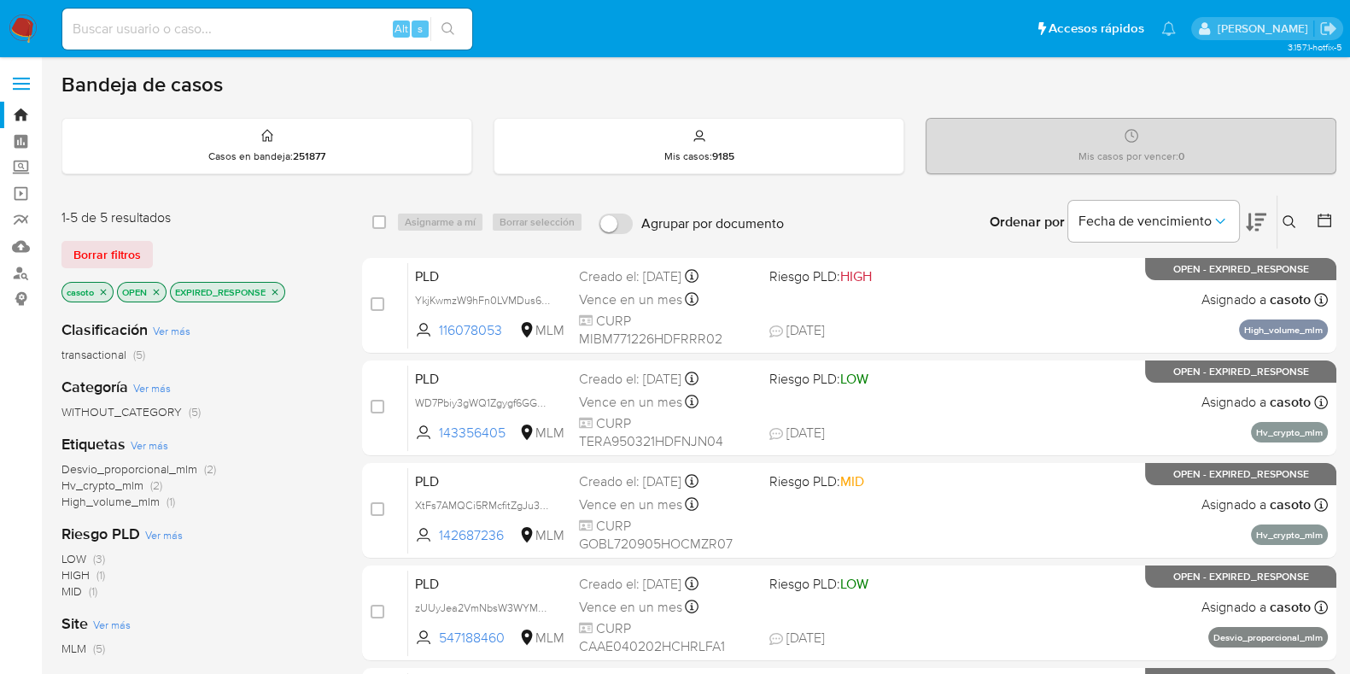
click at [276, 292] on icon "close-filter" at bounding box center [275, 292] width 10 height 10
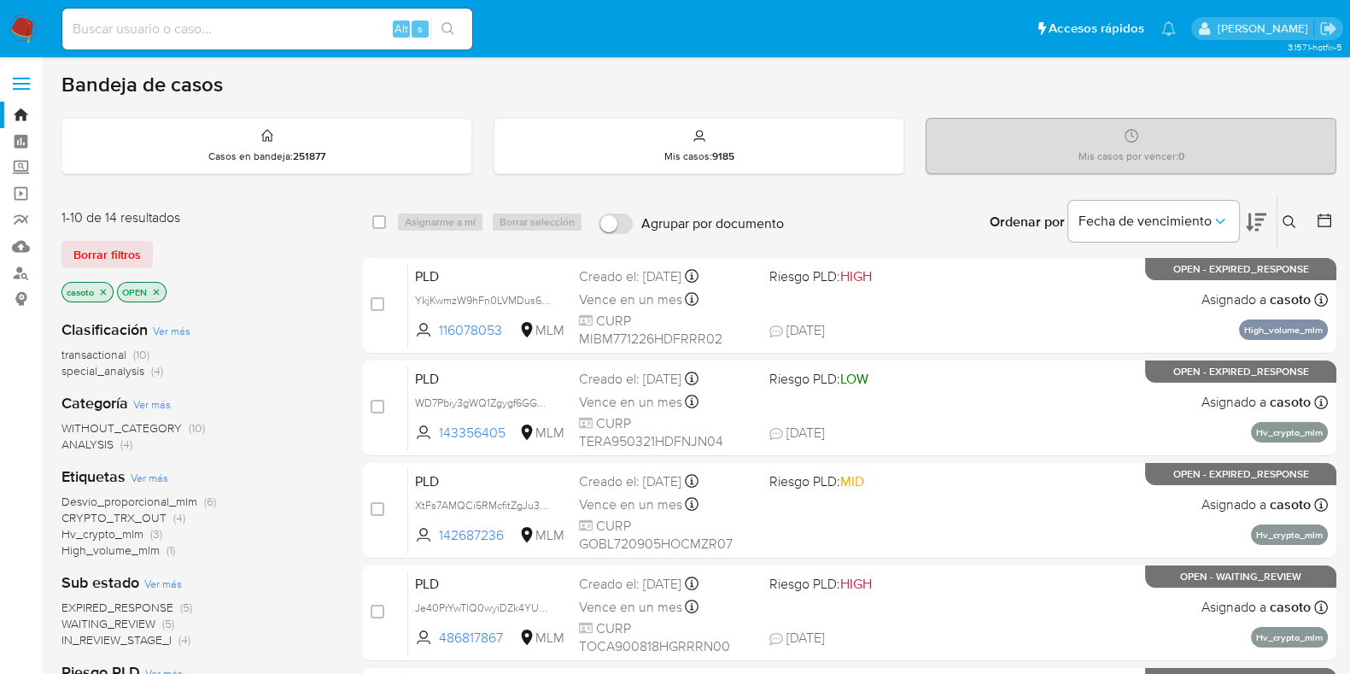
click at [107, 290] on icon "close-filter" at bounding box center [103, 292] width 10 height 10
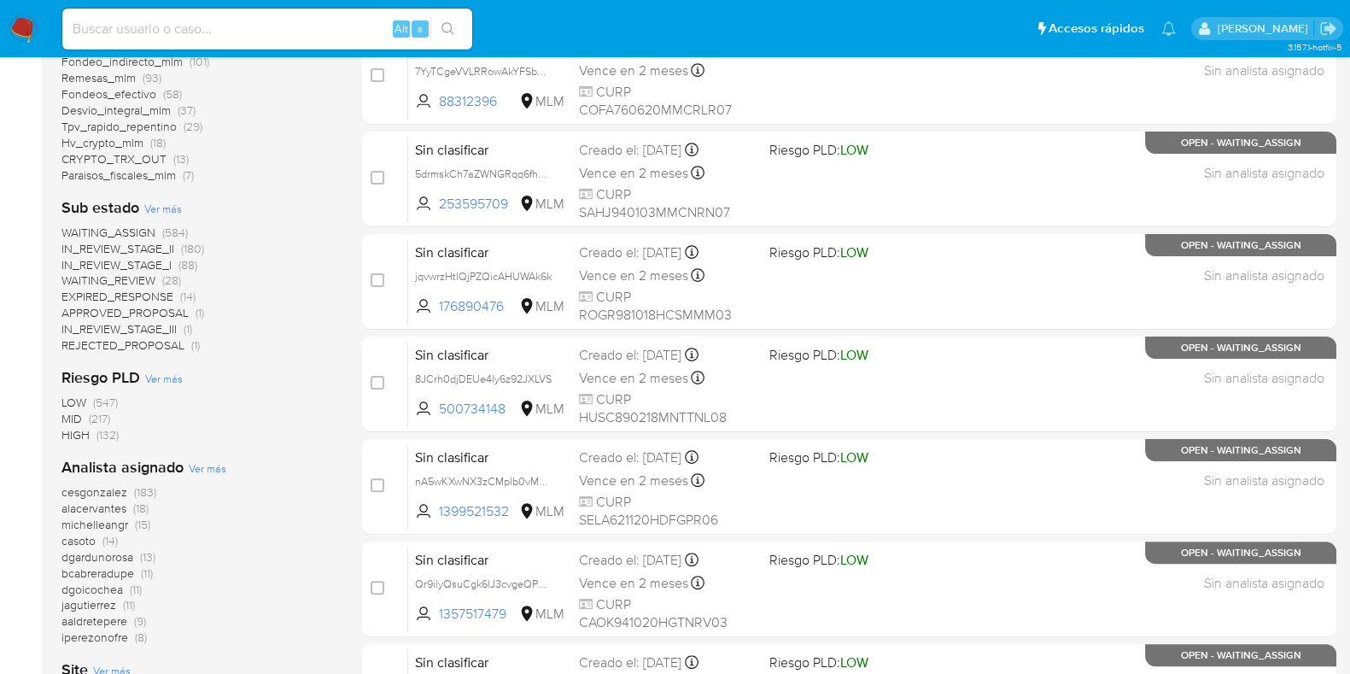
scroll to position [673, 0]
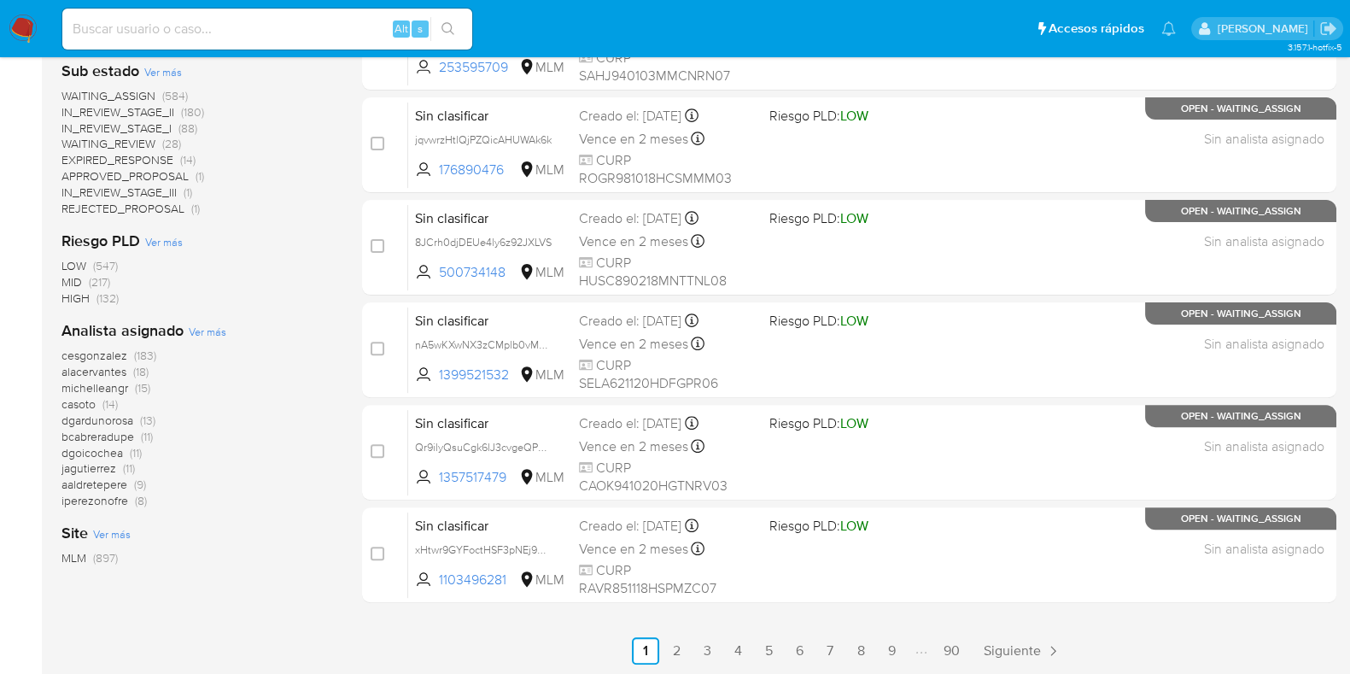
click at [91, 404] on span "casoto" at bounding box center [78, 403] width 34 height 17
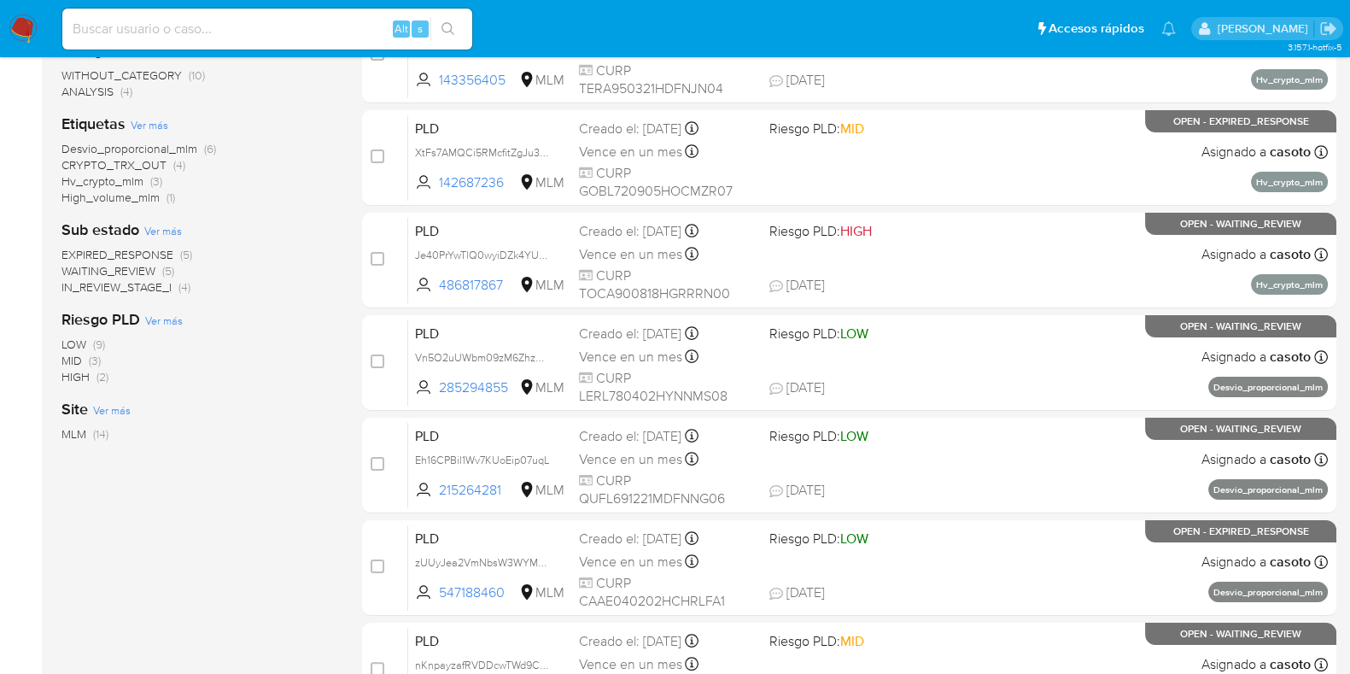
scroll to position [139, 0]
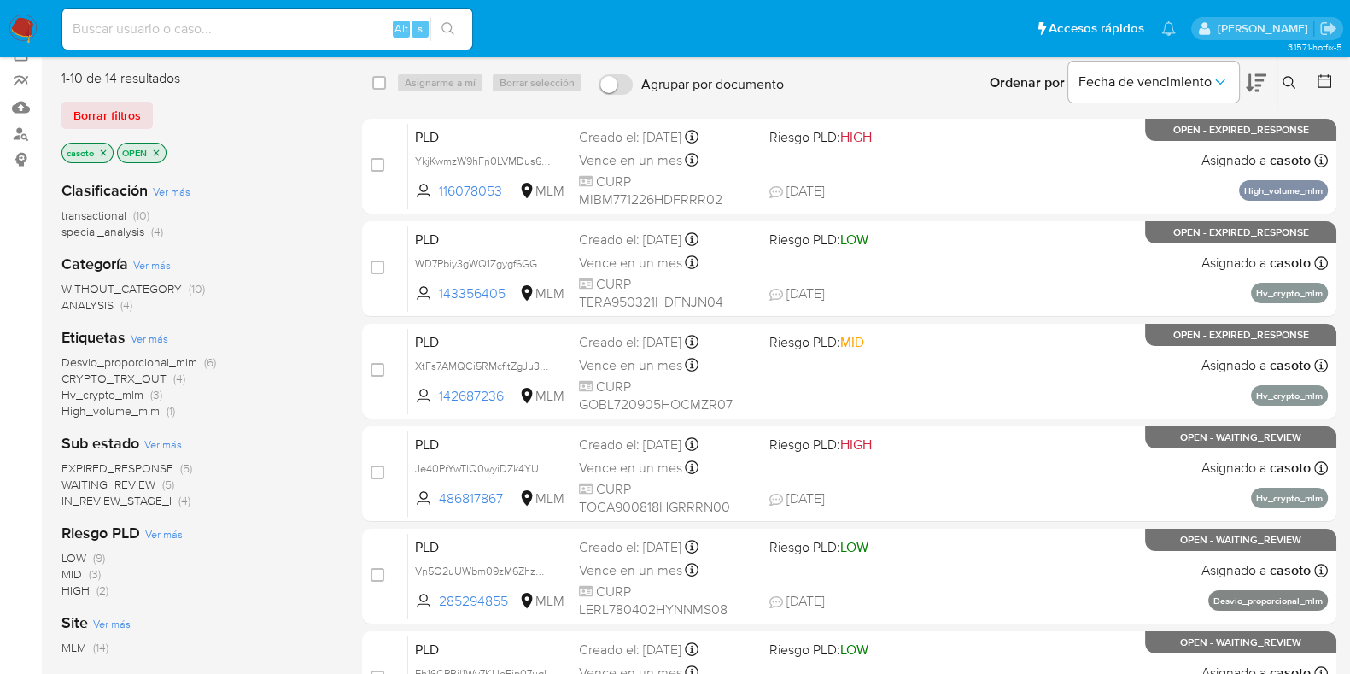
click at [175, 366] on span "Desvio_proporcional_mlm" at bounding box center [129, 361] width 136 height 17
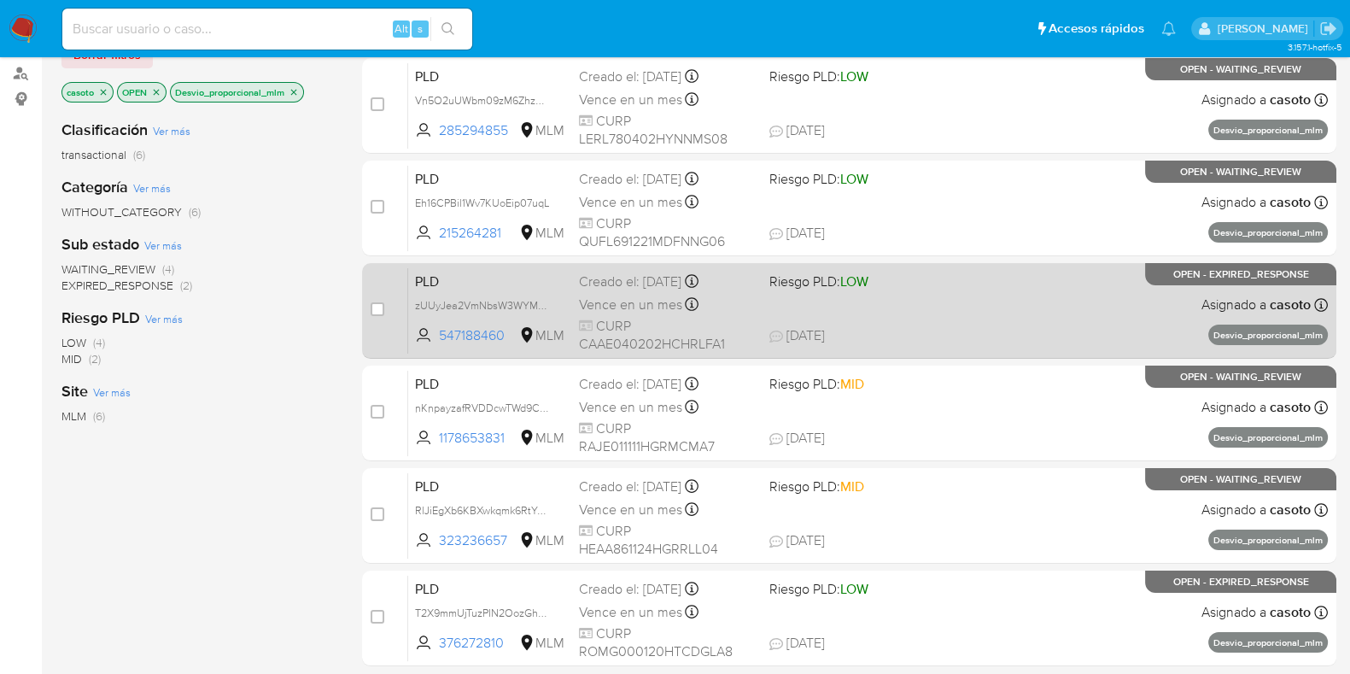
scroll to position [303, 0]
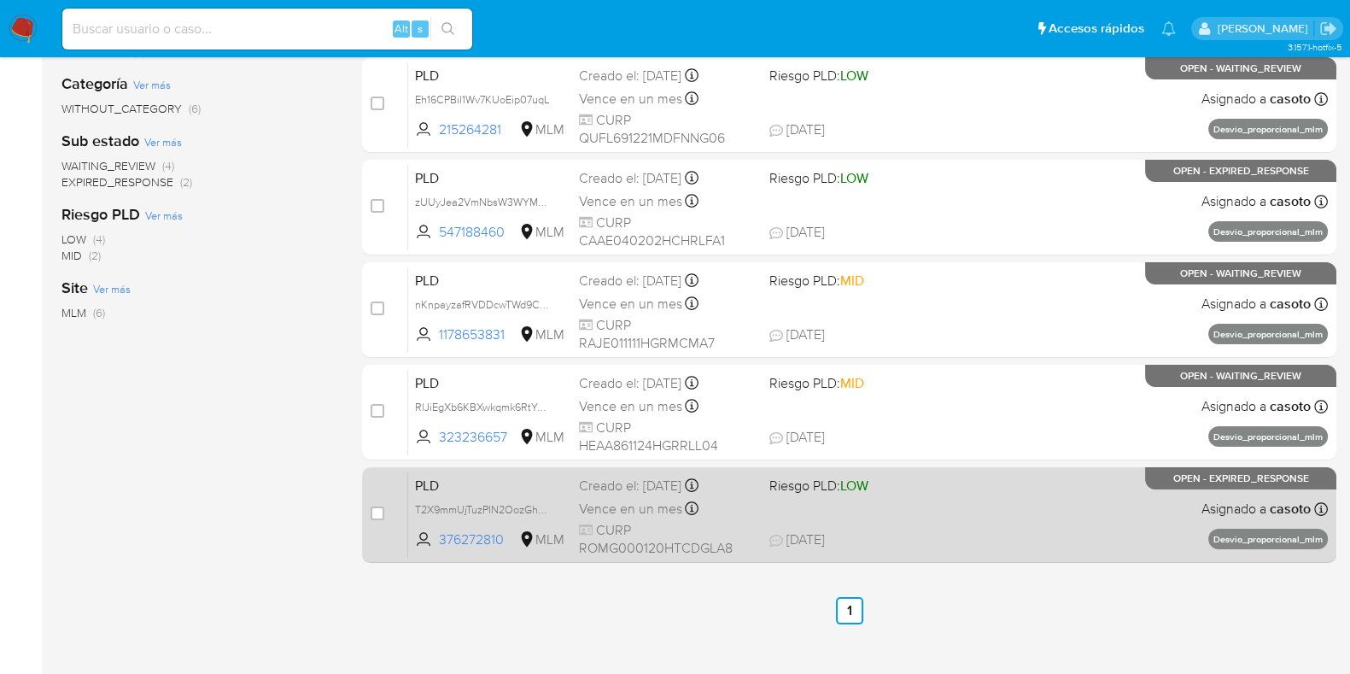
click at [980, 488] on div "PLD T2X9mmUjTuzPIN2OozGhB6Hu 376272810 MLM Riesgo PLD: LOW Creado el: 12/08/202…" at bounding box center [868, 514] width 920 height 86
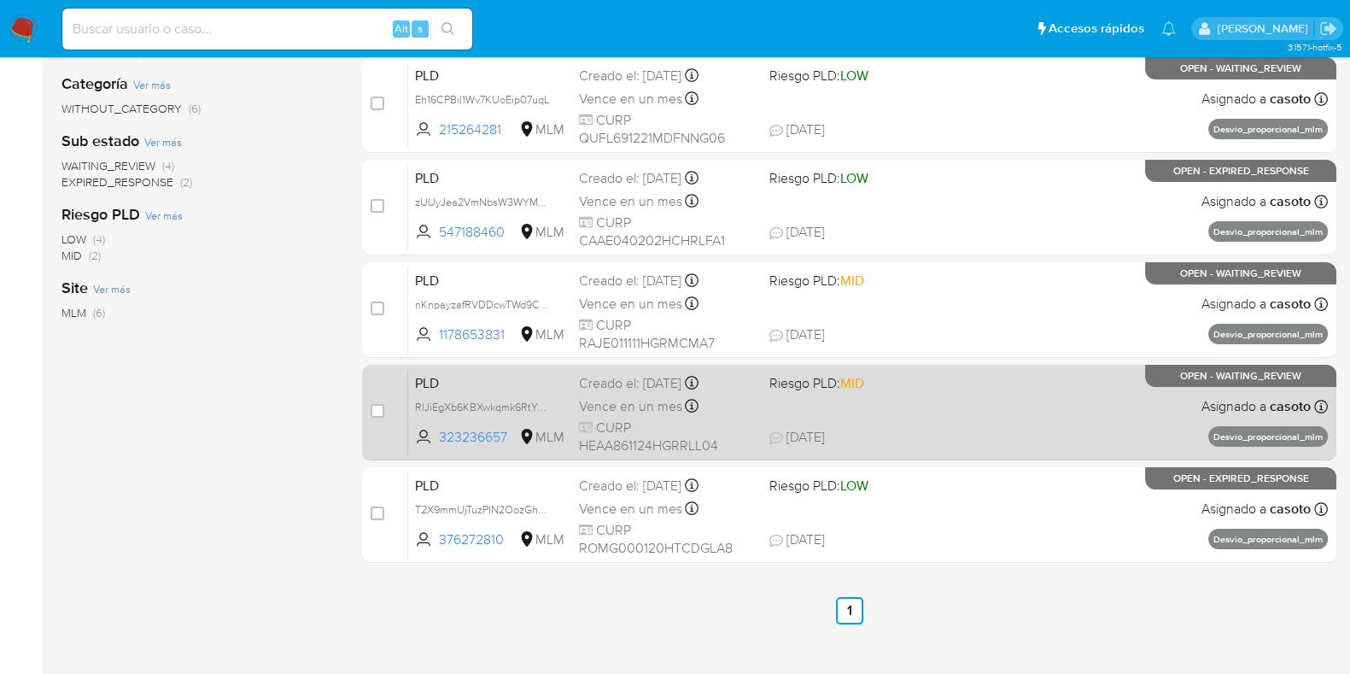
click at [1142, 406] on div "PLD RlJiEgXb6KBXwkqmk6RtYGja 323236657 MLM Riesgo PLD: MID Creado el: 12/08/202…" at bounding box center [868, 412] width 920 height 86
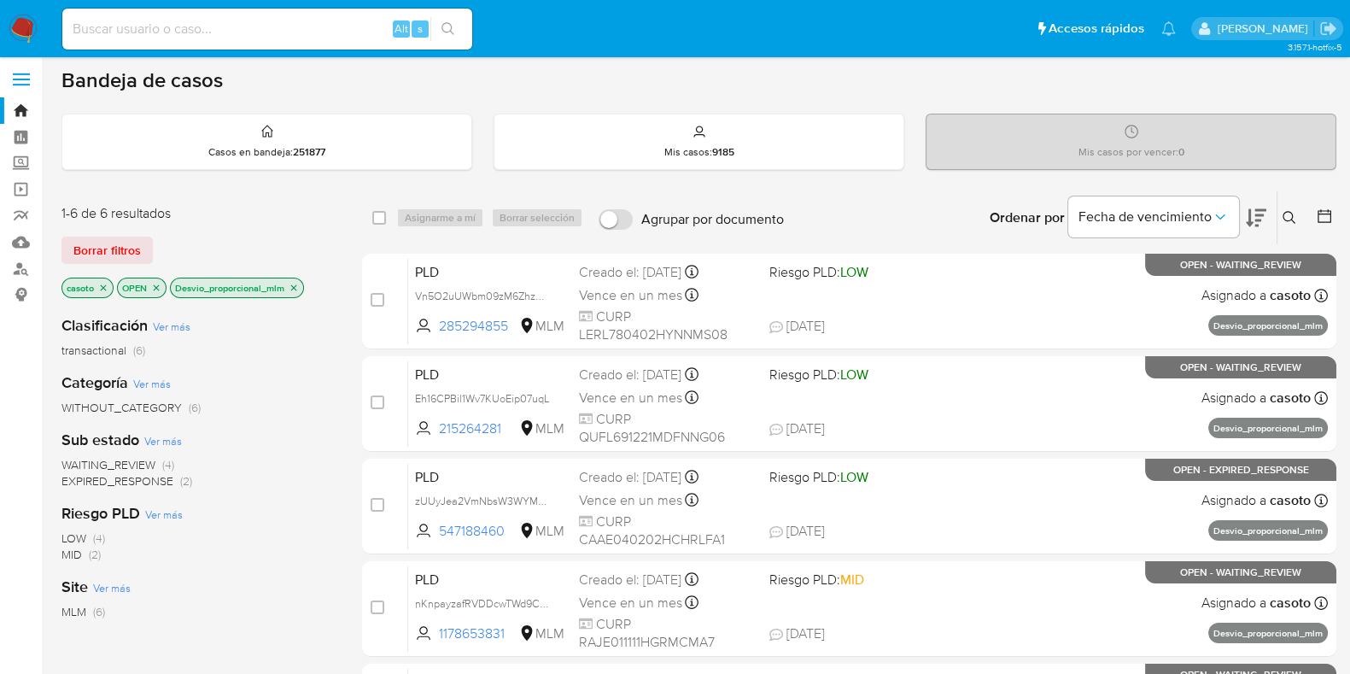
scroll to position [0, 0]
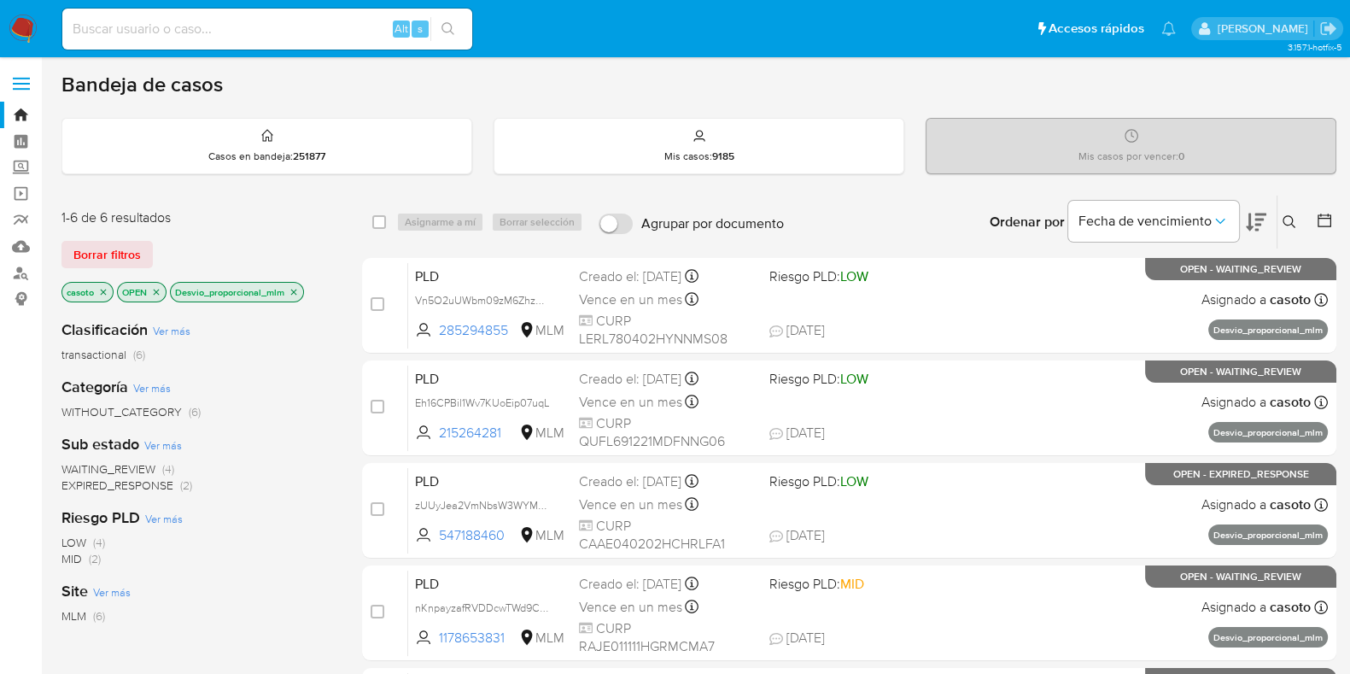
click at [295, 289] on icon "close-filter" at bounding box center [294, 292] width 10 height 10
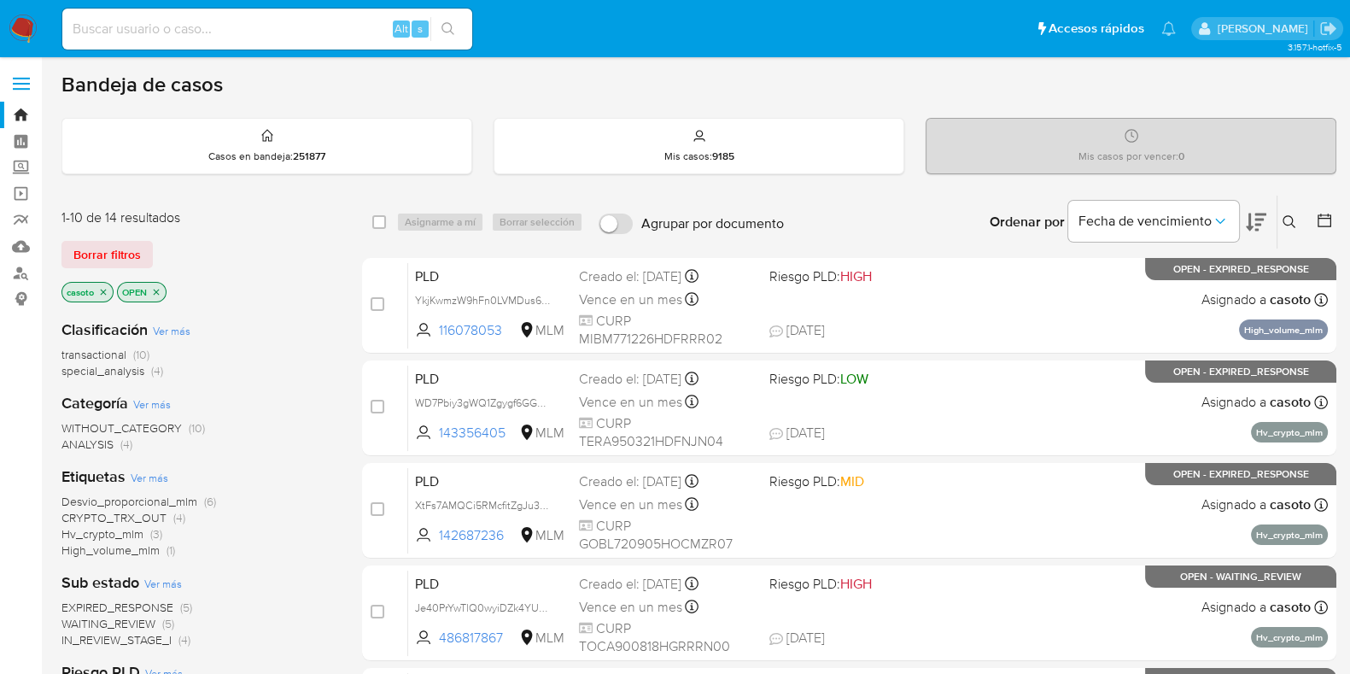
click at [102, 290] on icon "close-filter" at bounding box center [103, 292] width 10 height 10
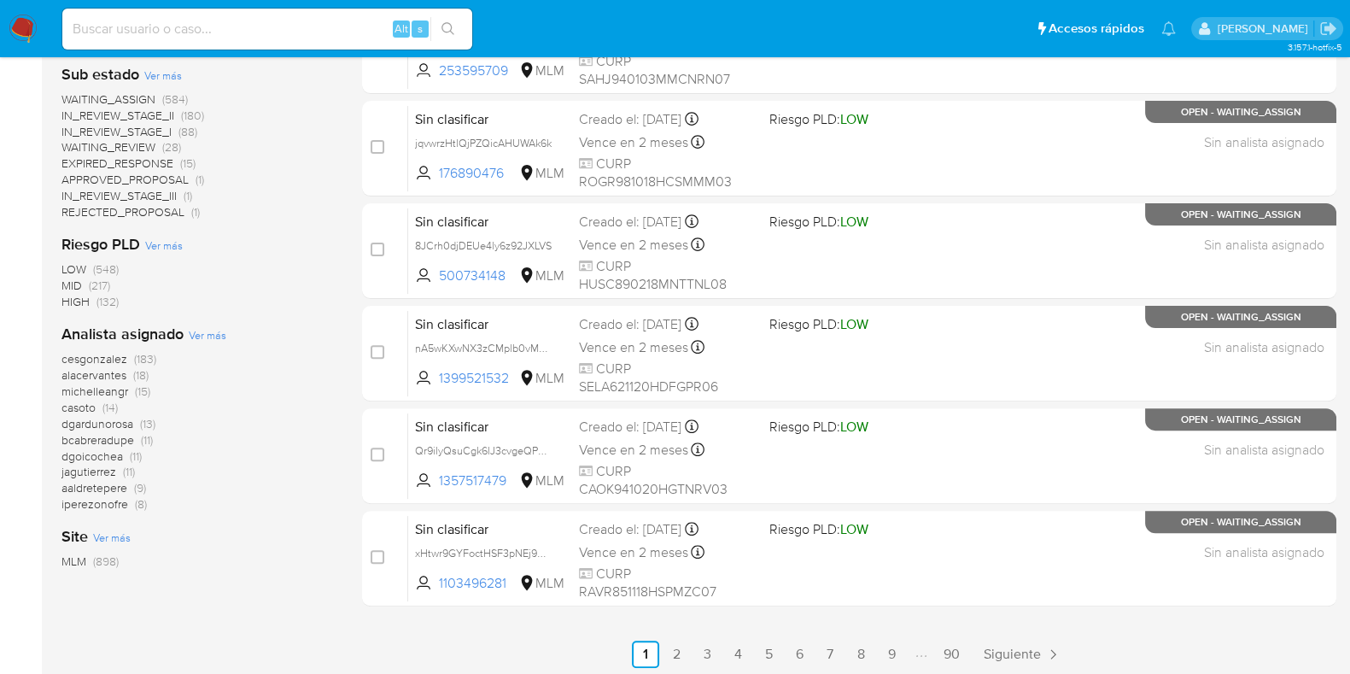
scroll to position [673, 0]
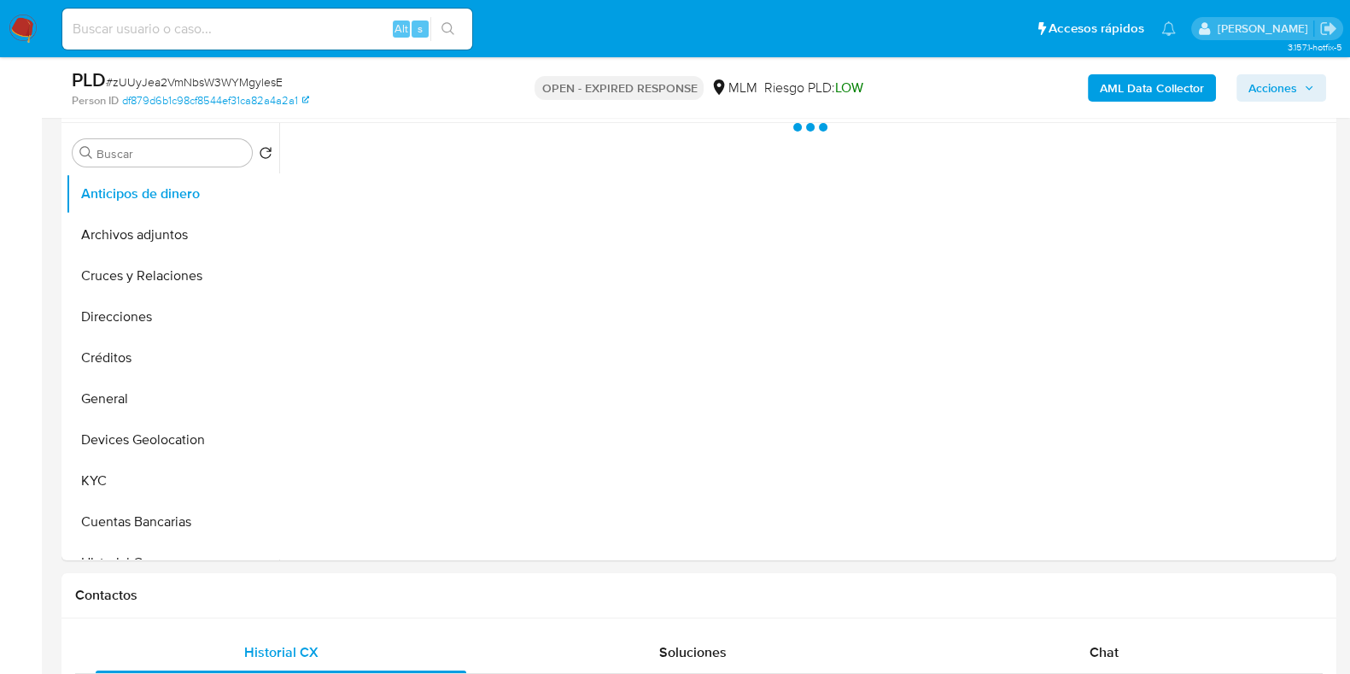
scroll to position [640, 0]
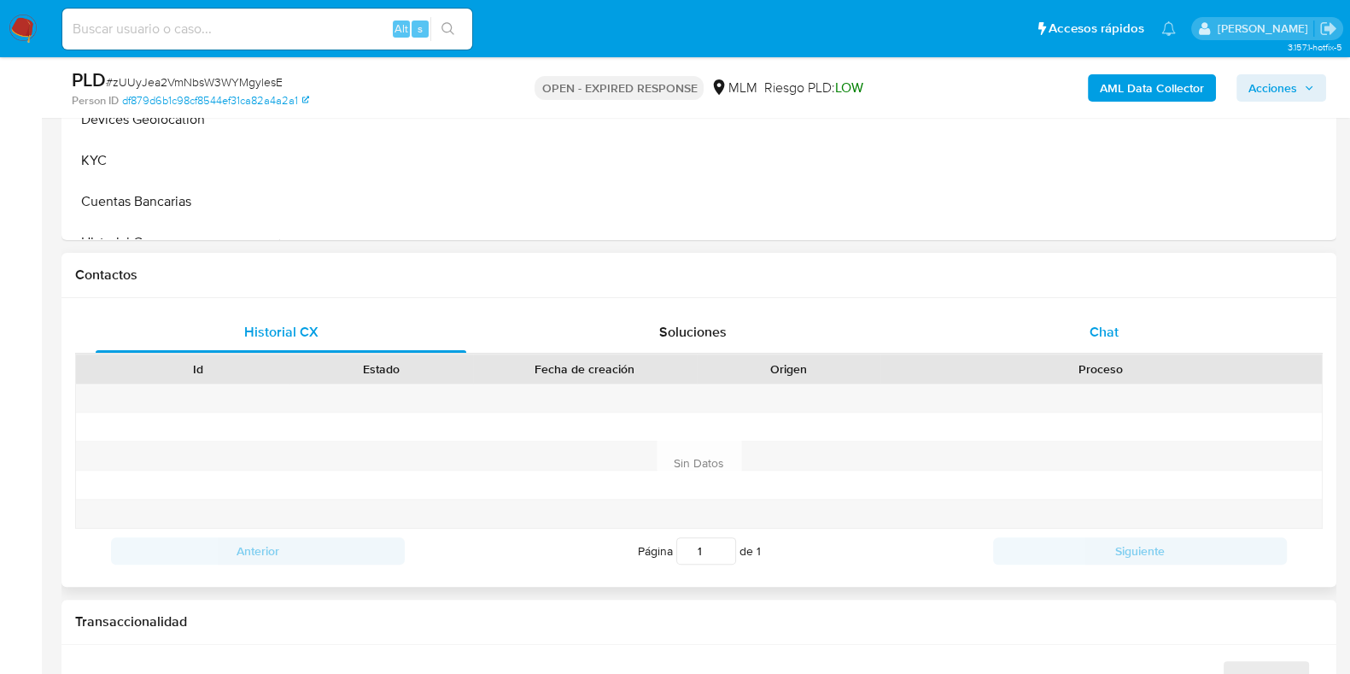
click at [1107, 345] on div "Chat" at bounding box center [1104, 332] width 371 height 41
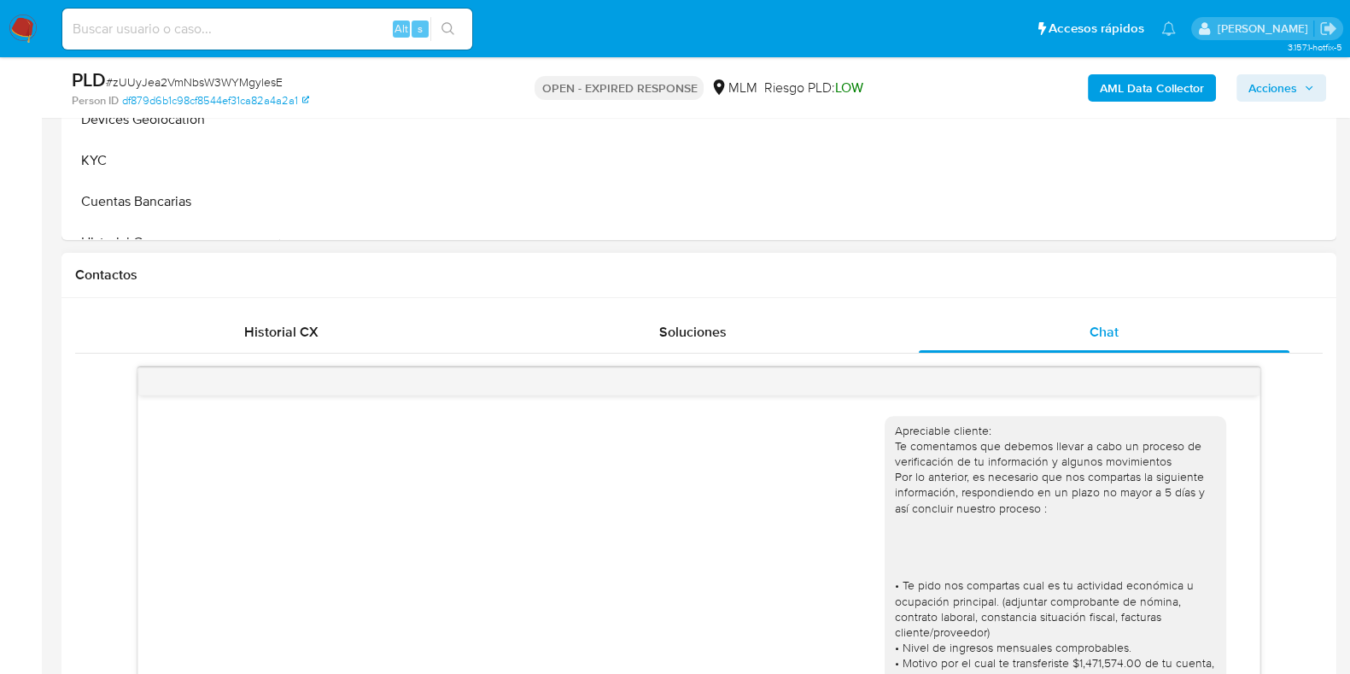
scroll to position [574, 0]
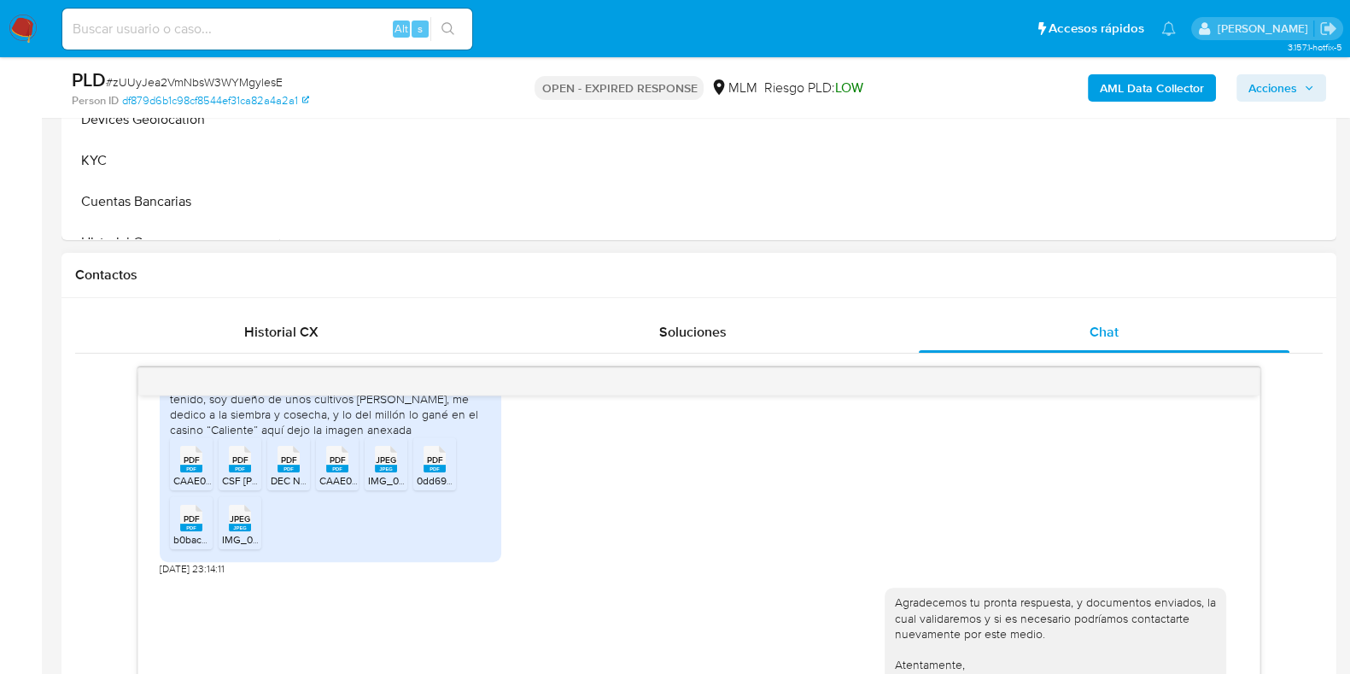
select select "10"
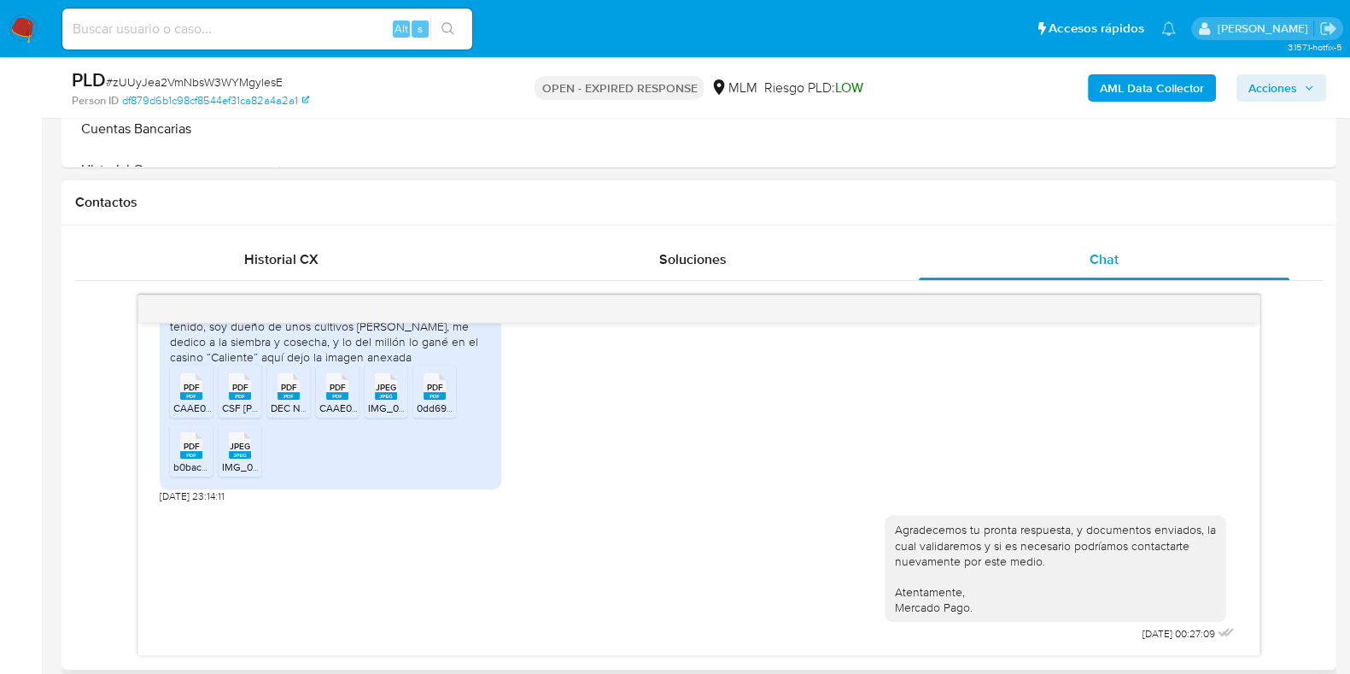
scroll to position [746, 0]
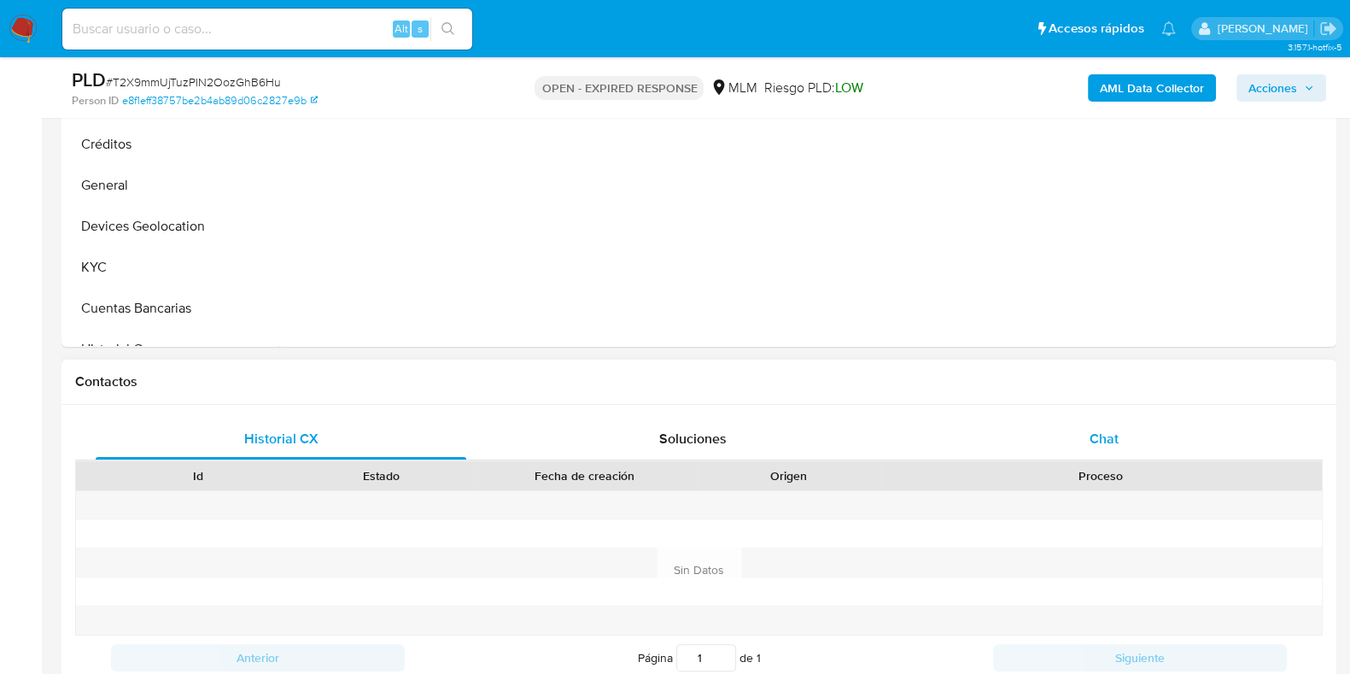
click at [1106, 429] on span "Chat" at bounding box center [1103, 439] width 29 height 20
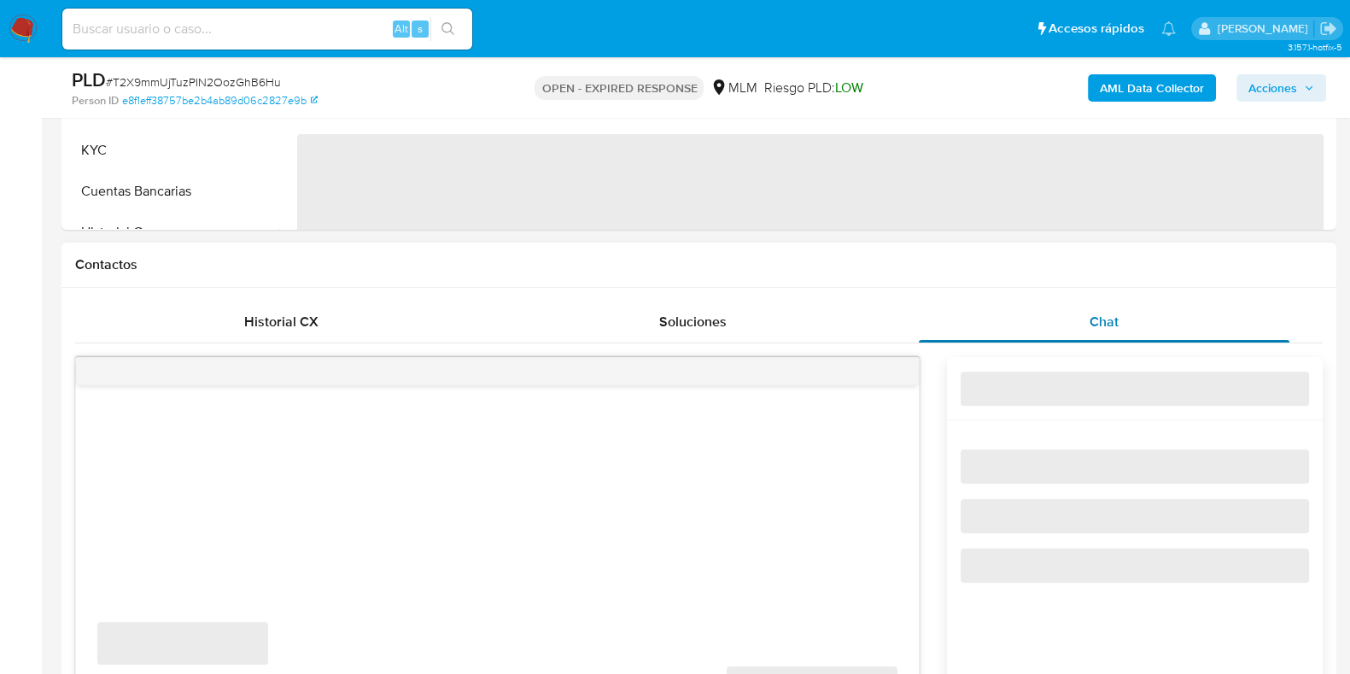
select select "10"
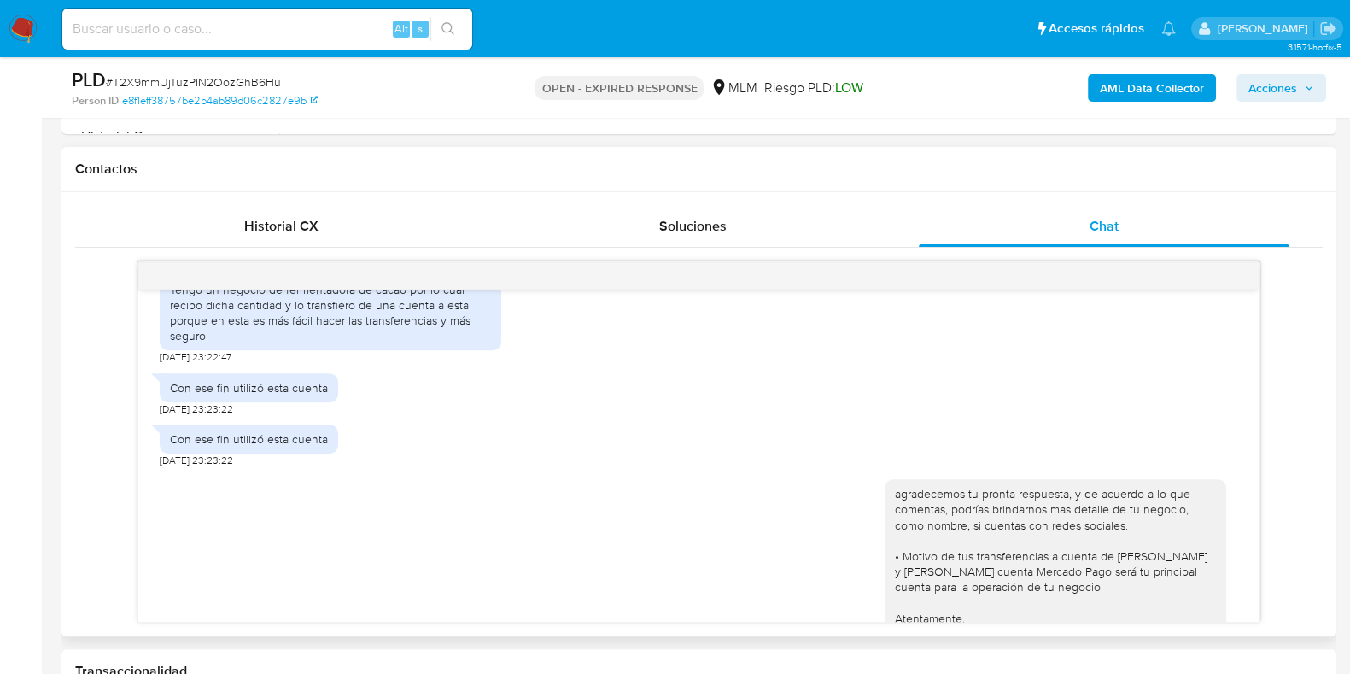
scroll to position [529, 0]
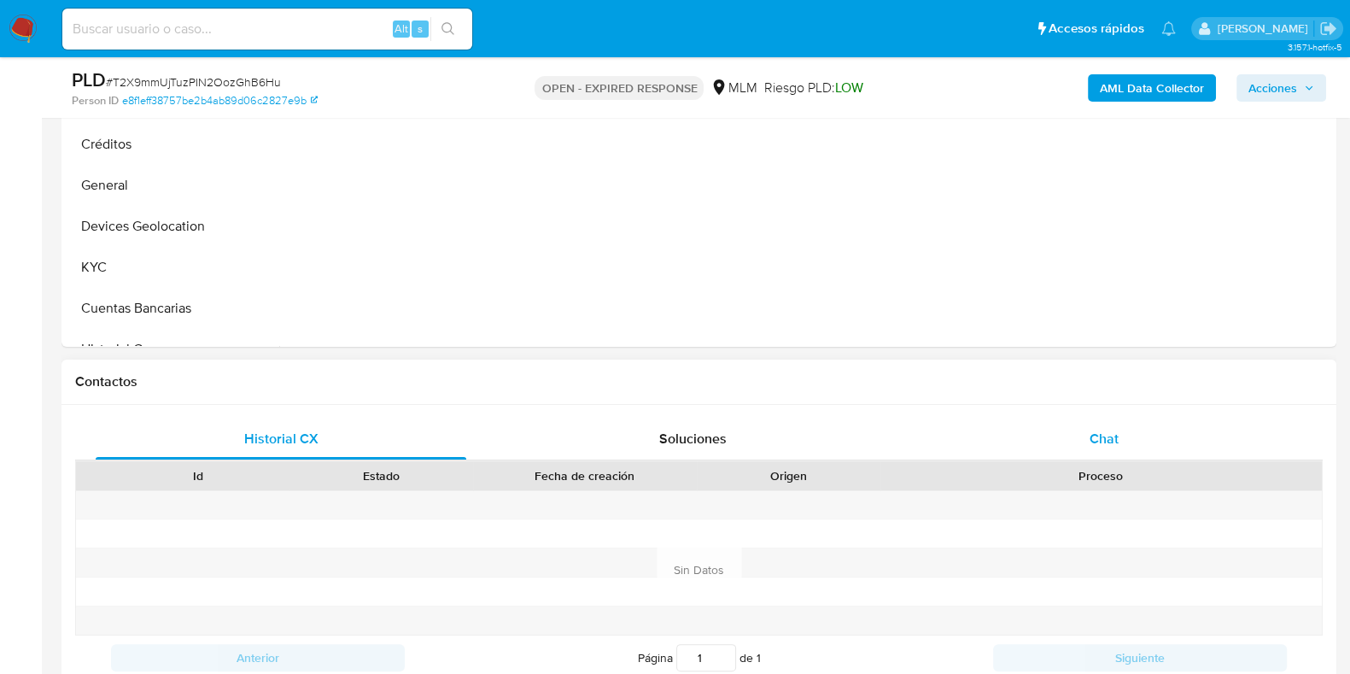
click at [1123, 439] on div "Chat" at bounding box center [1104, 438] width 371 height 41
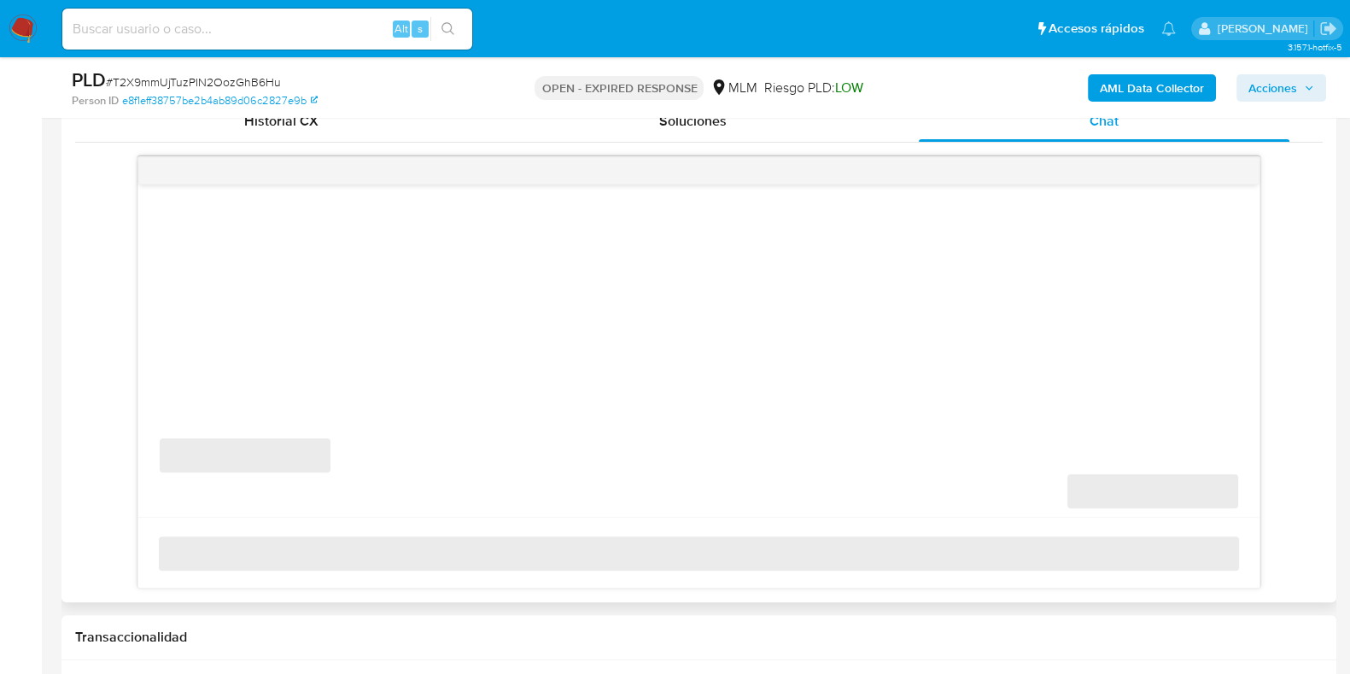
select select "10"
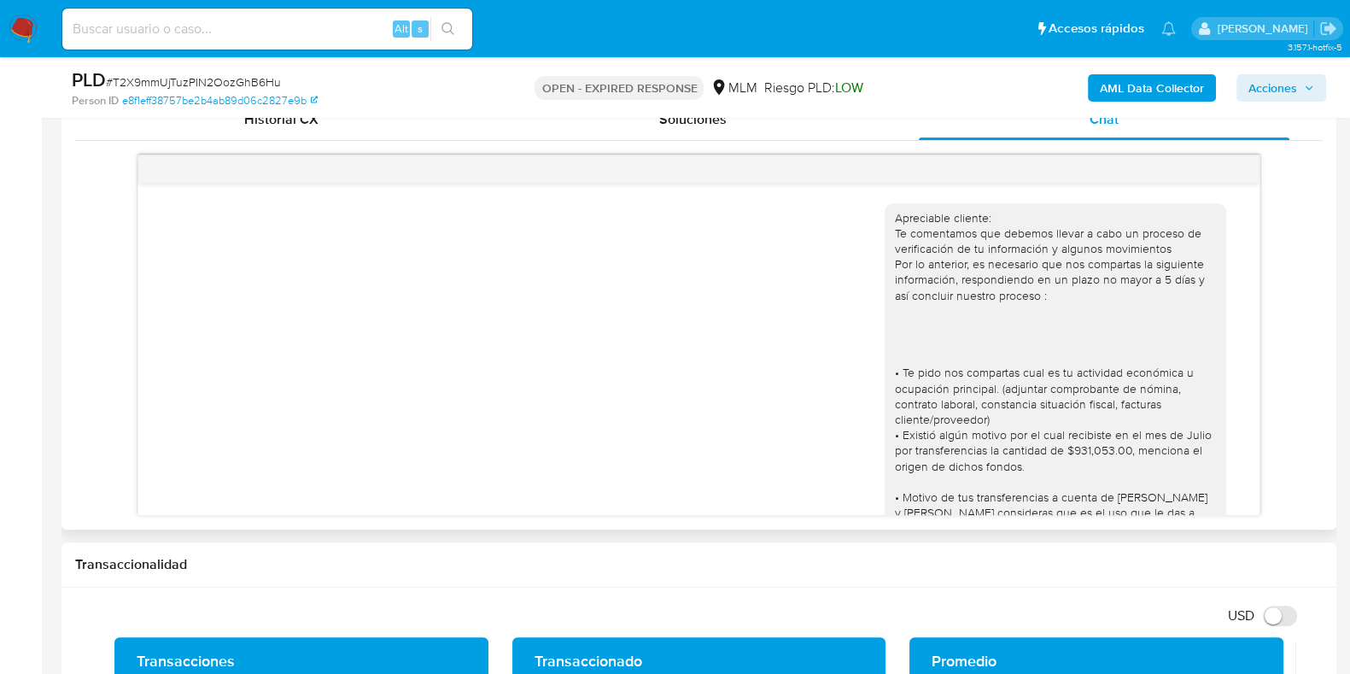
scroll to position [636, 0]
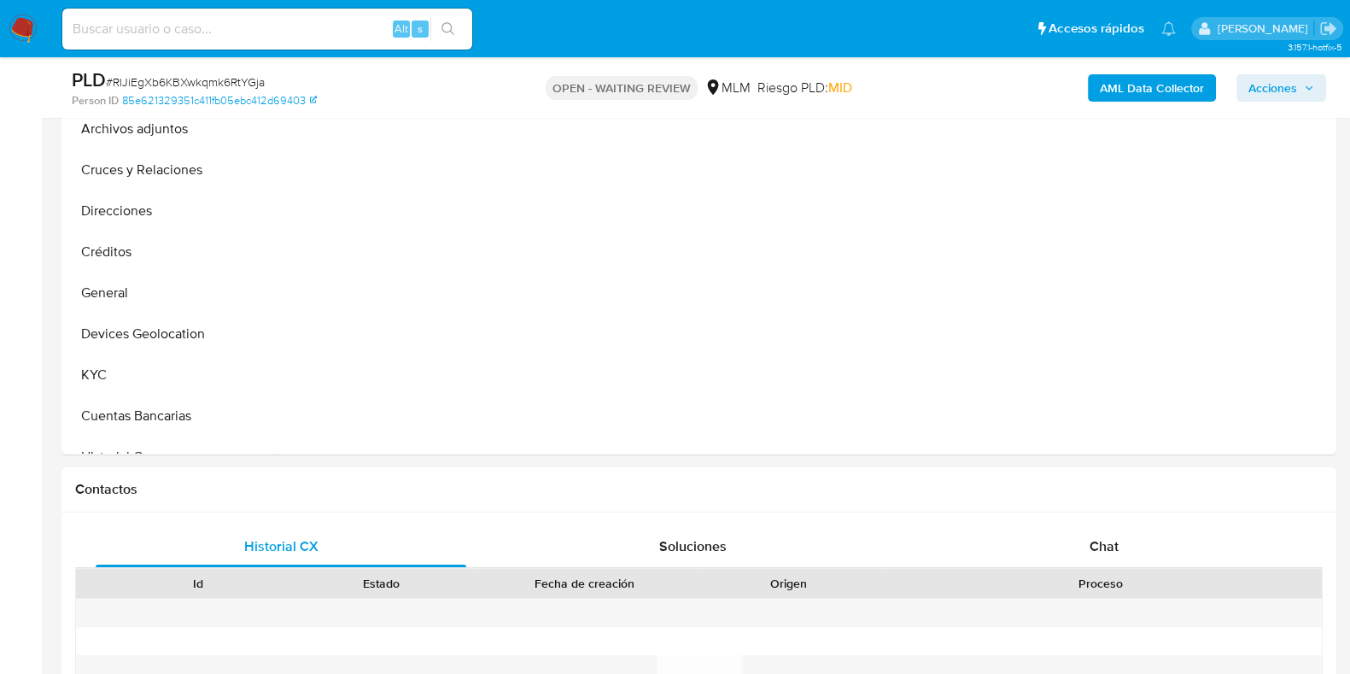
scroll to position [746, 0]
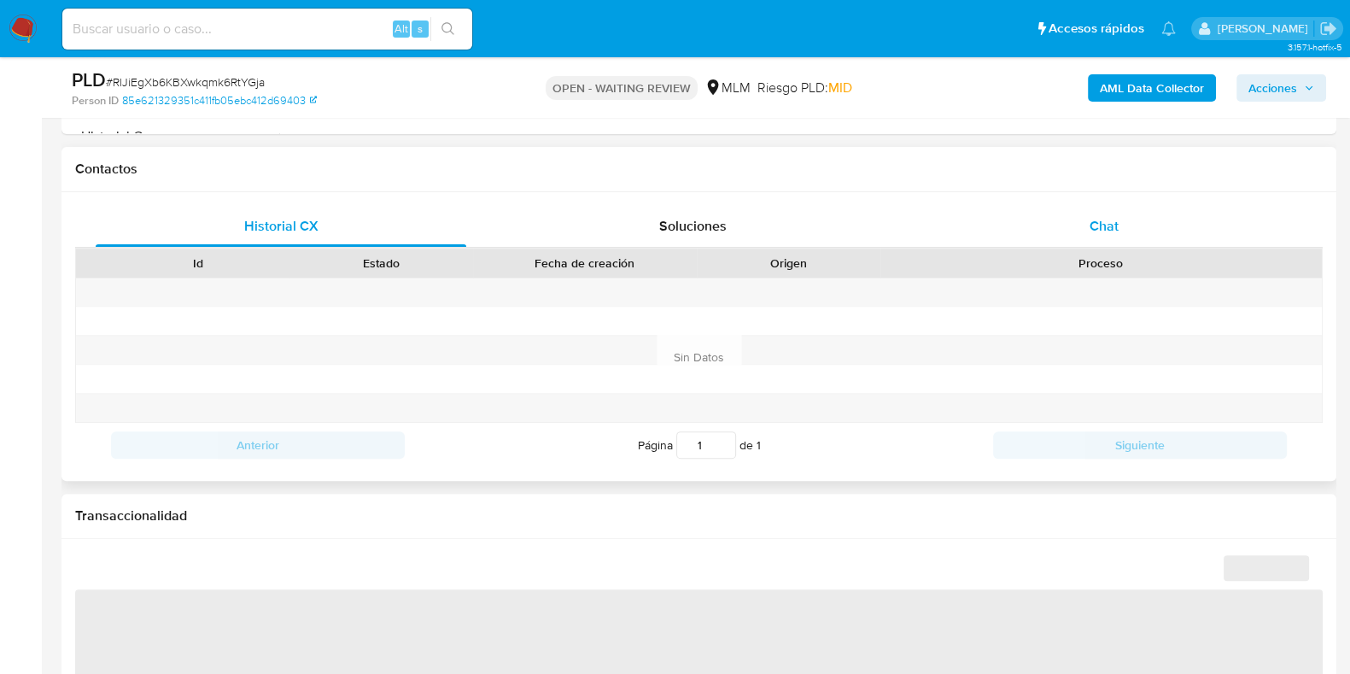
click at [1089, 232] on div "Chat" at bounding box center [1104, 226] width 371 height 41
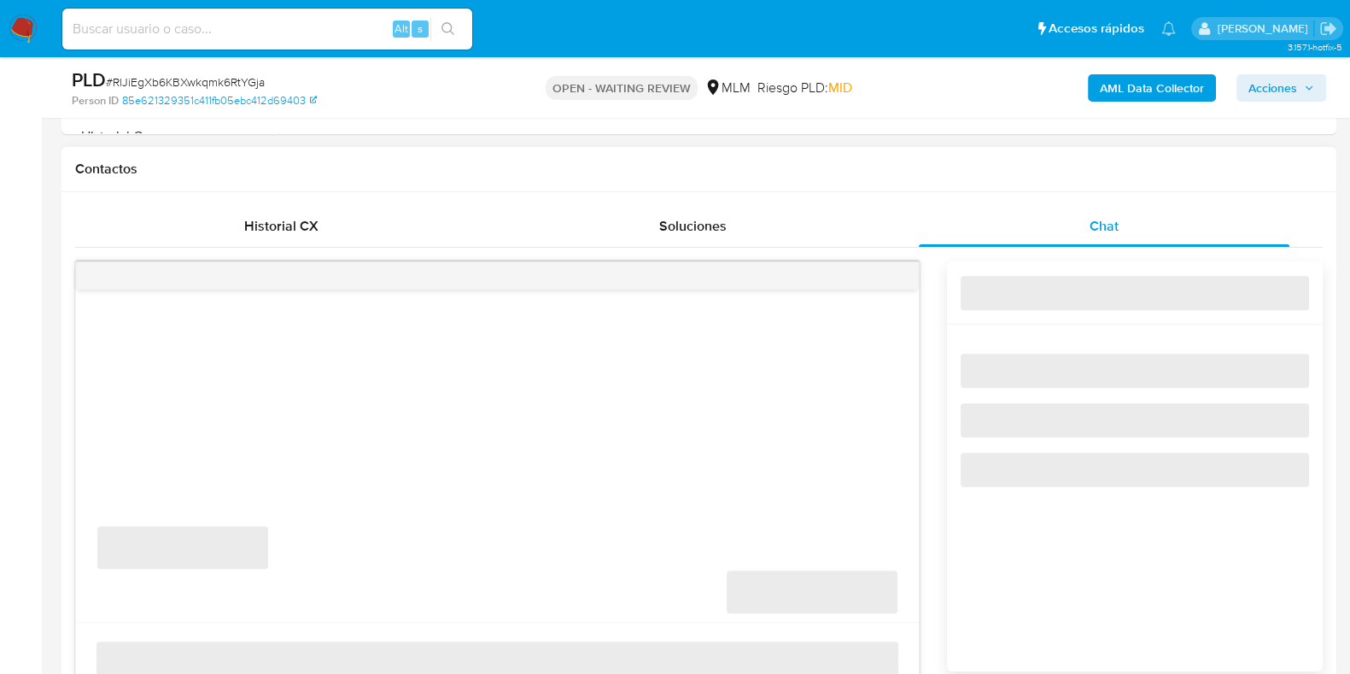
select select "10"
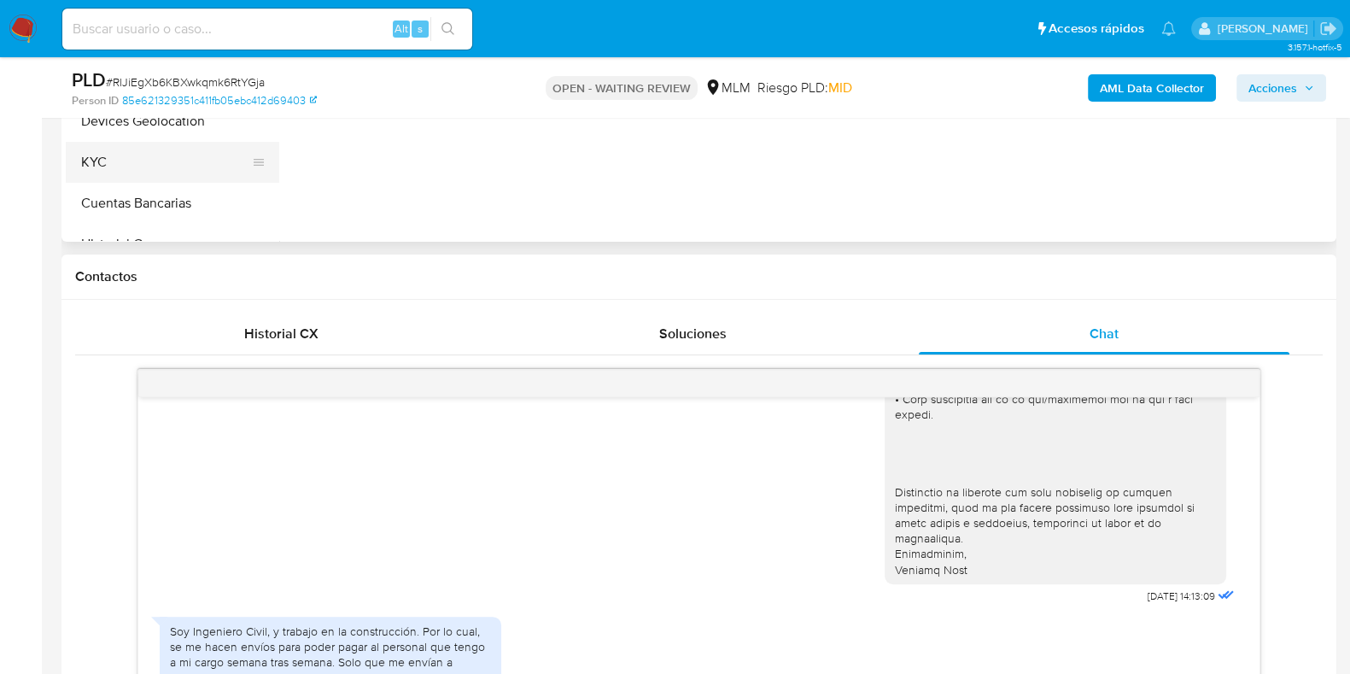
scroll to position [534, 0]
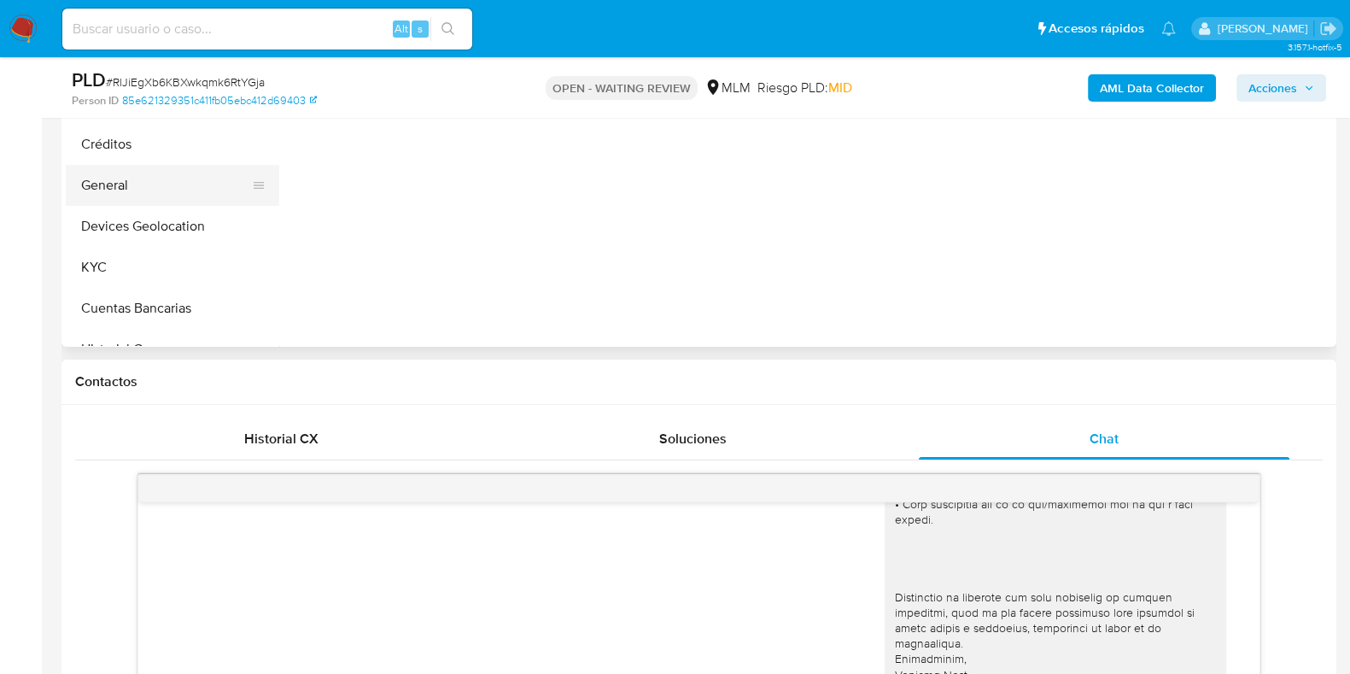
click at [129, 185] on button "General" at bounding box center [166, 185] width 200 height 41
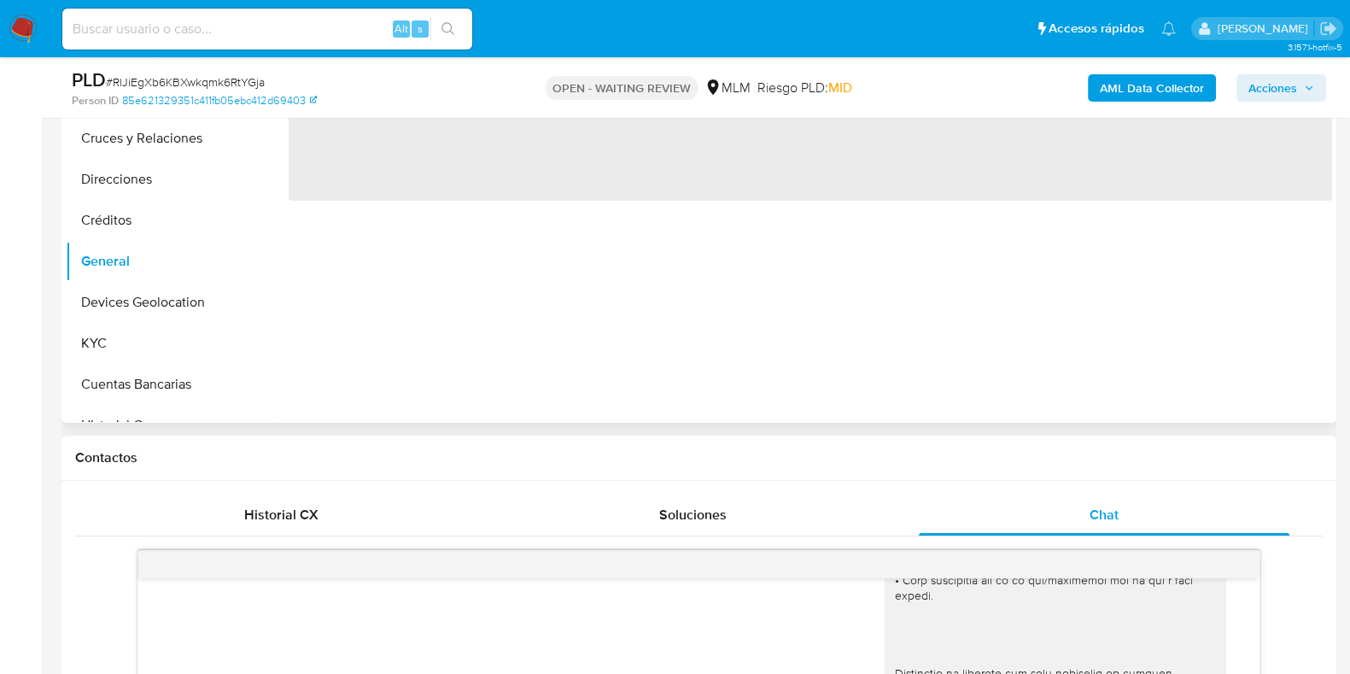
scroll to position [320, 0]
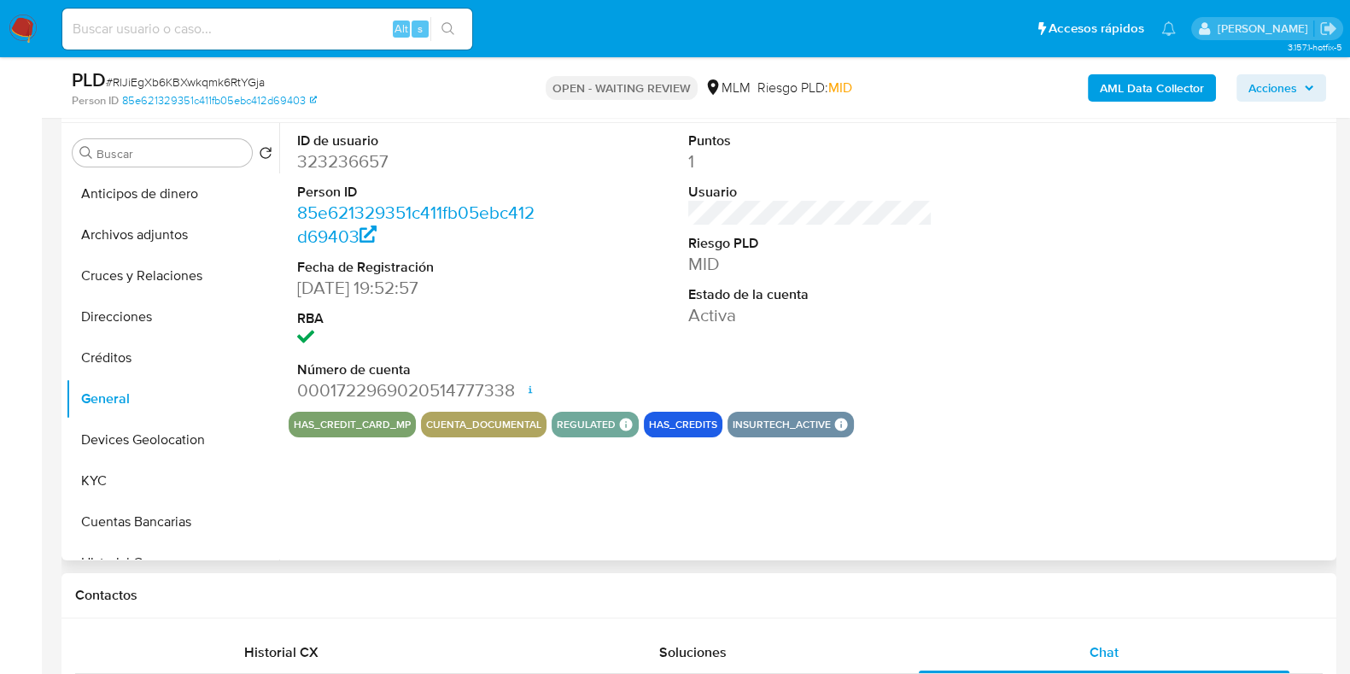
click at [337, 169] on dd "323236657" at bounding box center [419, 161] width 244 height 24
copy dd "323236657"
